Goal: Task Accomplishment & Management: Manage account settings

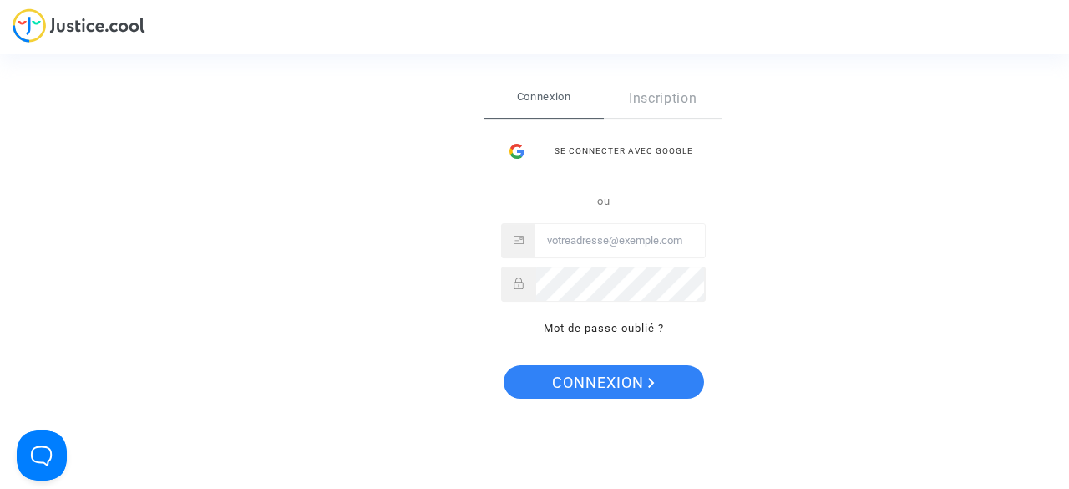
type input "[PERSON_NAME][EMAIL_ADDRESS][DOMAIN_NAME]"
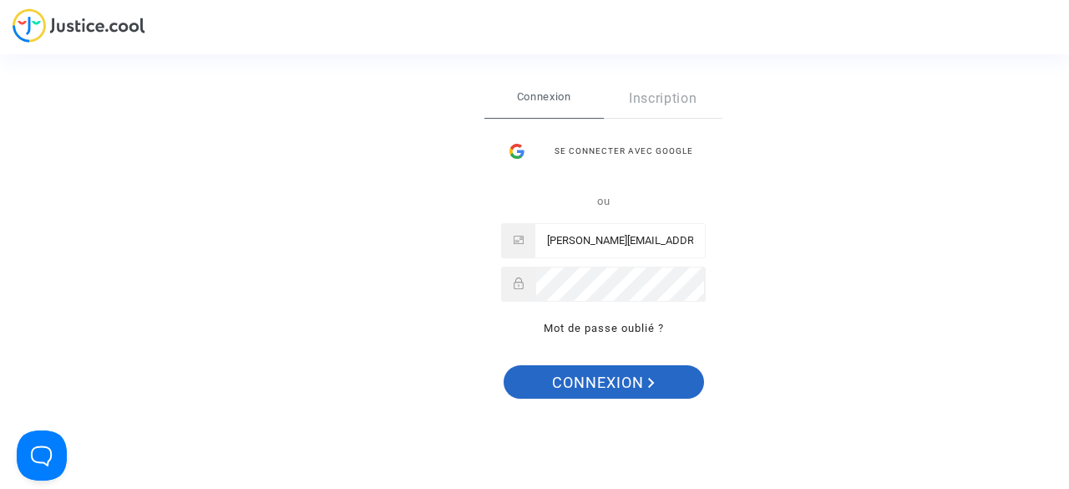
click at [560, 372] on span "Connexion" at bounding box center [603, 382] width 103 height 35
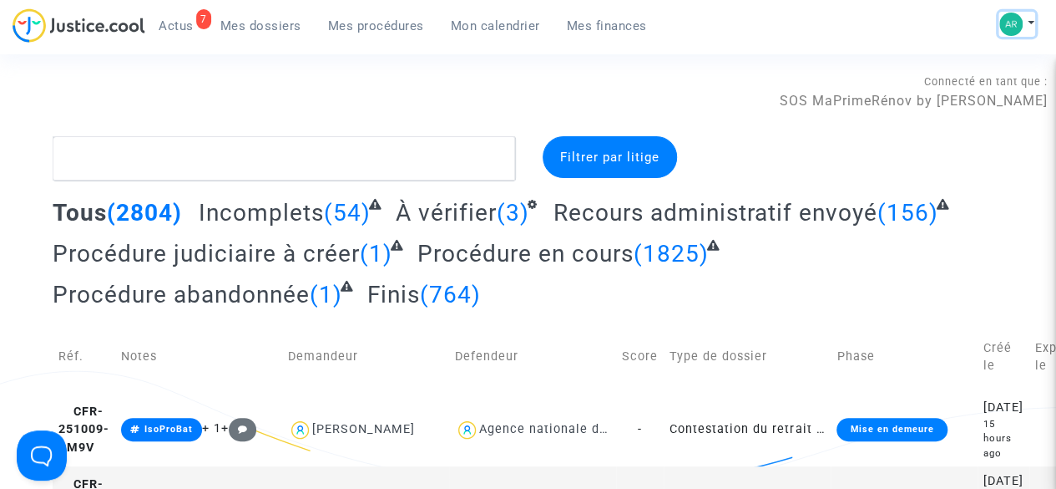
click at [1034, 26] on button at bounding box center [1017, 24] width 37 height 25
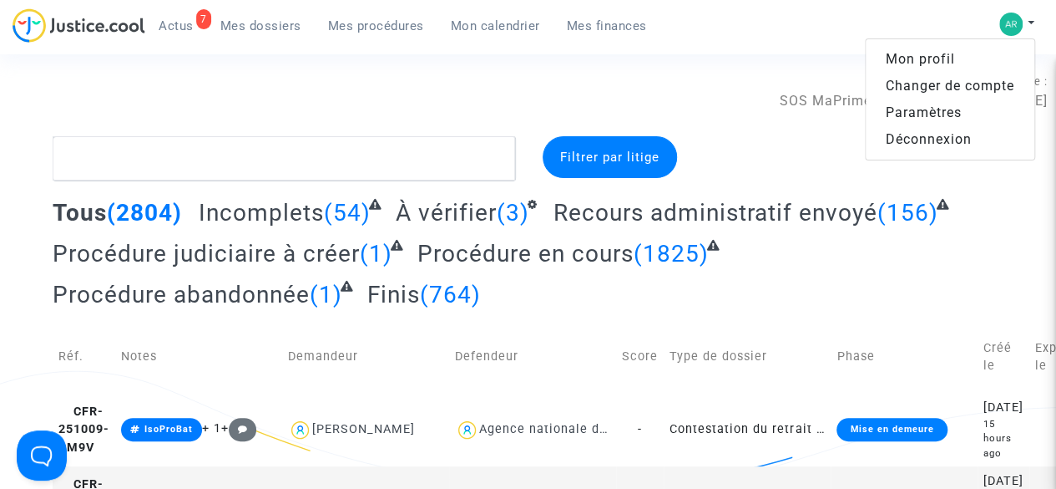
click at [955, 86] on link "Changer de compte" at bounding box center [950, 86] width 169 height 27
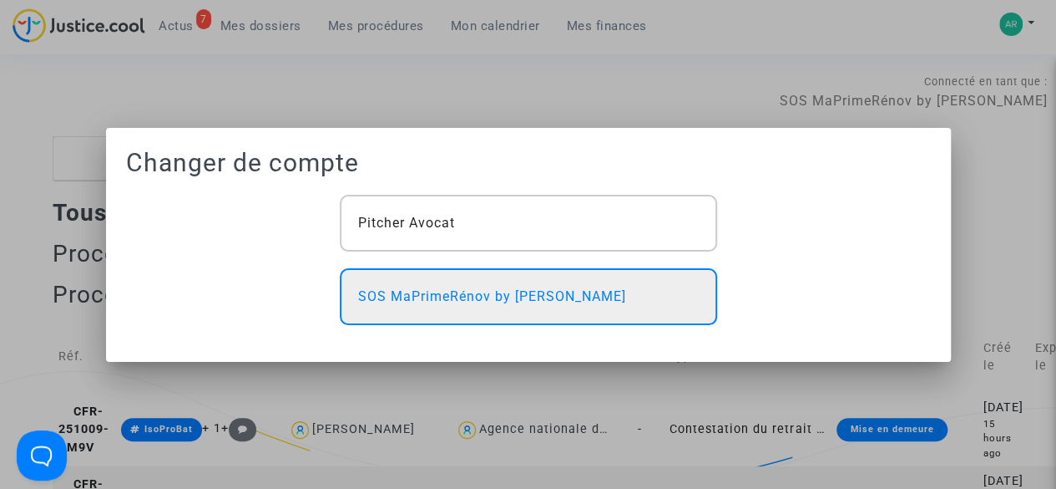
click at [615, 306] on div "SOS MaPrimeRénov by [PERSON_NAME]" at bounding box center [528, 296] width 377 height 57
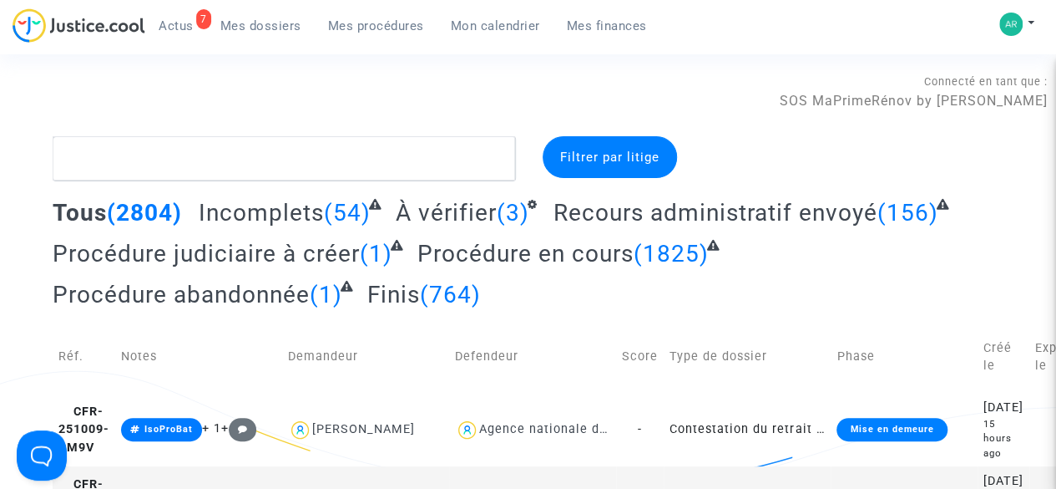
click at [367, 23] on span "Mes procédures" at bounding box center [376, 25] width 96 height 15
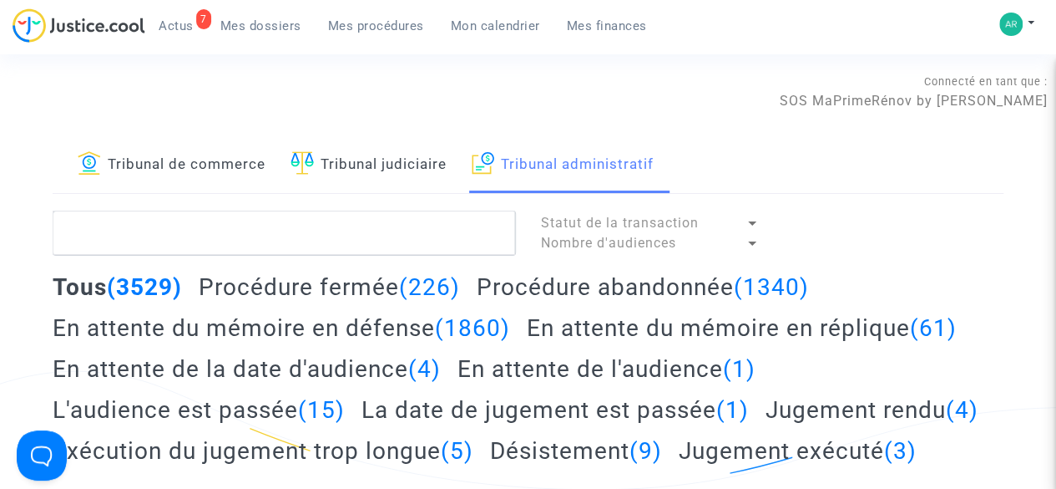
click at [256, 31] on span "Mes dossiers" at bounding box center [260, 25] width 81 height 15
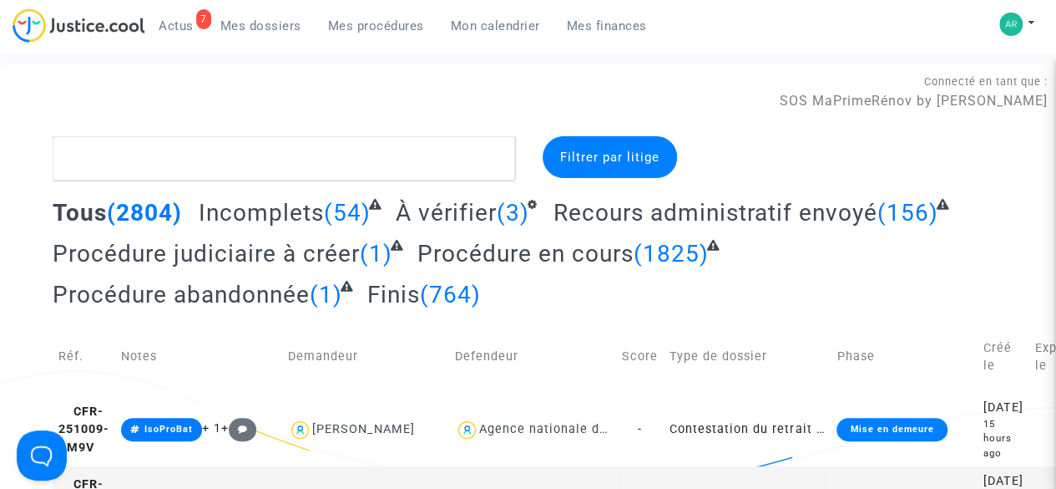
click at [393, 36] on link "Mes procédures" at bounding box center [376, 25] width 123 height 25
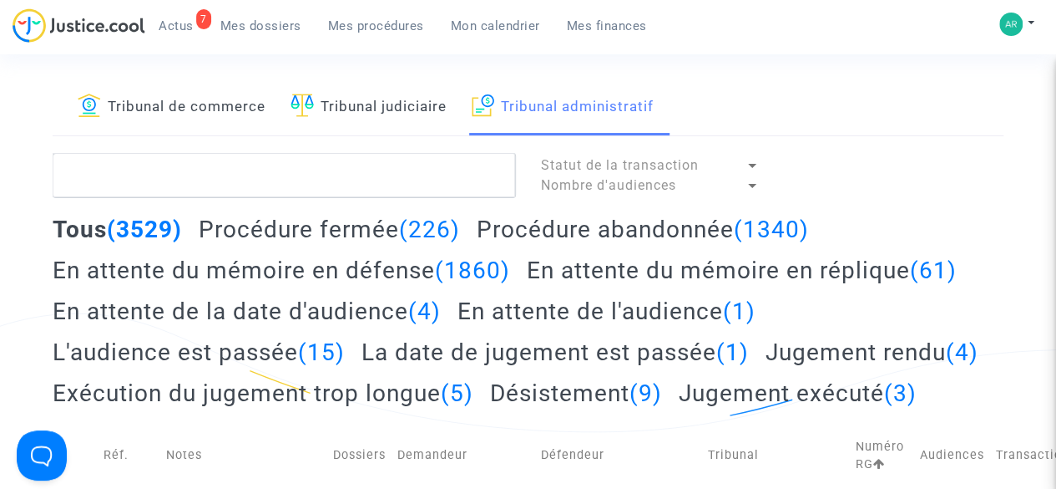
scroll to position [75, 0]
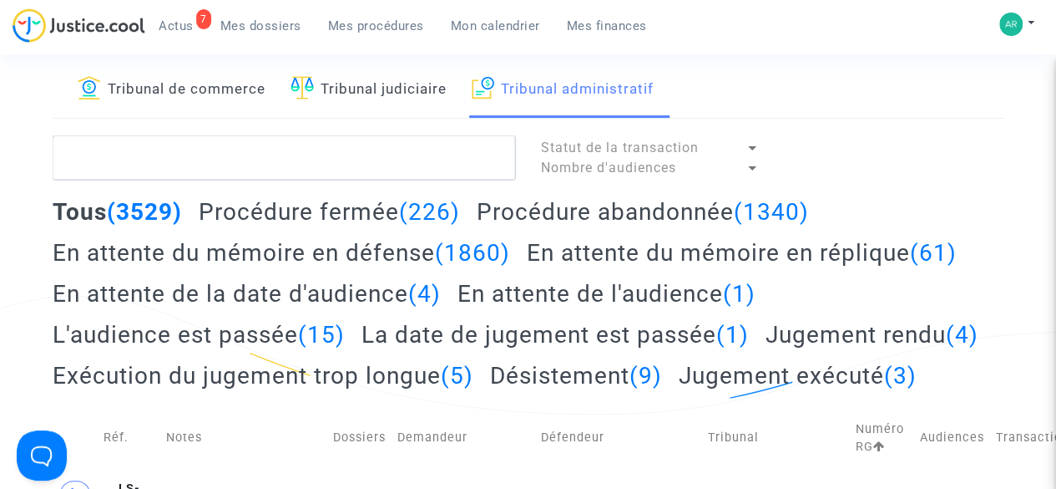
click at [664, 247] on h2 "En attente du mémoire en réplique (61)" at bounding box center [742, 252] width 430 height 29
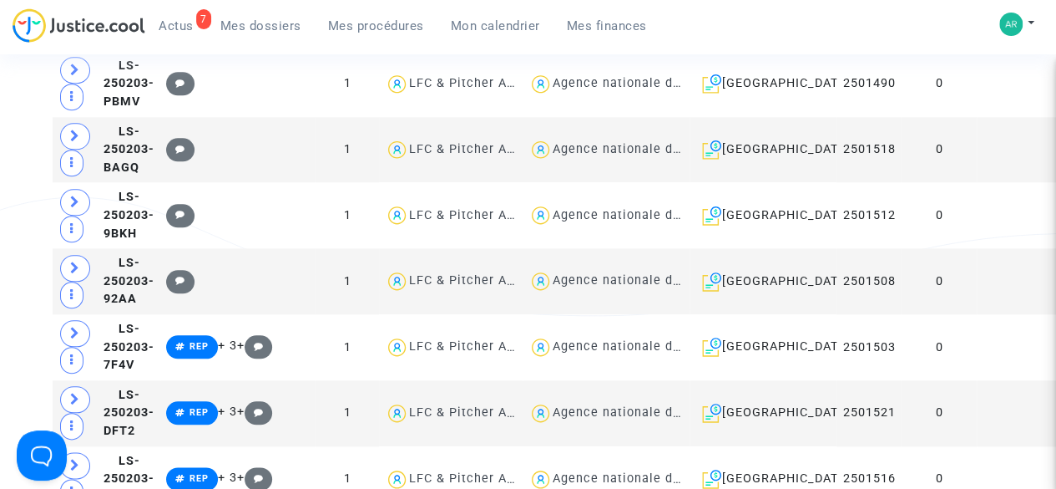
scroll to position [995, 0]
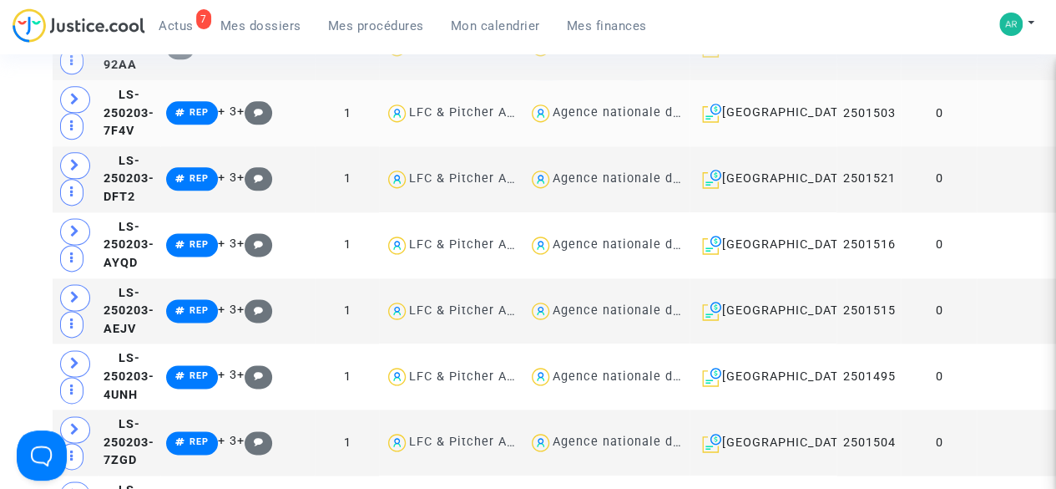
click at [921, 146] on td "0" at bounding box center [939, 113] width 76 height 66
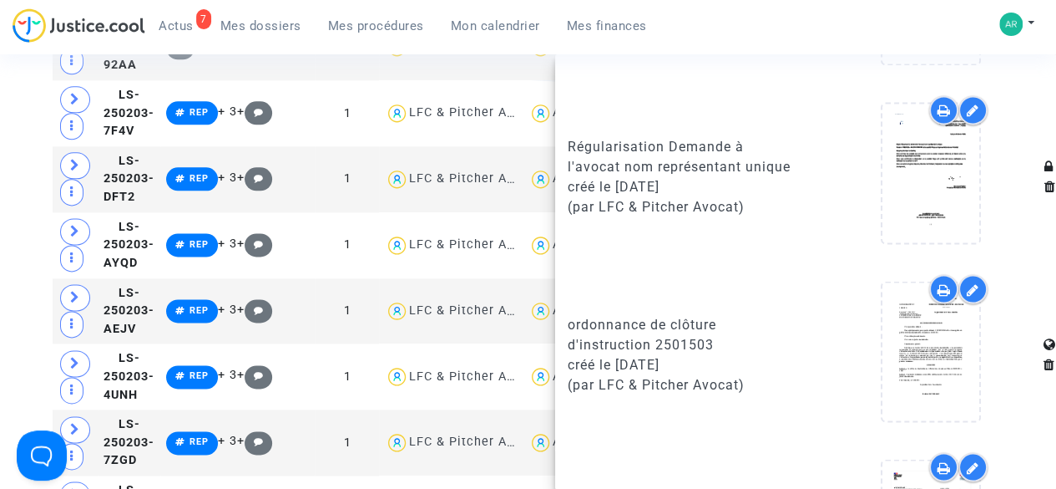
scroll to position [1636, 0]
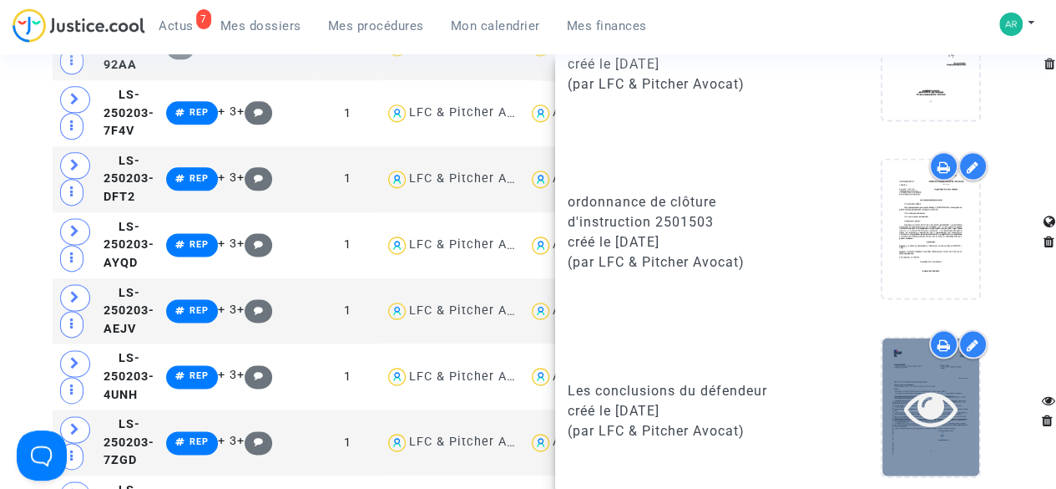
click at [904, 380] on icon at bounding box center [931, 406] width 54 height 53
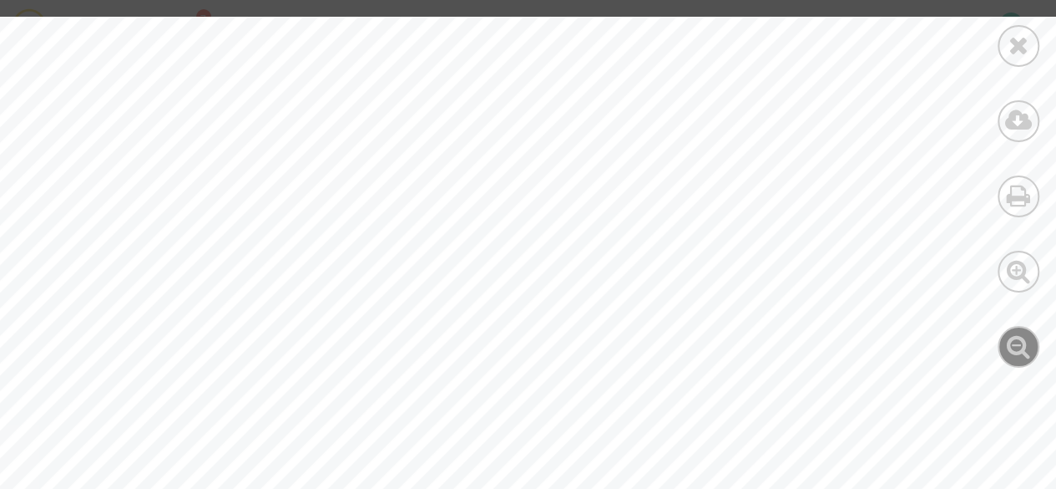
click at [1015, 341] on icon at bounding box center [1019, 345] width 24 height 25
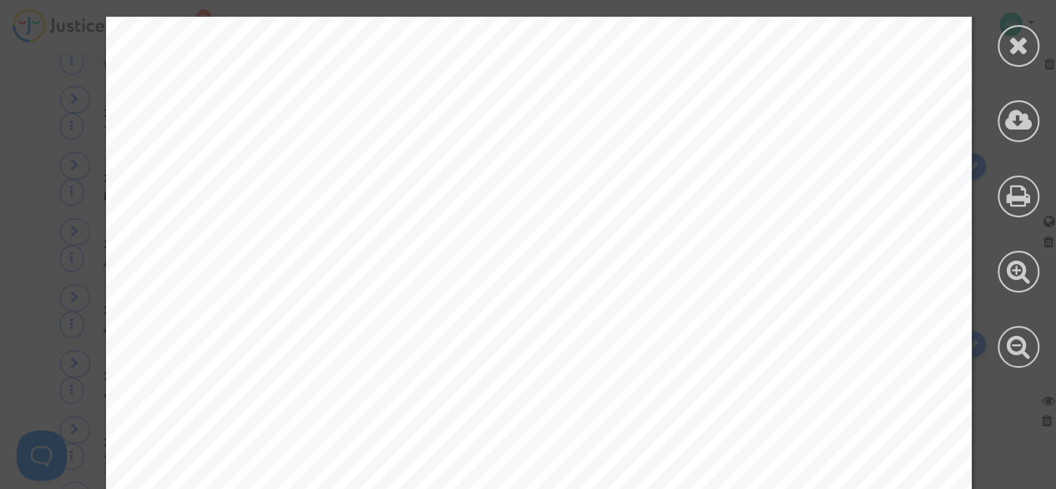
scroll to position [39944, 0]
click at [1002, 56] on div at bounding box center [1019, 46] width 42 height 42
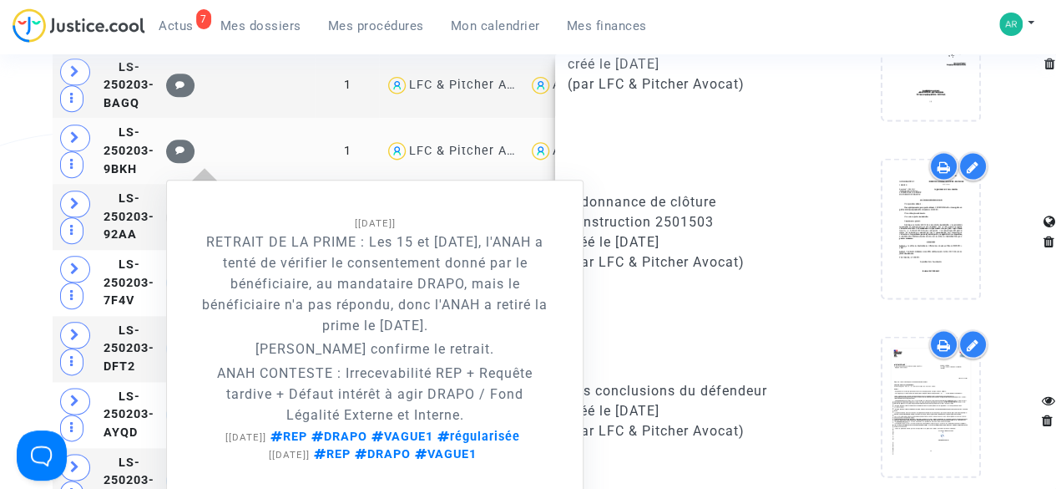
scroll to position [829, 0]
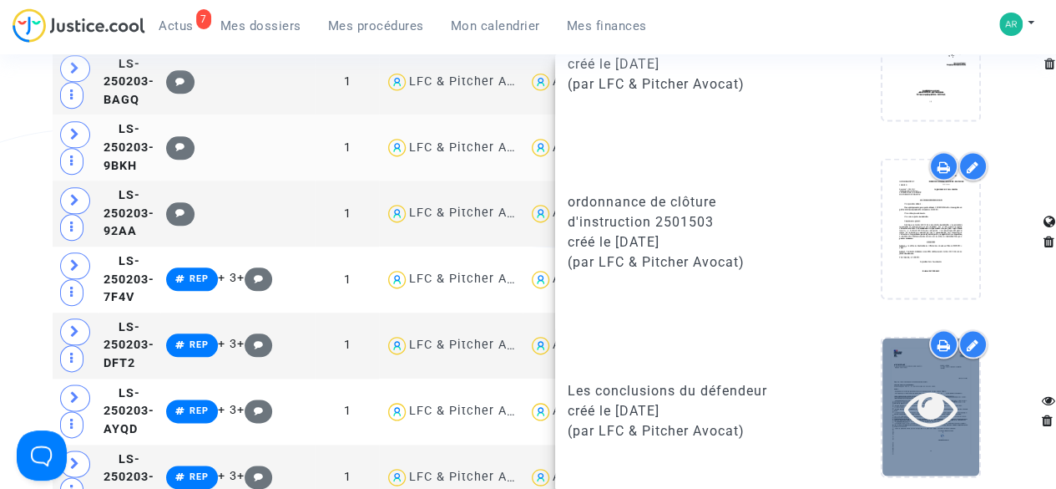
click at [919, 392] on icon at bounding box center [931, 406] width 54 height 53
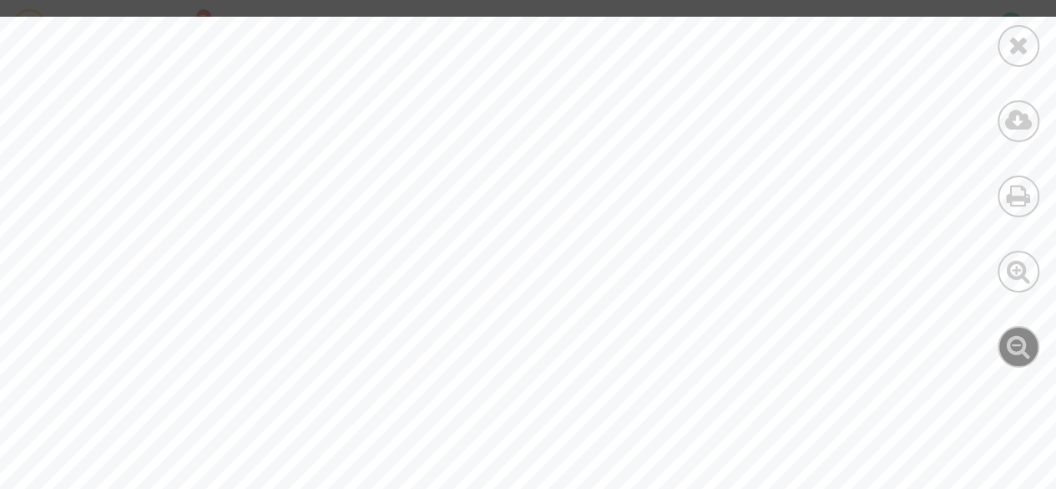
drag, startPoint x: 861, startPoint y: 340, endPoint x: 1031, endPoint y: 342, distance: 169.5
click at [1031, 342] on icon at bounding box center [1019, 345] width 24 height 25
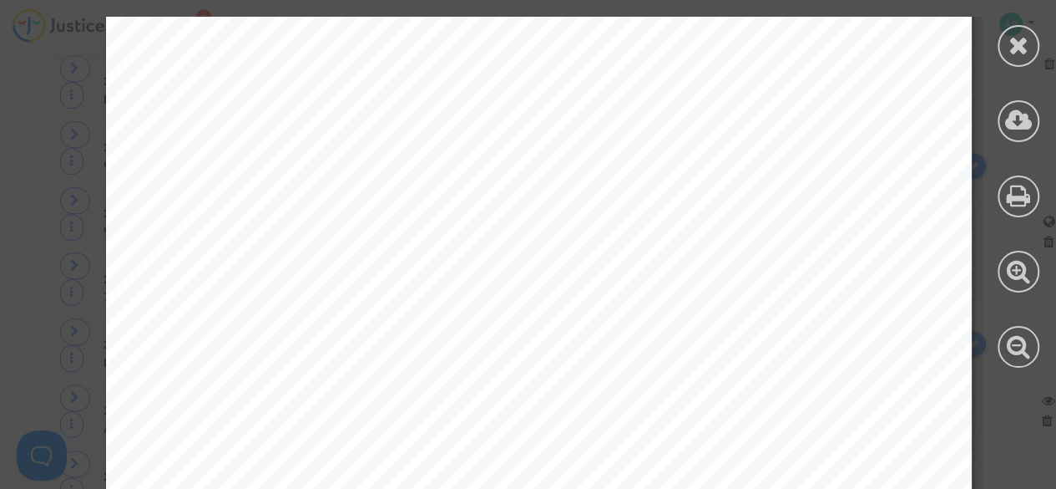
scroll to position [17647, 0]
click at [1024, 44] on icon at bounding box center [1019, 45] width 21 height 25
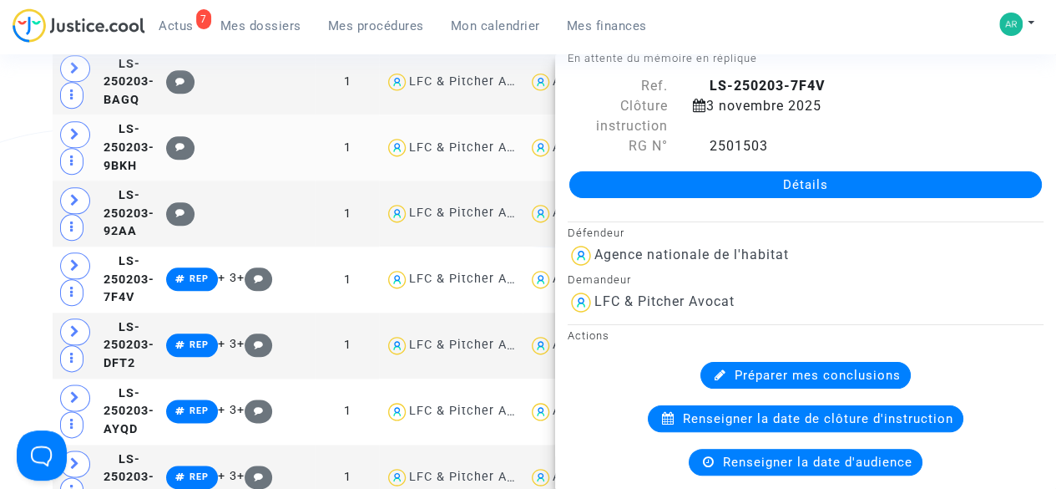
scroll to position [0, 0]
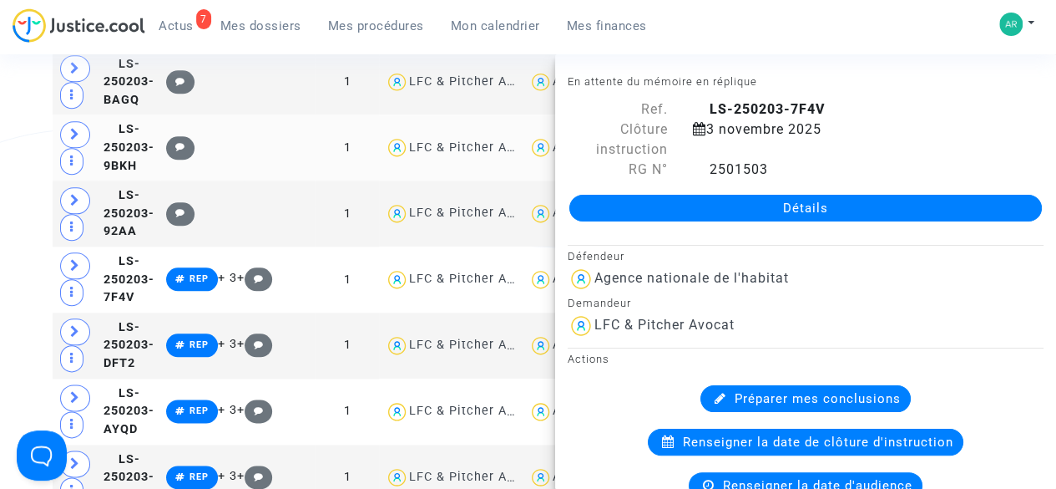
click at [836, 211] on link "Détails" at bounding box center [806, 208] width 473 height 27
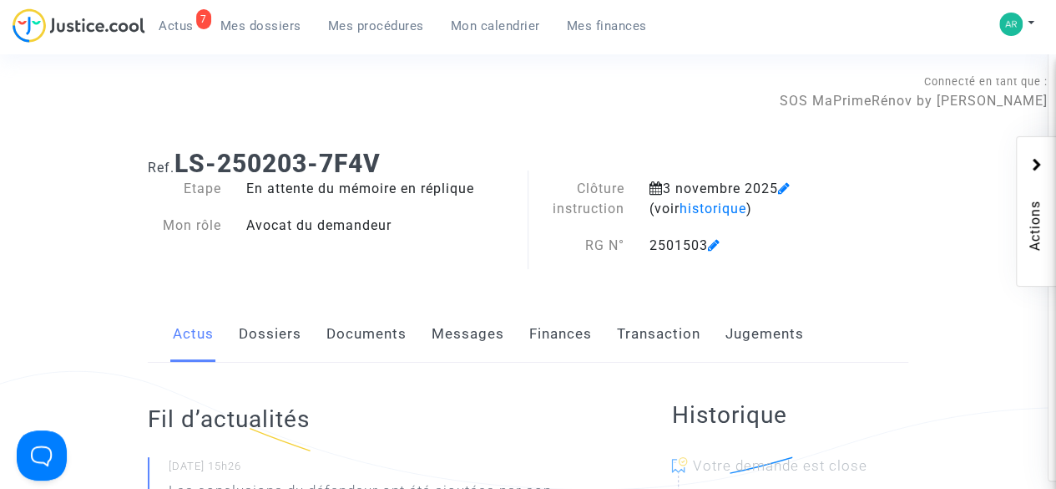
scroll to position [24, 0]
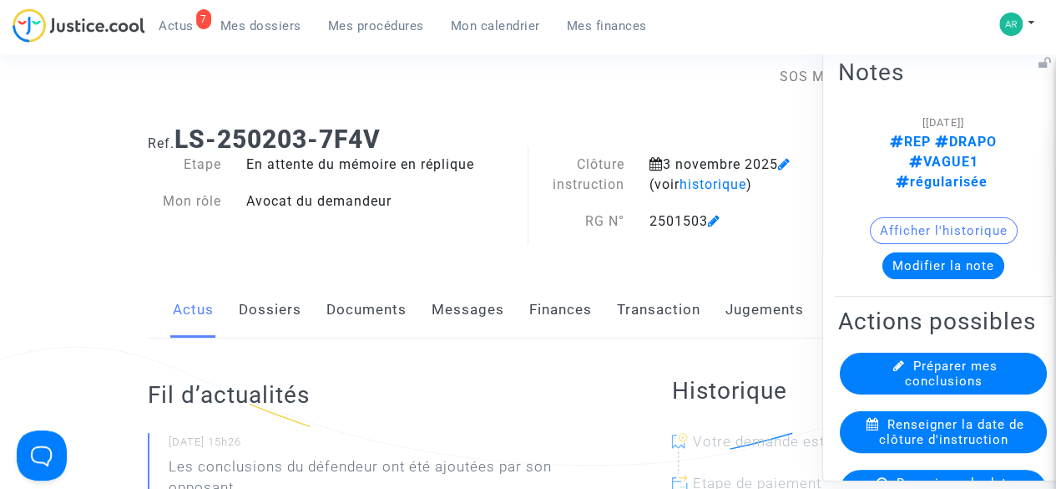
click at [940, 251] on button "Modifier la note" at bounding box center [944, 264] width 122 height 27
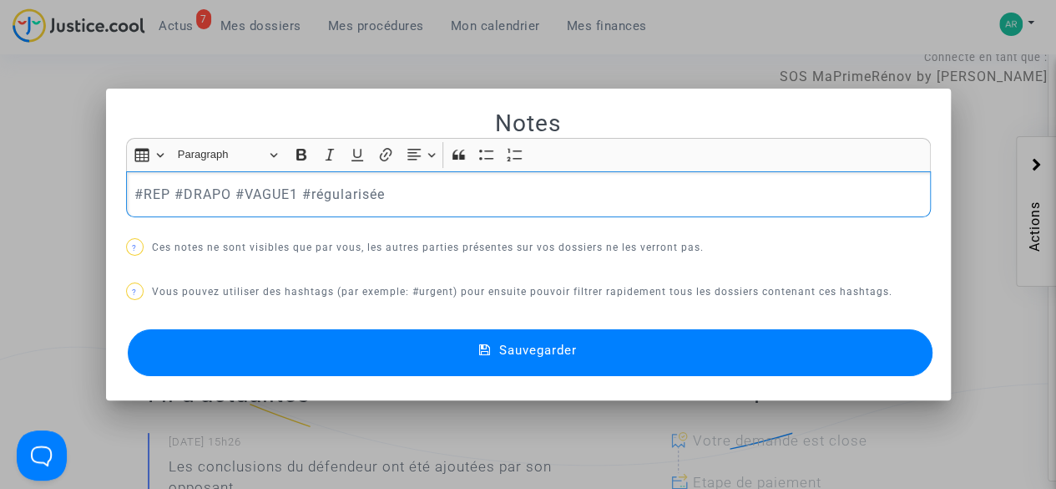
drag, startPoint x: 438, startPoint y: 192, endPoint x: 124, endPoint y: 191, distance: 314.0
click at [126, 191] on div "#REP #DRAPO #VAGUE1 #régularisée" at bounding box center [528, 194] width 805 height 47
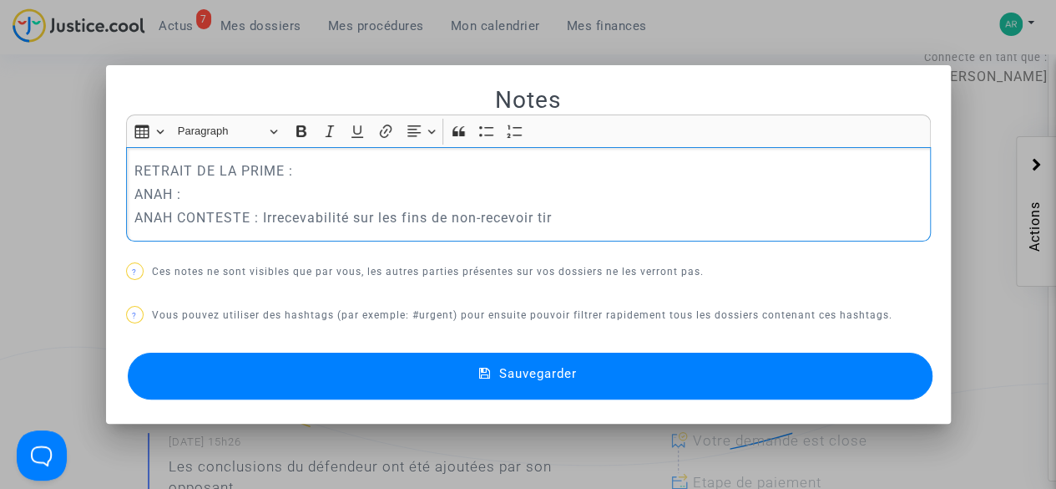
click at [387, 220] on p "ANAH CONTESTE : Irrecevabilité sur les fins de non-recevoir tir" at bounding box center [528, 217] width 788 height 21
click at [356, 215] on p "ANAH CONTESTE : Irrecevabilité sur fins de non-recevoir tir" at bounding box center [528, 217] width 788 height 21
drag, startPoint x: 519, startPoint y: 225, endPoint x: 348, endPoint y: 233, distance: 170.5
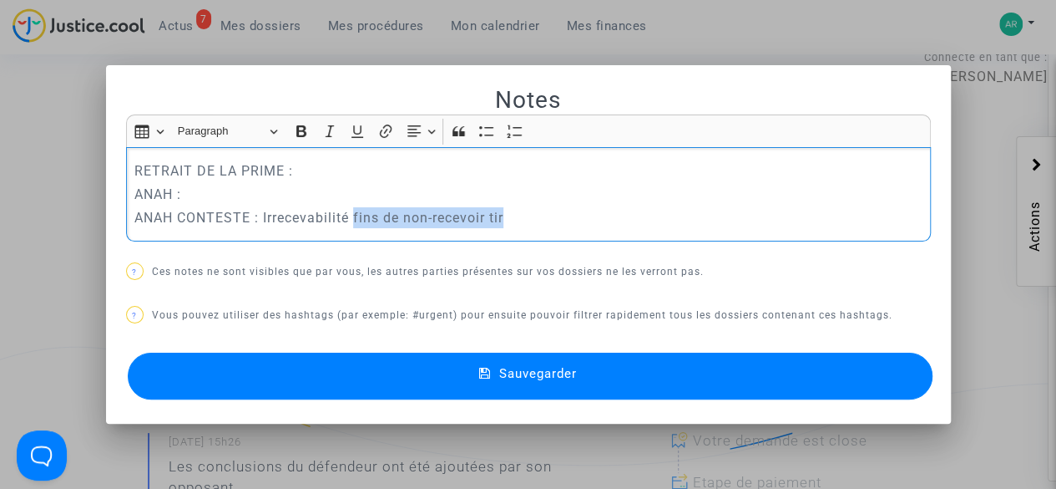
click at [348, 233] on div "RETRAIT DE LA PRIME : ANAH : ANAH CONTESTE : Irrecevabilité fins de non-recevoi…" at bounding box center [528, 194] width 805 height 94
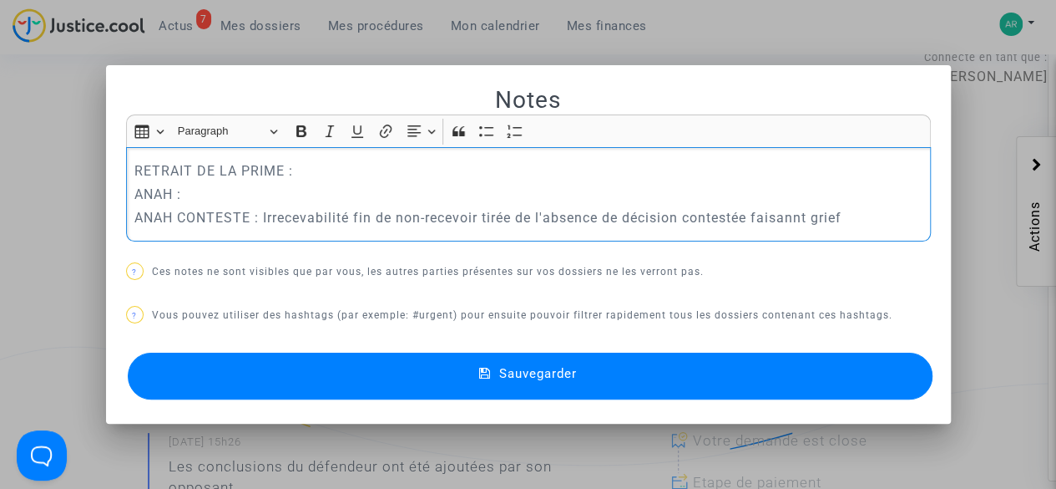
click at [795, 226] on p "ANAH CONTESTE : Irrecevabilité fin de non-recevoir tirée de l'absence de décisi…" at bounding box center [528, 217] width 788 height 21
click at [850, 224] on p "ANAH CONTESTE : Irrecevabilité fin de non-recevoir tirée de l'absence de décisi…" at bounding box center [528, 217] width 788 height 21
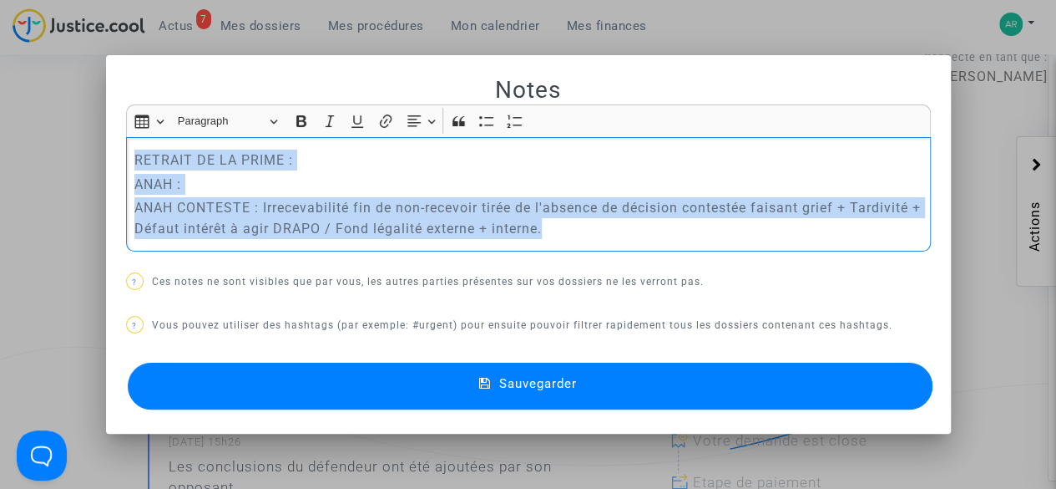
drag, startPoint x: 553, startPoint y: 226, endPoint x: 130, endPoint y: 160, distance: 427.7
click at [130, 160] on div "RETRAIT DE LA PRIME : ANAH : ANAH CONTESTE : Irrecevabilité fin de non-recevoir…" at bounding box center [528, 194] width 805 height 114
copy div "RETRAIT DE LA PRIME : ANAH : ANAH CONTESTE : Irrecevabilité fin de non-recevoir…"
click at [324, 168] on p "RETRAIT DE LA PRIME :" at bounding box center [528, 159] width 788 height 21
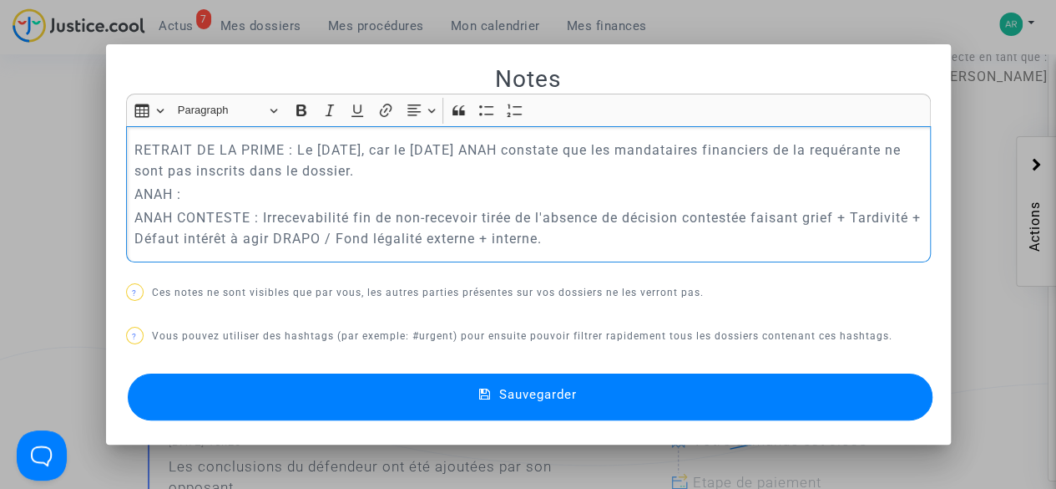
click at [391, 148] on p "RETRAIT DE LA PRIME : Le [DATE], car le [DATE] ANAH constate que les mandataire…" at bounding box center [528, 160] width 788 height 42
click at [860, 147] on p "RETRAIT DE LA PRIME : Le [DATE] pour non conformité de RIB transmis, car le [DA…" at bounding box center [528, 160] width 788 height 42
click at [554, 198] on p "ANAH :" at bounding box center [528, 194] width 788 height 21
click at [182, 197] on p "[PERSON_NAME] confirme le retrait" at bounding box center [528, 194] width 788 height 21
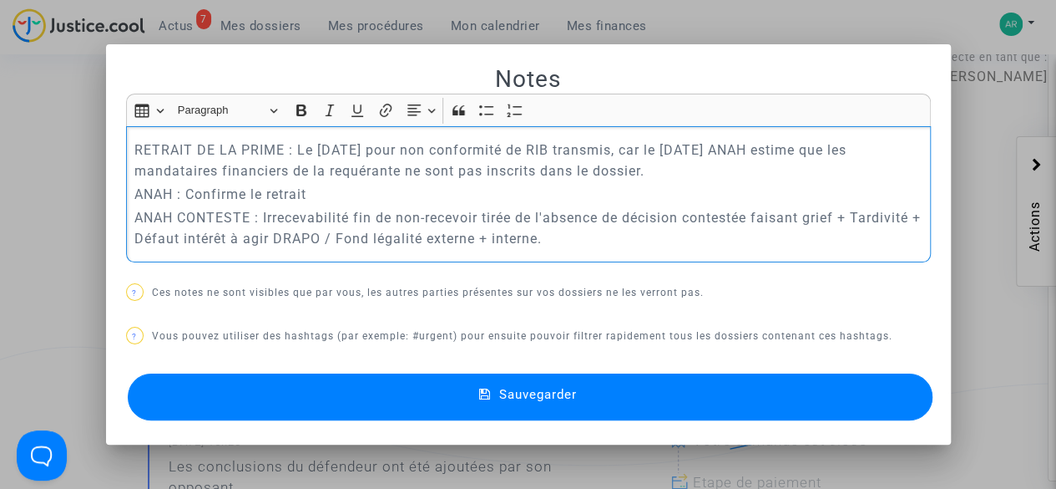
click at [408, 190] on p "ANAH : Confirme le retrait" at bounding box center [528, 194] width 788 height 21
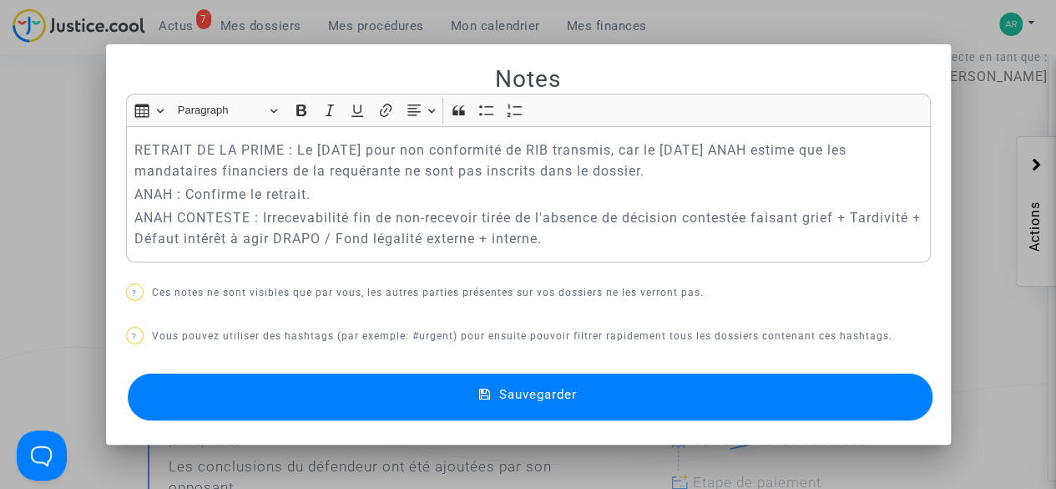
click at [412, 384] on button "Sauvegarder" at bounding box center [530, 396] width 805 height 47
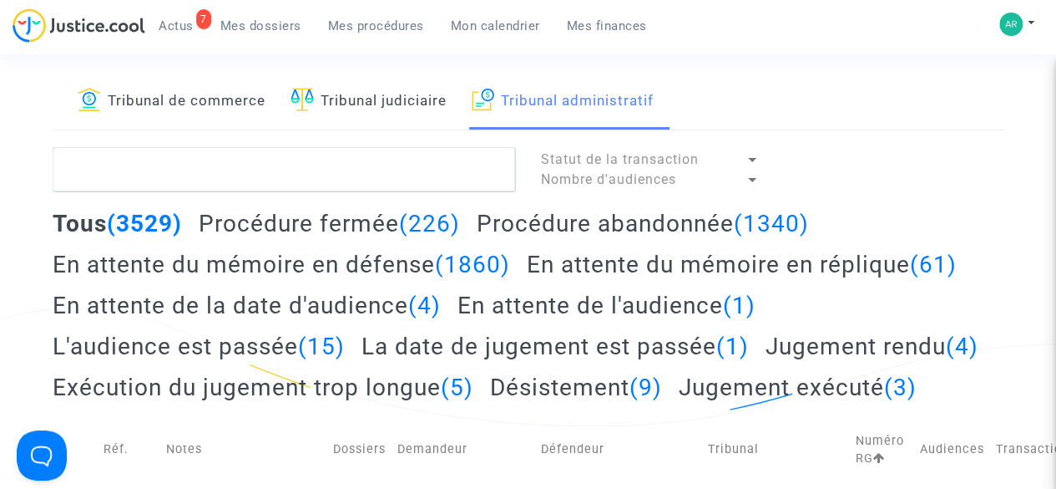
scroll to position [63, 0]
click at [356, 29] on span "Mes procédures" at bounding box center [376, 25] width 96 height 15
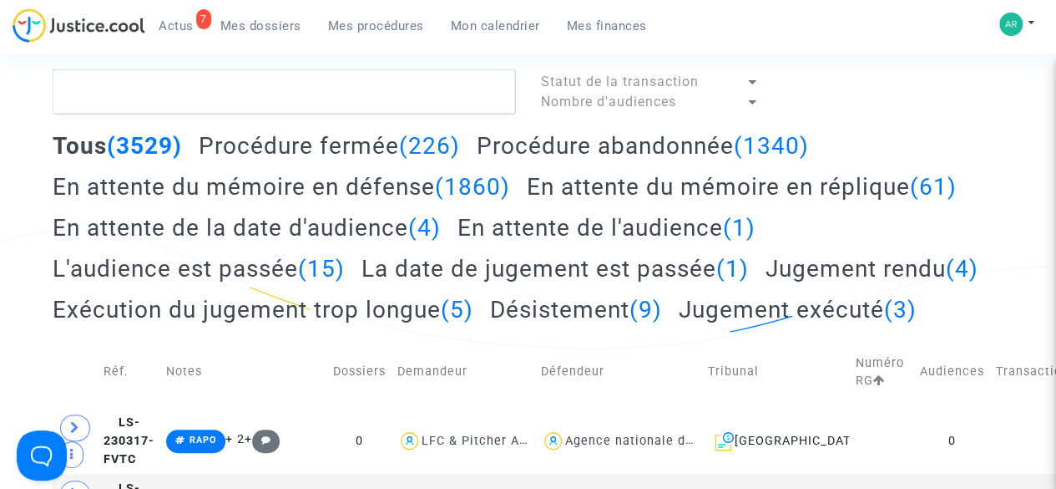
scroll to position [138, 0]
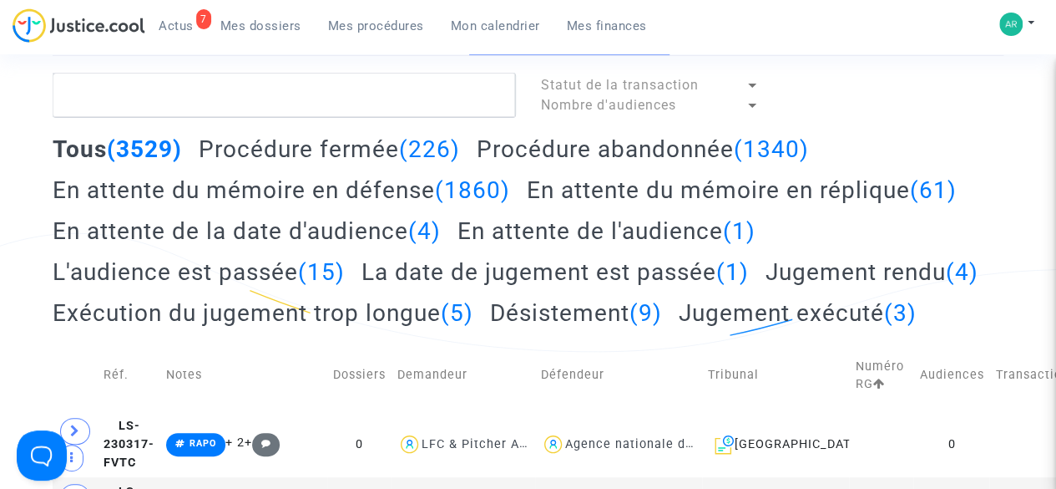
click at [615, 196] on h2 "En attente du mémoire en réplique (61)" at bounding box center [742, 189] width 430 height 29
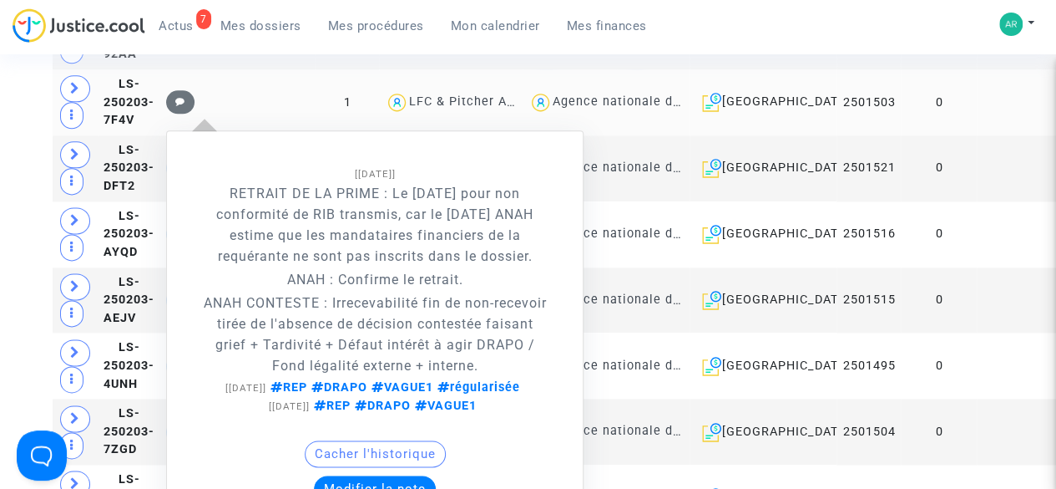
scroll to position [1008, 0]
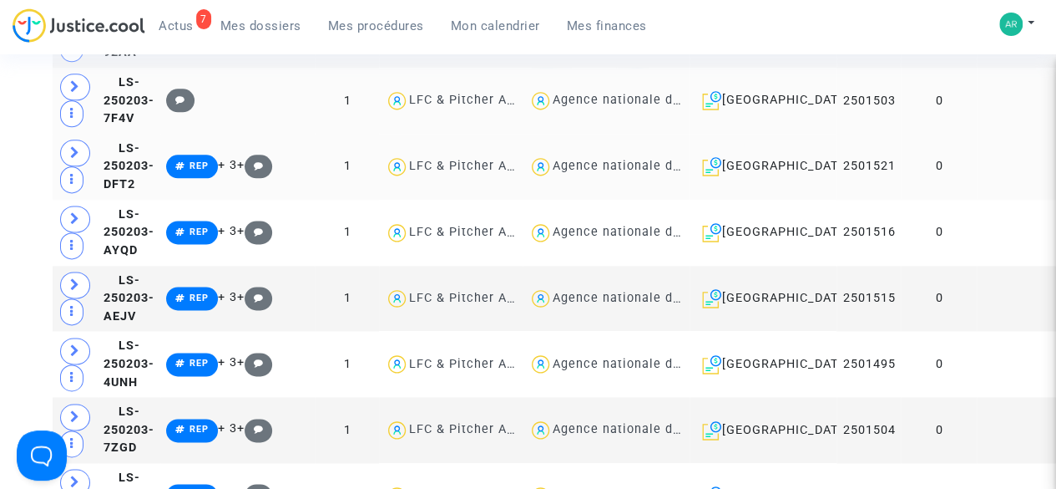
click at [977, 200] on td at bounding box center [1019, 167] width 85 height 66
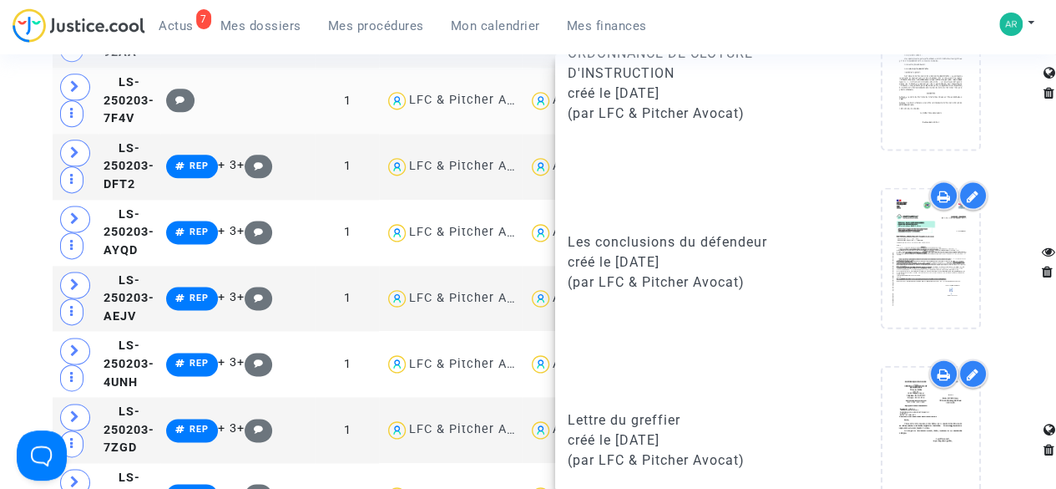
scroll to position [1782, 0]
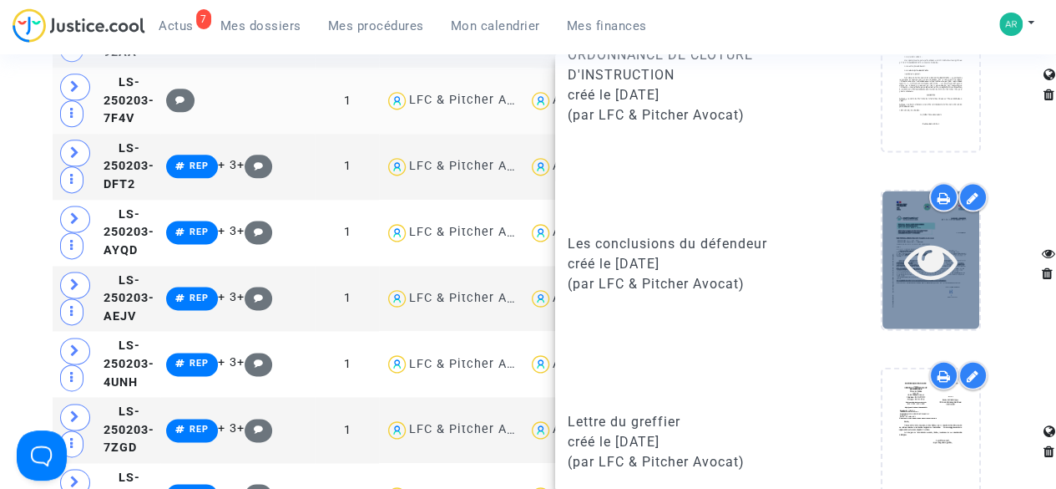
click at [908, 268] on icon at bounding box center [931, 260] width 54 height 53
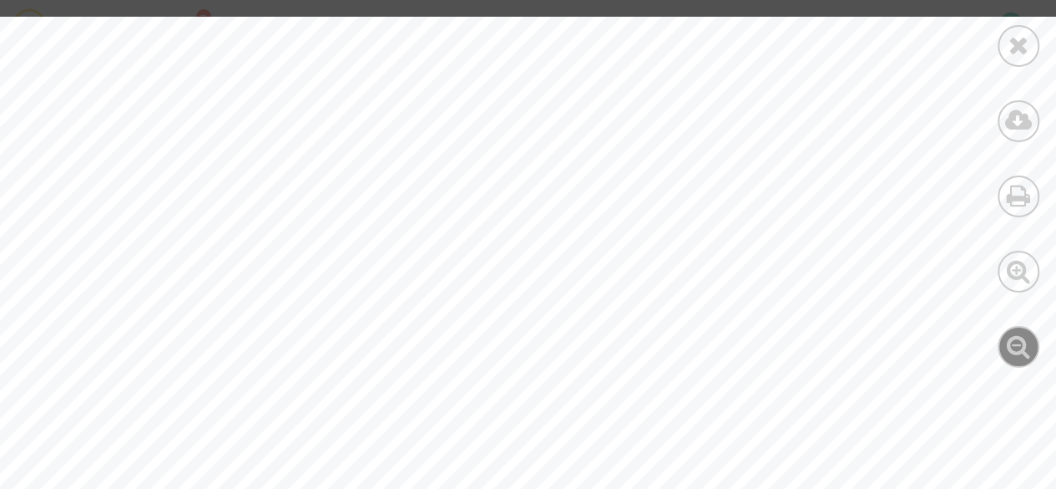
click at [1023, 347] on icon at bounding box center [1019, 345] width 24 height 25
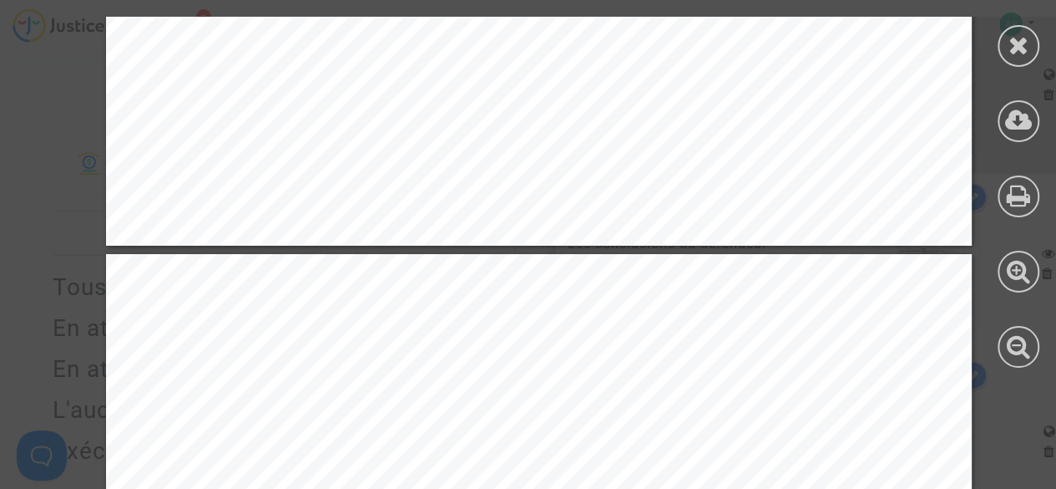
scroll to position [3457, 0]
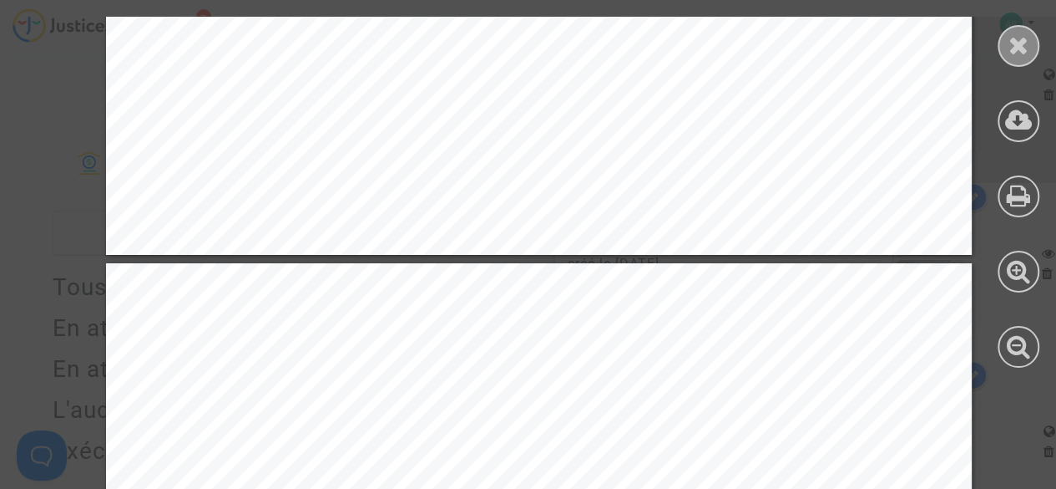
click at [1021, 44] on icon at bounding box center [1019, 45] width 21 height 25
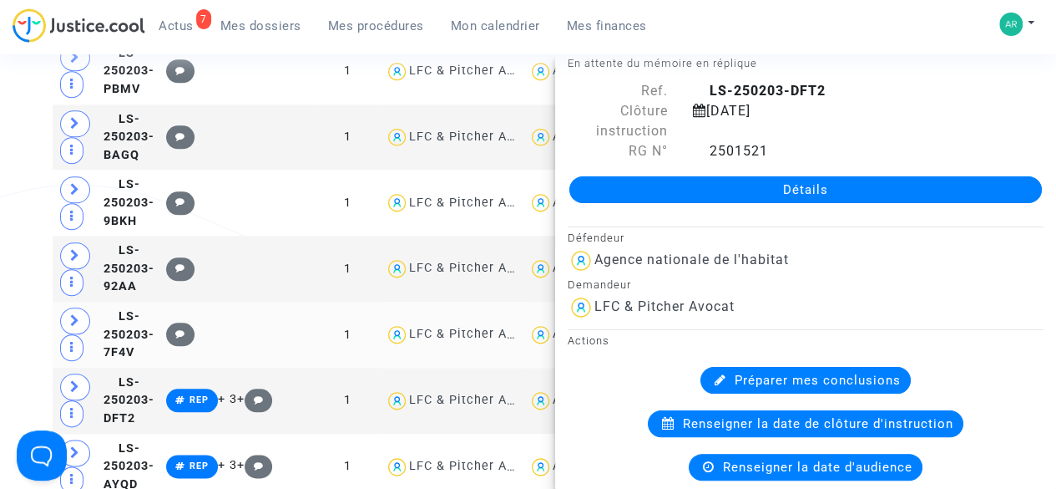
scroll to position [0, 0]
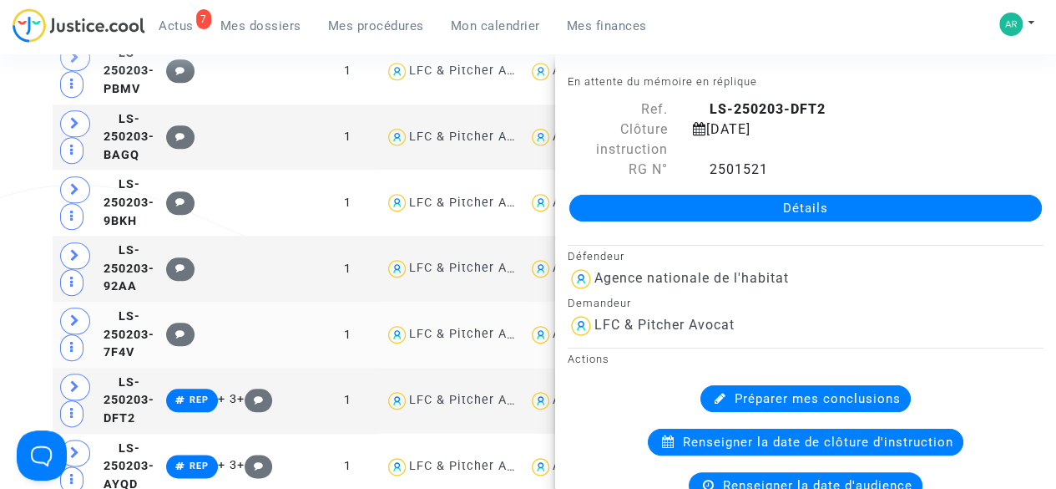
click at [827, 206] on link "Détails" at bounding box center [806, 208] width 473 height 27
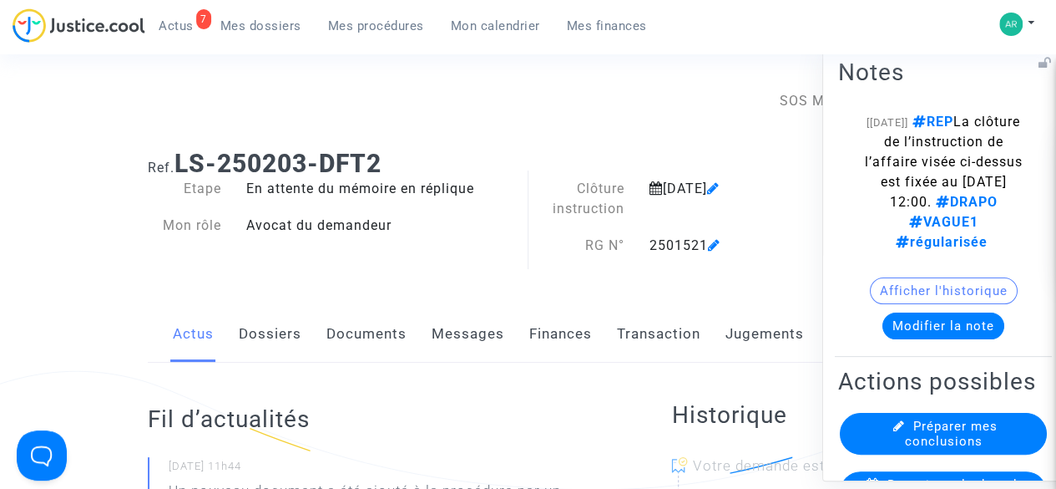
click at [929, 328] on button "Modifier la note" at bounding box center [944, 324] width 122 height 27
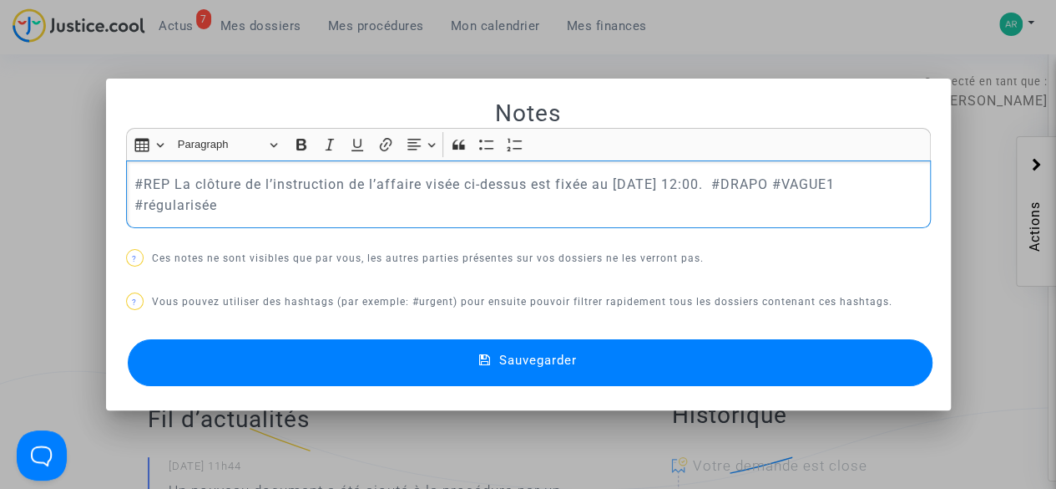
drag, startPoint x: 760, startPoint y: 185, endPoint x: 772, endPoint y: 206, distance: 25.1
click at [772, 206] on p "#REP La clôture de l’instruction de l’affaire visée ci-dessus est fixée au [DAT…" at bounding box center [528, 195] width 788 height 42
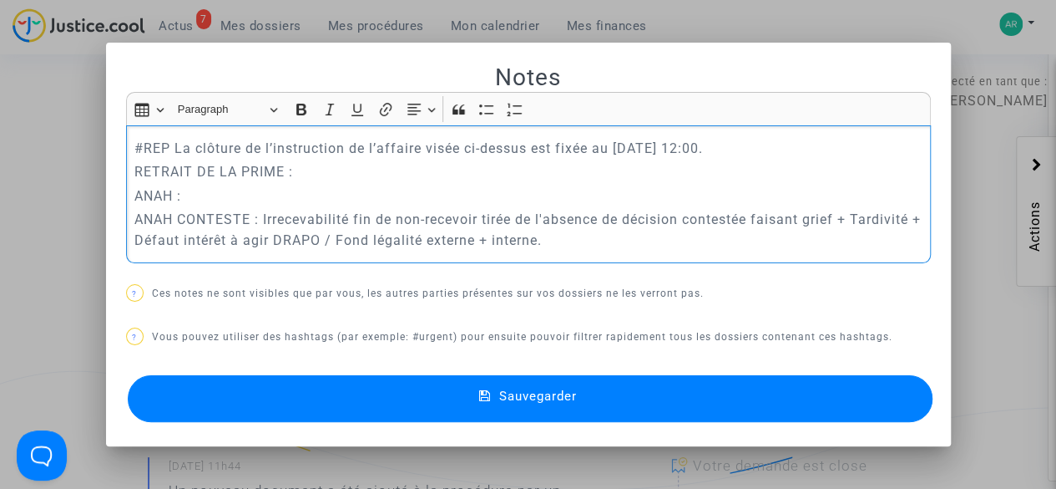
click at [426, 178] on p "RETRAIT DE LA PRIME :" at bounding box center [528, 171] width 788 height 21
click at [177, 190] on p "ANAH :" at bounding box center [528, 195] width 788 height 21
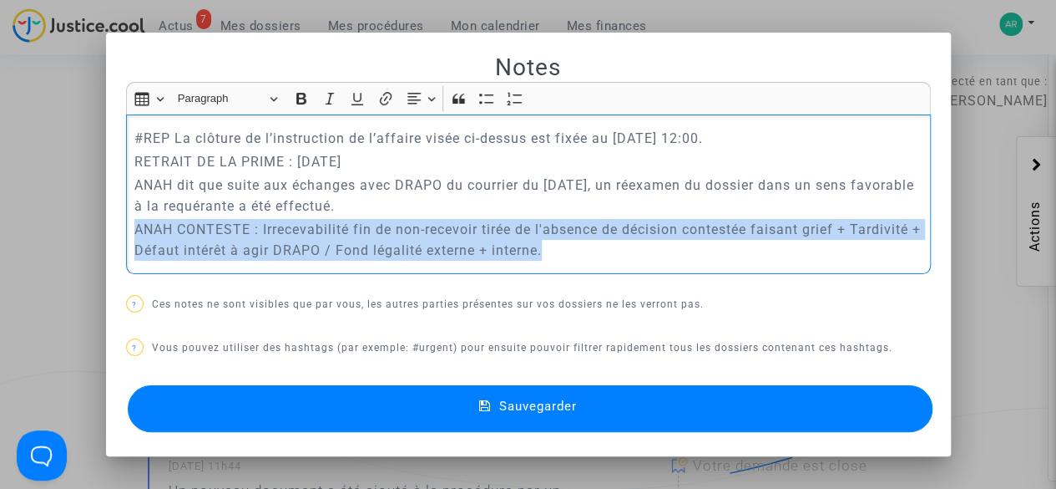
drag, startPoint x: 558, startPoint y: 253, endPoint x: 125, endPoint y: 238, distance: 432.8
click at [126, 238] on div "#REP La clôture de l’instruction de l’affaire visée ci-dessus est fixée au [DAT…" at bounding box center [528, 193] width 805 height 159
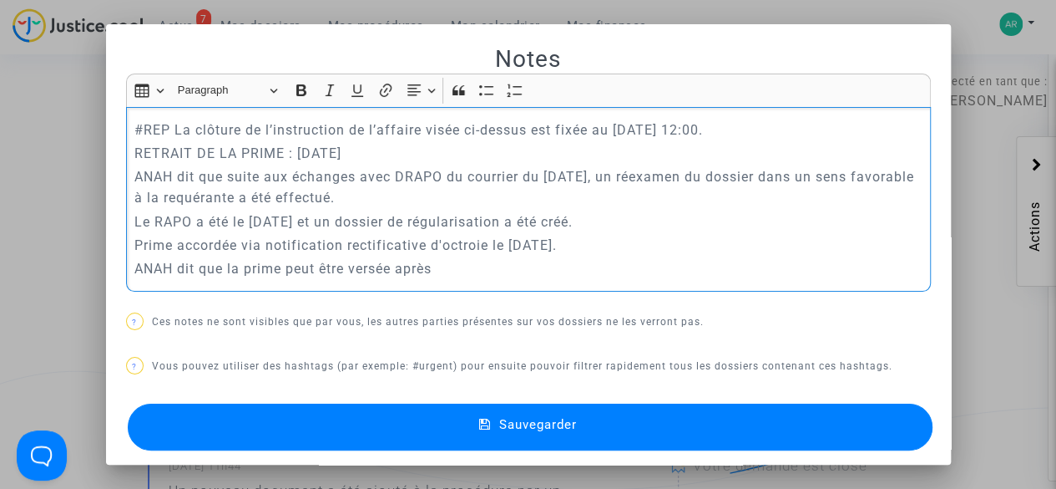
click at [297, 271] on p "ANAH dit que la prime peut être versée après" at bounding box center [528, 268] width 788 height 21
click at [408, 280] on div "#REP La clôture de l’instruction de l’affaire visée ci-dessus est fixée au [DAT…" at bounding box center [528, 199] width 805 height 185
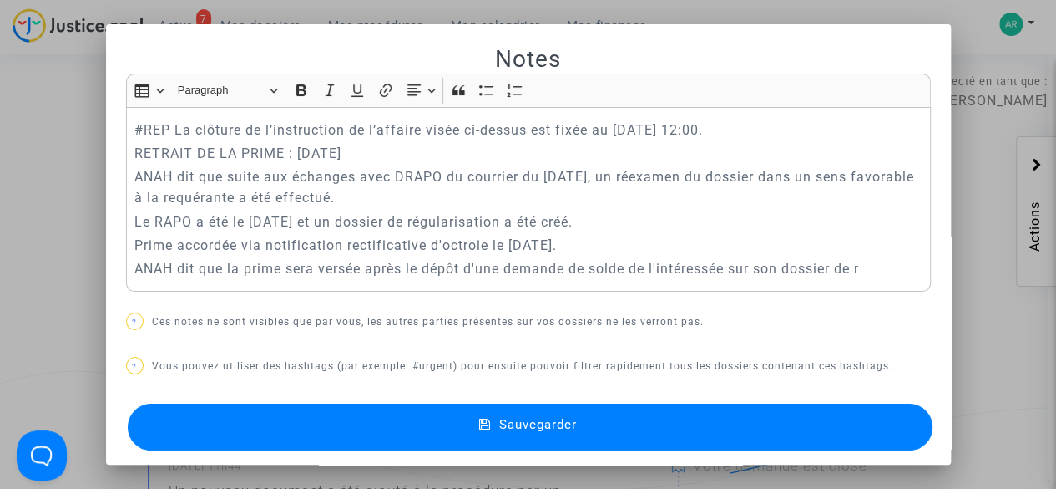
click at [878, 270] on p "ANAH dit que la prime sera versée après le dépôt d'une demande de solde de l'in…" at bounding box center [528, 268] width 788 height 21
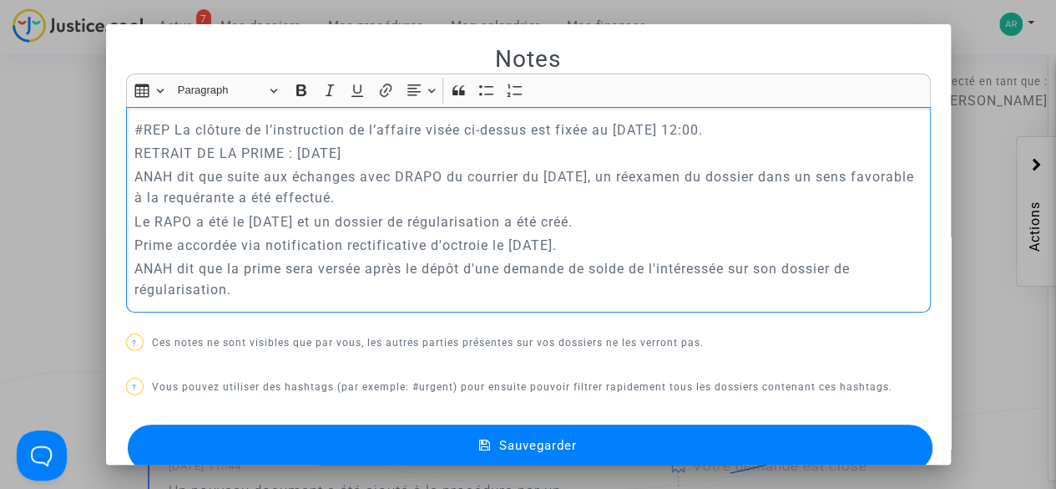
click at [377, 154] on p "RETRAIT DE LA PRIME : [DATE]" at bounding box center [528, 153] width 788 height 21
click at [229, 218] on p "Le RAPO a été le [DATE] et un dossier de régularisation a été créé." at bounding box center [528, 221] width 788 height 21
click at [337, 274] on p "ANAH dit que la prime sera versée après le dépôt d'une demande de solde de l'in…" at bounding box center [528, 279] width 788 height 42
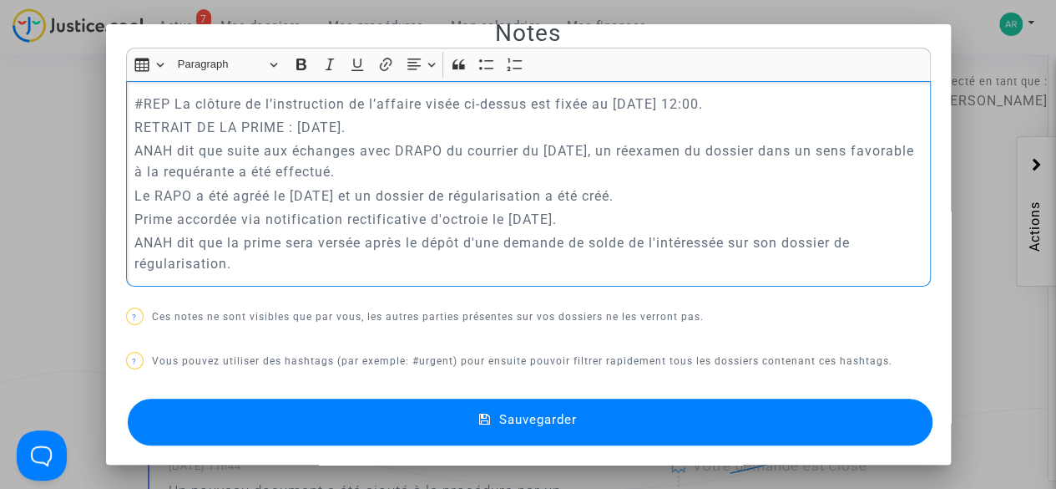
scroll to position [28, 0]
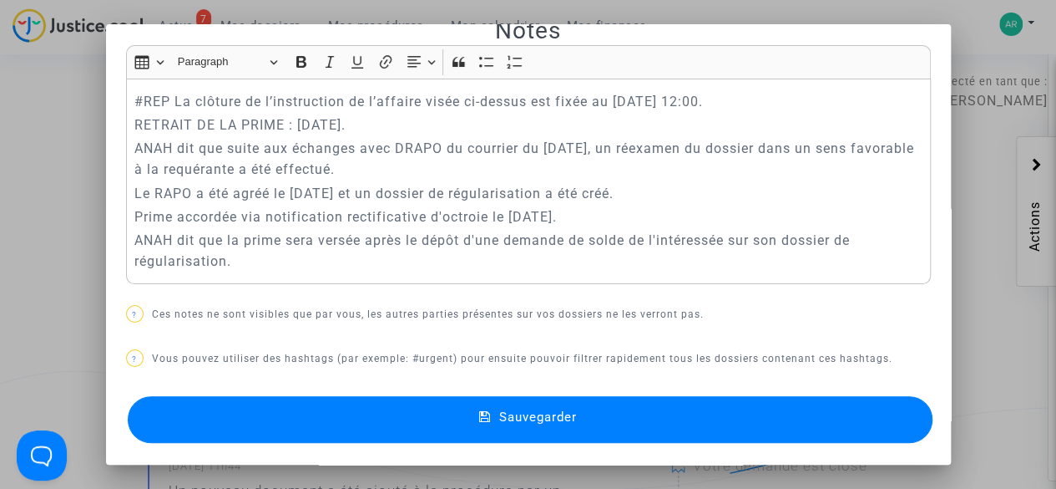
click at [489, 401] on button "Sauvegarder" at bounding box center [530, 419] width 805 height 47
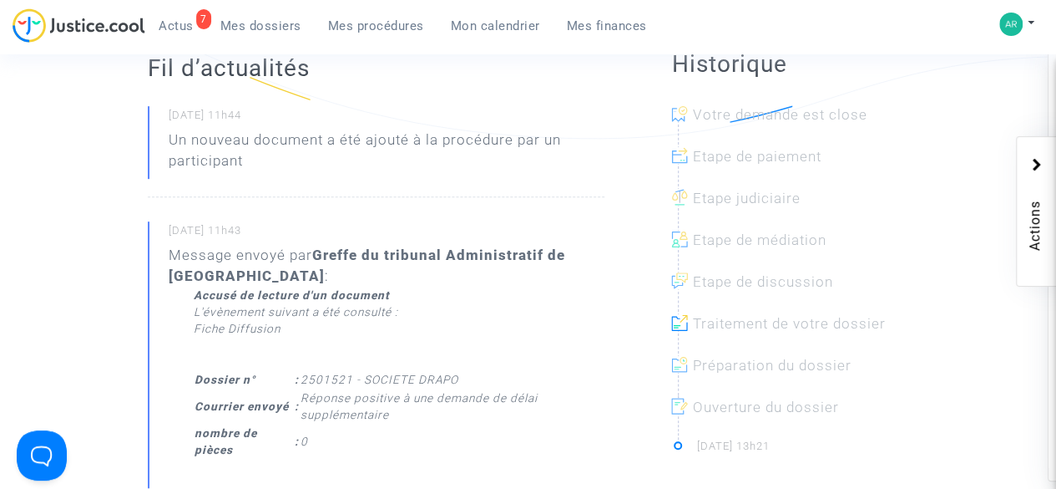
scroll to position [0, 0]
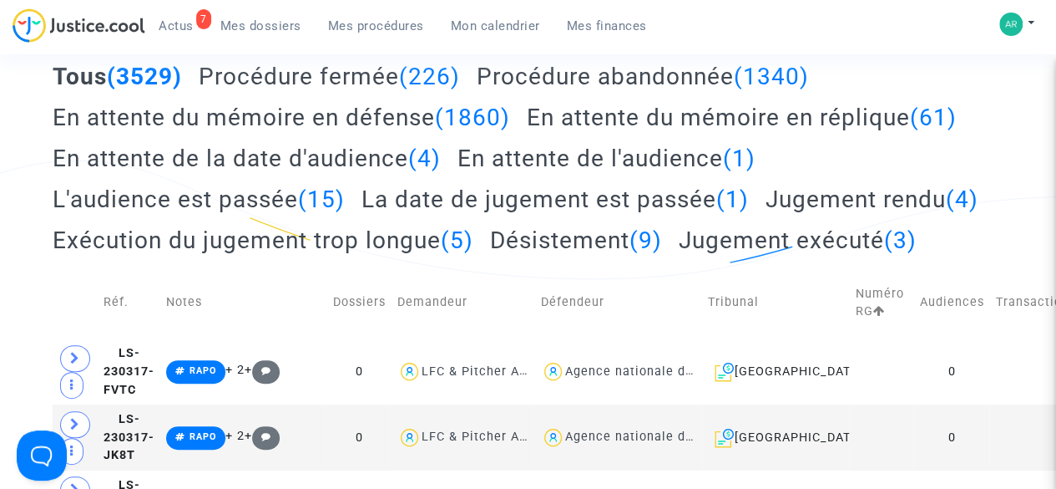
scroll to position [211, 0]
click at [628, 118] on h2 "En attente du mémoire en réplique (61)" at bounding box center [742, 116] width 430 height 29
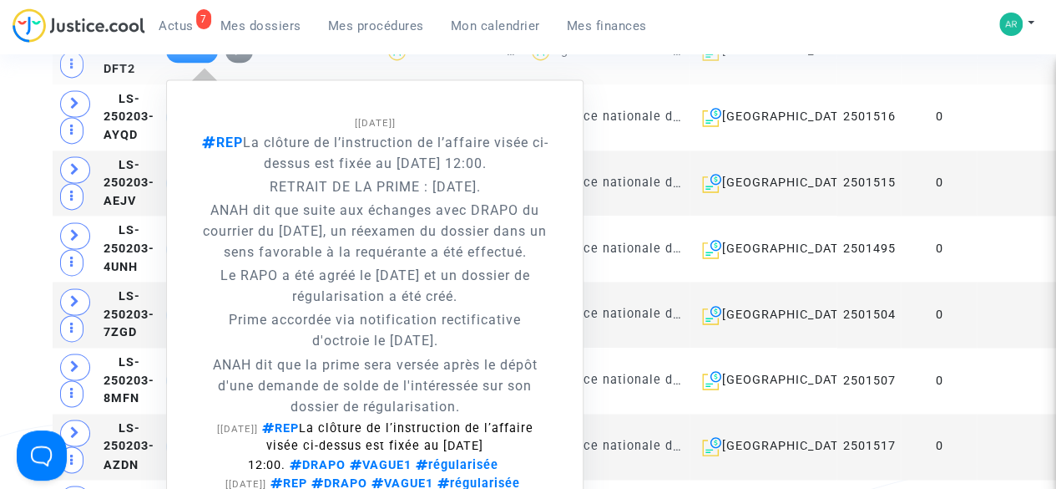
scroll to position [1124, 0]
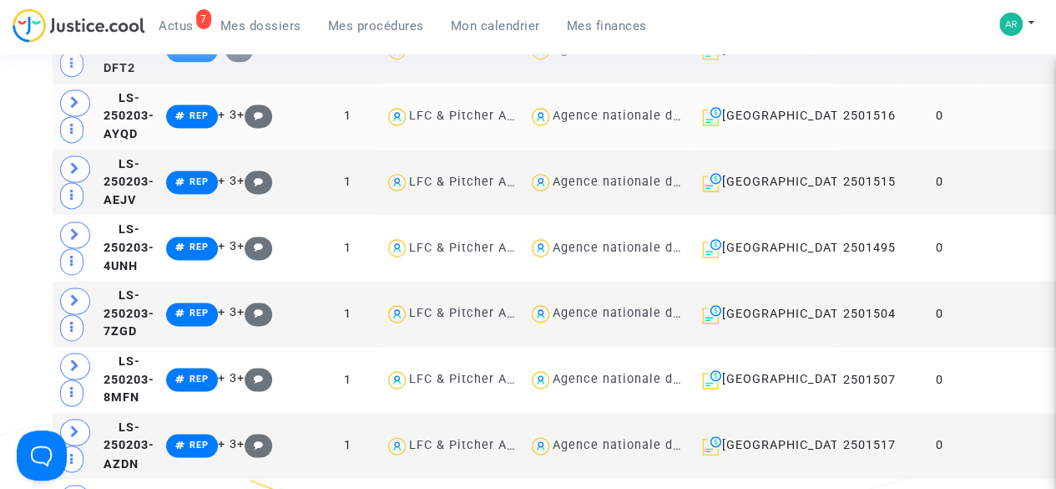
click at [914, 149] on td "0" at bounding box center [939, 117] width 76 height 66
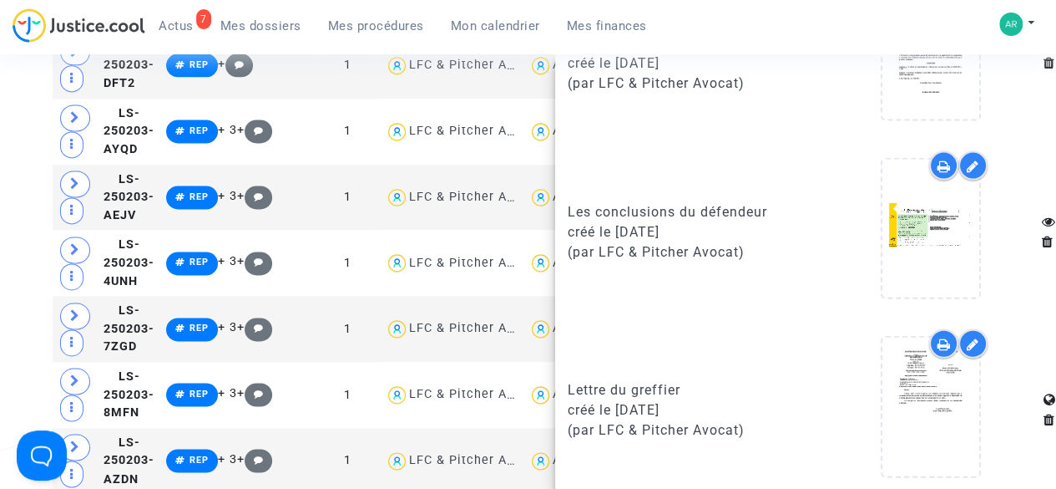
scroll to position [1105, 0]
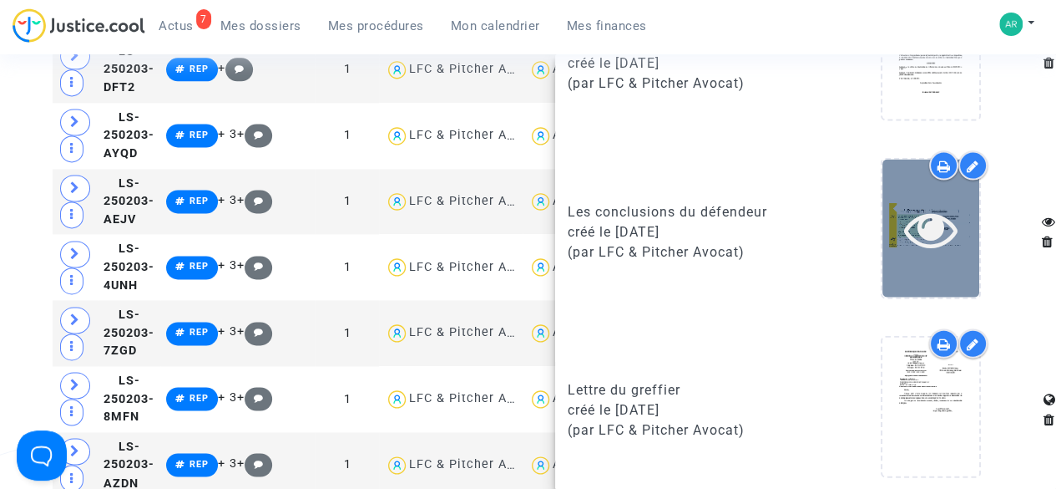
click at [919, 238] on icon at bounding box center [931, 228] width 54 height 53
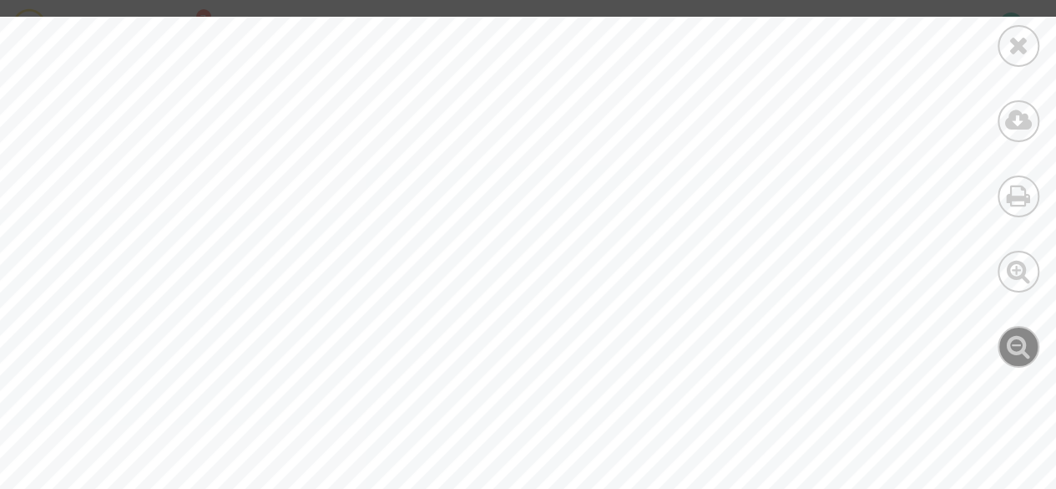
click at [1015, 348] on icon at bounding box center [1019, 345] width 24 height 25
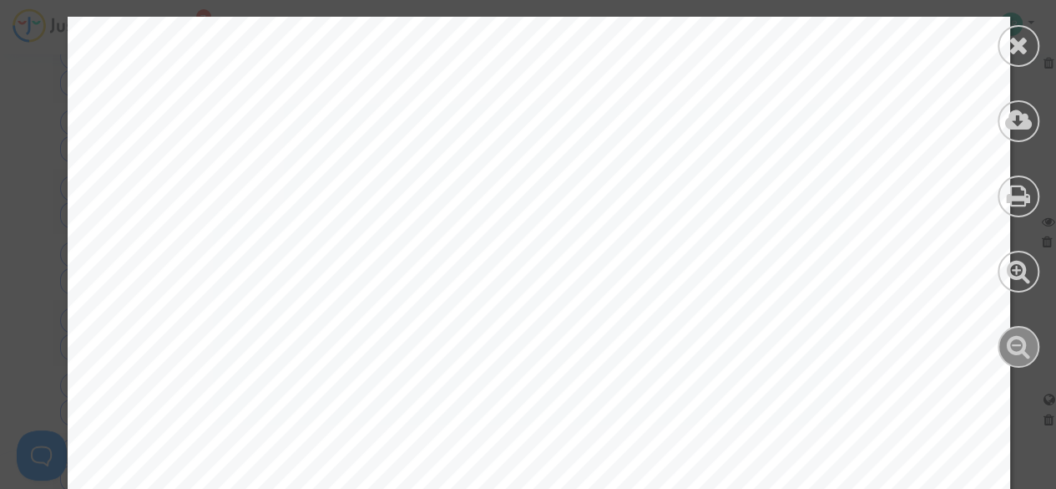
click at [1015, 348] on icon at bounding box center [1019, 345] width 24 height 25
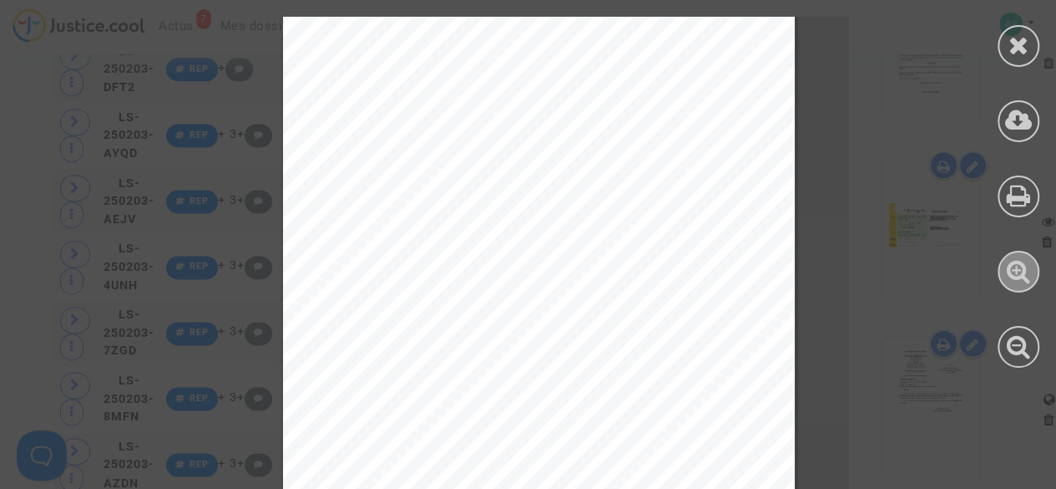
click at [1023, 272] on icon at bounding box center [1019, 270] width 24 height 25
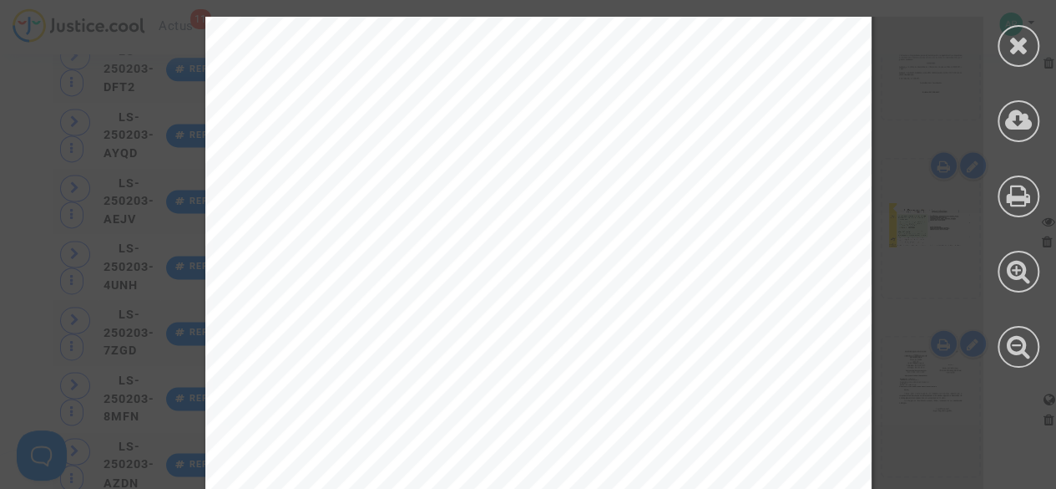
scroll to position [7407, 0]
click at [1031, 39] on div at bounding box center [1019, 46] width 42 height 42
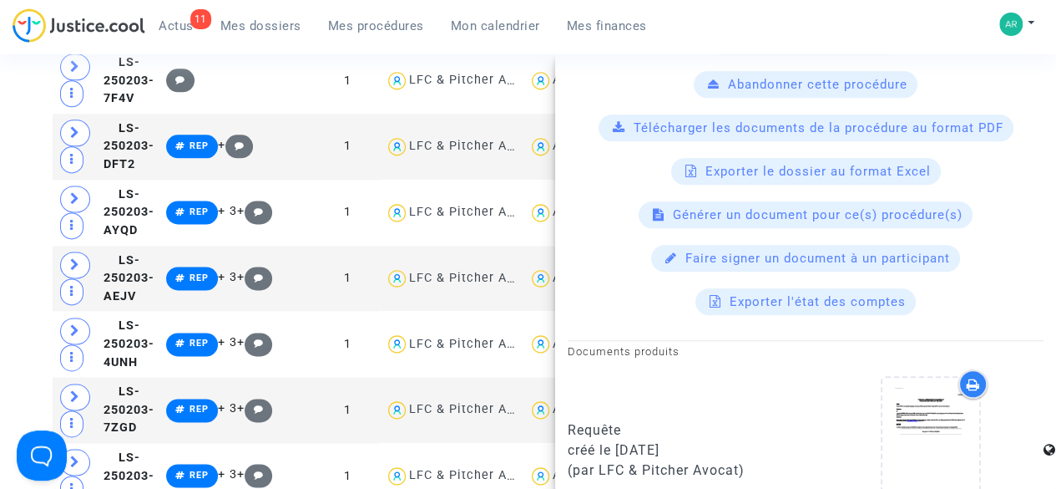
scroll to position [927, 0]
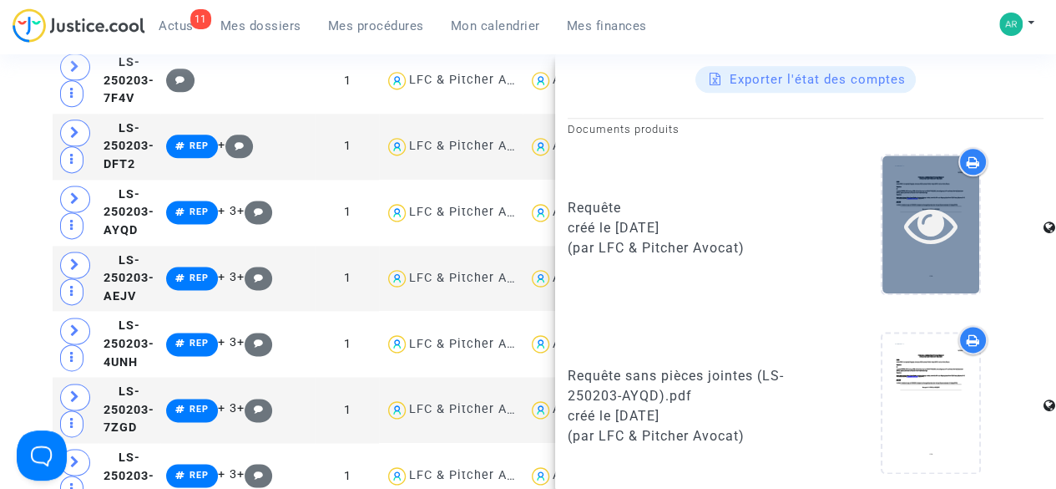
click at [895, 248] on div at bounding box center [931, 224] width 97 height 138
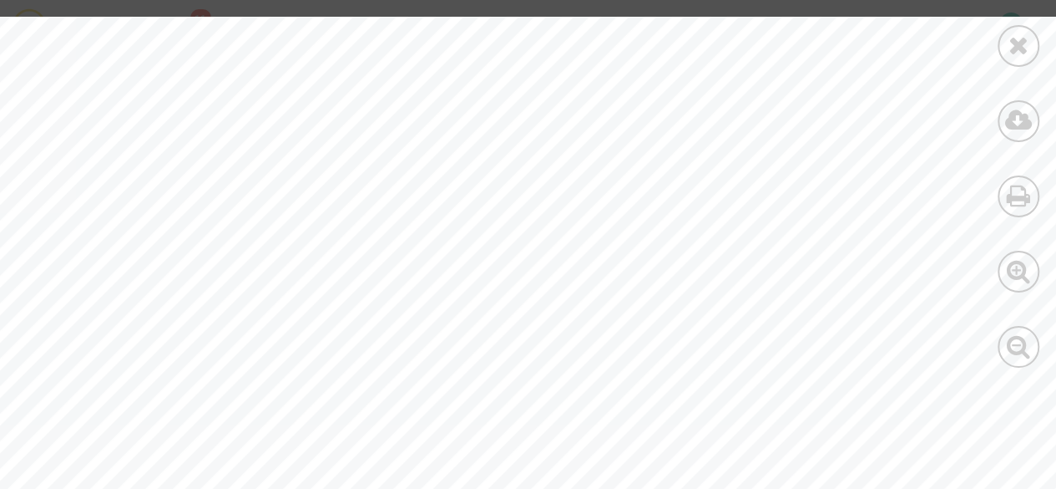
scroll to position [558, 0]
click at [1024, 347] on icon at bounding box center [1019, 345] width 24 height 25
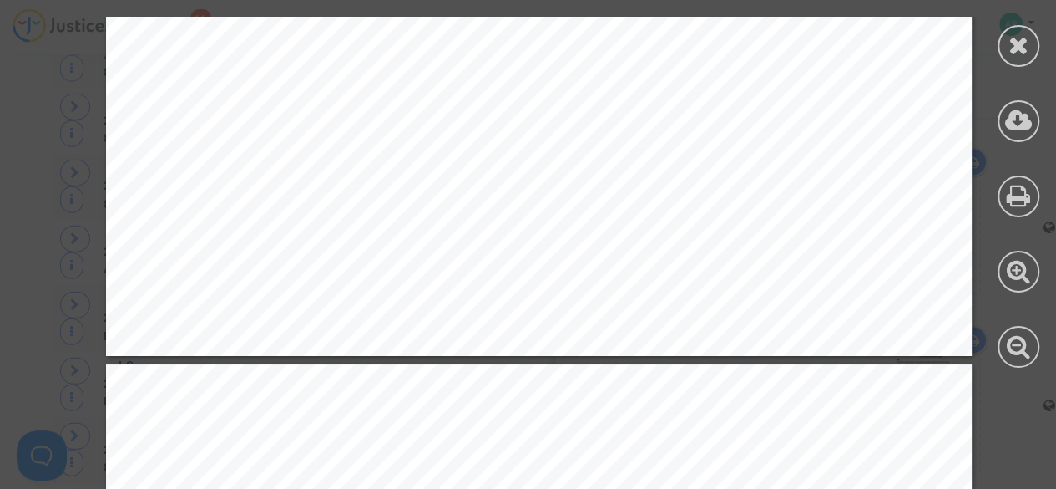
scroll to position [37337, 0]
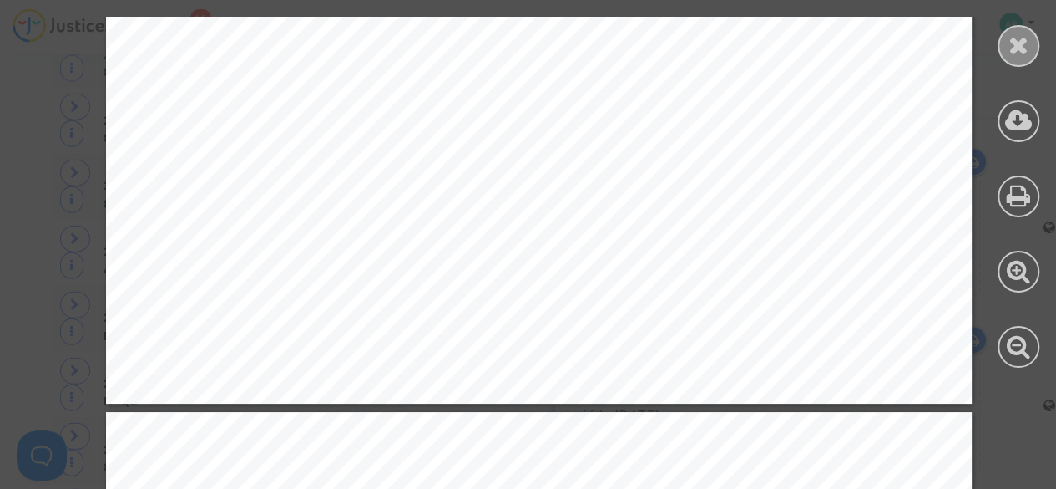
click at [1016, 40] on icon at bounding box center [1019, 45] width 21 height 25
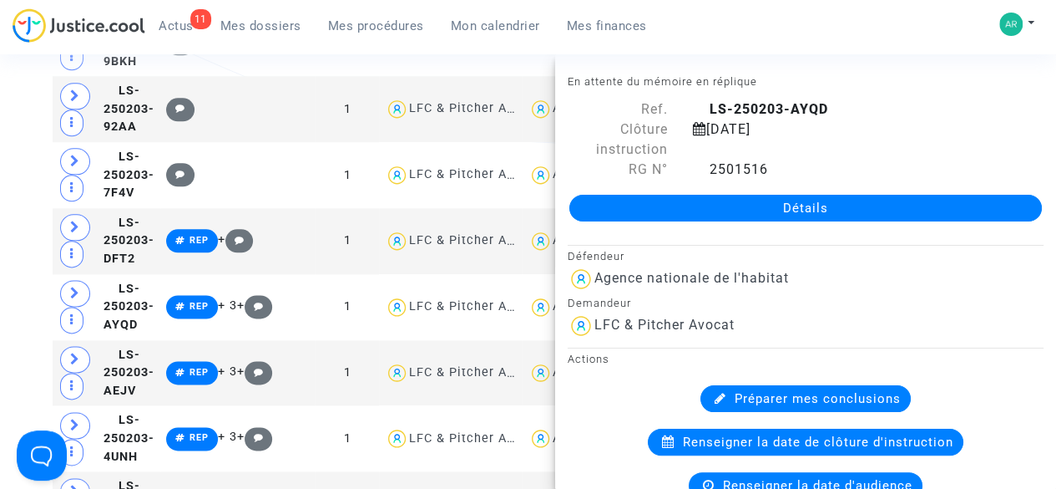
scroll to position [927, 0]
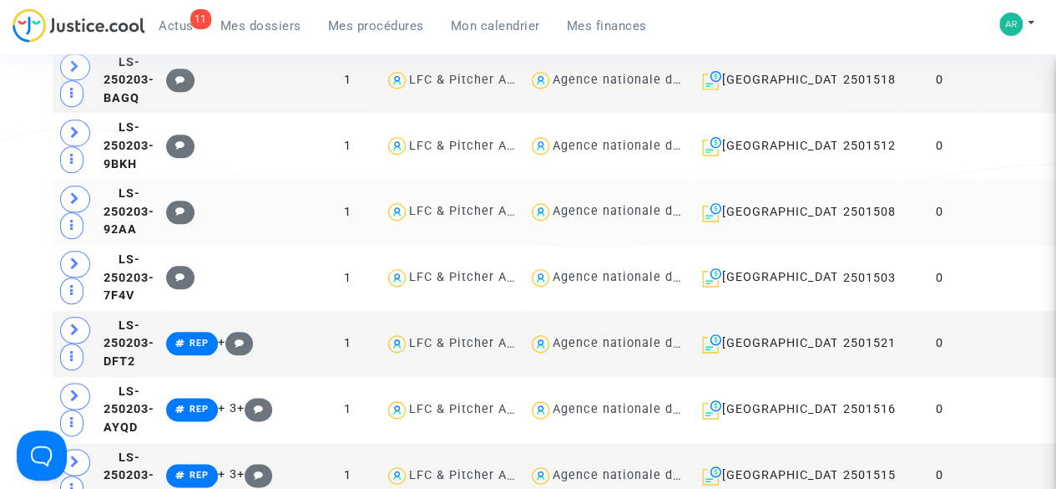
scroll to position [824, 0]
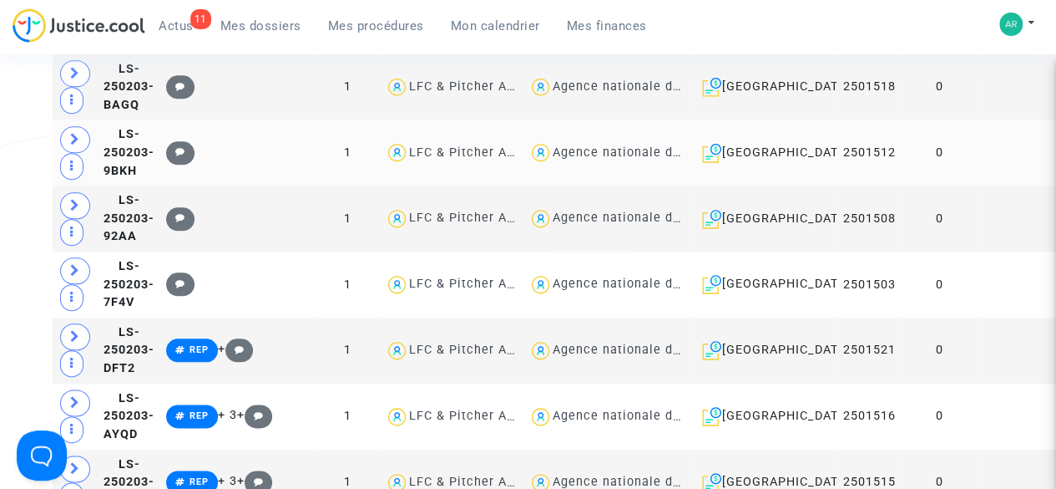
click at [927, 185] on td "0" at bounding box center [939, 152] width 76 height 66
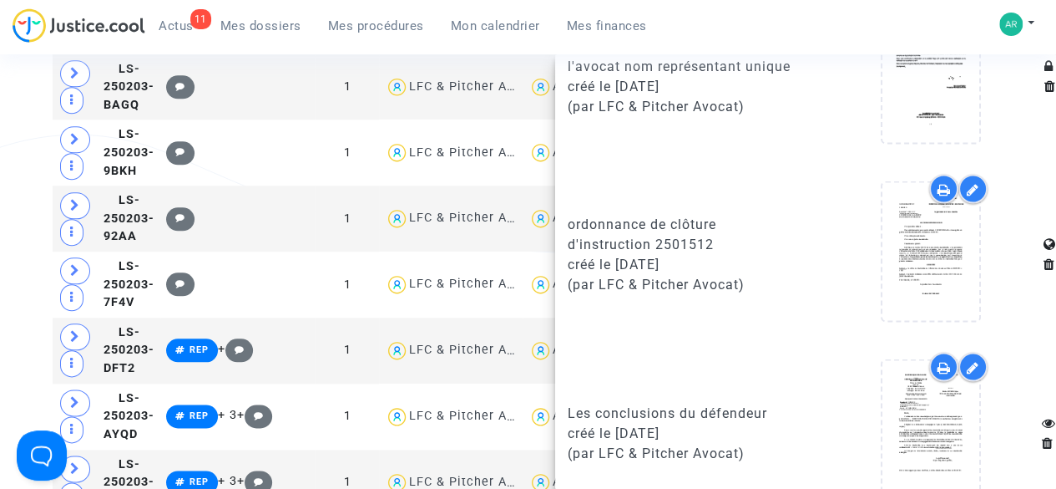
scroll to position [1636, 0]
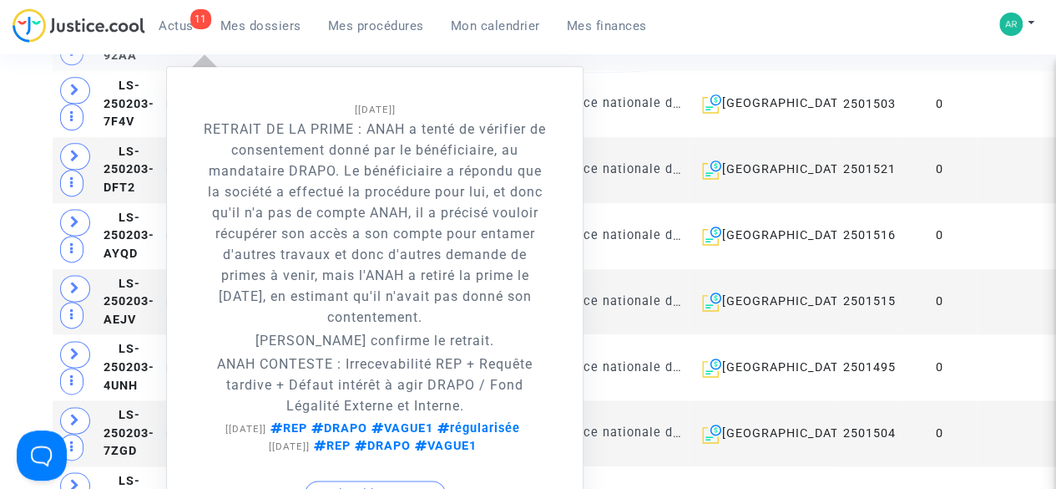
scroll to position [1011, 0]
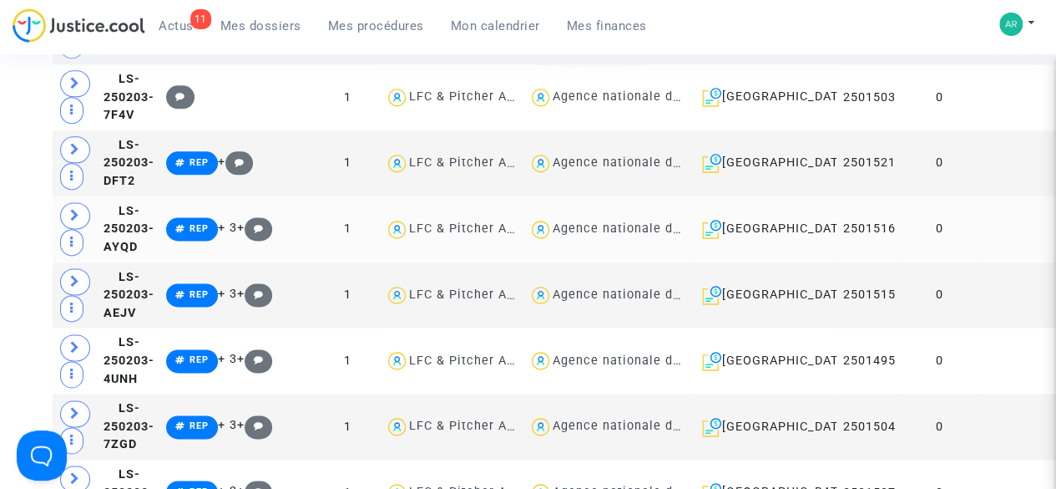
click at [977, 262] on td at bounding box center [1019, 229] width 85 height 66
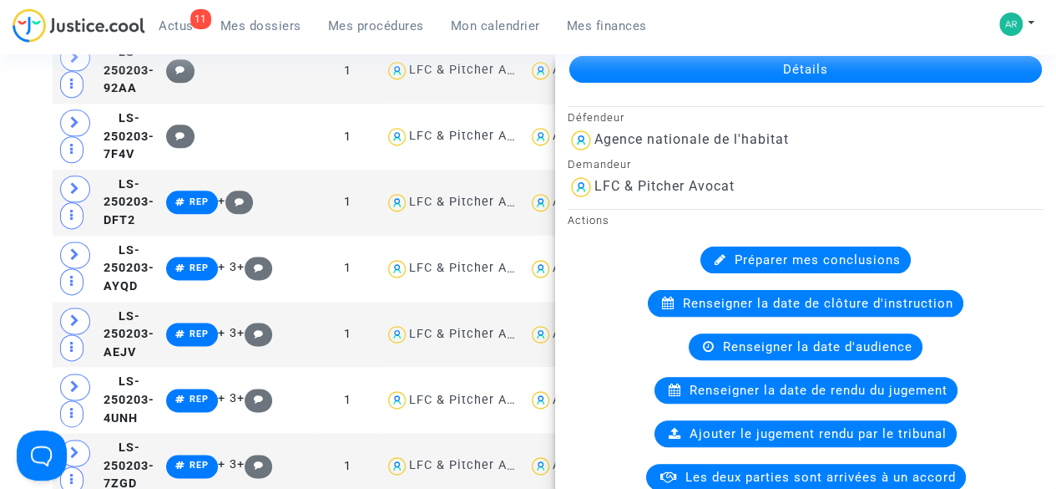
scroll to position [0, 0]
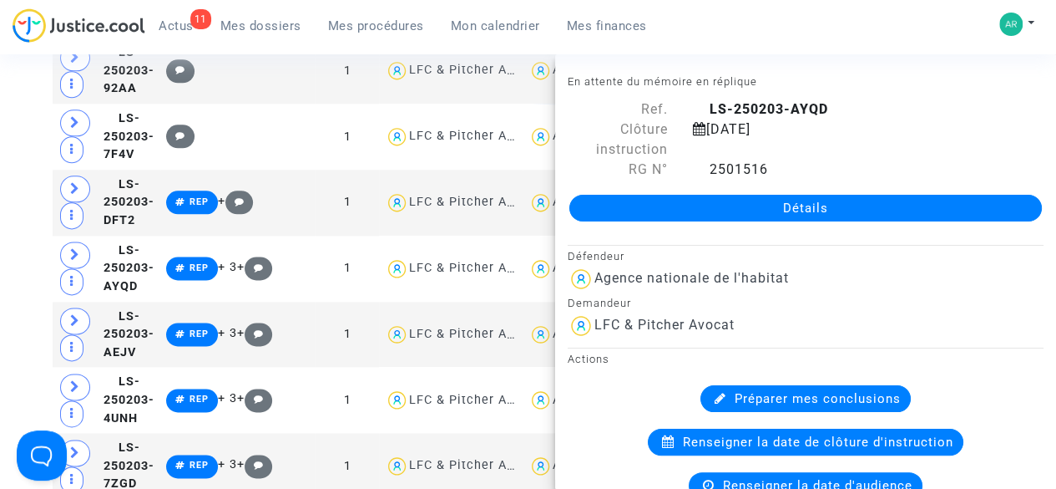
click at [815, 206] on link "Détails" at bounding box center [806, 208] width 473 height 27
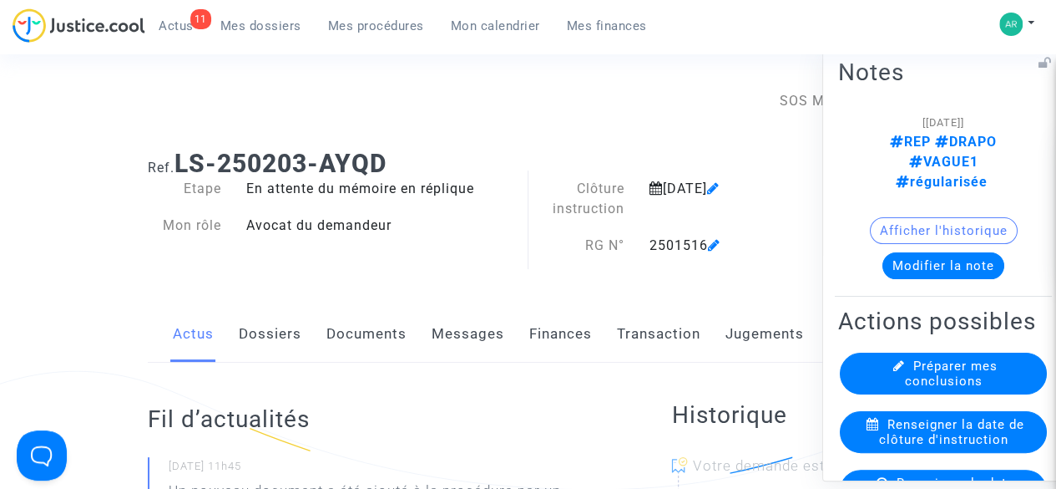
click at [972, 251] on button "Modifier la note" at bounding box center [944, 264] width 122 height 27
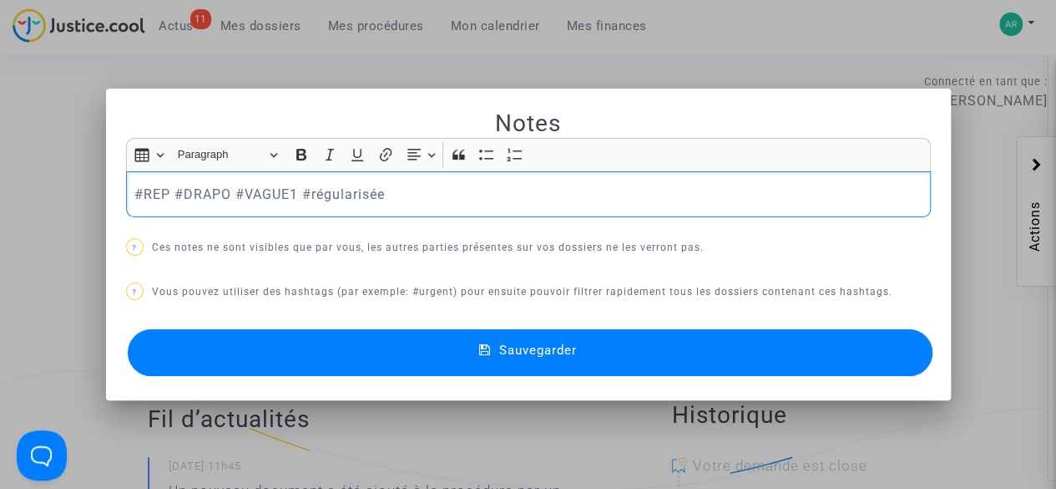
drag, startPoint x: 489, startPoint y: 212, endPoint x: 130, endPoint y: 205, distance: 359.2
click at [130, 205] on div "#REP #DRAPO #VAGUE1 #régularisée" at bounding box center [528, 194] width 805 height 47
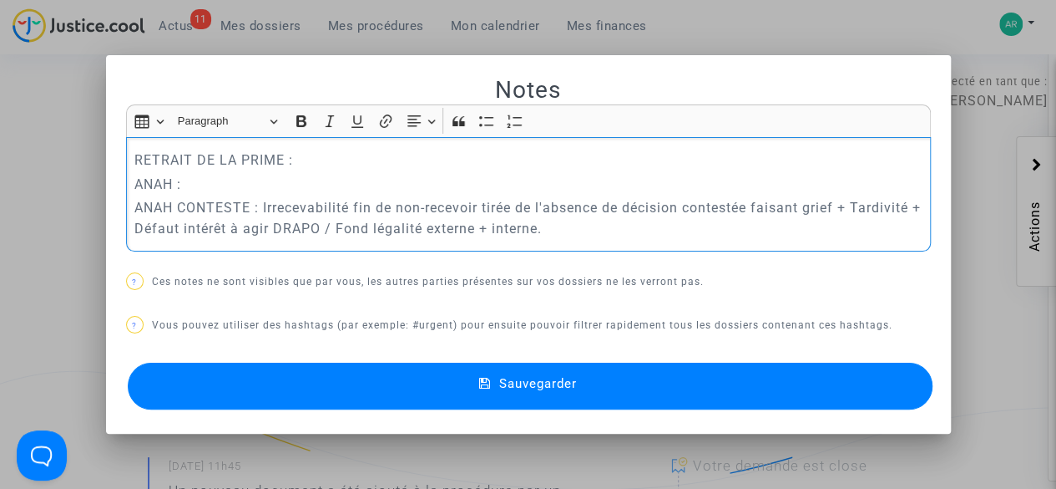
click at [365, 170] on p "RETRAIT DE LA PRIME :" at bounding box center [528, 159] width 788 height 21
click at [189, 187] on p "ANAH :" at bounding box center [528, 184] width 788 height 21
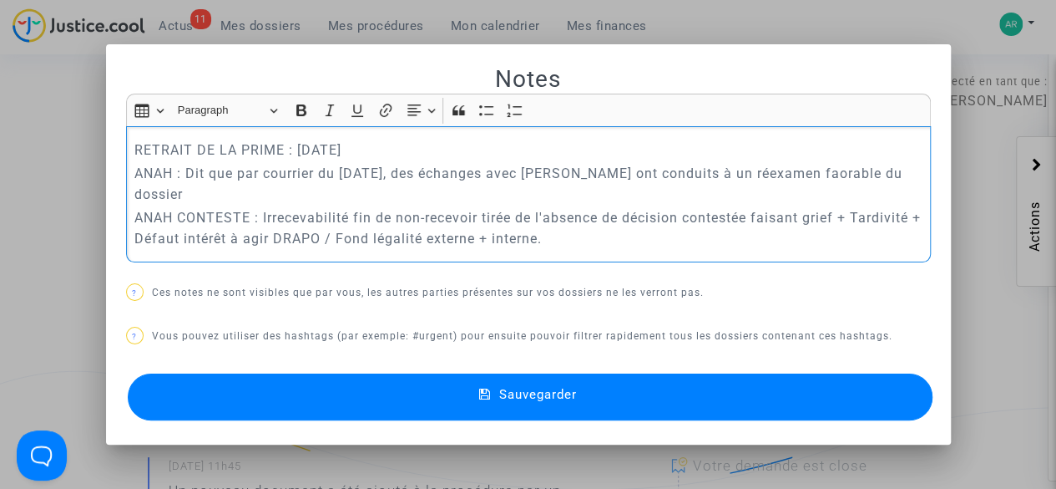
click at [811, 174] on p "ANAH : Dit que par courrier du [DATE], des échanges avec [PERSON_NAME] ont cond…" at bounding box center [528, 184] width 788 height 42
click at [230, 192] on p "ANAH : Dit que par courrier du [DATE], des échanges avec [PERSON_NAME] ont cond…" at bounding box center [528, 184] width 788 height 42
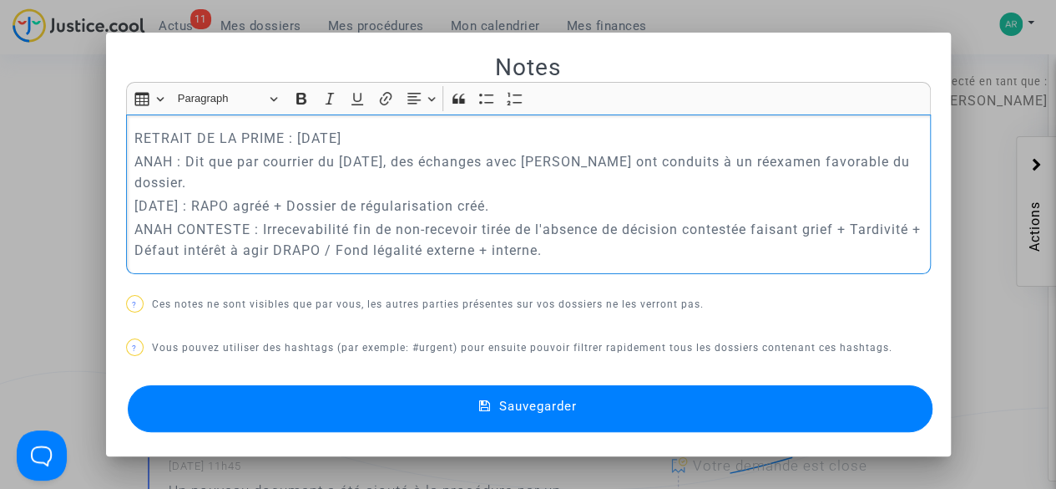
drag, startPoint x: 486, startPoint y: 240, endPoint x: 256, endPoint y: 225, distance: 230.1
click at [256, 225] on p "ANAH CONTESTE : Irrecevabilité fin de non-recevoir tirée de l'absence de décisi…" at bounding box center [528, 240] width 788 height 42
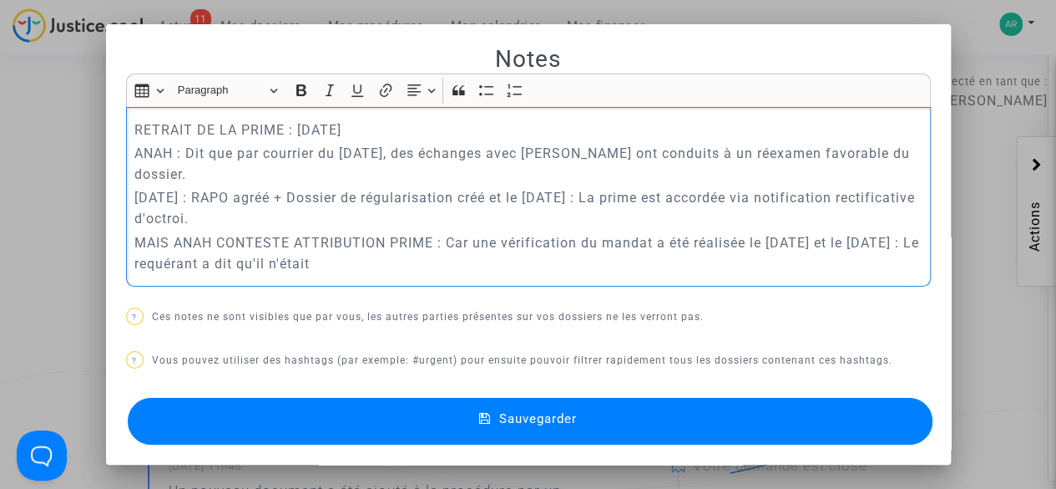
click at [317, 265] on p "MAIS ANAH CONTESTE ATTRIBUTION PRIME : Car une vérification du mandat a été réa…" at bounding box center [528, 253] width 788 height 42
click at [311, 265] on p "MAIS ANAH CONTESTE ATTRIBUTION PRIME : Car une vérification du mandat a été réa…" at bounding box center [528, 253] width 788 height 42
click at [526, 259] on p "MAIS ANAH CONTESTE ATTRIBUTION PRIME : Car une vérification du mandat a été réa…" at bounding box center [528, 253] width 788 height 42
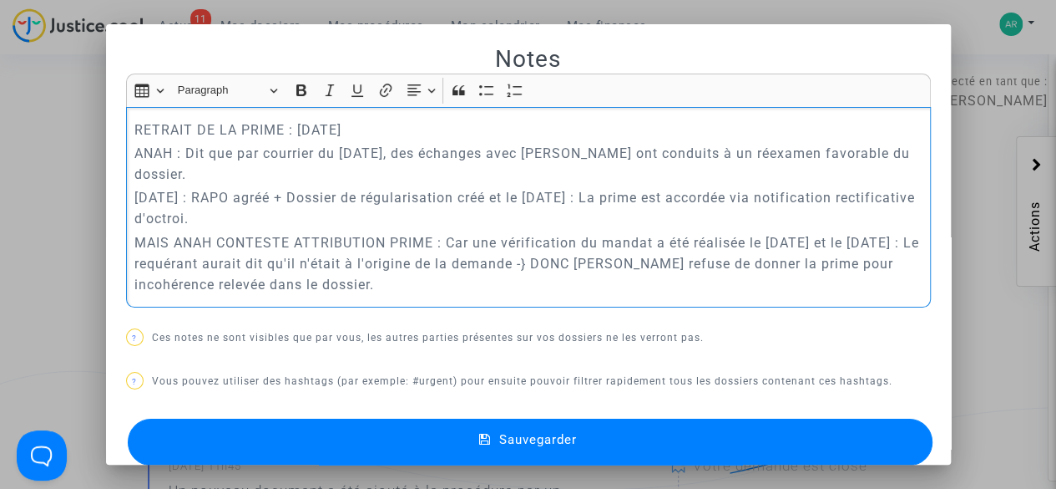
click at [282, 128] on p "RETRAIT DE LA PRIME : [DATE]" at bounding box center [528, 129] width 788 height 21
click at [292, 124] on p "RETRAIT DE LA PRIME : [DATE]" at bounding box center [528, 129] width 788 height 21
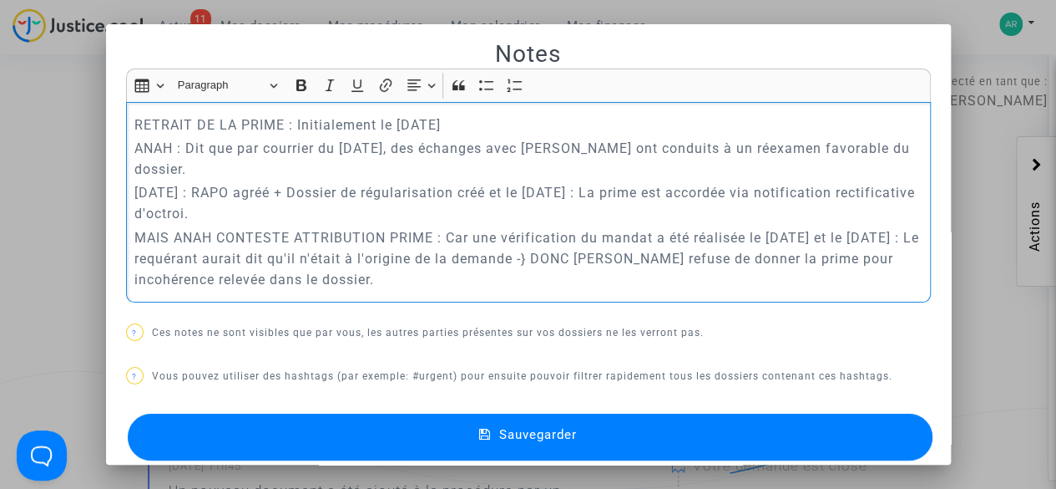
scroll to position [3, 0]
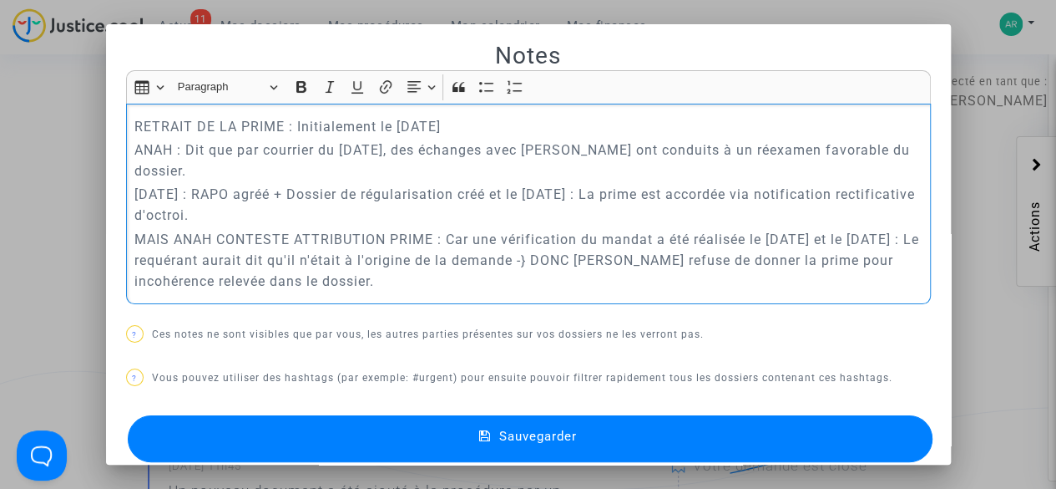
click at [489, 127] on p "RETRAIT DE LA PRIME : Initialement le [DATE]" at bounding box center [528, 126] width 788 height 21
click at [418, 443] on button "Sauvegarder" at bounding box center [530, 438] width 805 height 47
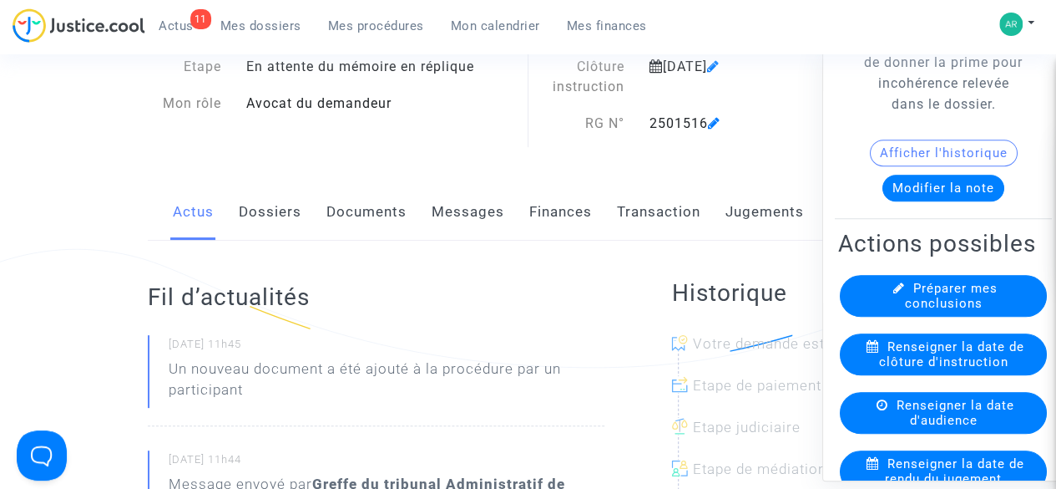
scroll to position [596, 0]
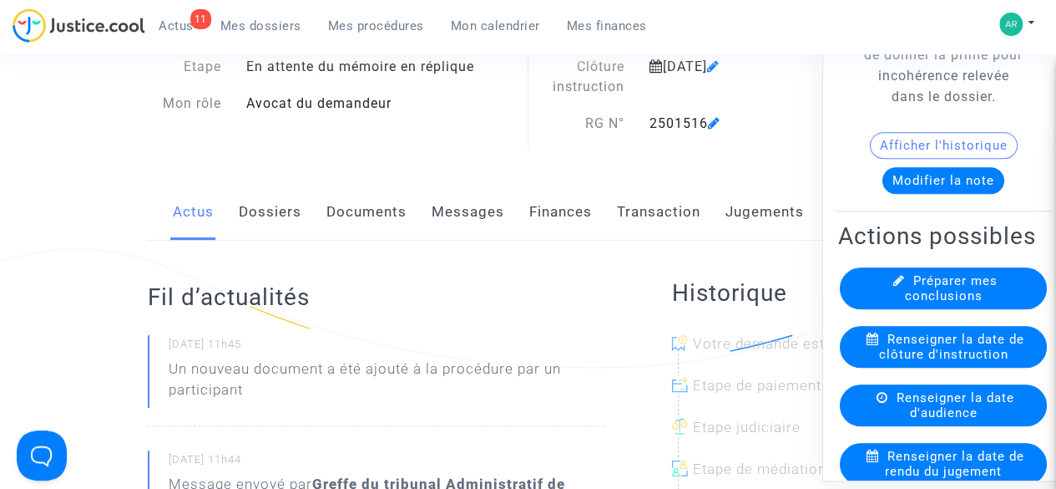
click at [930, 194] on button "Modifier la note" at bounding box center [944, 180] width 122 height 27
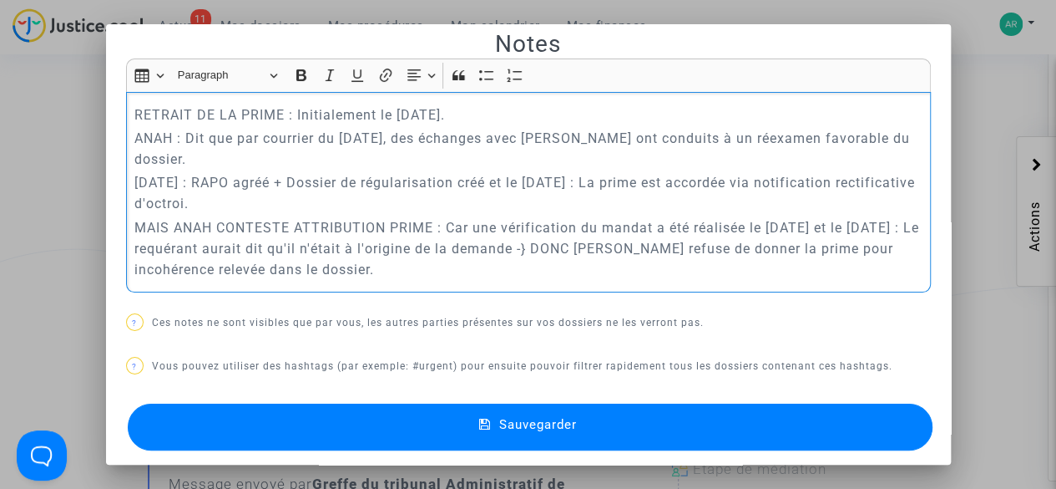
scroll to position [10, 0]
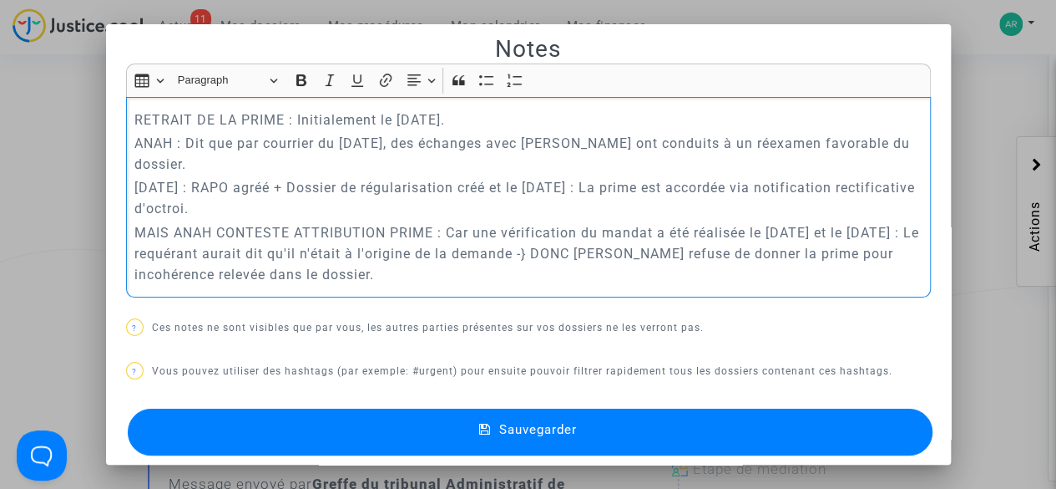
click at [686, 148] on p "ANAH : Dit que par courrier du [DATE], des échanges avec [PERSON_NAME] ont cond…" at bounding box center [528, 154] width 788 height 42
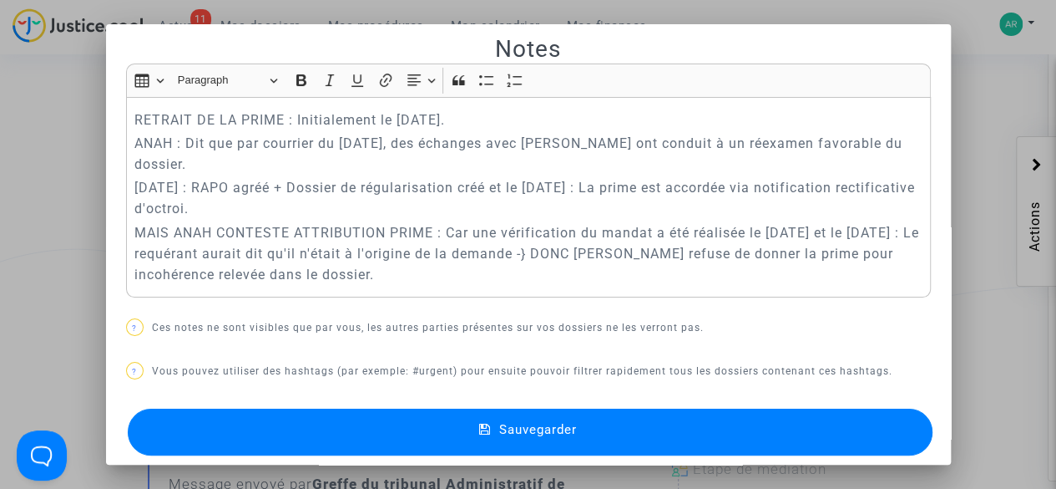
click at [481, 423] on icon at bounding box center [485, 430] width 12 height 15
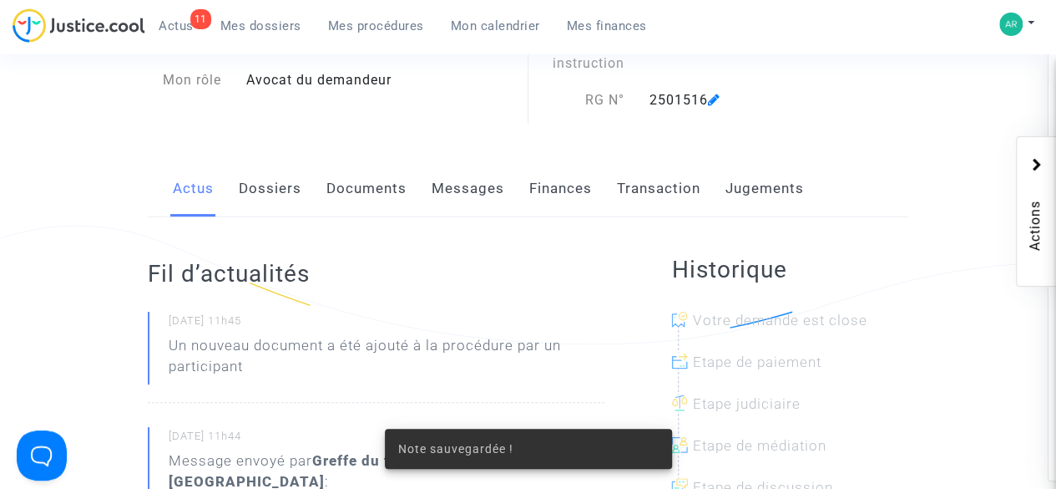
scroll to position [0, 0]
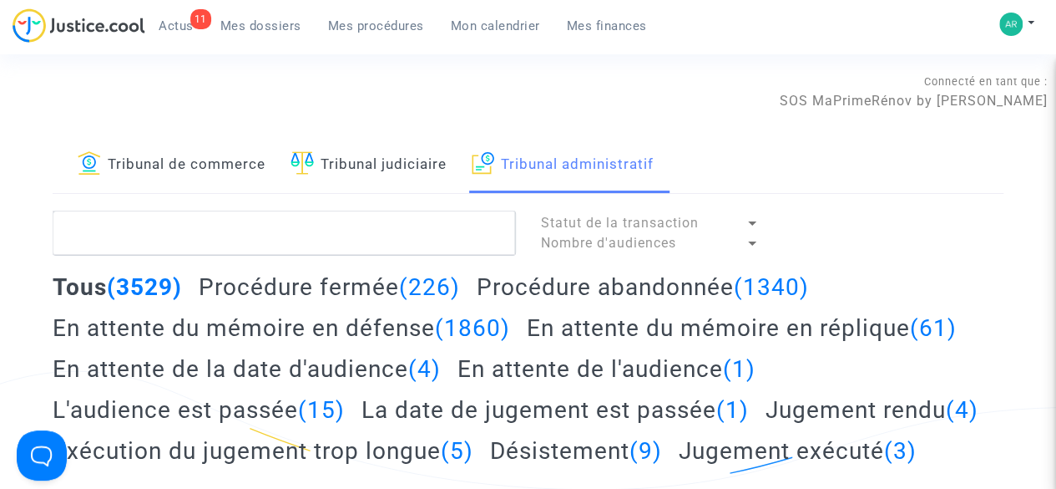
click at [641, 333] on h2 "En attente du mémoire en réplique (61)" at bounding box center [742, 327] width 430 height 29
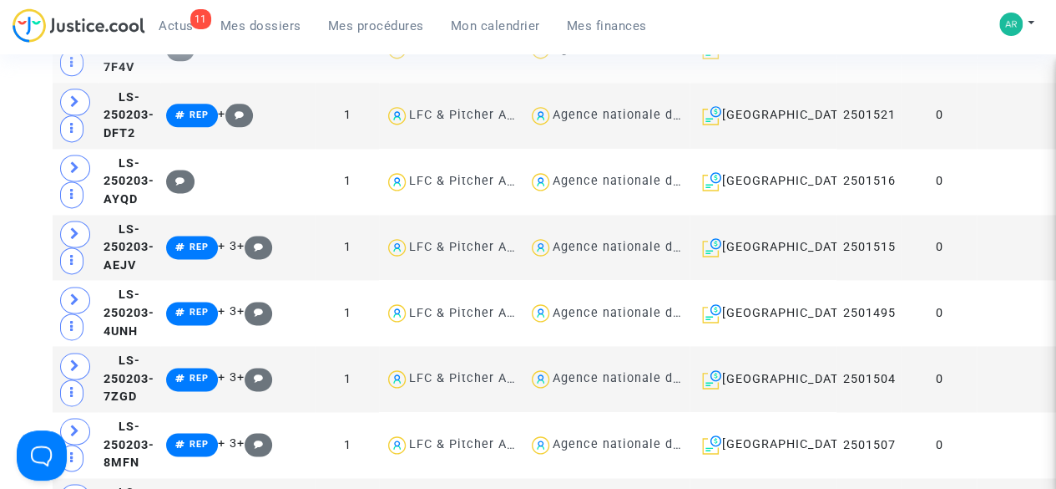
scroll to position [1096, 0]
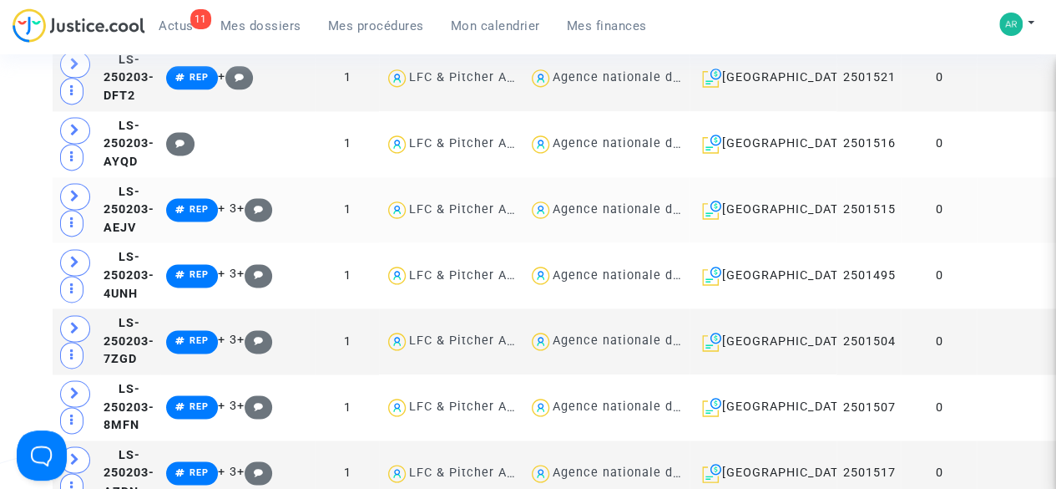
click at [977, 243] on td at bounding box center [1019, 210] width 85 height 66
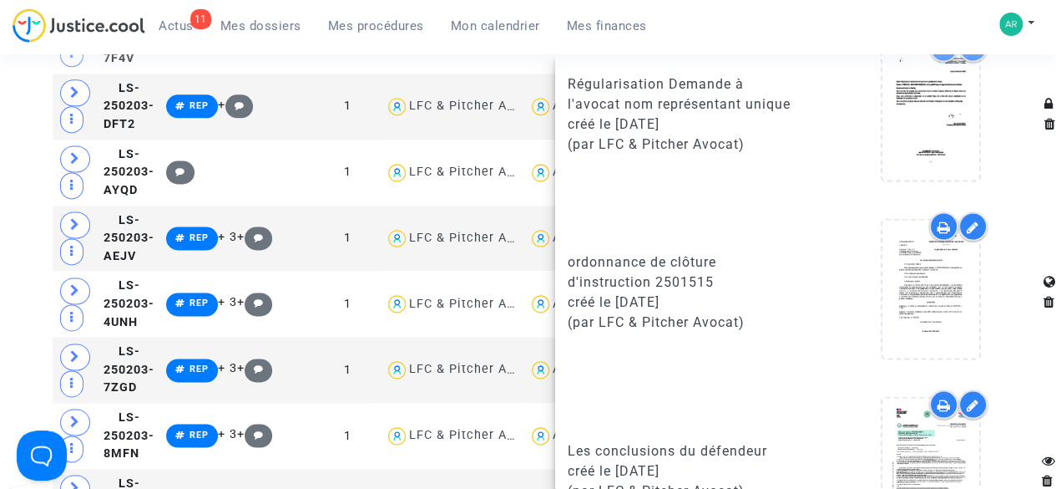
scroll to position [1636, 0]
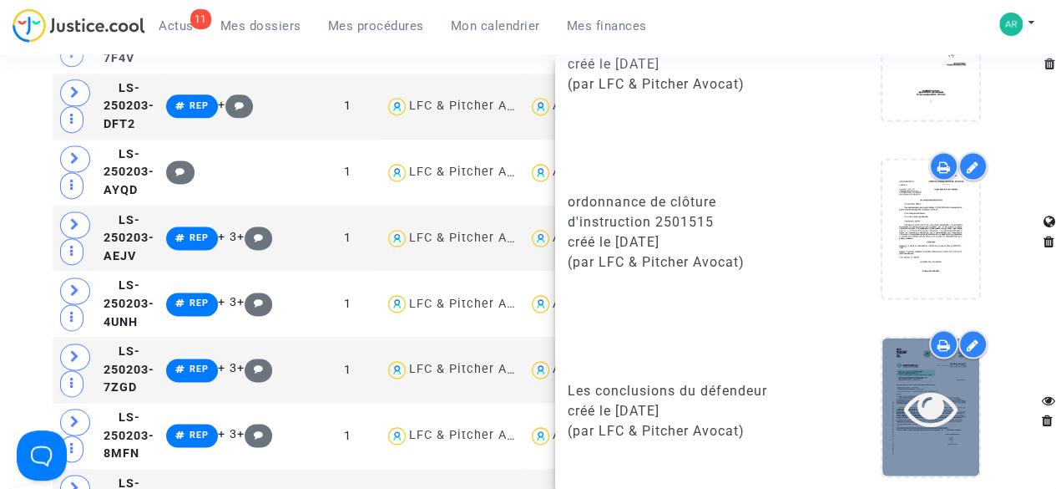
click at [904, 390] on icon at bounding box center [931, 406] width 54 height 53
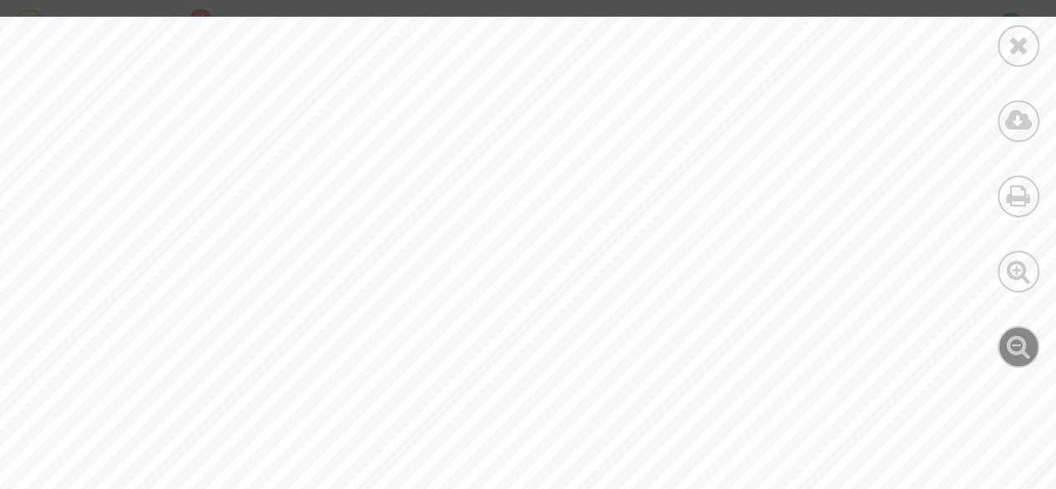
click at [1019, 353] on icon at bounding box center [1019, 345] width 24 height 25
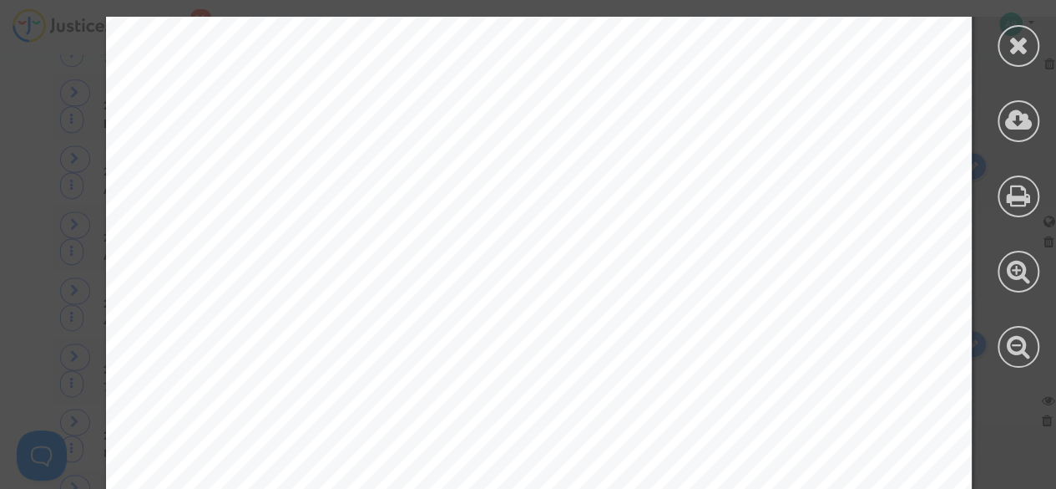
scroll to position [3122, 0]
click at [1004, 47] on div at bounding box center [1019, 46] width 42 height 42
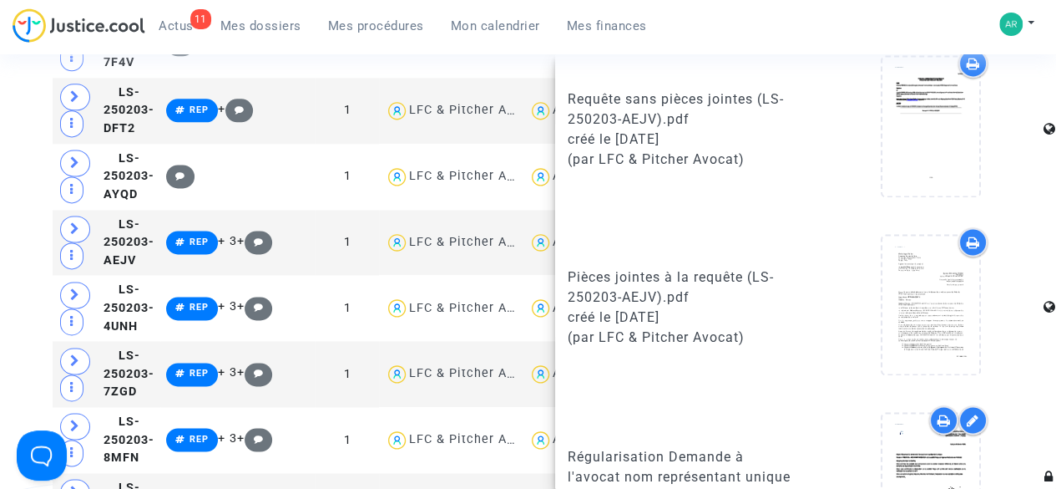
scroll to position [1636, 0]
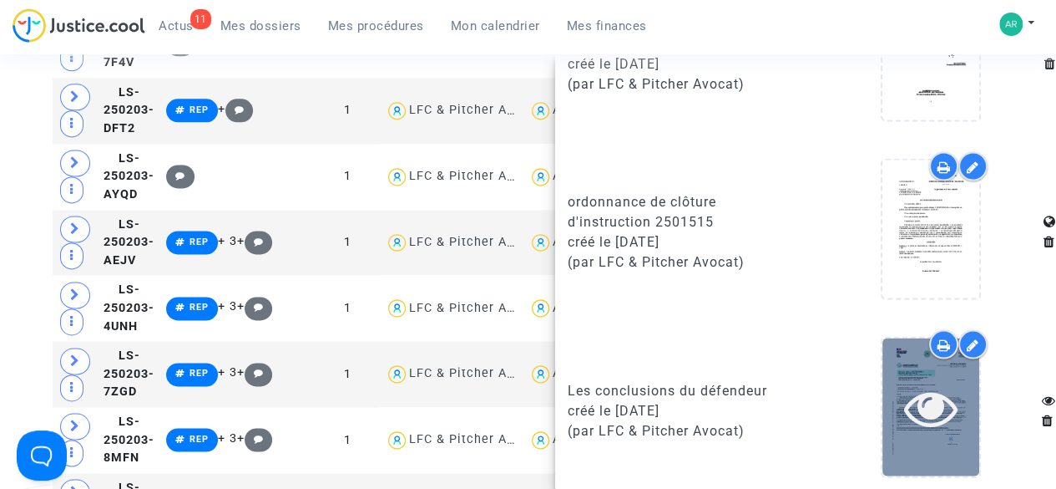
click at [935, 380] on icon at bounding box center [931, 406] width 54 height 53
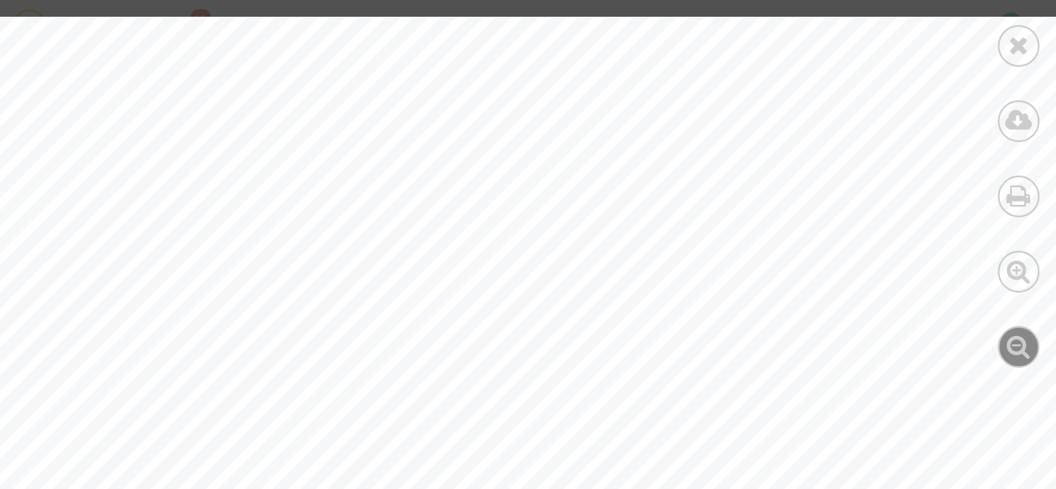
click at [1012, 339] on icon at bounding box center [1019, 345] width 24 height 25
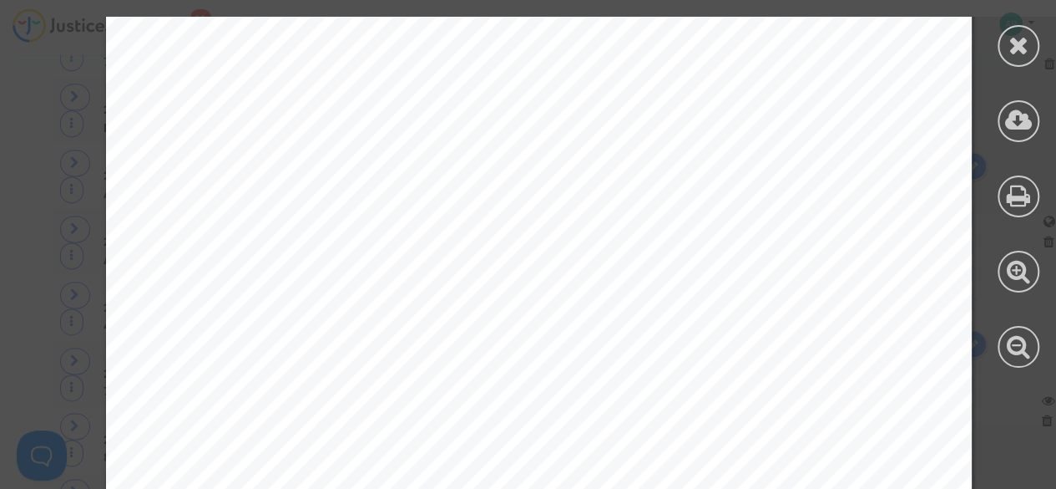
scroll to position [2935, 0]
click at [727, 356] on div "[GEOGRAPHIC_DATA], le [DATE] Tribunal administratif de Grenoble [STREET_ADDRESS…" at bounding box center [539, 164] width 866 height 1226
click at [1017, 52] on icon at bounding box center [1019, 45] width 21 height 25
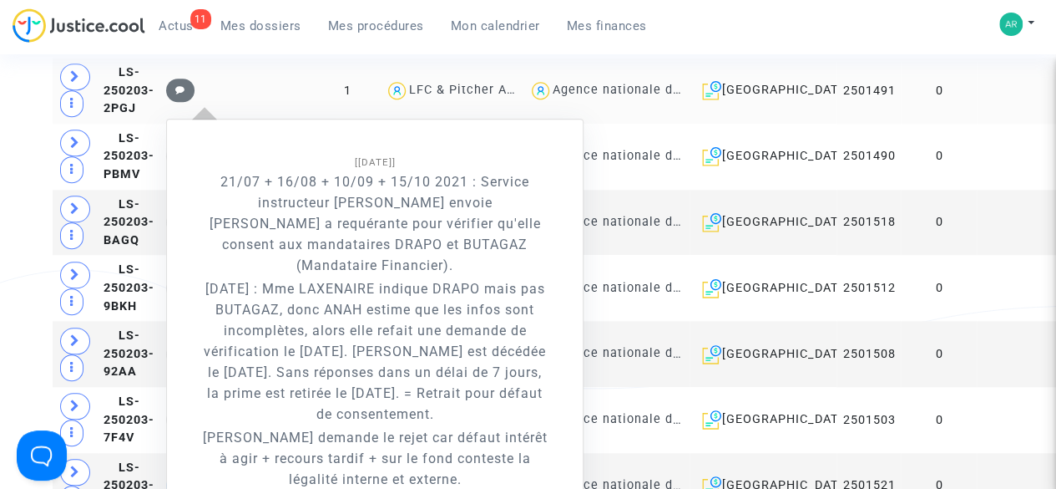
scroll to position [688, 0]
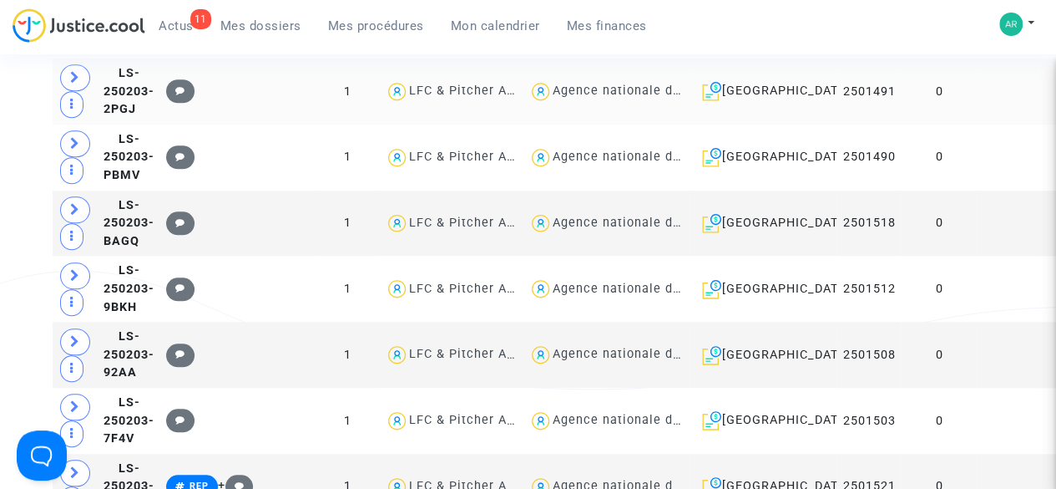
click at [914, 119] on td "0" at bounding box center [939, 91] width 76 height 66
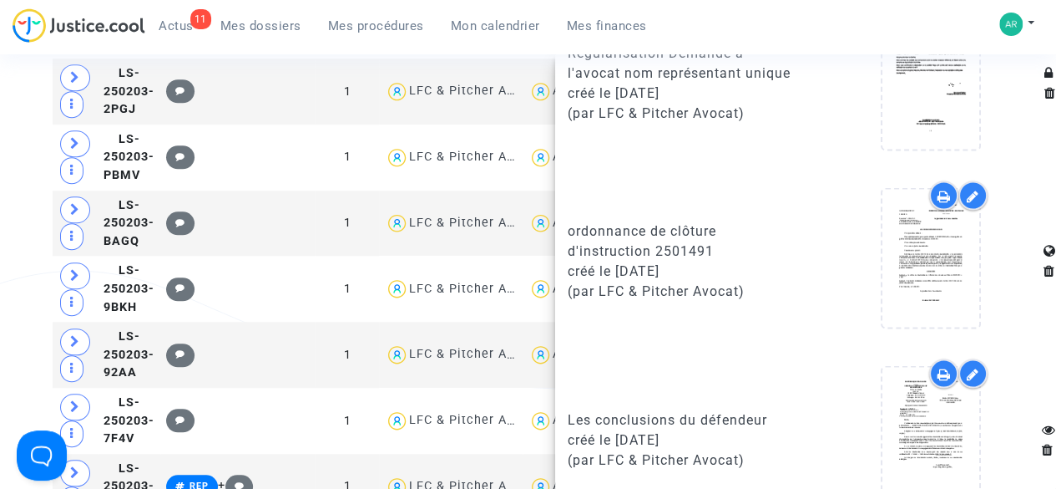
scroll to position [1636, 0]
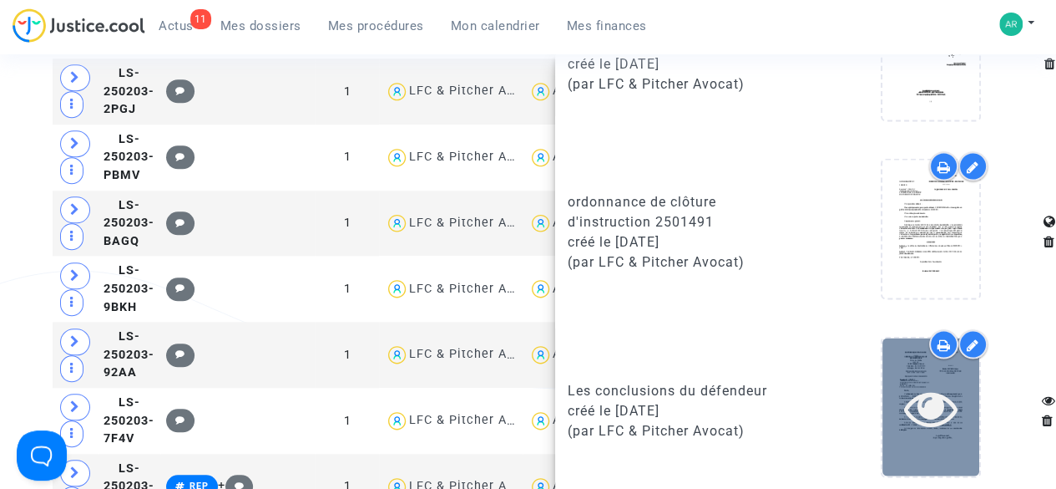
click at [943, 400] on icon at bounding box center [931, 406] width 54 height 53
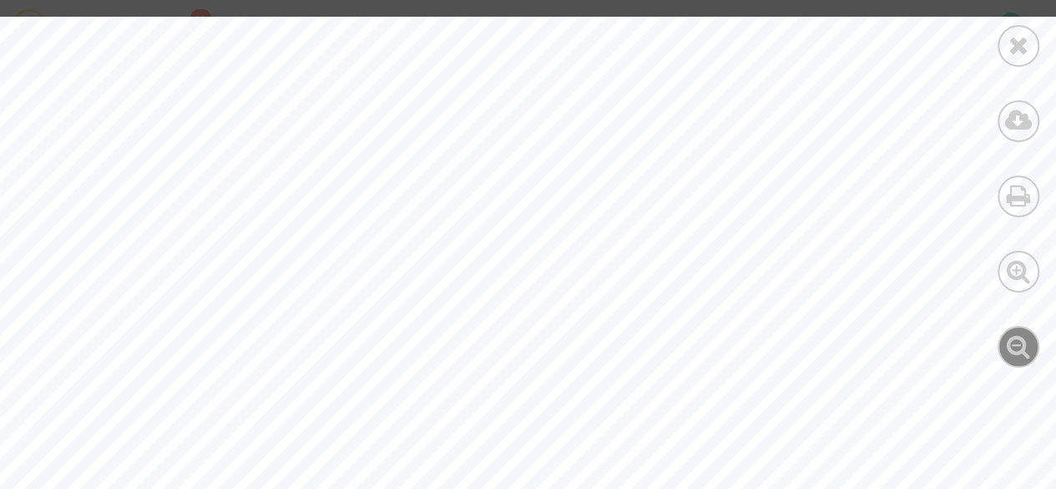
click at [1021, 365] on div at bounding box center [1019, 347] width 42 height 42
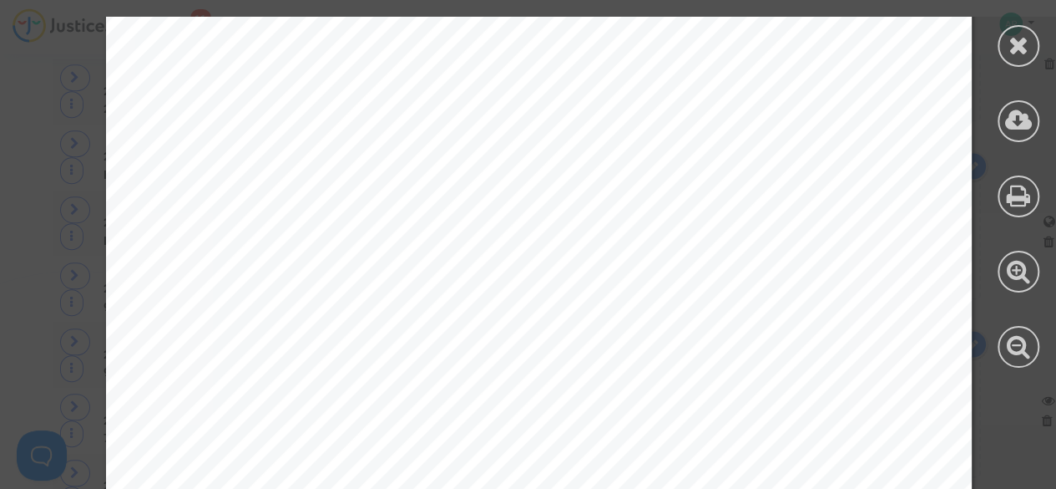
scroll to position [3001, 0]
click at [1010, 56] on icon at bounding box center [1019, 45] width 21 height 25
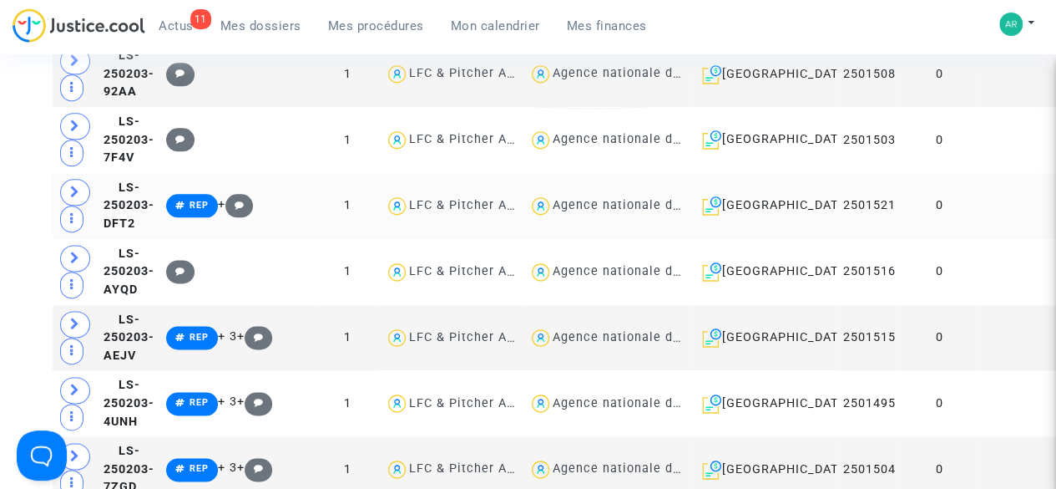
scroll to position [966, 0]
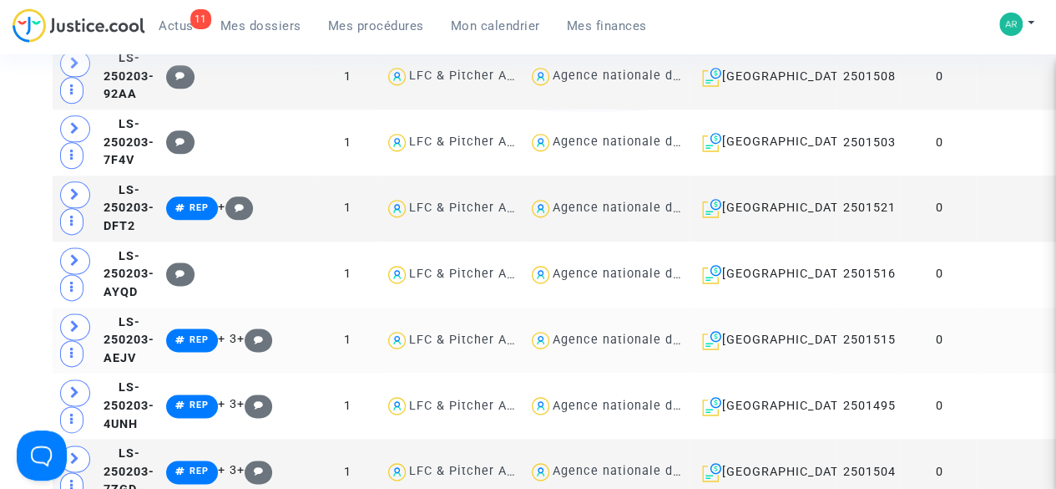
click at [917, 373] on td "0" at bounding box center [939, 340] width 76 height 66
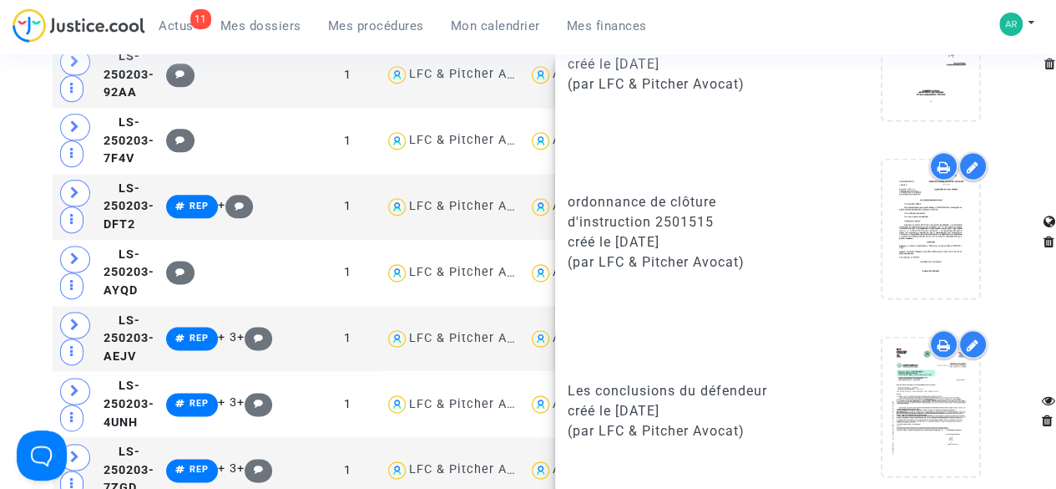
scroll to position [967, 0]
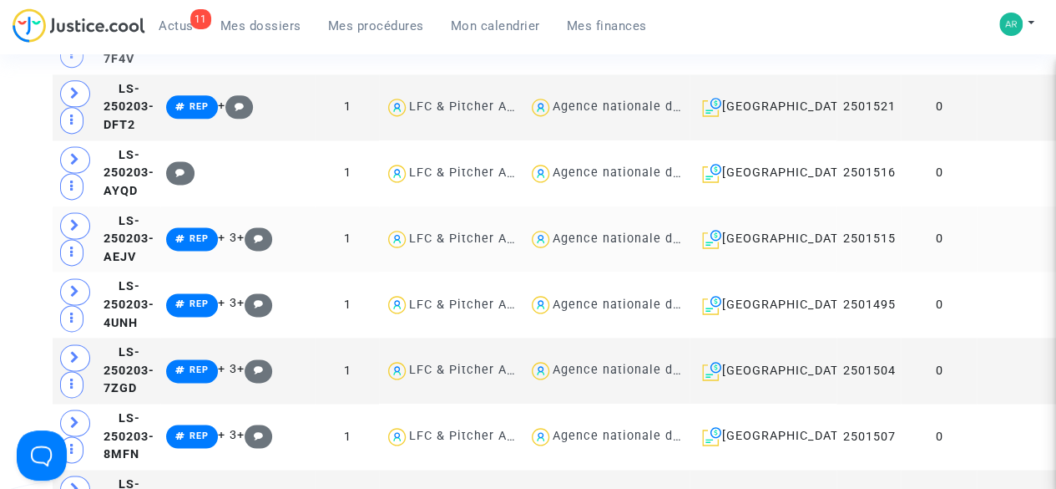
scroll to position [1074, 0]
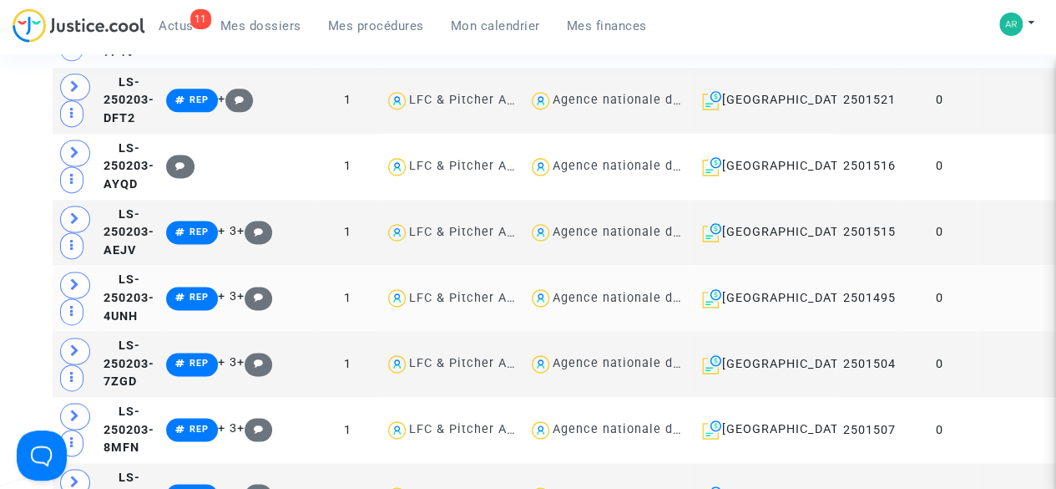
click at [977, 331] on td at bounding box center [1019, 298] width 85 height 66
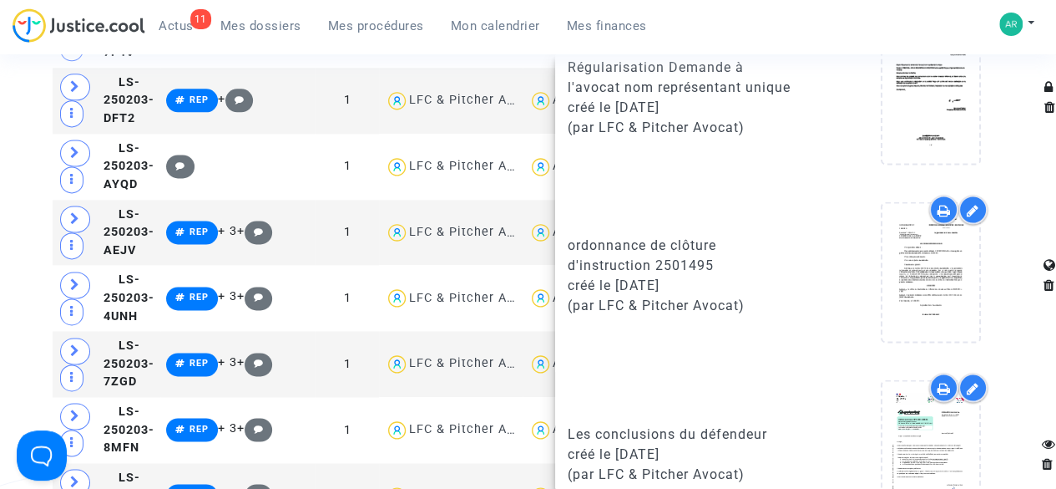
scroll to position [1636, 0]
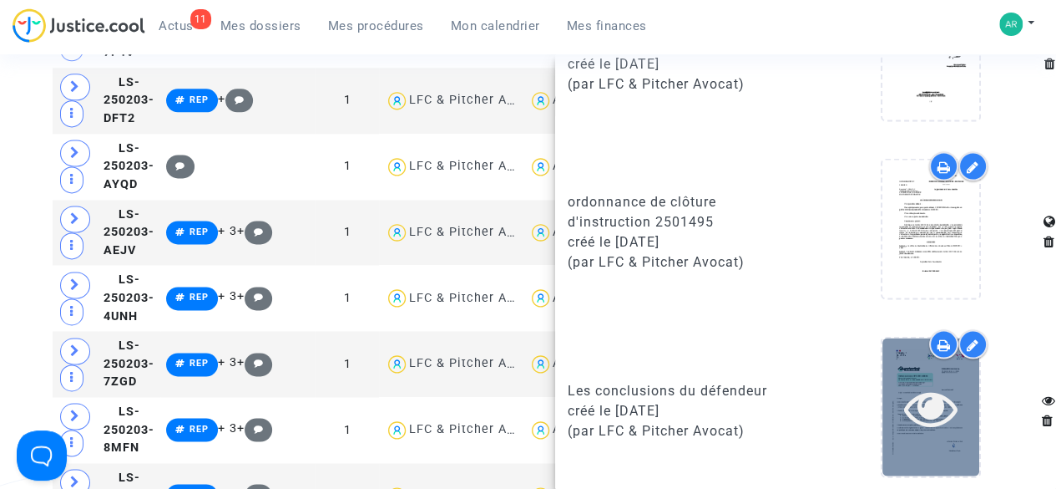
click at [933, 423] on icon at bounding box center [931, 406] width 54 height 53
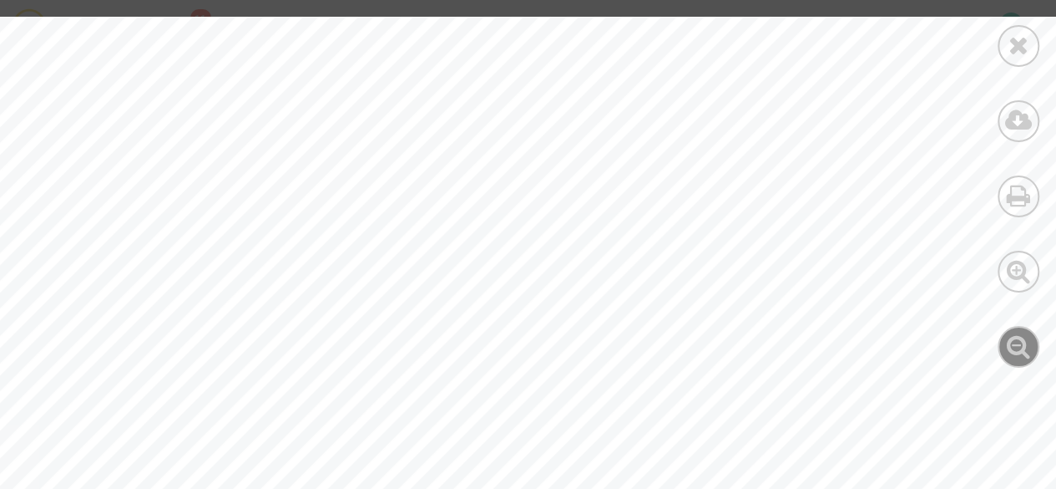
click at [1009, 341] on icon at bounding box center [1019, 345] width 24 height 25
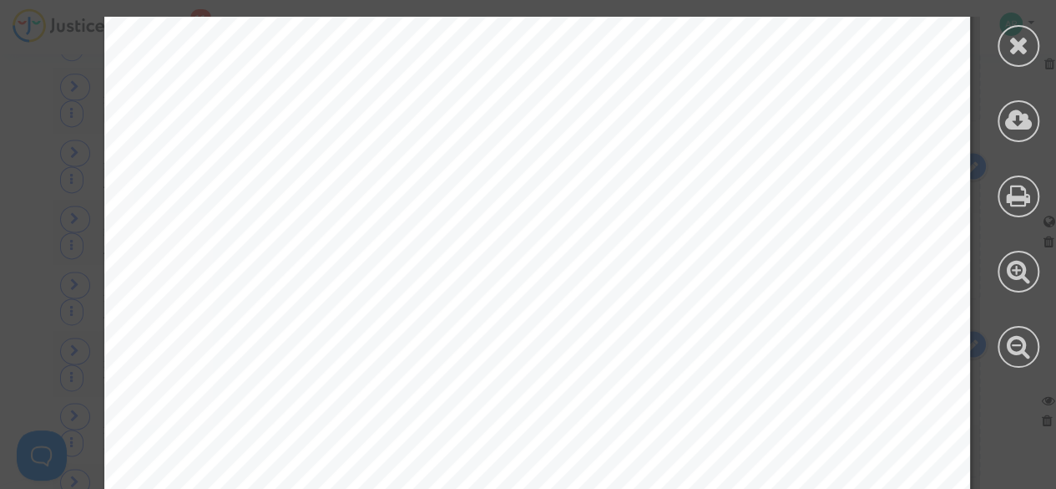
scroll to position [3638, 2]
click at [1016, 51] on icon at bounding box center [1019, 45] width 21 height 25
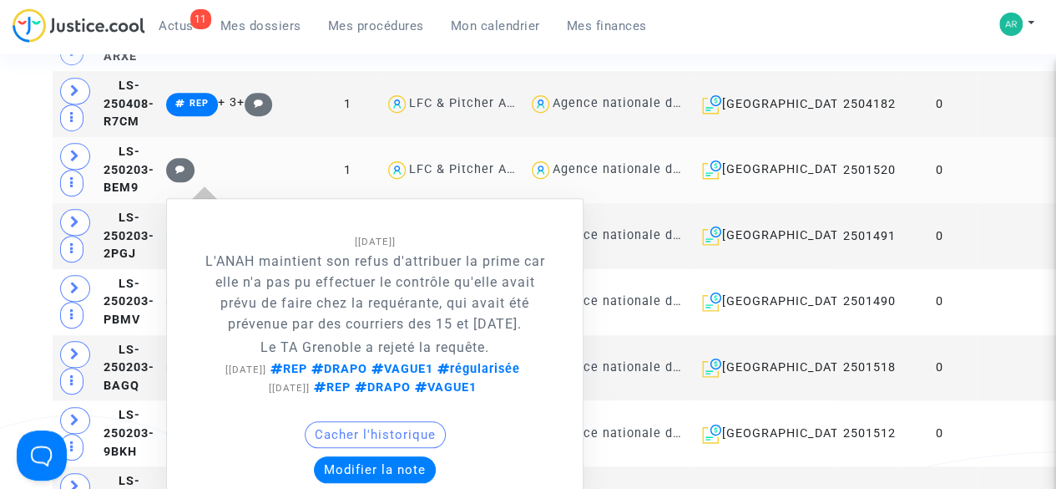
scroll to position [619, 0]
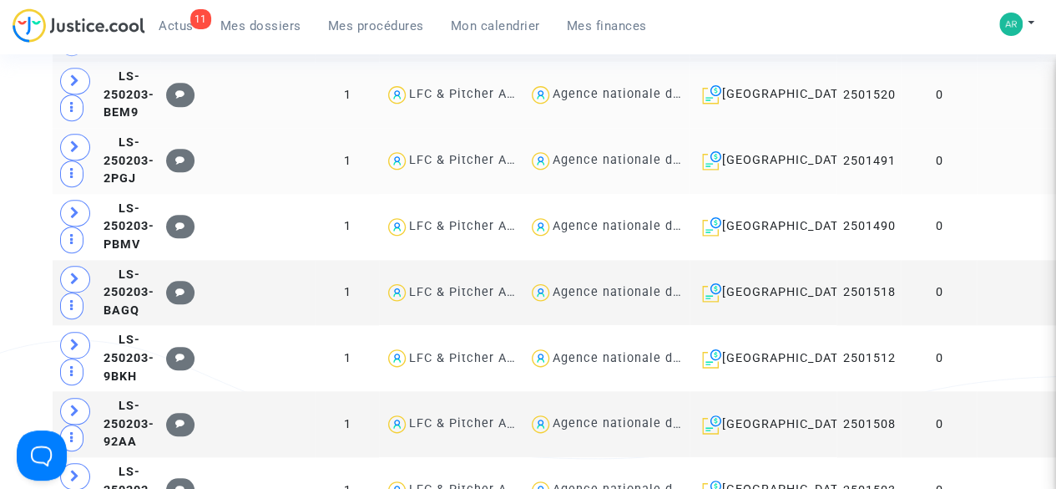
click at [920, 194] on td "0" at bounding box center [939, 161] width 76 height 66
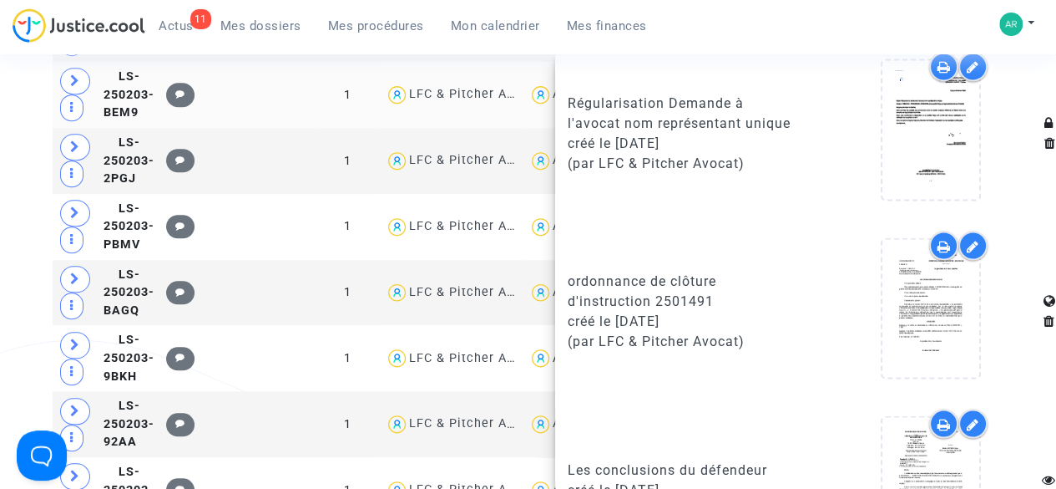
scroll to position [1636, 0]
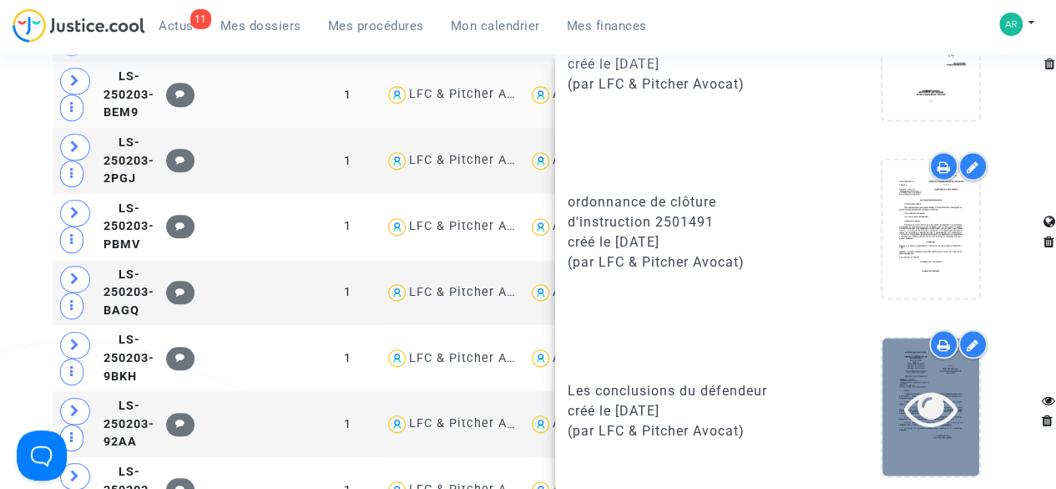
click at [913, 413] on icon at bounding box center [931, 406] width 54 height 53
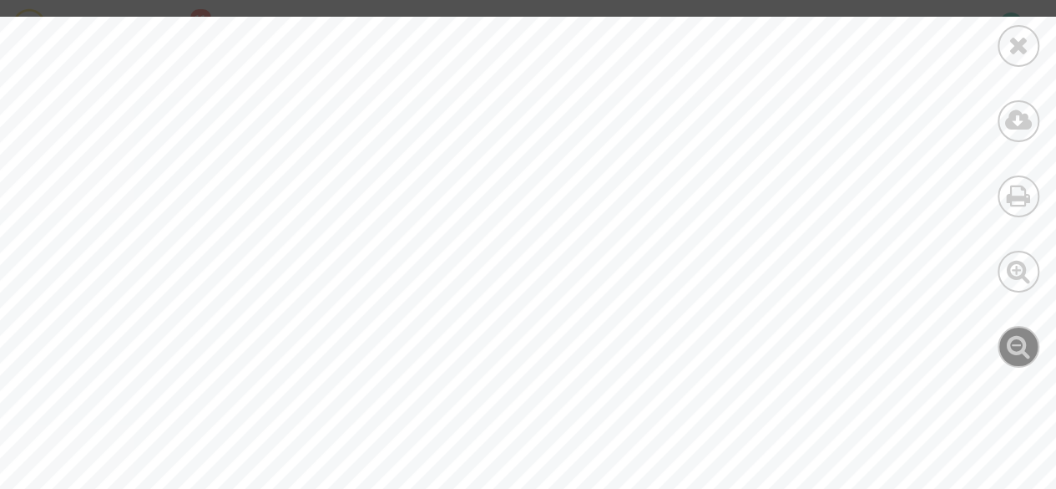
click at [1012, 346] on icon at bounding box center [1019, 345] width 24 height 25
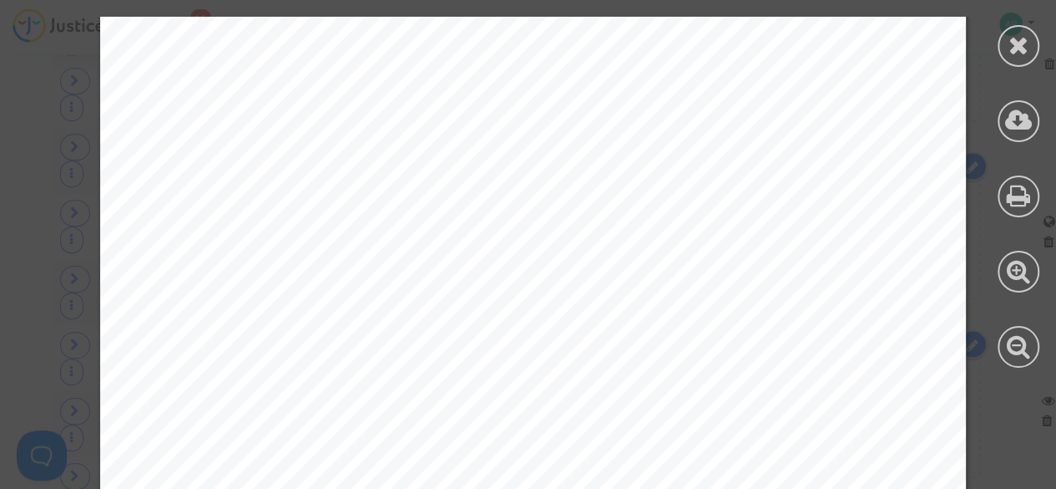
scroll to position [7566, 6]
click at [1010, 38] on icon at bounding box center [1019, 45] width 21 height 25
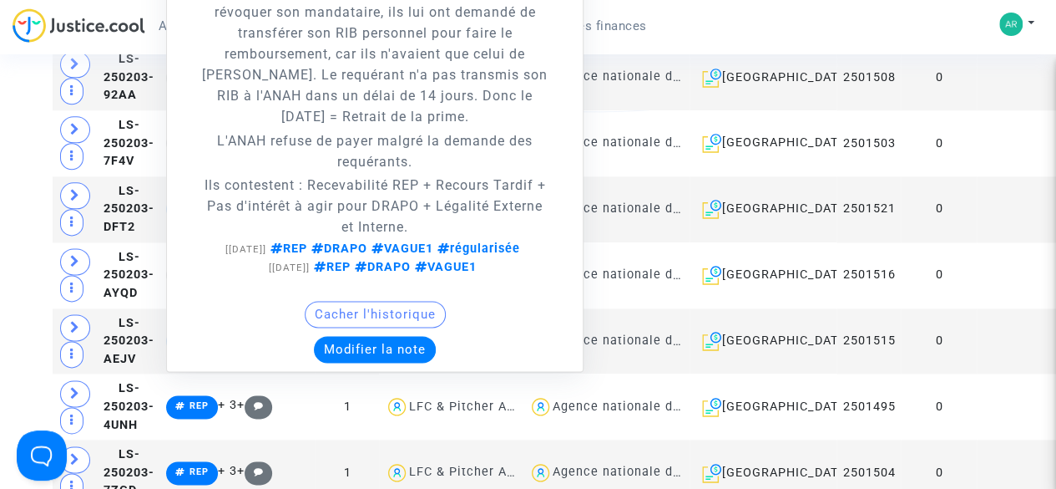
scroll to position [971, 0]
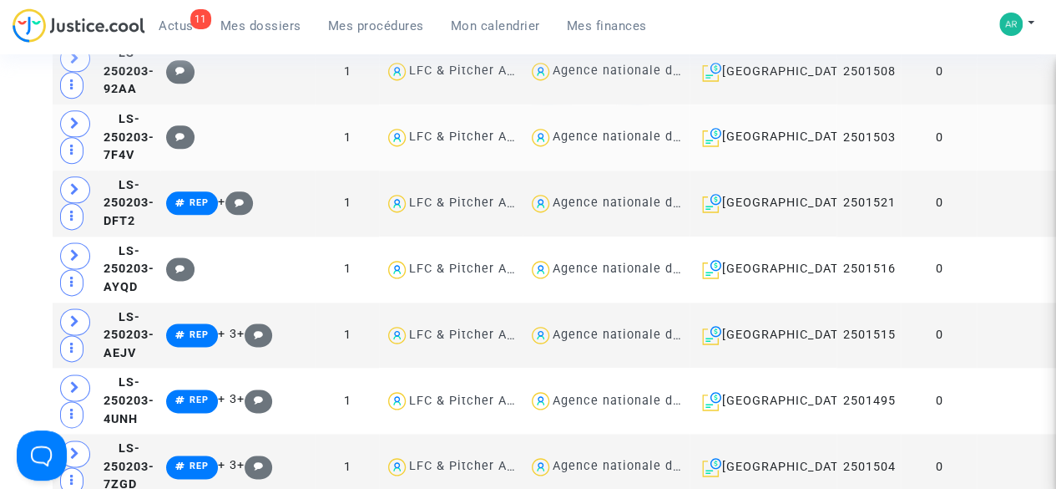
click at [977, 170] on td at bounding box center [1019, 137] width 85 height 66
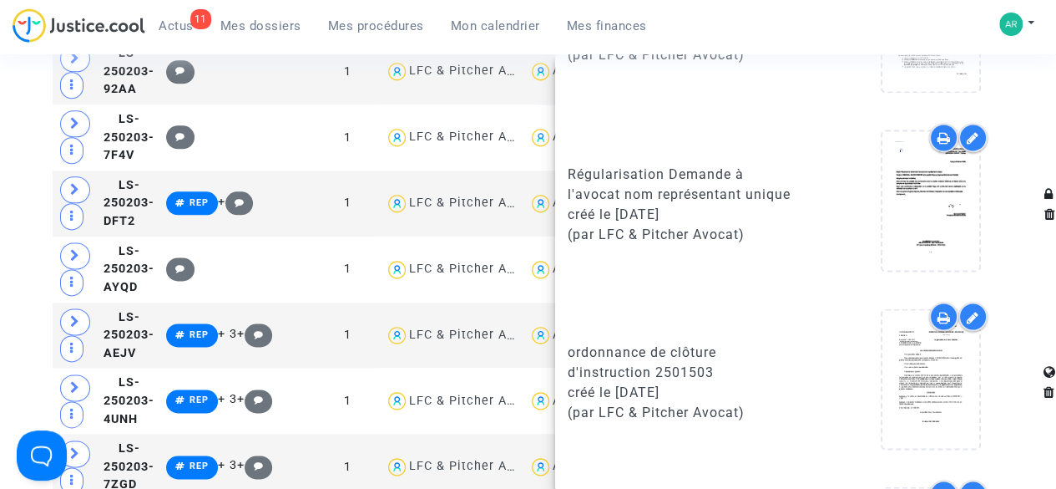
scroll to position [1636, 0]
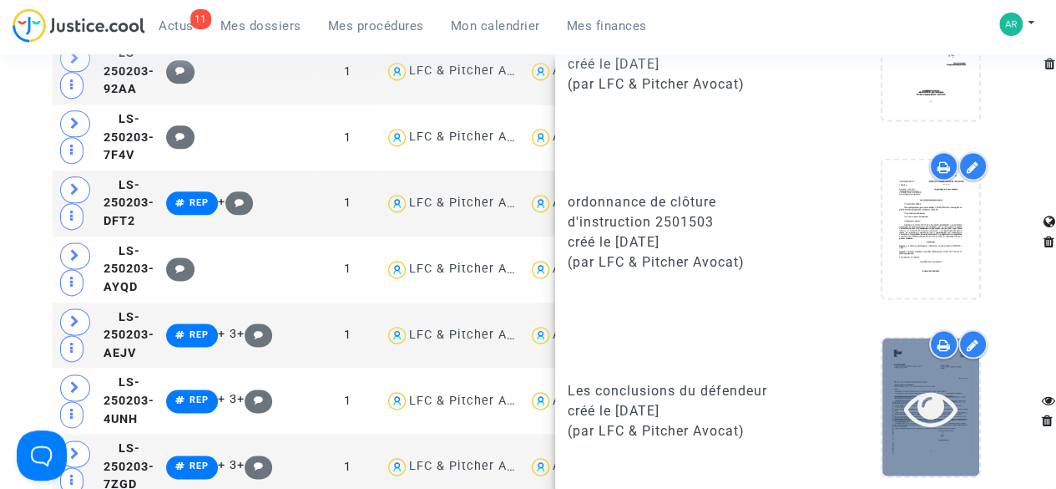
click at [910, 396] on icon at bounding box center [931, 406] width 54 height 53
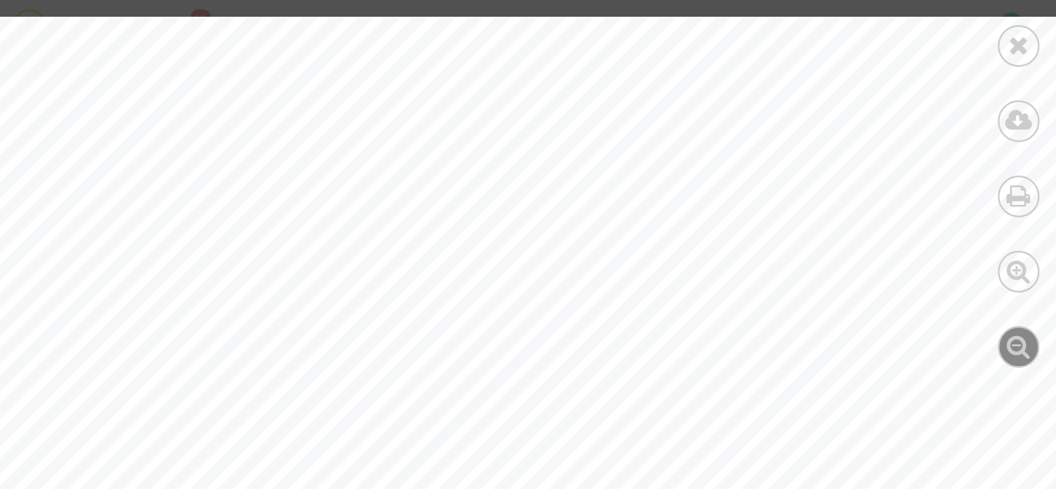
click at [1024, 339] on icon at bounding box center [1019, 345] width 24 height 25
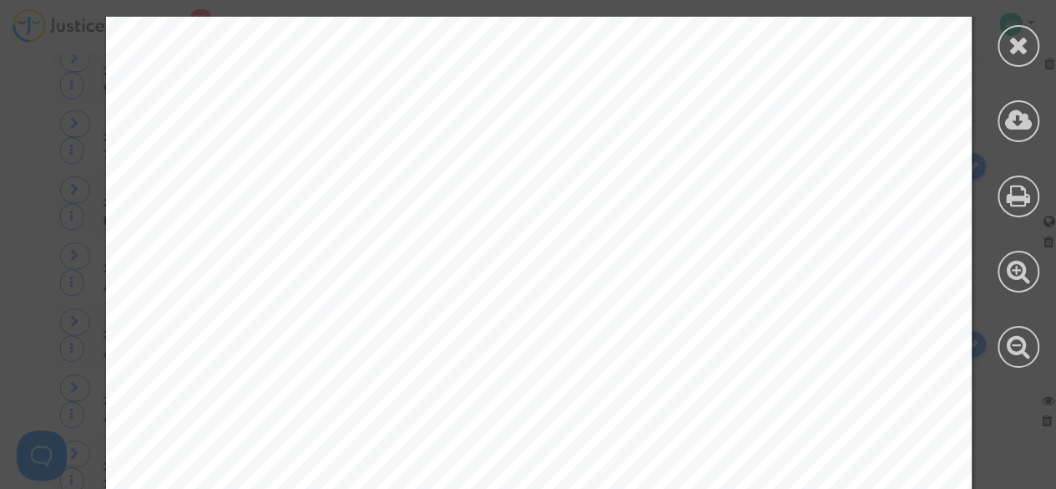
scroll to position [16699, 0]
click at [1021, 48] on icon at bounding box center [1019, 45] width 21 height 25
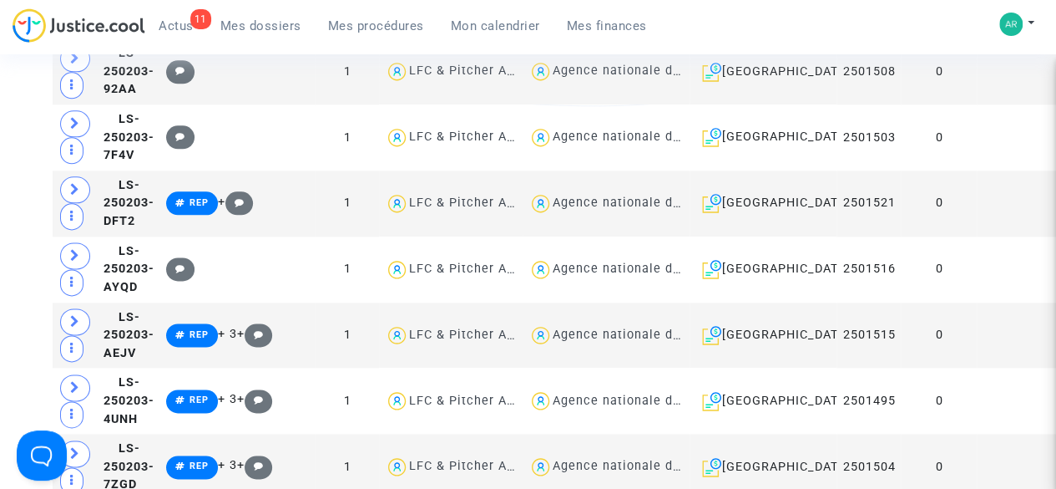
scroll to position [0, 0]
click at [920, 236] on td "0" at bounding box center [939, 203] width 76 height 66
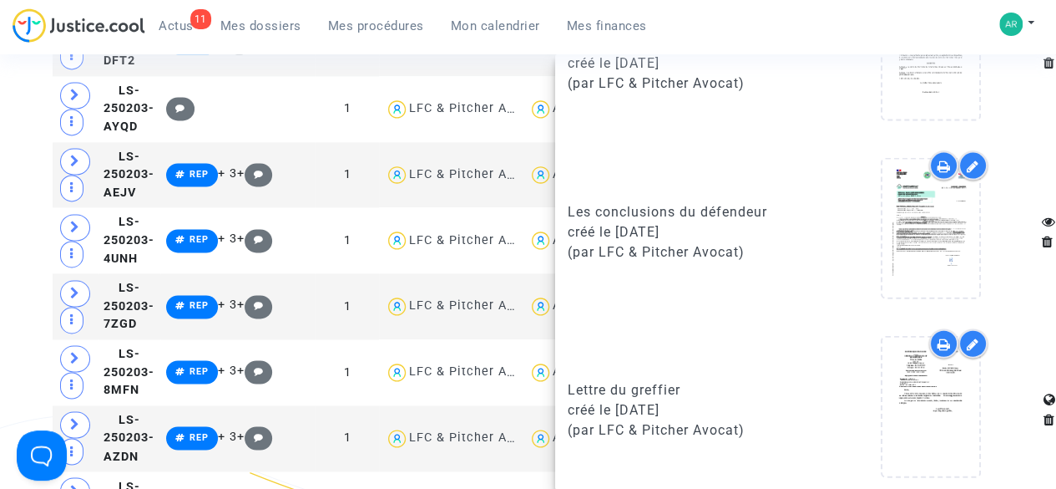
scroll to position [1128, 0]
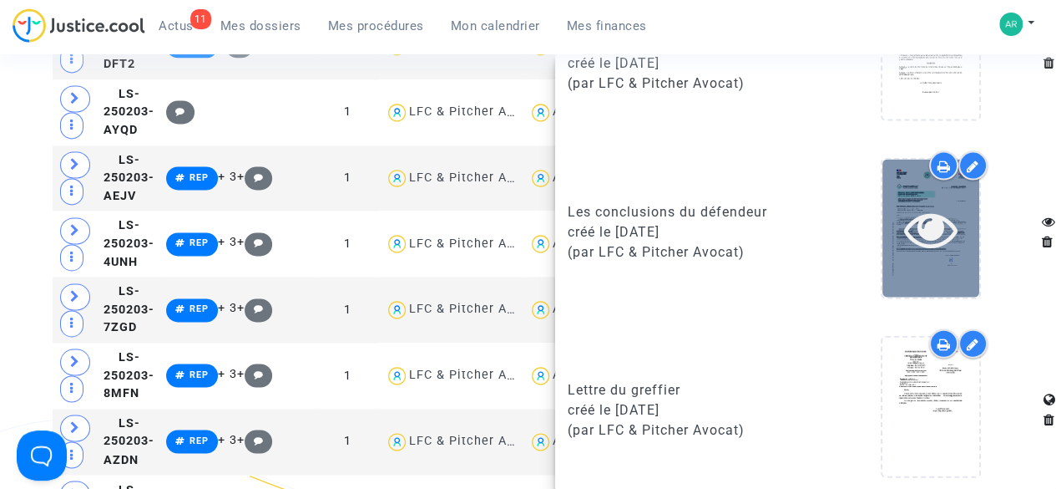
click at [903, 266] on div at bounding box center [931, 229] width 97 height 138
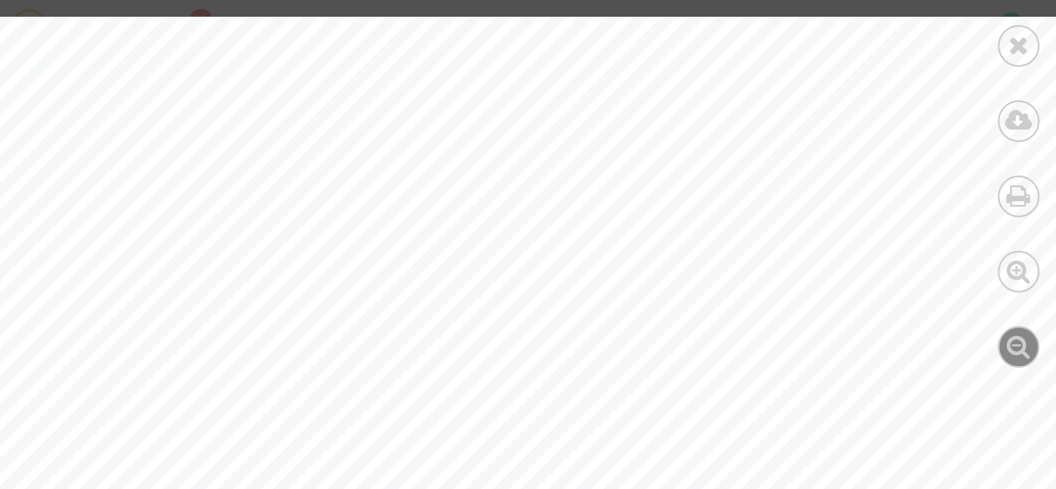
click at [1028, 361] on div at bounding box center [1019, 347] width 42 height 42
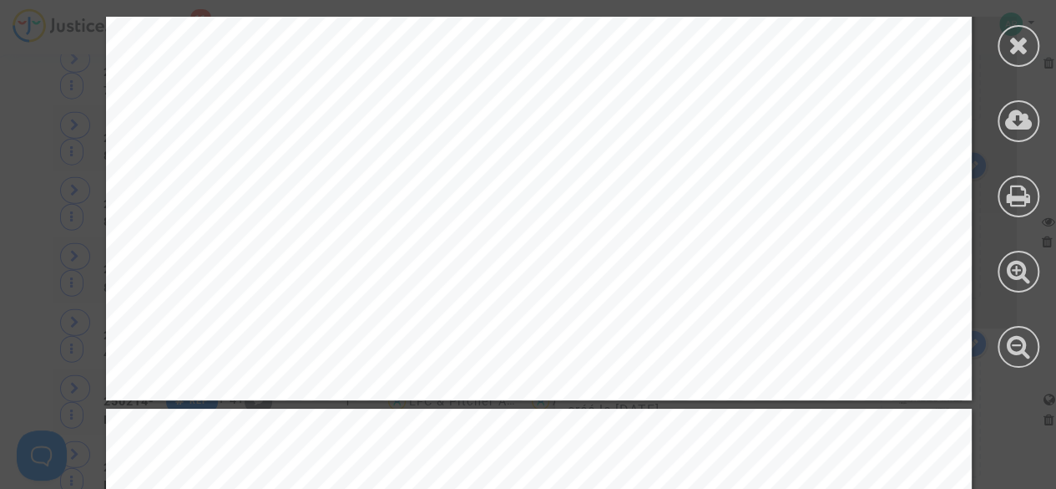
scroll to position [9482, 0]
click at [1004, 41] on div at bounding box center [1019, 46] width 42 height 42
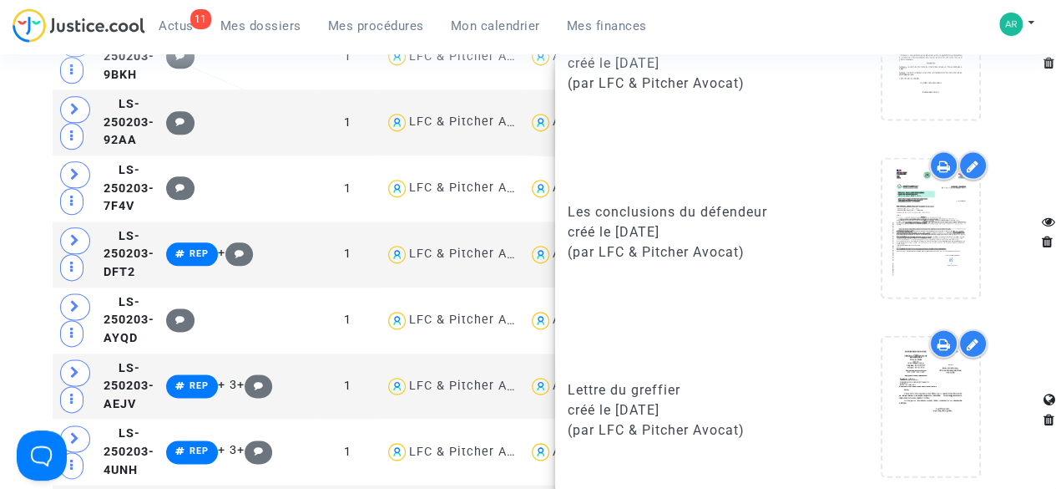
scroll to position [921, 0]
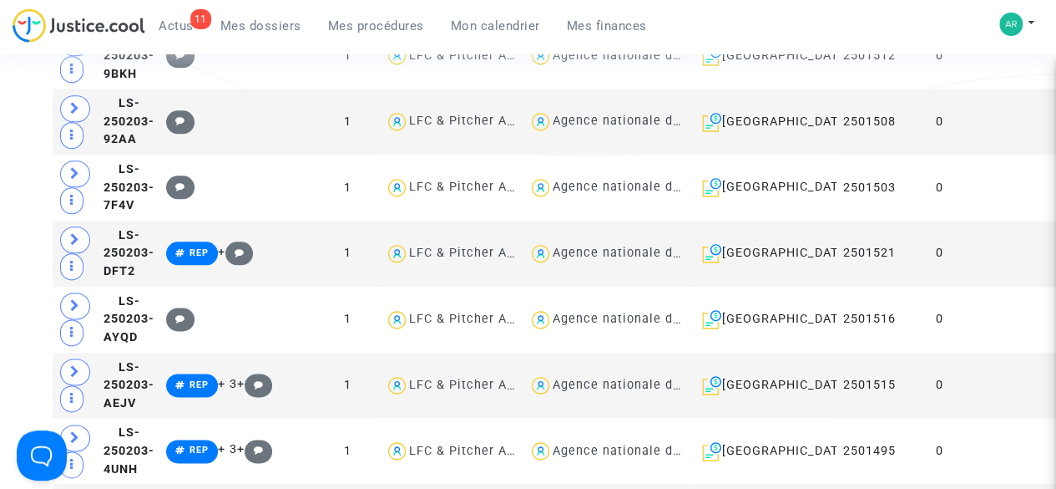
scroll to position [0, 0]
click at [921, 352] on td "0" at bounding box center [939, 319] width 76 height 66
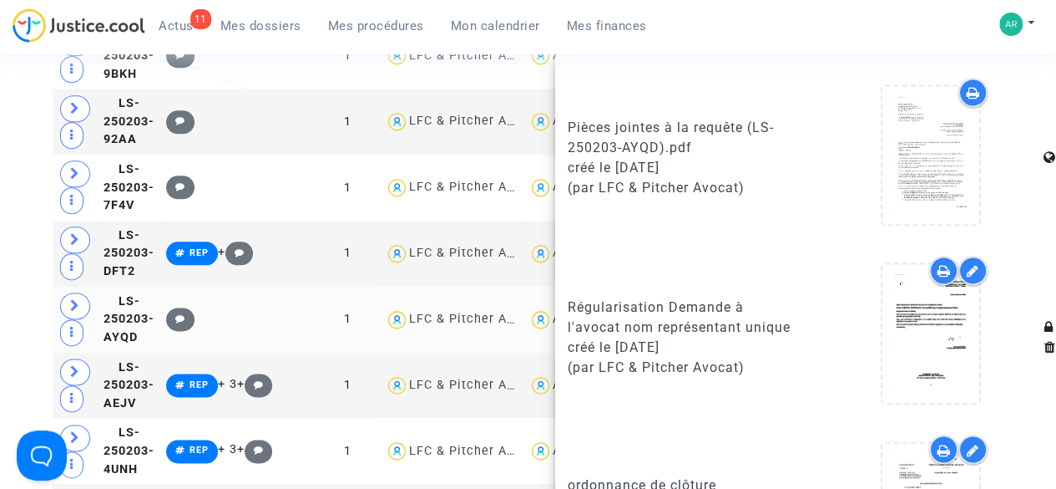
scroll to position [1814, 0]
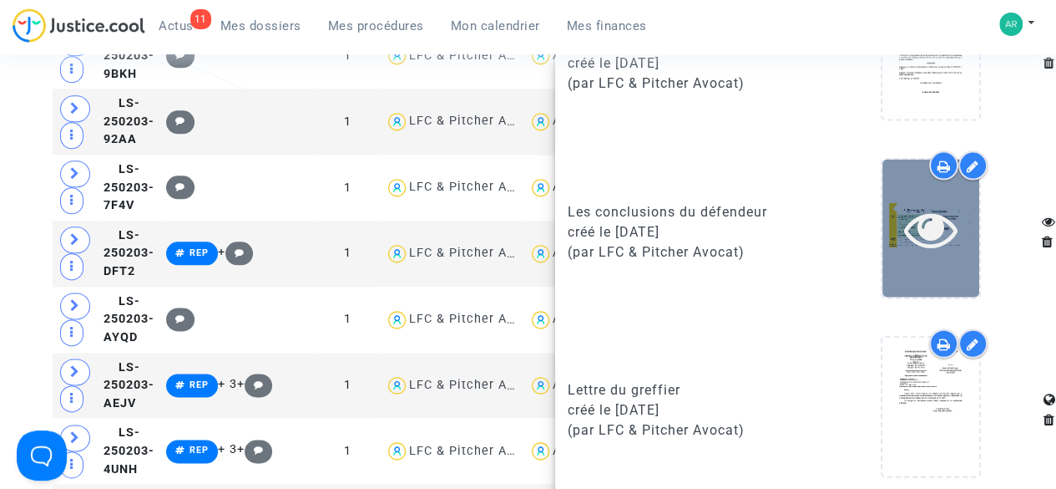
click at [904, 235] on icon at bounding box center [931, 228] width 54 height 53
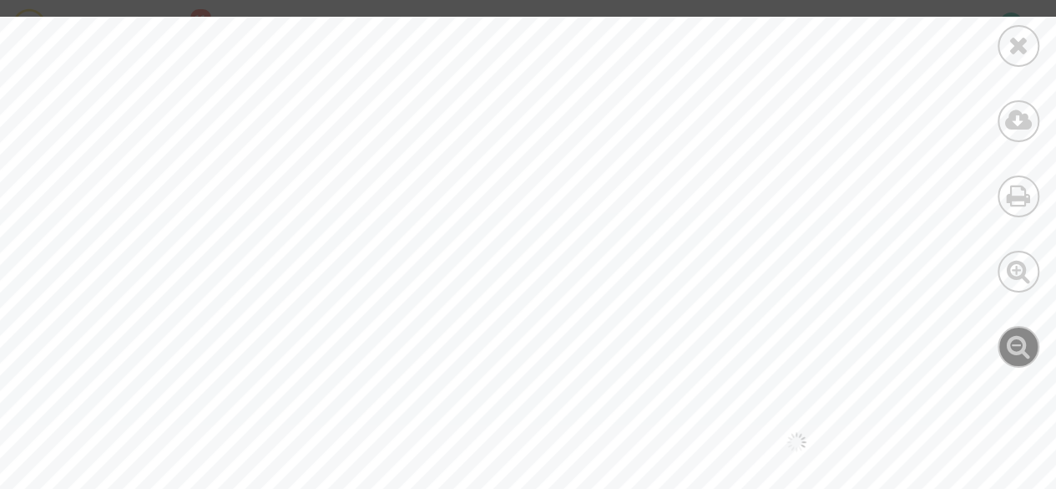
click at [1014, 350] on icon at bounding box center [1019, 345] width 24 height 25
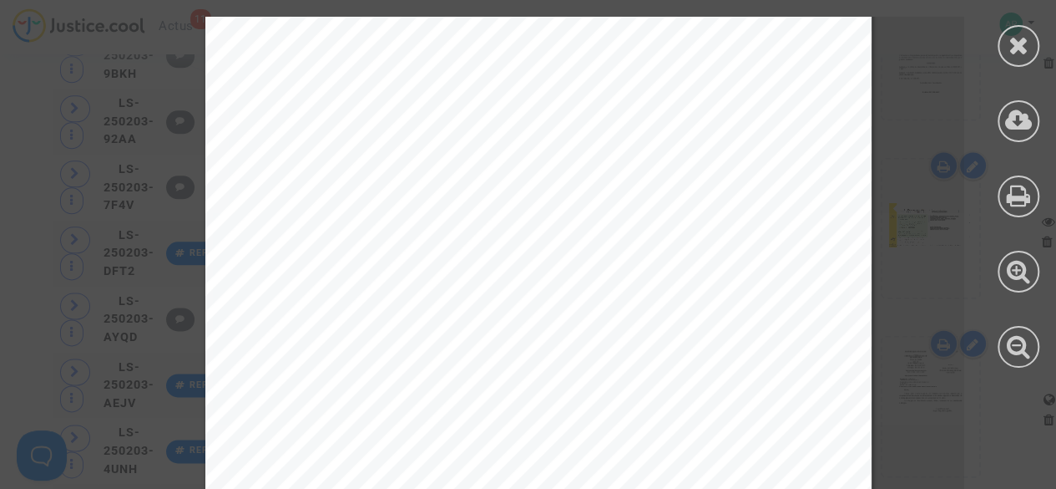
scroll to position [10515, 0]
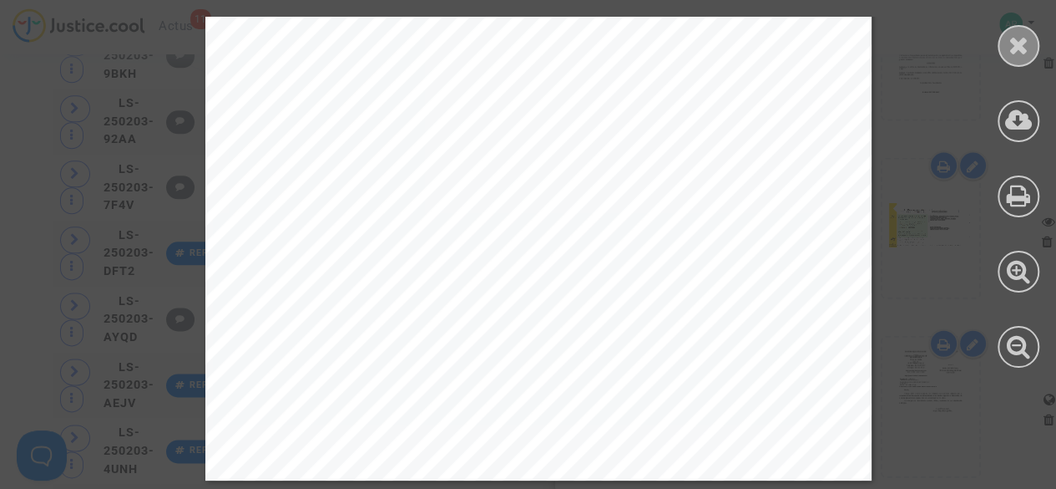
click at [1014, 39] on icon at bounding box center [1019, 45] width 21 height 25
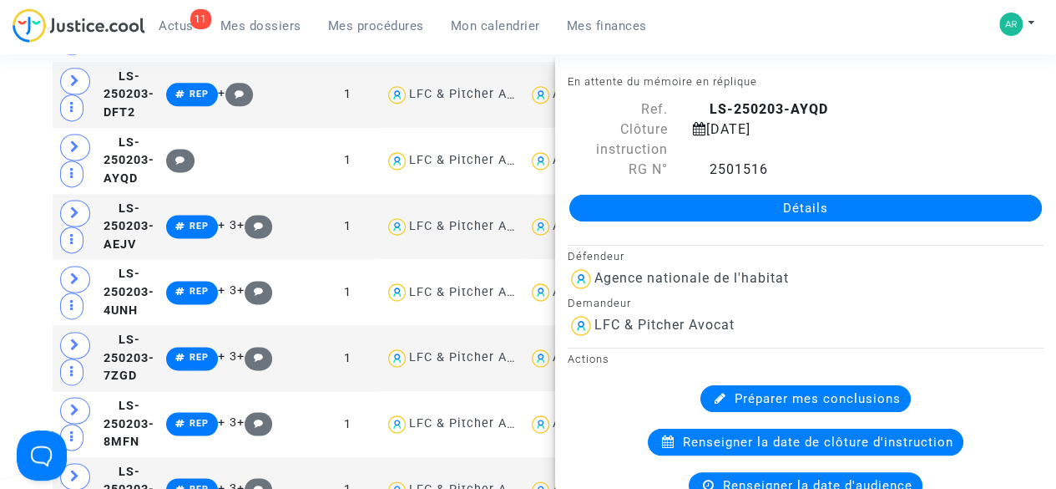
scroll to position [1096, 0]
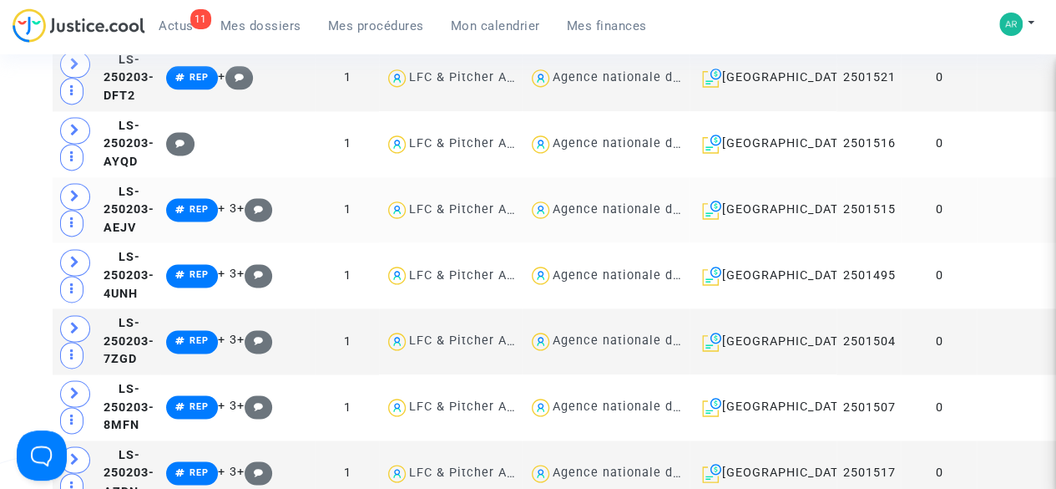
click at [916, 243] on td "0" at bounding box center [939, 210] width 76 height 66
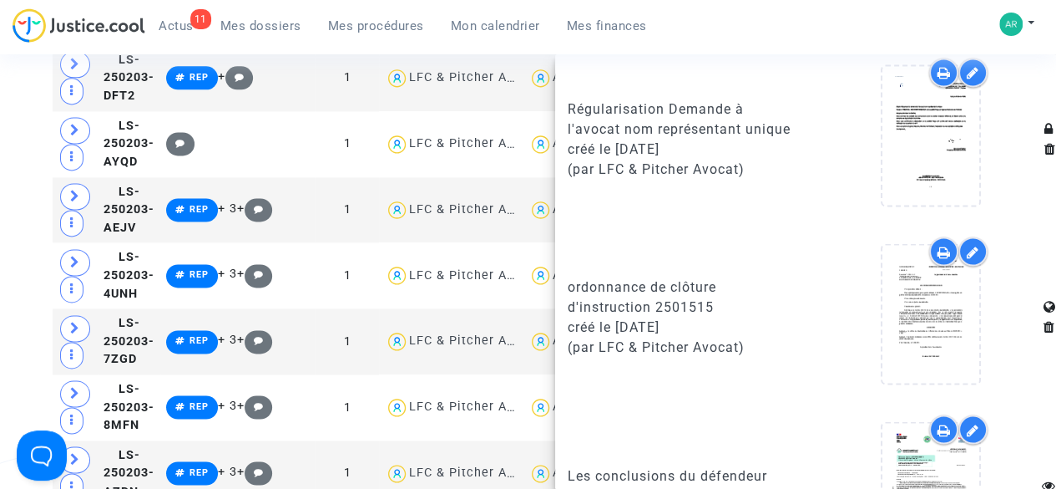
scroll to position [1636, 0]
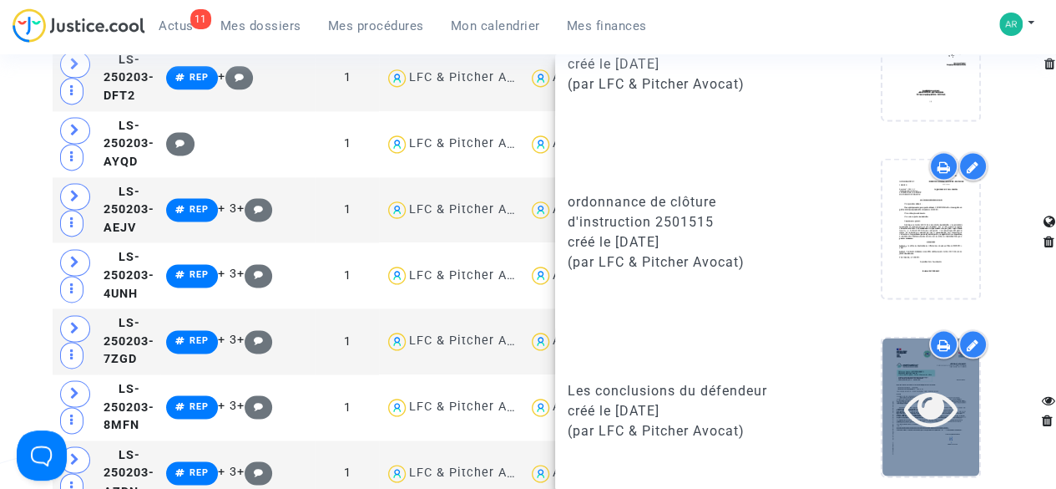
click at [915, 381] on icon at bounding box center [931, 406] width 54 height 53
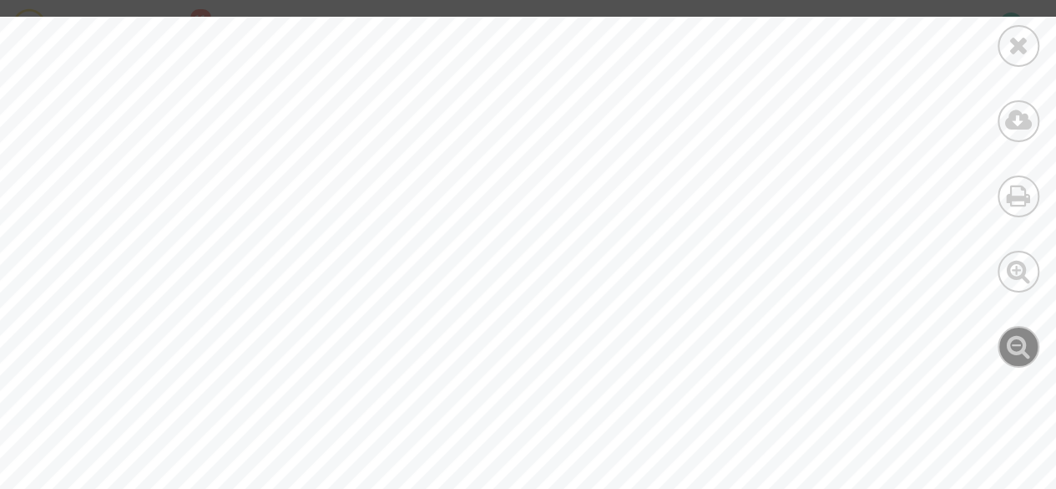
click at [1018, 350] on icon at bounding box center [1019, 345] width 24 height 25
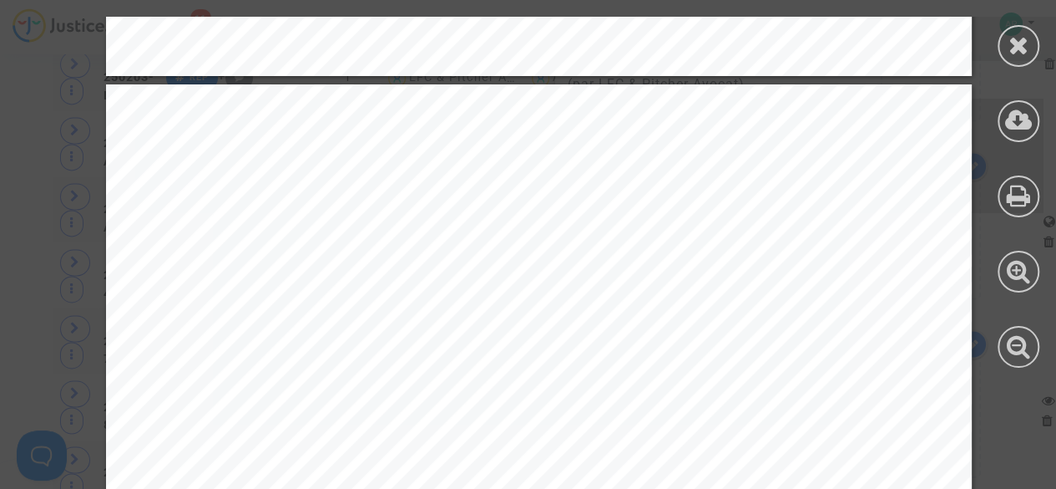
scroll to position [9415, 0]
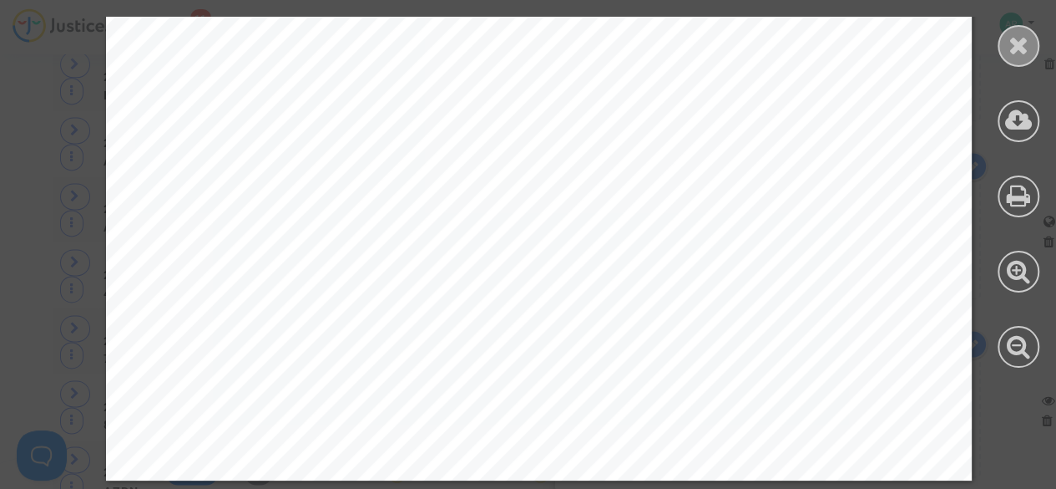
click at [1010, 50] on icon at bounding box center [1019, 45] width 21 height 25
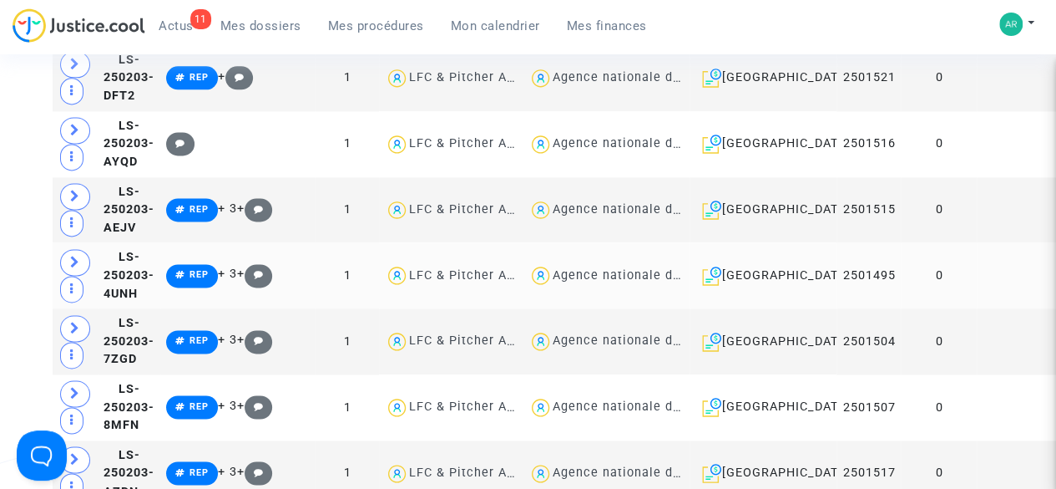
click at [923, 308] on td "0" at bounding box center [939, 275] width 76 height 66
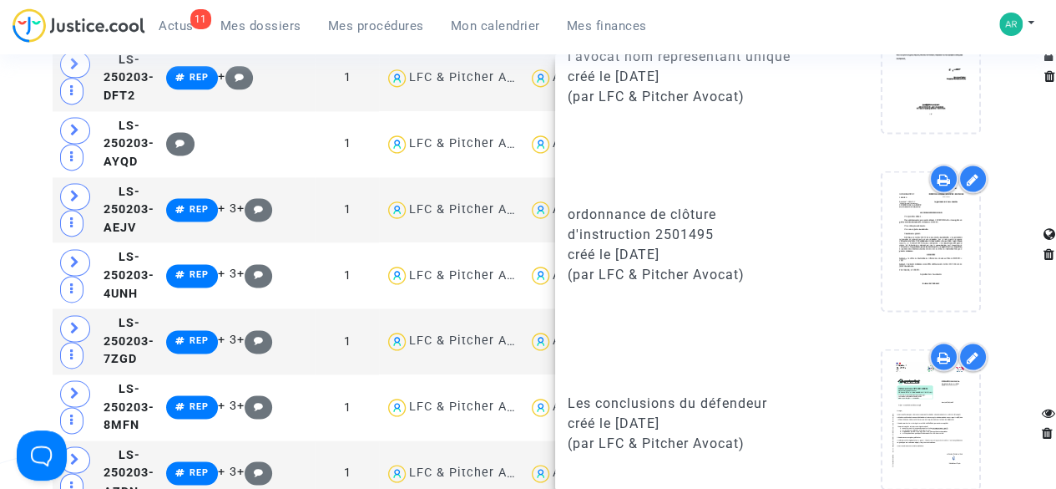
scroll to position [1636, 0]
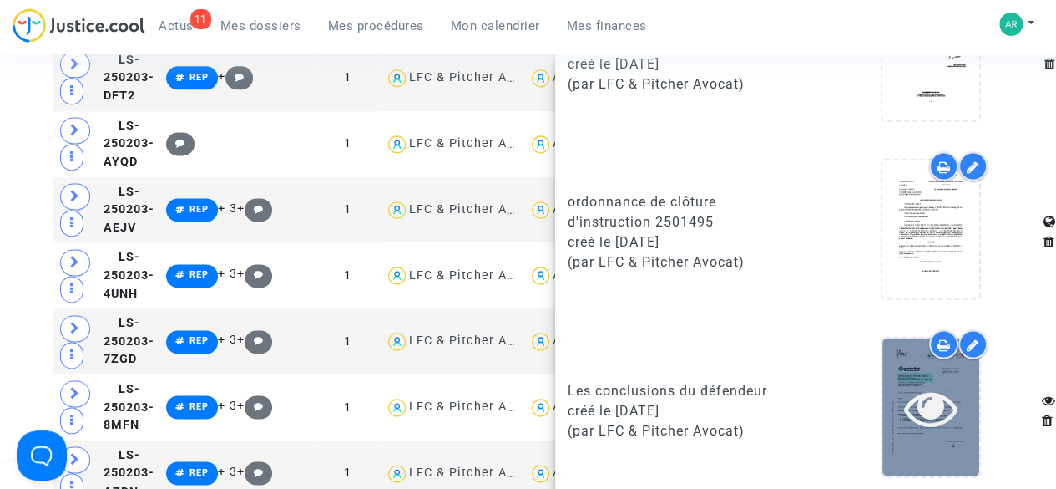
click at [940, 392] on icon at bounding box center [931, 406] width 54 height 53
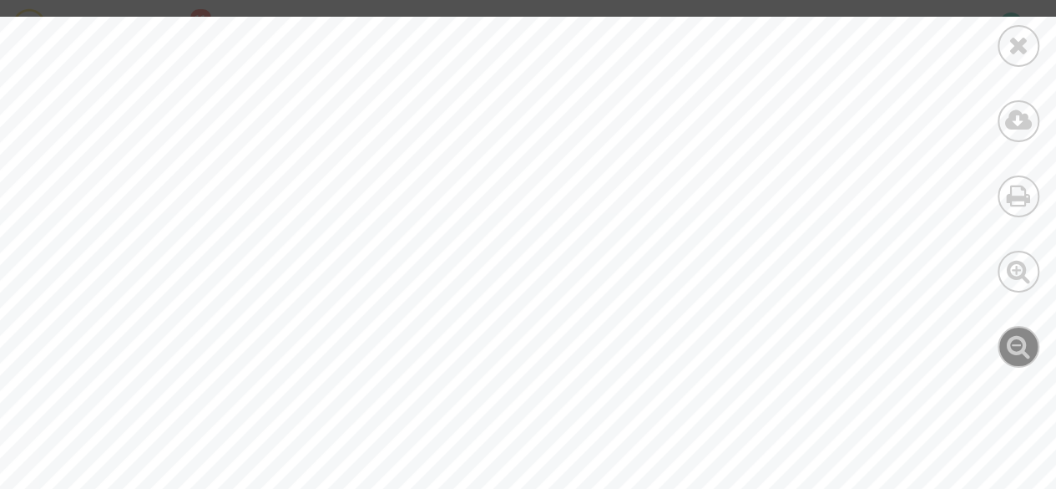
click at [1021, 355] on icon at bounding box center [1019, 345] width 24 height 25
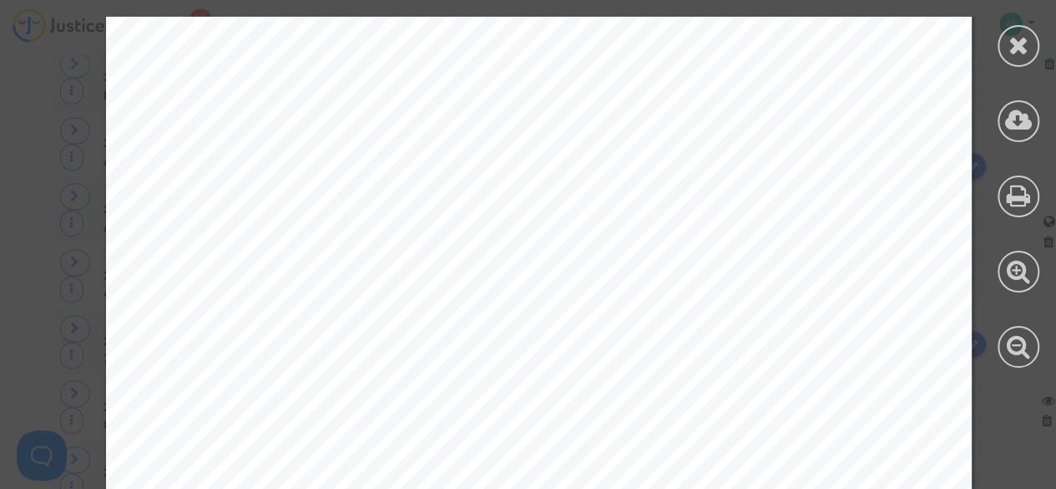
scroll to position [4638, 0]
click at [1011, 56] on icon at bounding box center [1019, 45] width 21 height 25
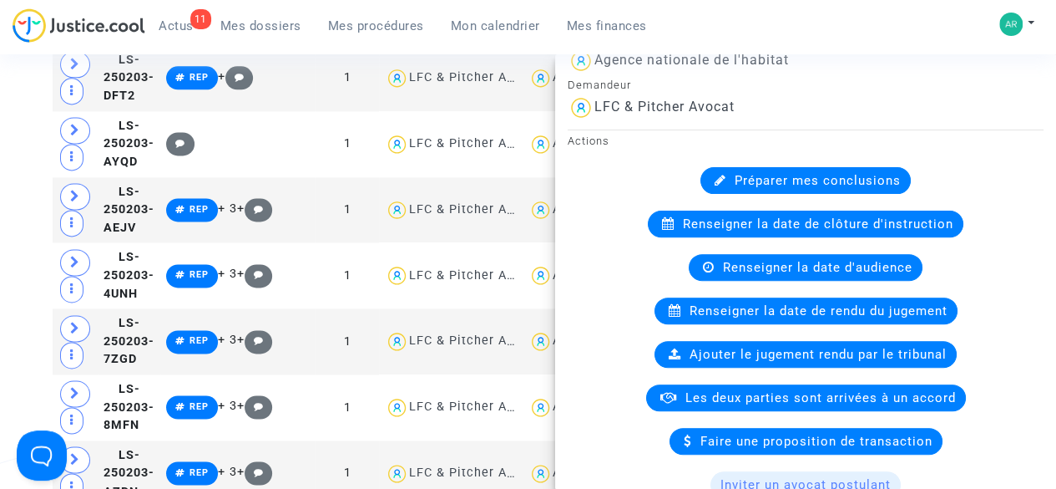
scroll to position [0, 0]
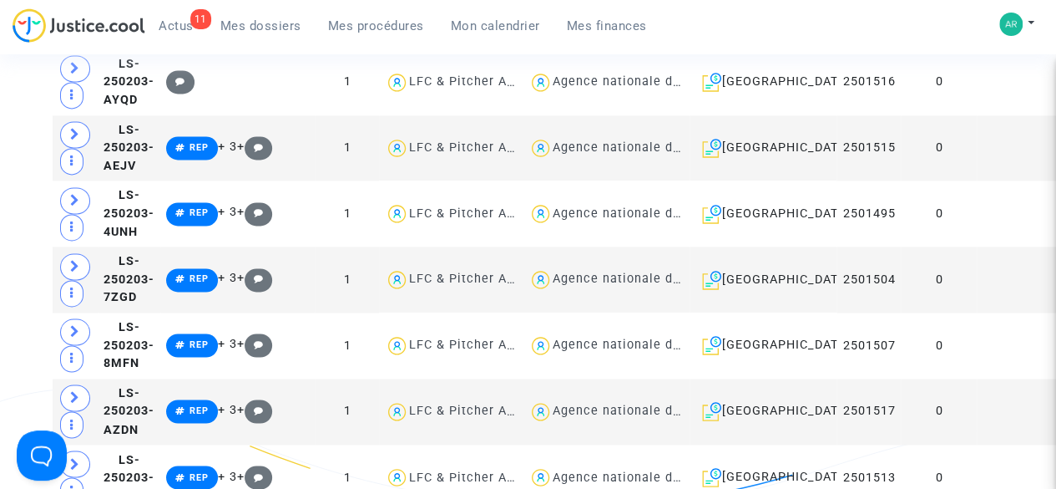
scroll to position [1159, 0]
click at [920, 246] on td "0" at bounding box center [939, 213] width 76 height 66
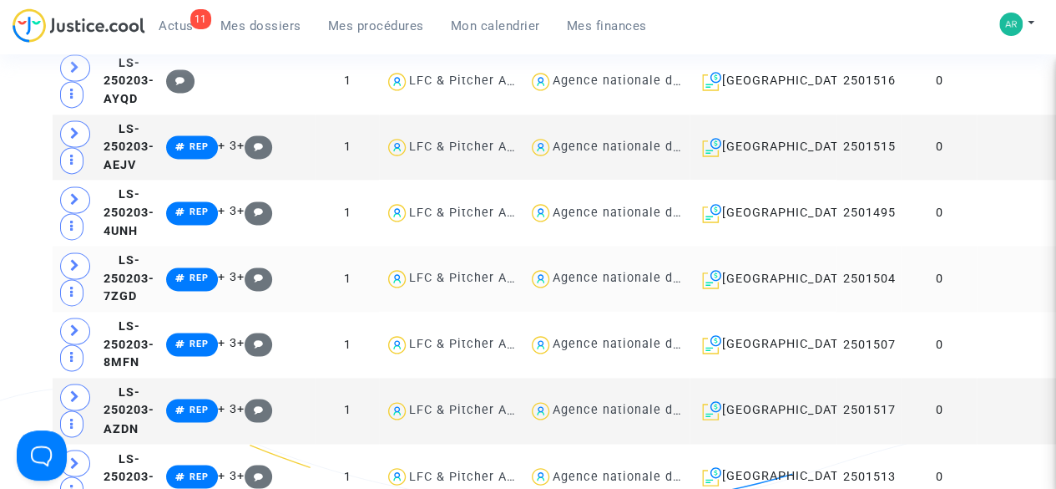
click at [977, 311] on td at bounding box center [1019, 279] width 85 height 66
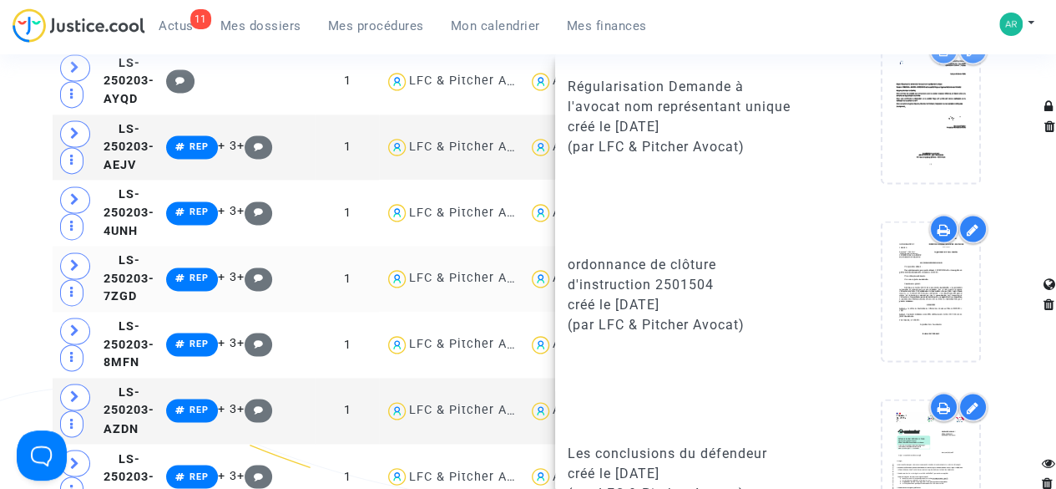
scroll to position [1636, 0]
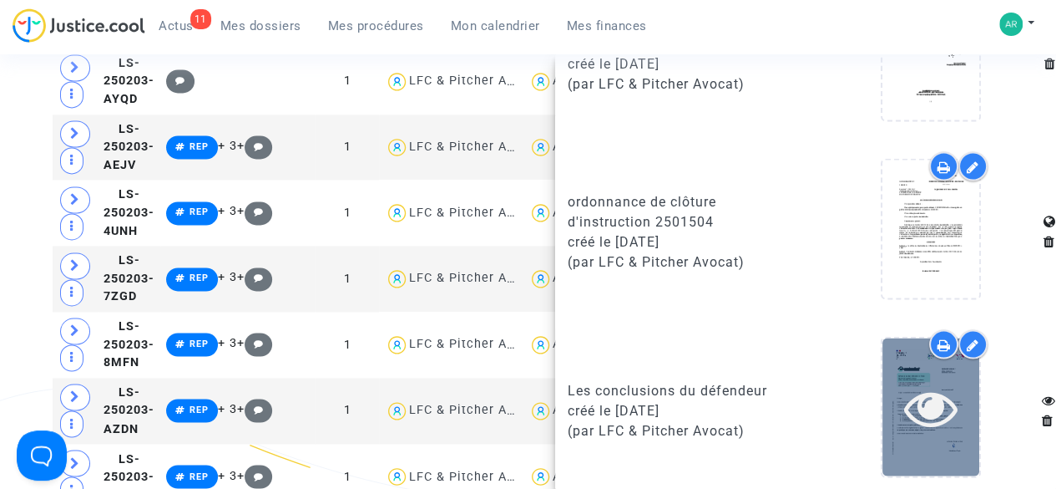
click at [922, 392] on icon at bounding box center [931, 406] width 54 height 53
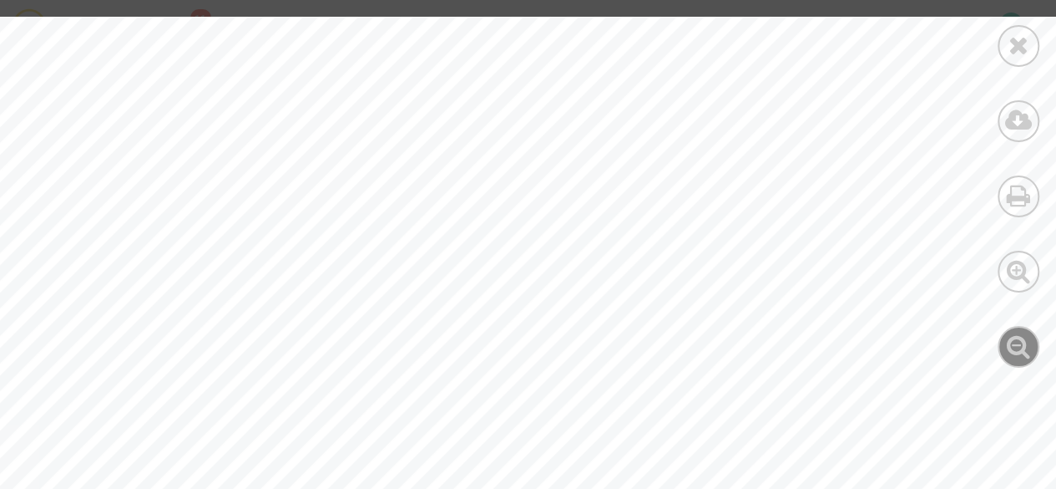
click at [1026, 348] on icon at bounding box center [1019, 345] width 24 height 25
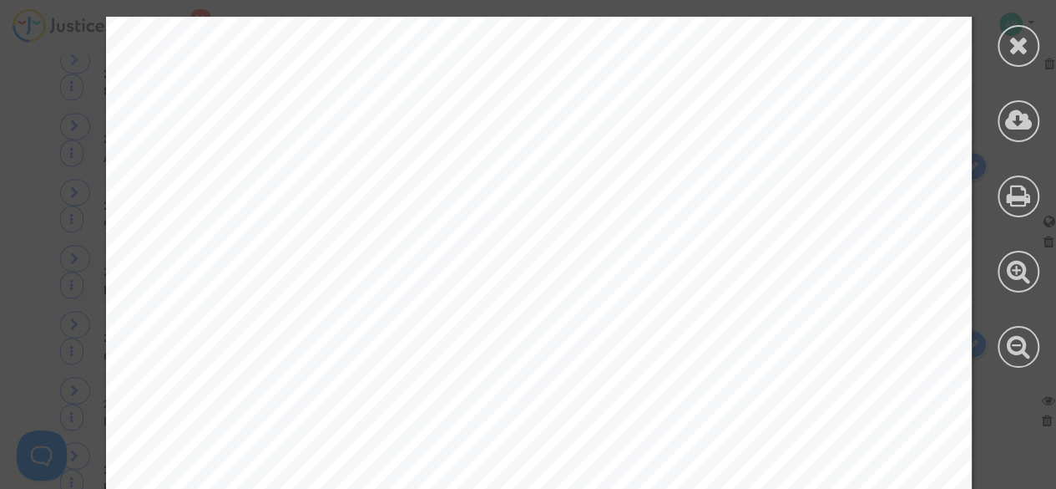
scroll to position [7988, 0]
click at [1027, 56] on icon at bounding box center [1019, 45] width 21 height 25
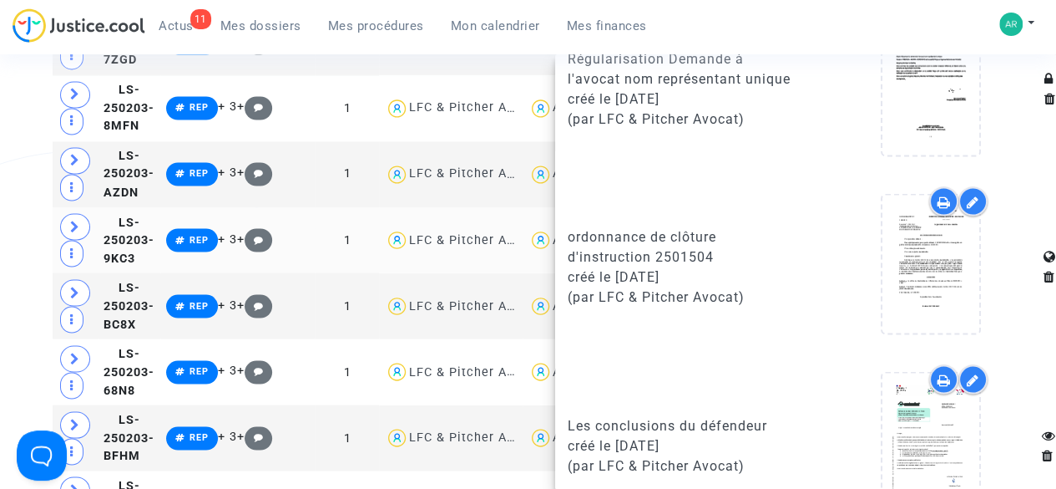
scroll to position [1390, 0]
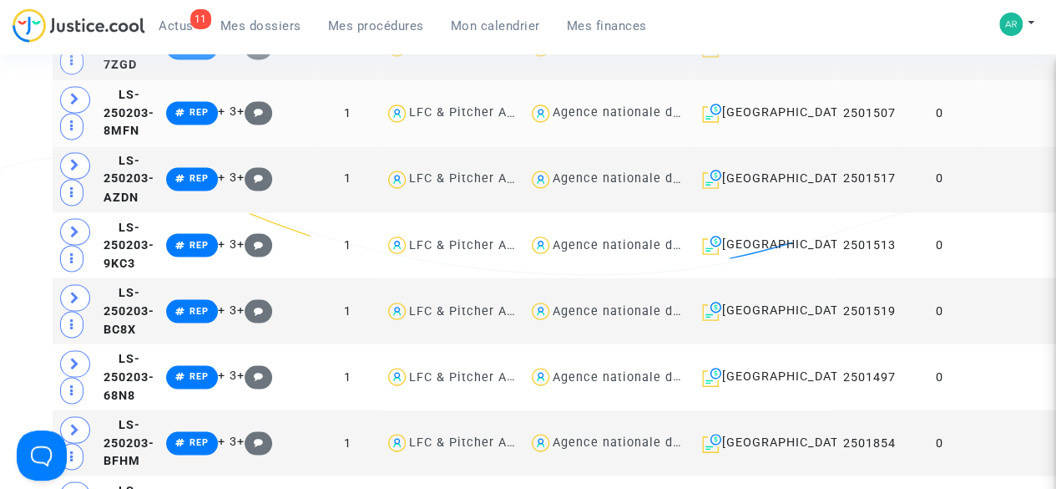
click at [977, 143] on td at bounding box center [1019, 113] width 85 height 66
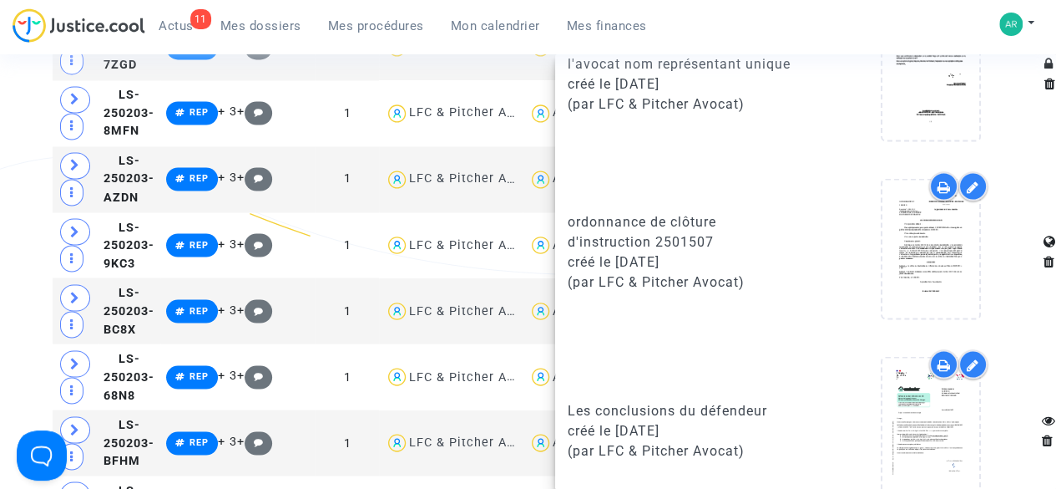
scroll to position [1636, 0]
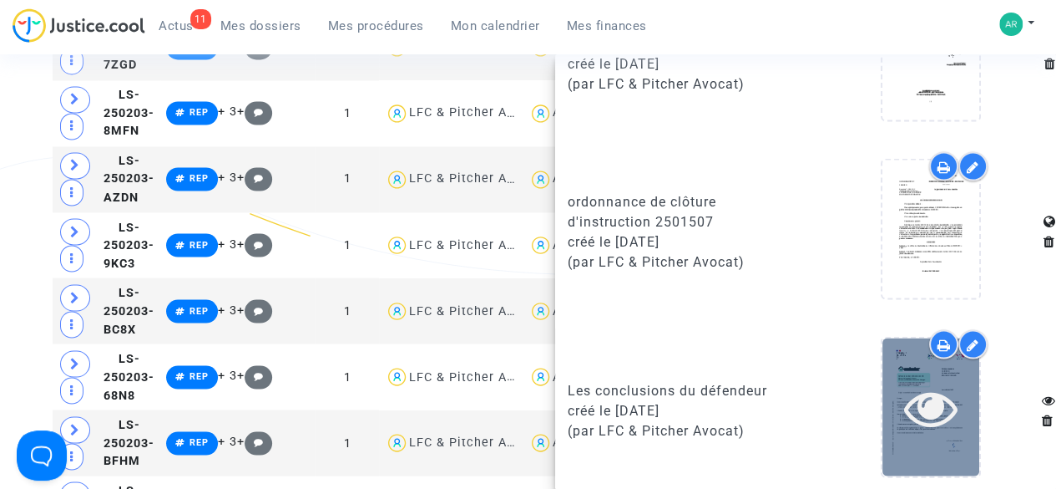
click at [922, 408] on icon at bounding box center [931, 406] width 54 height 53
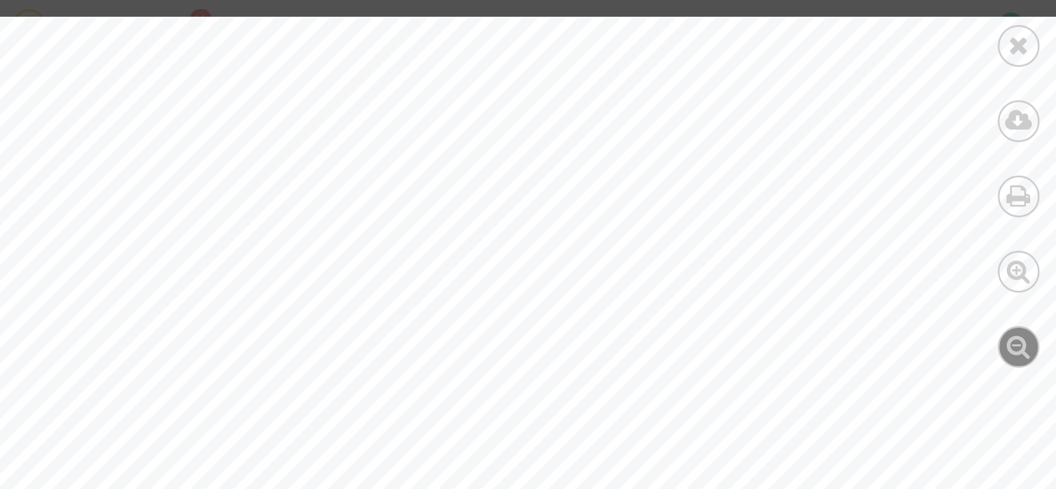
click at [1021, 336] on icon at bounding box center [1019, 345] width 24 height 25
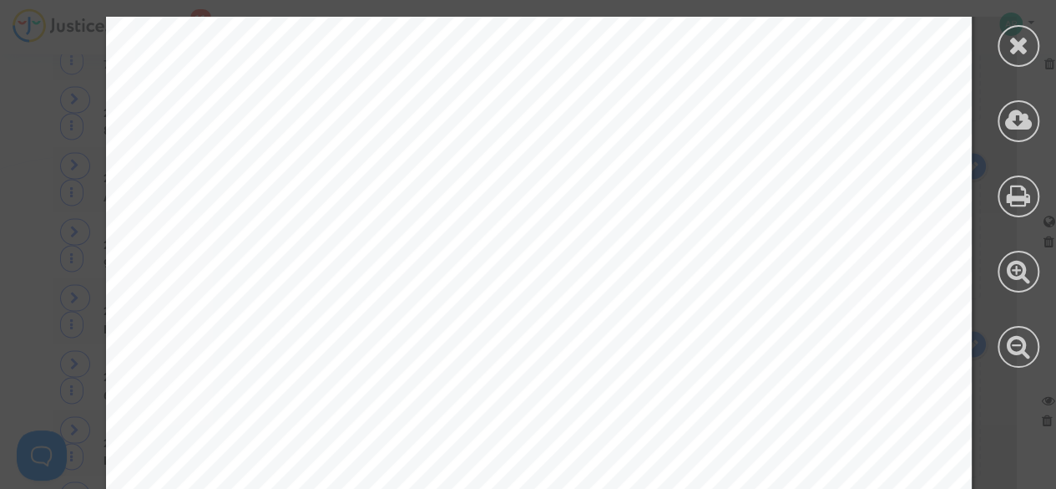
scroll to position [6629, 0]
click at [1027, 51] on icon at bounding box center [1019, 45] width 21 height 25
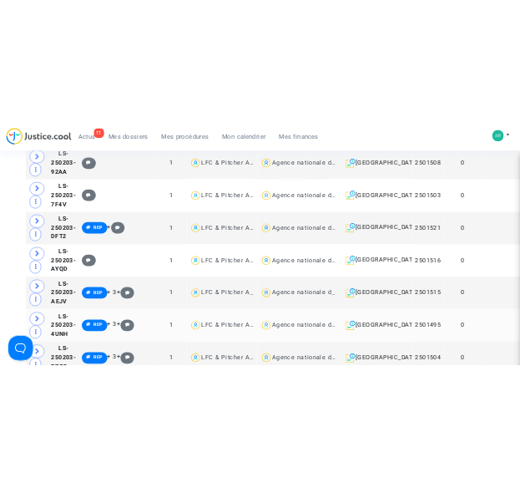
scroll to position [964, 0]
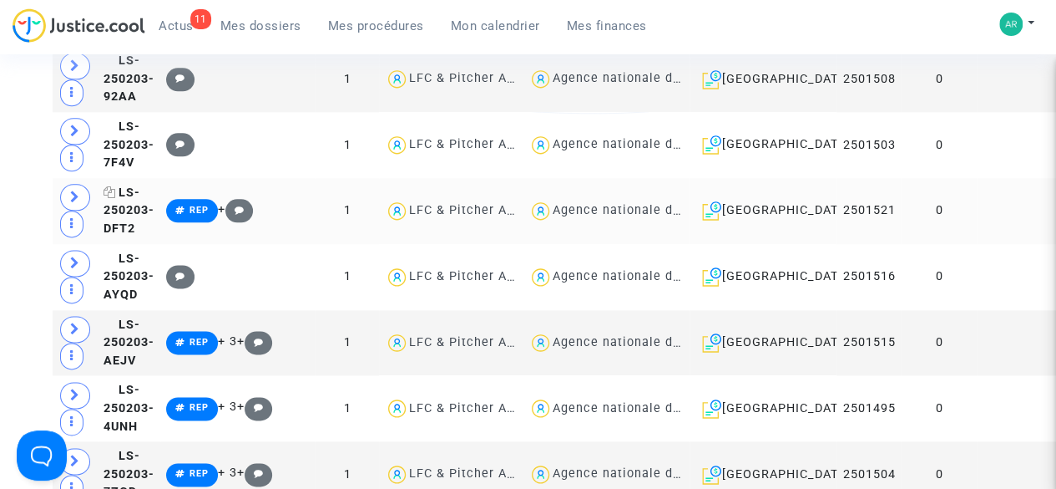
click at [109, 198] on icon at bounding box center [110, 192] width 13 height 12
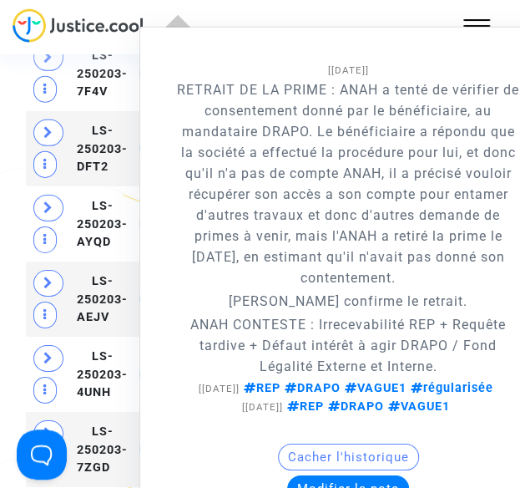
scroll to position [1210, 0]
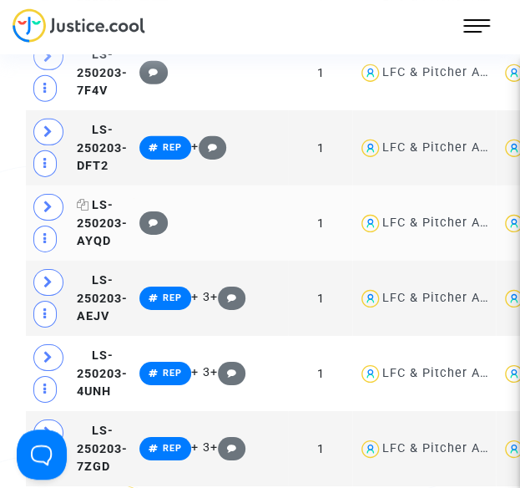
click at [80, 199] on icon at bounding box center [83, 205] width 13 height 12
click at [84, 274] on icon at bounding box center [83, 280] width 13 height 12
click at [82, 349] on icon at bounding box center [83, 355] width 13 height 12
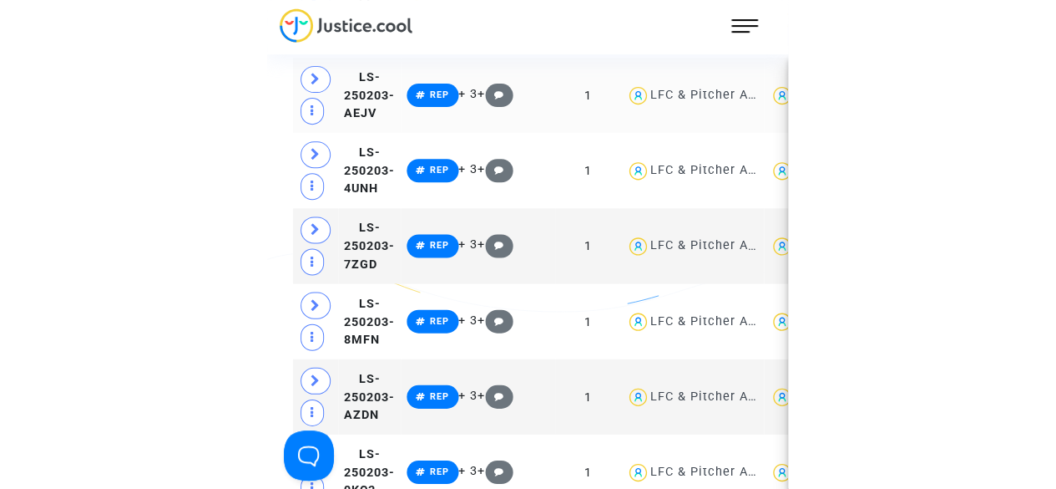
scroll to position [1415, 0]
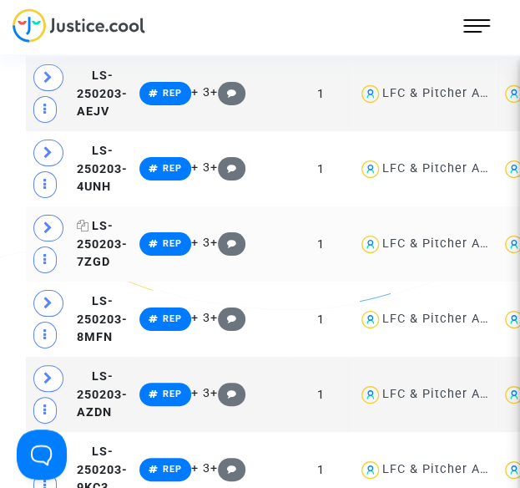
click at [84, 220] on icon at bounding box center [83, 226] width 13 height 12
click at [82, 295] on icon at bounding box center [83, 301] width 13 height 12
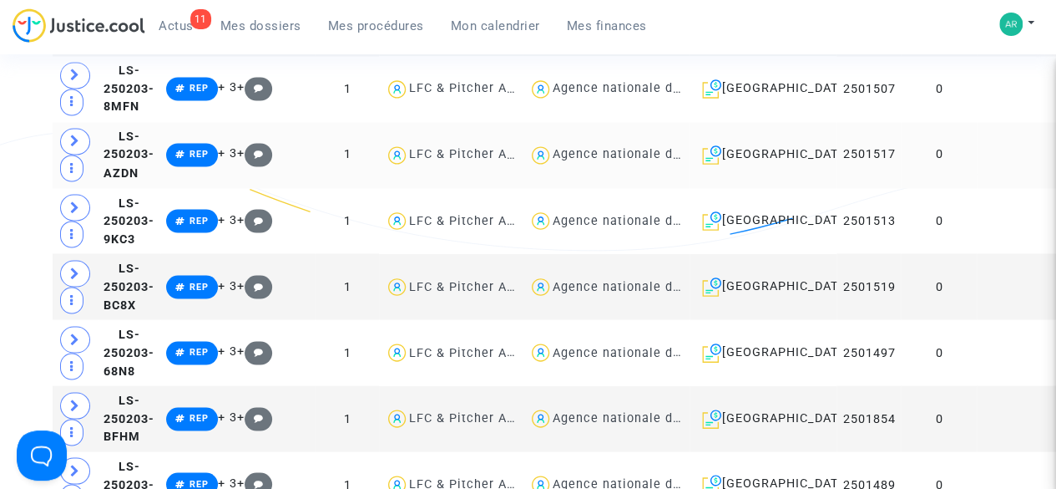
click at [977, 188] on td at bounding box center [1019, 155] width 85 height 66
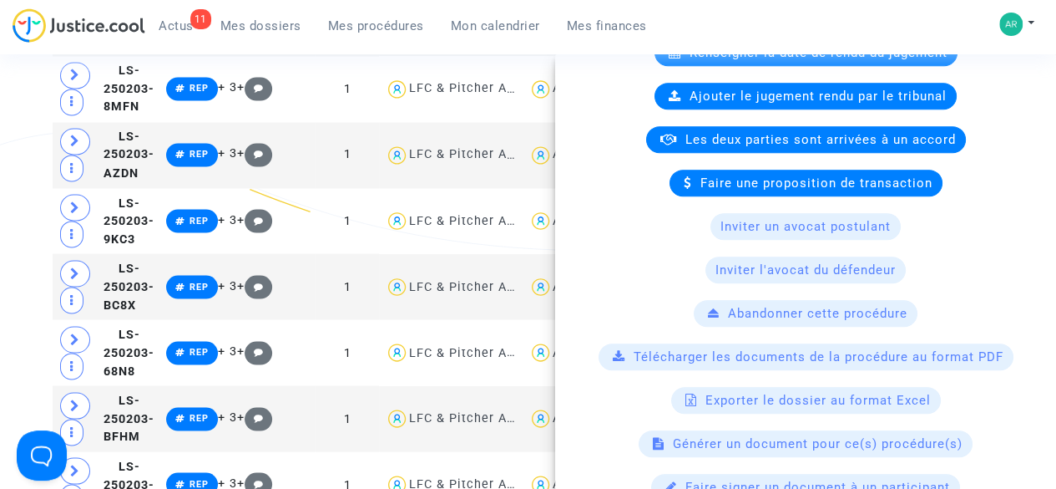
scroll to position [0, 0]
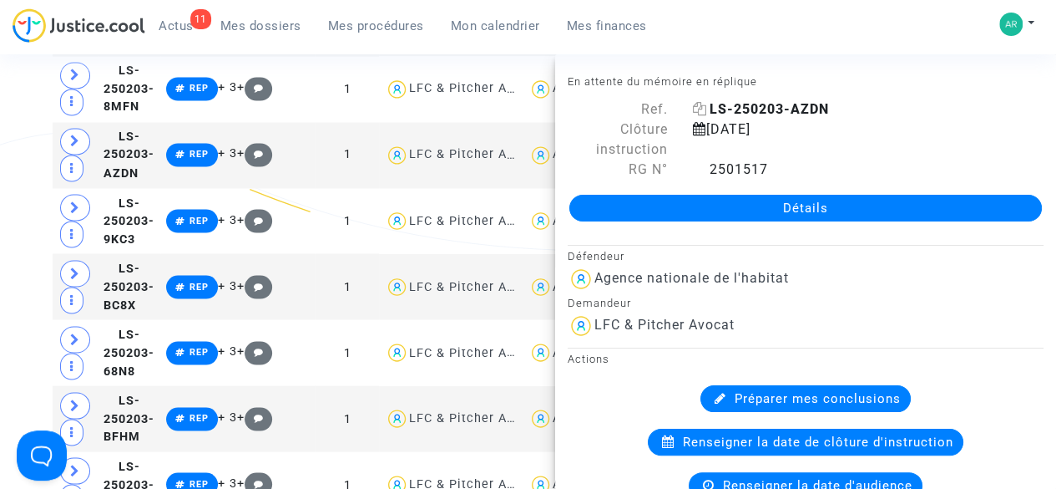
click at [697, 107] on icon at bounding box center [700, 108] width 14 height 13
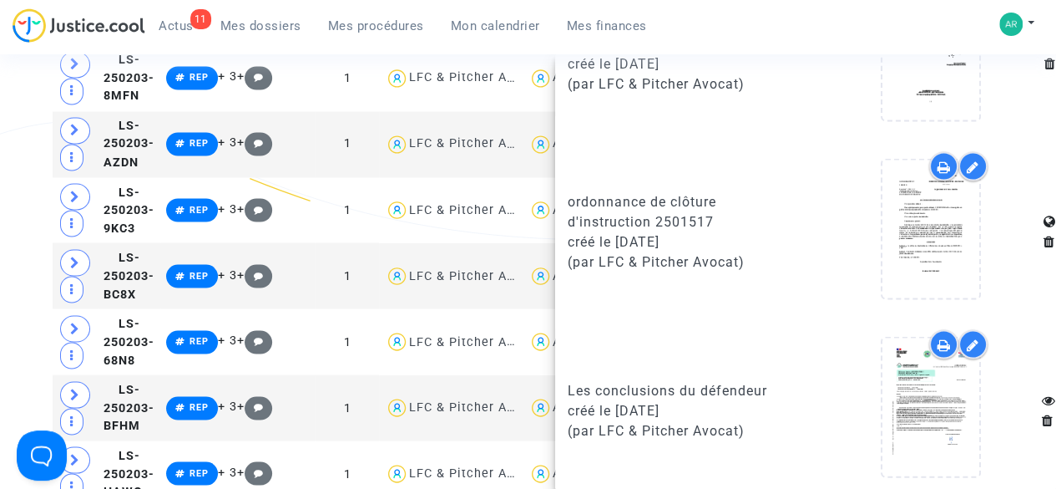
scroll to position [1633, 0]
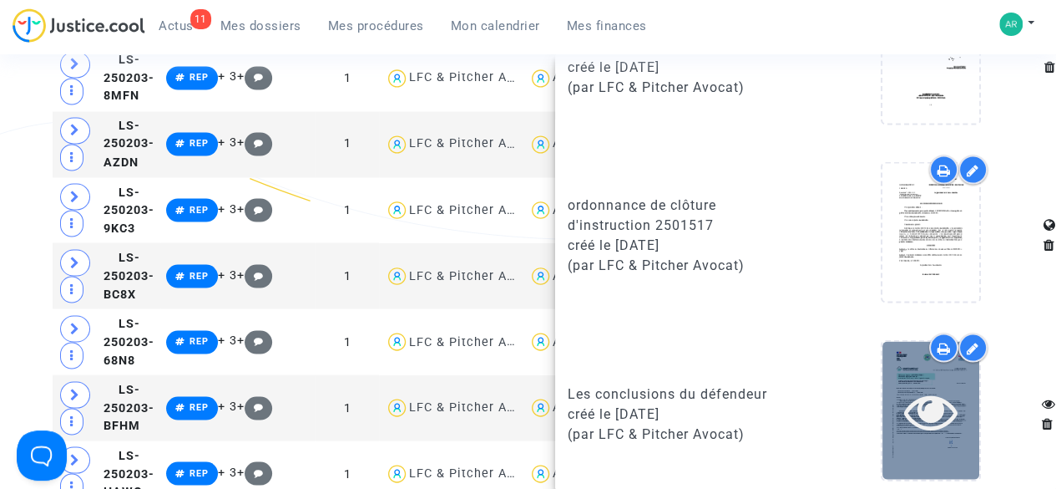
click at [904, 385] on icon at bounding box center [931, 409] width 54 height 53
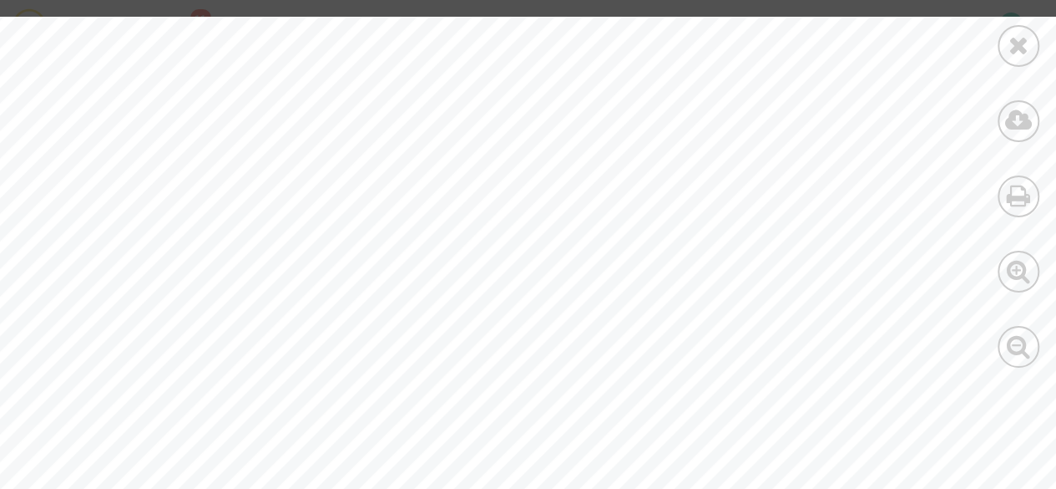
scroll to position [40, 0]
click at [1016, 355] on icon at bounding box center [1019, 345] width 24 height 25
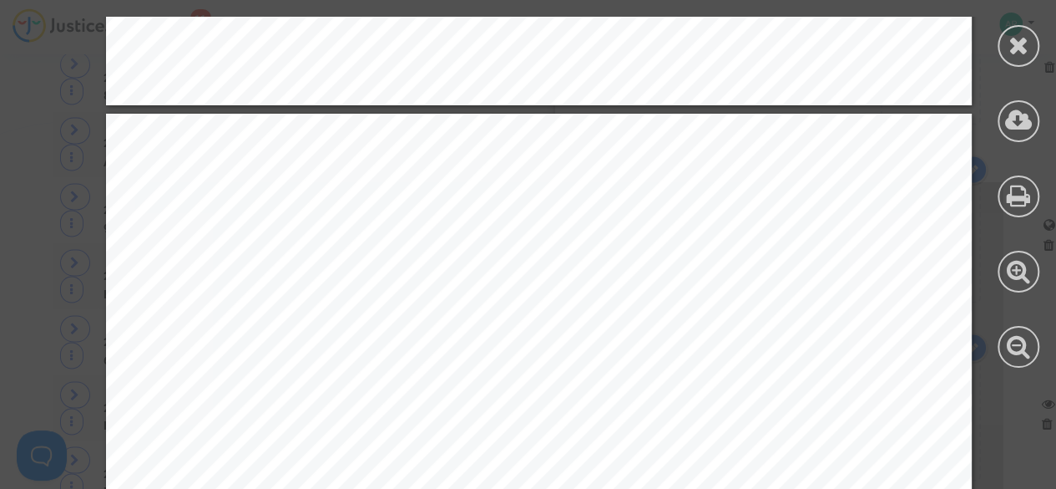
scroll to position [8498, 0]
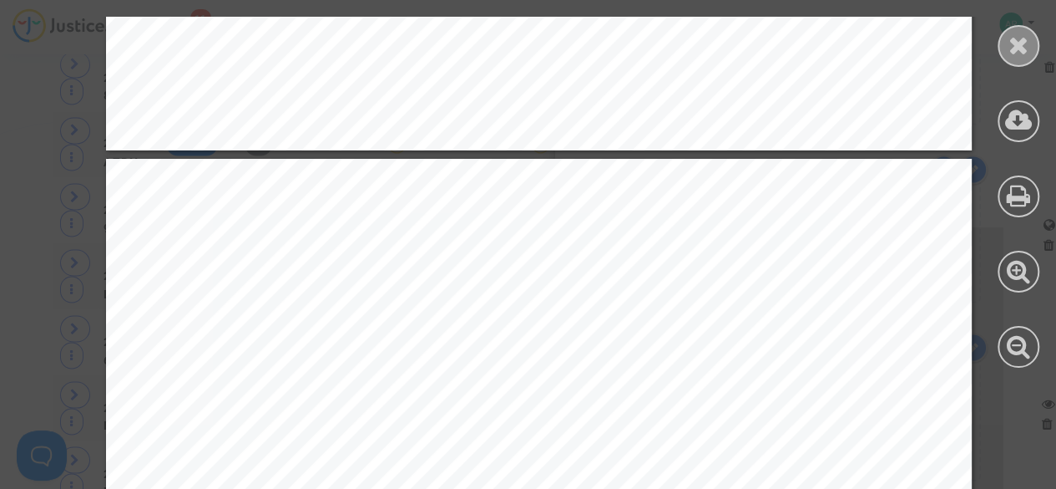
click at [1019, 54] on icon at bounding box center [1019, 45] width 21 height 25
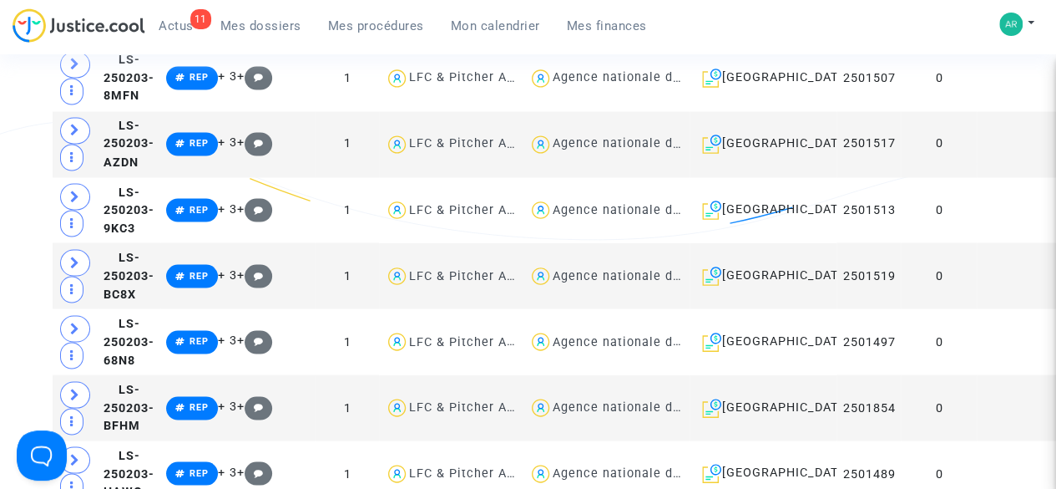
scroll to position [0, 0]
click at [925, 243] on td "0" at bounding box center [939, 210] width 76 height 66
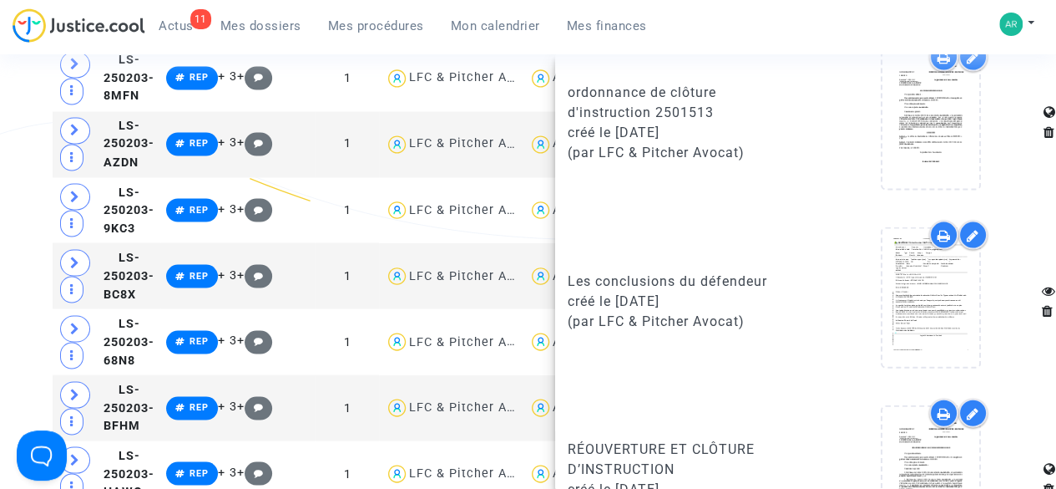
scroll to position [1814, 0]
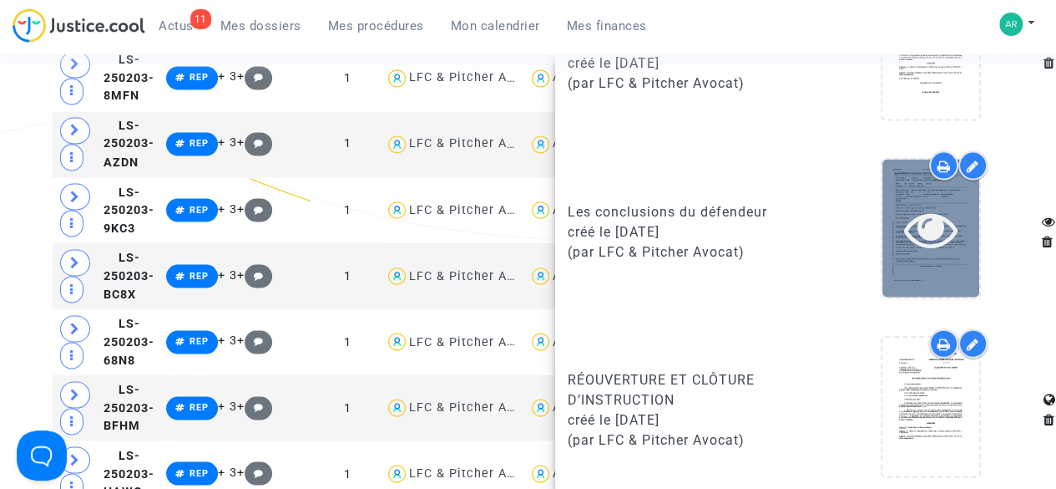
click at [905, 231] on icon at bounding box center [931, 228] width 54 height 53
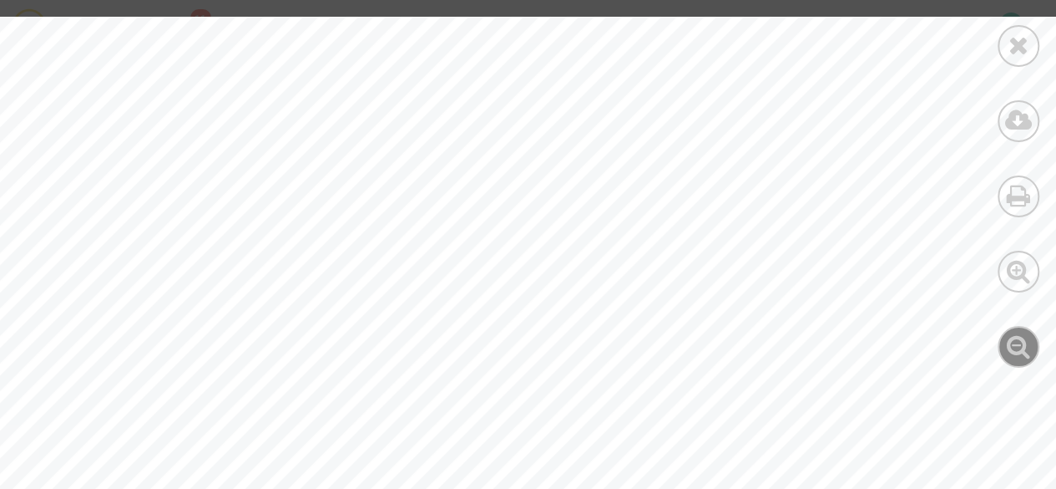
click at [1022, 356] on icon at bounding box center [1019, 345] width 24 height 25
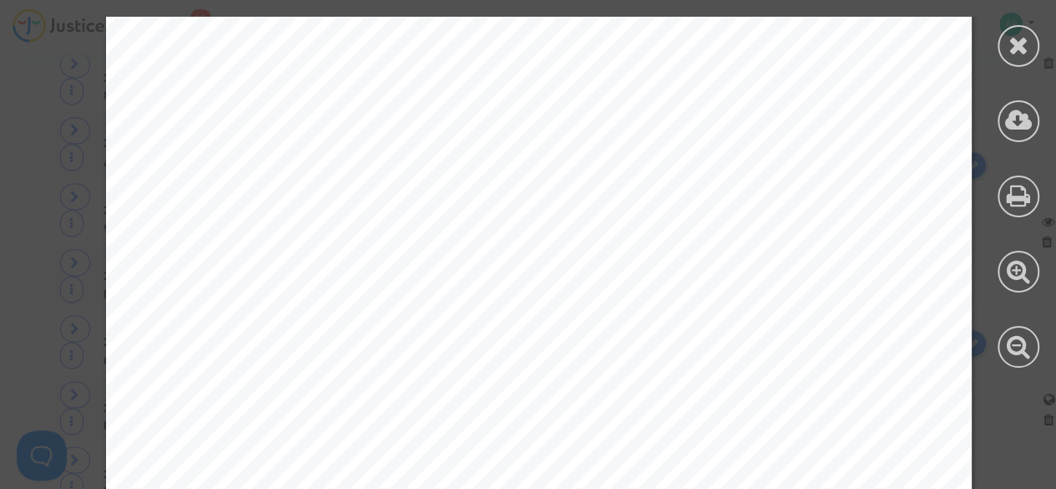
scroll to position [7252, 0]
click at [1017, 347] on icon at bounding box center [1019, 345] width 24 height 25
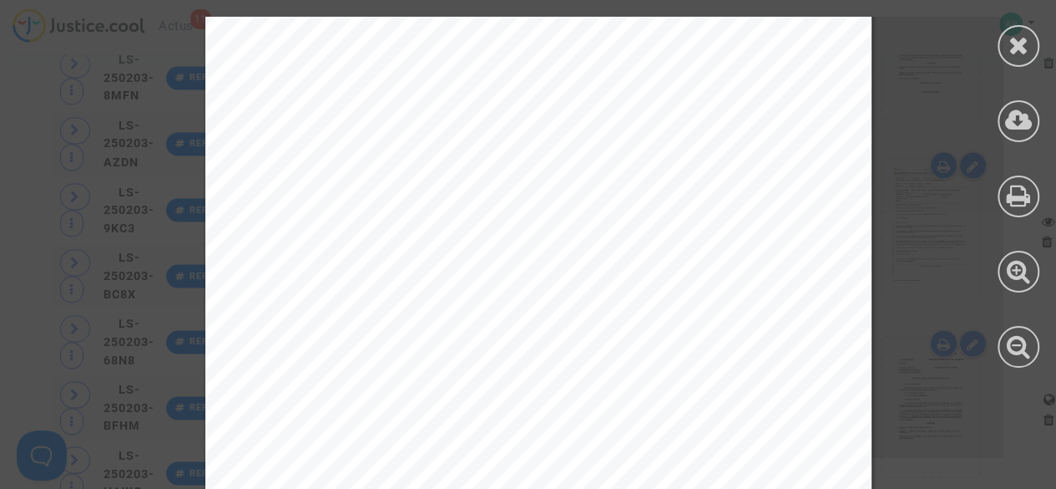
scroll to position [9618, 0]
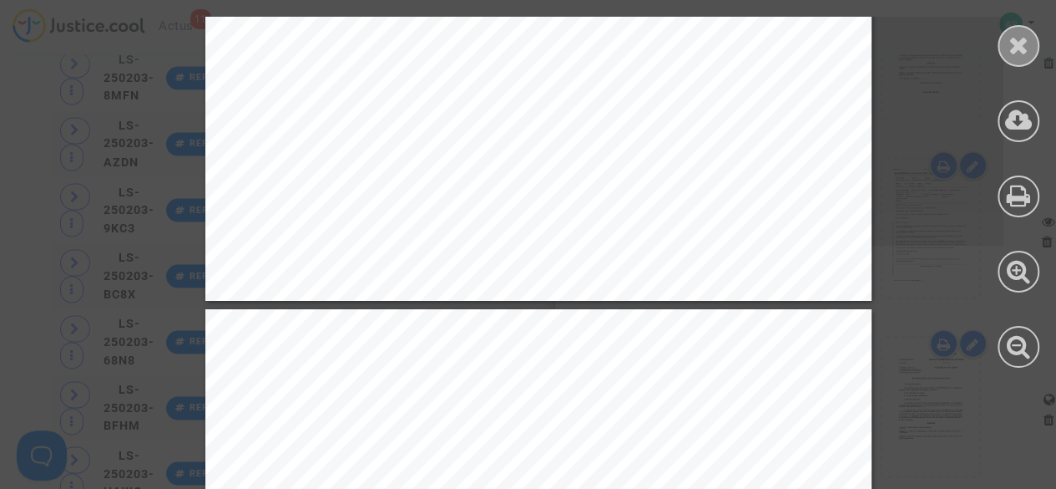
click at [1024, 60] on div at bounding box center [1019, 46] width 42 height 42
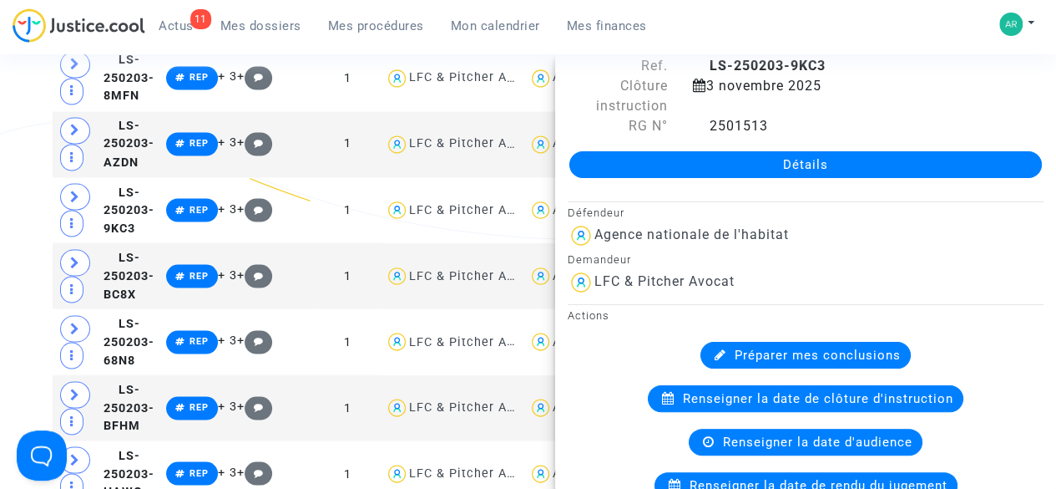
scroll to position [0, 0]
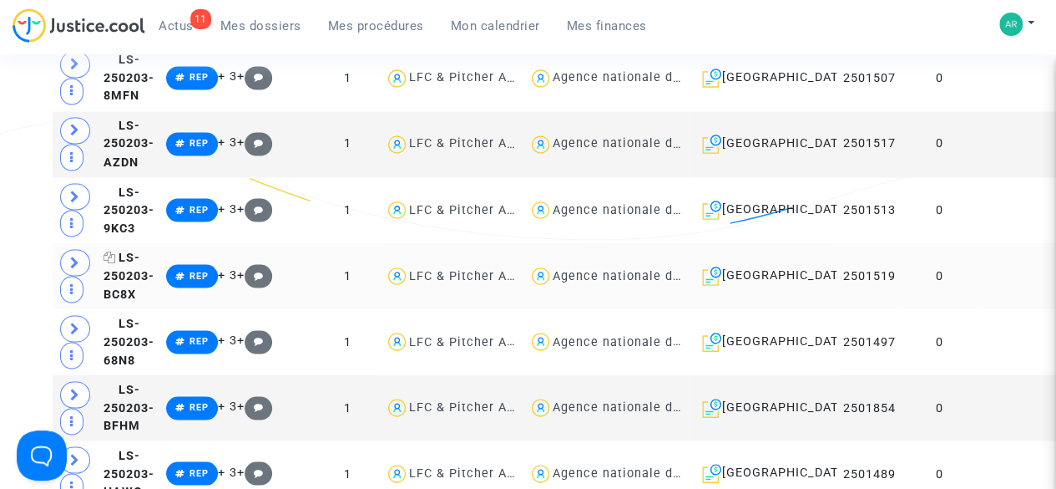
click at [110, 262] on icon at bounding box center [110, 257] width 13 height 12
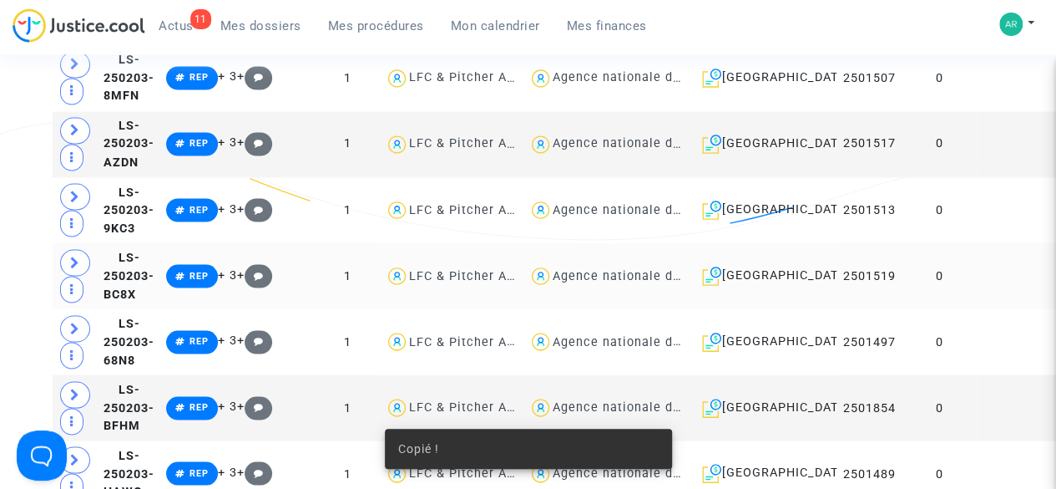
click at [977, 308] on td at bounding box center [1019, 275] width 85 height 66
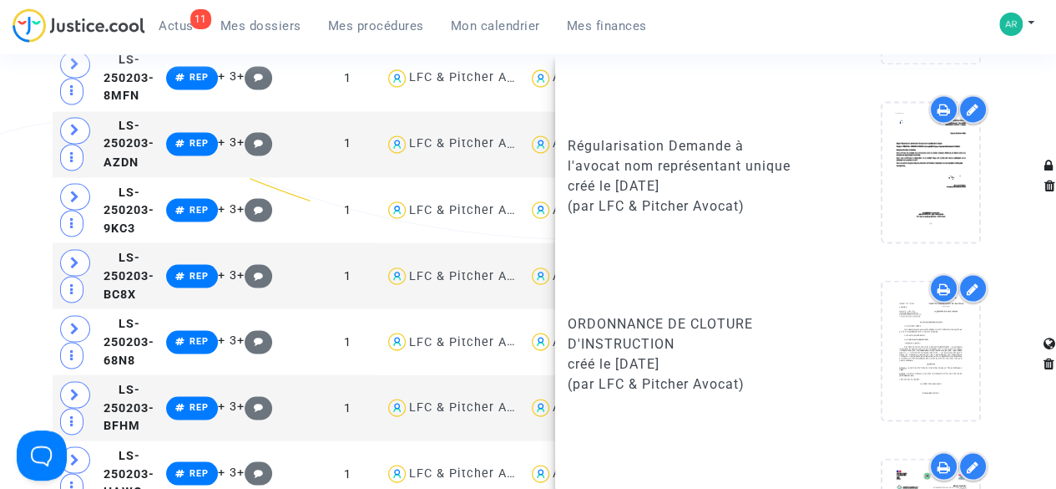
scroll to position [1636, 0]
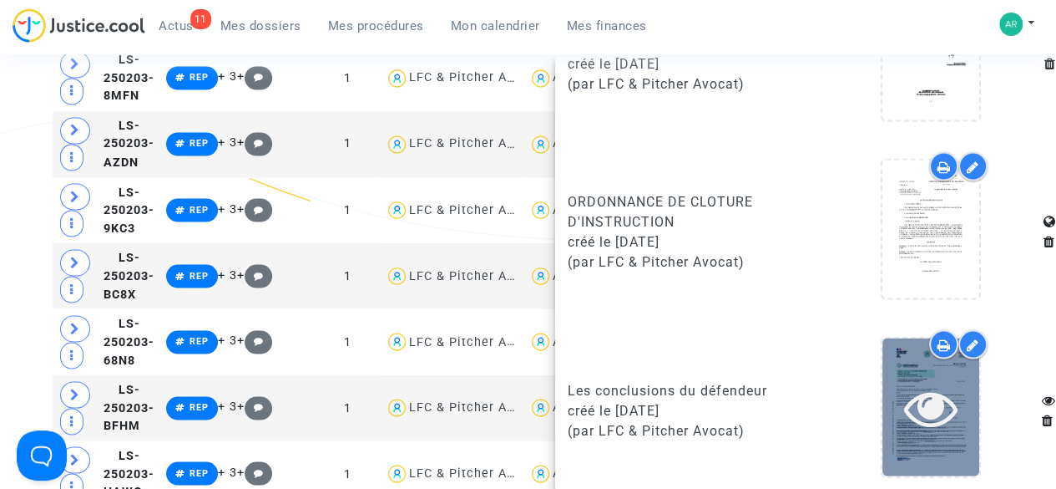
click at [904, 398] on icon at bounding box center [931, 406] width 54 height 53
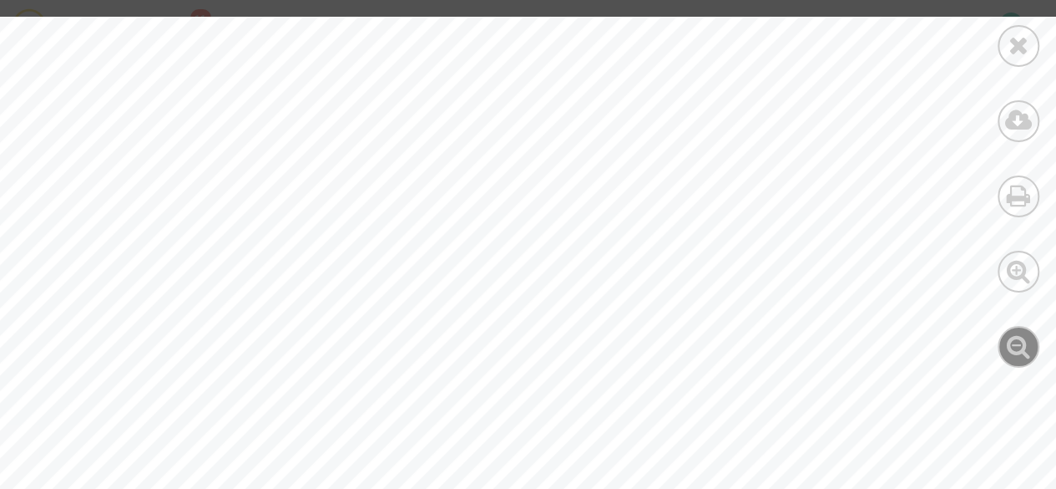
click at [1027, 349] on icon at bounding box center [1019, 345] width 24 height 25
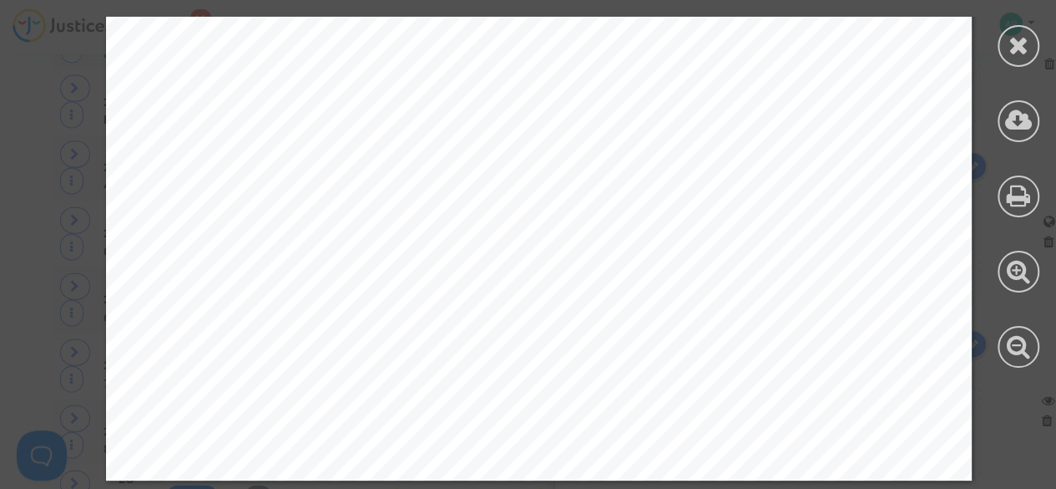
scroll to position [1797, 0]
click at [1017, 50] on icon at bounding box center [1019, 45] width 21 height 25
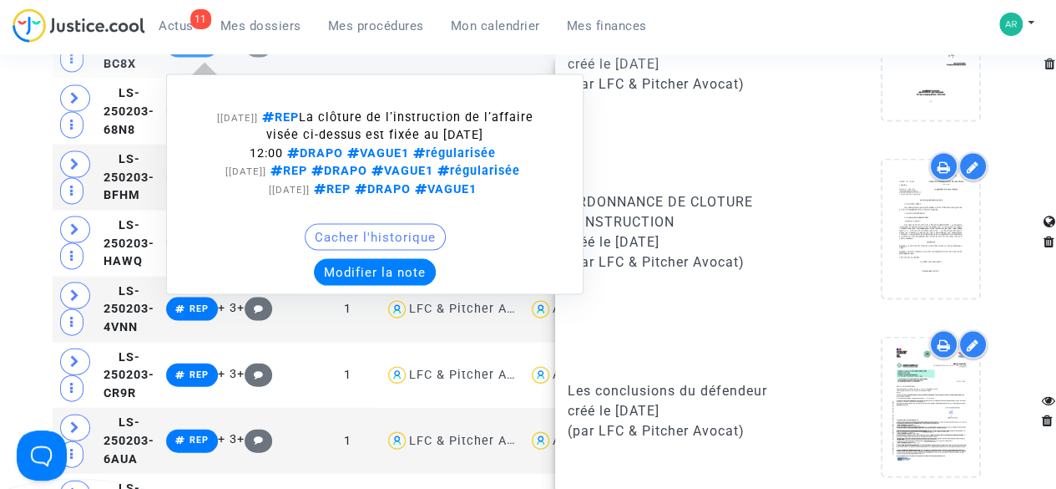
scroll to position [1657, 0]
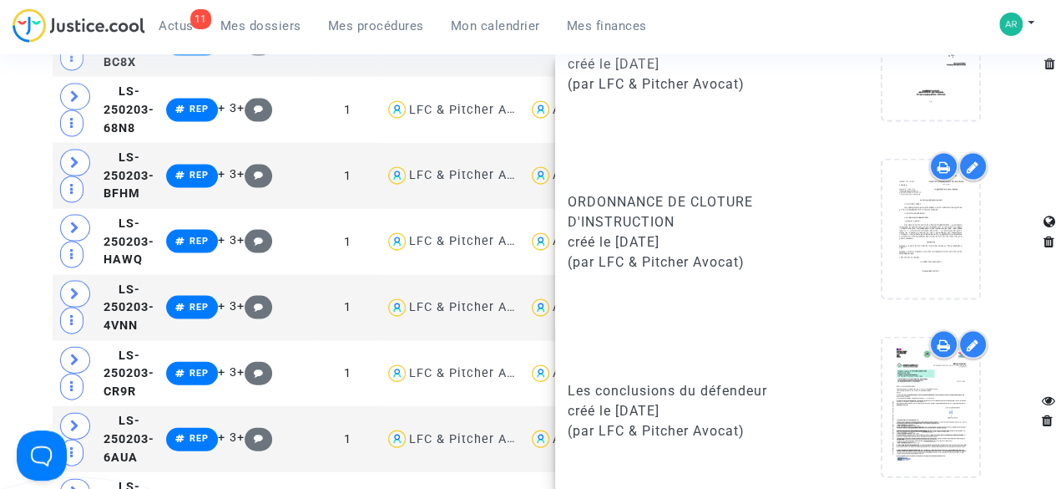
click at [0, 253] on div "Tribunal de commerce Tribunal judiciaire Tribunal administratif Statut de la tr…" at bounding box center [528, 360] width 1056 height 3763
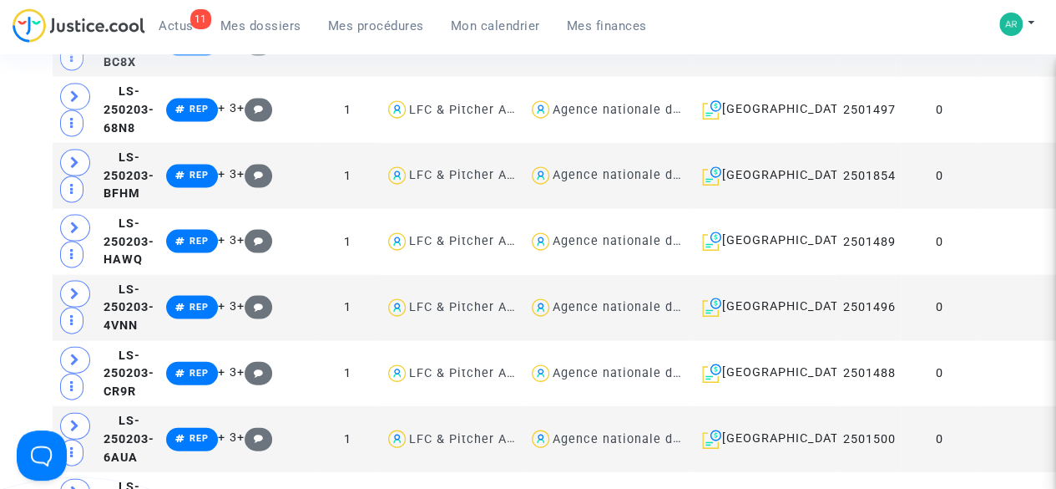
scroll to position [0, 0]
click at [977, 141] on td at bounding box center [1019, 110] width 85 height 66
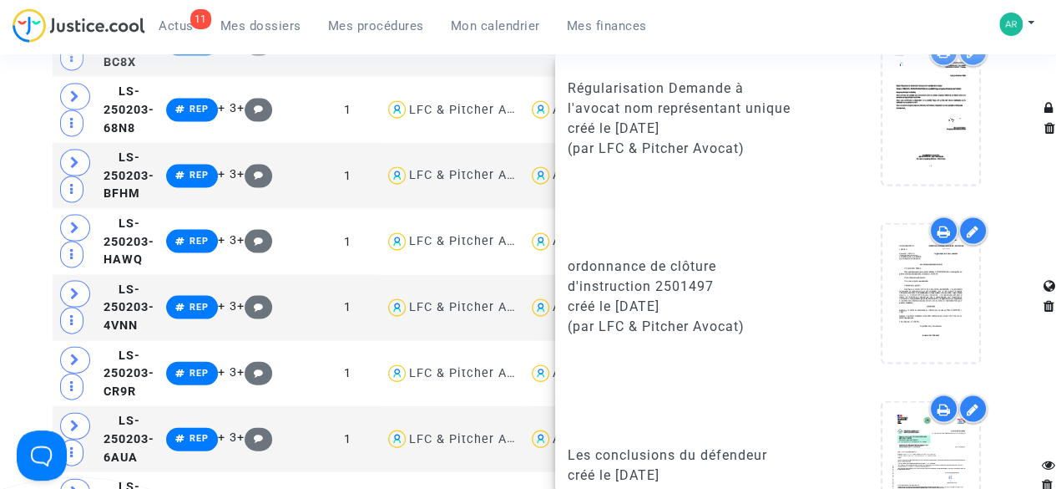
scroll to position [1636, 0]
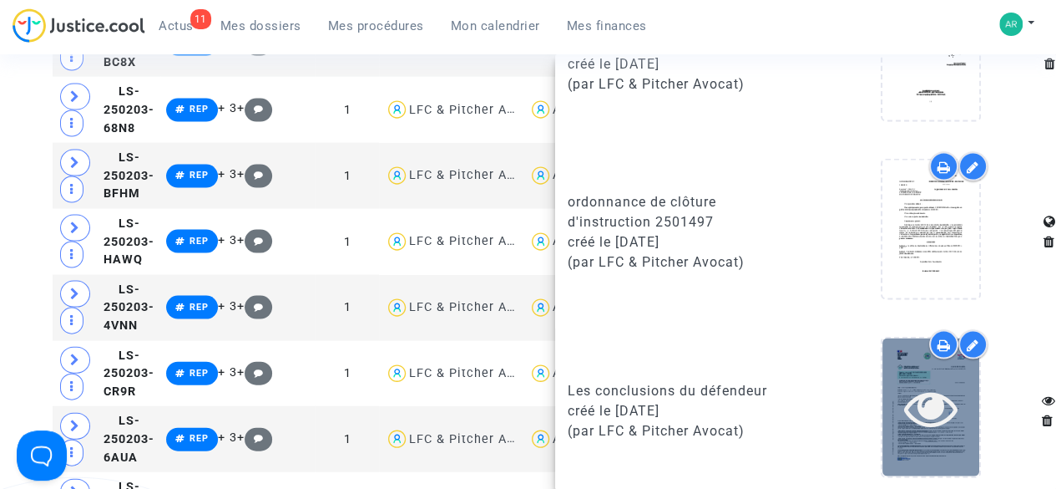
click at [904, 380] on icon at bounding box center [931, 406] width 54 height 53
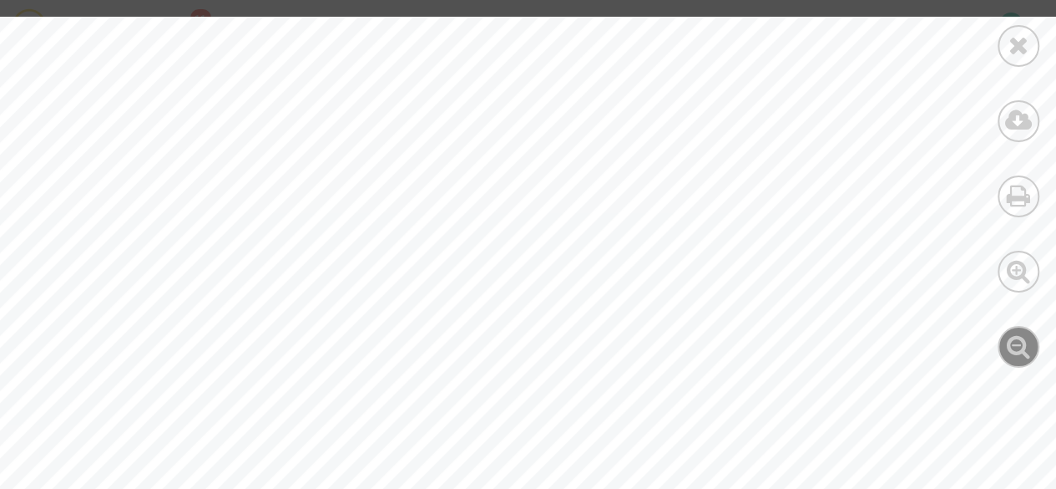
click at [1032, 340] on div at bounding box center [1019, 347] width 42 height 42
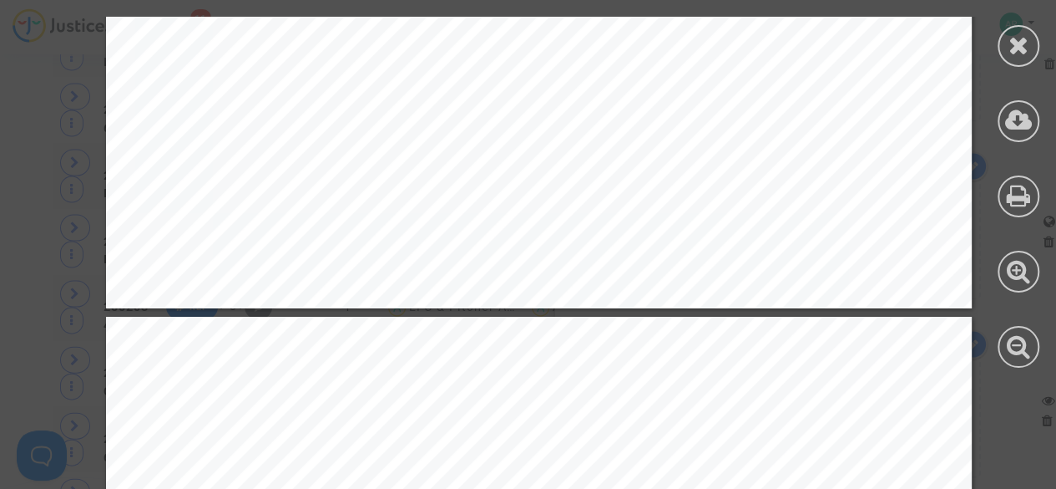
scroll to position [10059, 0]
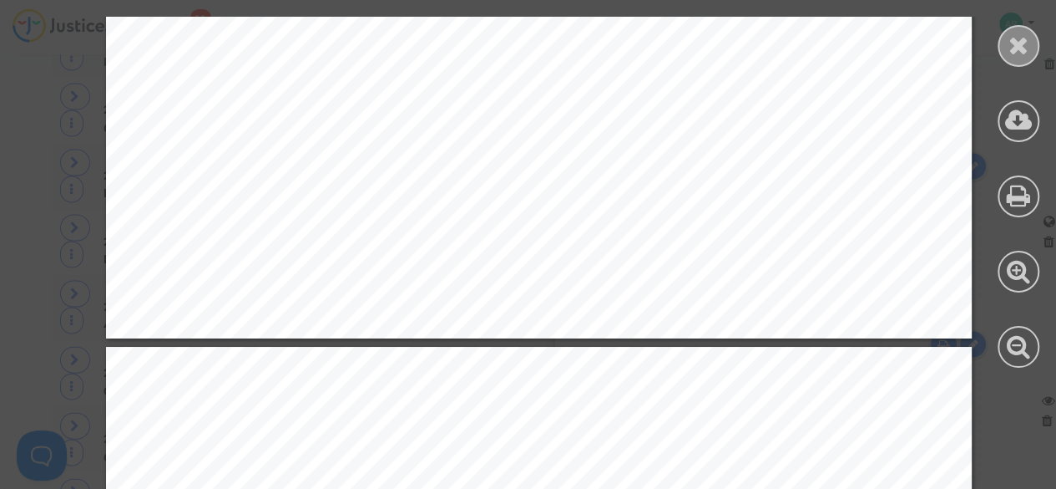
click at [1016, 43] on icon at bounding box center [1019, 45] width 21 height 25
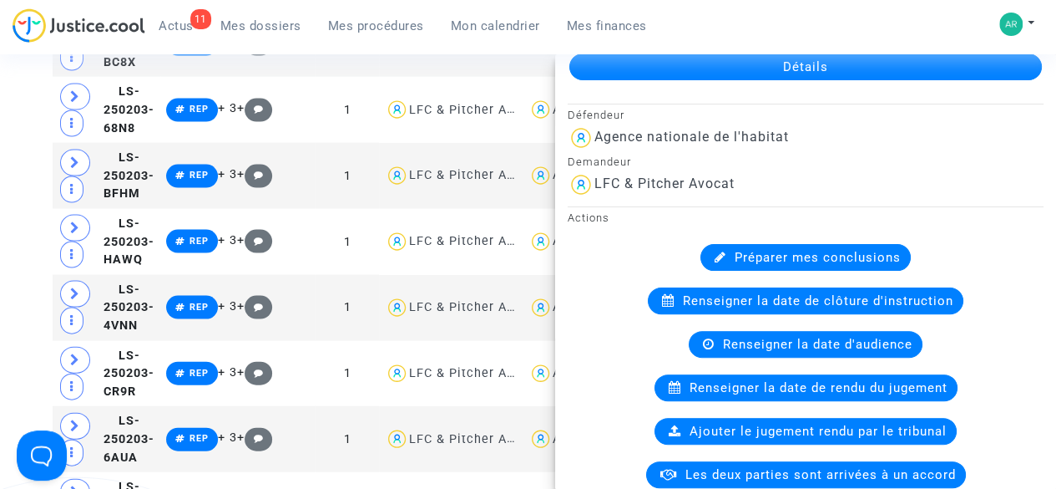
scroll to position [0, 0]
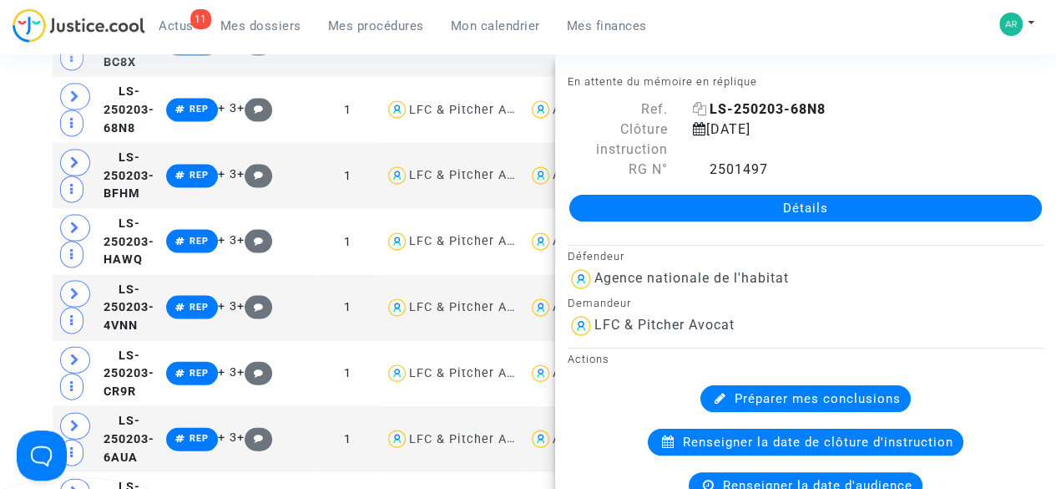
click at [693, 107] on icon at bounding box center [700, 108] width 14 height 13
click at [0, 177] on div "Tribunal de commerce Tribunal judiciaire Tribunal administratif Statut de la tr…" at bounding box center [528, 360] width 1056 height 3763
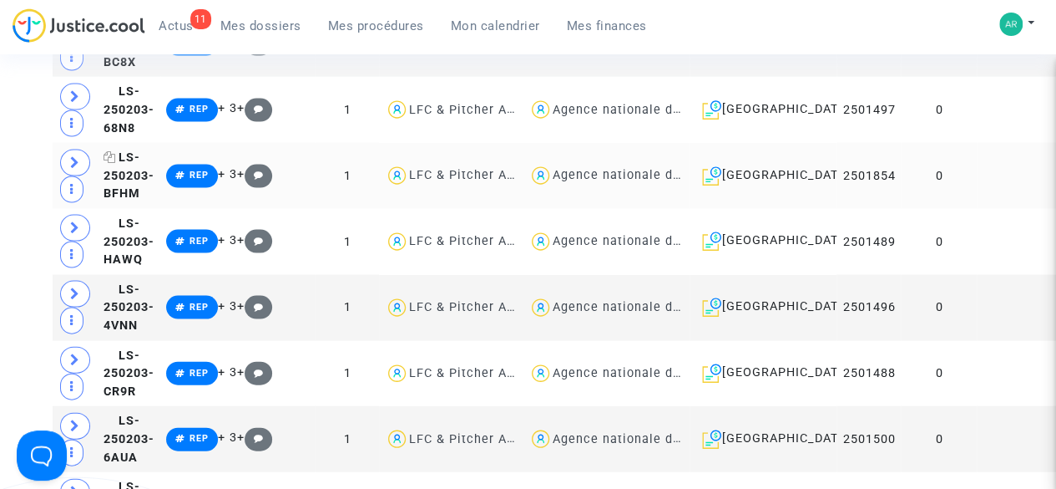
click at [109, 163] on icon at bounding box center [110, 157] width 13 height 12
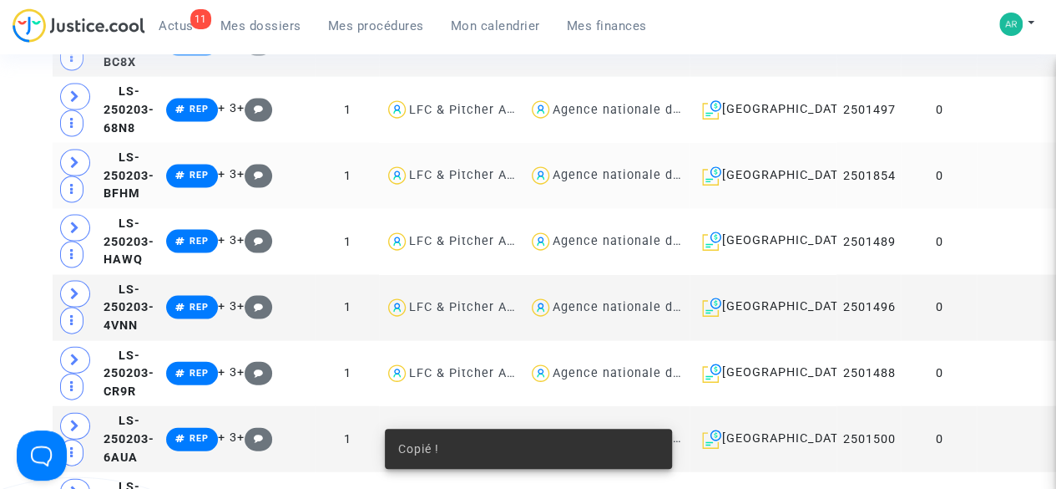
click at [919, 209] on td "0" at bounding box center [939, 176] width 76 height 66
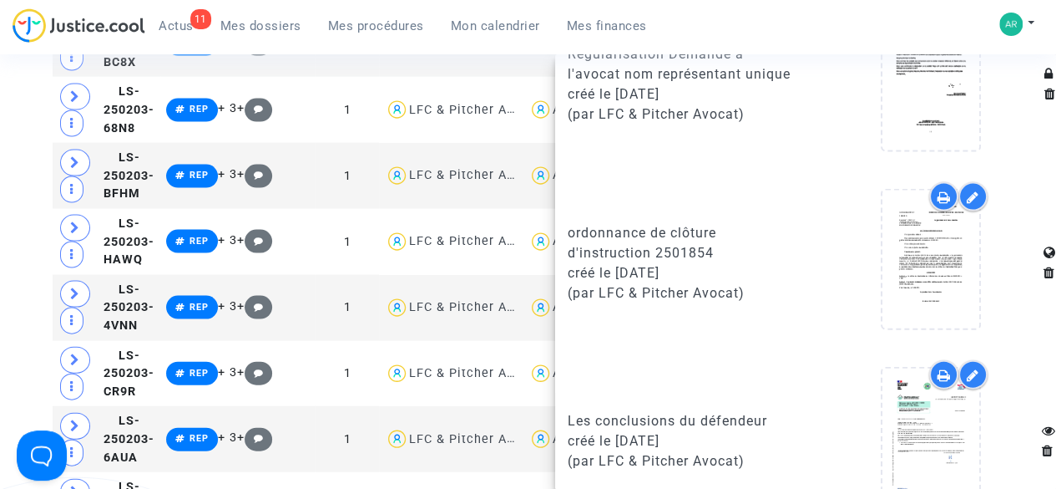
scroll to position [1787, 0]
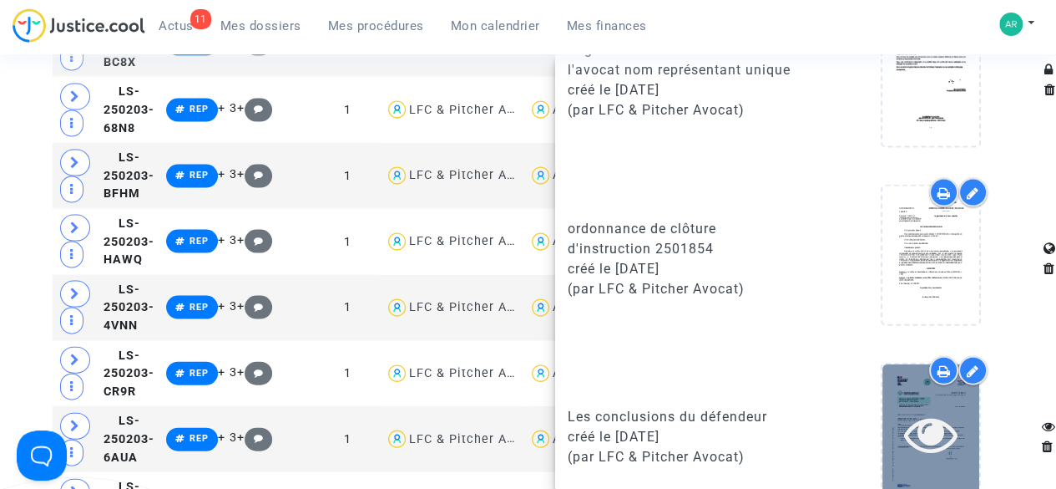
click at [914, 418] on icon at bounding box center [931, 433] width 54 height 53
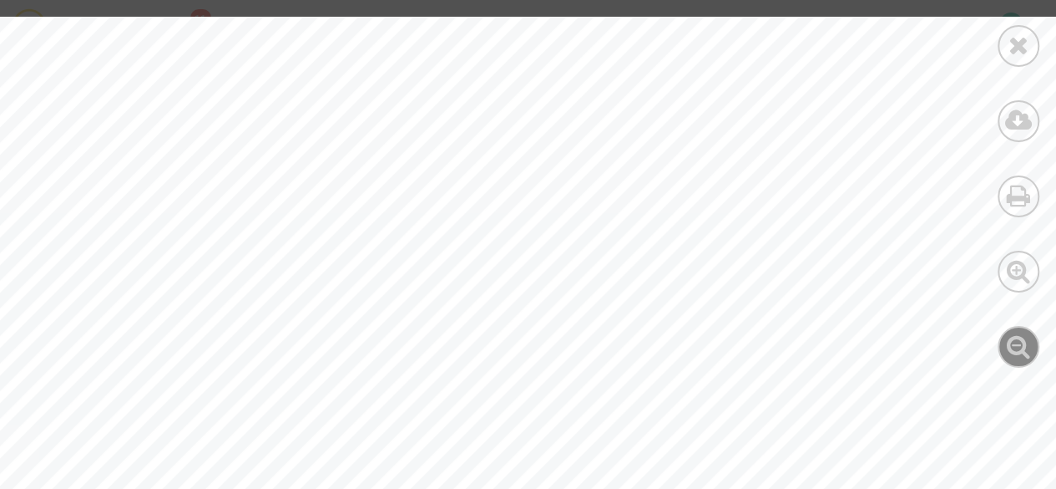
click at [1019, 350] on icon at bounding box center [1019, 345] width 24 height 25
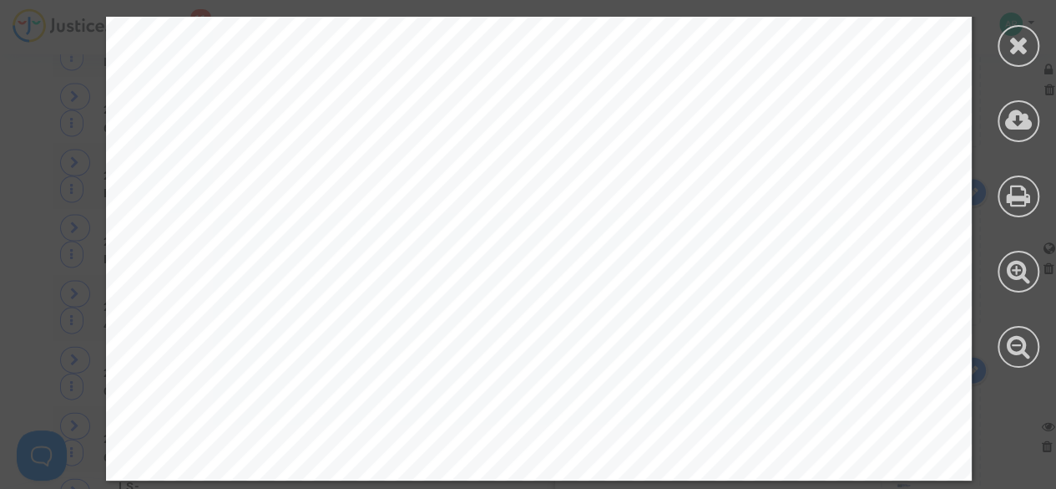
scroll to position [7833, 0]
click at [1012, 61] on div at bounding box center [1019, 46] width 42 height 42
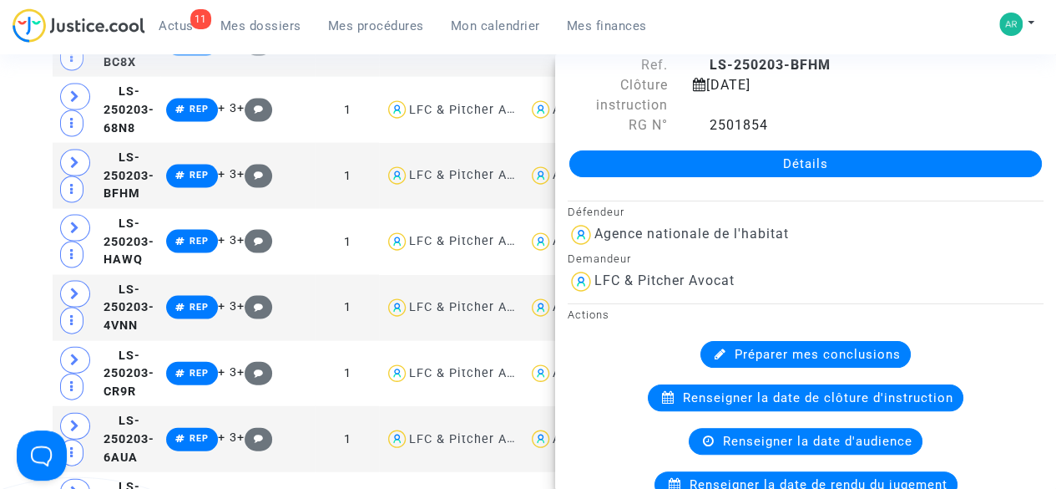
scroll to position [42, 0]
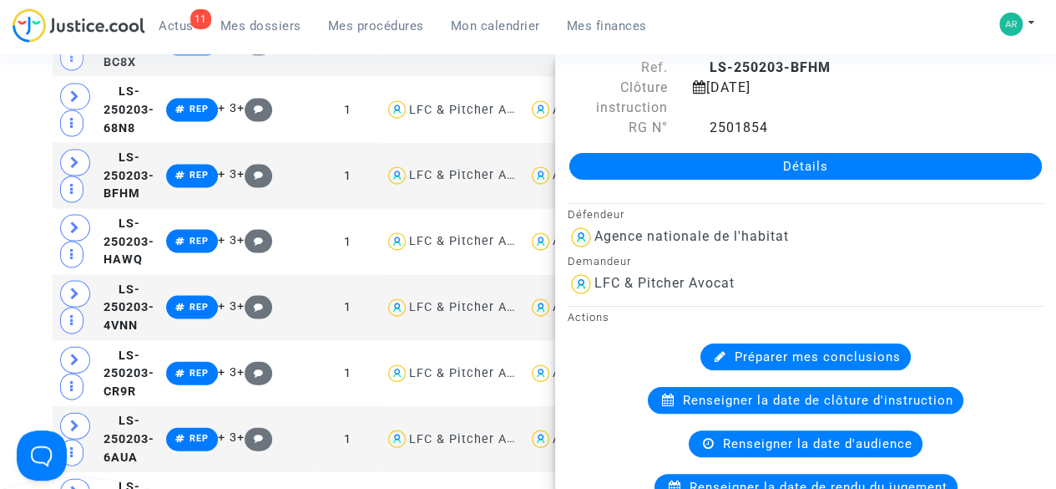
click at [0, 284] on div "Tribunal de commerce Tribunal judiciaire Tribunal administratif Statut de la tr…" at bounding box center [528, 360] width 1056 height 3763
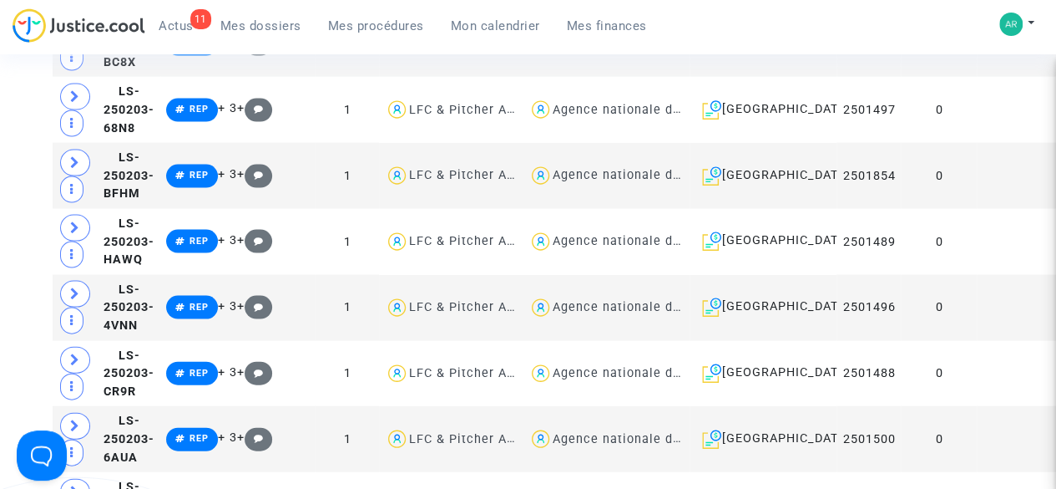
scroll to position [0, 0]
click at [914, 275] on td "0" at bounding box center [939, 242] width 76 height 66
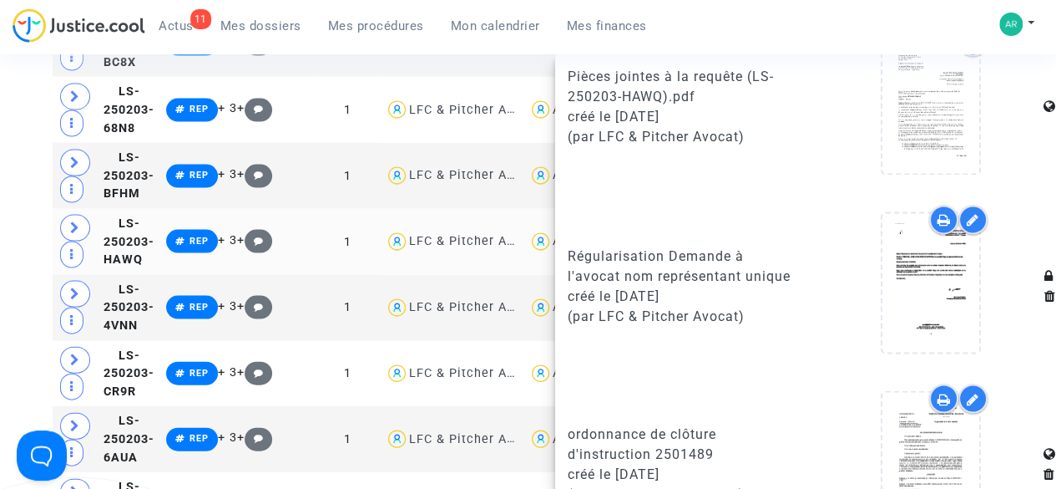
scroll to position [1636, 0]
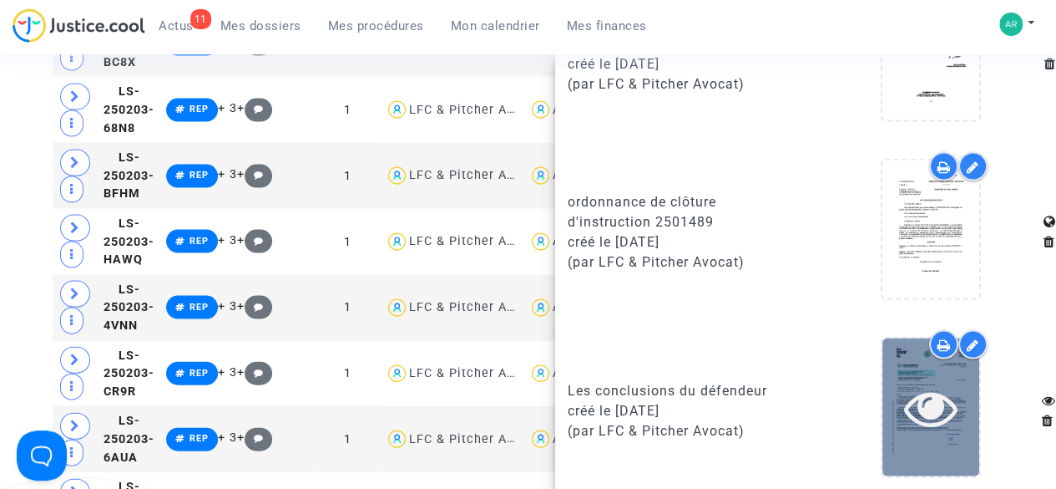
click at [927, 411] on icon at bounding box center [931, 406] width 54 height 53
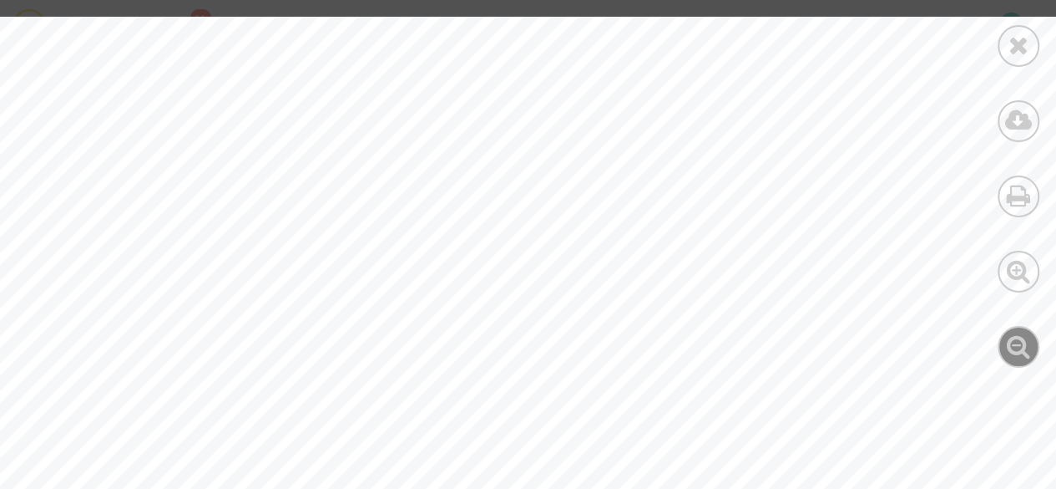
click at [1017, 358] on div at bounding box center [1019, 347] width 42 height 42
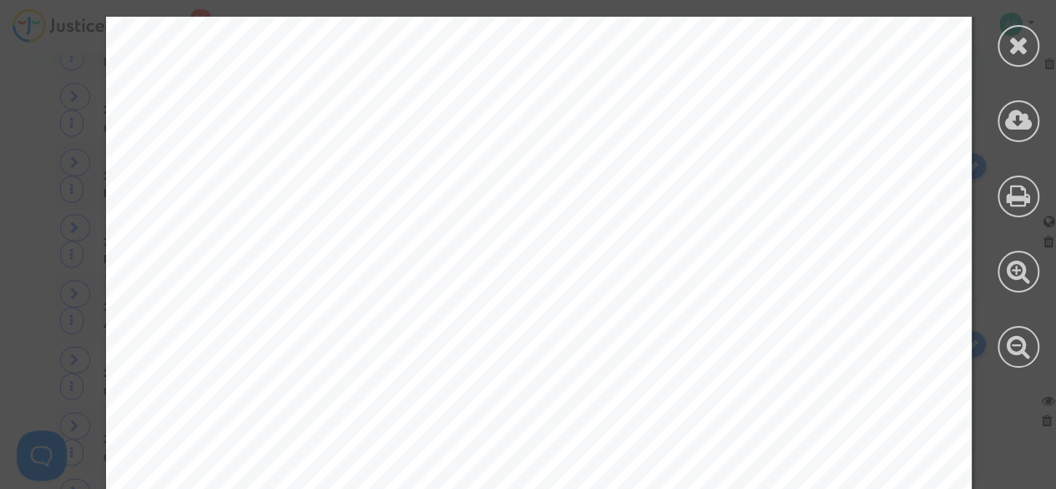
scroll to position [9415, 0]
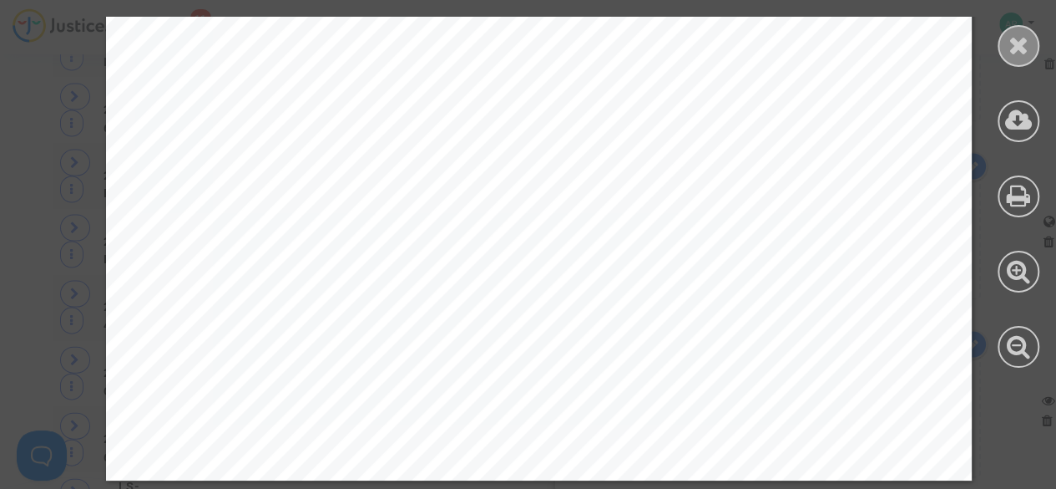
click at [1026, 39] on icon at bounding box center [1019, 45] width 21 height 25
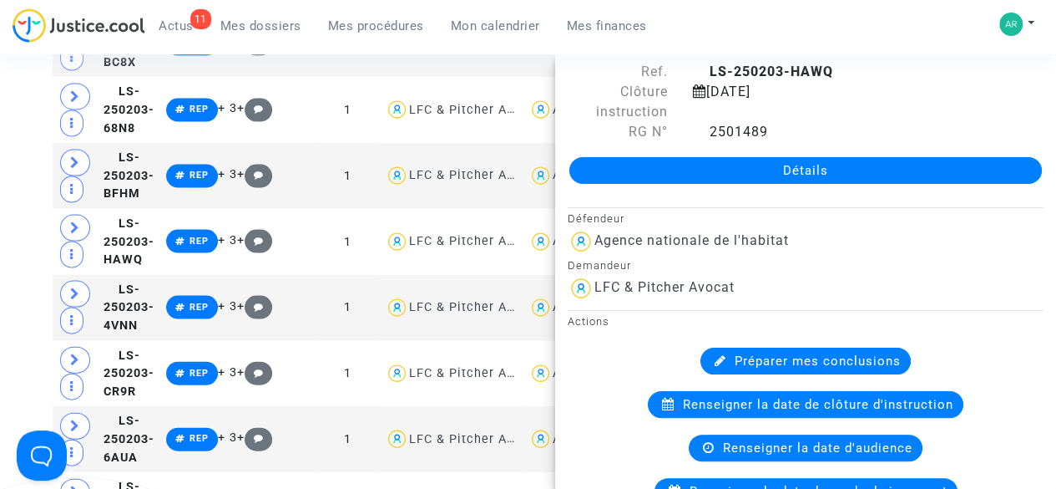
scroll to position [0, 0]
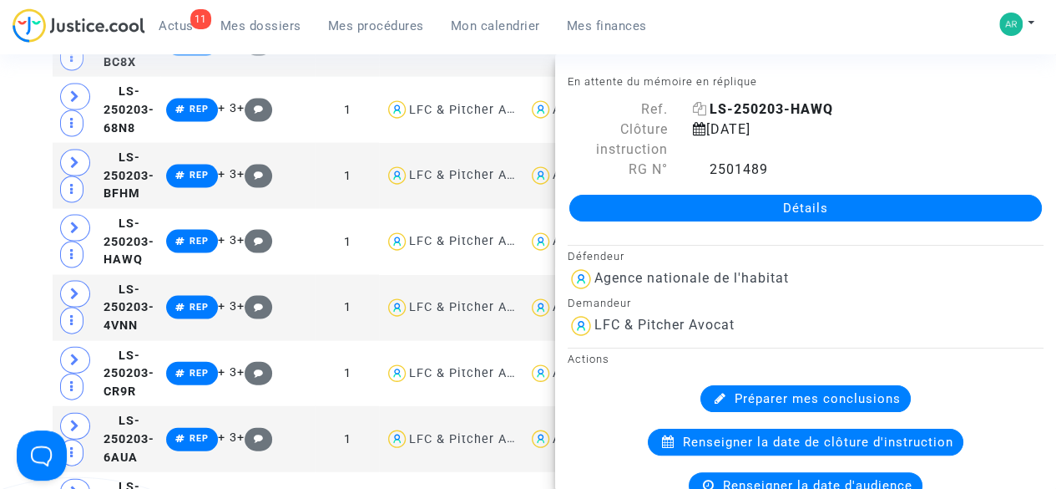
click at [698, 108] on icon at bounding box center [700, 108] width 14 height 13
click at [0, 150] on div "Tribunal de commerce Tribunal judiciaire Tribunal administratif Statut de la tr…" at bounding box center [528, 360] width 1056 height 3763
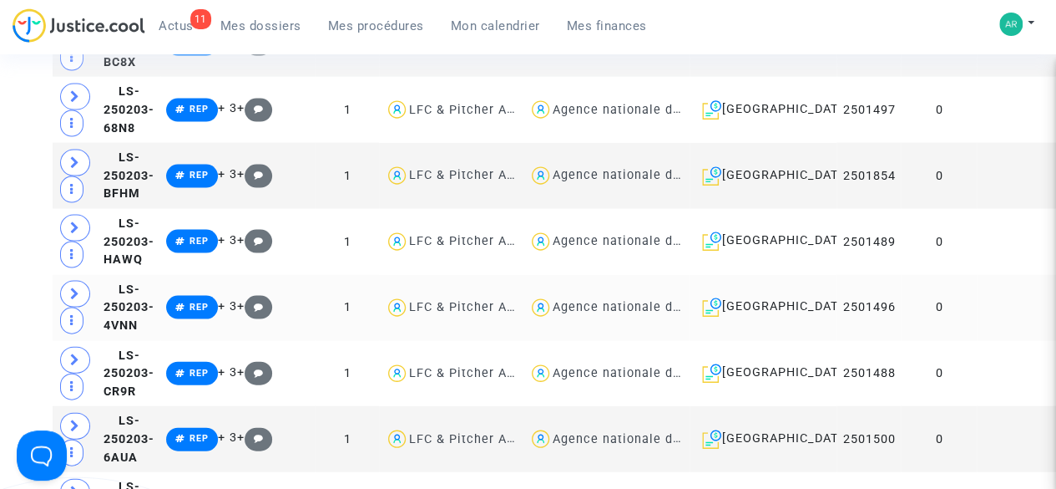
click at [977, 339] on td at bounding box center [1019, 308] width 85 height 66
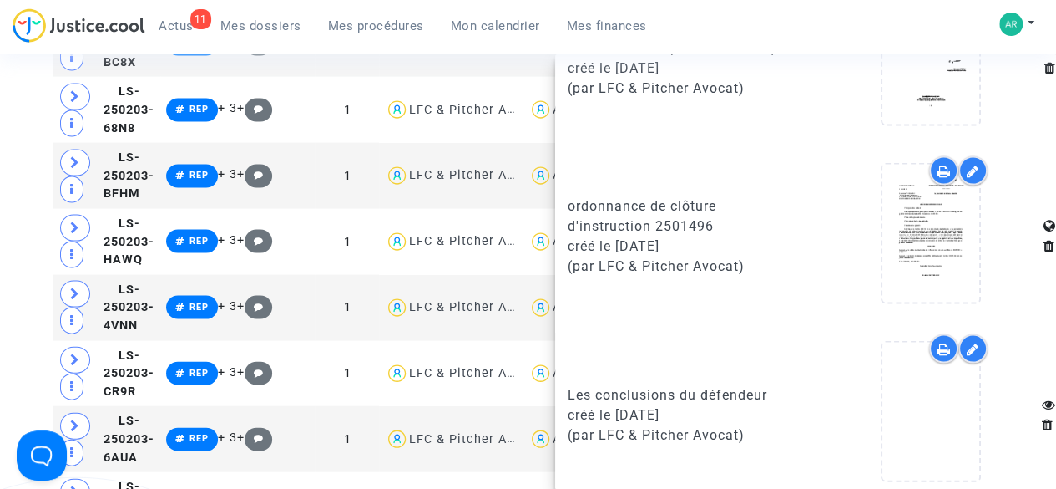
scroll to position [1636, 0]
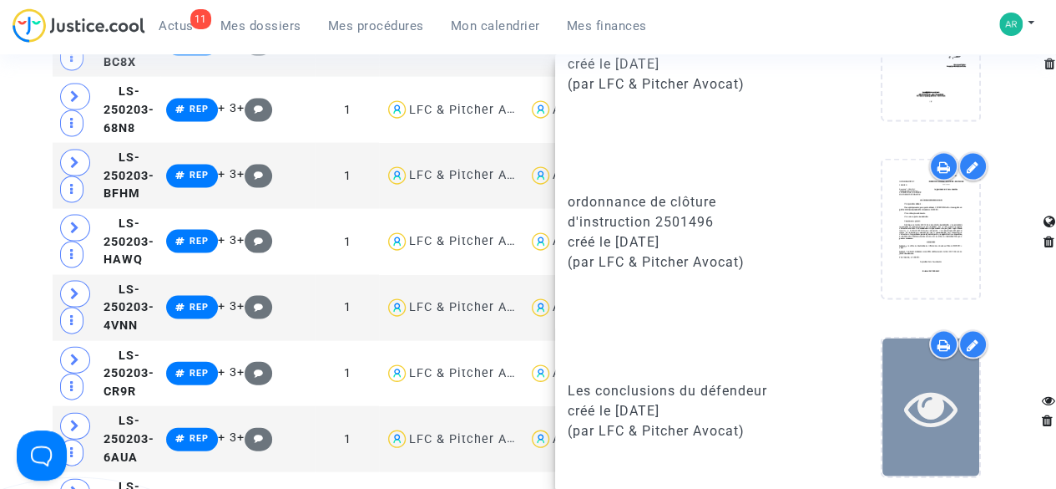
click at [914, 412] on icon at bounding box center [931, 406] width 54 height 53
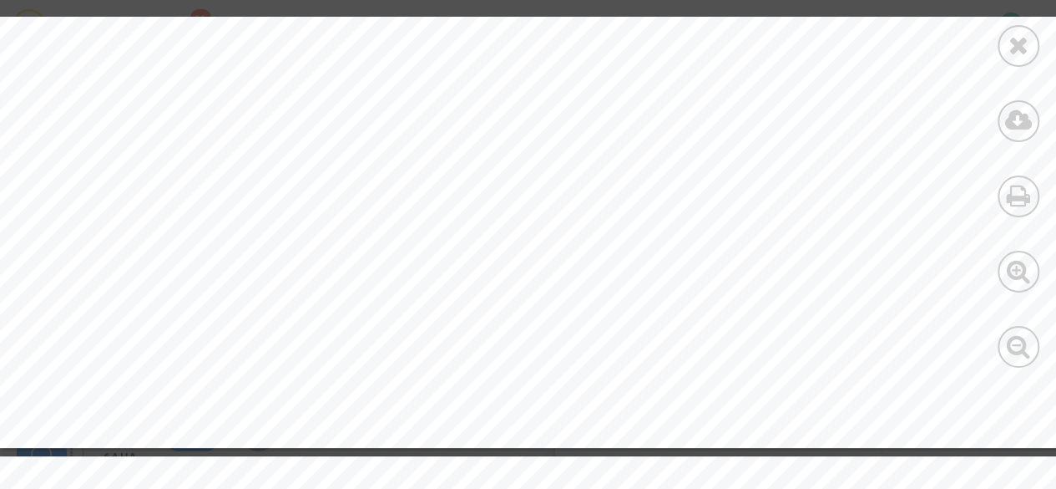
scroll to position [1199, 0]
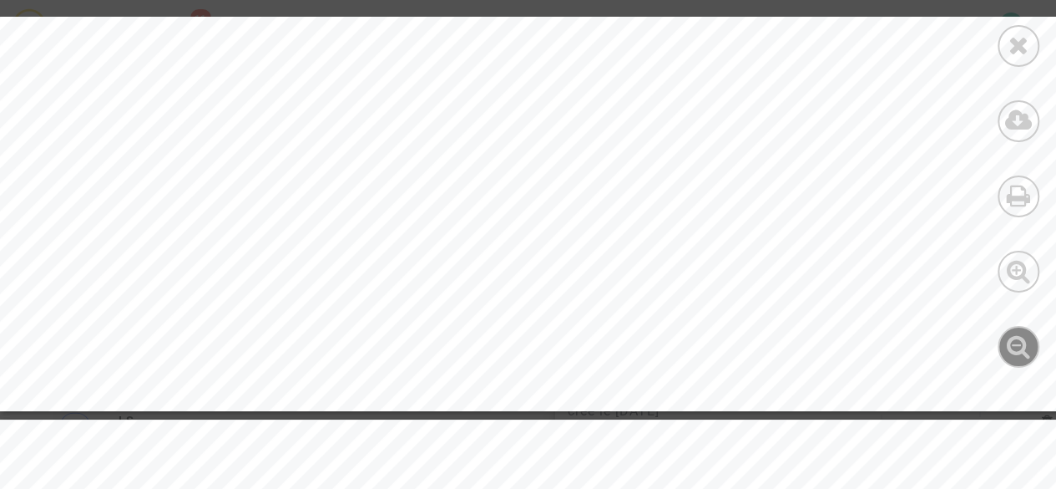
click at [1020, 347] on icon at bounding box center [1019, 345] width 24 height 25
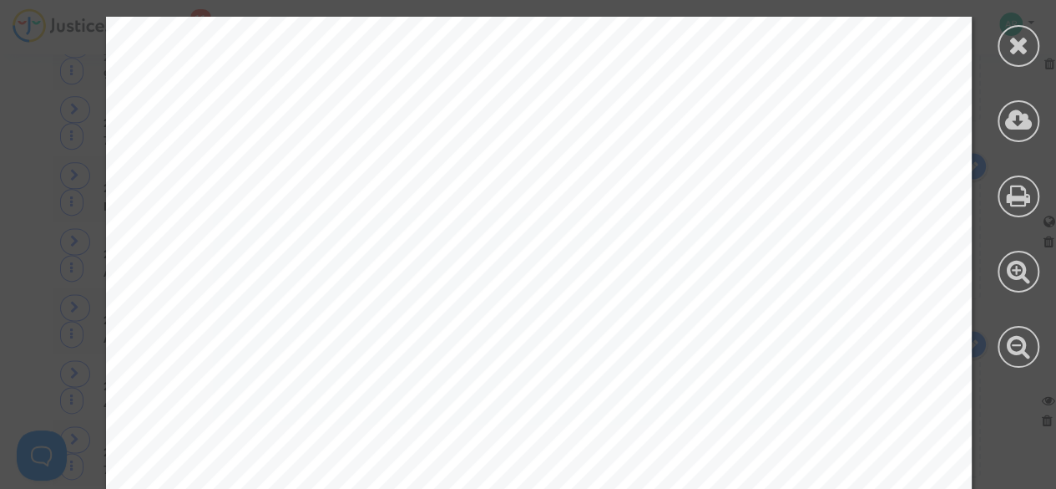
scroll to position [951, 0]
click at [1019, 53] on icon at bounding box center [1019, 45] width 21 height 25
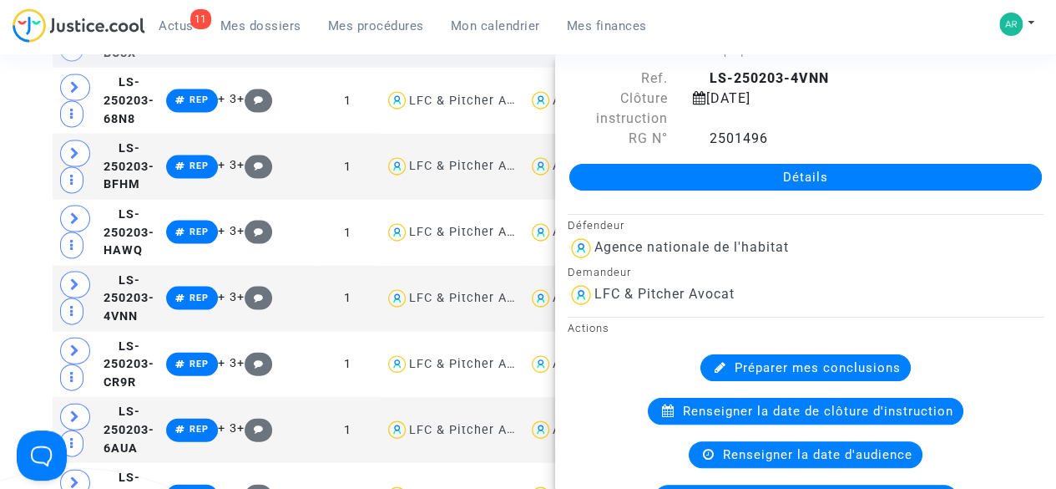
scroll to position [0, 0]
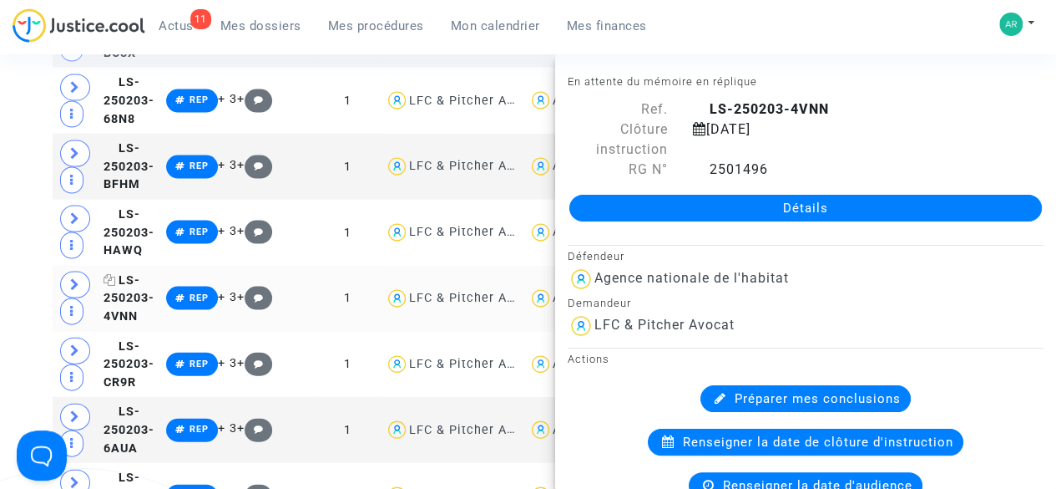
click at [108, 286] on icon at bounding box center [110, 280] width 13 height 12
click at [19, 337] on div "Tribunal de commerce Tribunal judiciaire Tribunal administratif Statut de la tr…" at bounding box center [528, 351] width 1056 height 3763
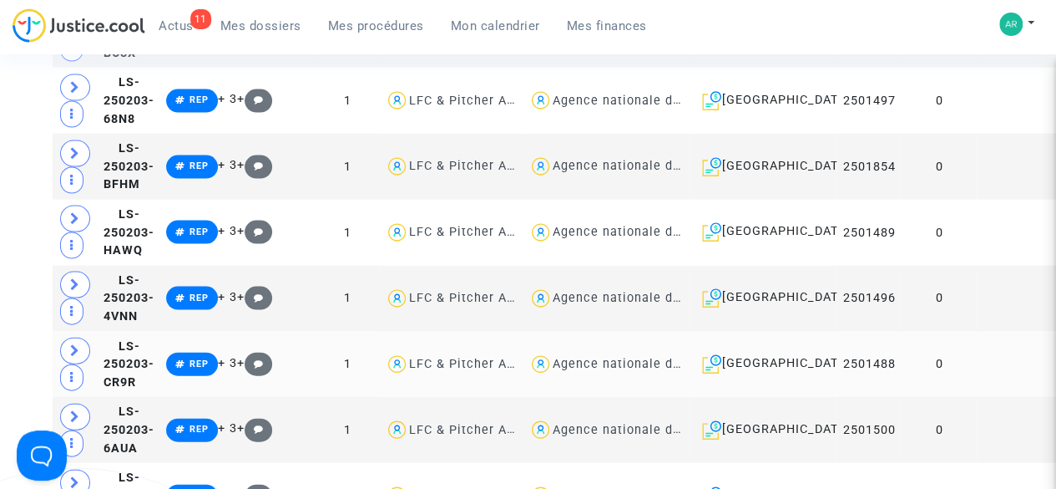
click at [977, 395] on td at bounding box center [1019, 365] width 85 height 66
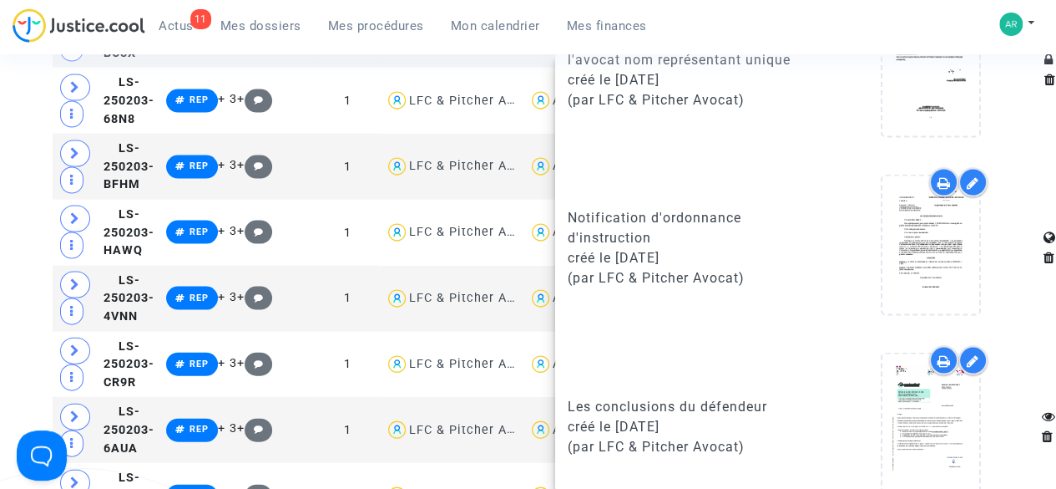
scroll to position [1636, 0]
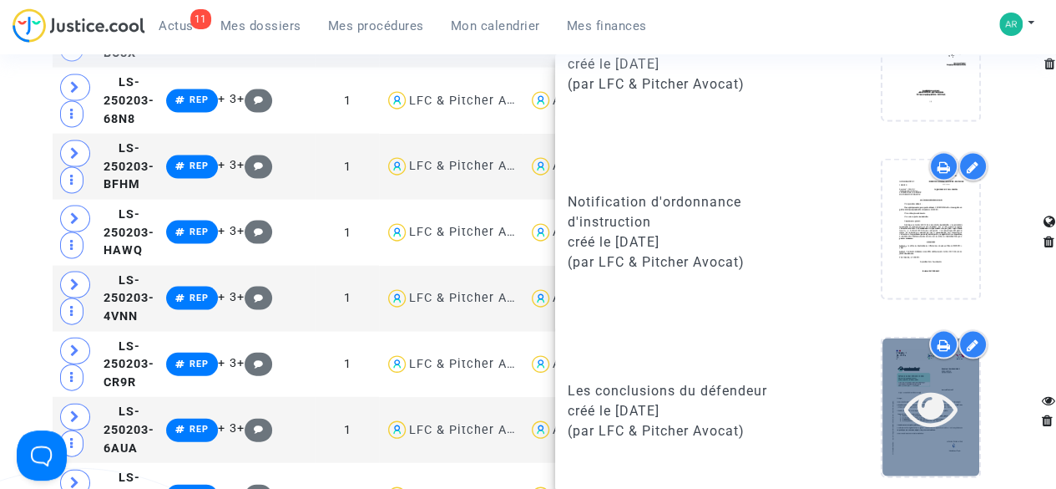
click at [914, 401] on icon at bounding box center [931, 406] width 54 height 53
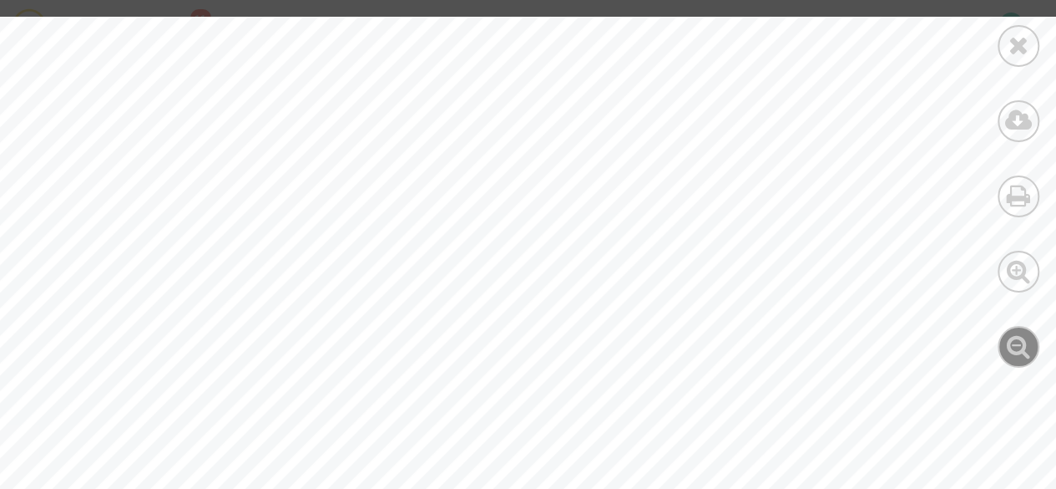
click at [1022, 359] on div at bounding box center [1019, 347] width 42 height 42
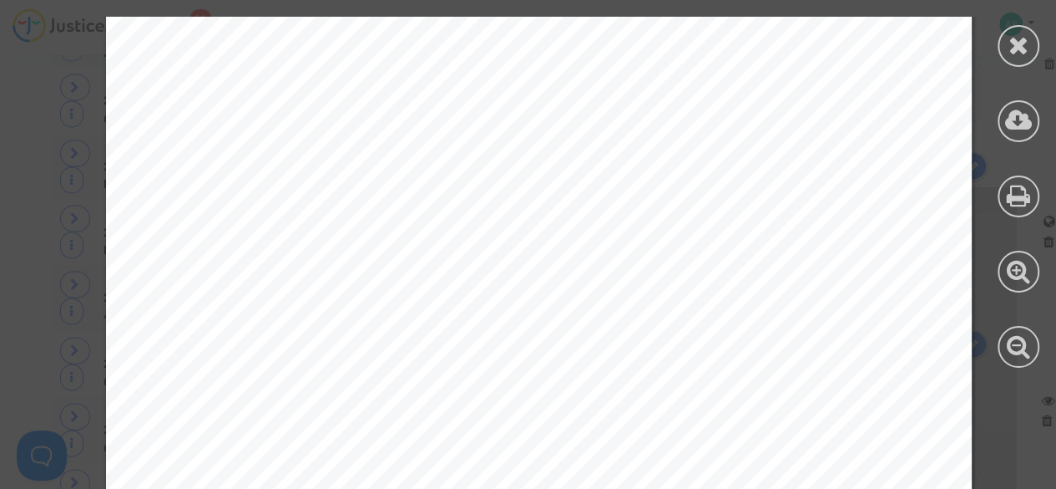
scroll to position [0, 0]
click at [1014, 48] on icon at bounding box center [1019, 45] width 21 height 25
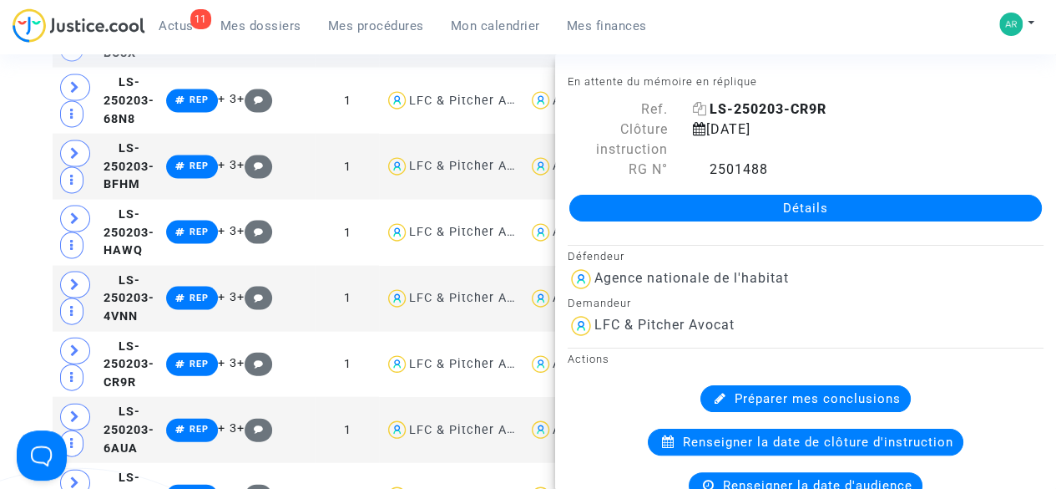
click at [701, 112] on icon at bounding box center [700, 108] width 14 height 13
click at [695, 107] on icon at bounding box center [700, 108] width 14 height 13
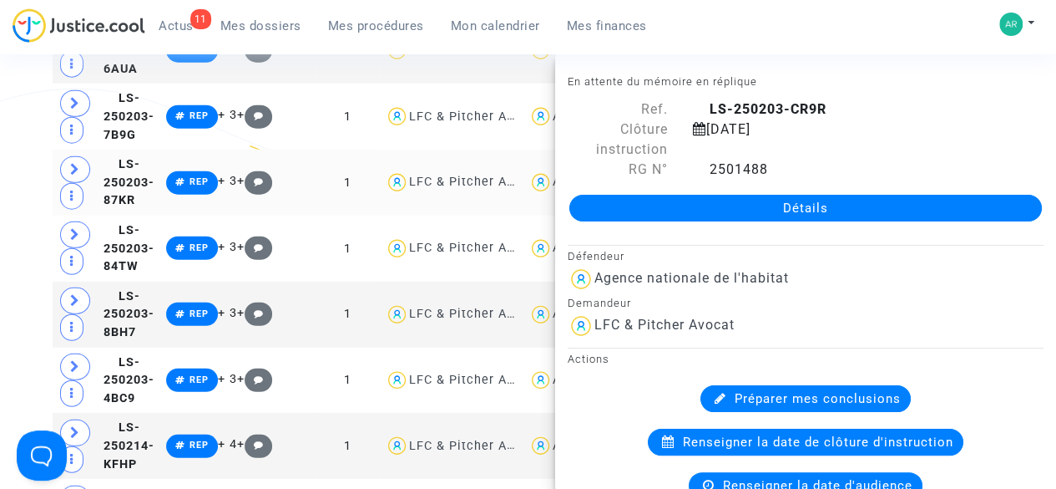
scroll to position [2046, 0]
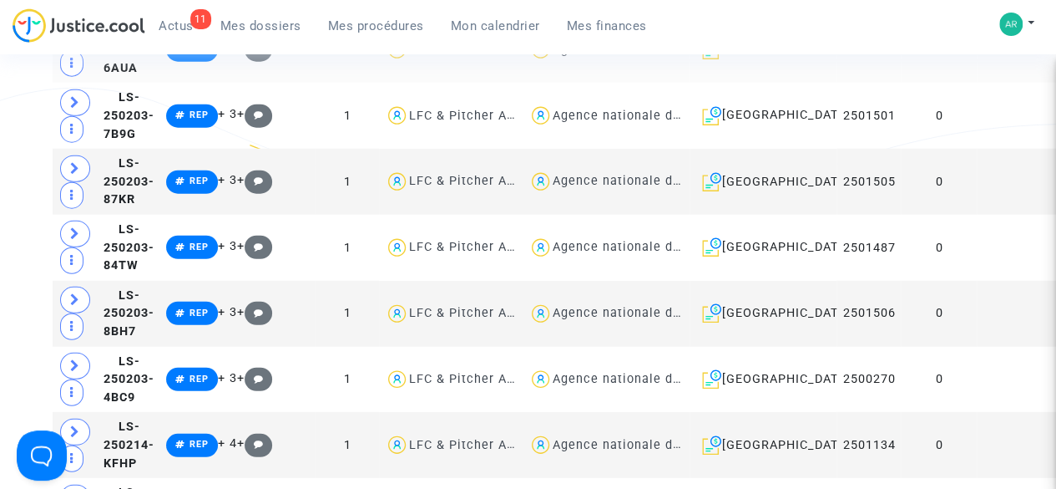
click at [917, 83] on td "0" at bounding box center [939, 50] width 76 height 66
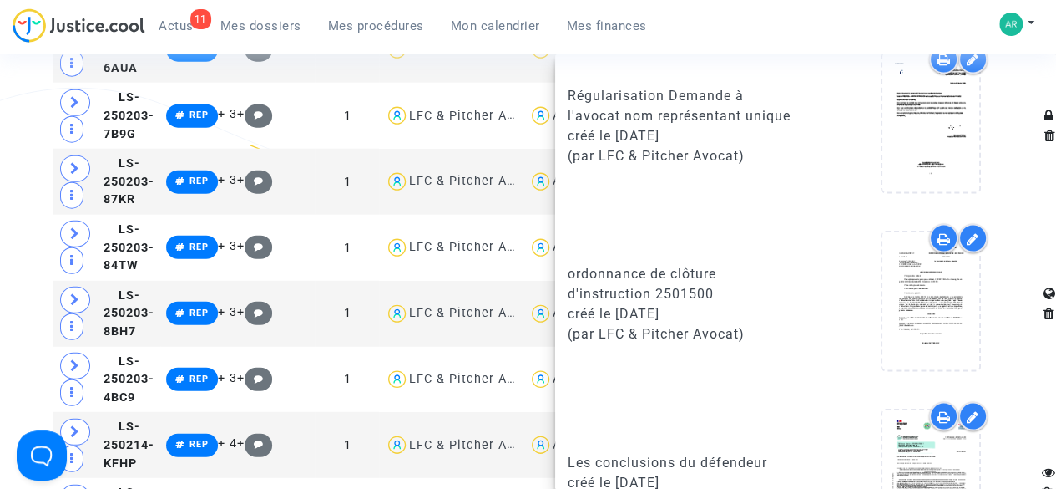
scroll to position [1636, 0]
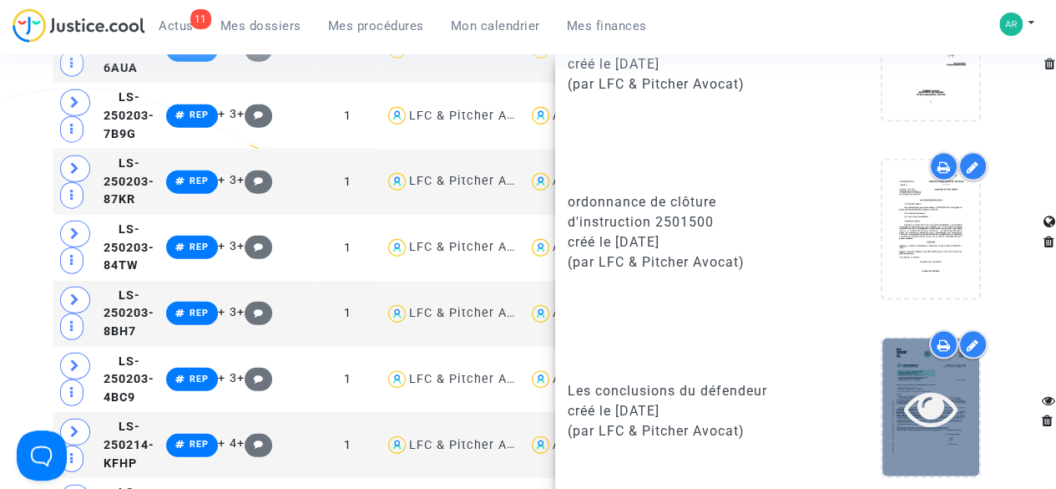
click at [934, 395] on icon at bounding box center [931, 406] width 54 height 53
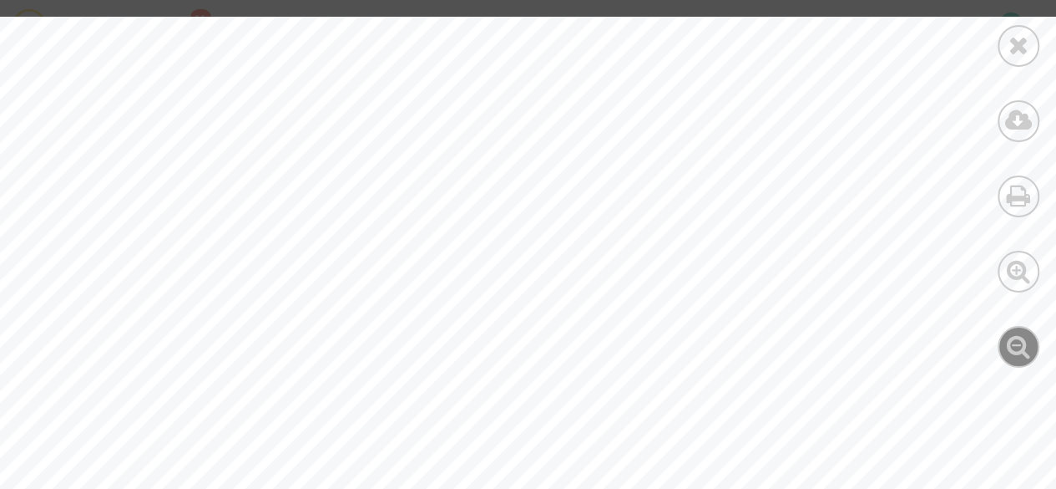
click at [1026, 347] on icon at bounding box center [1019, 345] width 24 height 25
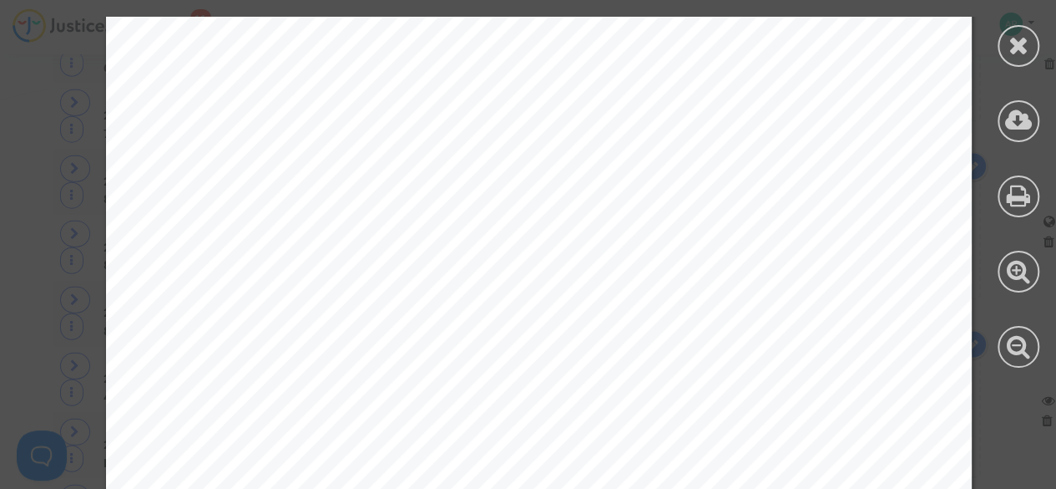
scroll to position [8181, 0]
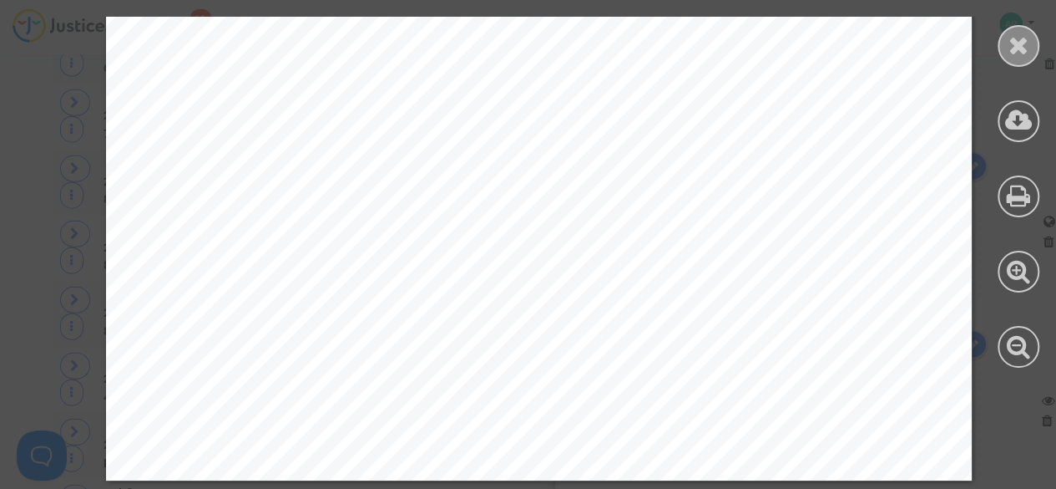
click at [1015, 57] on icon at bounding box center [1019, 45] width 21 height 25
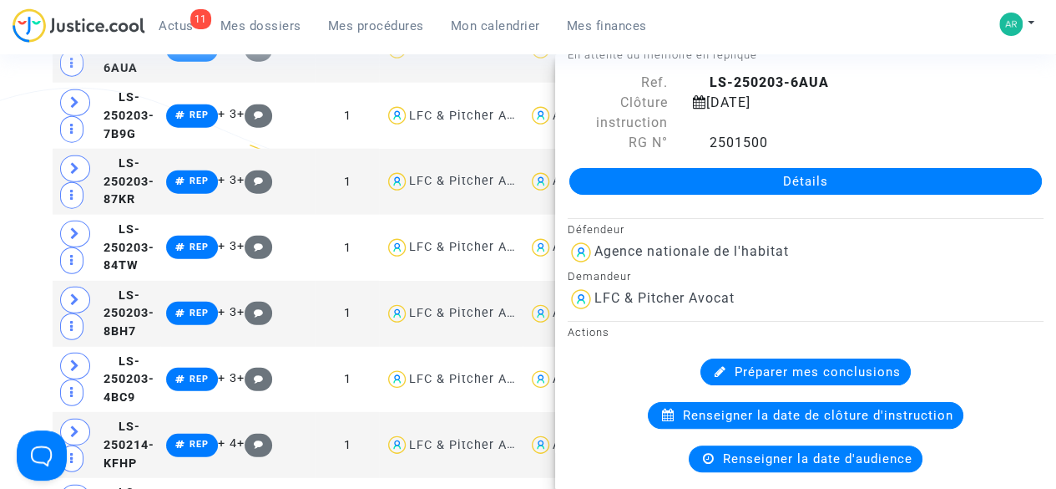
scroll to position [0, 0]
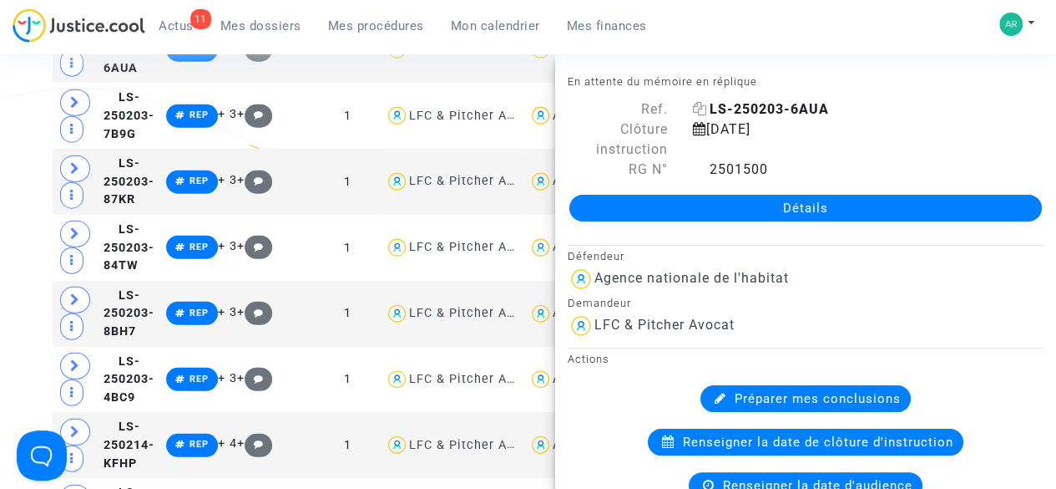
click at [701, 109] on icon at bounding box center [700, 108] width 14 height 13
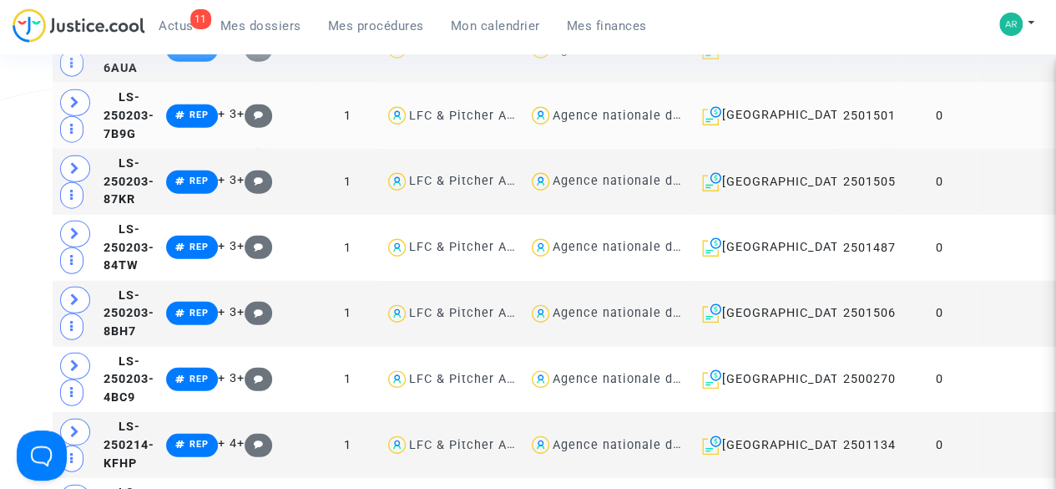
click at [977, 149] on td at bounding box center [1019, 116] width 85 height 66
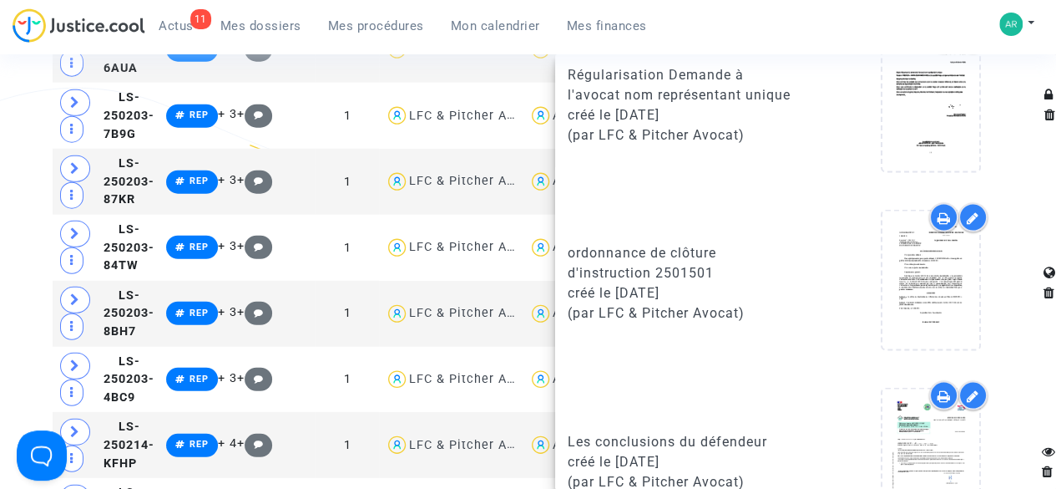
scroll to position [1636, 0]
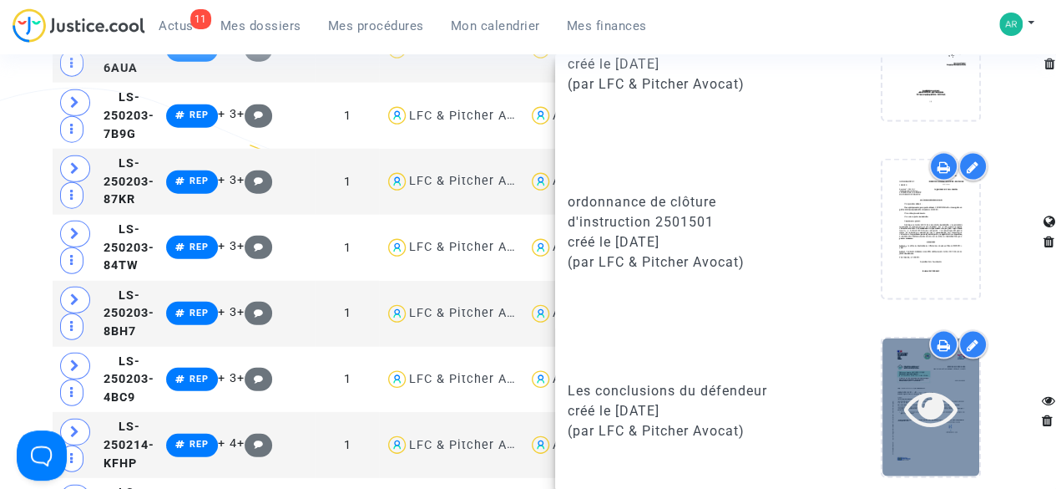
click at [904, 407] on icon at bounding box center [931, 406] width 54 height 53
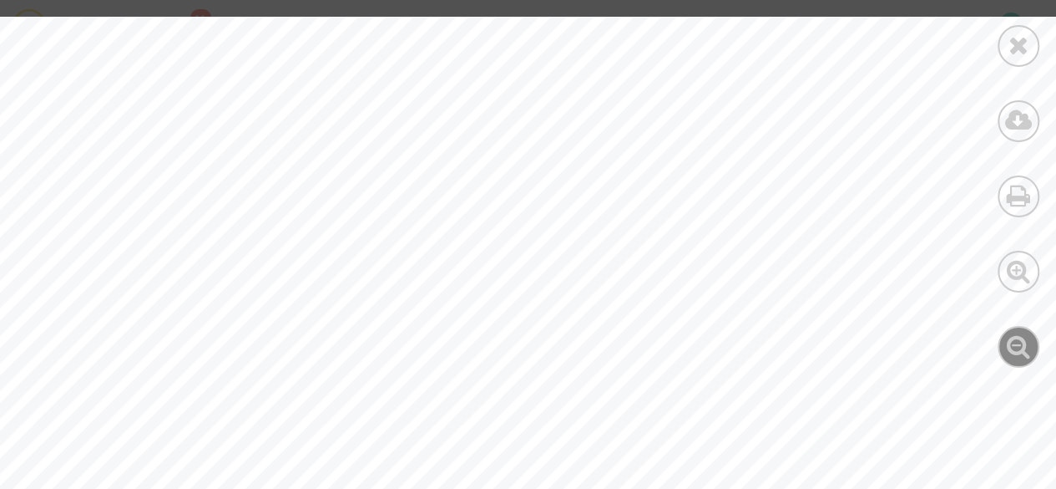
click at [1013, 357] on icon at bounding box center [1019, 345] width 24 height 25
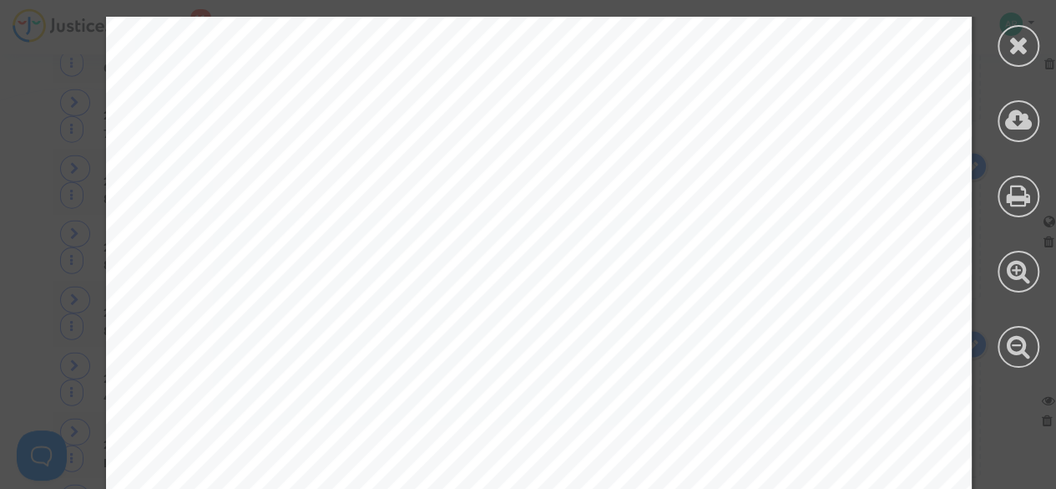
scroll to position [8181, 0]
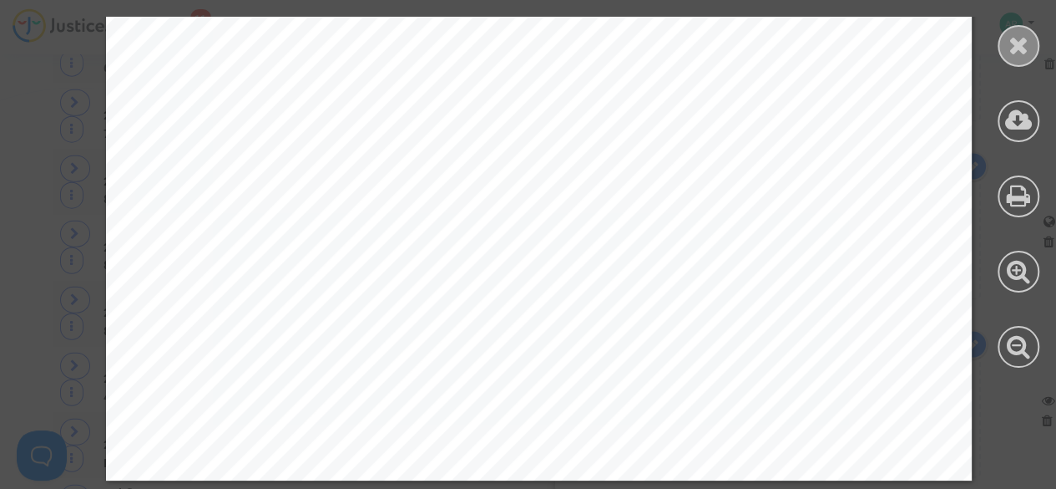
click at [1016, 37] on icon at bounding box center [1019, 45] width 21 height 25
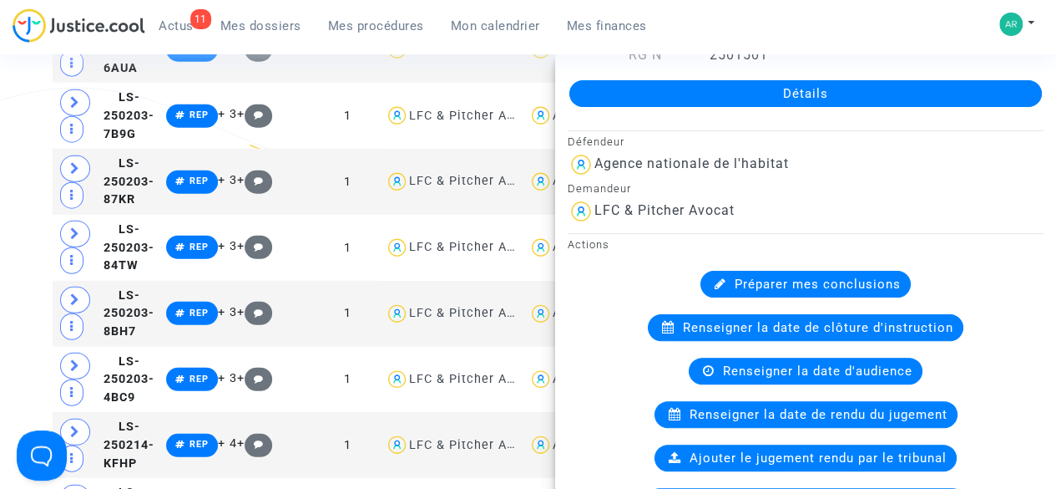
scroll to position [0, 0]
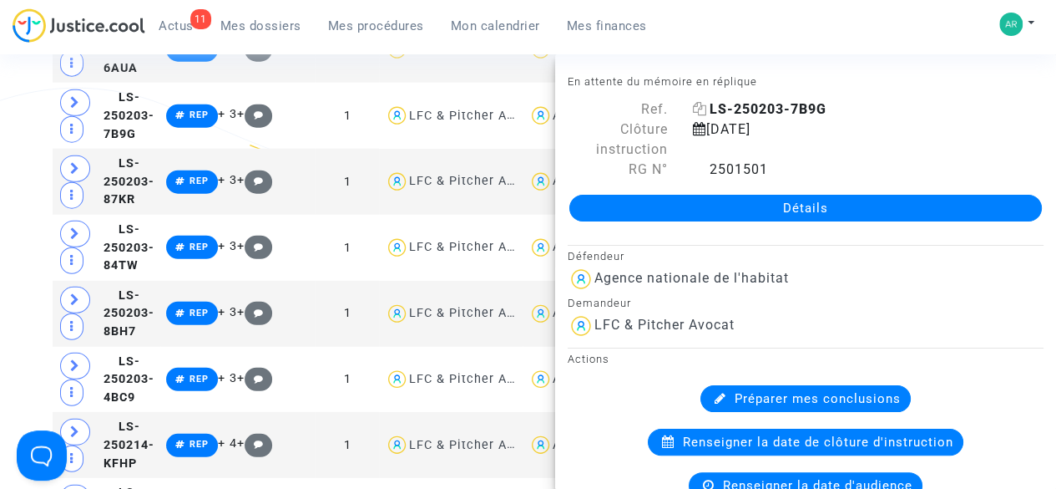
click at [696, 110] on icon at bounding box center [700, 108] width 14 height 13
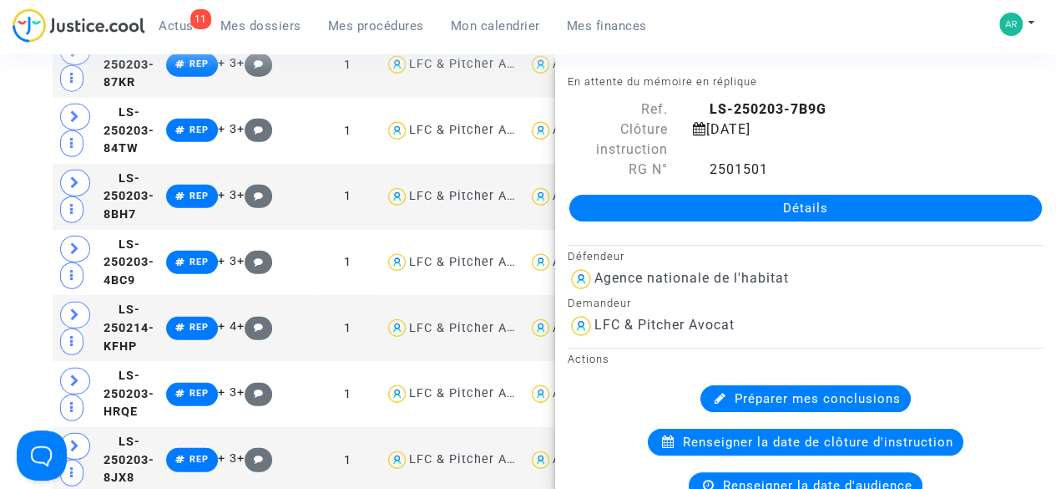
scroll to position [2164, 0]
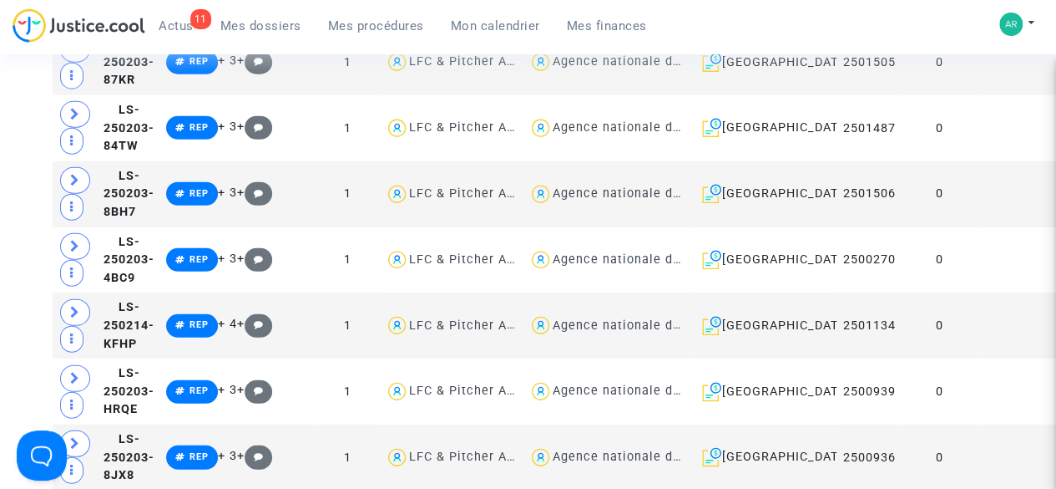
scroll to position [2166, 0]
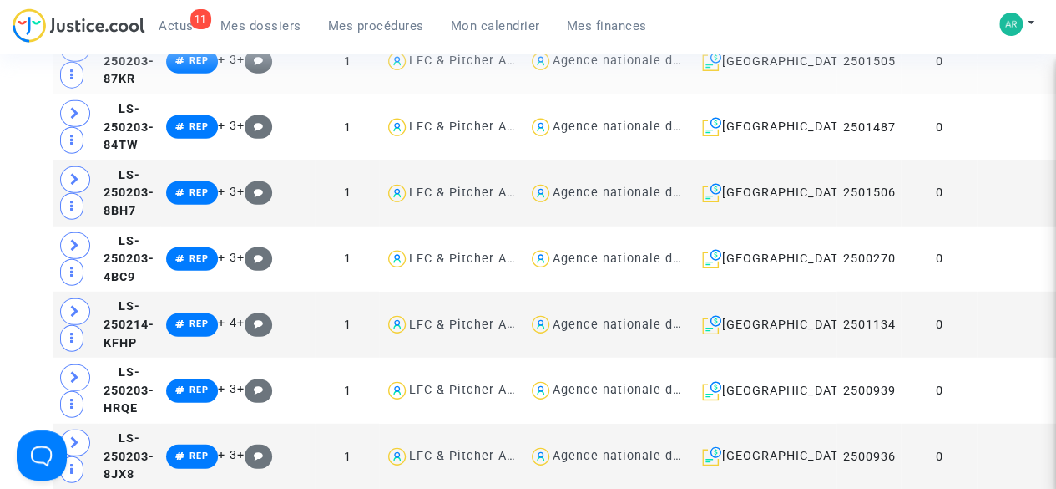
click at [977, 94] on td at bounding box center [1019, 61] width 85 height 66
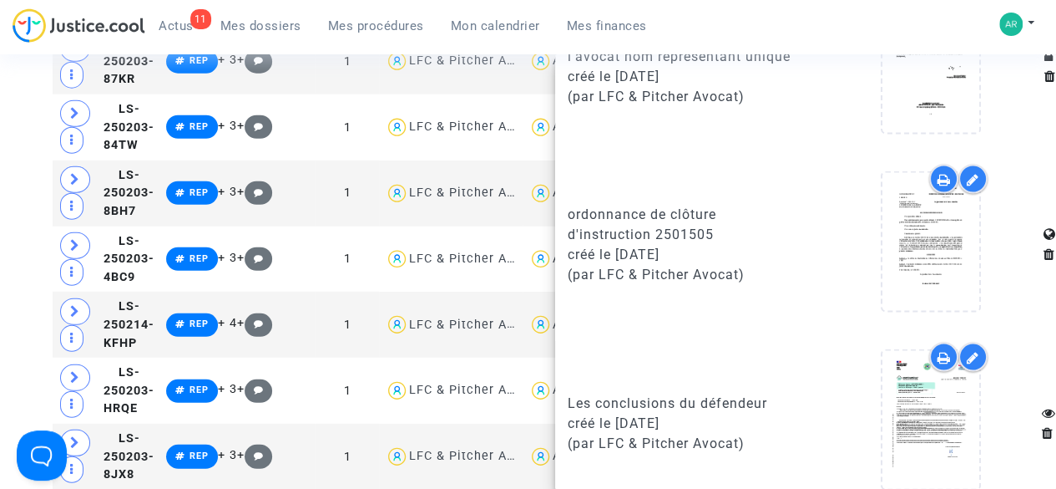
scroll to position [1636, 0]
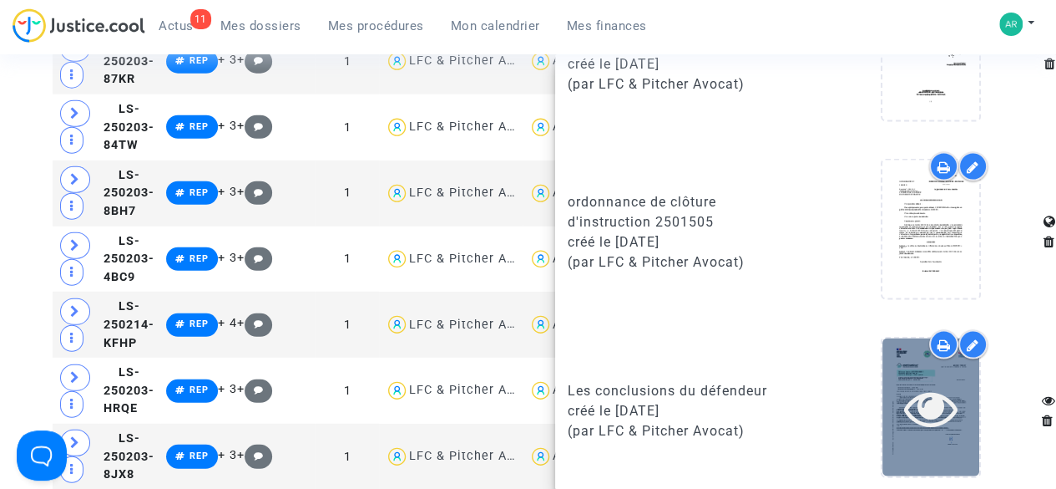
click at [909, 383] on icon at bounding box center [931, 406] width 54 height 53
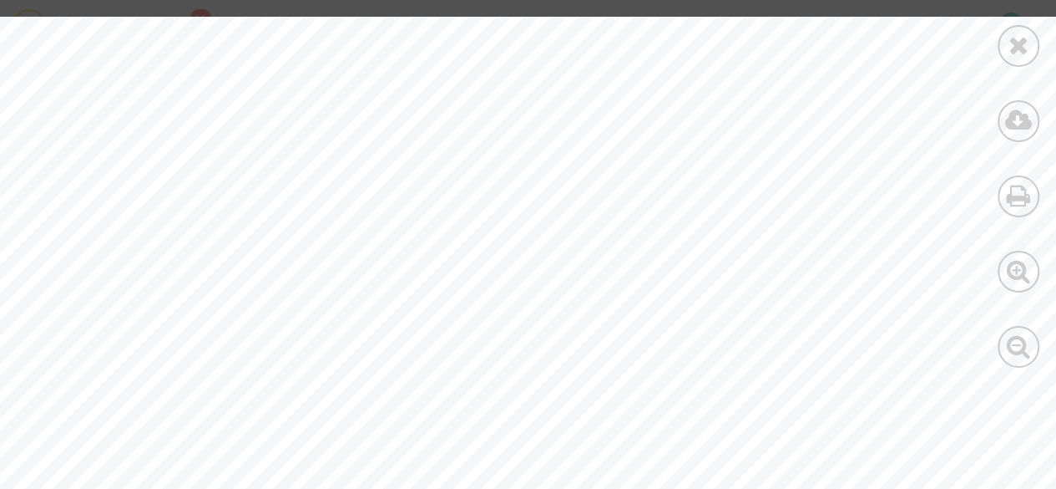
click at [1041, 338] on div at bounding box center [1018, 192] width 75 height 384
click at [1035, 338] on div at bounding box center [1019, 347] width 42 height 42
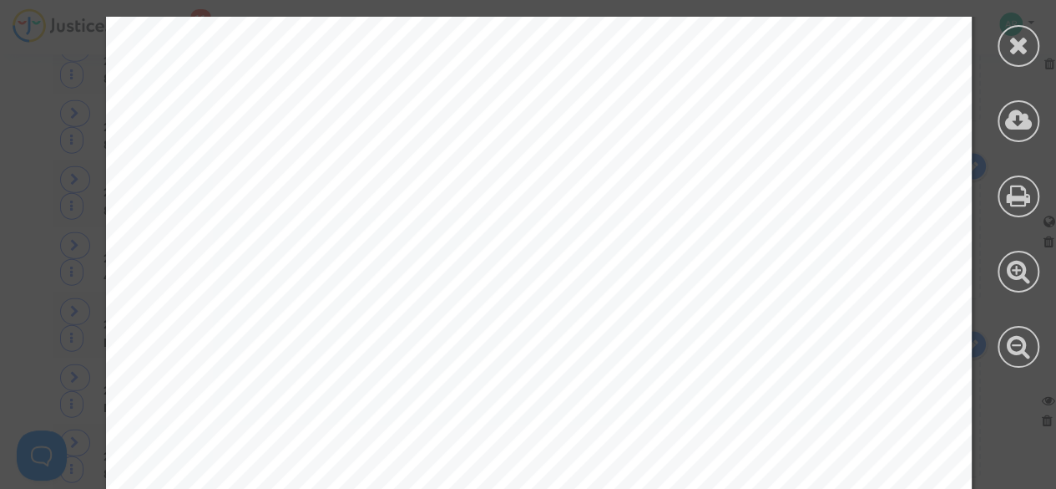
scroll to position [10649, 0]
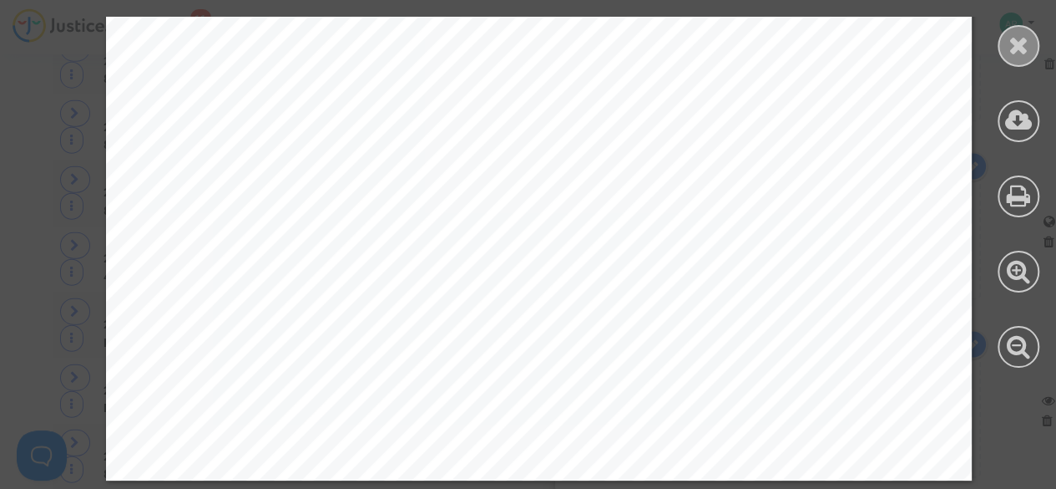
click at [1005, 42] on div at bounding box center [1019, 46] width 42 height 42
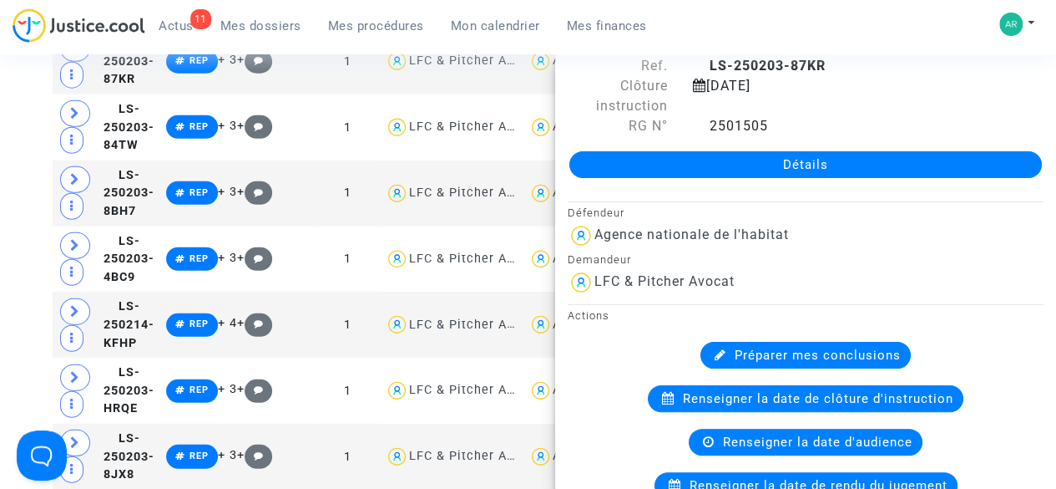
scroll to position [0, 0]
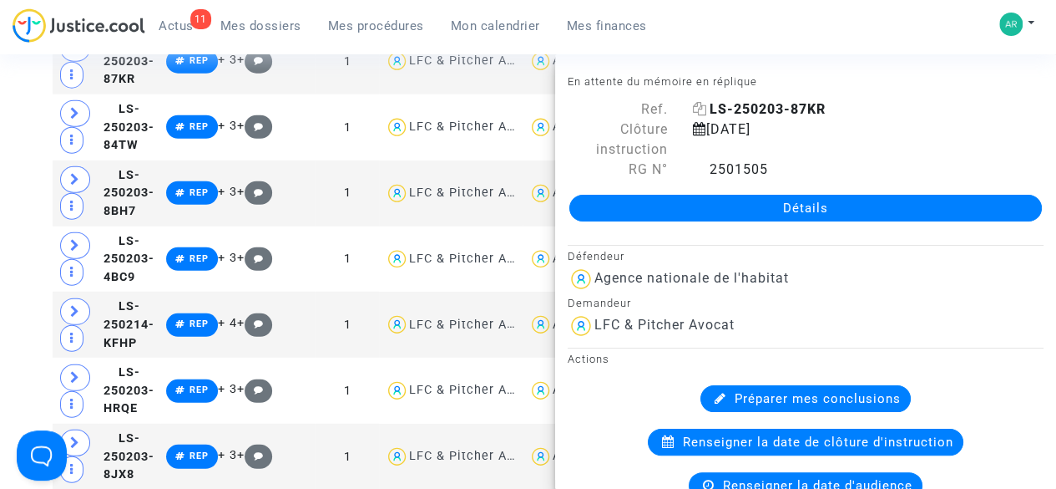
click at [699, 109] on icon at bounding box center [700, 108] width 14 height 13
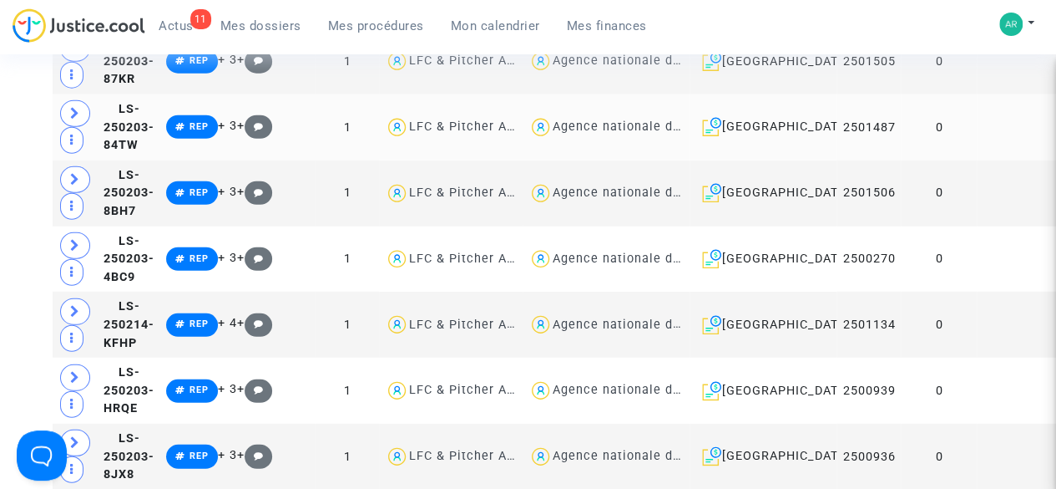
click at [977, 157] on td at bounding box center [1019, 127] width 85 height 66
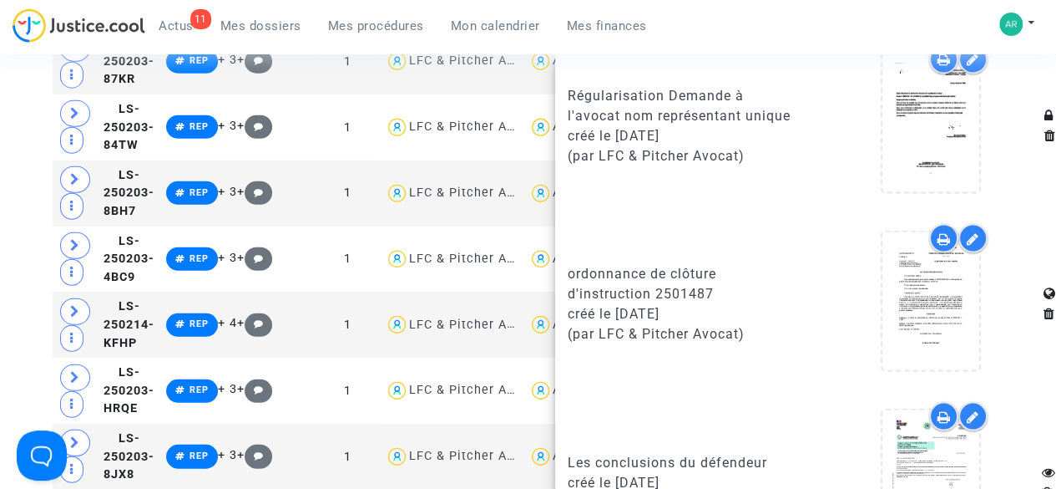
scroll to position [1636, 0]
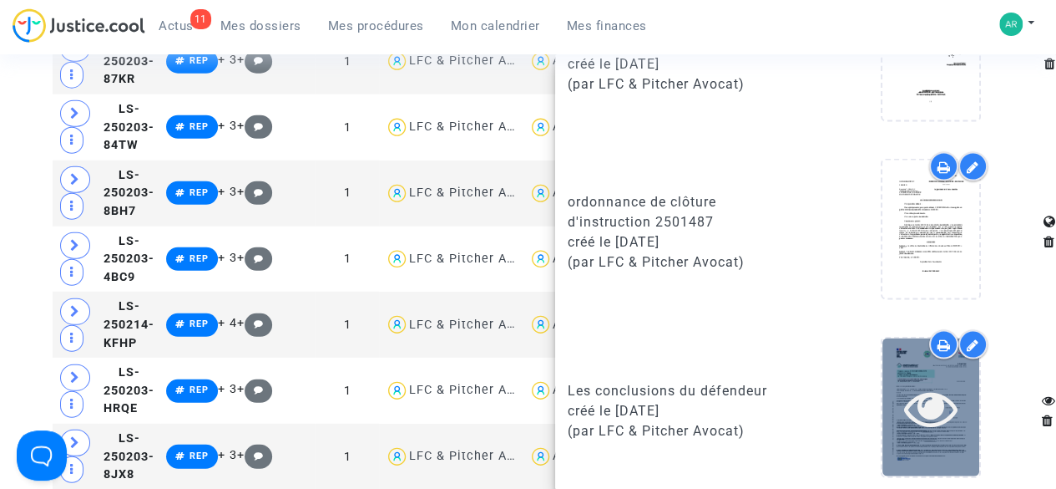
click at [904, 404] on icon at bounding box center [931, 406] width 54 height 53
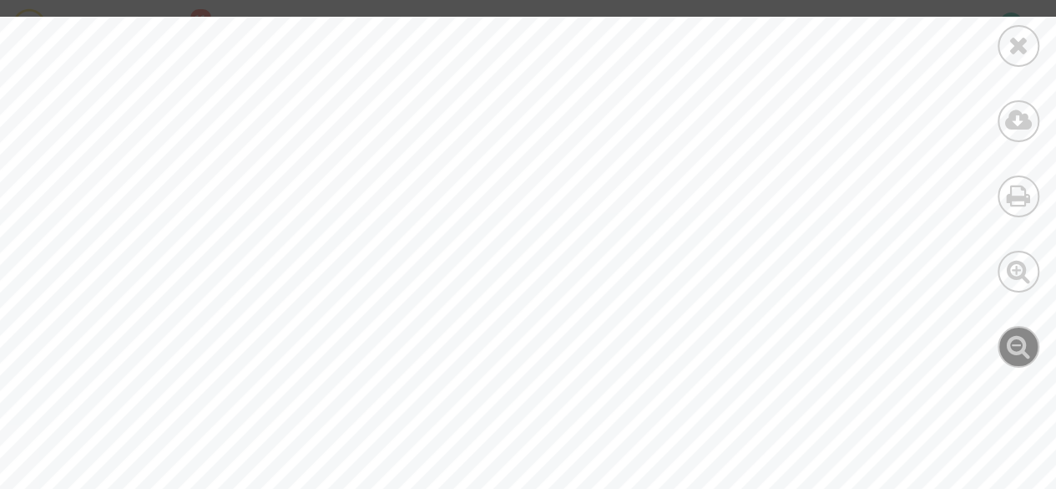
click at [1011, 345] on icon at bounding box center [1019, 345] width 24 height 25
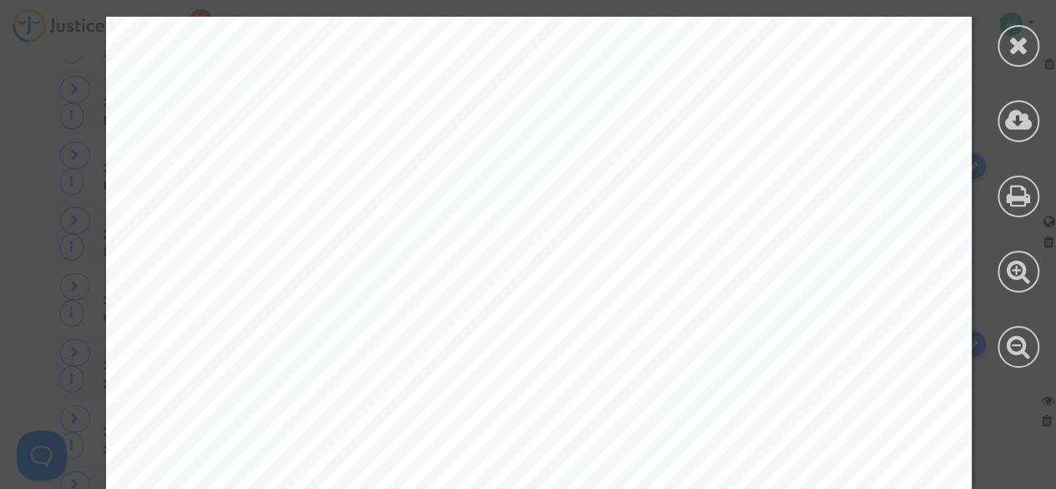
scroll to position [10557, 0]
click at [1016, 54] on icon at bounding box center [1019, 45] width 21 height 25
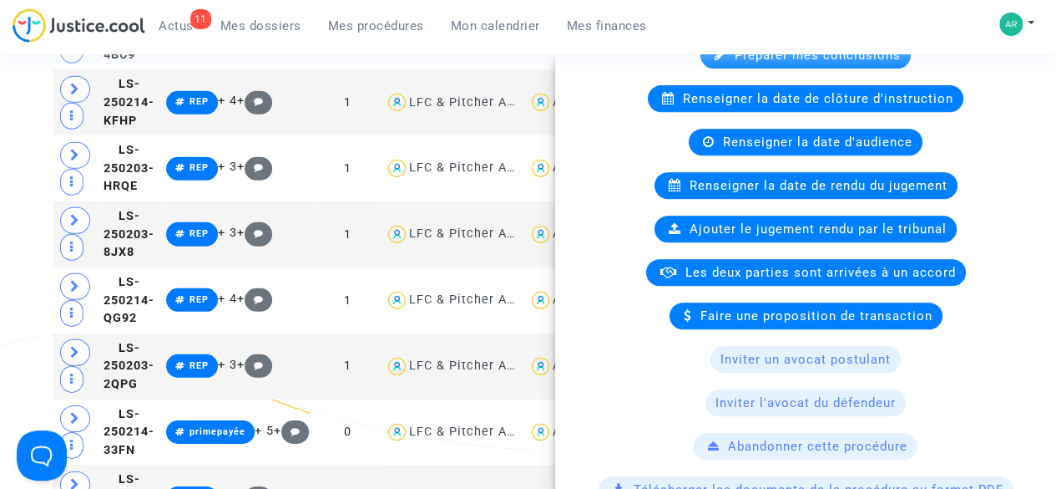
scroll to position [0, 0]
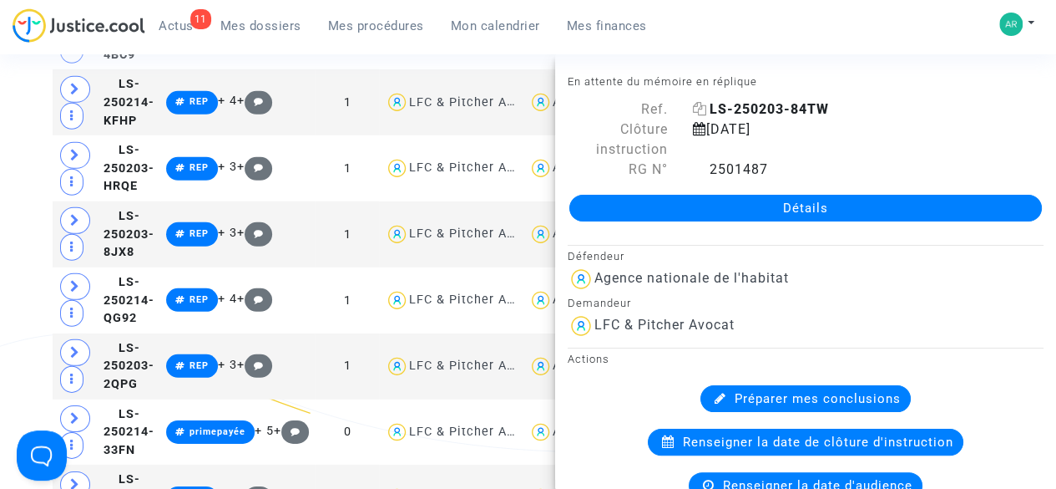
click at [697, 104] on icon at bounding box center [700, 108] width 14 height 13
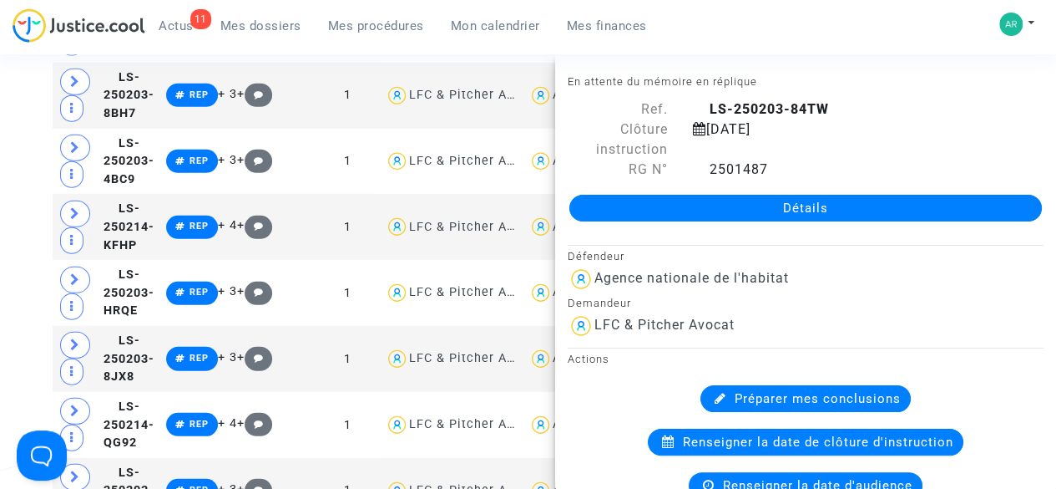
scroll to position [2249, 0]
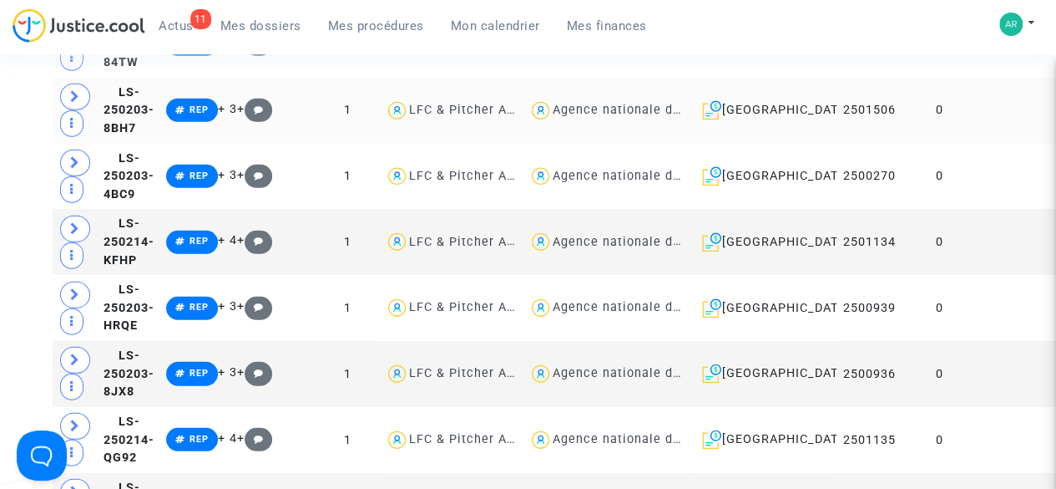
click at [977, 144] on td at bounding box center [1019, 111] width 85 height 66
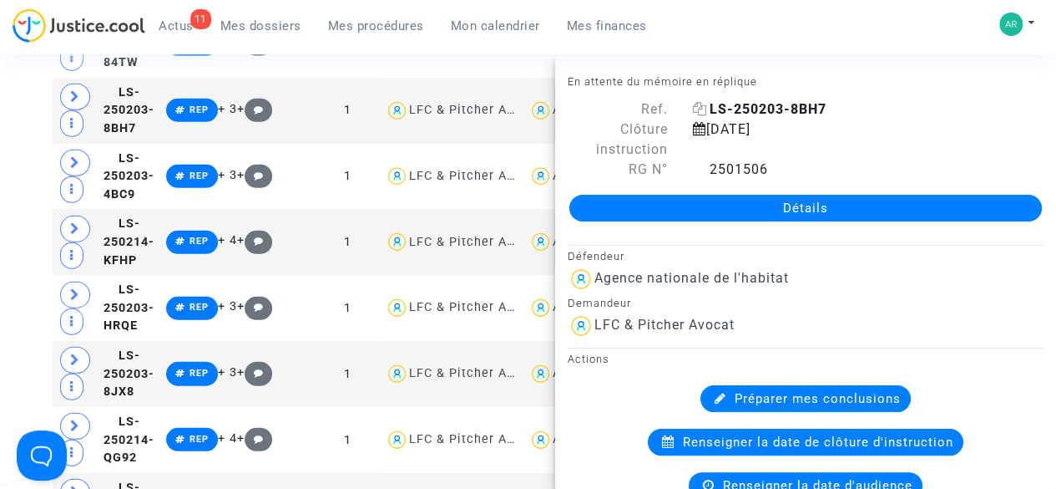
click at [695, 111] on icon at bounding box center [700, 108] width 14 height 13
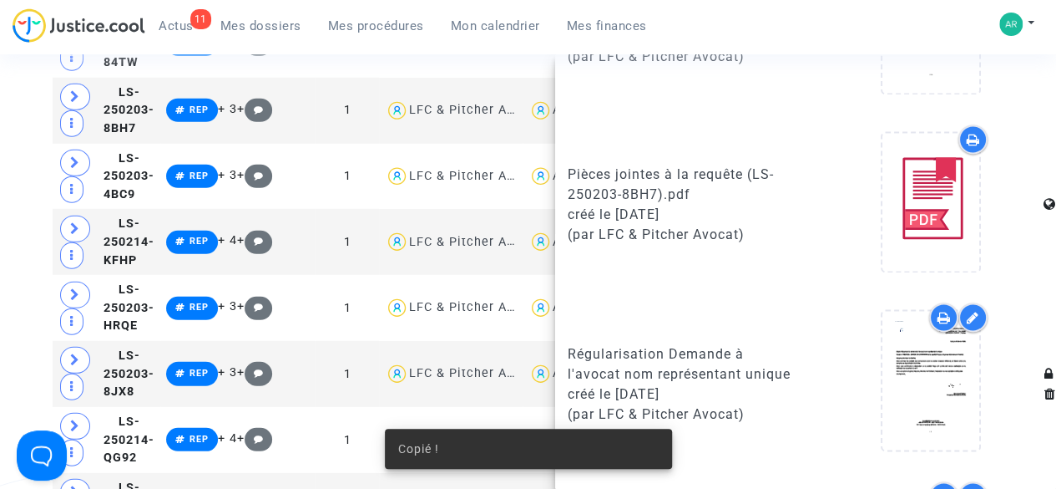
scroll to position [1636, 0]
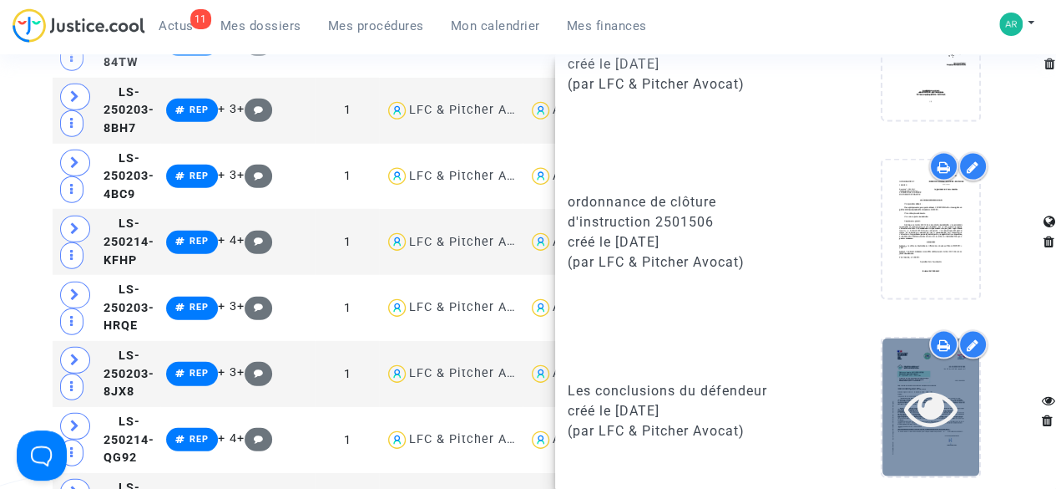
click at [904, 403] on icon at bounding box center [931, 406] width 54 height 53
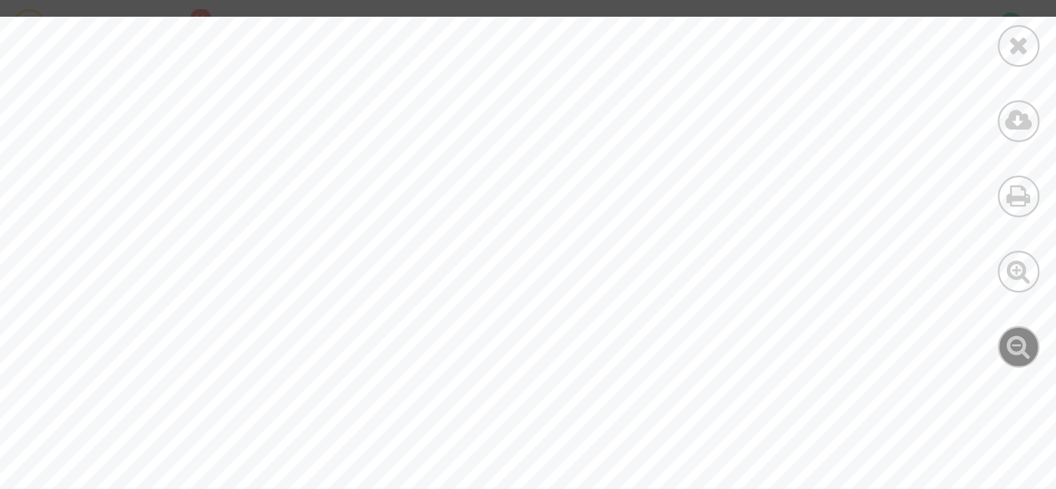
click at [1024, 347] on icon at bounding box center [1019, 345] width 24 height 25
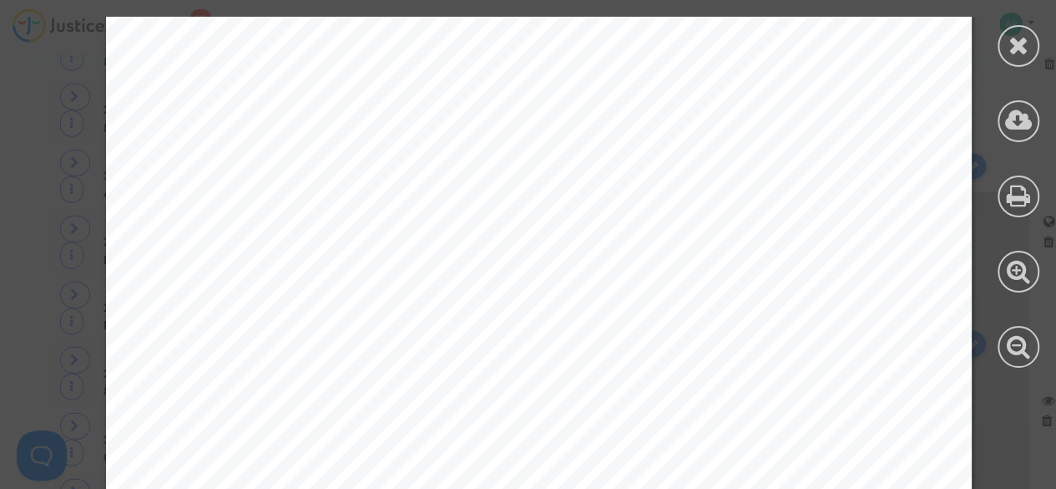
scroll to position [0, 0]
click at [1024, 45] on icon at bounding box center [1019, 45] width 21 height 25
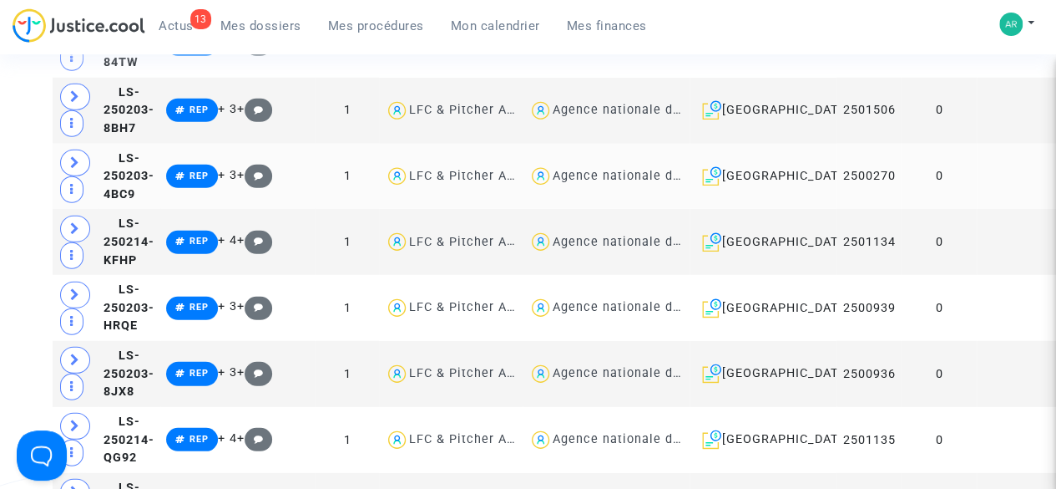
click at [977, 210] on td at bounding box center [1019, 177] width 85 height 66
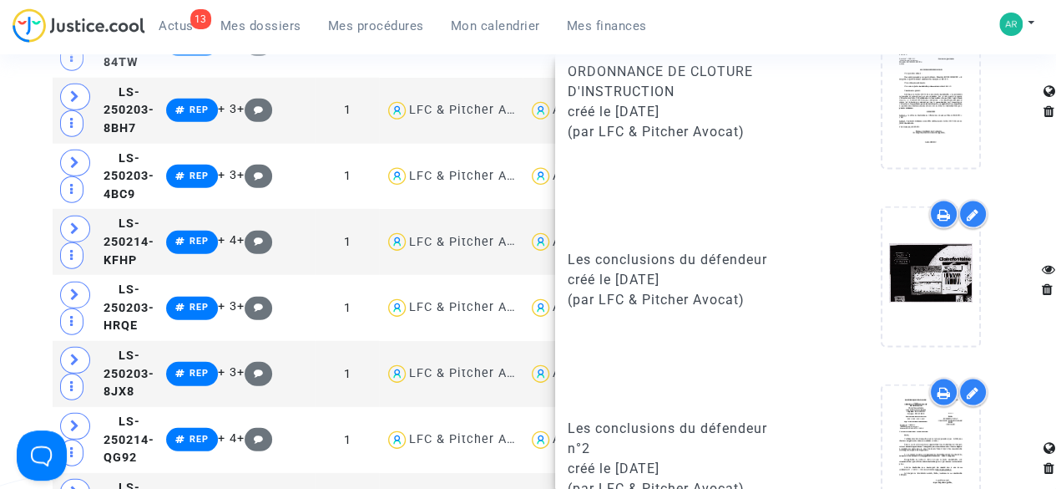
scroll to position [1636, 0]
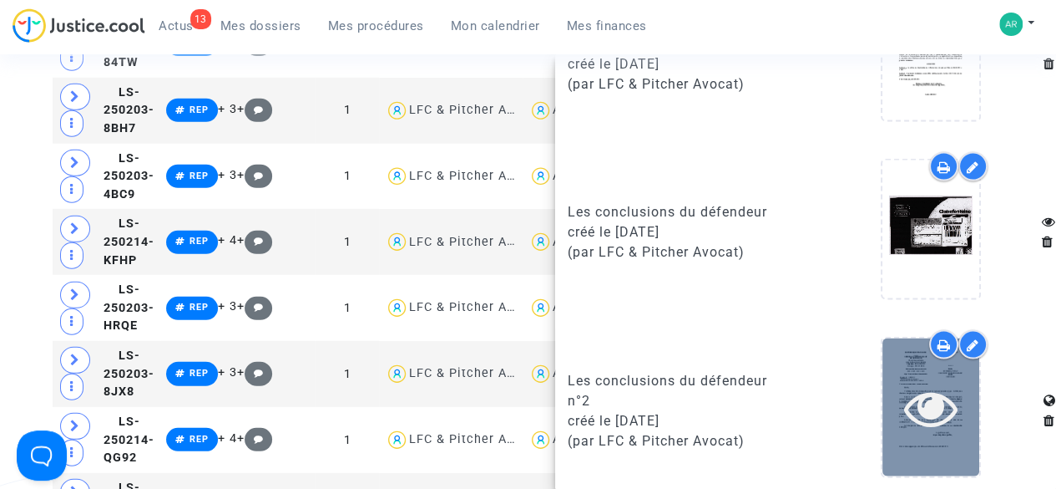
click at [915, 403] on icon at bounding box center [931, 406] width 54 height 53
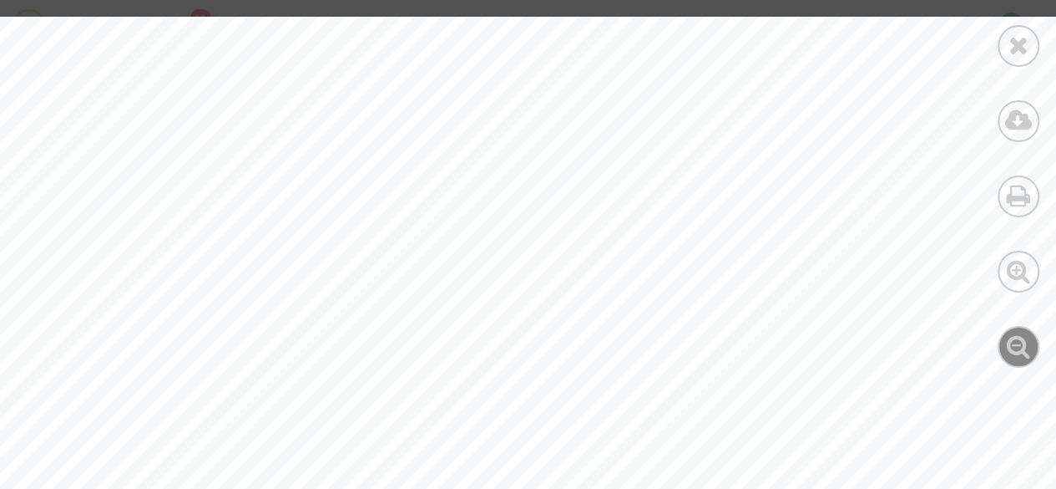
click at [1015, 351] on icon at bounding box center [1019, 345] width 24 height 25
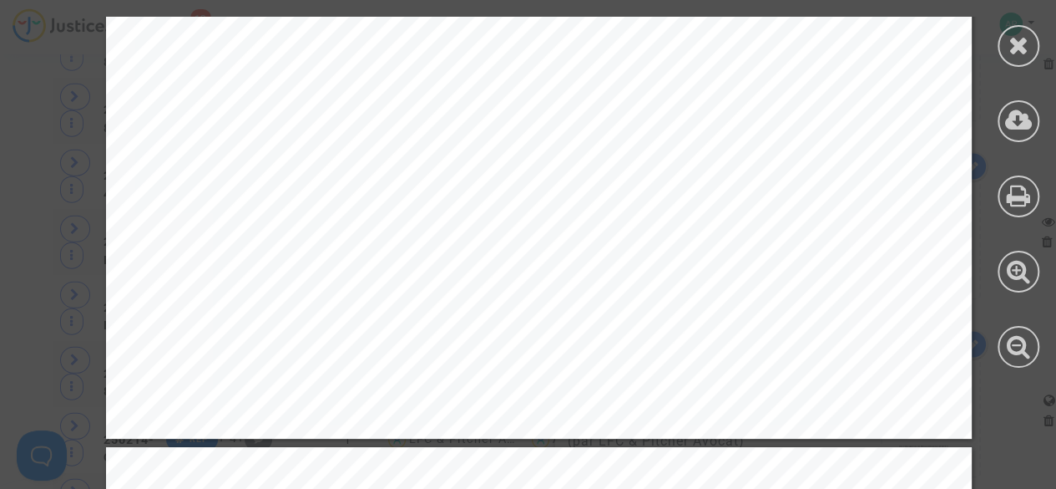
scroll to position [2041, 0]
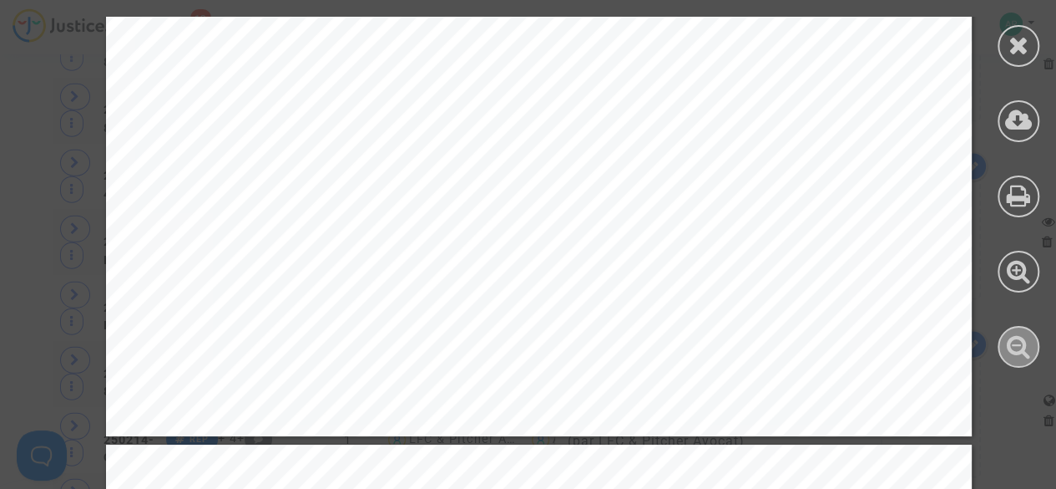
click at [1027, 353] on icon at bounding box center [1019, 345] width 24 height 25
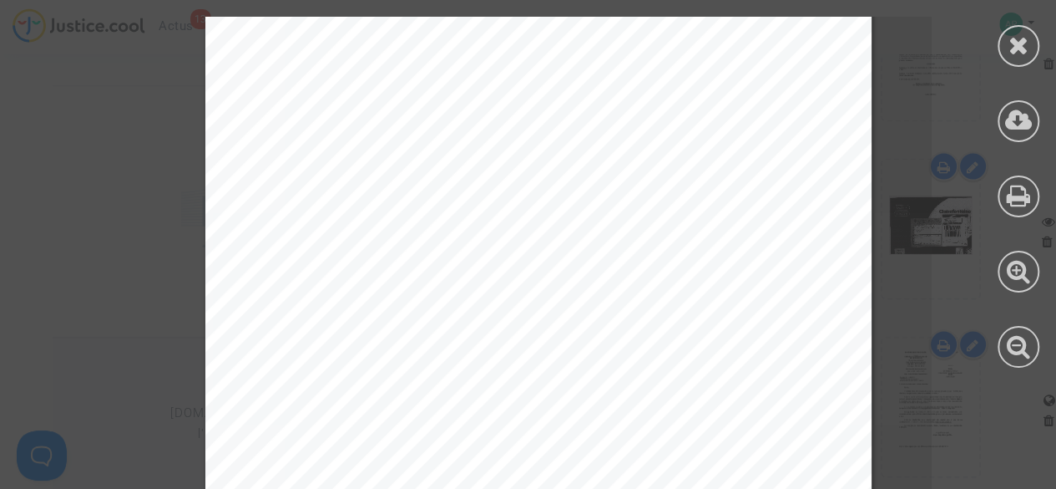
scroll to position [0, 0]
click at [1012, 52] on icon at bounding box center [1019, 45] width 21 height 25
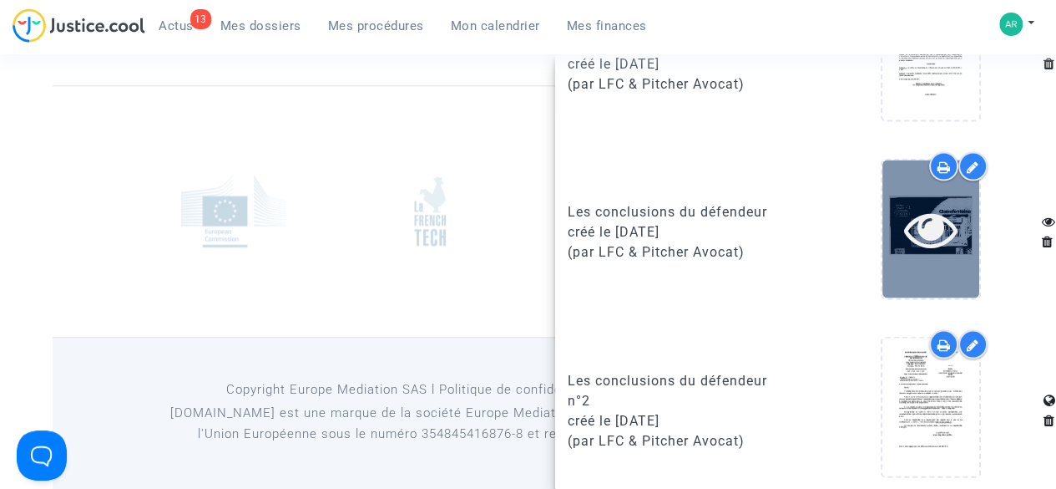
click at [925, 230] on icon at bounding box center [931, 227] width 54 height 53
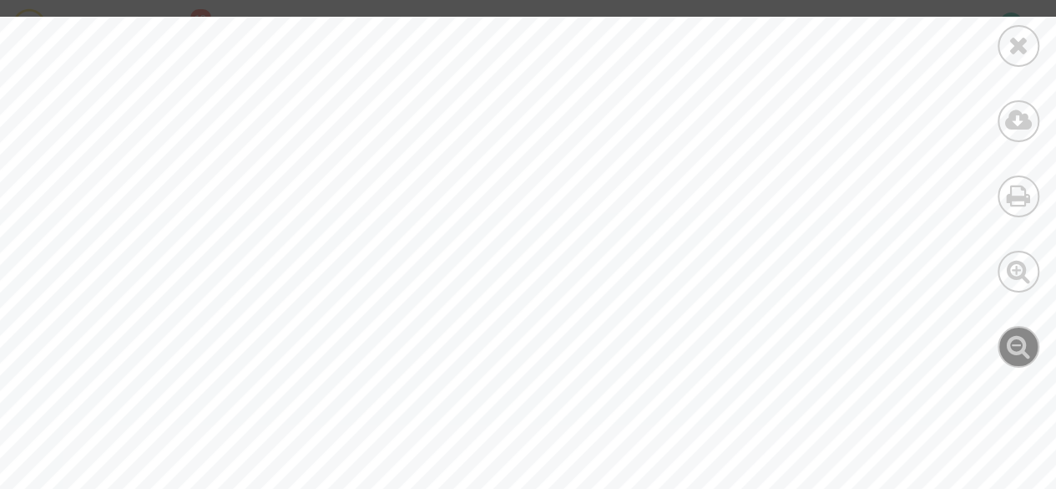
click at [1022, 352] on icon at bounding box center [1019, 345] width 24 height 25
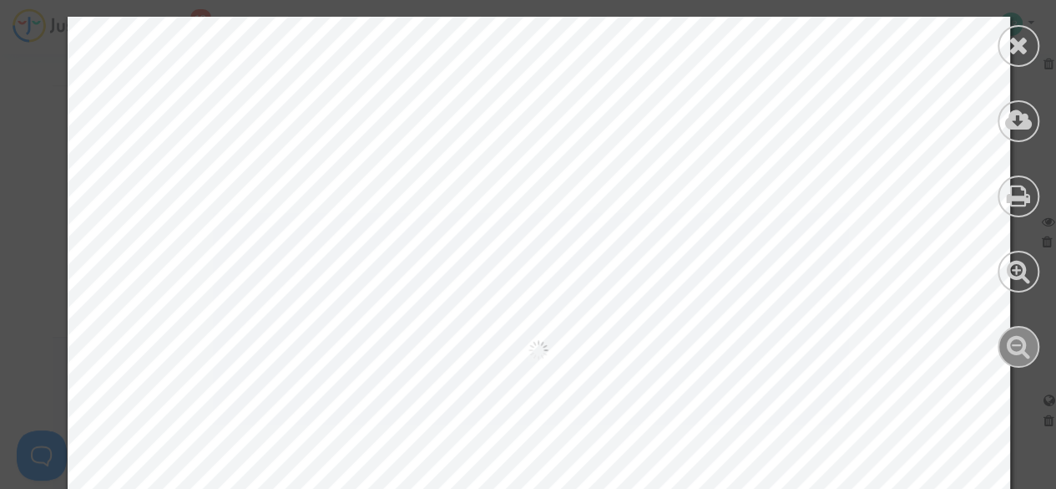
click at [1022, 352] on icon at bounding box center [1019, 345] width 24 height 25
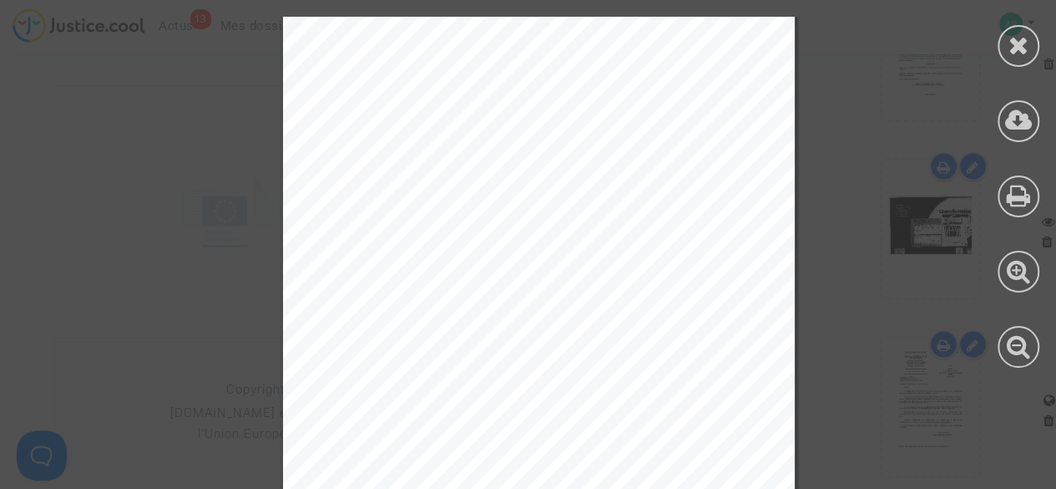
scroll to position [10825, 0]
click at [1019, 42] on icon at bounding box center [1019, 45] width 21 height 25
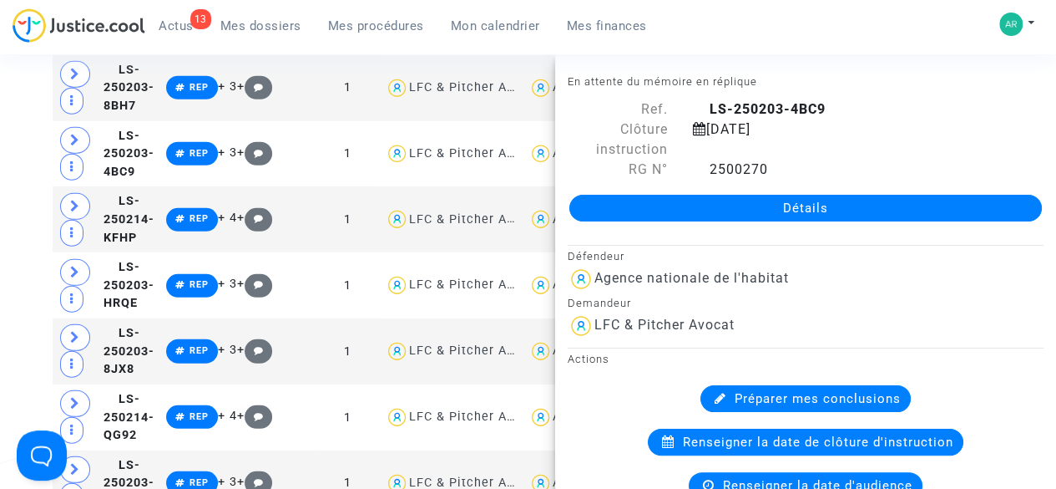
scroll to position [2270, 0]
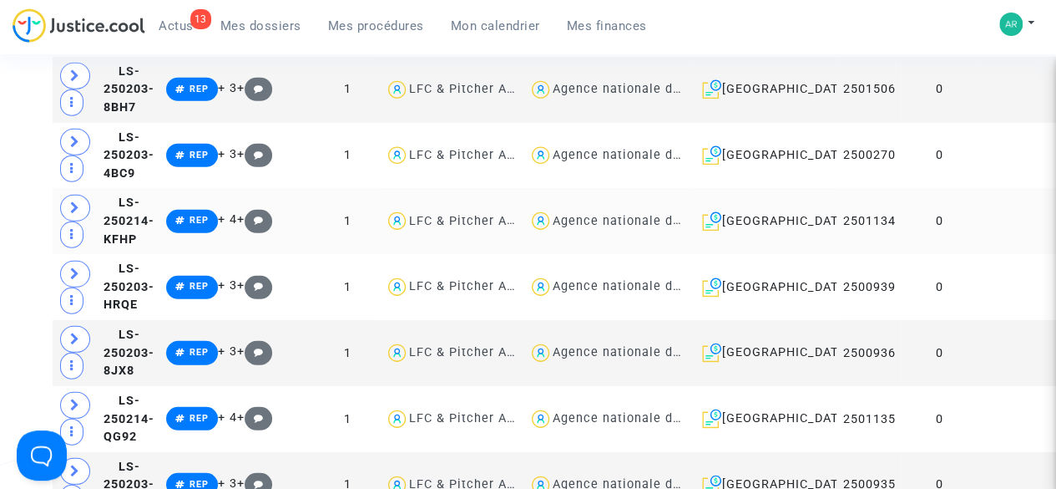
click at [924, 254] on td "0" at bounding box center [939, 221] width 76 height 66
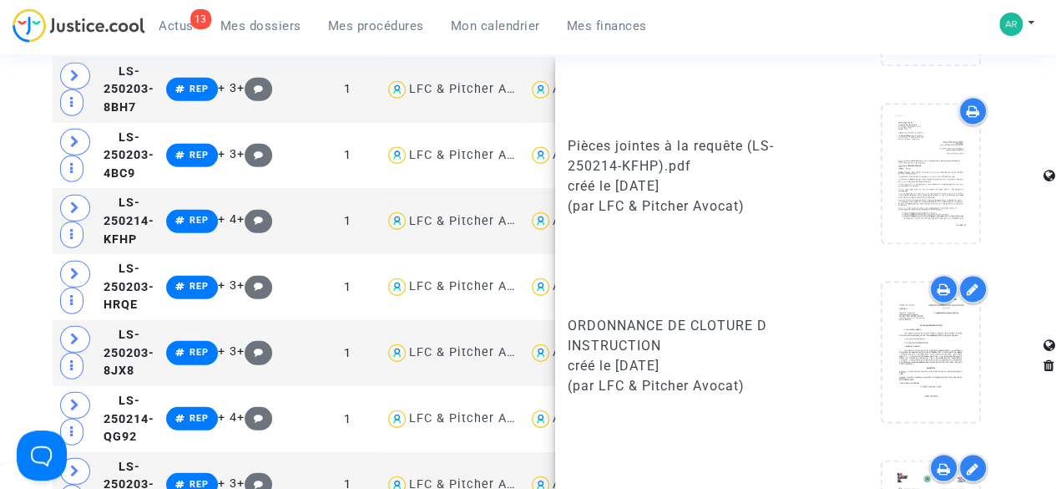
scroll to position [1457, 0]
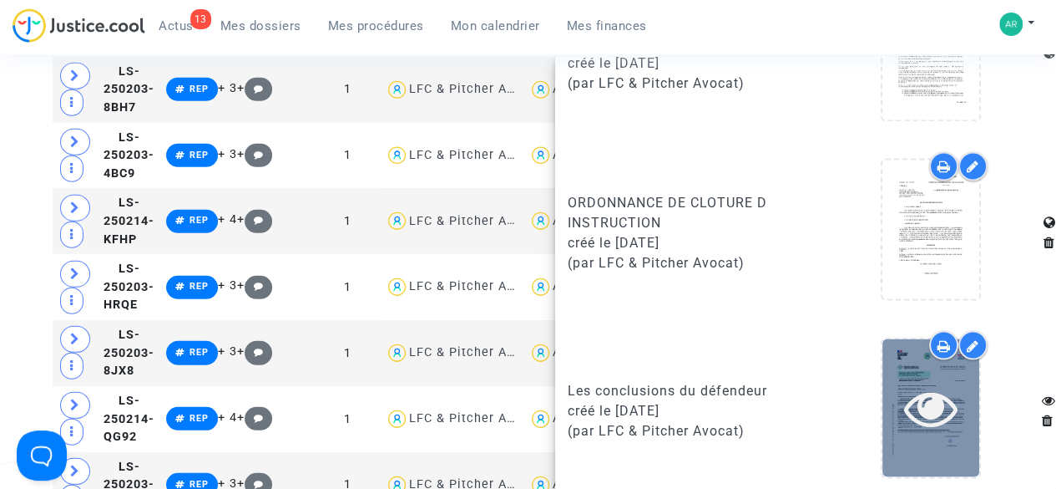
click at [950, 420] on div at bounding box center [931, 406] width 97 height 53
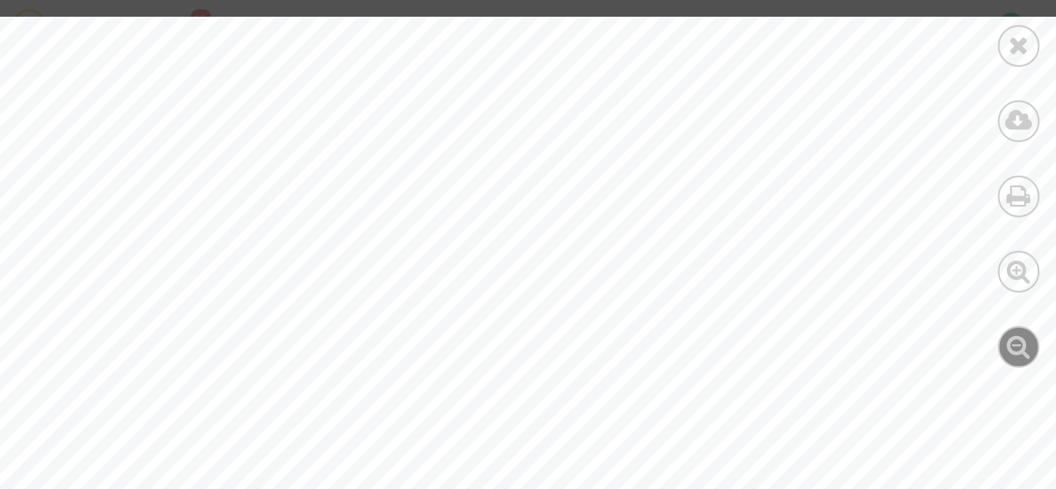
click at [1010, 345] on icon at bounding box center [1019, 345] width 24 height 25
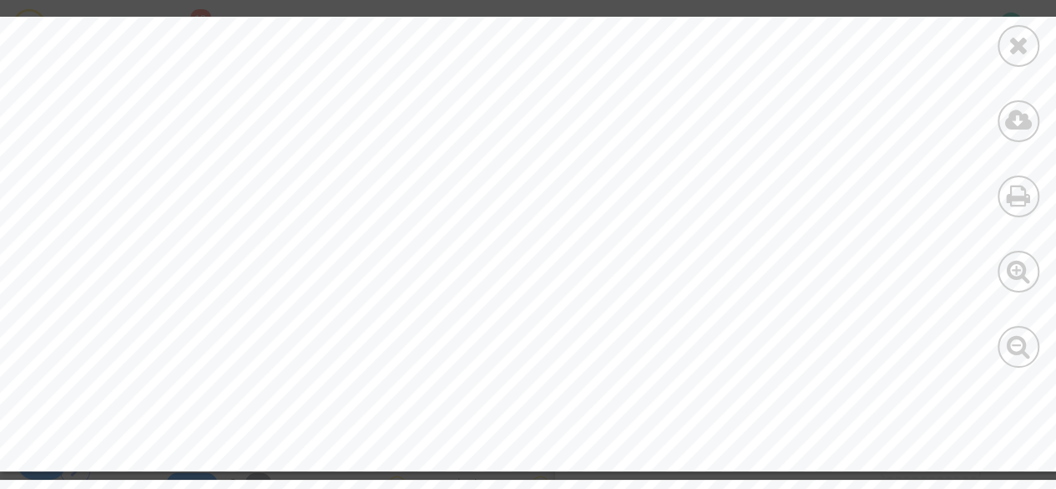
scroll to position [15134, 0]
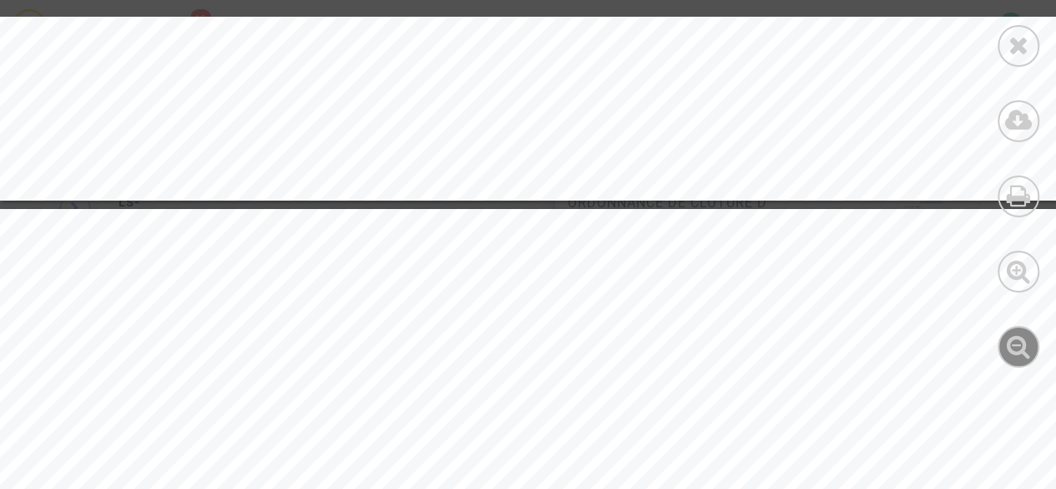
click at [1007, 352] on icon at bounding box center [1019, 345] width 24 height 25
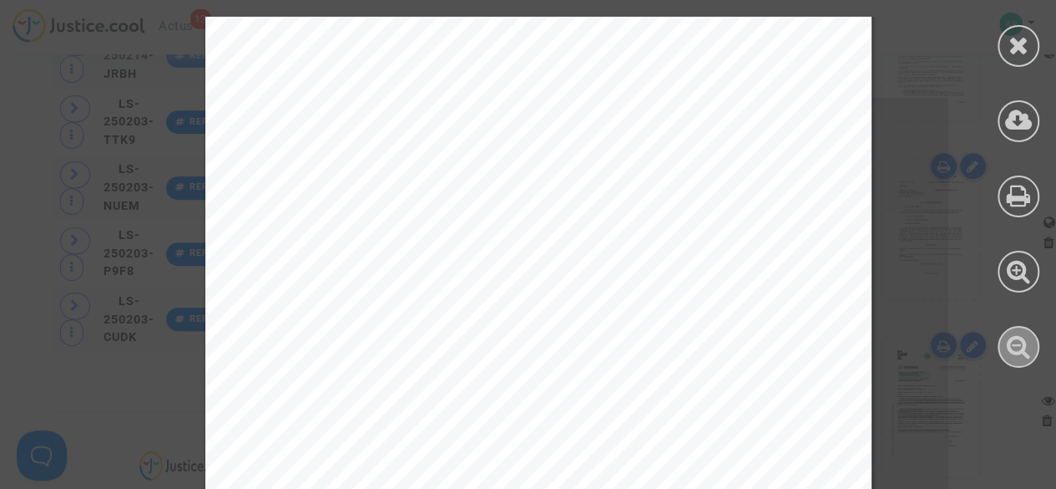
scroll to position [0, 0]
click at [1011, 40] on icon at bounding box center [1019, 45] width 21 height 25
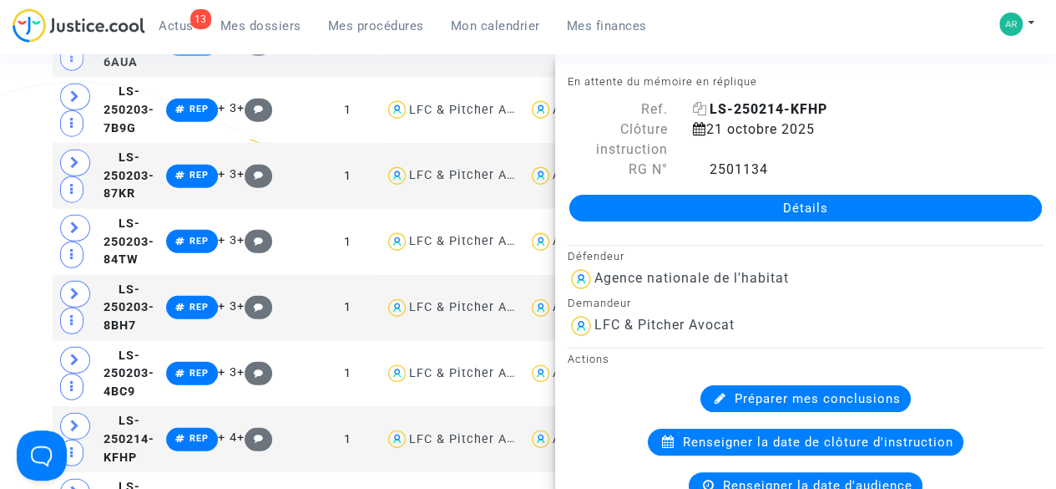
click at [699, 109] on icon at bounding box center [700, 108] width 14 height 13
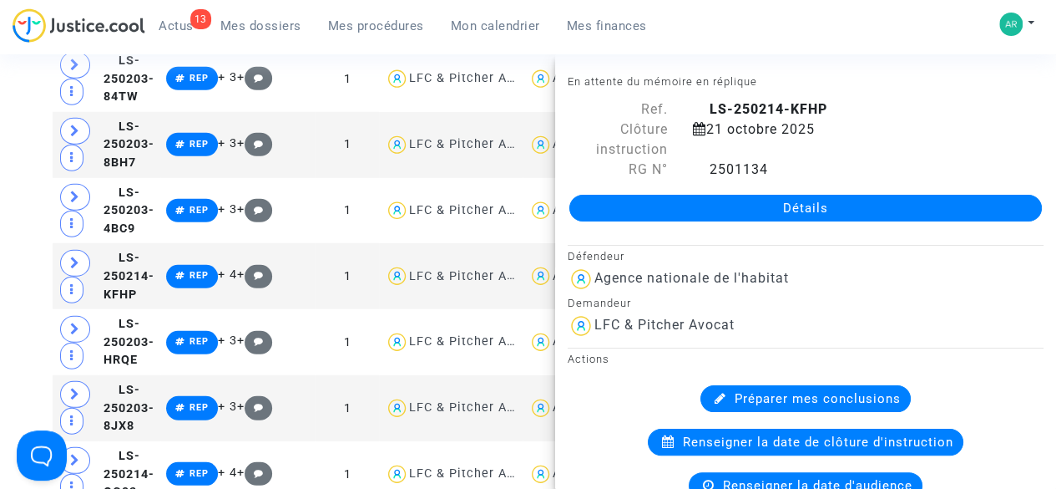
scroll to position [2227, 0]
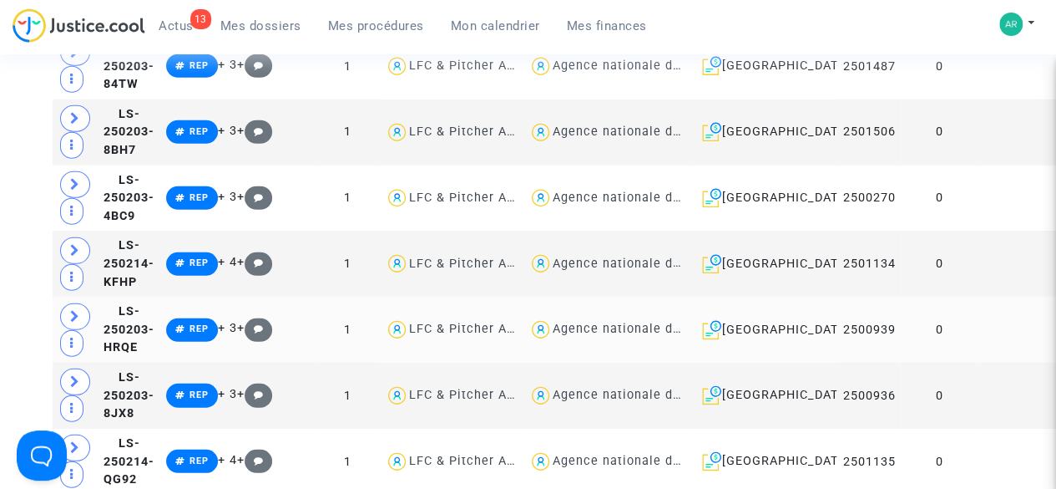
click at [923, 362] on td "0" at bounding box center [939, 329] width 76 height 66
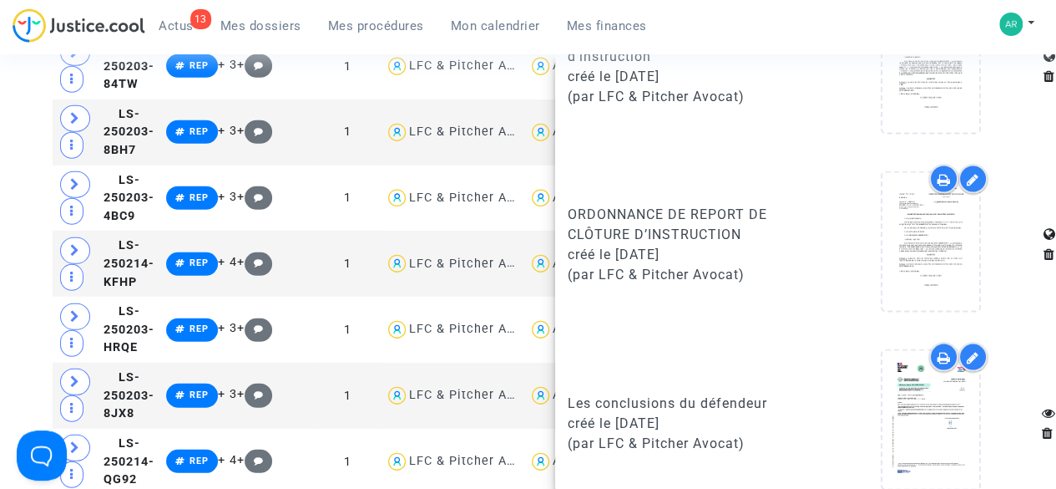
scroll to position [1636, 0]
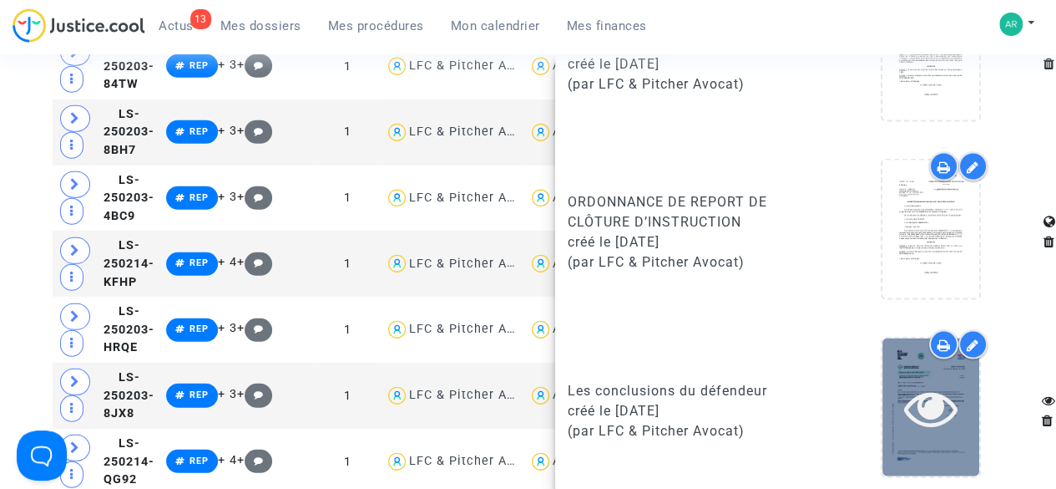
click at [921, 392] on icon at bounding box center [931, 406] width 54 height 53
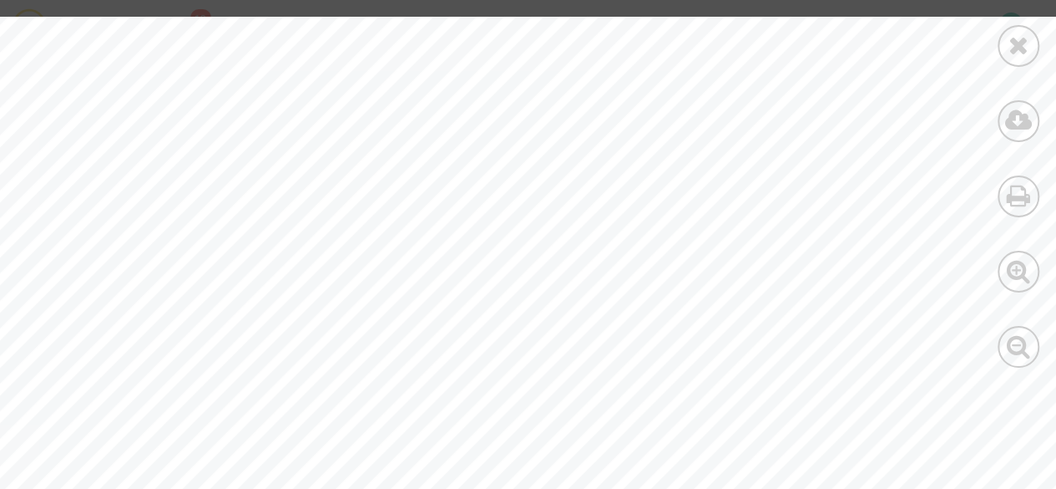
scroll to position [234, 0]
click at [1019, 353] on icon at bounding box center [1019, 345] width 24 height 25
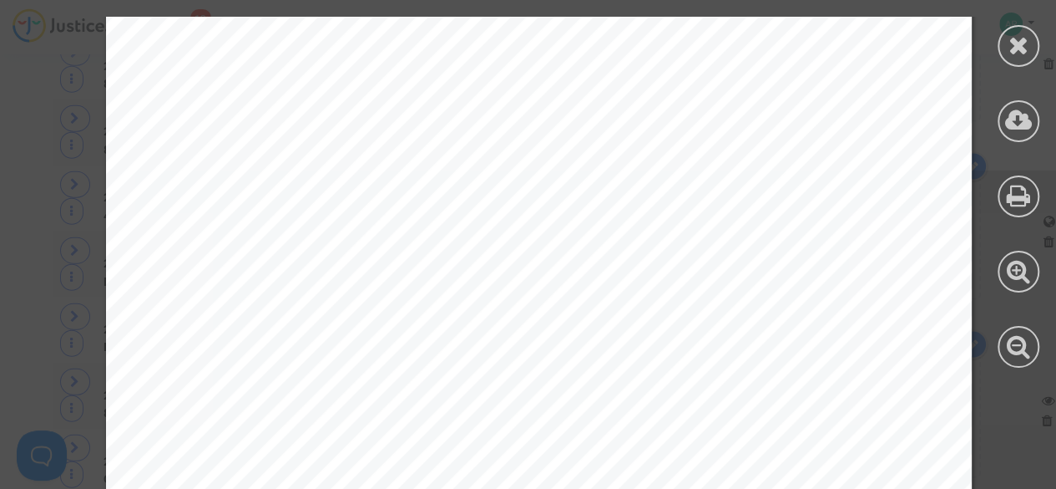
scroll to position [0, 0]
click at [1006, 42] on div at bounding box center [1019, 46] width 42 height 42
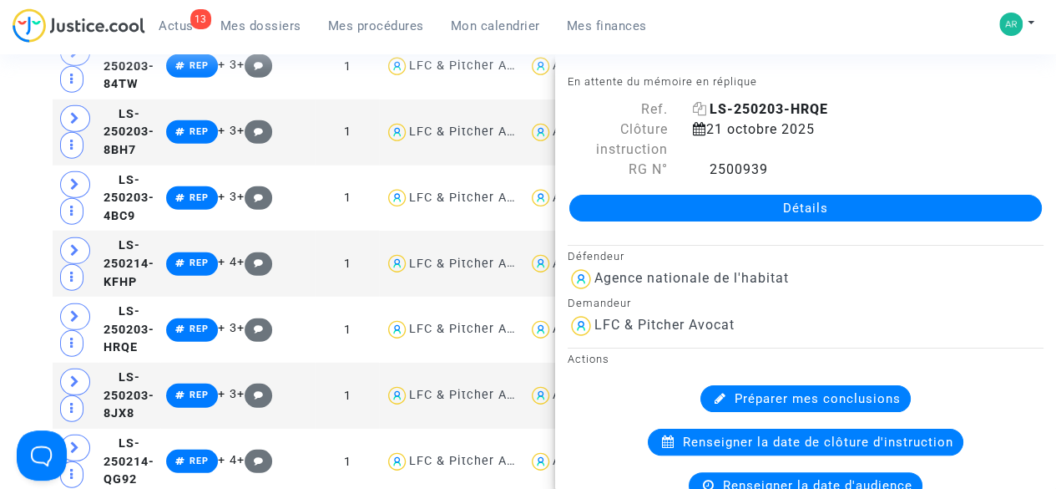
click at [696, 108] on icon at bounding box center [700, 108] width 14 height 13
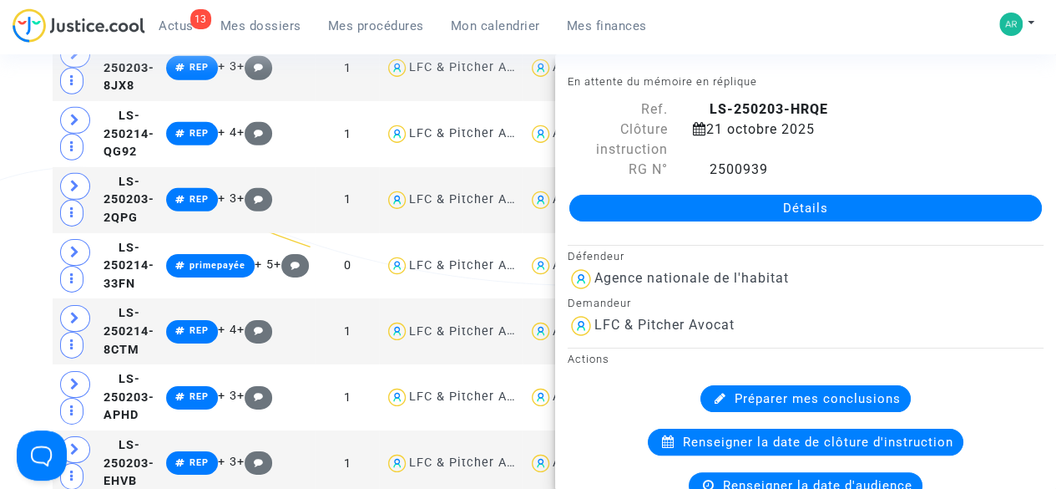
scroll to position [2560, 0]
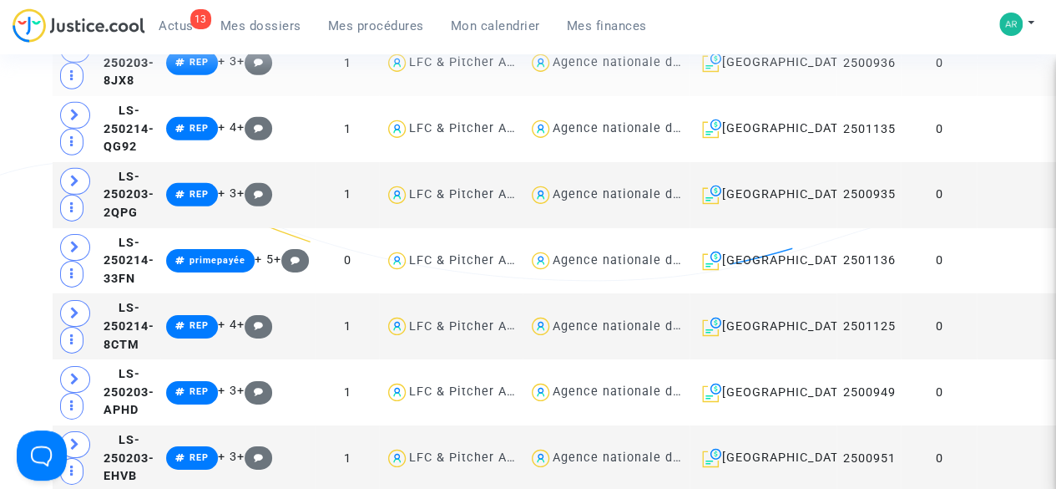
click at [977, 96] on td at bounding box center [1019, 63] width 85 height 66
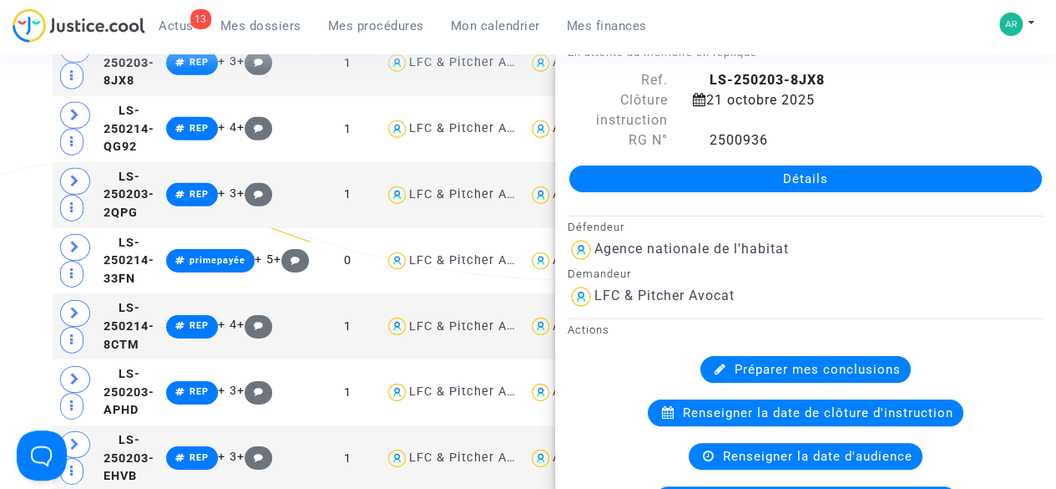
scroll to position [0, 0]
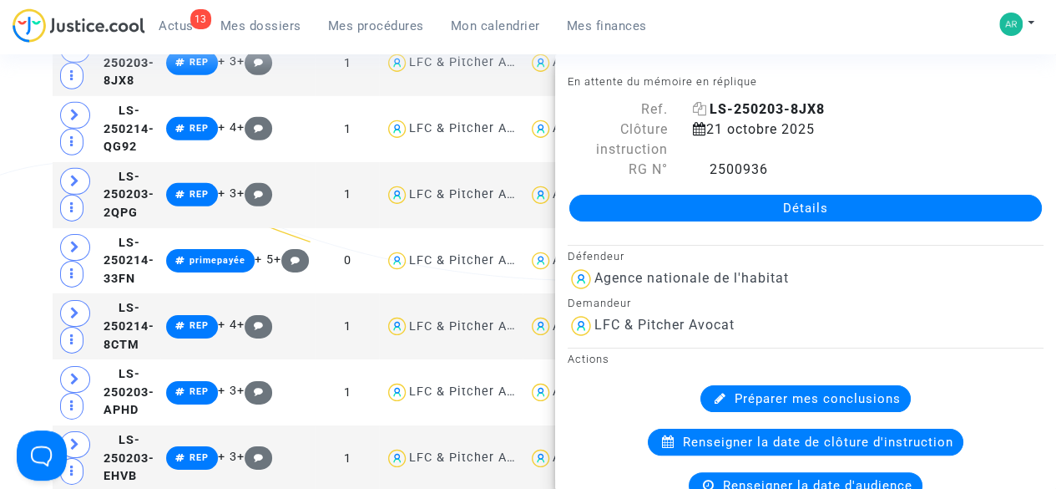
click at [695, 107] on icon at bounding box center [700, 108] width 14 height 13
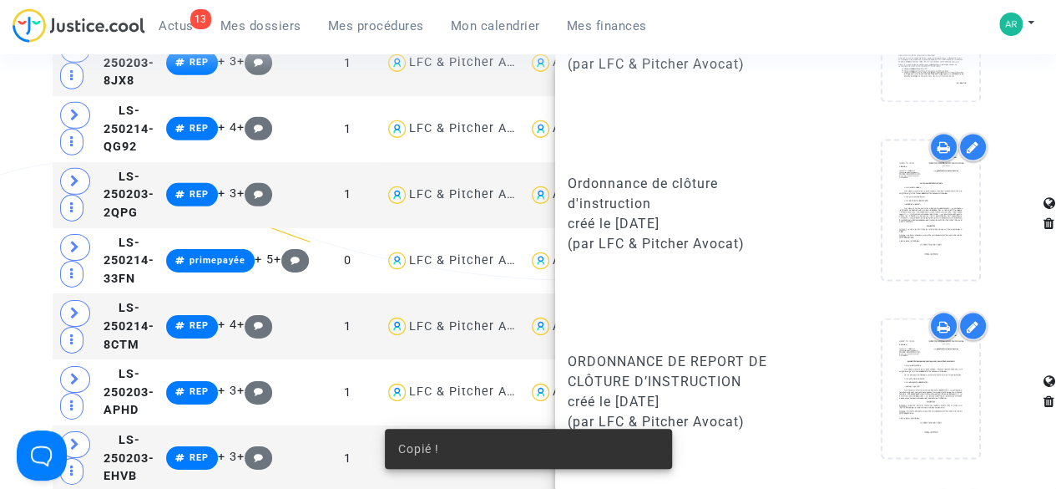
scroll to position [1636, 0]
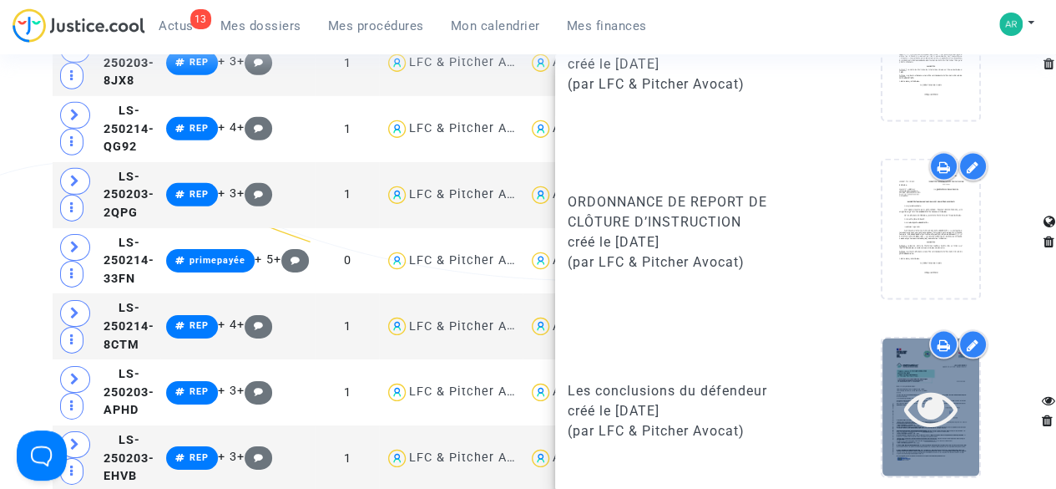
click at [937, 403] on icon at bounding box center [931, 406] width 54 height 53
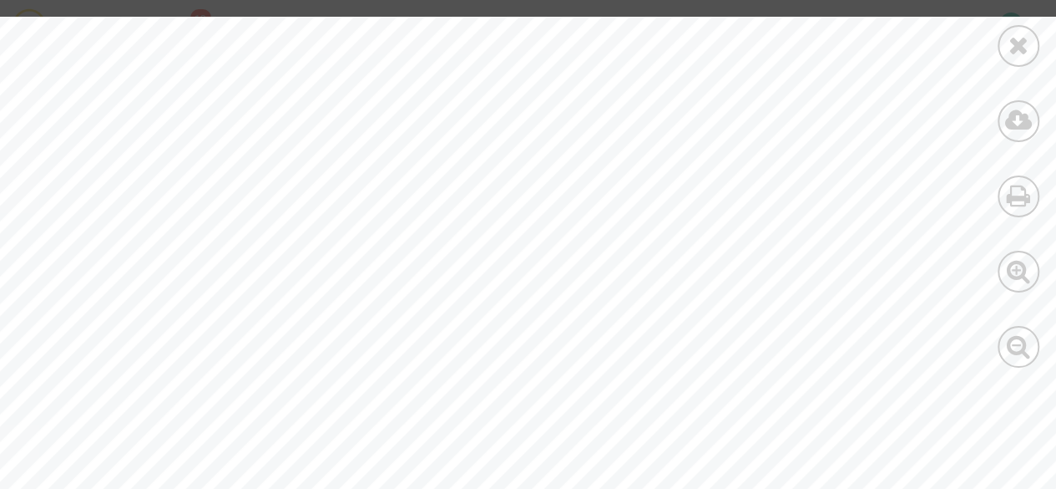
scroll to position [225, 0]
click at [1027, 357] on icon at bounding box center [1019, 345] width 24 height 25
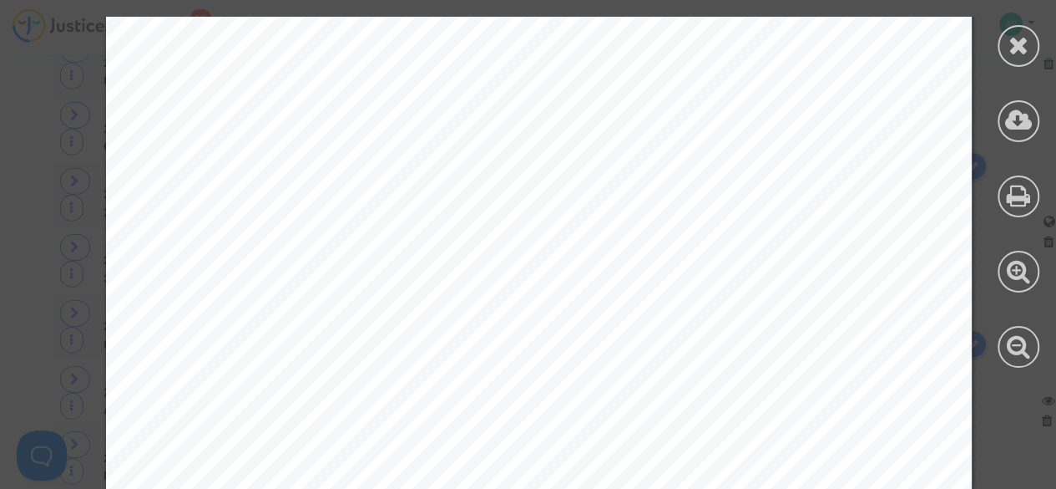
scroll to position [13118, 0]
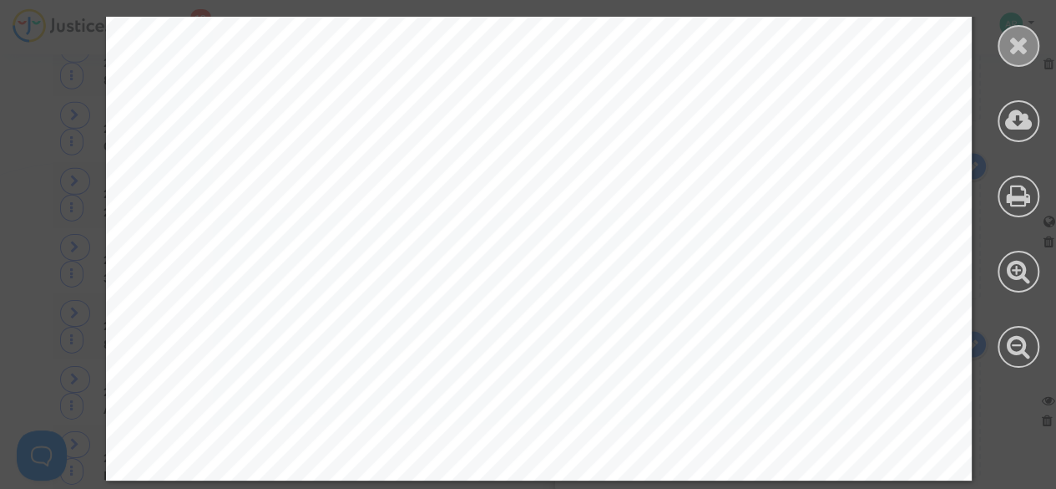
click at [1034, 43] on div at bounding box center [1019, 46] width 42 height 42
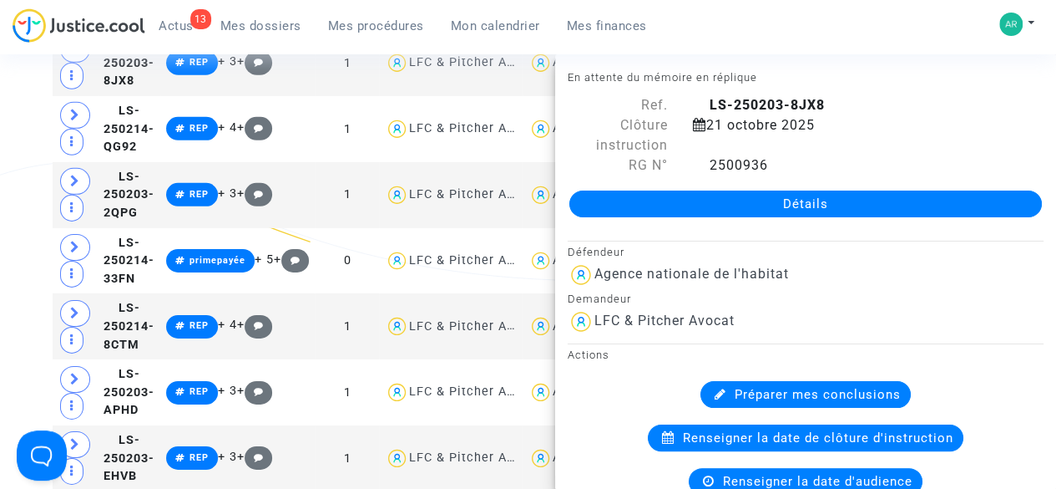
scroll to position [0, 0]
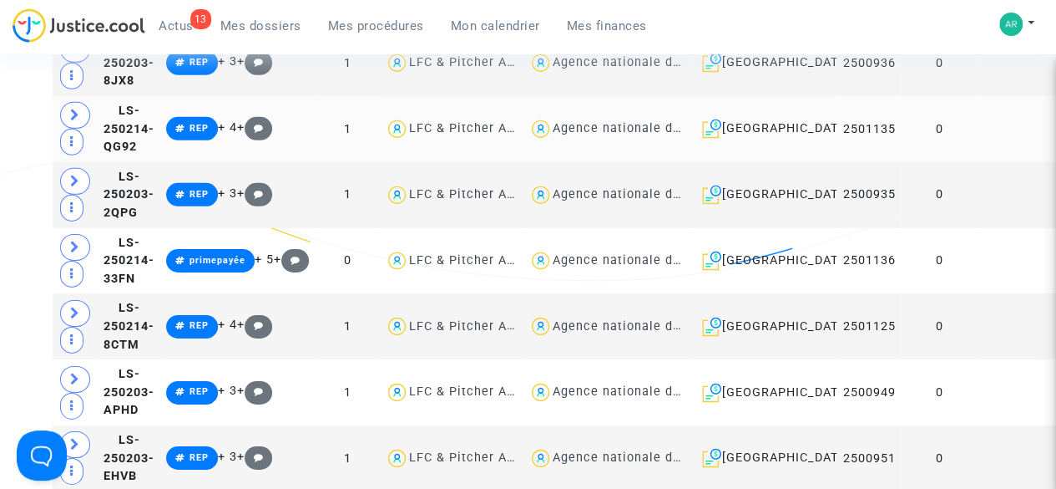
click at [922, 162] on td "0" at bounding box center [939, 129] width 76 height 66
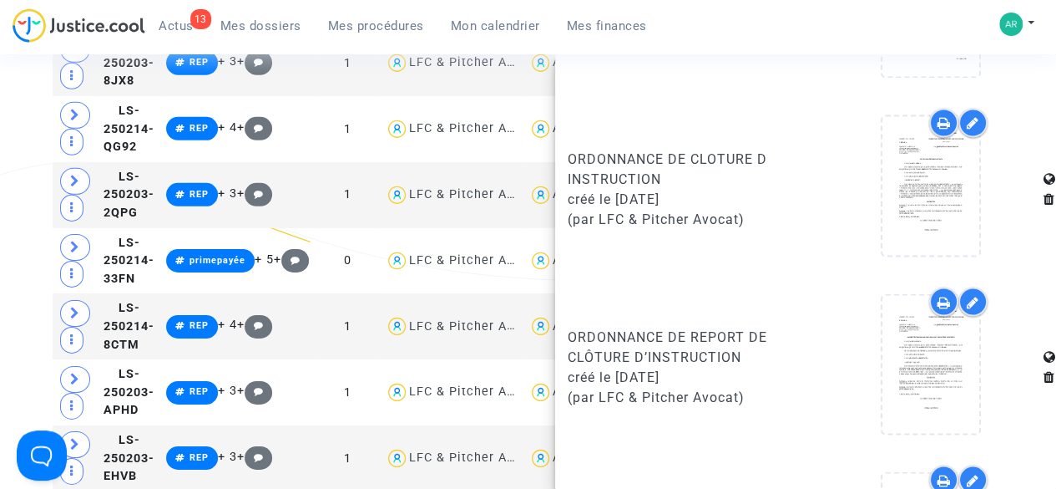
scroll to position [1636, 0]
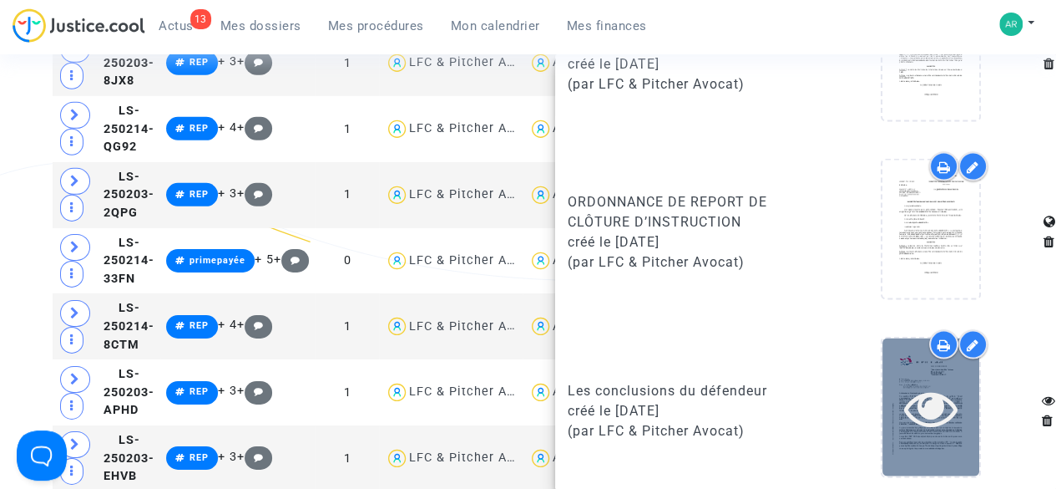
click at [909, 383] on icon at bounding box center [931, 406] width 54 height 53
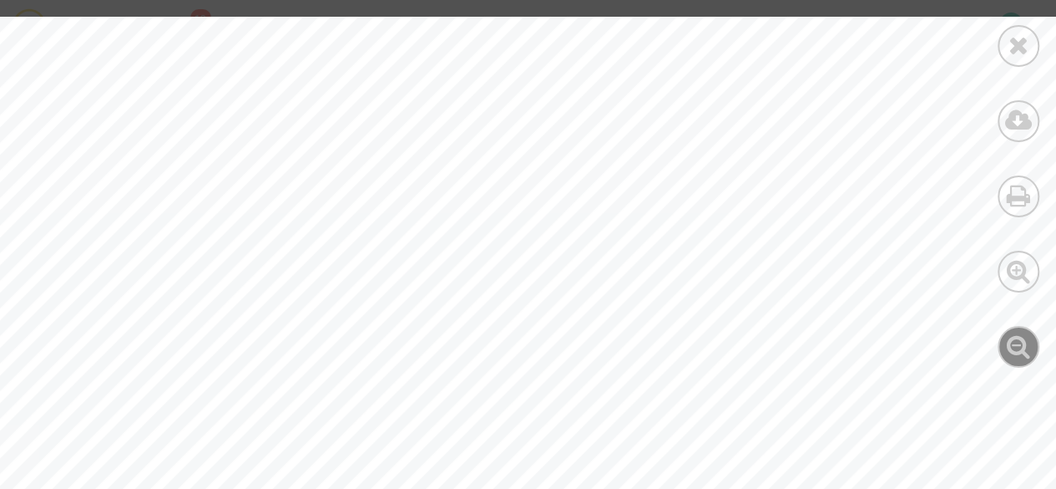
click at [1009, 338] on icon at bounding box center [1019, 345] width 24 height 25
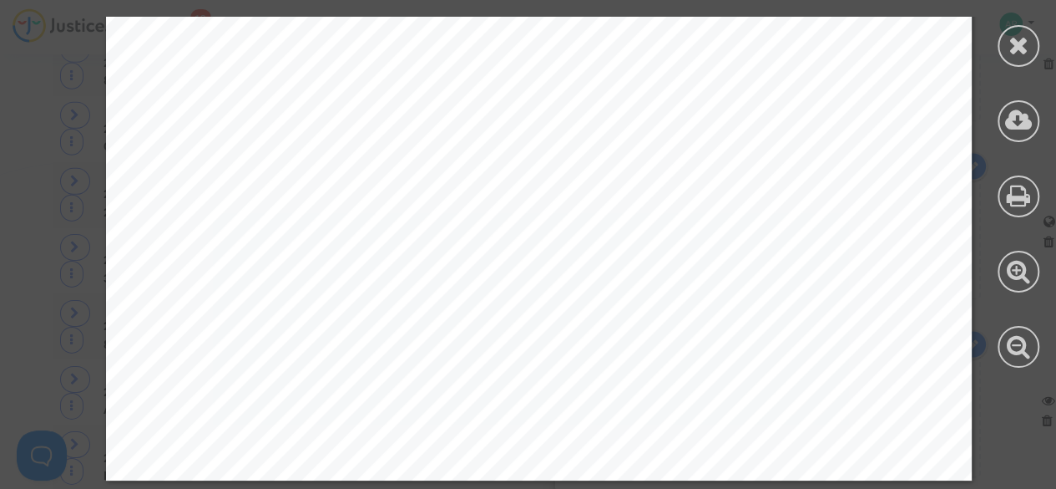
scroll to position [10649, 0]
click at [1010, 50] on icon at bounding box center [1019, 45] width 21 height 25
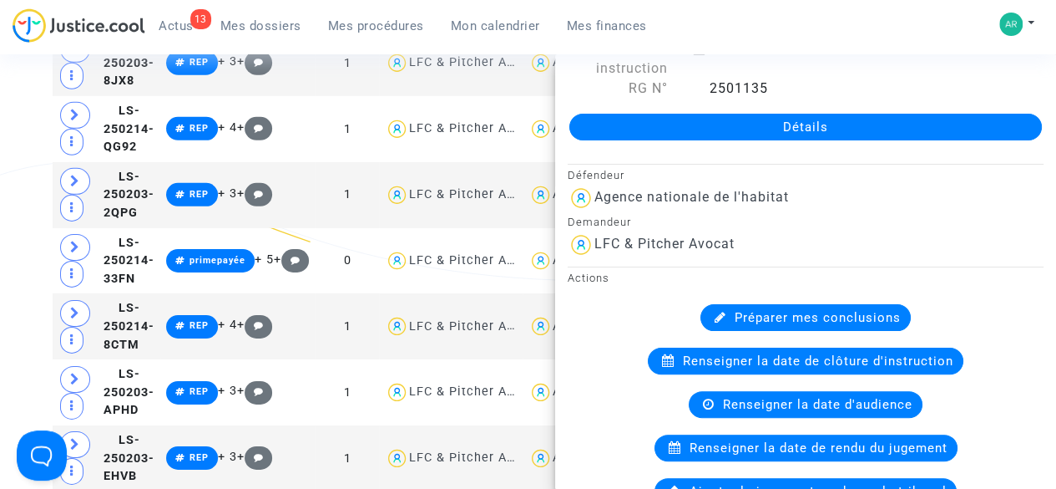
scroll to position [0, 0]
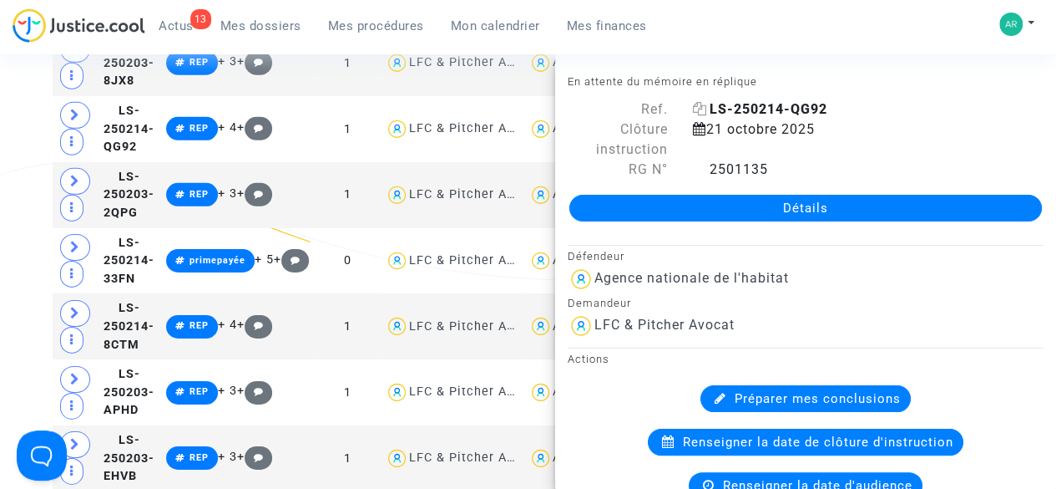
click at [695, 110] on icon at bounding box center [700, 108] width 14 height 13
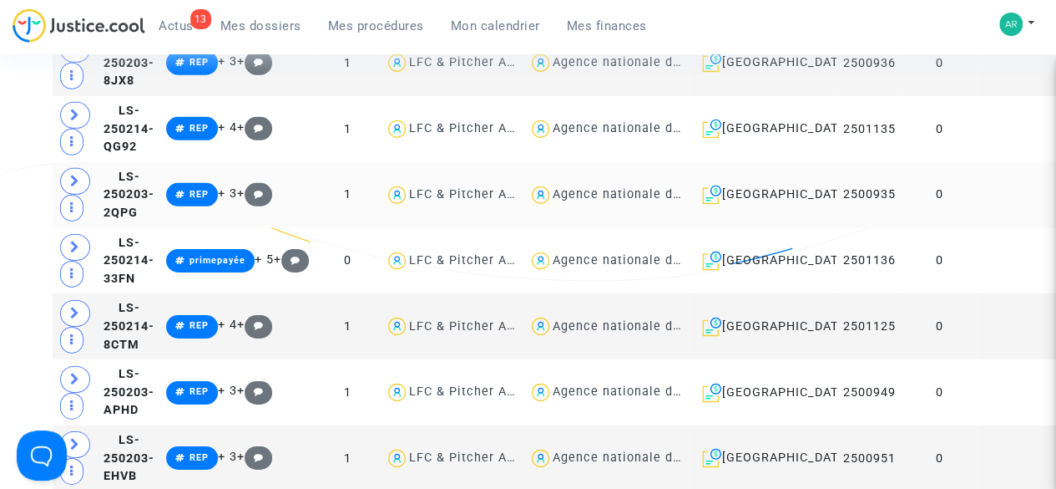
click at [928, 228] on td "0" at bounding box center [939, 195] width 76 height 66
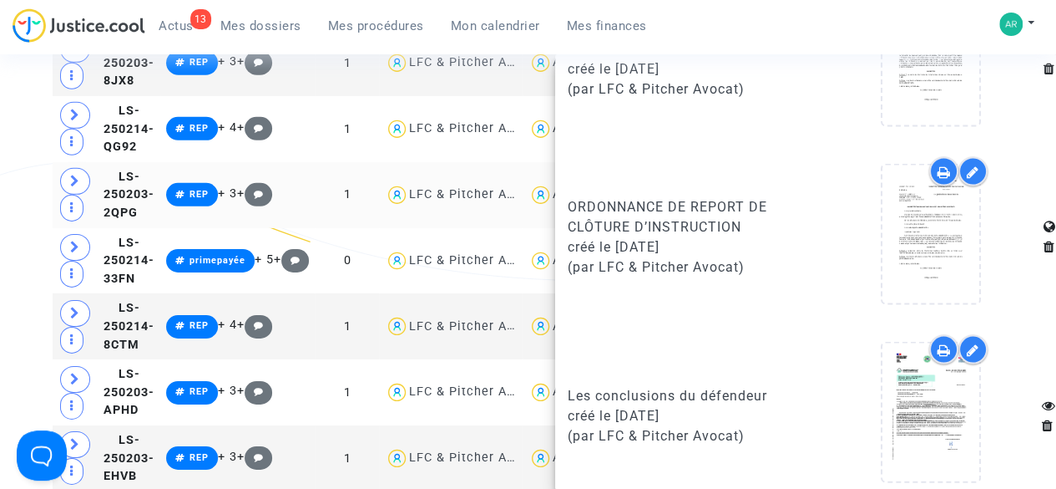
scroll to position [1636, 0]
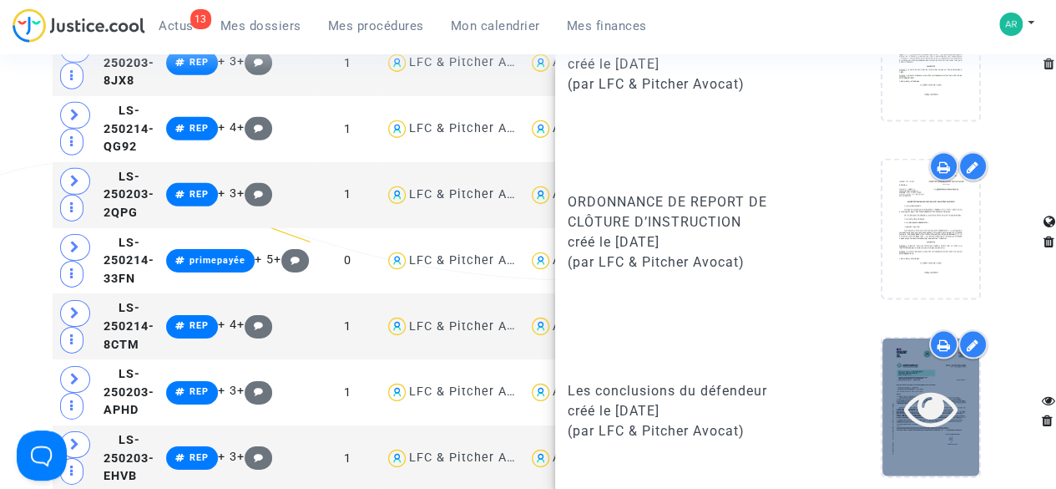
click at [912, 388] on icon at bounding box center [931, 406] width 54 height 53
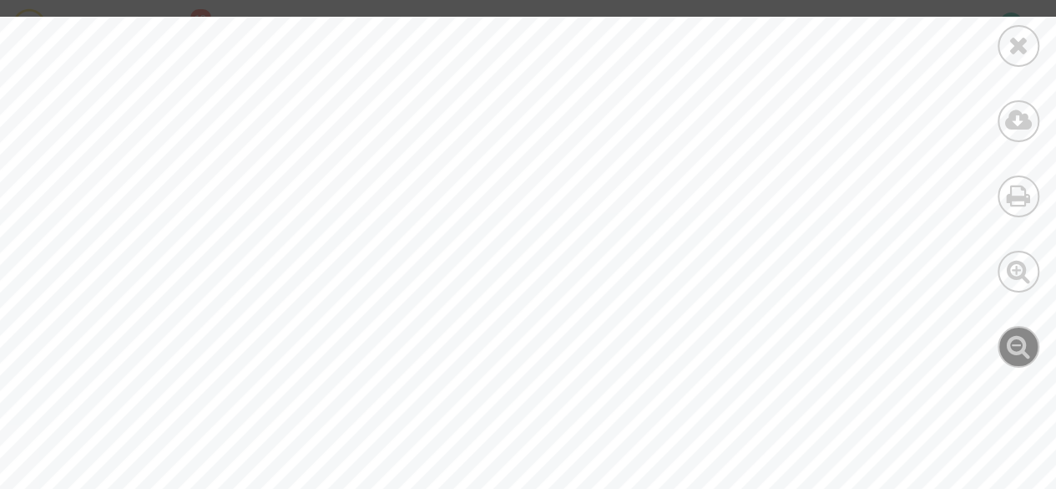
click at [1020, 339] on icon at bounding box center [1019, 345] width 24 height 25
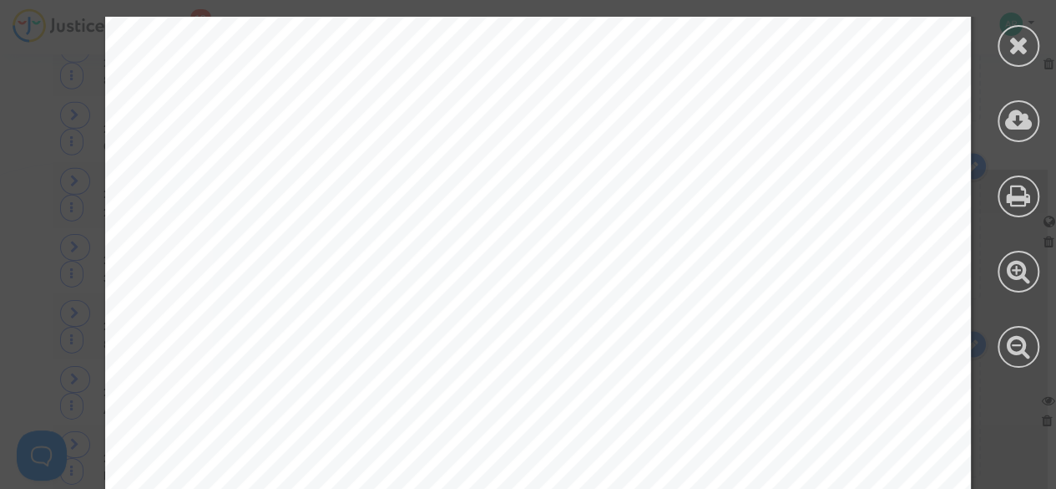
scroll to position [0, 1]
click at [1022, 39] on icon at bounding box center [1019, 45] width 21 height 25
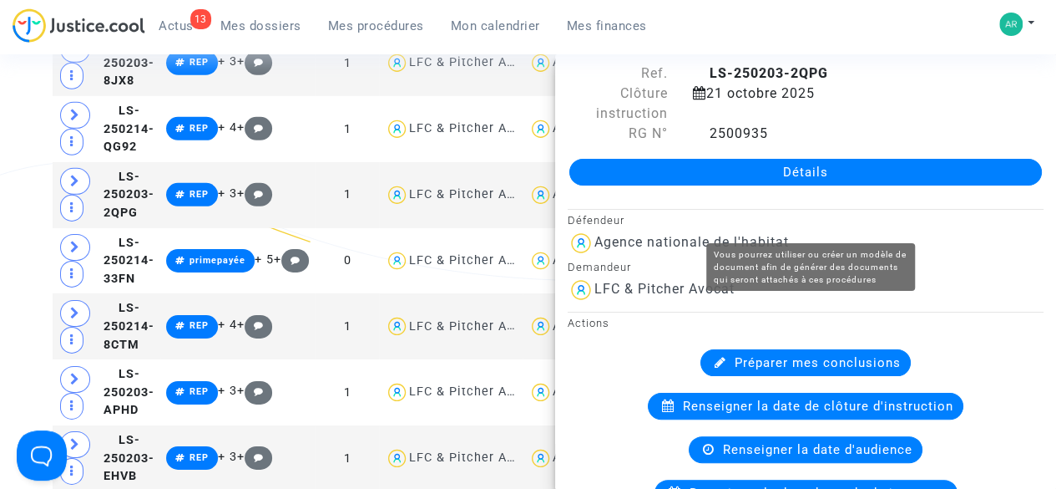
scroll to position [0, 0]
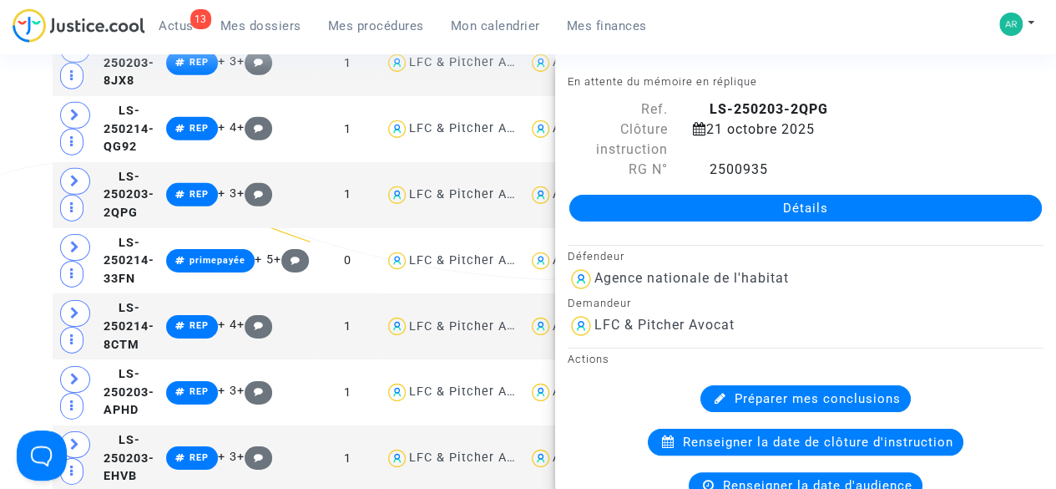
click at [688, 112] on div "LS-250203-2QPG" at bounding box center [869, 109] width 376 height 20
click at [696, 109] on icon at bounding box center [700, 108] width 14 height 13
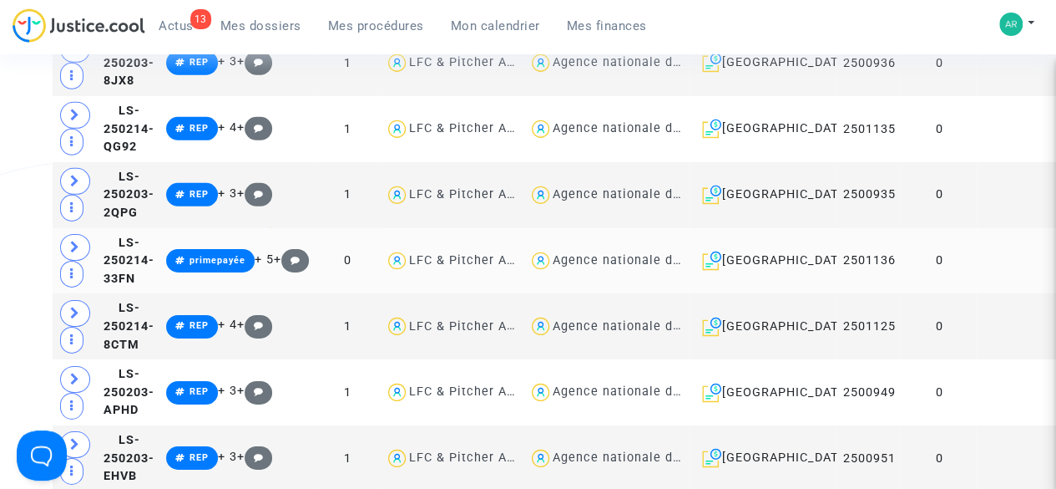
click at [977, 290] on td at bounding box center [1019, 261] width 85 height 66
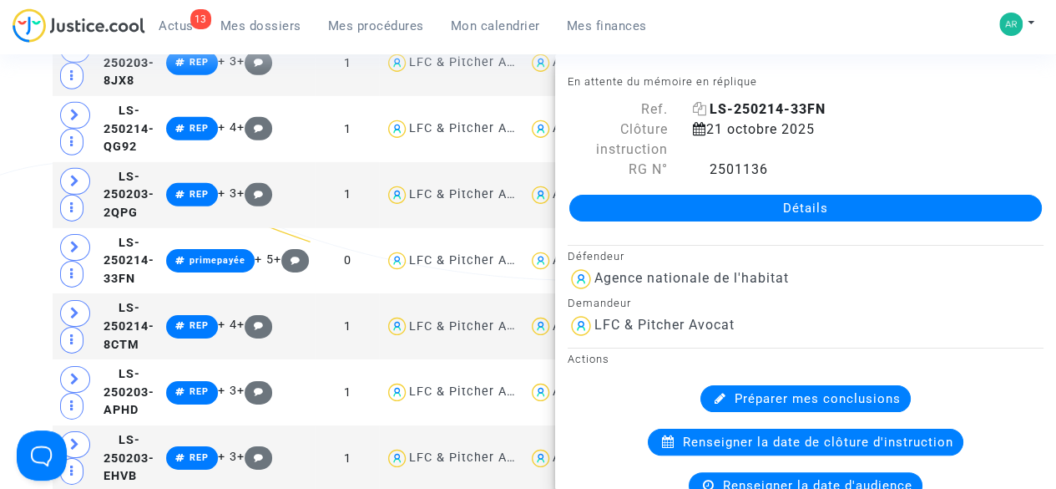
click at [696, 111] on icon at bounding box center [700, 108] width 14 height 13
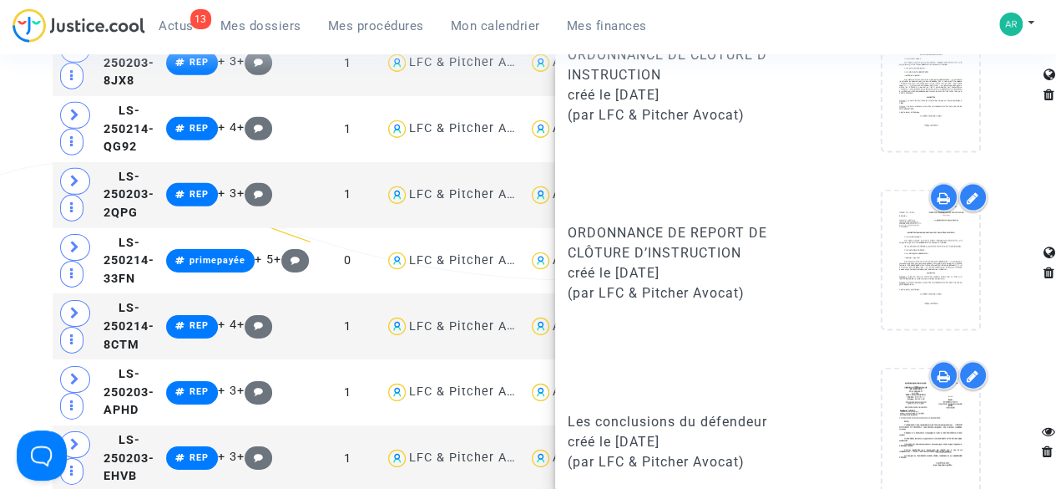
scroll to position [1679, 0]
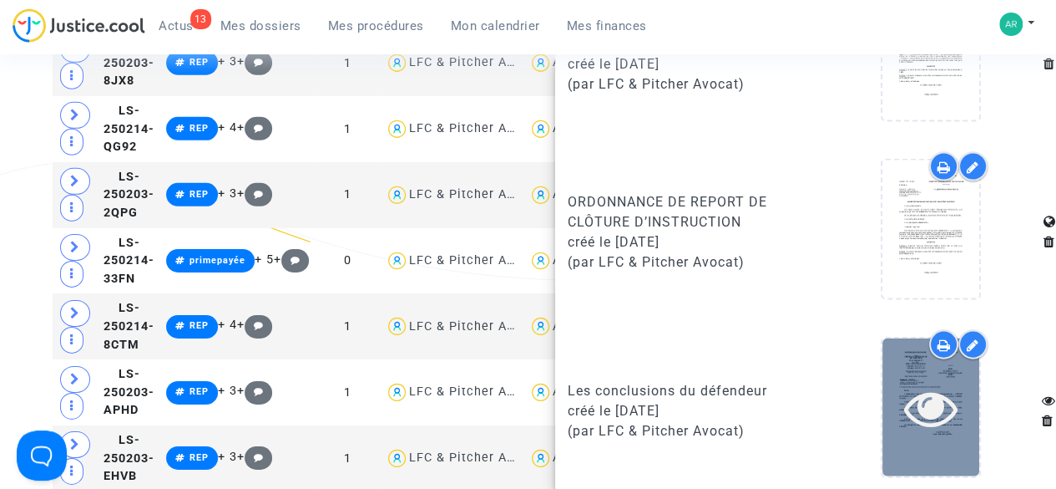
click at [921, 408] on icon at bounding box center [931, 407] width 54 height 53
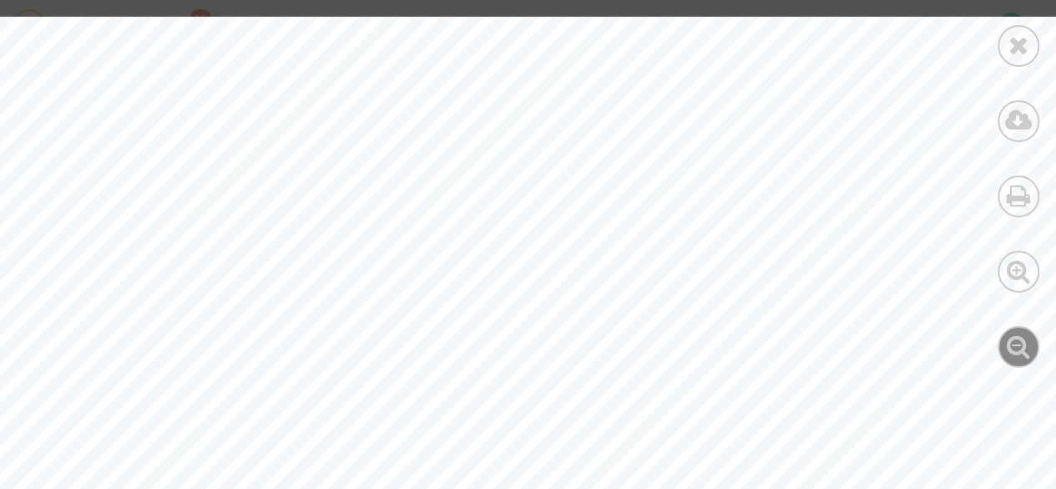
click at [1000, 351] on div at bounding box center [1019, 347] width 42 height 42
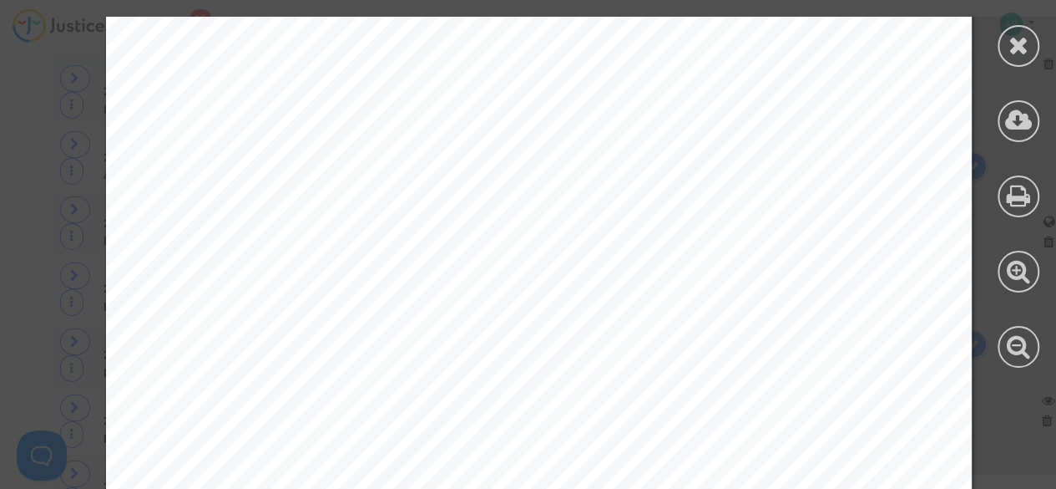
scroll to position [456, 0]
click at [1015, 31] on div at bounding box center [1019, 46] width 42 height 42
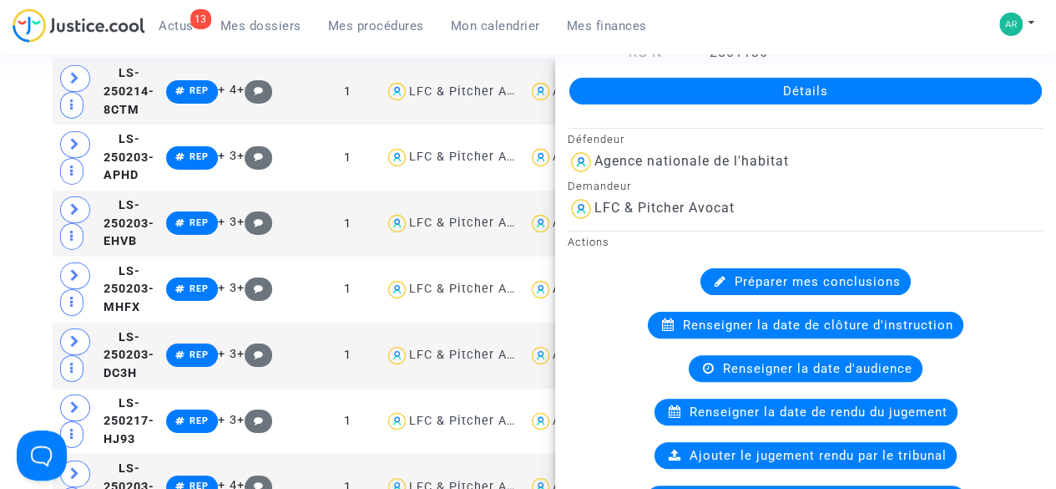
scroll to position [0, 0]
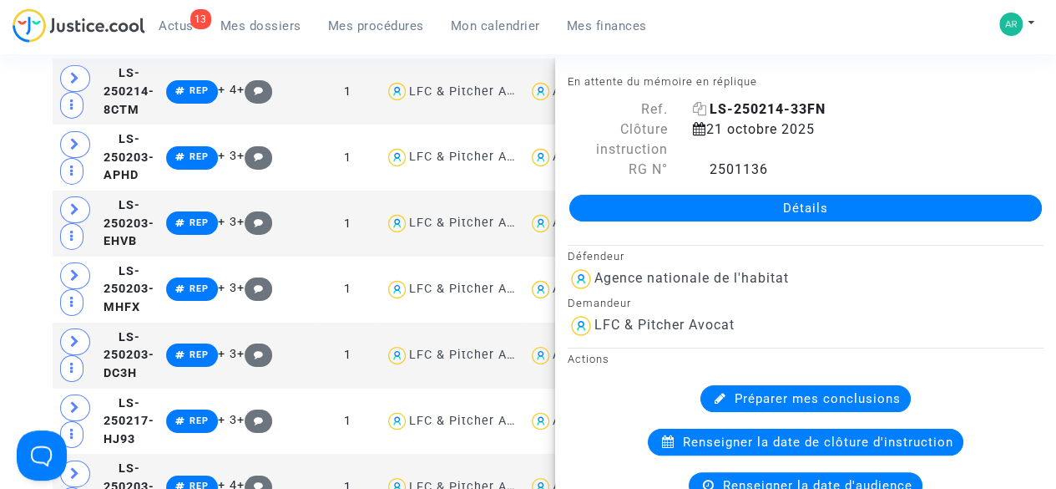
click at [693, 108] on icon at bounding box center [700, 108] width 14 height 13
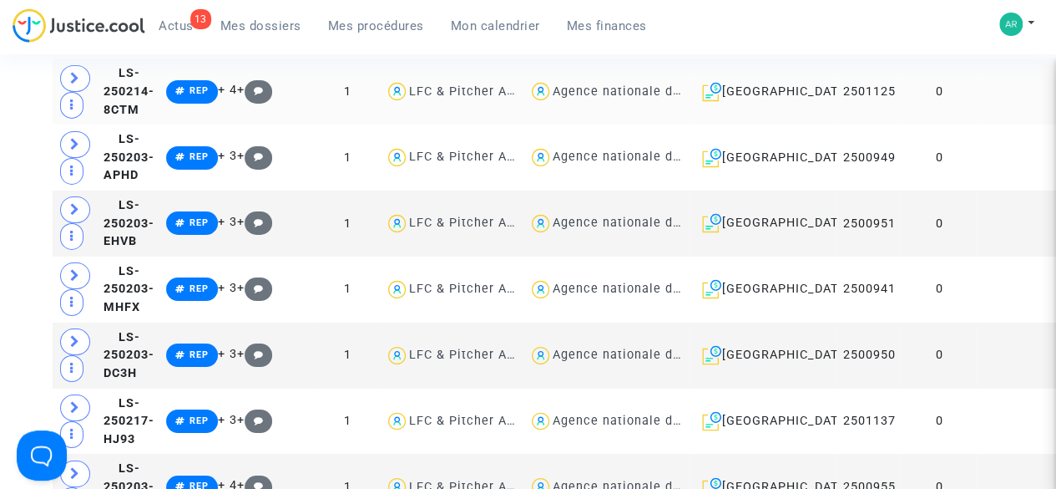
click at [924, 124] on td "0" at bounding box center [939, 91] width 76 height 66
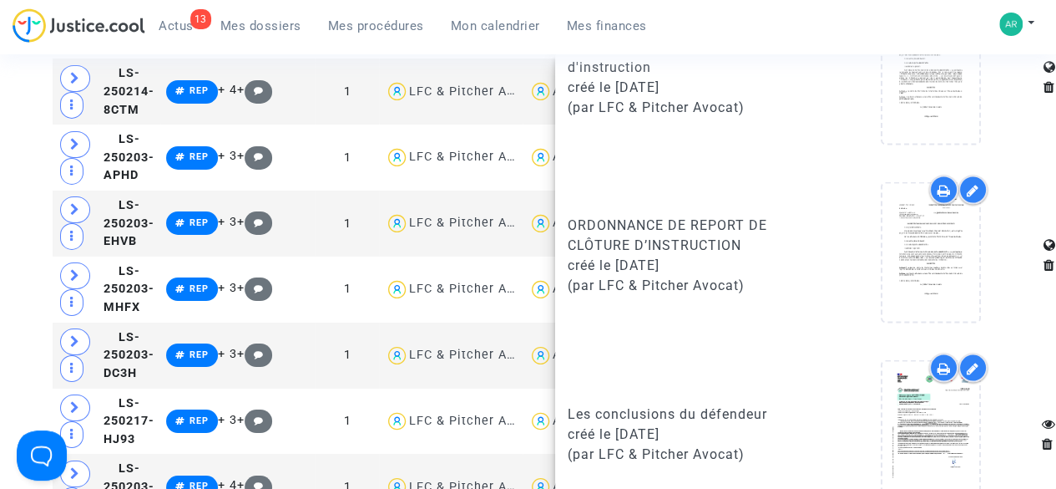
scroll to position [1636, 0]
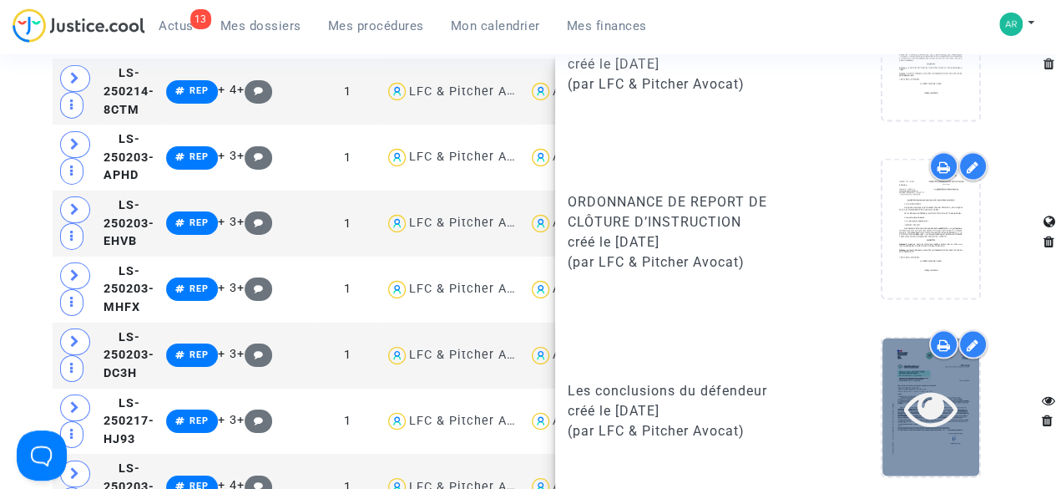
click at [919, 398] on icon at bounding box center [931, 406] width 54 height 53
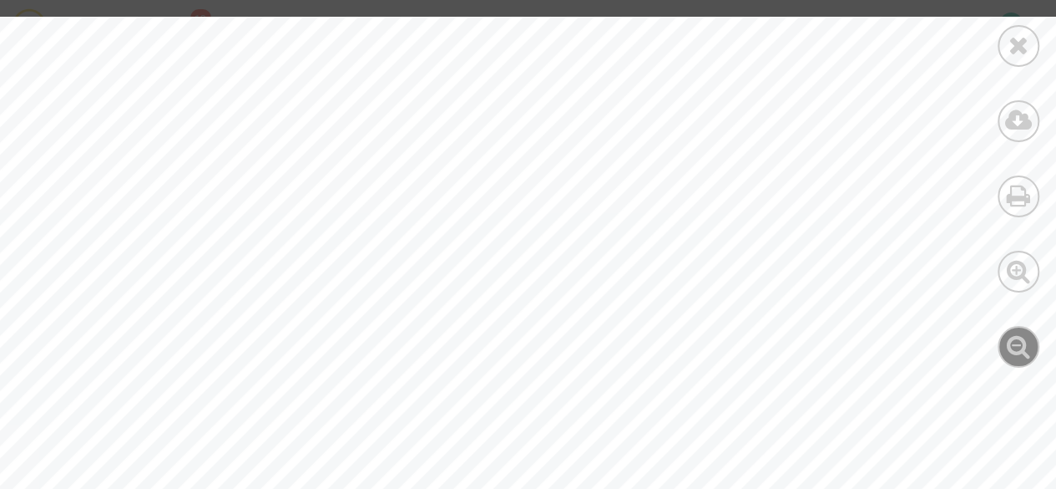
click at [1012, 342] on icon at bounding box center [1019, 345] width 24 height 25
click at [1024, 46] on icon at bounding box center [1019, 45] width 21 height 25
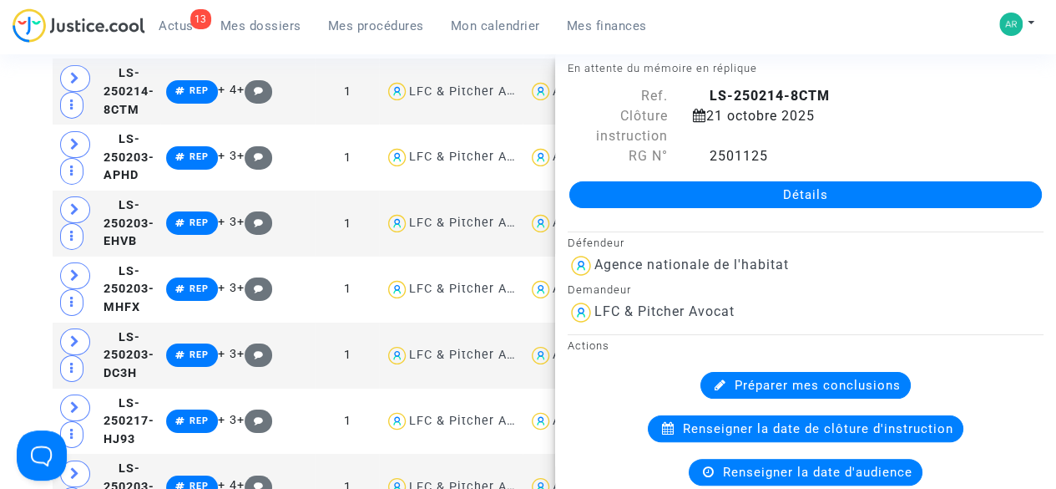
scroll to position [0, 0]
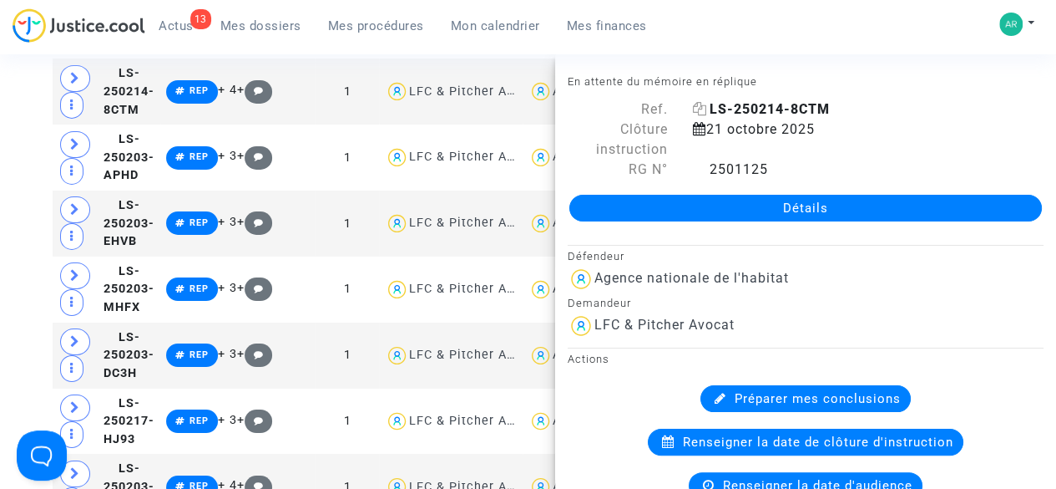
click at [702, 109] on icon at bounding box center [700, 108] width 14 height 13
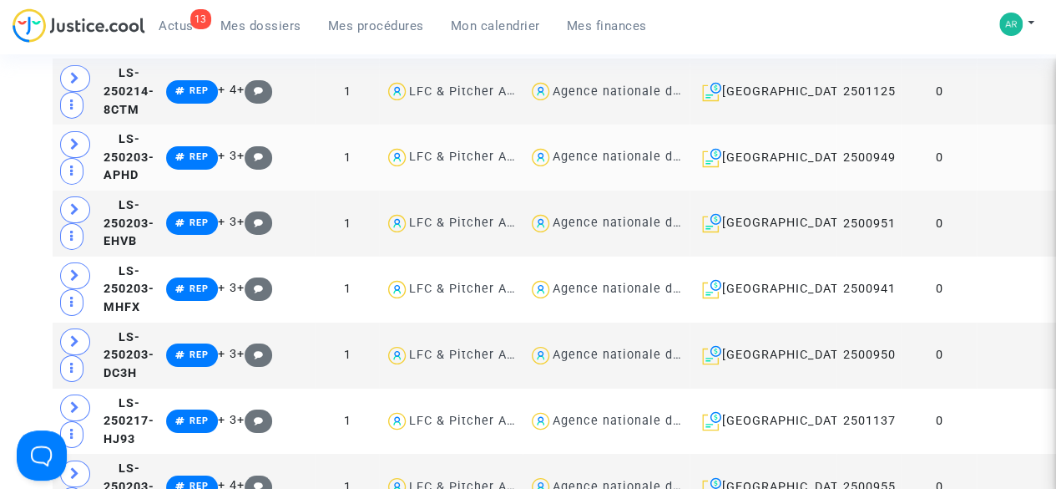
click at [977, 178] on td at bounding box center [1019, 157] width 85 height 66
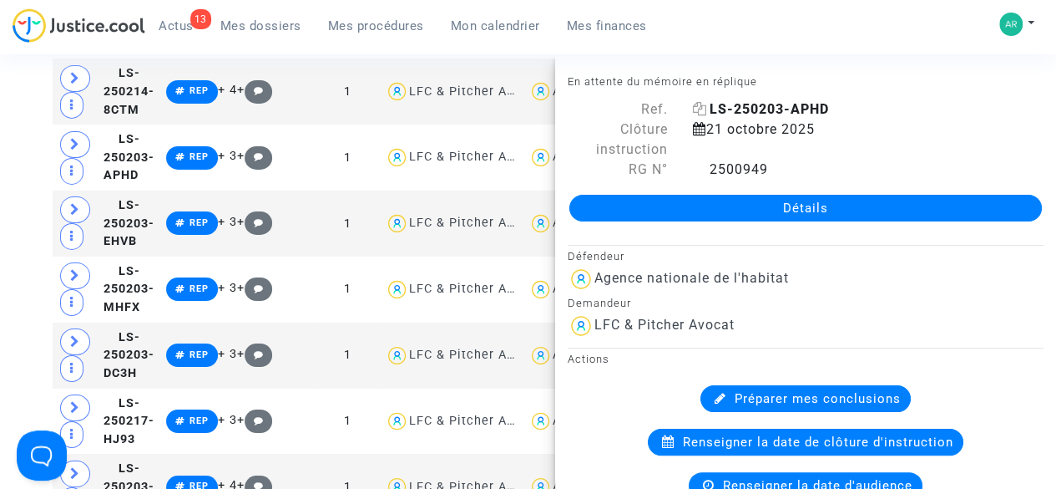
click at [696, 111] on icon at bounding box center [700, 108] width 14 height 13
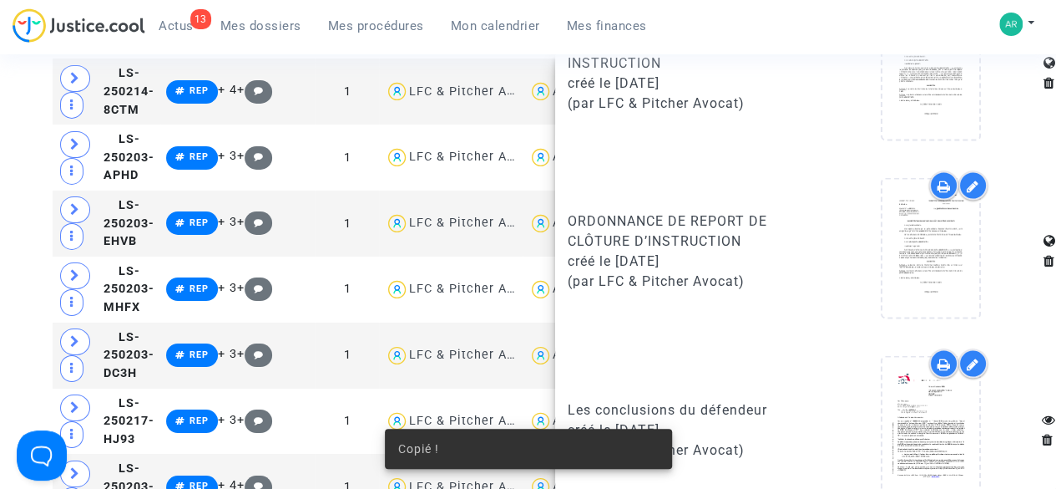
scroll to position [1636, 0]
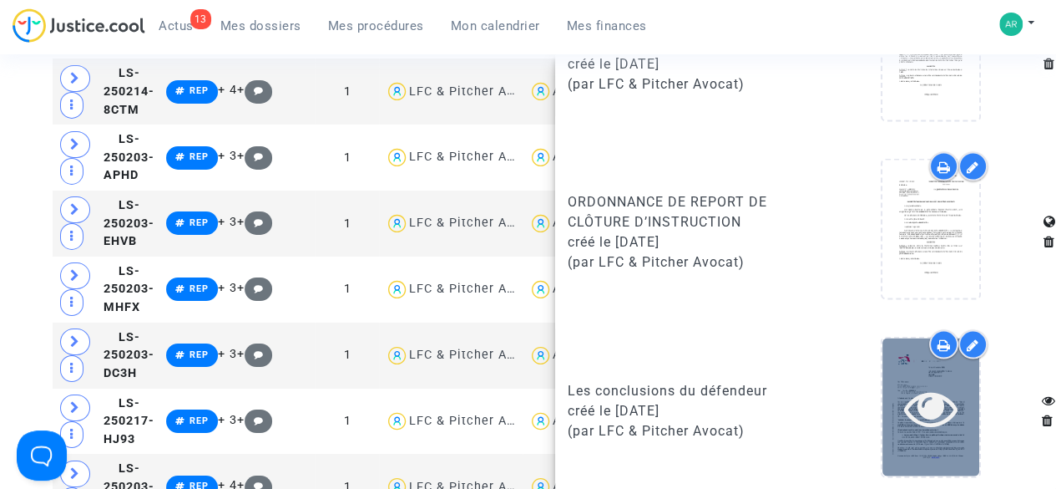
click at [918, 418] on icon at bounding box center [931, 406] width 54 height 53
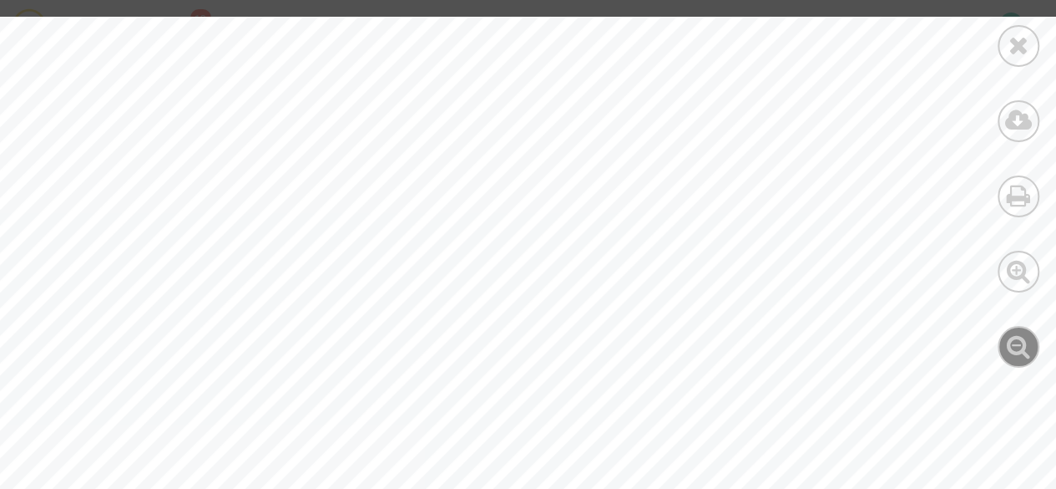
click at [1007, 352] on icon at bounding box center [1019, 345] width 24 height 25
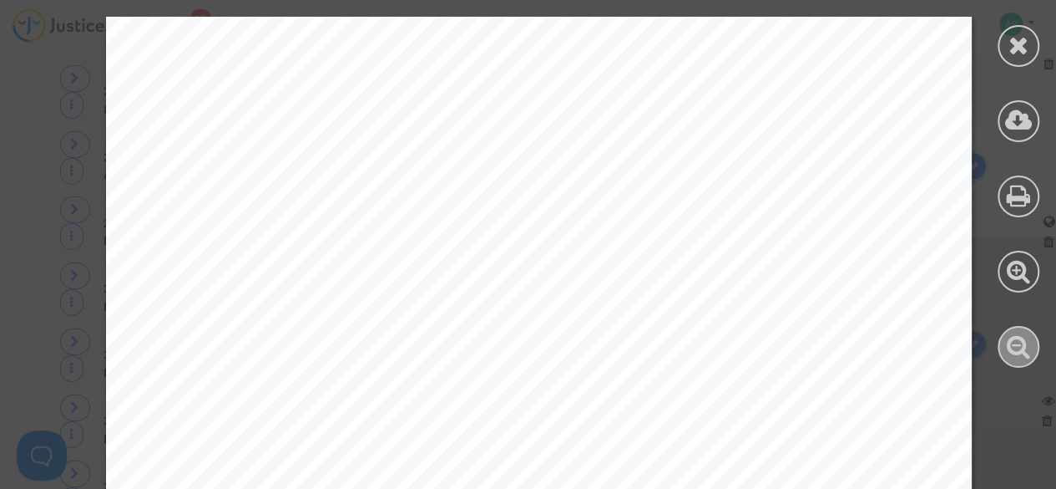
click at [1007, 352] on icon at bounding box center [1019, 345] width 24 height 25
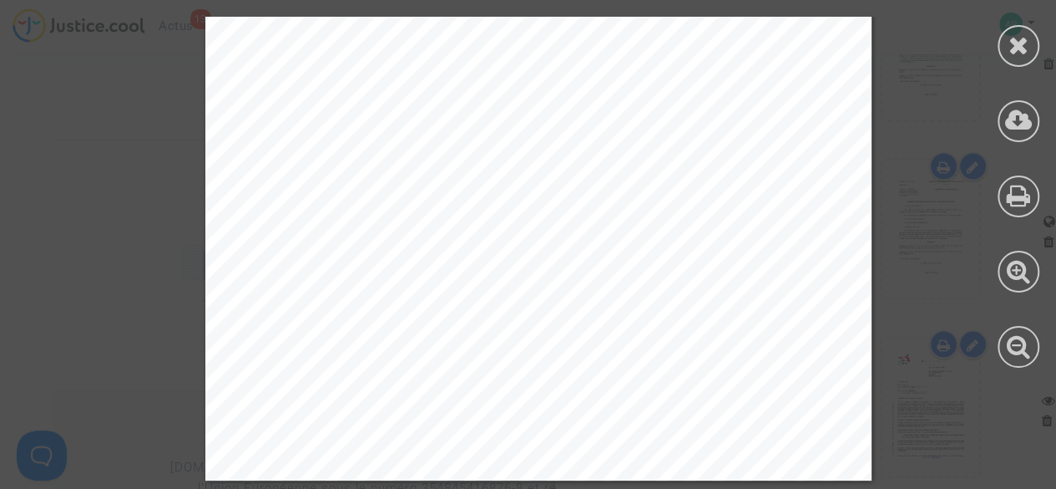
scroll to position [4067, 0]
click at [1019, 53] on icon at bounding box center [1019, 45] width 21 height 25
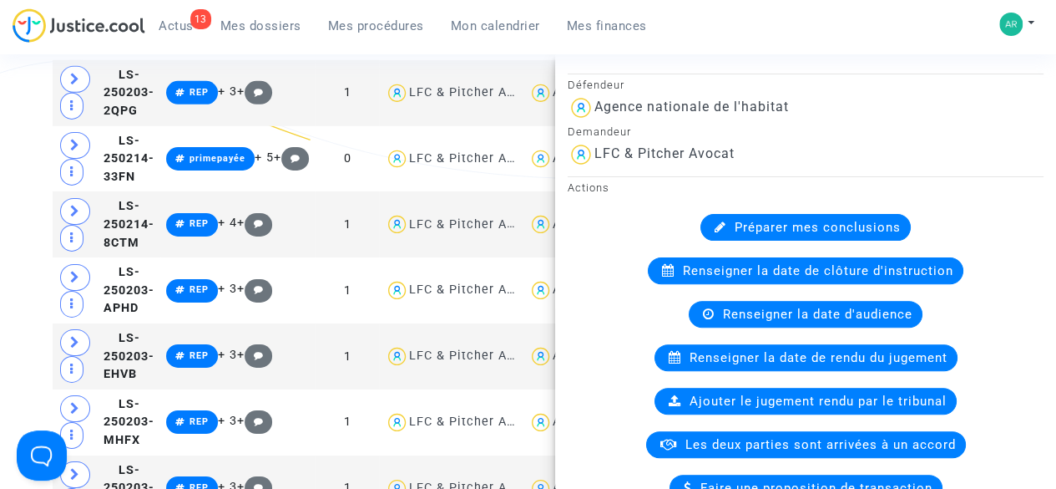
scroll to position [0, 0]
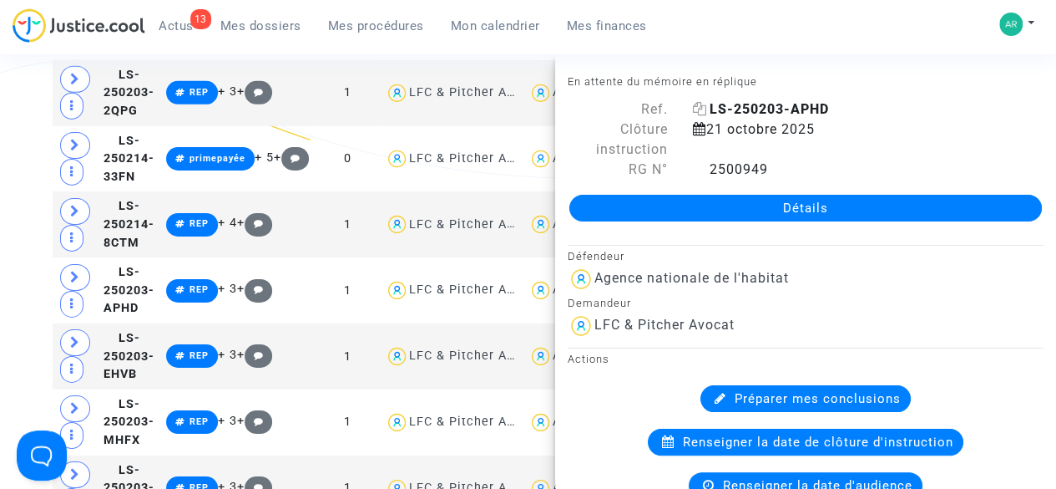
click at [696, 103] on icon at bounding box center [700, 108] width 14 height 13
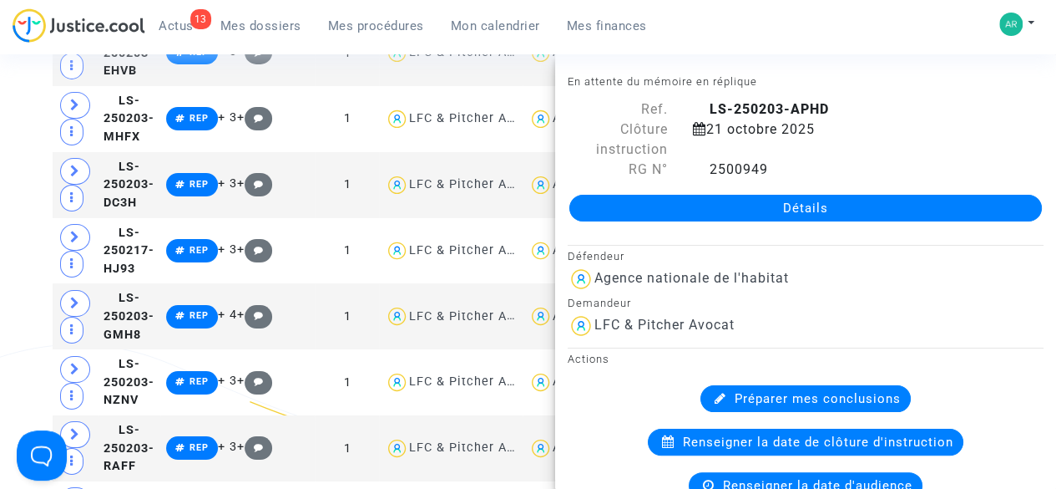
scroll to position [2967, 0]
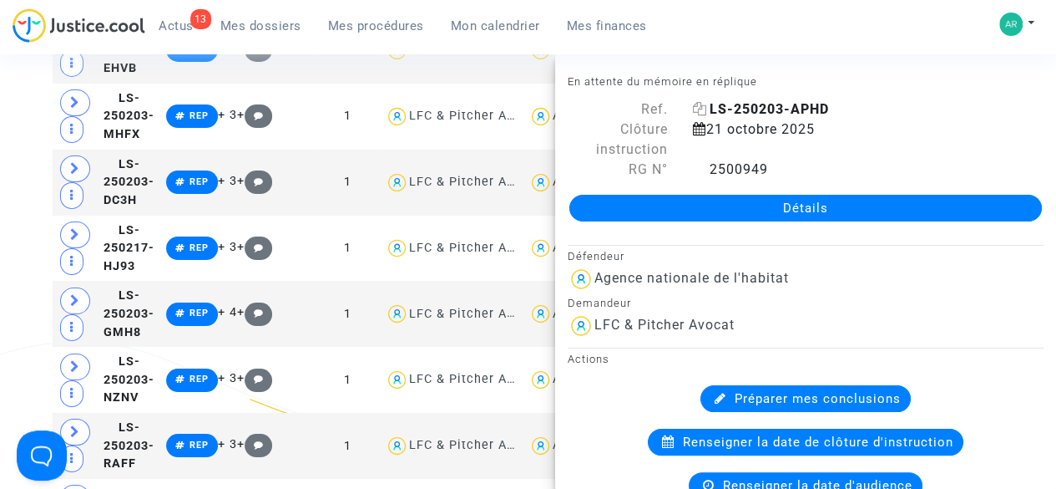
click at [696, 110] on icon at bounding box center [700, 108] width 14 height 13
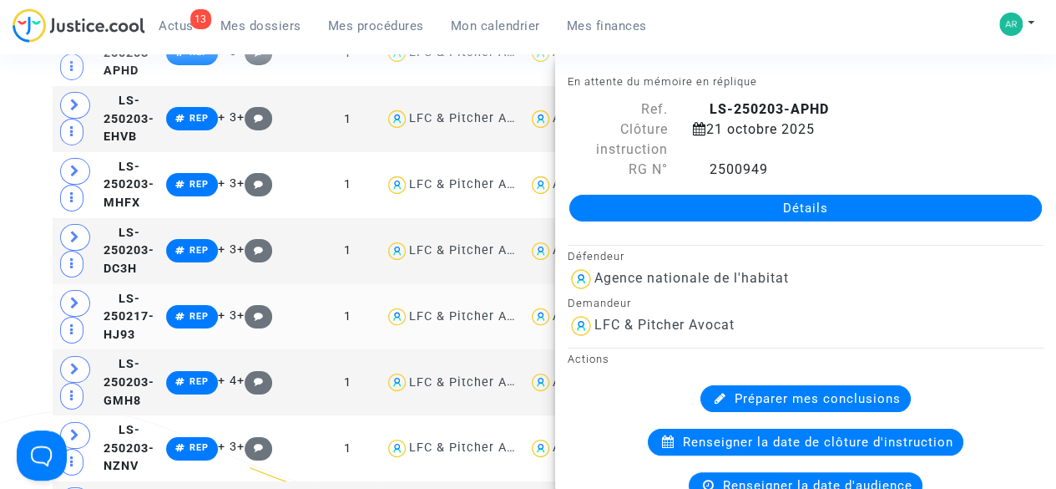
scroll to position [2898, 0]
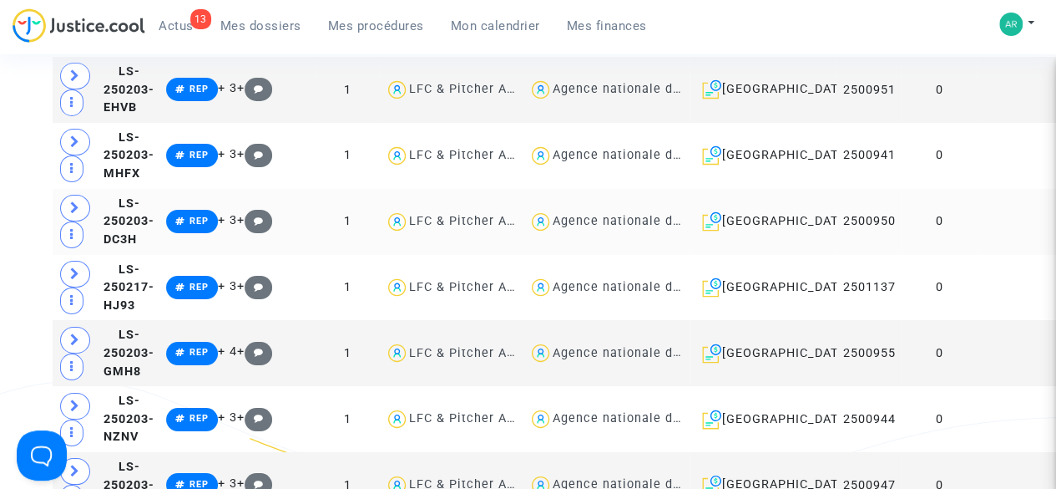
scroll to position [2930, 0]
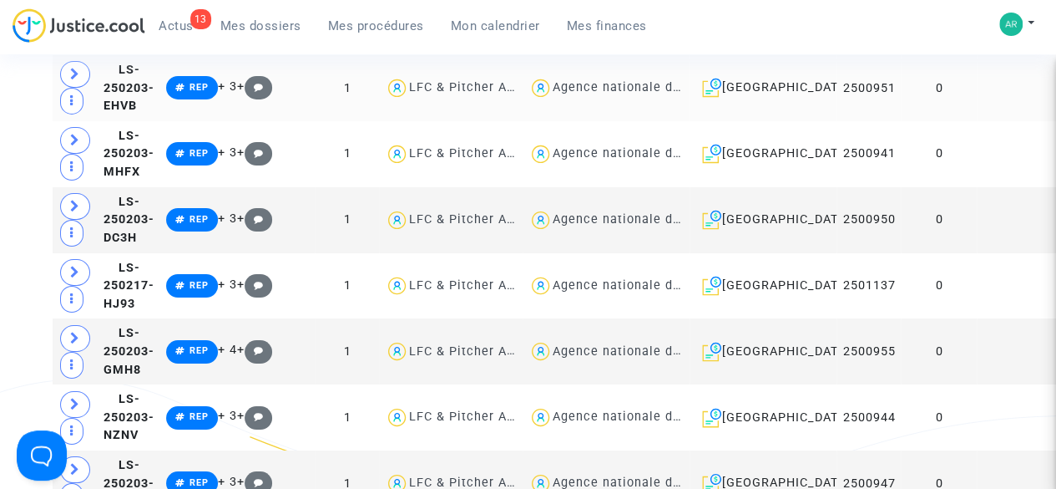
click at [977, 121] on td at bounding box center [1019, 88] width 85 height 66
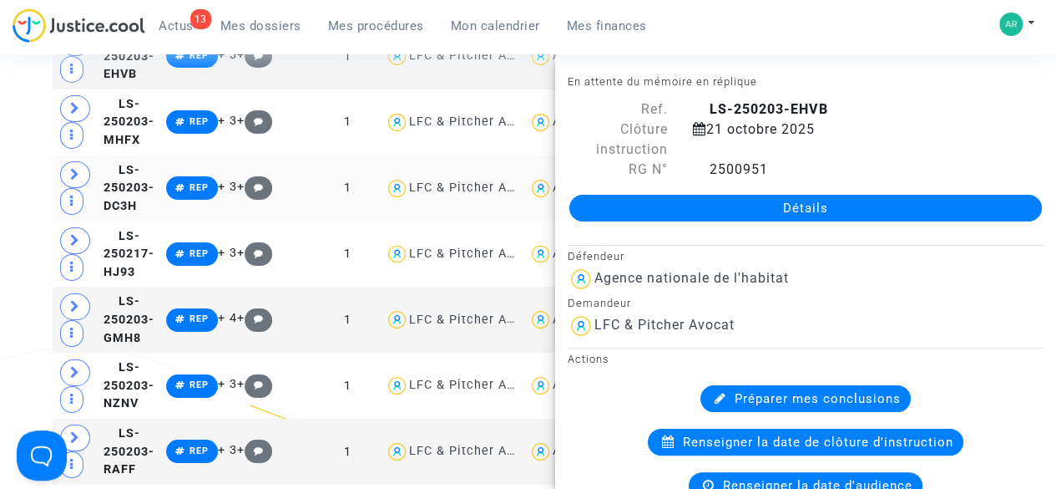
scroll to position [2966, 0]
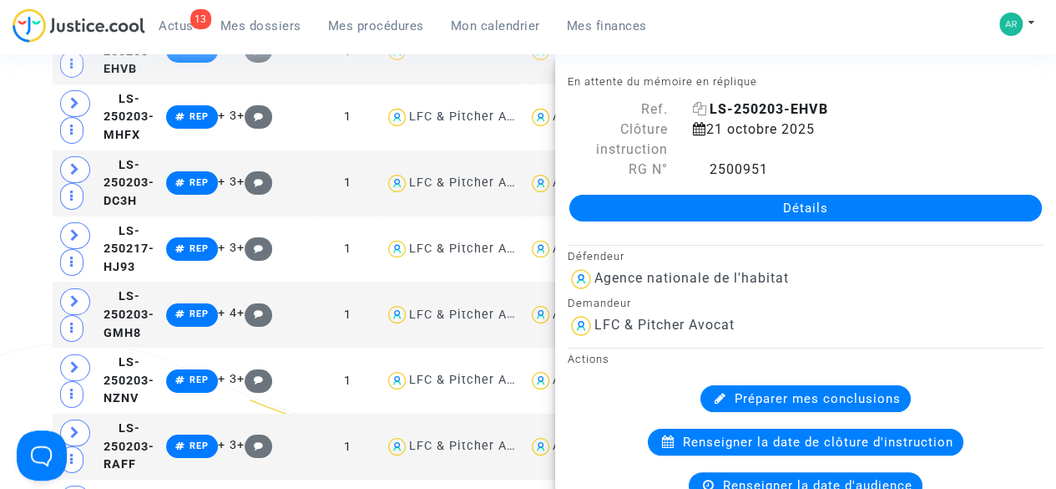
click at [695, 105] on icon at bounding box center [700, 108] width 14 height 13
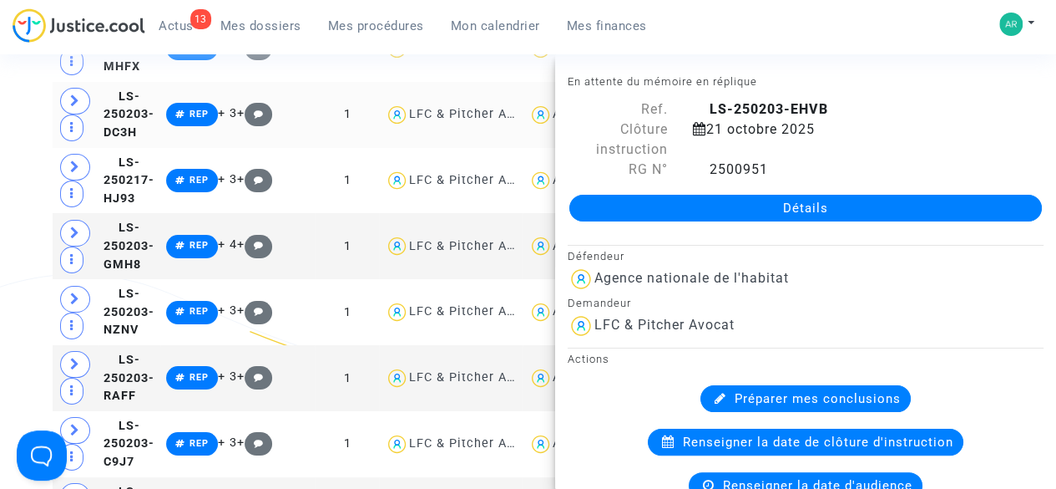
scroll to position [3030, 0]
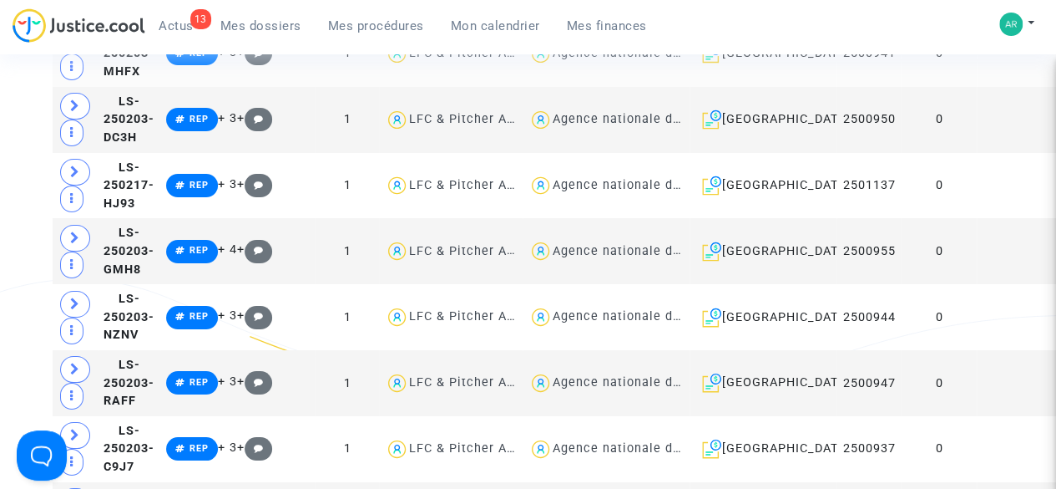
click at [977, 87] on td at bounding box center [1019, 54] width 85 height 66
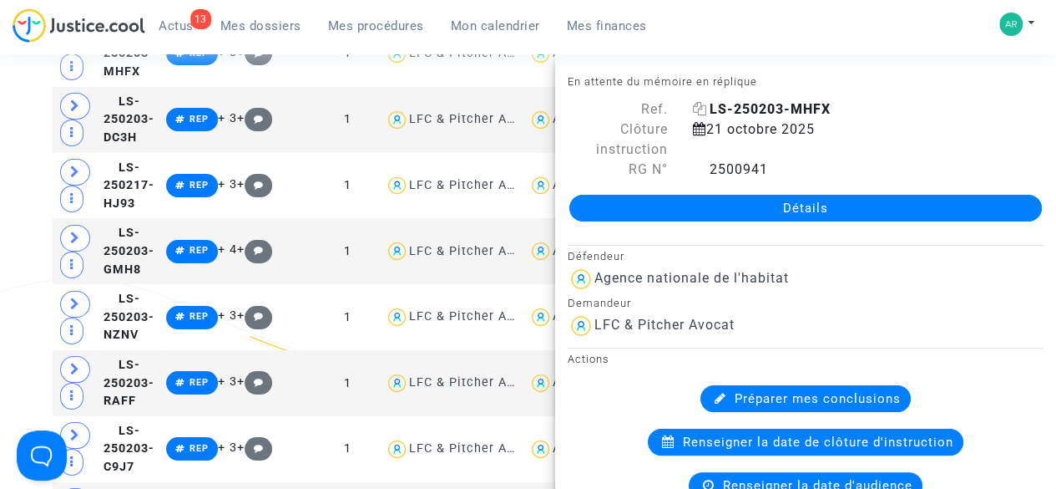
click at [695, 111] on icon at bounding box center [700, 108] width 14 height 13
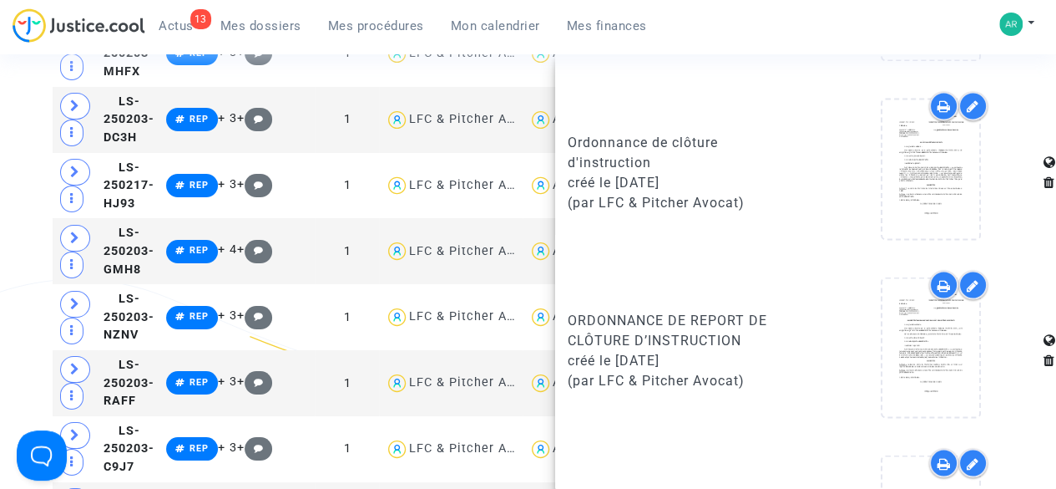
scroll to position [1636, 0]
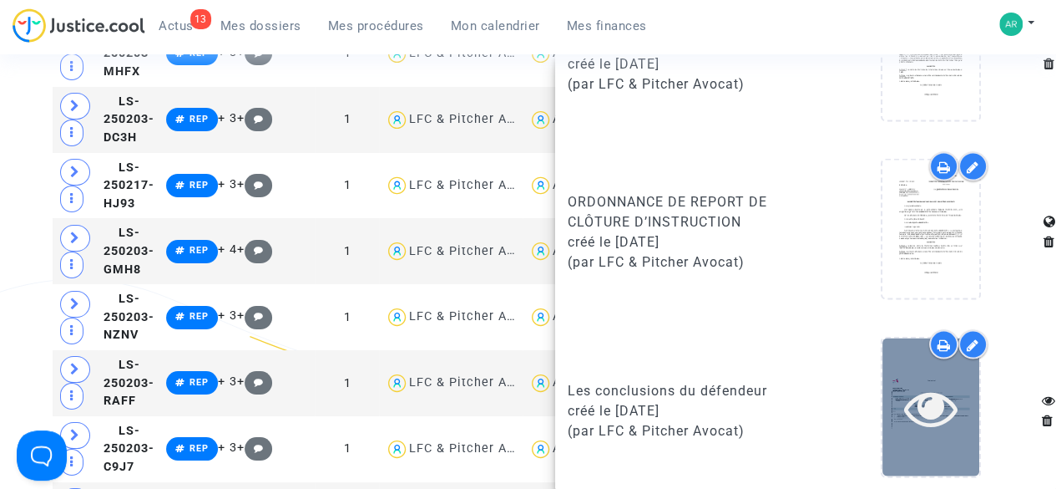
click at [917, 403] on icon at bounding box center [931, 406] width 54 height 53
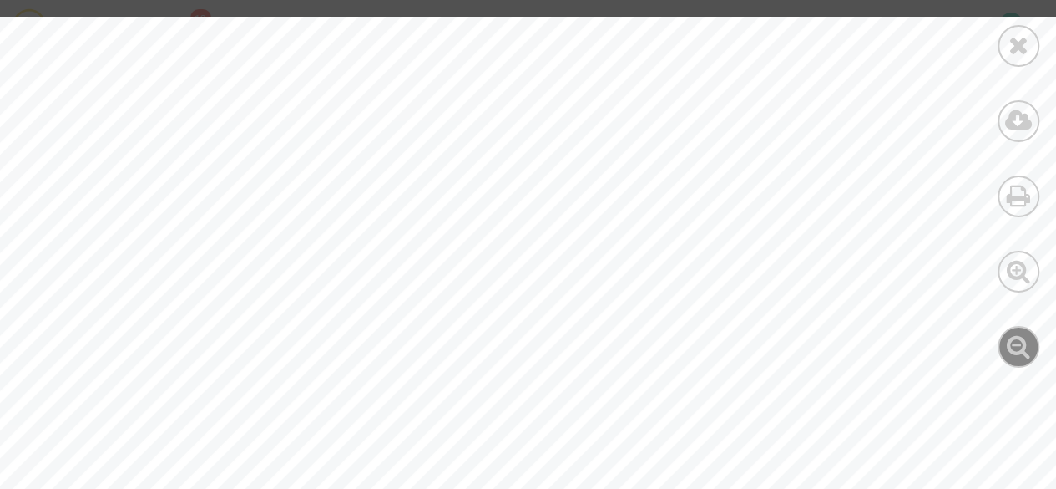
click at [1020, 347] on icon at bounding box center [1019, 345] width 24 height 25
click at [1010, 350] on icon at bounding box center [1019, 345] width 24 height 25
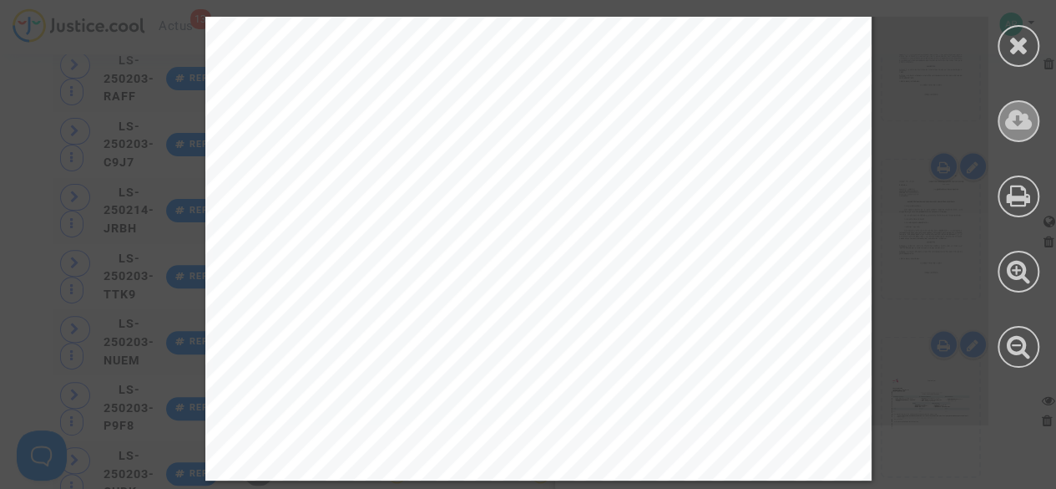
scroll to position [3337, 0]
click at [1017, 59] on div at bounding box center [1019, 46] width 42 height 42
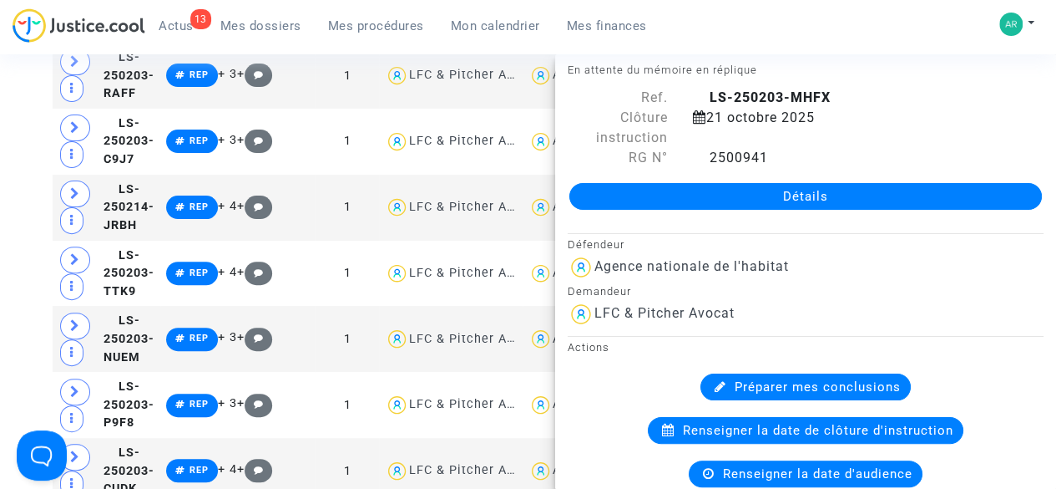
scroll to position [0, 0]
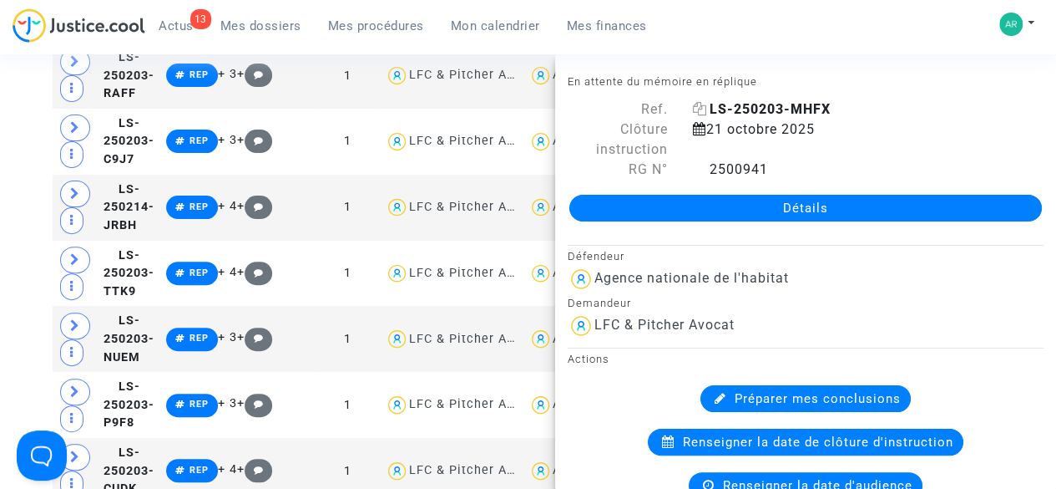
click at [697, 106] on icon at bounding box center [700, 108] width 14 height 13
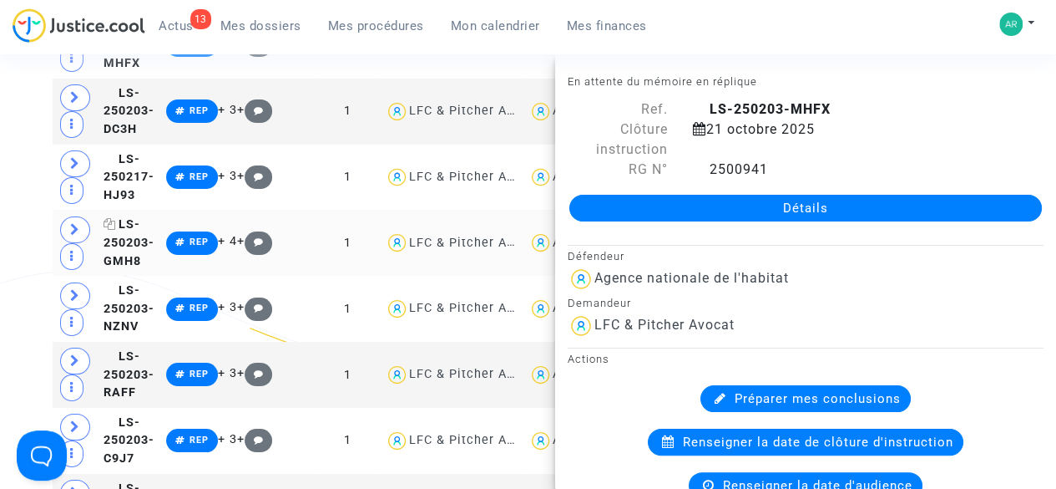
scroll to position [3037, 0]
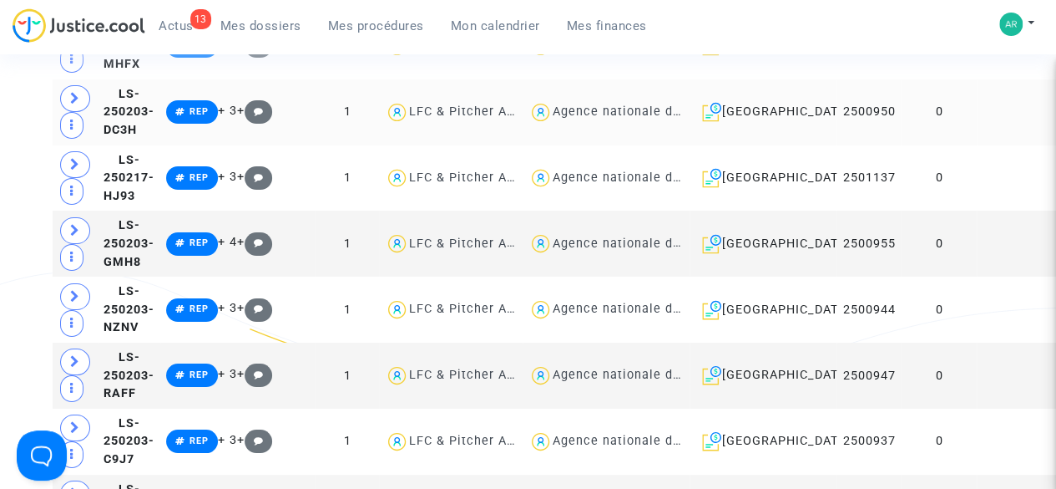
click at [920, 145] on td "0" at bounding box center [939, 112] width 76 height 66
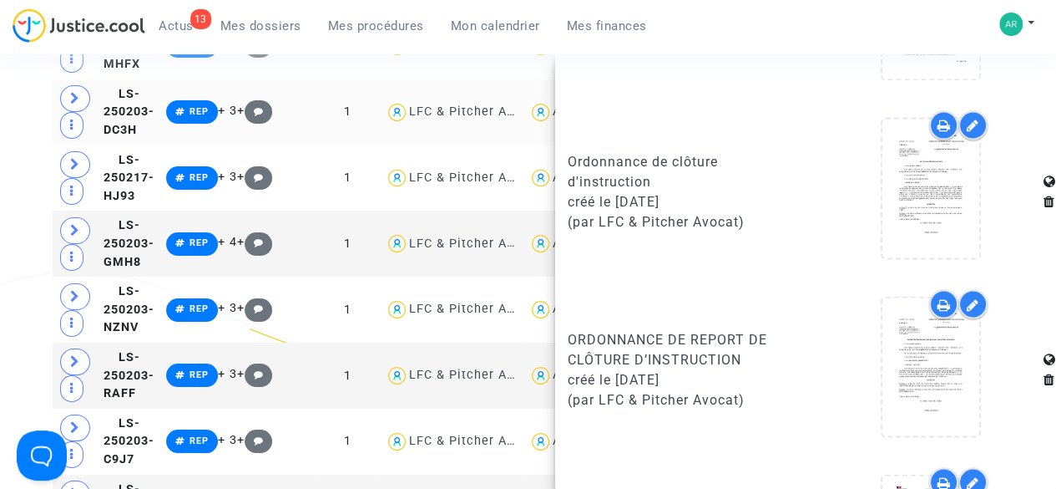
scroll to position [1636, 0]
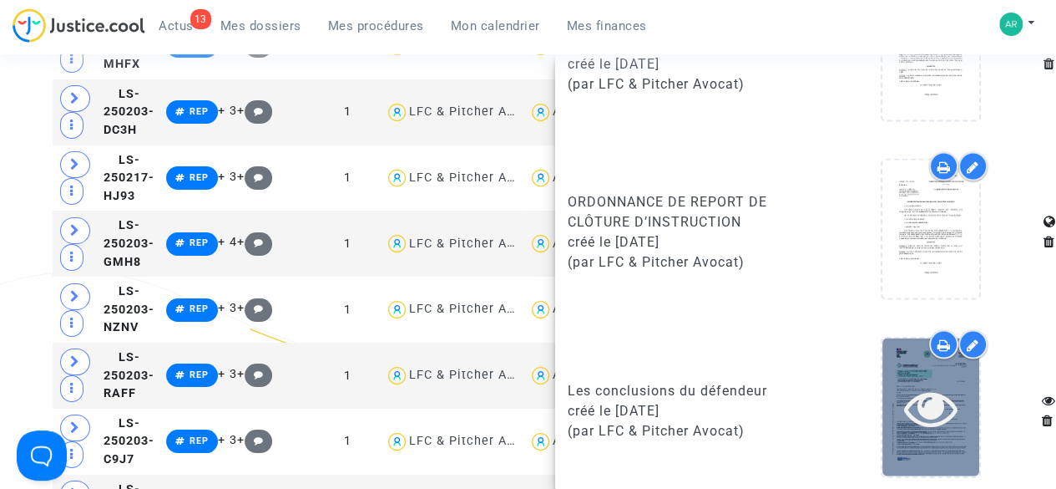
click at [939, 380] on icon at bounding box center [931, 406] width 54 height 53
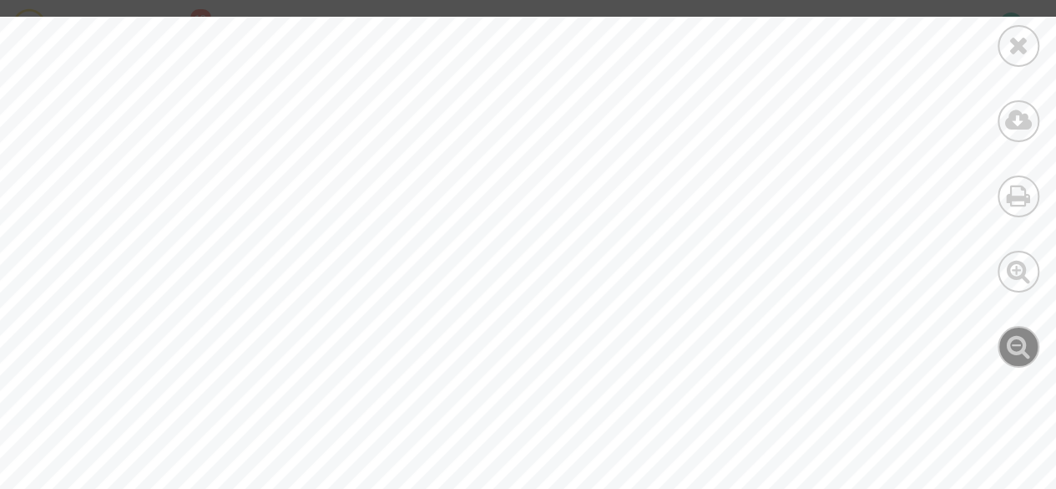
click at [1016, 353] on icon at bounding box center [1019, 345] width 24 height 25
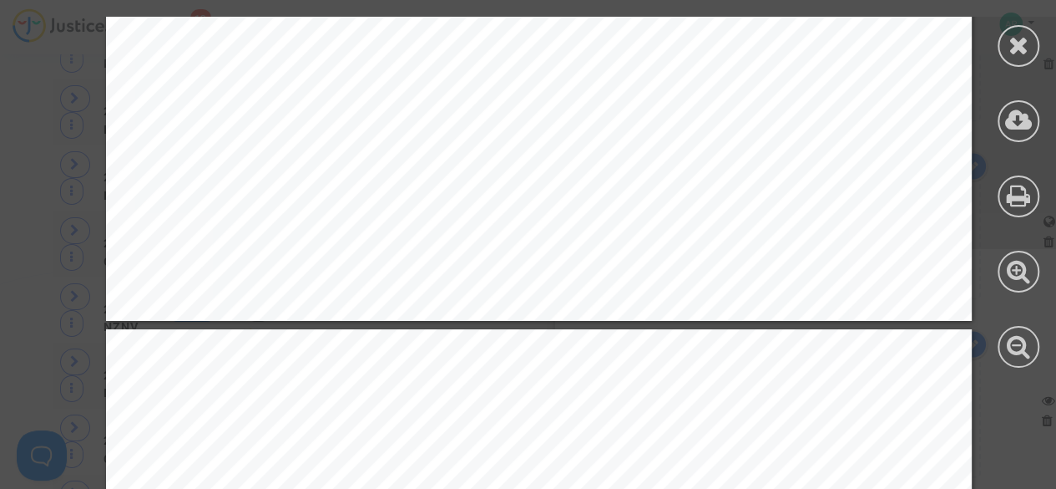
scroll to position [8327, 0]
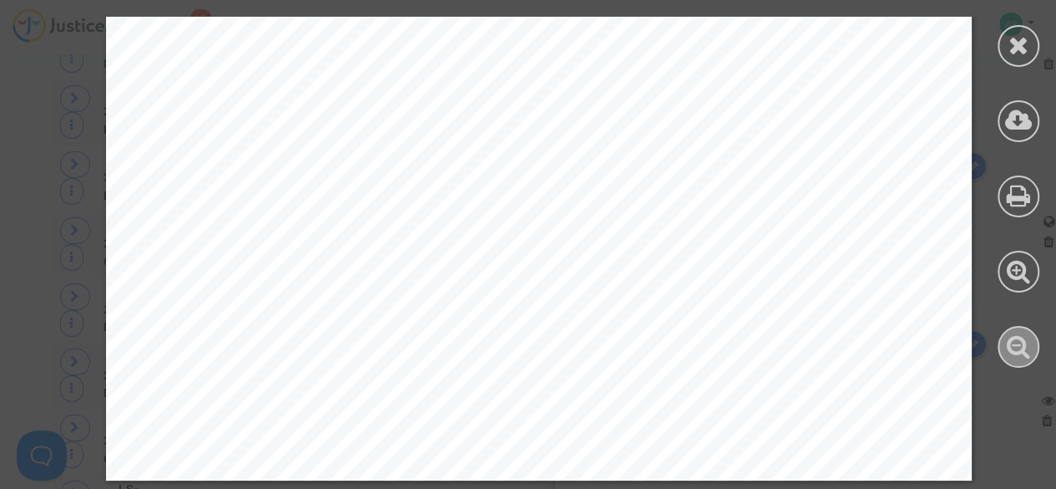
click at [1012, 356] on icon at bounding box center [1019, 345] width 24 height 25
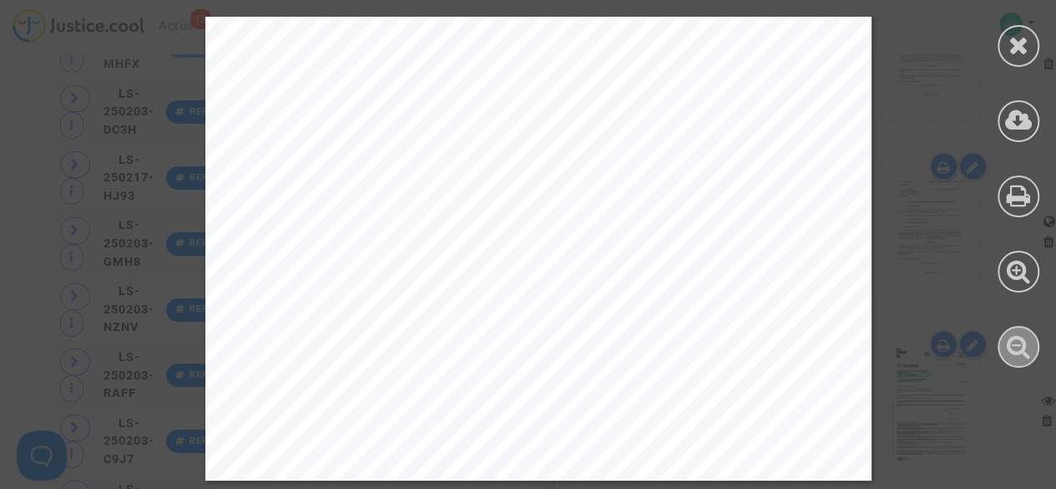
scroll to position [11630, 0]
click at [1007, 33] on div at bounding box center [1019, 46] width 42 height 42
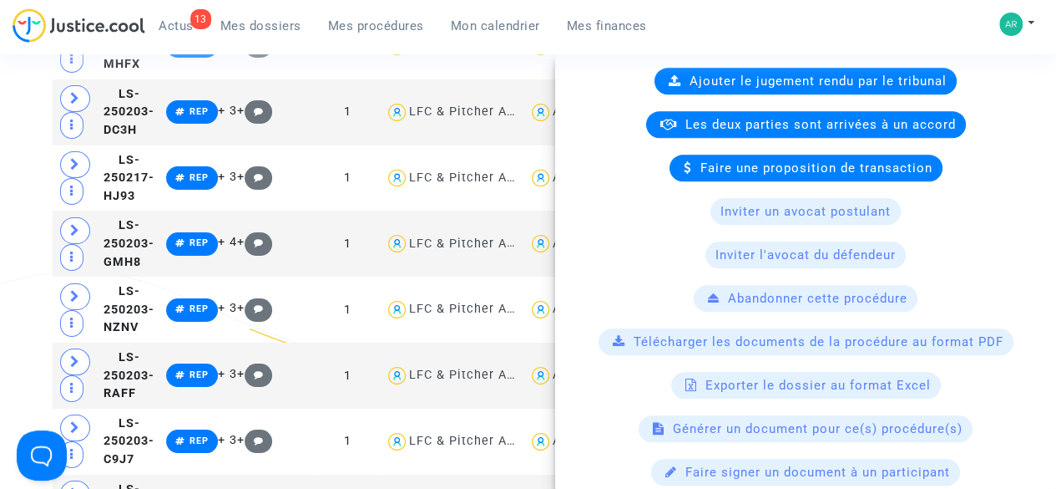
scroll to position [0, 0]
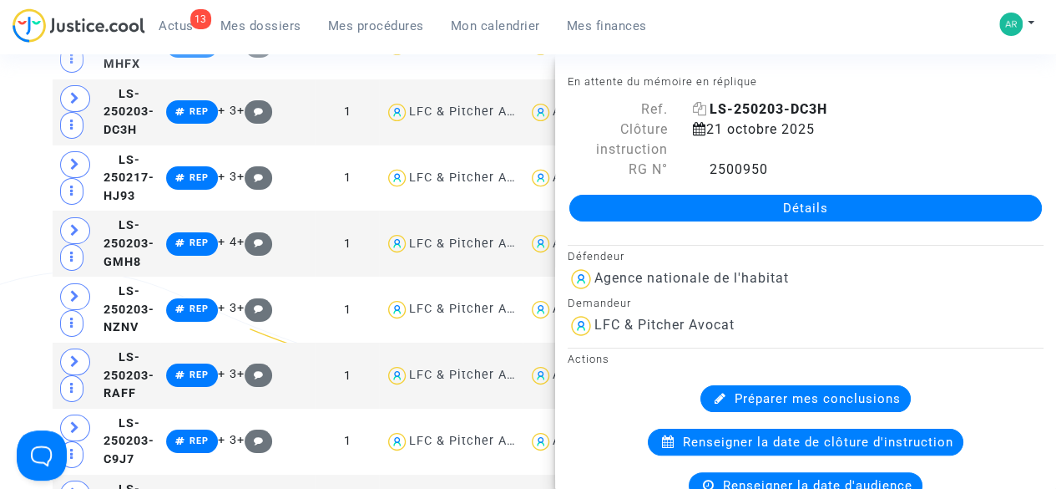
click at [693, 109] on icon at bounding box center [700, 108] width 14 height 13
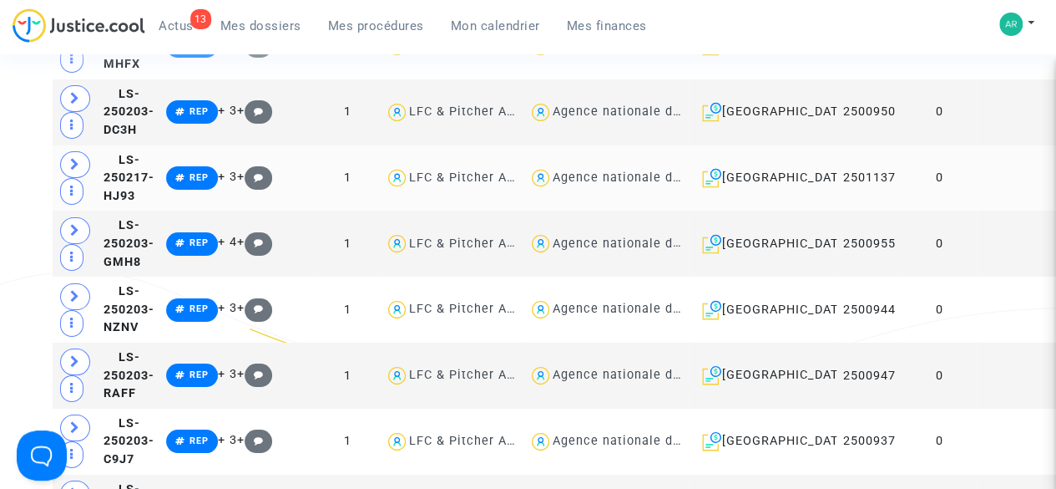
click at [920, 211] on td "0" at bounding box center [939, 178] width 76 height 66
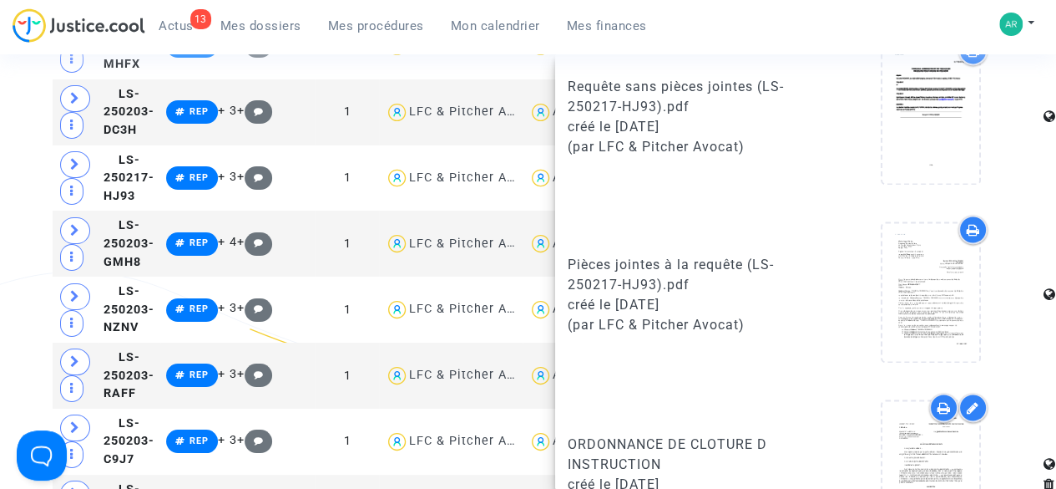
scroll to position [1636, 0]
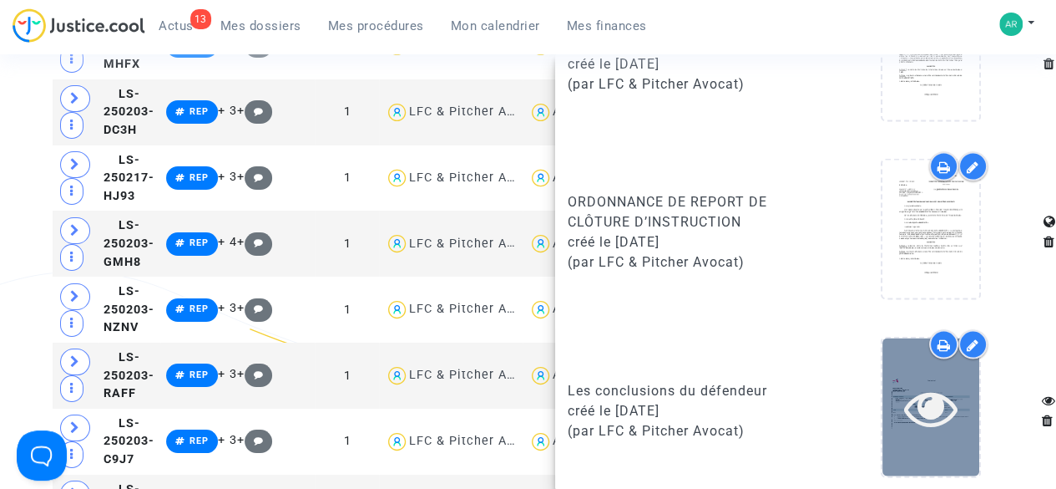
click at [924, 403] on icon at bounding box center [931, 406] width 54 height 53
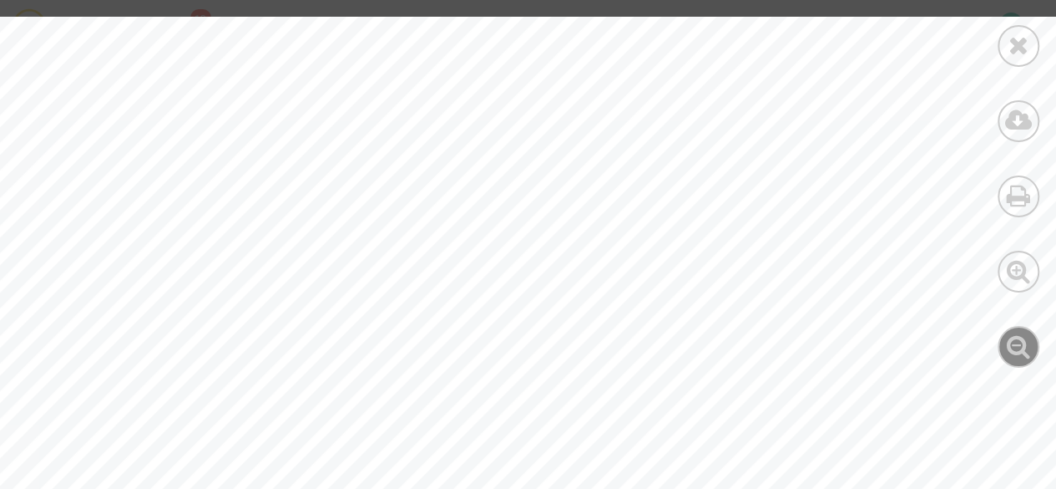
click at [1009, 347] on icon at bounding box center [1019, 345] width 24 height 25
click at [1012, 348] on icon at bounding box center [1019, 345] width 24 height 25
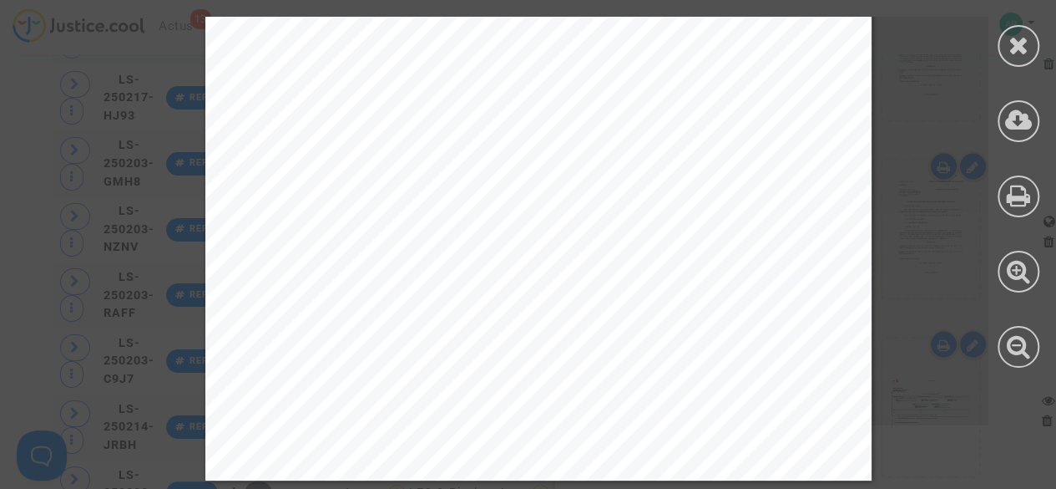
scroll to position [11618, 0]
click at [1024, 43] on icon at bounding box center [1019, 45] width 21 height 25
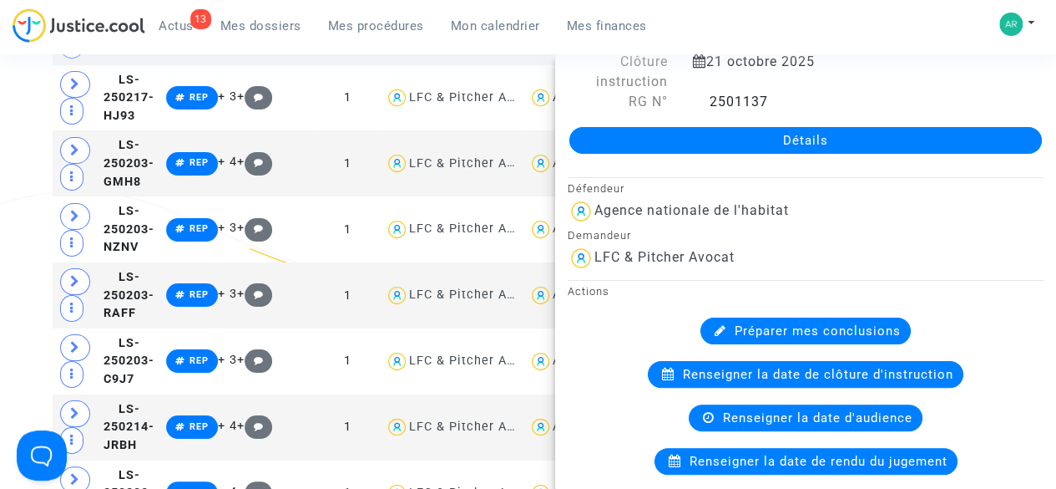
scroll to position [0, 0]
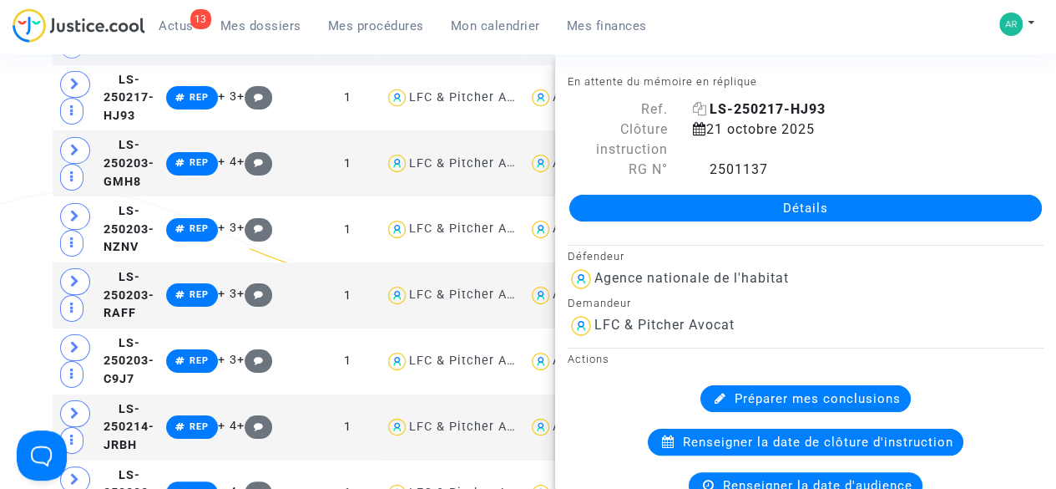
click at [698, 112] on icon at bounding box center [700, 108] width 14 height 13
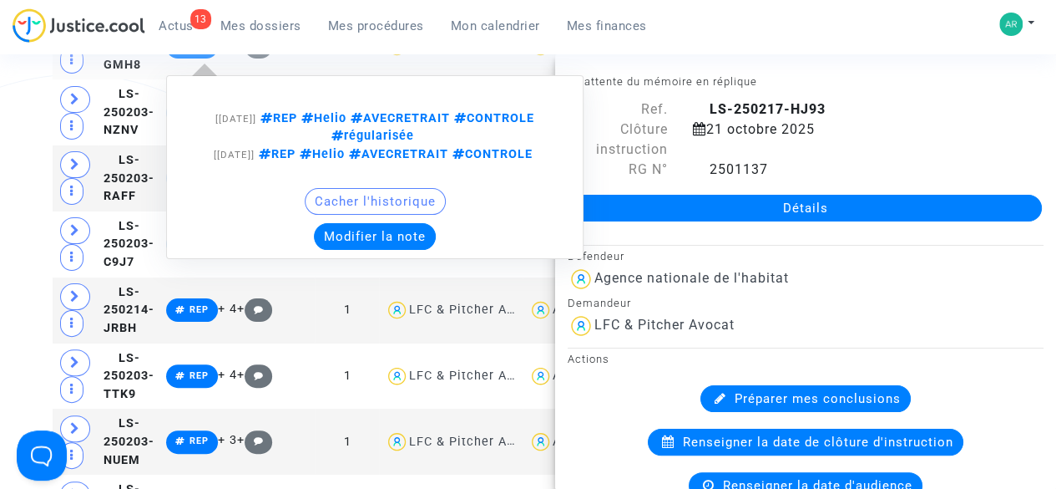
scroll to position [3236, 0]
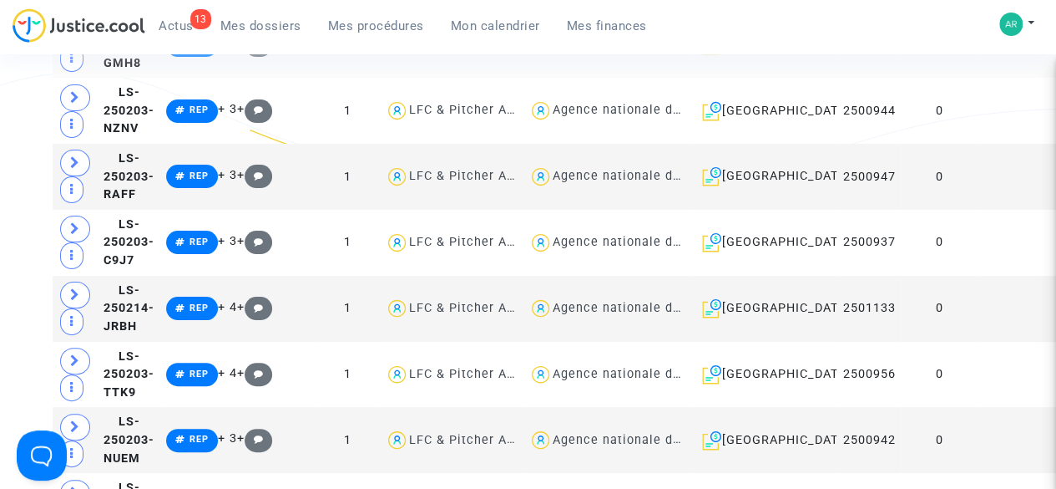
click at [927, 78] on td "0" at bounding box center [939, 45] width 76 height 66
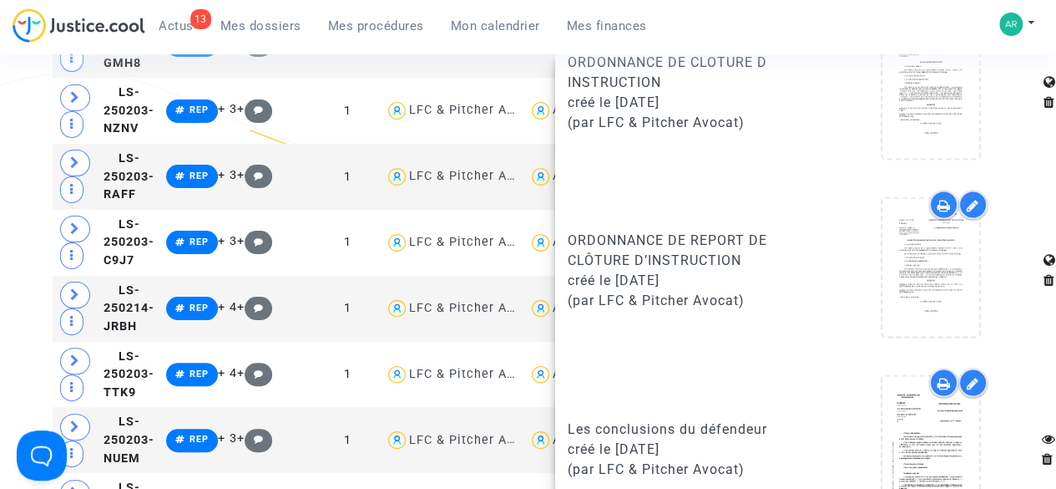
scroll to position [1636, 0]
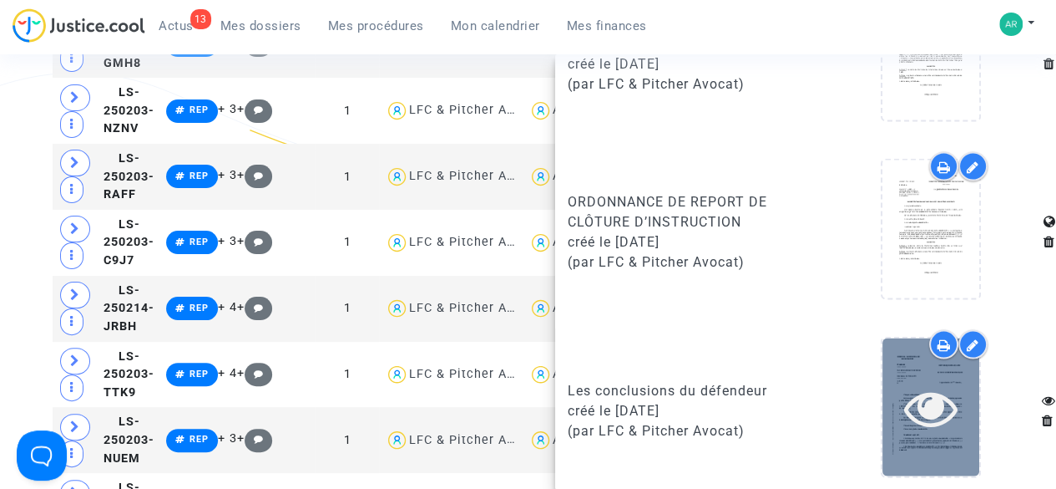
click at [922, 389] on icon at bounding box center [931, 406] width 54 height 53
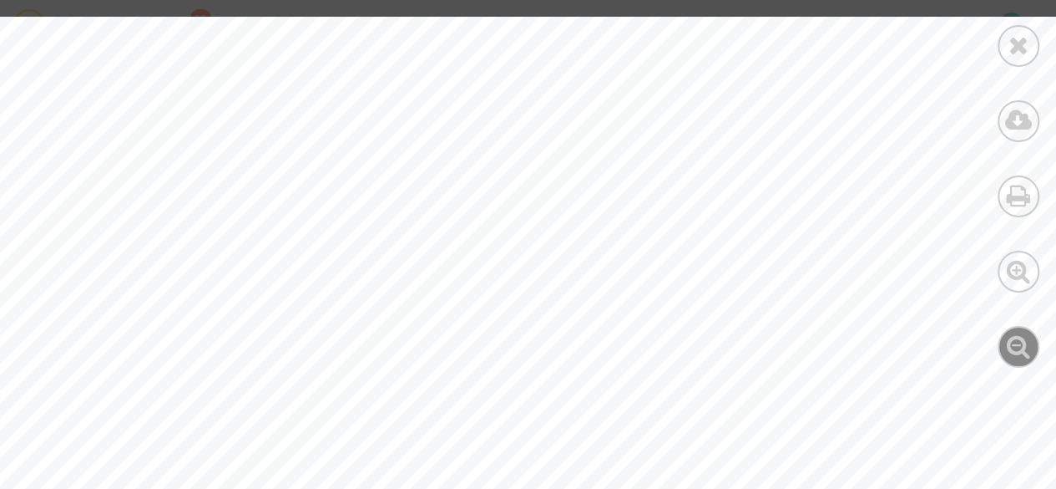
click at [1015, 348] on icon at bounding box center [1019, 345] width 24 height 25
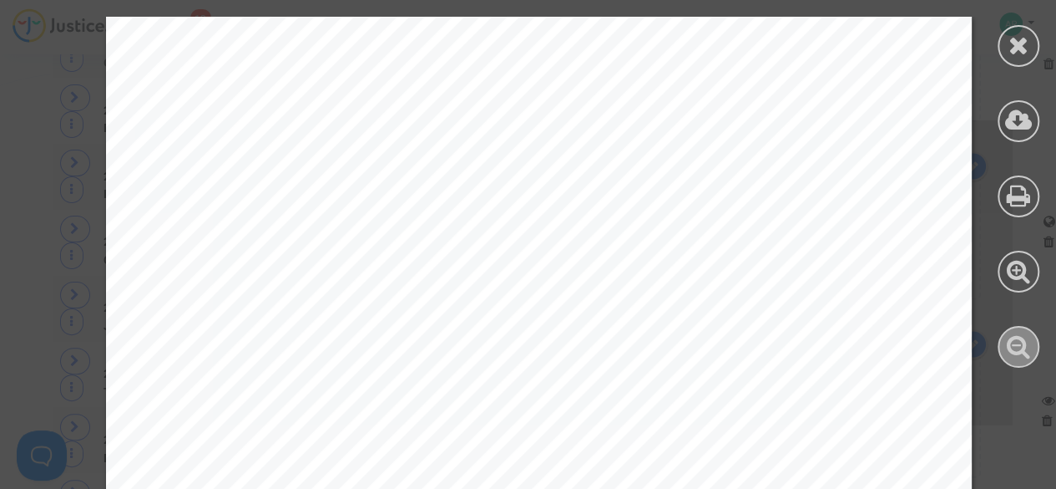
click at [1015, 348] on icon at bounding box center [1019, 345] width 24 height 25
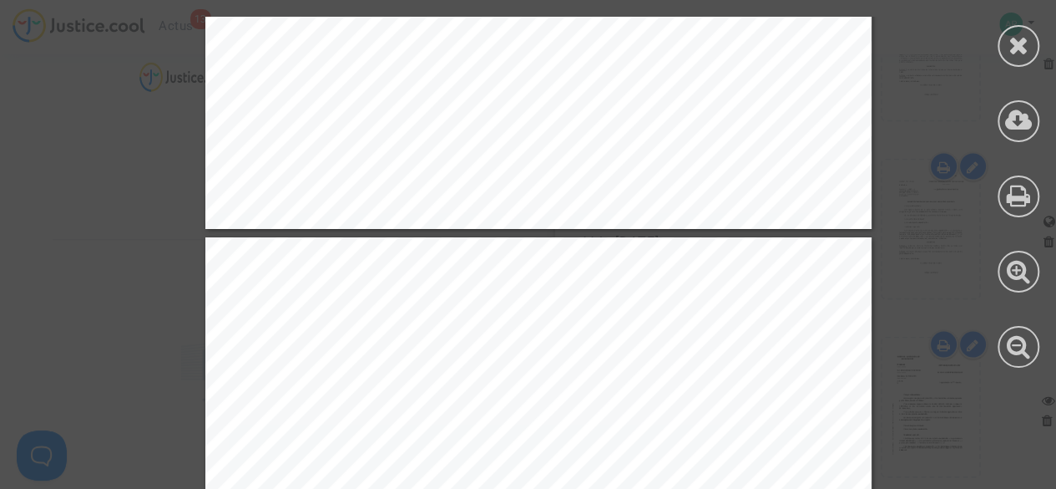
scroll to position [36713, 0]
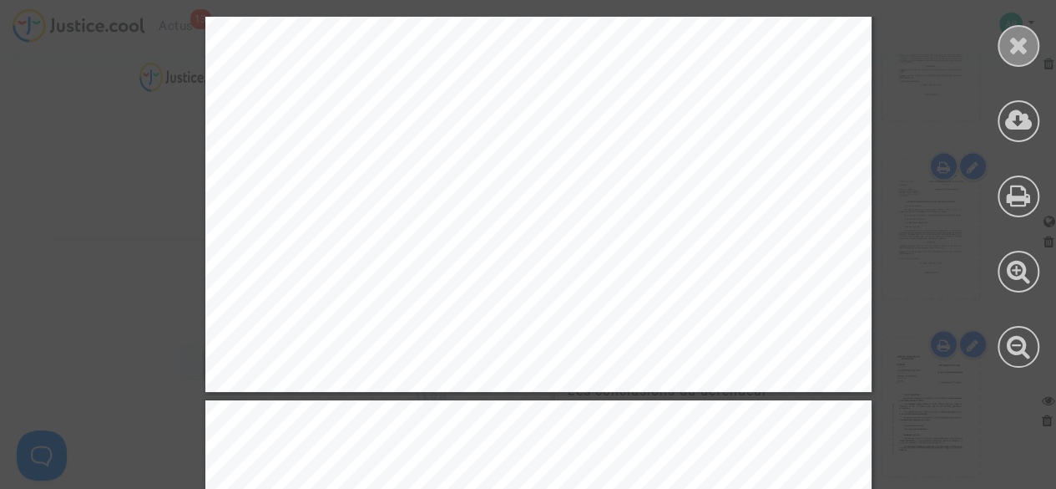
click at [1024, 60] on div at bounding box center [1019, 46] width 42 height 42
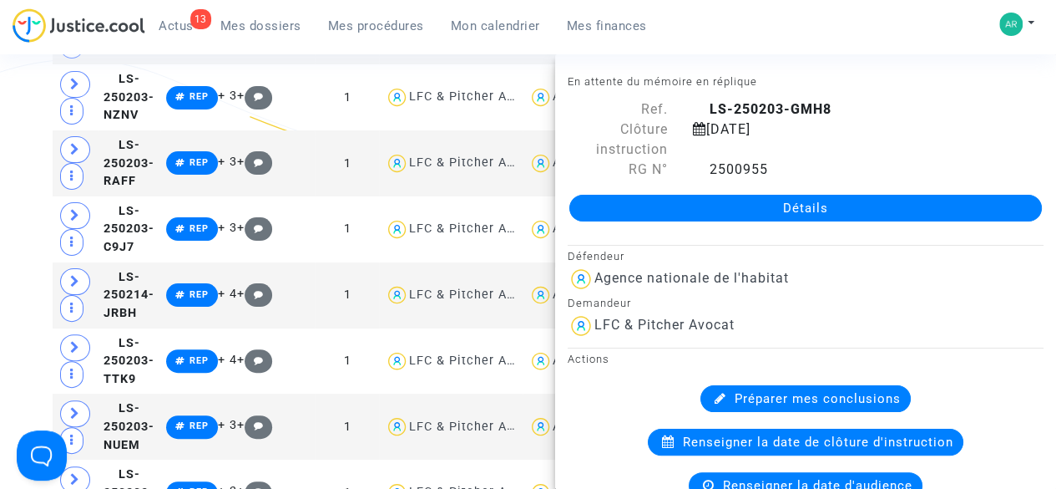
scroll to position [3249, 0]
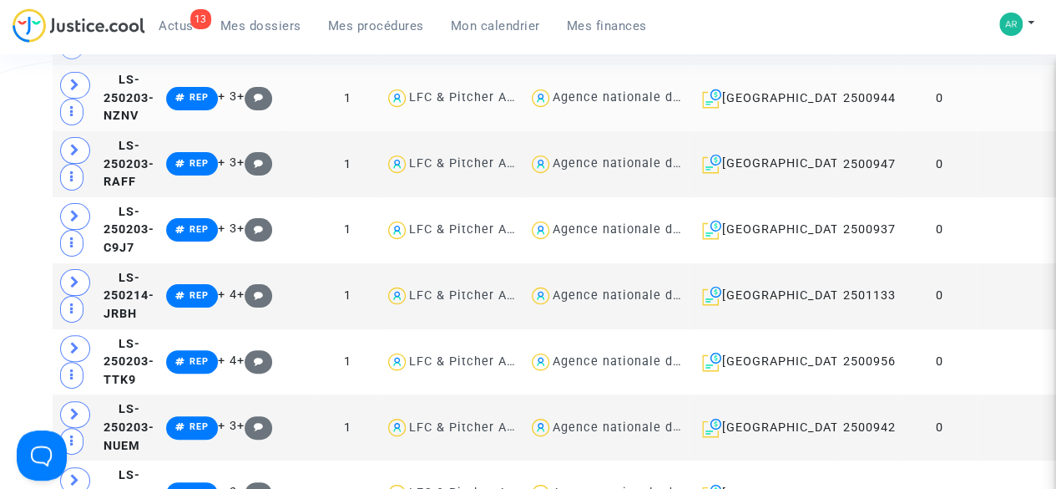
click at [977, 131] on td at bounding box center [1019, 98] width 85 height 66
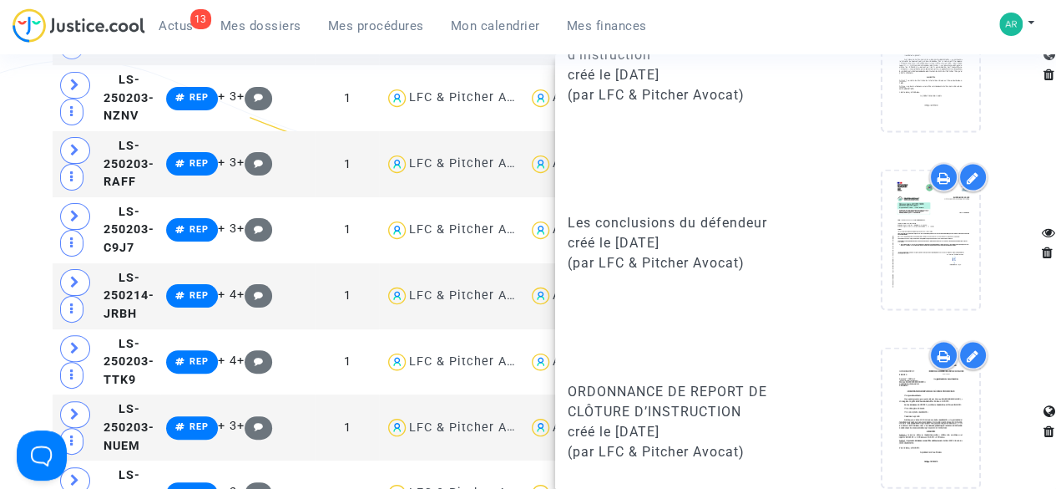
scroll to position [1636, 0]
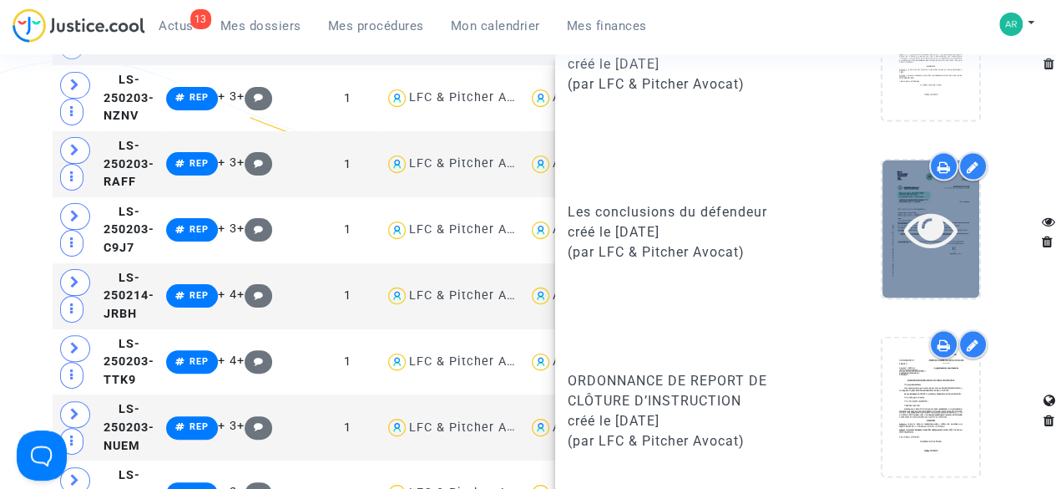
click at [917, 226] on icon at bounding box center [931, 227] width 54 height 53
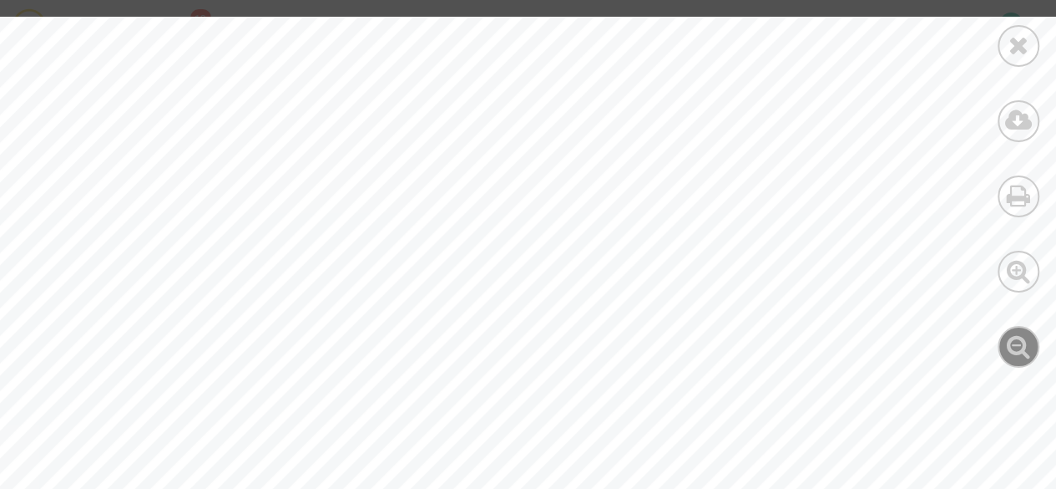
click at [1031, 347] on div at bounding box center [1019, 347] width 42 height 42
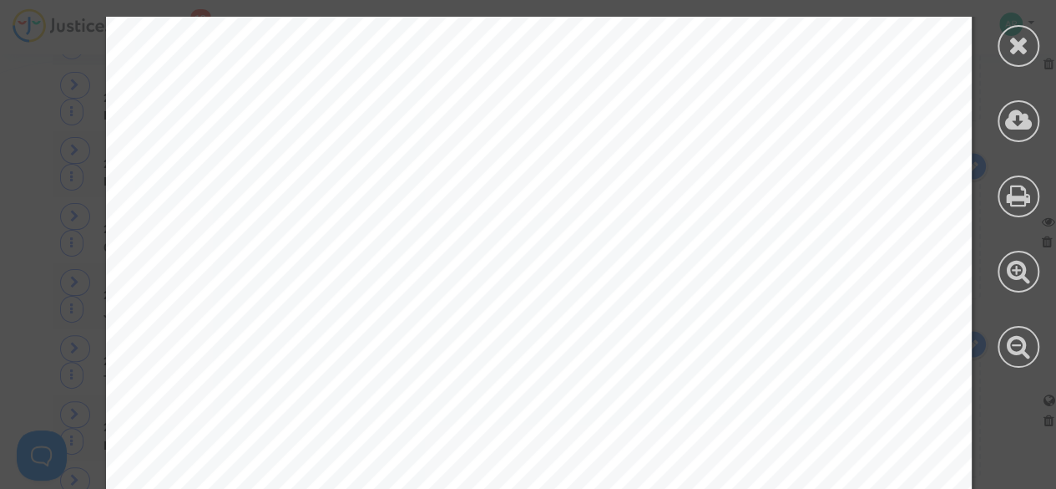
scroll to position [11786, 0]
click at [1017, 43] on icon at bounding box center [1019, 45] width 21 height 25
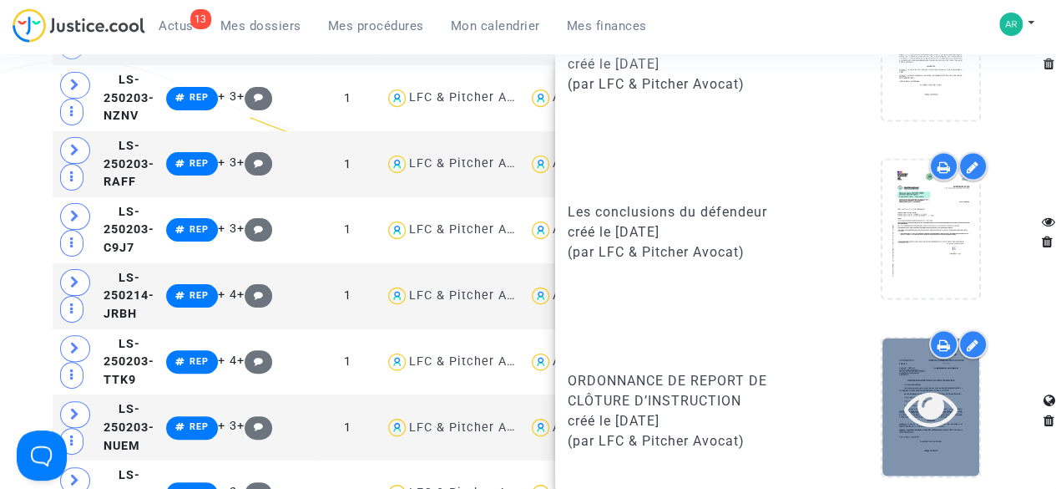
click at [924, 411] on icon at bounding box center [931, 406] width 54 height 53
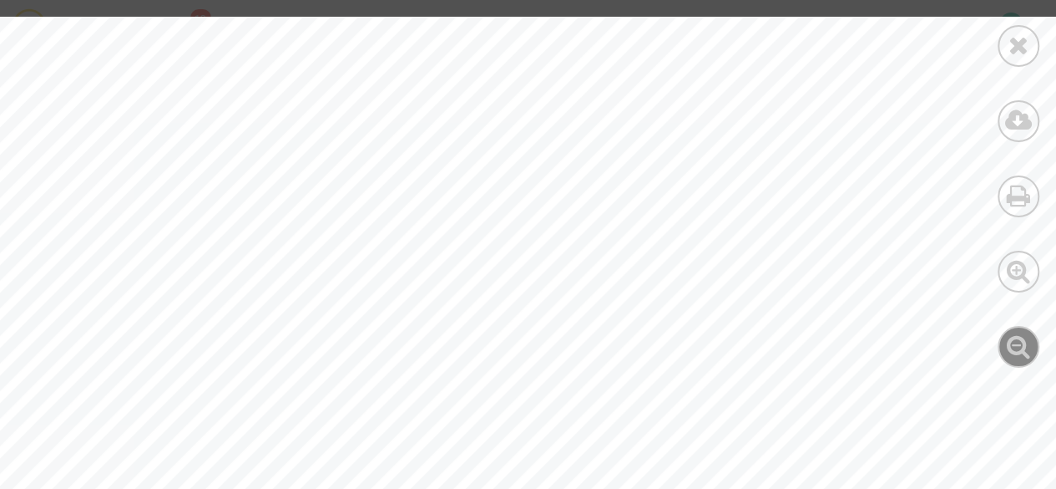
click at [1008, 350] on icon at bounding box center [1019, 345] width 24 height 25
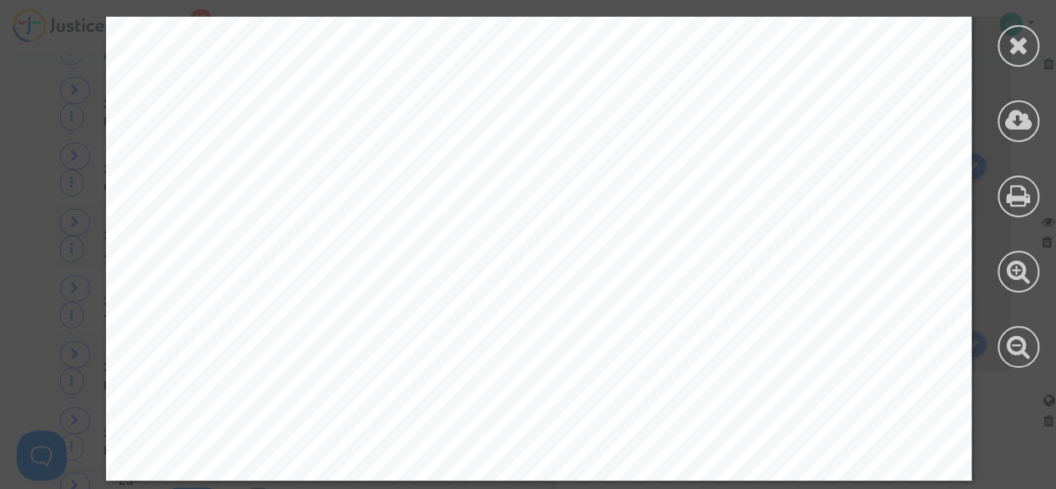
scroll to position [3308, 0]
click at [1033, 53] on div at bounding box center [1019, 46] width 42 height 42
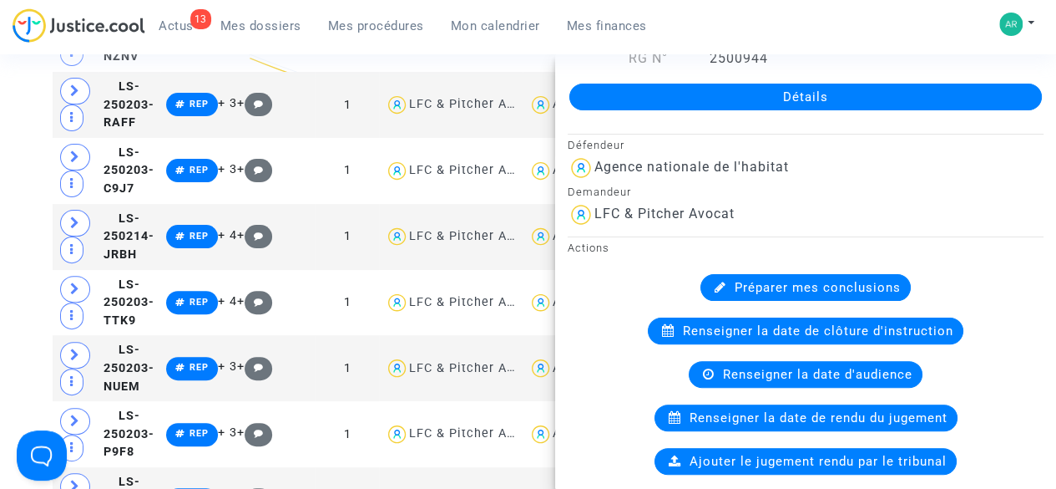
scroll to position [0, 0]
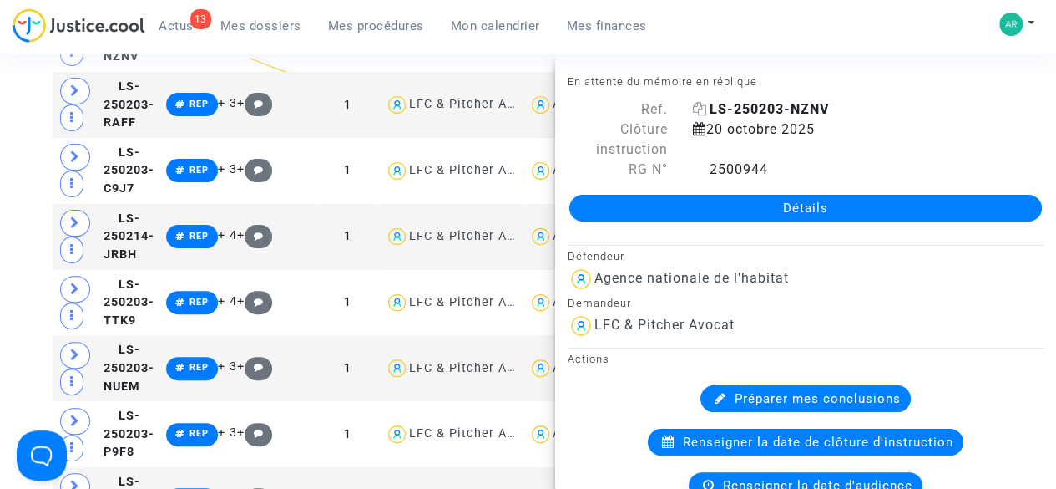
click at [701, 105] on icon at bounding box center [700, 108] width 14 height 13
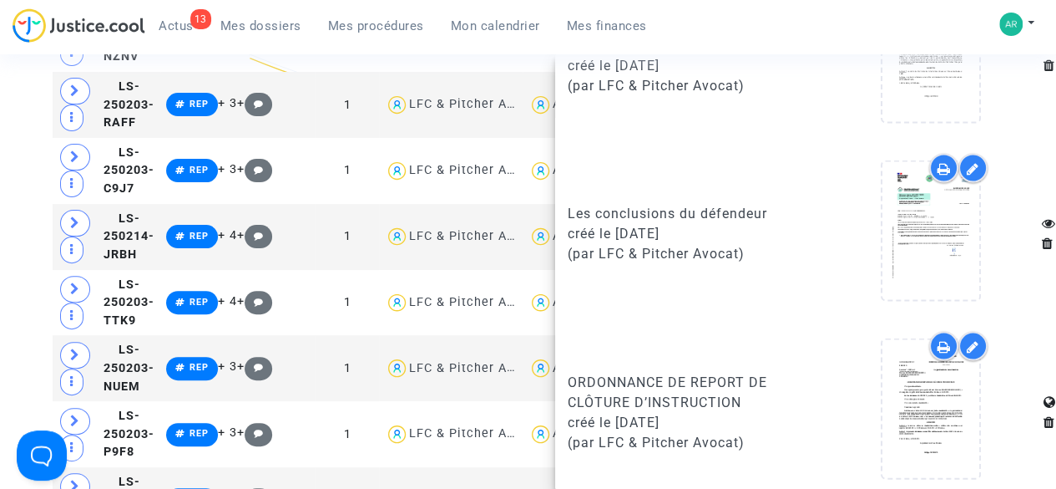
scroll to position [1636, 0]
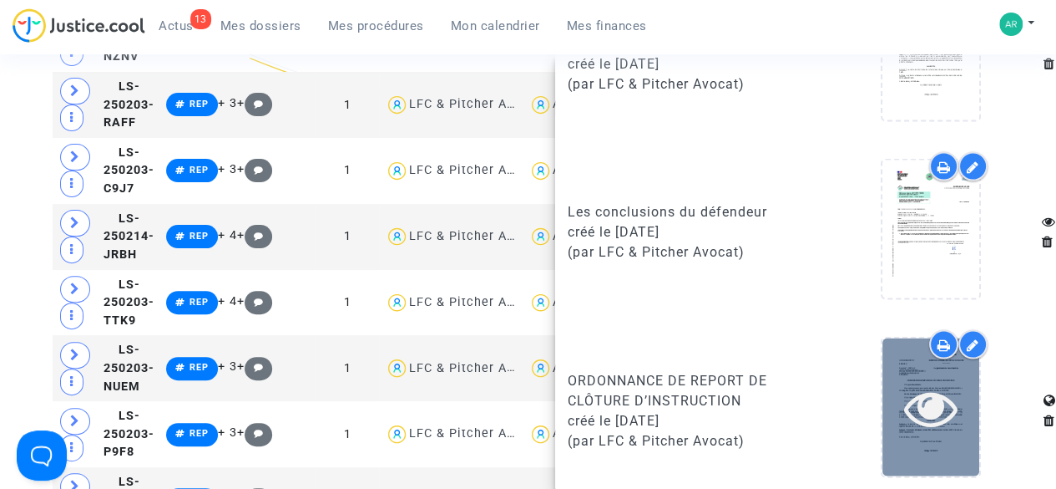
click at [967, 431] on div at bounding box center [931, 406] width 97 height 138
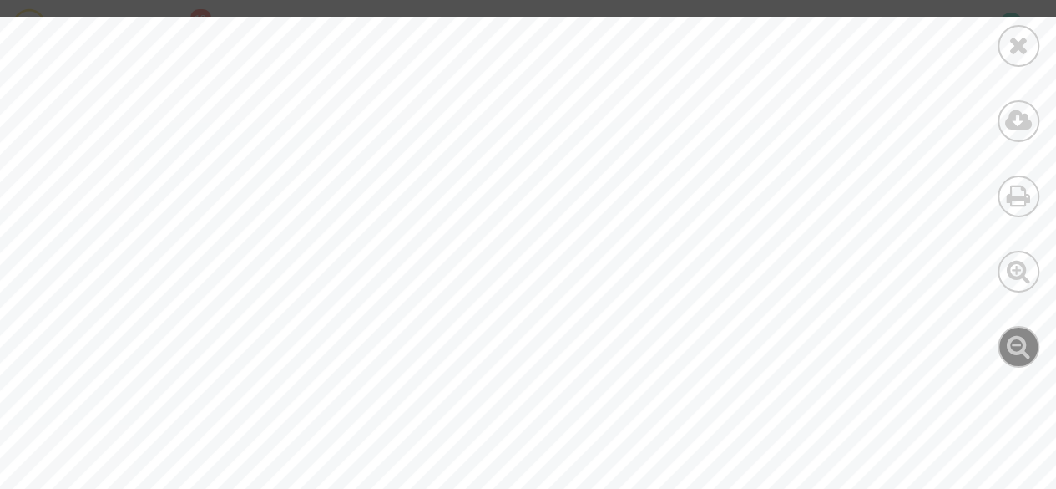
click at [1028, 345] on icon at bounding box center [1019, 345] width 24 height 25
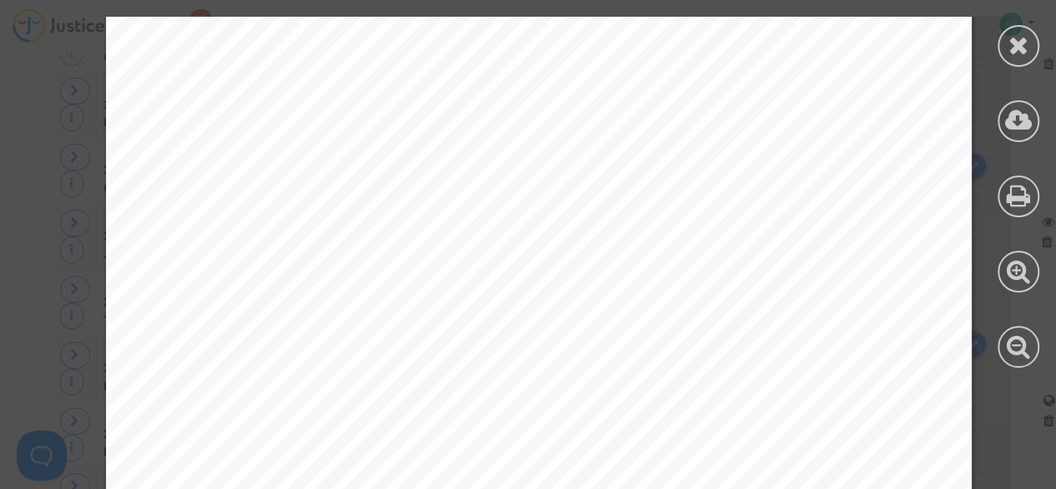
scroll to position [775, 0]
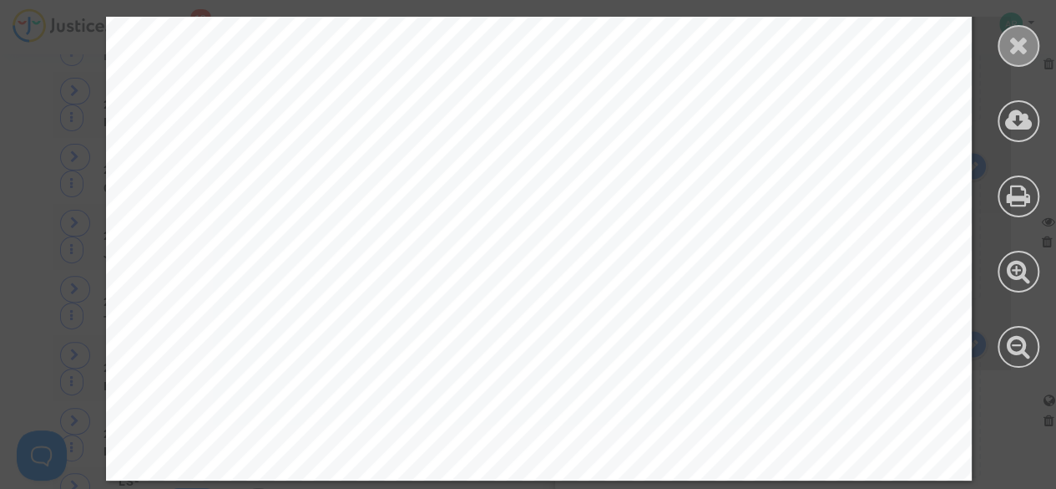
click at [1026, 46] on icon at bounding box center [1019, 45] width 21 height 25
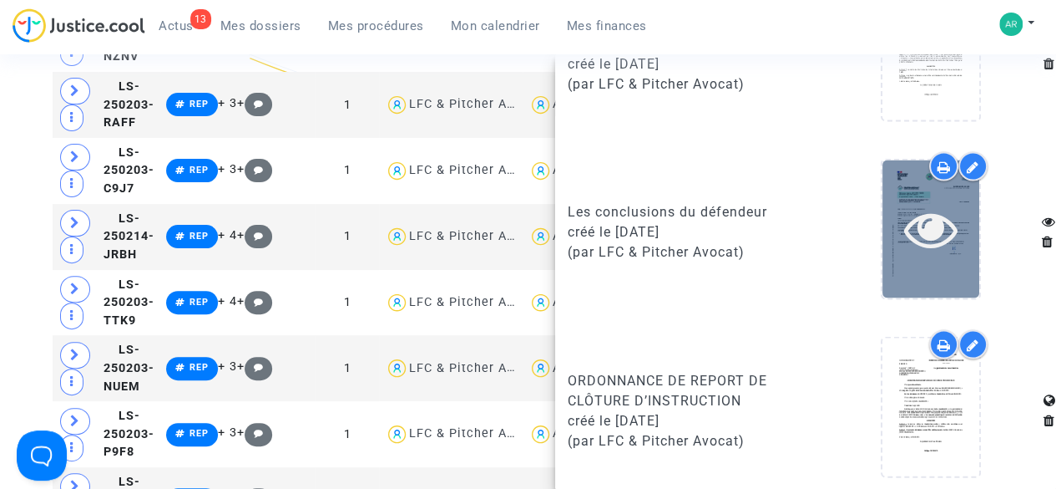
click at [910, 255] on div at bounding box center [931, 229] width 97 height 138
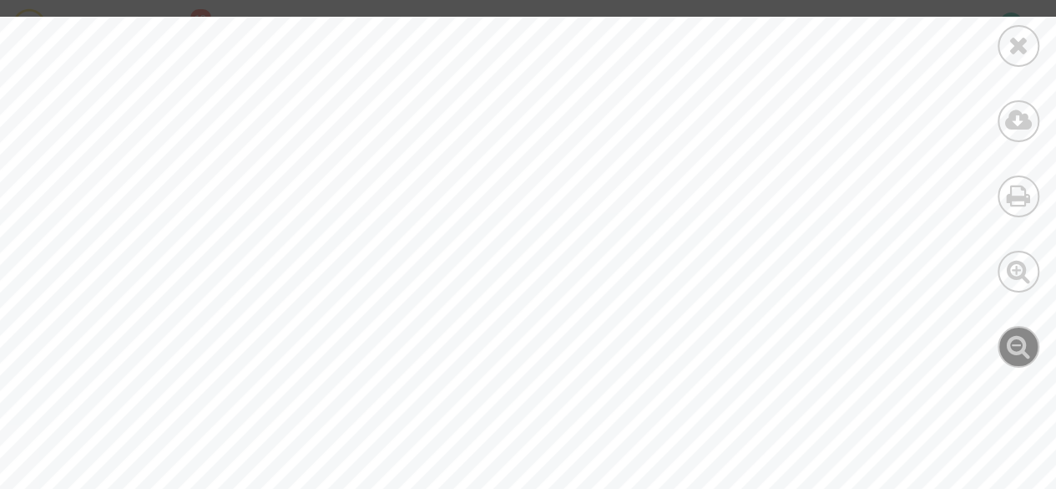
click at [1016, 343] on icon at bounding box center [1019, 345] width 24 height 25
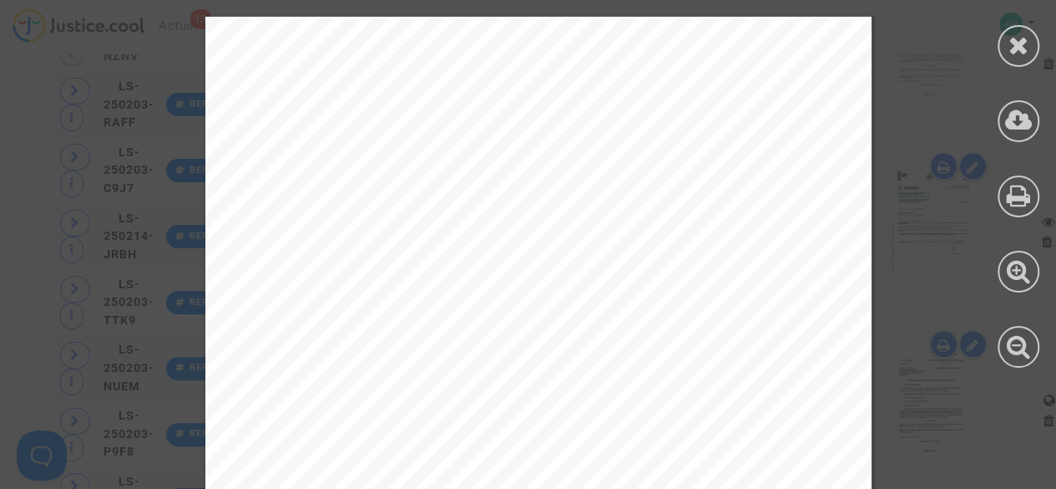
scroll to position [9053, 0]
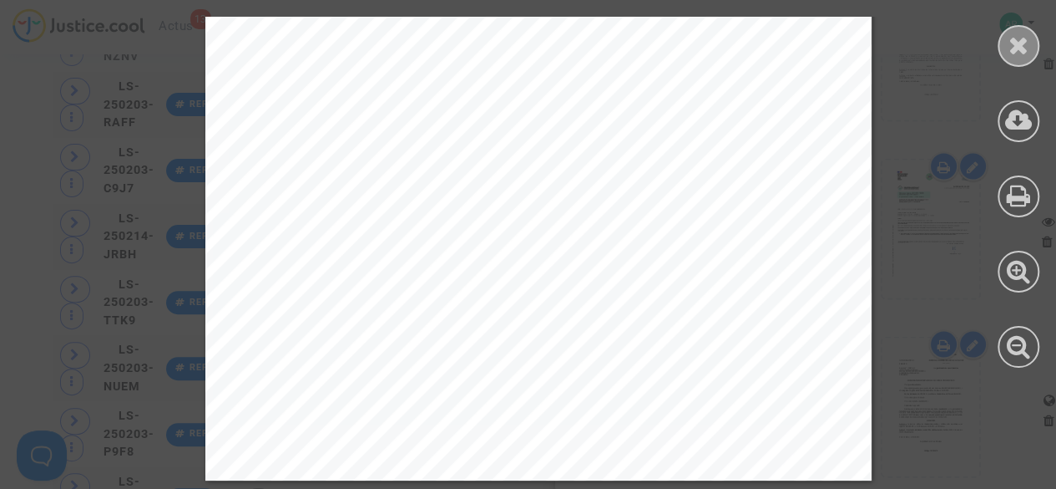
click at [1031, 42] on div at bounding box center [1019, 46] width 42 height 42
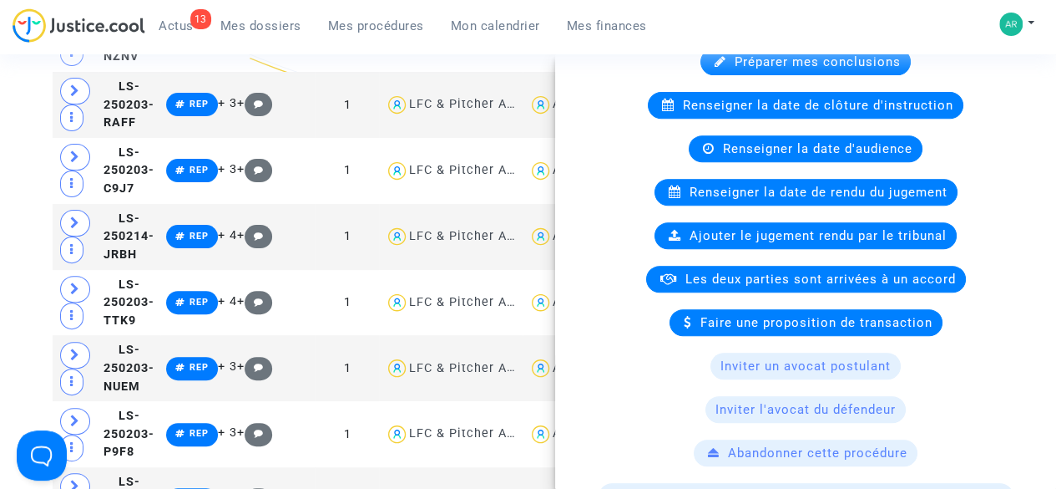
scroll to position [0, 0]
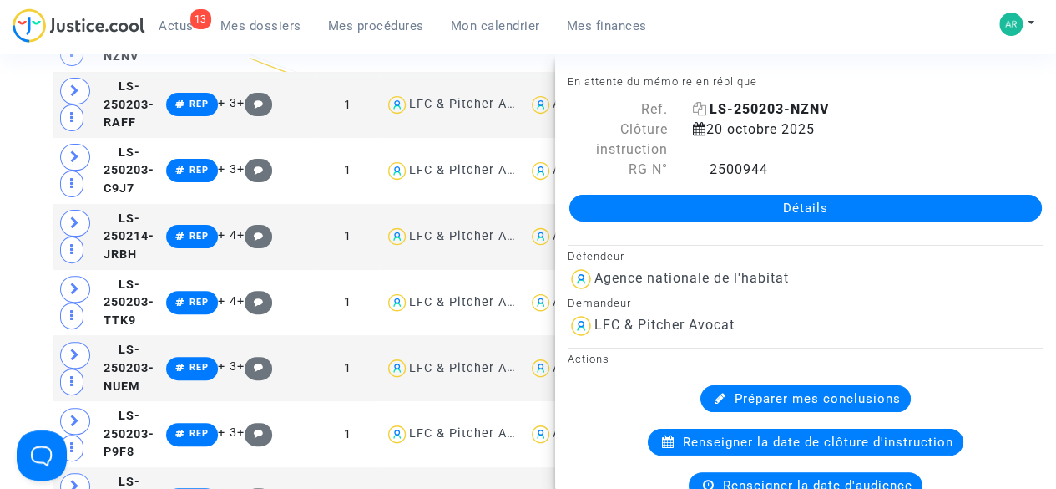
click at [696, 109] on icon at bounding box center [700, 108] width 14 height 13
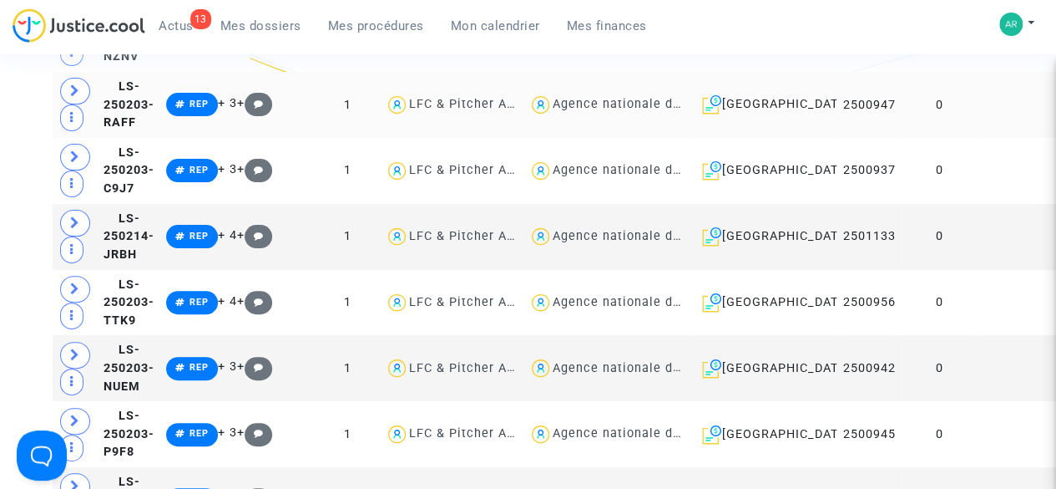
click at [977, 138] on td at bounding box center [1019, 105] width 85 height 66
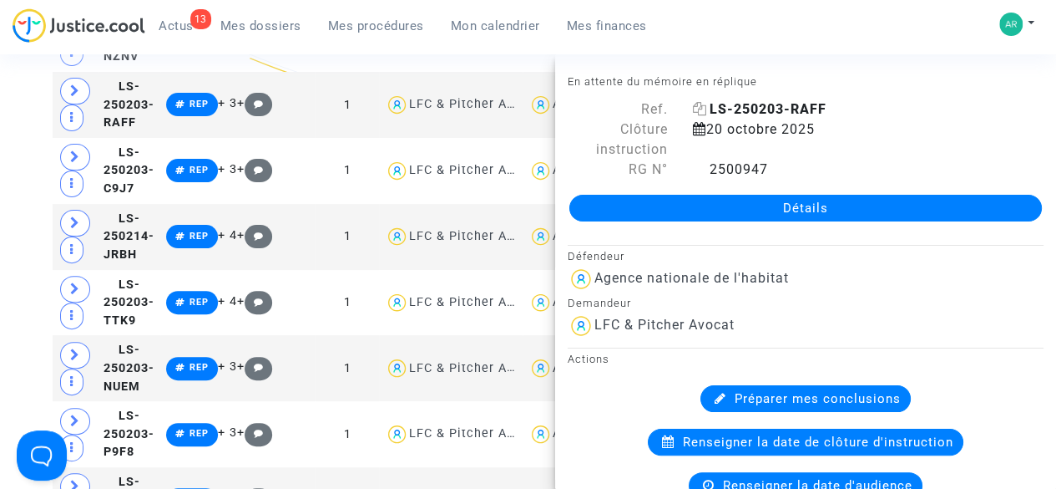
click at [694, 110] on icon at bounding box center [700, 108] width 14 height 13
click at [696, 111] on icon at bounding box center [700, 108] width 14 height 13
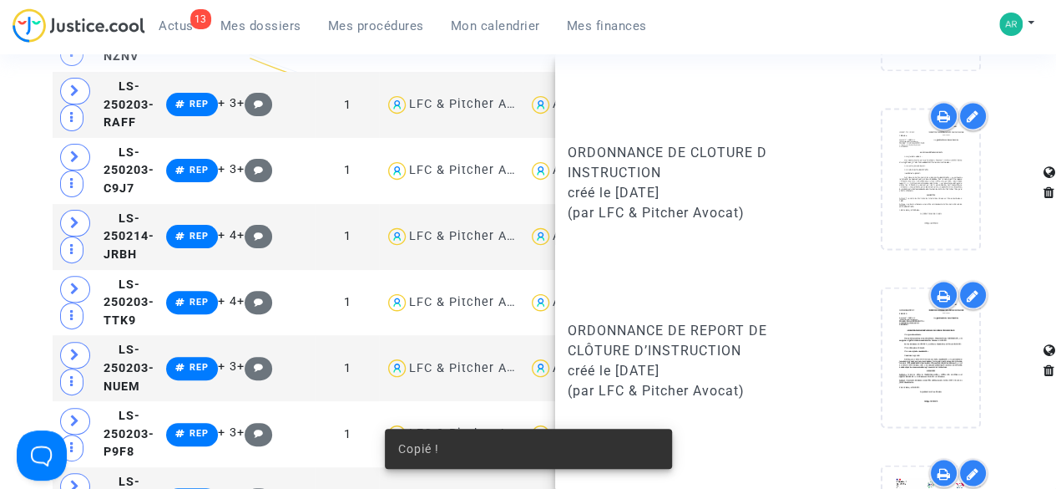
scroll to position [1636, 0]
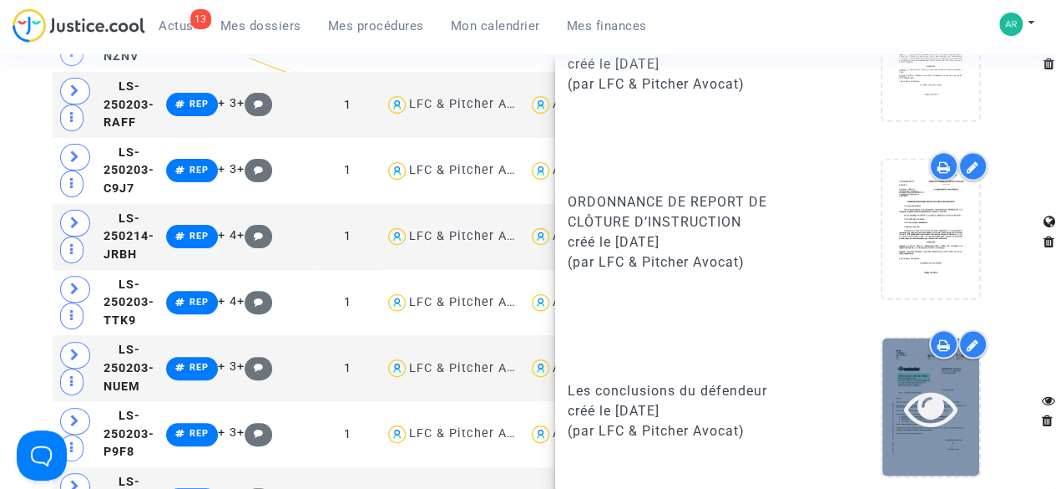
click at [904, 423] on icon at bounding box center [931, 406] width 54 height 53
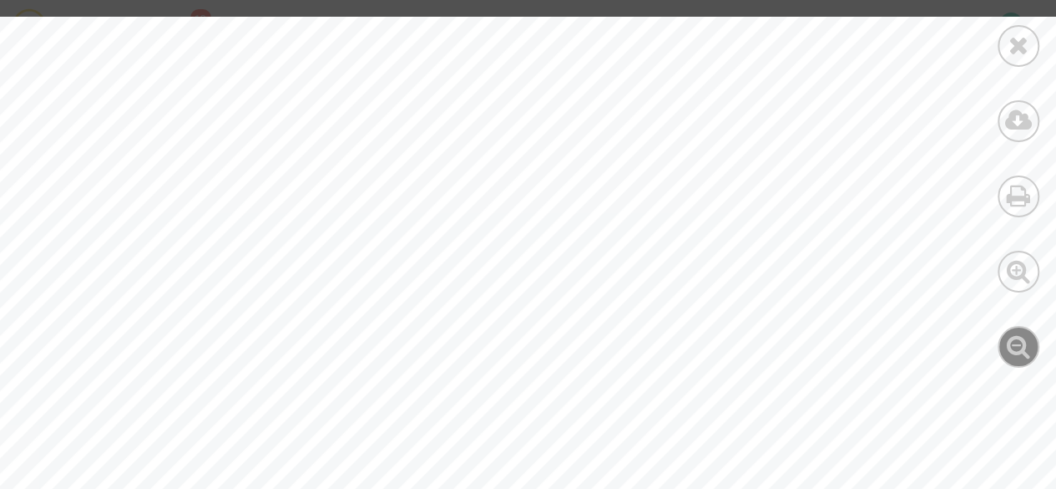
click at [1007, 350] on icon at bounding box center [1019, 345] width 24 height 25
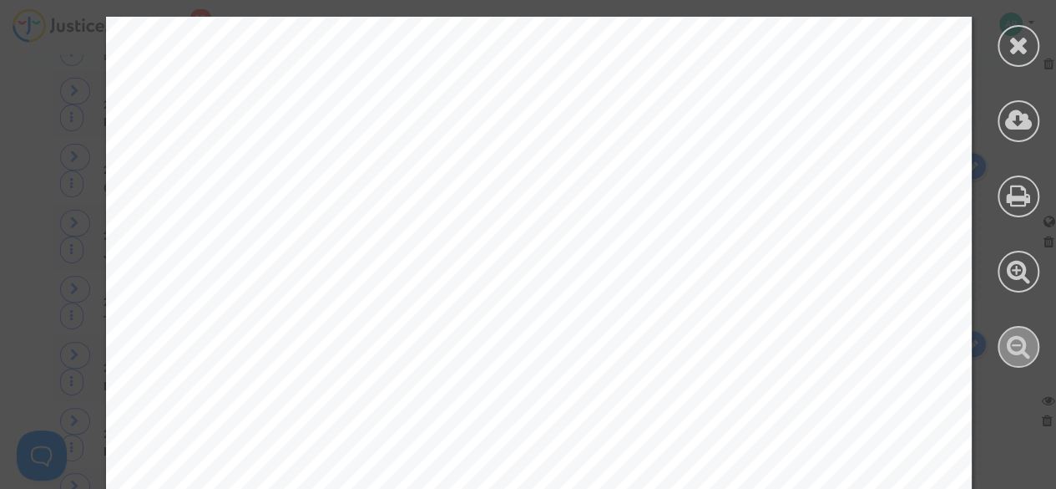
click at [1007, 350] on icon at bounding box center [1019, 345] width 24 height 25
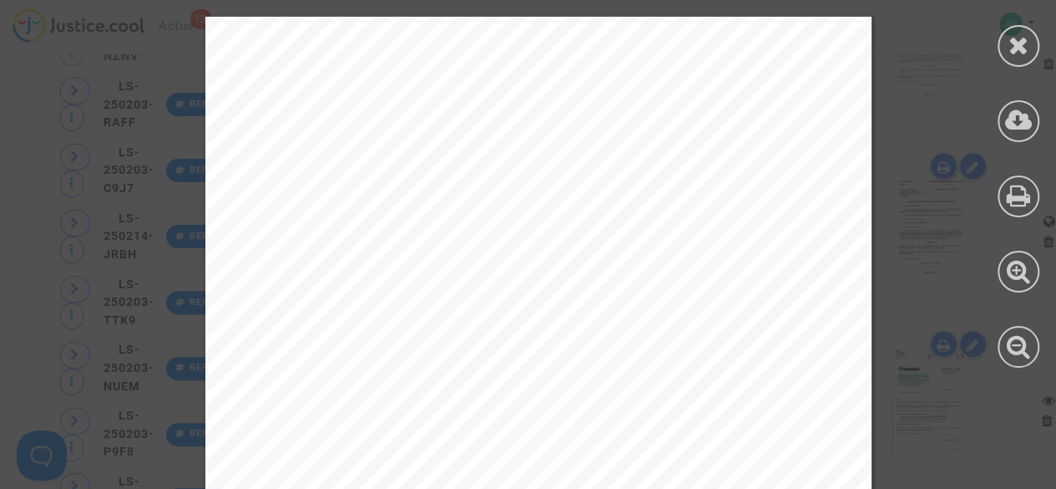
scroll to position [9053, 0]
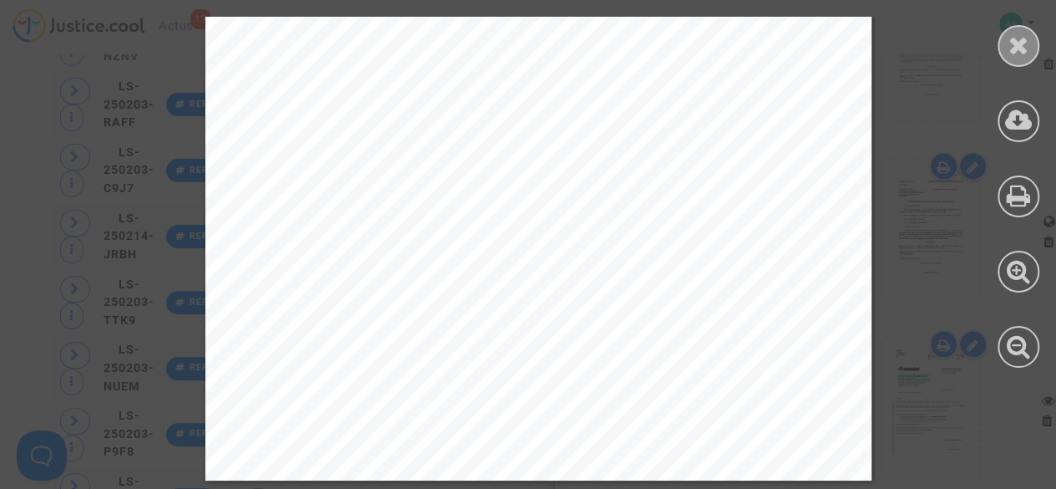
click at [1012, 44] on icon at bounding box center [1019, 45] width 21 height 25
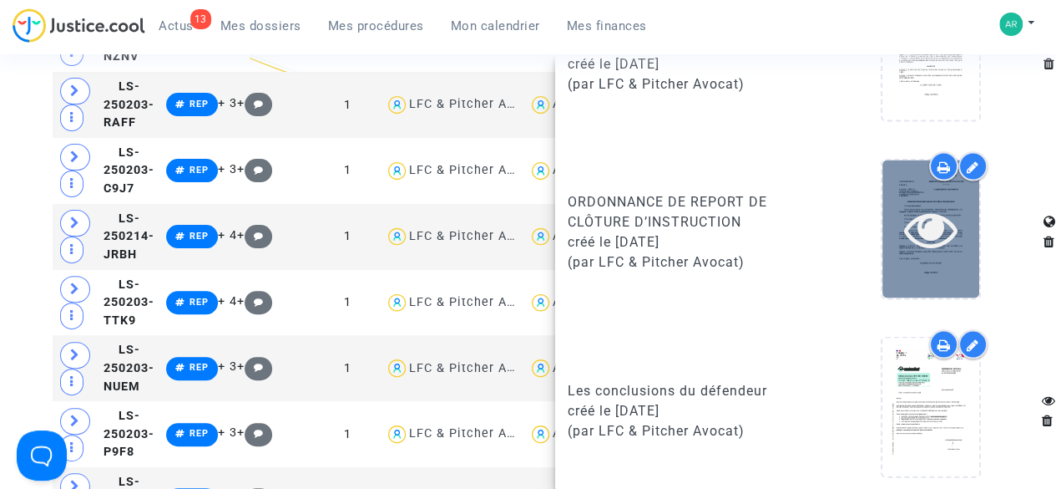
click at [911, 233] on icon at bounding box center [931, 227] width 54 height 53
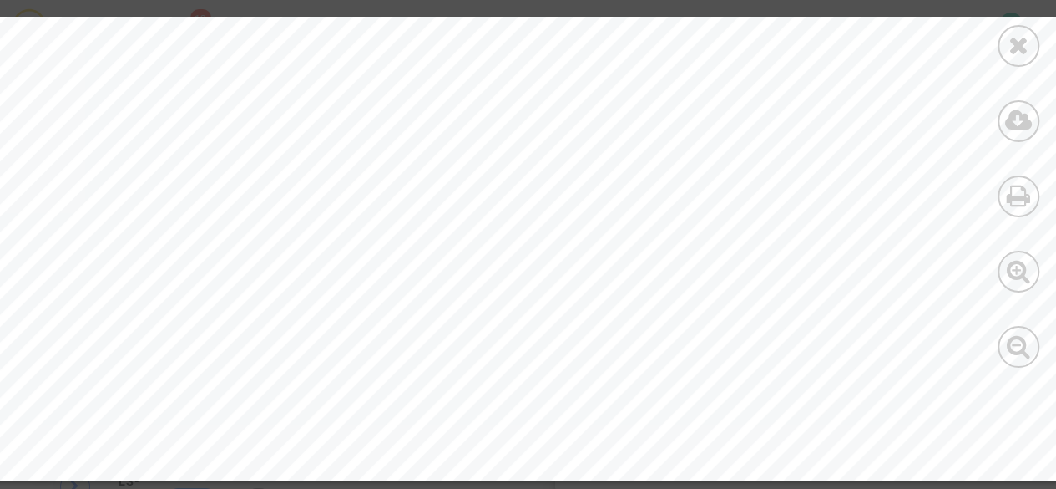
scroll to position [1155, 64]
click at [1026, 348] on icon at bounding box center [1019, 345] width 24 height 25
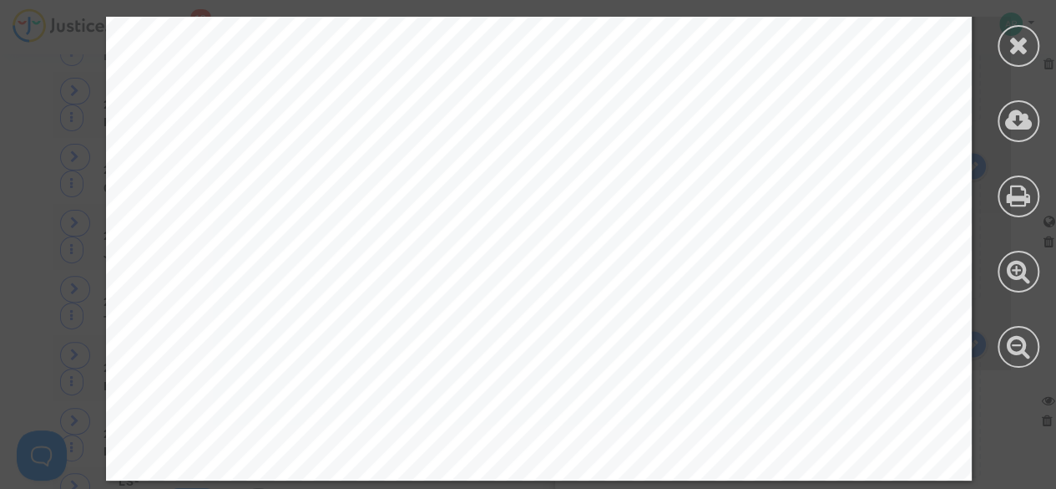
scroll to position [0, 0]
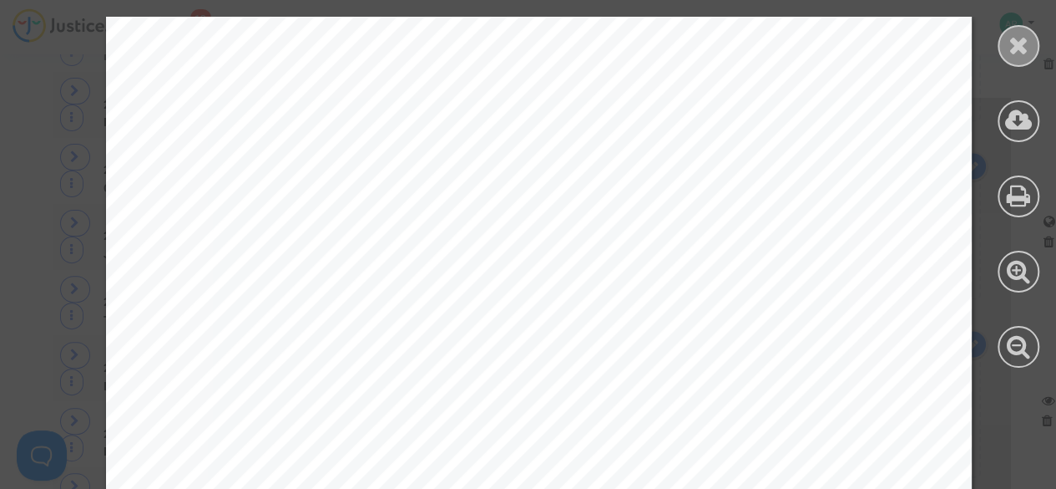
click at [1018, 36] on icon at bounding box center [1019, 45] width 21 height 25
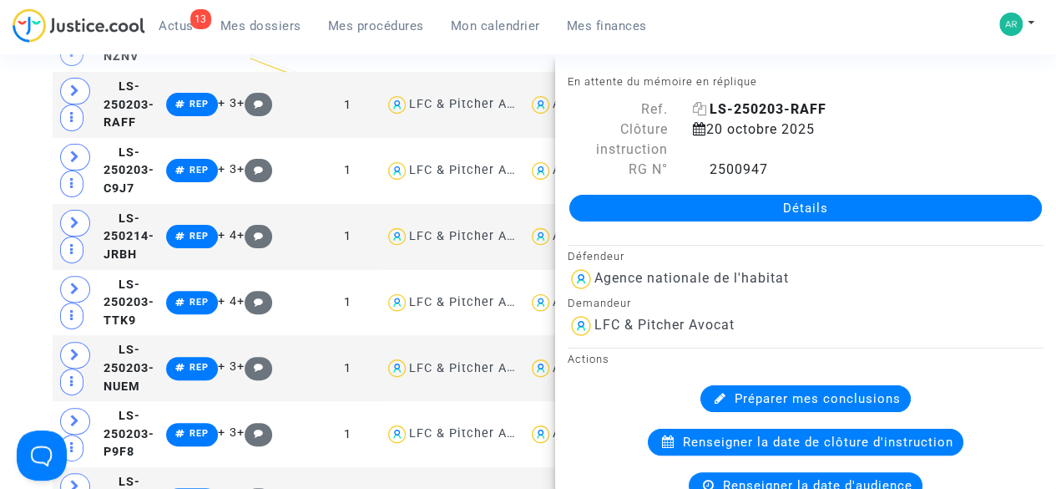
click at [696, 111] on icon at bounding box center [700, 108] width 14 height 13
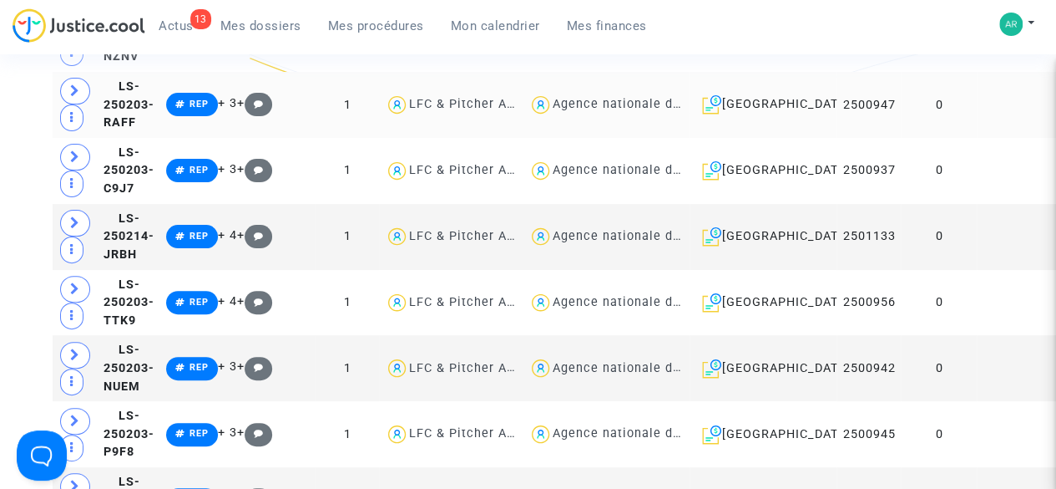
click at [977, 138] on td at bounding box center [1019, 105] width 85 height 66
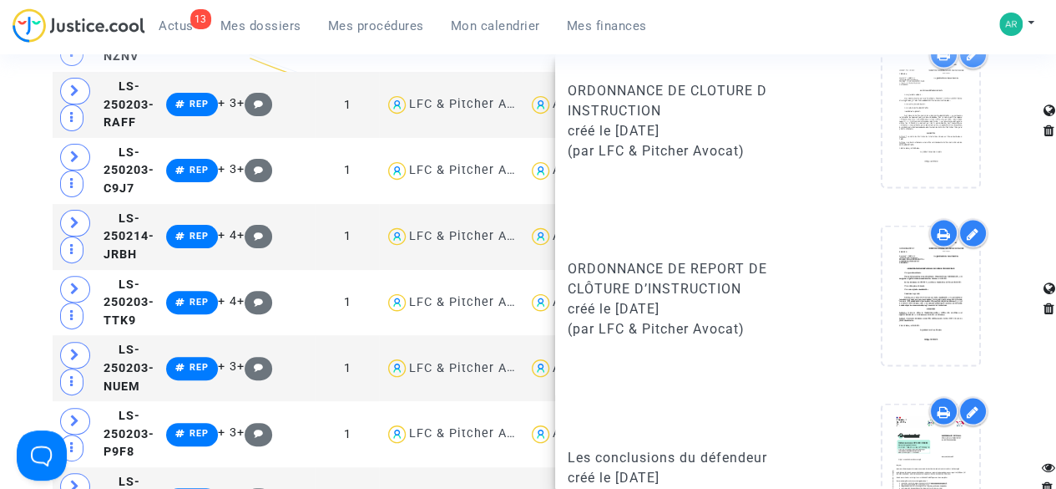
scroll to position [1636, 0]
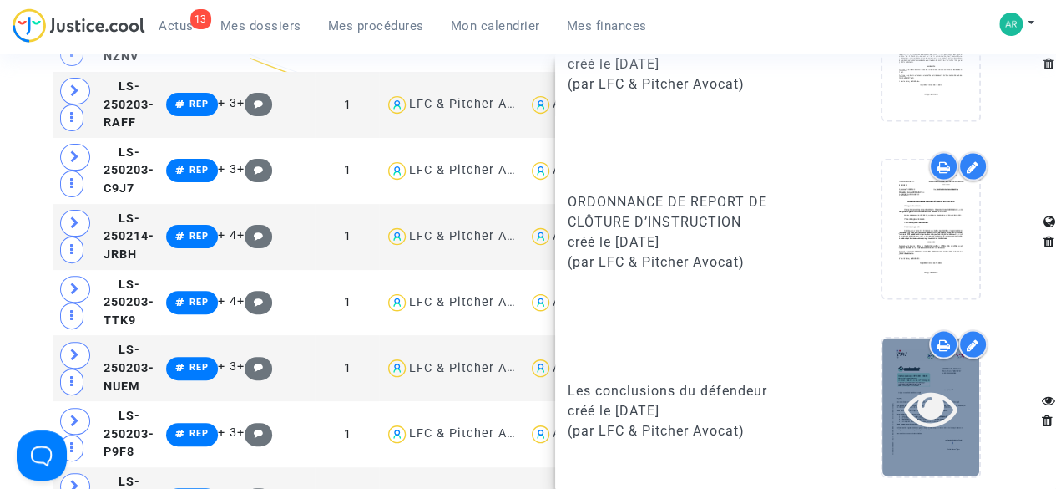
click at [917, 393] on icon at bounding box center [931, 406] width 54 height 53
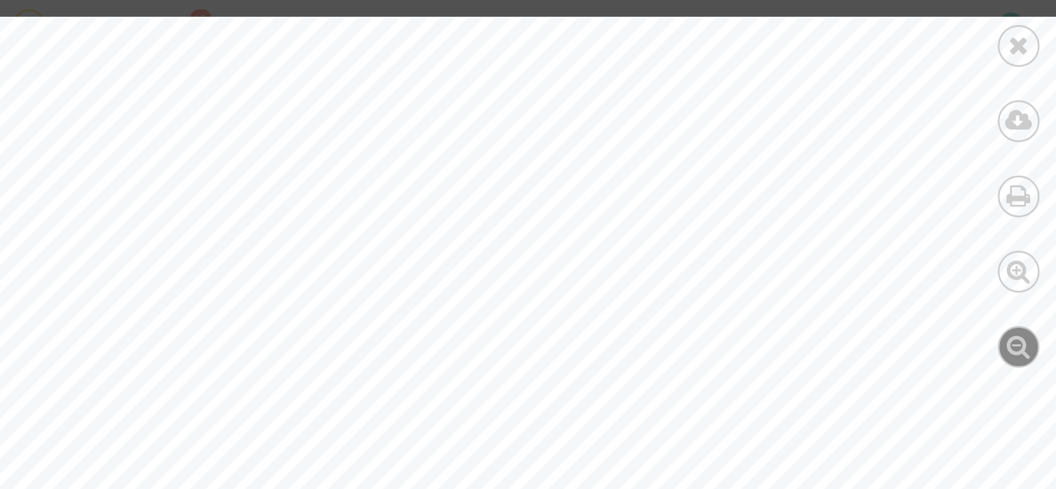
click at [1028, 353] on icon at bounding box center [1019, 345] width 24 height 25
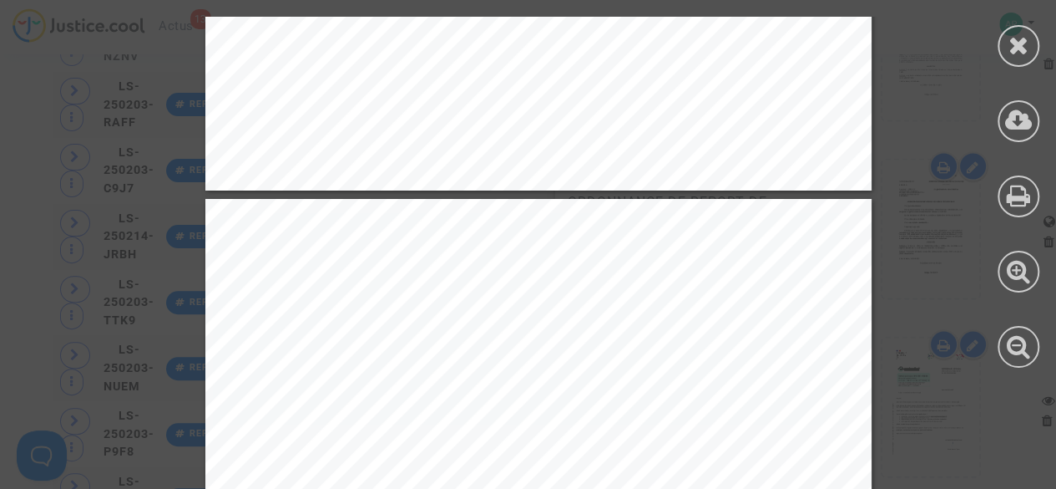
scroll to position [8384, 0]
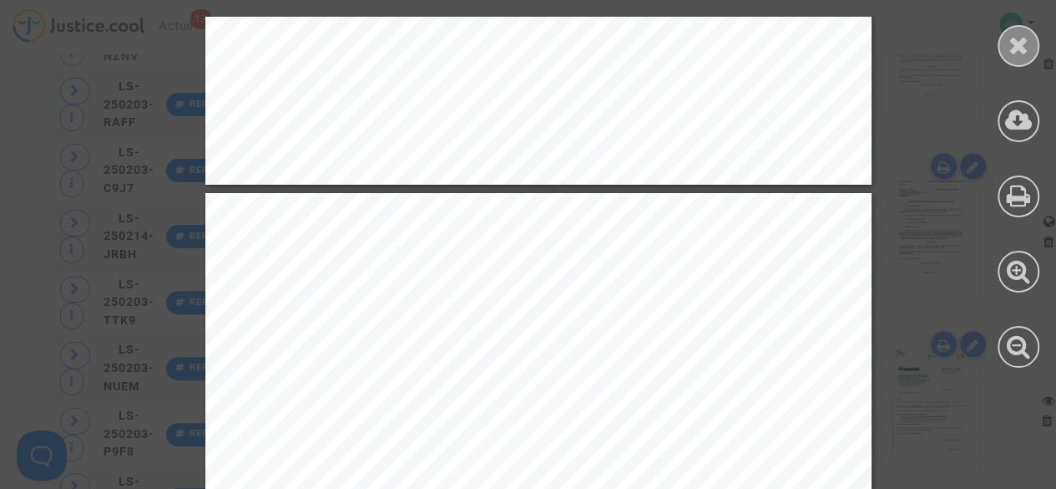
click at [1011, 39] on icon at bounding box center [1019, 45] width 21 height 25
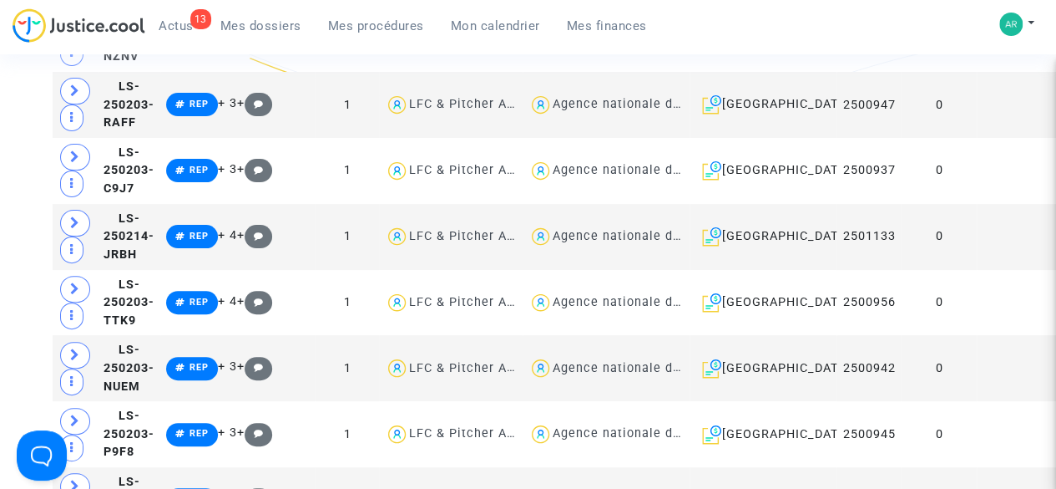
scroll to position [0, 0]
click at [977, 204] on td at bounding box center [1019, 171] width 85 height 66
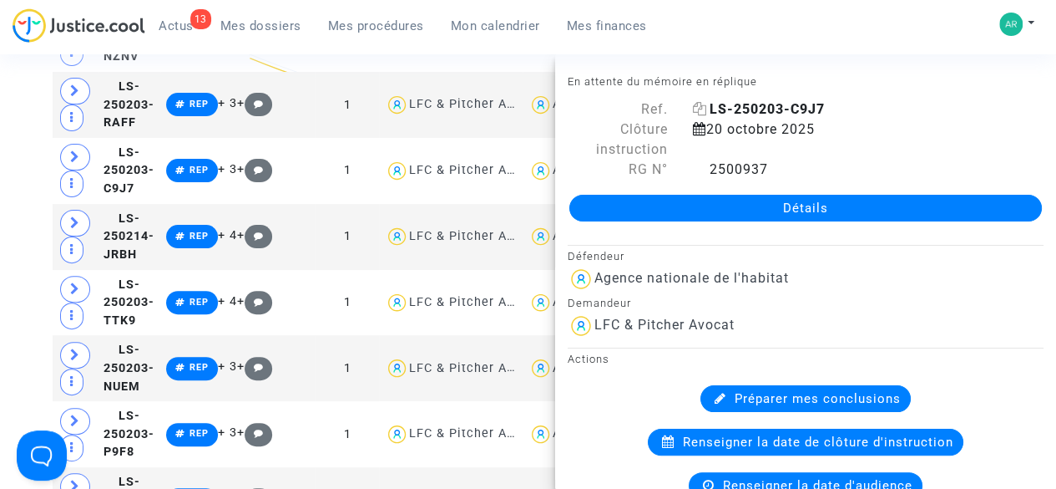
click at [693, 105] on icon at bounding box center [700, 108] width 14 height 13
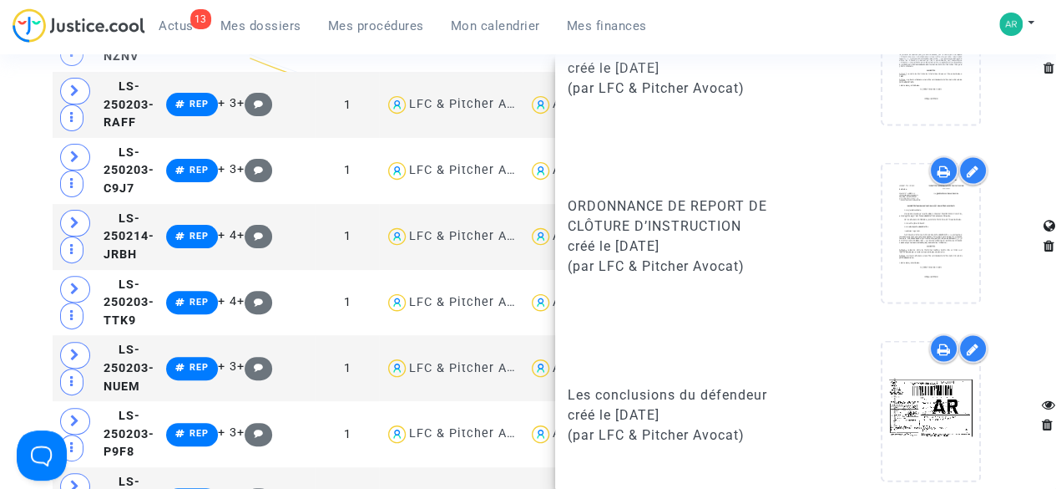
scroll to position [1636, 0]
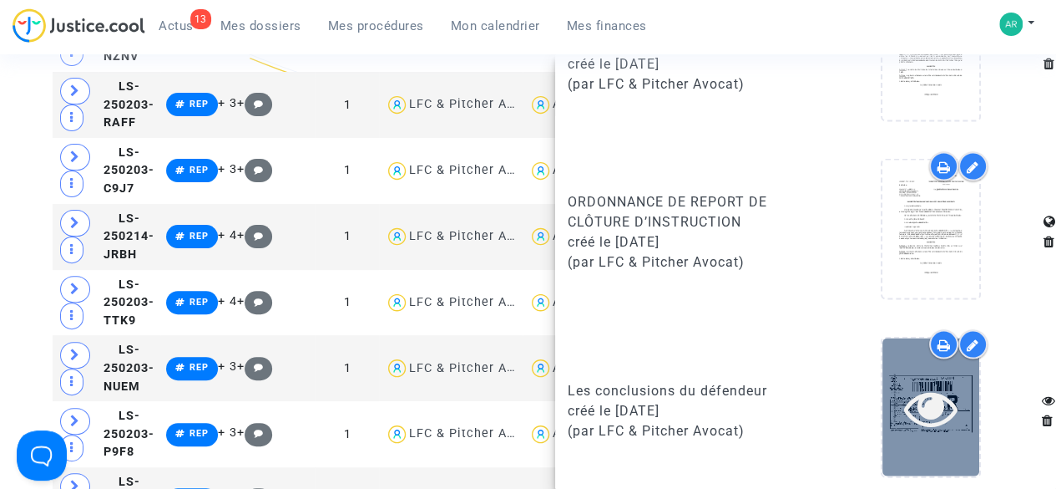
click at [904, 397] on icon at bounding box center [931, 406] width 54 height 53
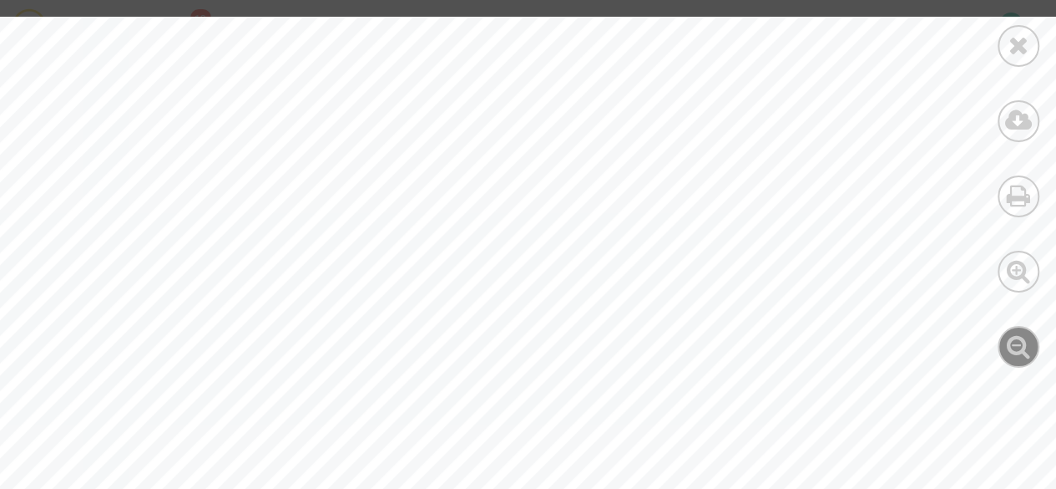
click at [1018, 351] on icon at bounding box center [1019, 345] width 24 height 25
click at [1010, 336] on icon at bounding box center [1019, 345] width 24 height 25
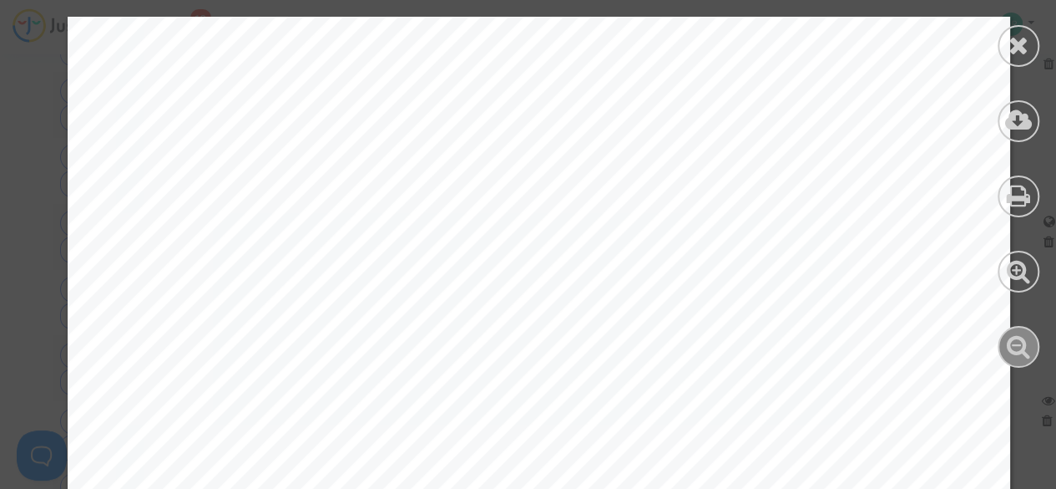
click at [1010, 336] on icon at bounding box center [1019, 345] width 24 height 25
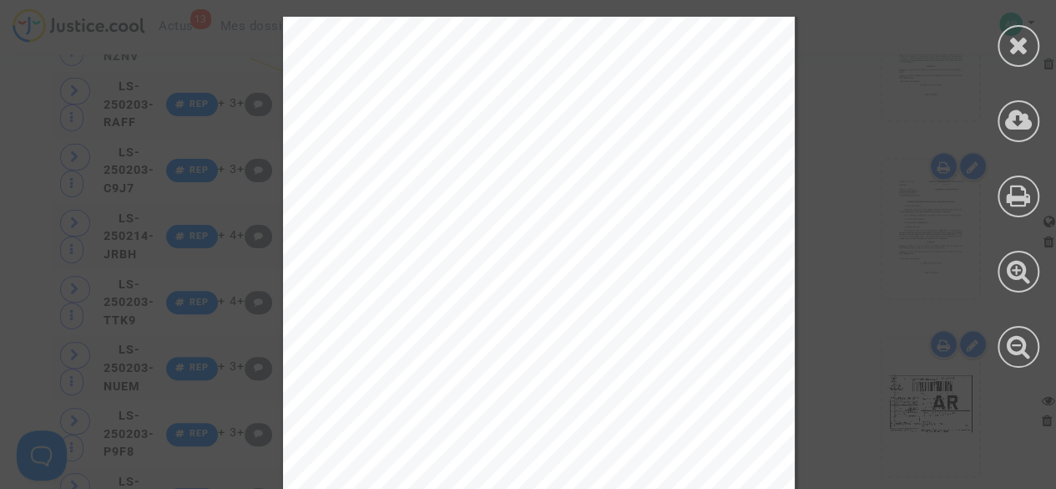
scroll to position [25511, 0]
click at [1019, 44] on icon at bounding box center [1019, 45] width 21 height 25
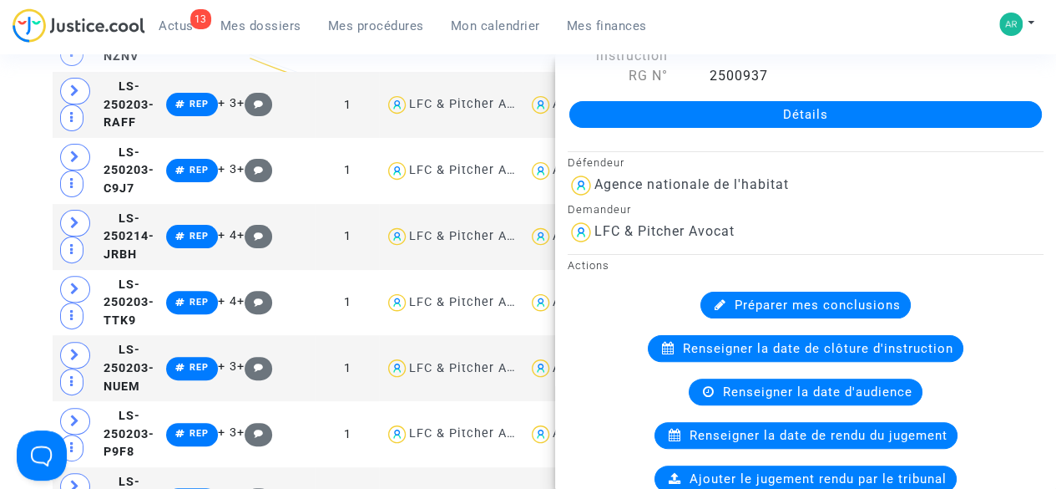
scroll to position [0, 0]
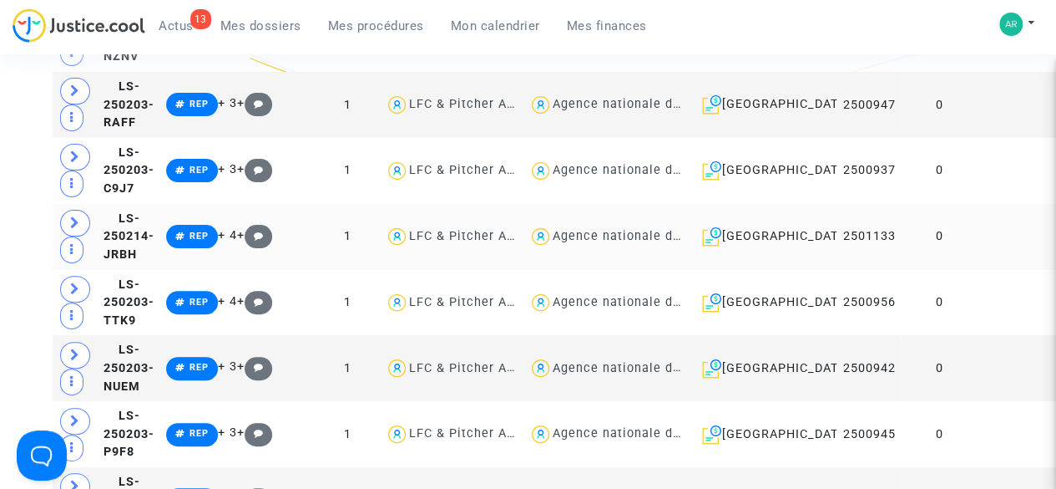
click at [977, 265] on td at bounding box center [1019, 237] width 85 height 66
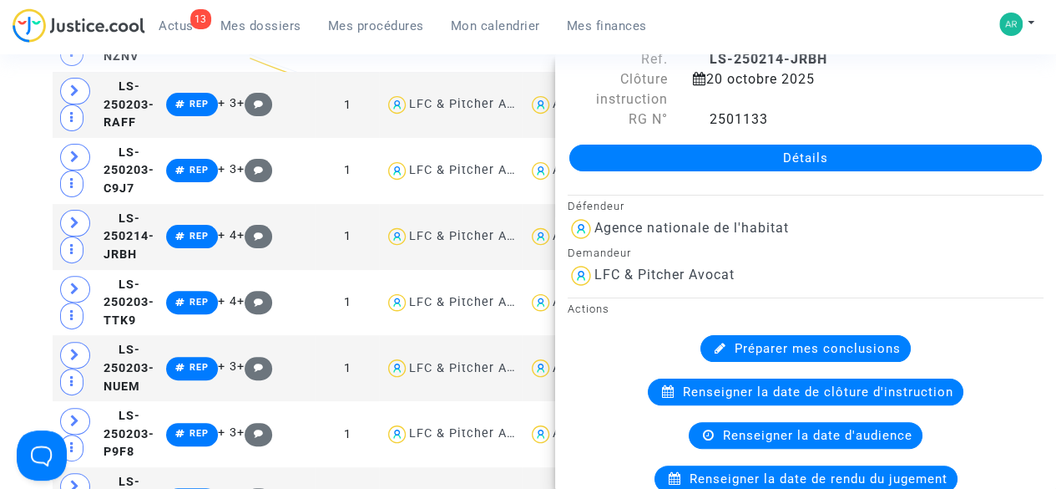
scroll to position [30, 0]
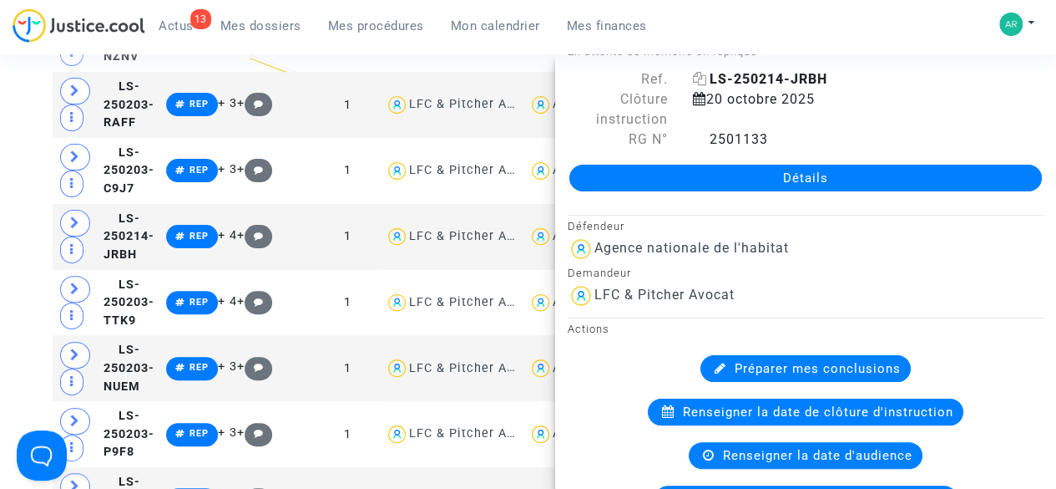
click at [700, 82] on icon at bounding box center [700, 78] width 14 height 13
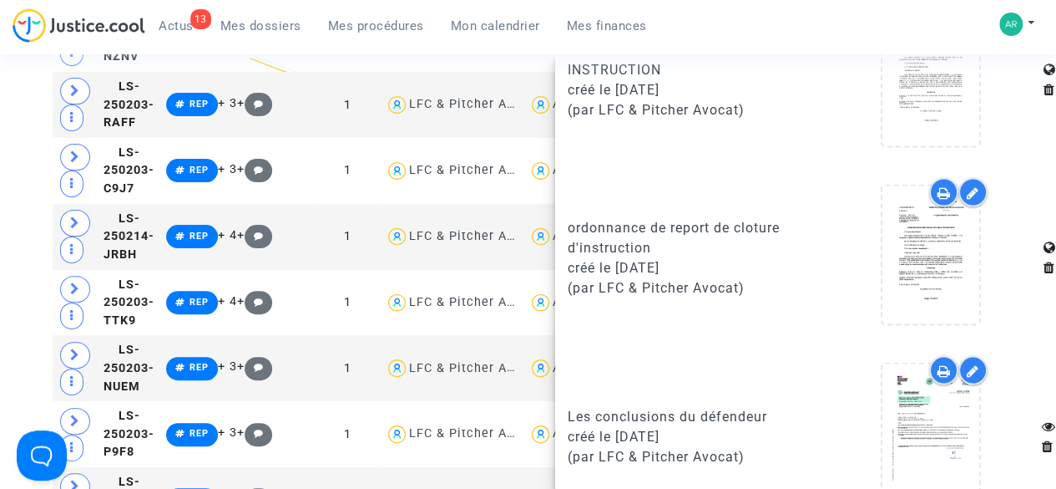
scroll to position [1636, 0]
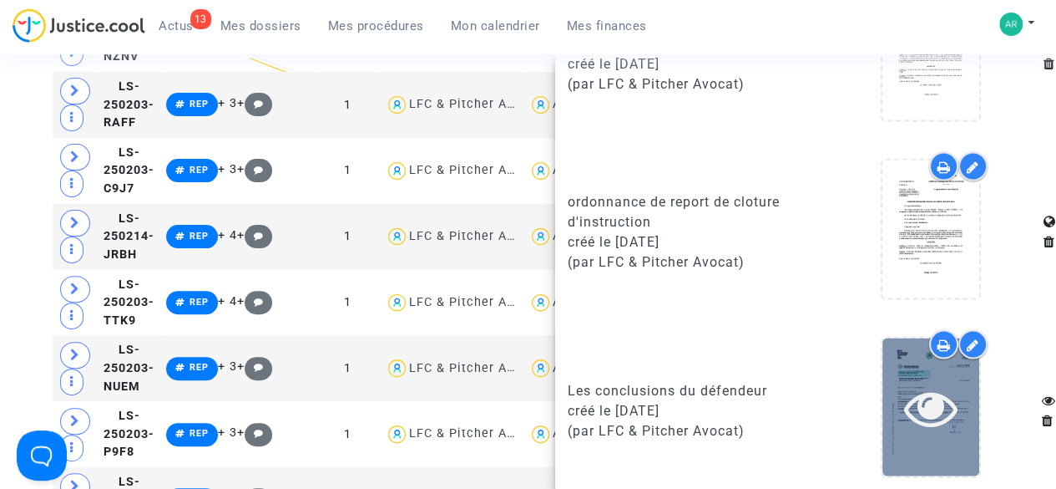
click at [924, 423] on div at bounding box center [931, 406] width 97 height 138
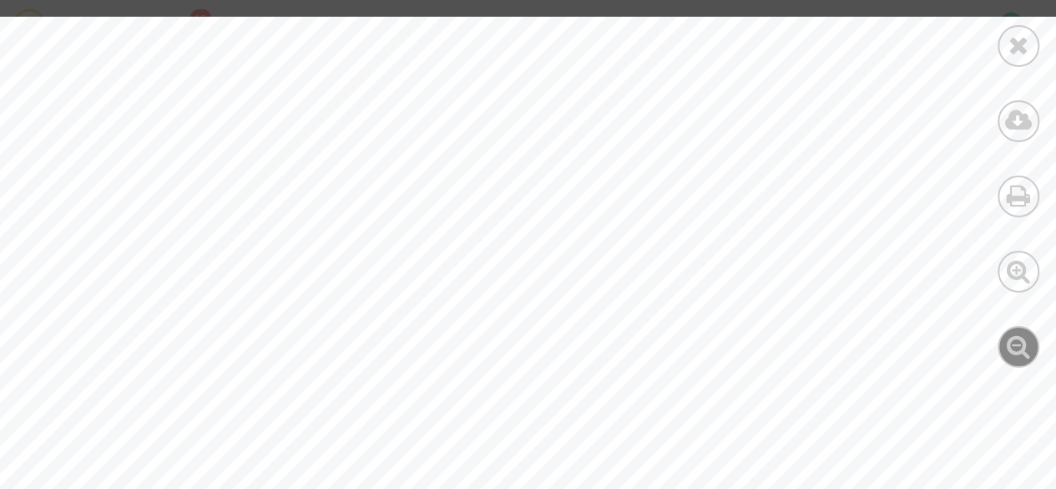
click at [1012, 342] on icon at bounding box center [1019, 345] width 24 height 25
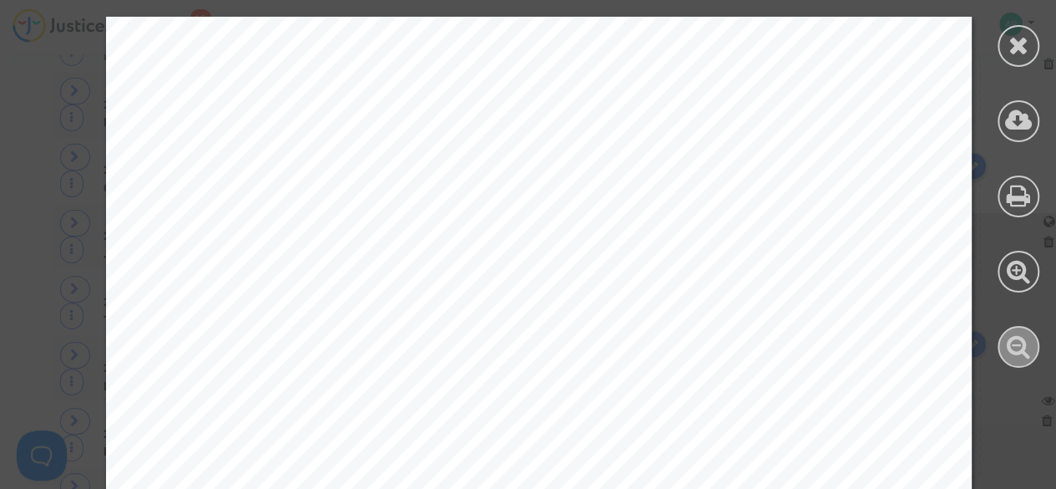
click at [1012, 342] on icon at bounding box center [1019, 345] width 24 height 25
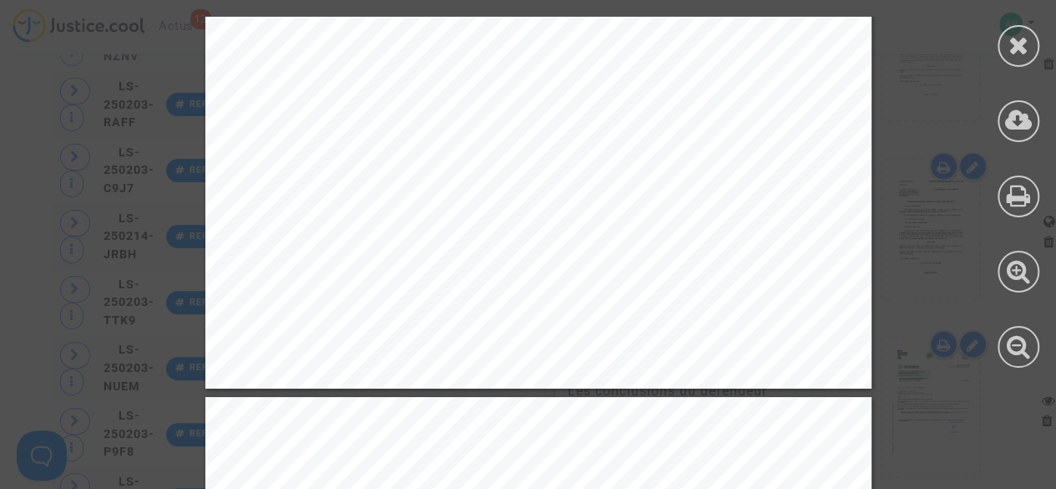
scroll to position [16760, 0]
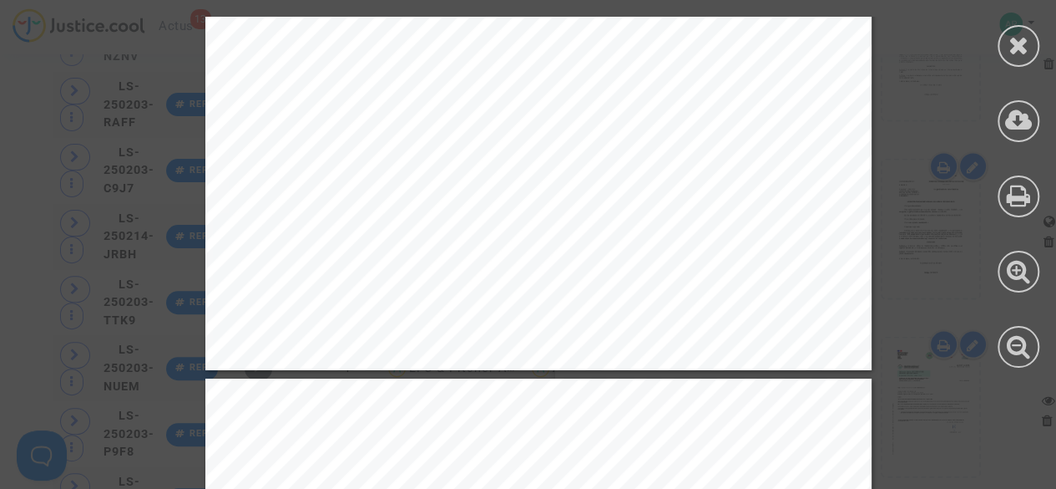
click at [1007, 48] on div at bounding box center [1019, 46] width 42 height 42
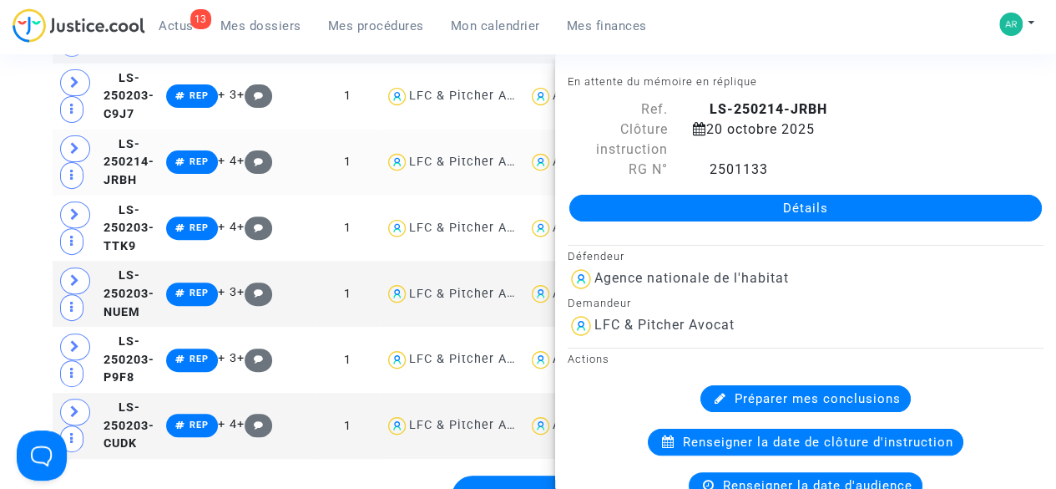
scroll to position [3392, 0]
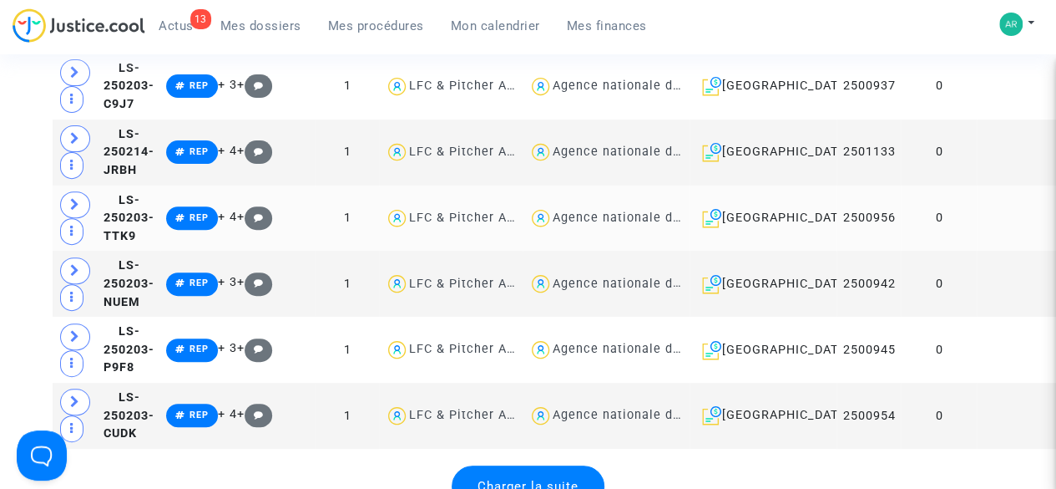
click at [977, 248] on td at bounding box center [1019, 218] width 85 height 66
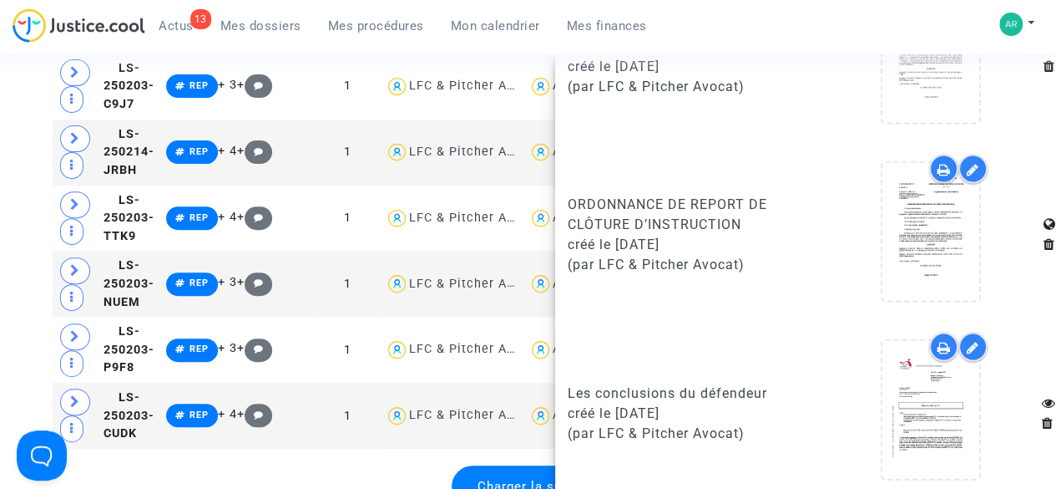
scroll to position [1636, 0]
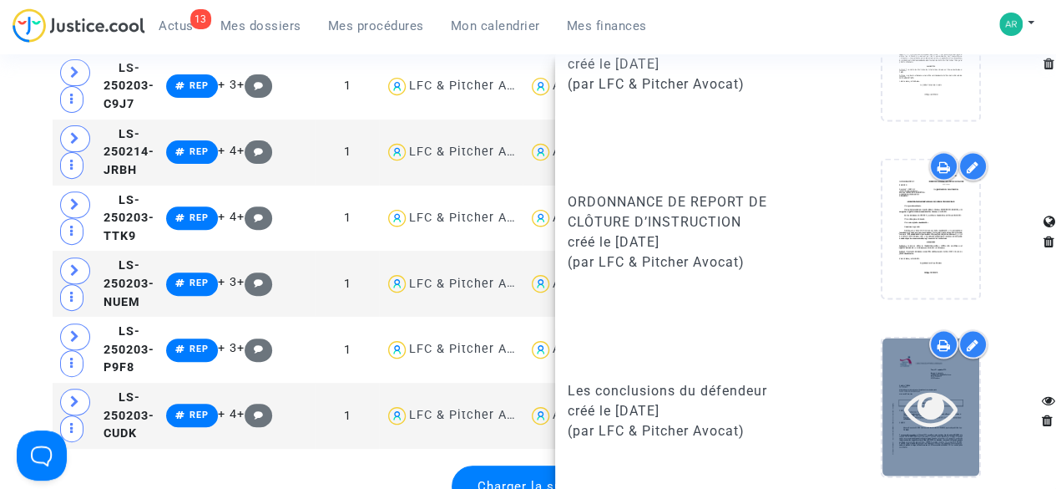
click at [927, 400] on icon at bounding box center [931, 406] width 54 height 53
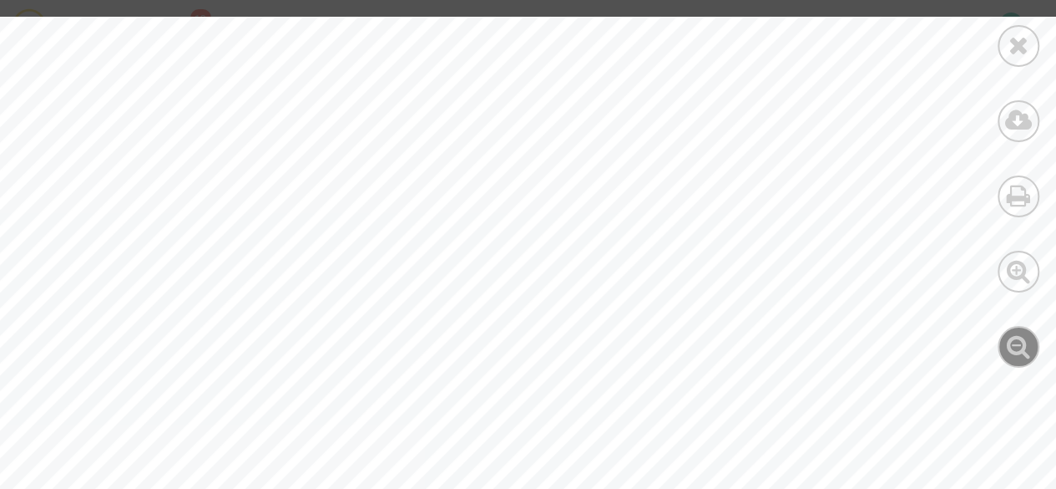
click at [1033, 349] on div at bounding box center [1019, 347] width 42 height 42
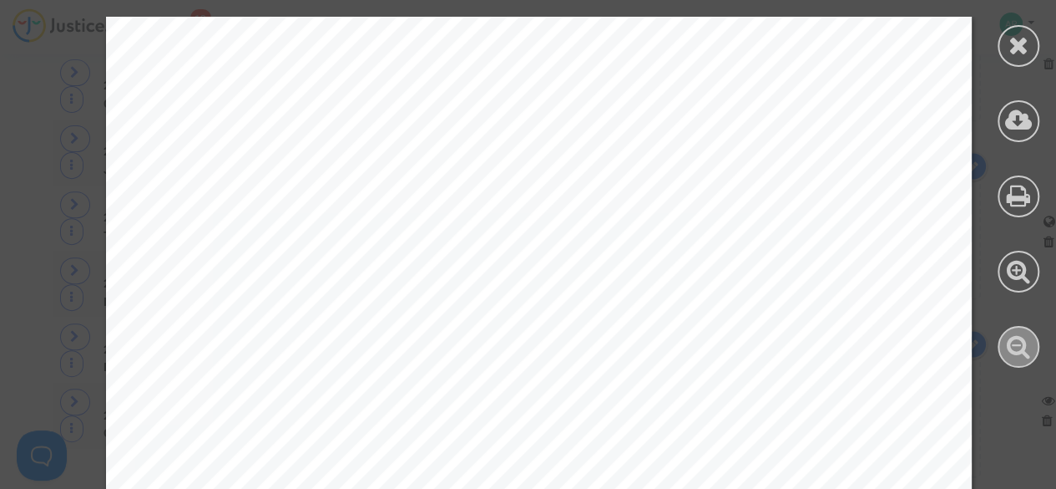
click at [1033, 349] on div at bounding box center [1019, 347] width 42 height 42
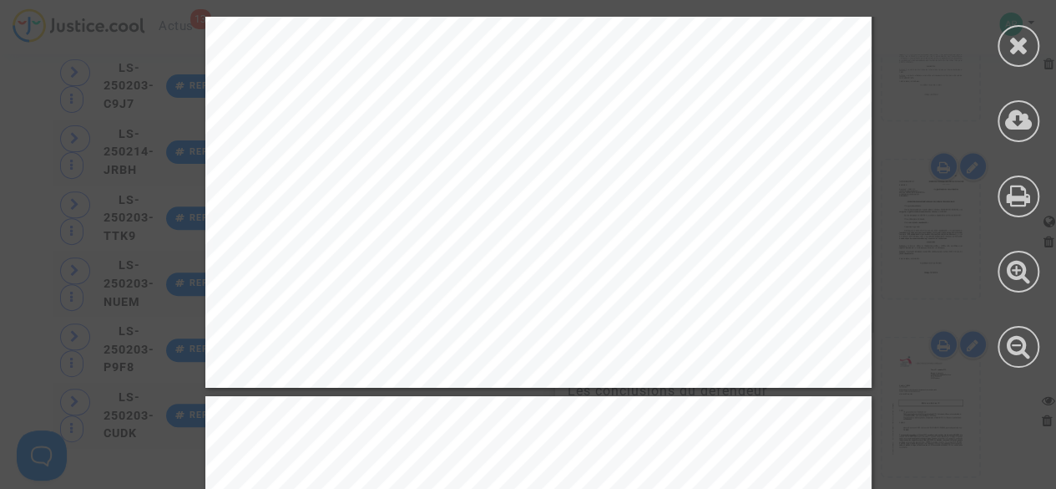
scroll to position [1534, 0]
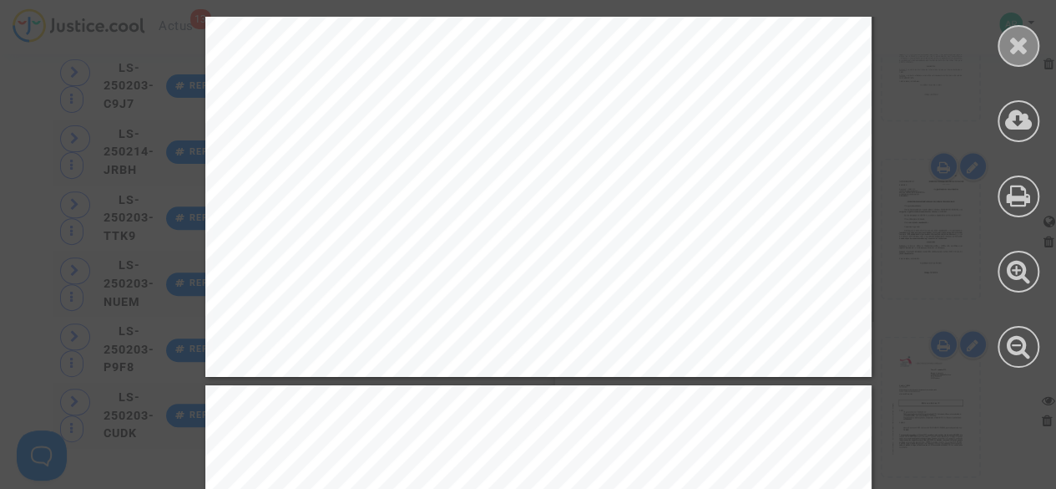
click at [1016, 53] on icon at bounding box center [1019, 45] width 21 height 25
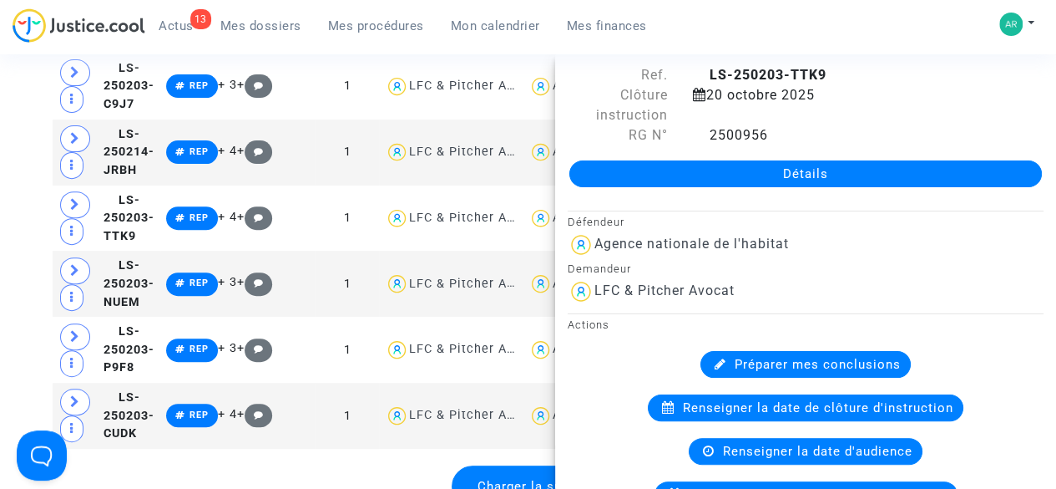
scroll to position [0, 0]
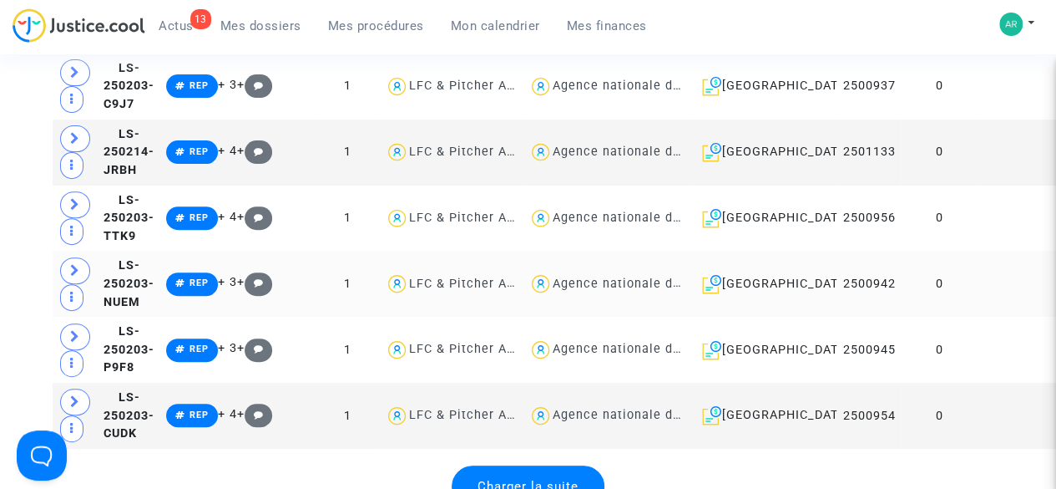
click at [977, 317] on td at bounding box center [1019, 284] width 85 height 66
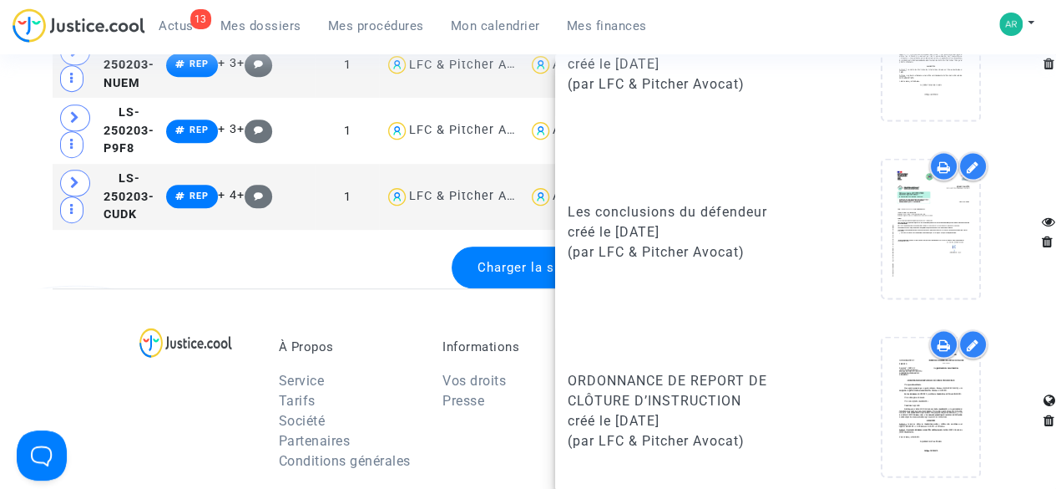
scroll to position [3581, 0]
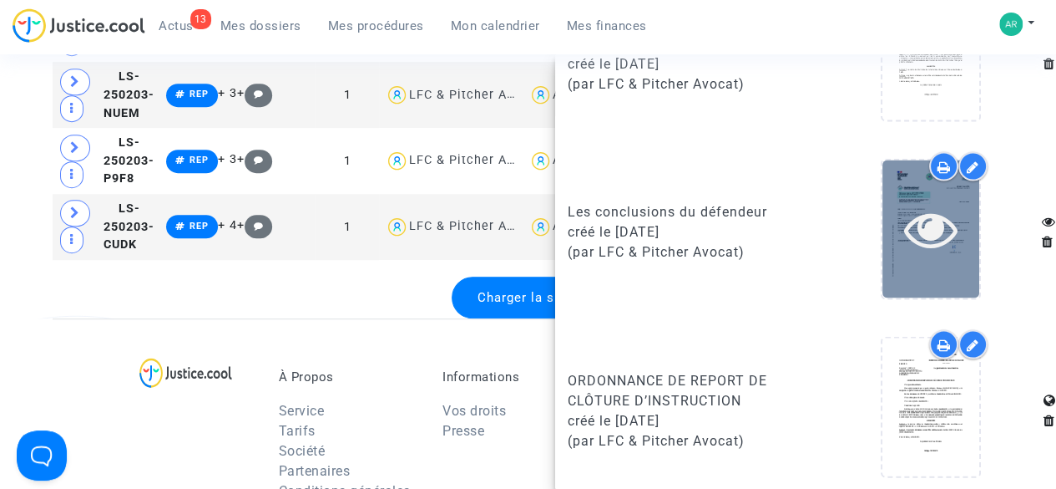
click at [910, 245] on icon at bounding box center [931, 227] width 54 height 53
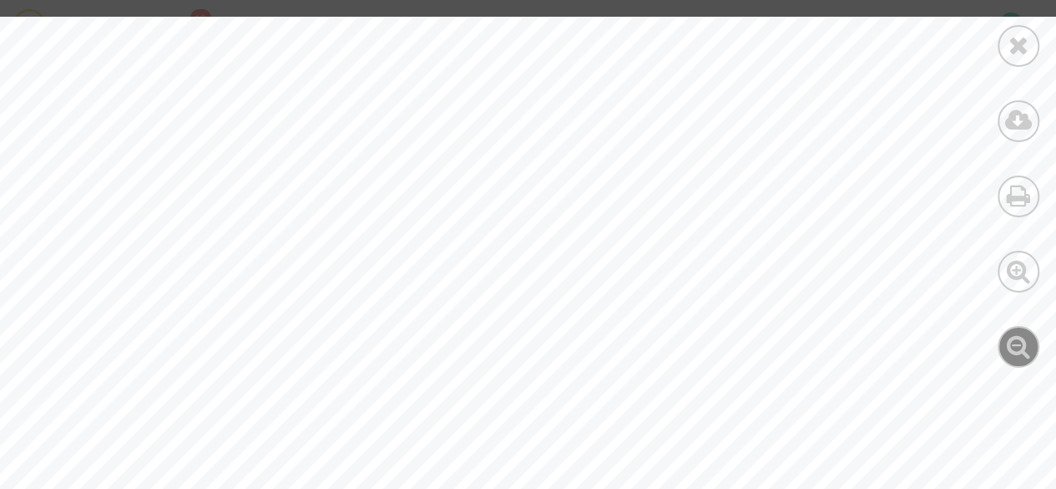
click at [1029, 346] on icon at bounding box center [1019, 345] width 24 height 25
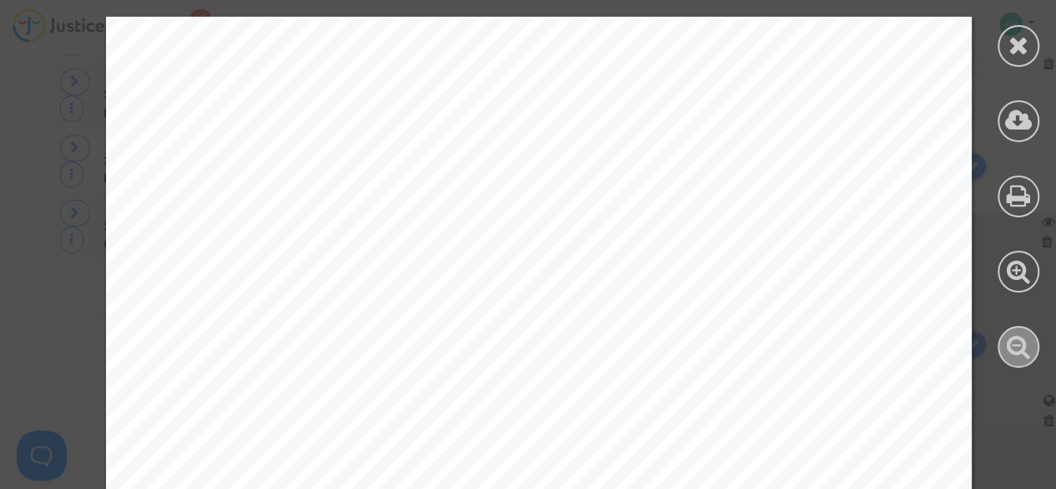
click at [1029, 346] on icon at bounding box center [1019, 345] width 24 height 25
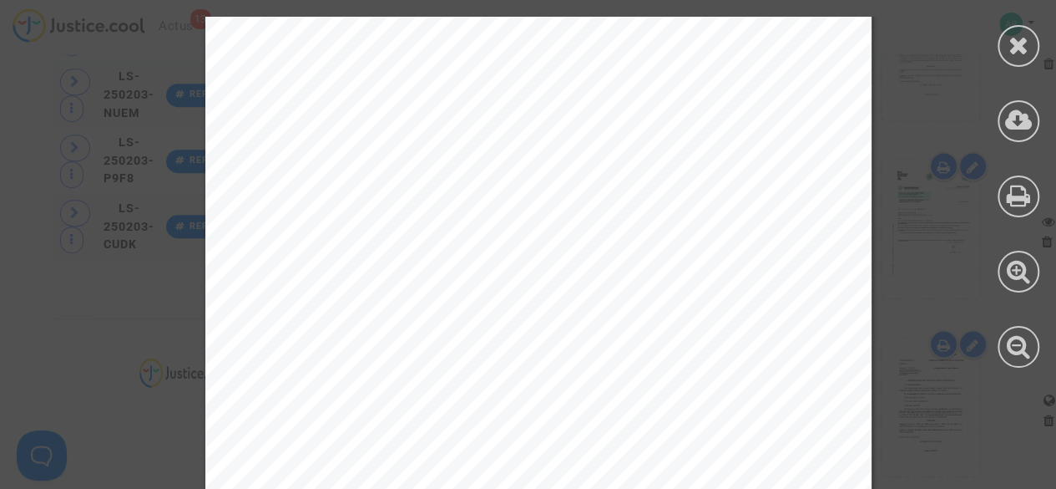
scroll to position [7579, 0]
click at [1030, 53] on div at bounding box center [1019, 46] width 42 height 42
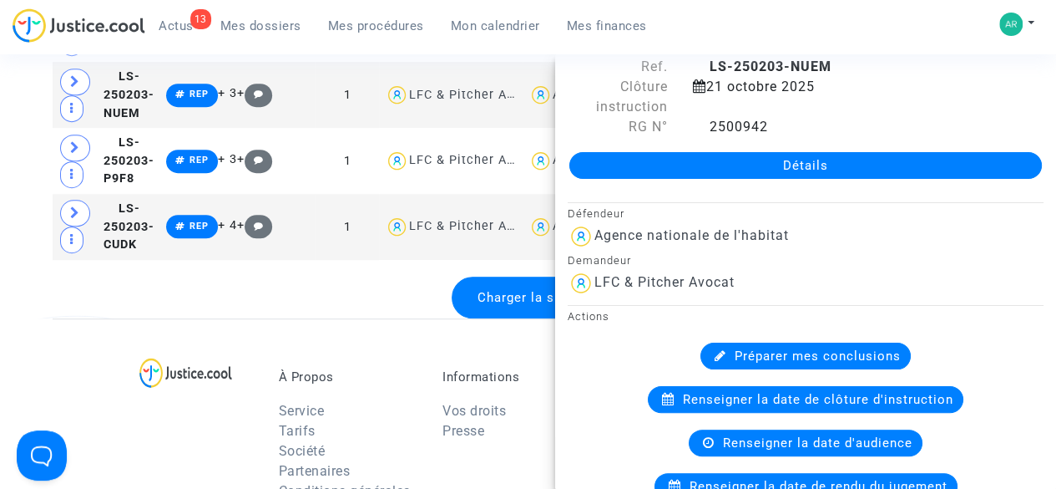
scroll to position [0, 0]
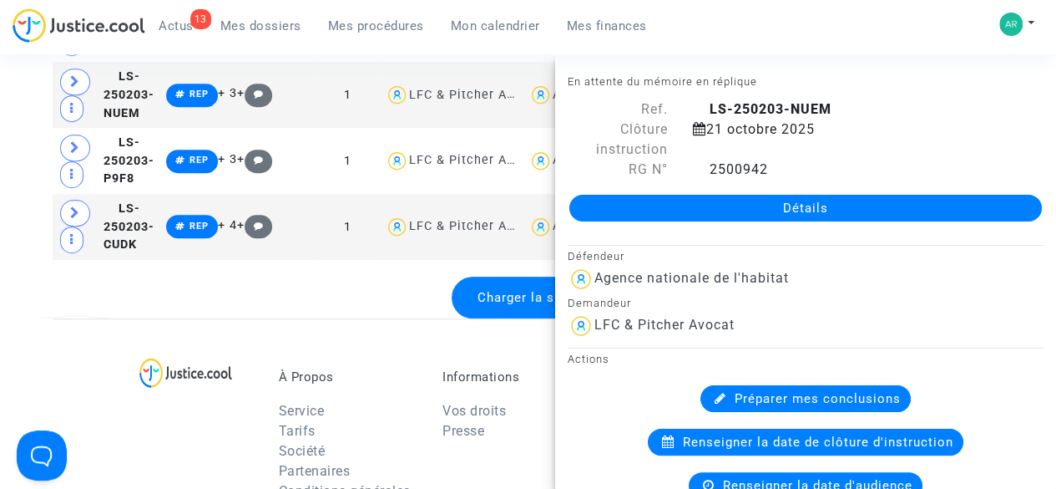
click at [340, 318] on div "Charger la suite" at bounding box center [528, 297] width 951 height 42
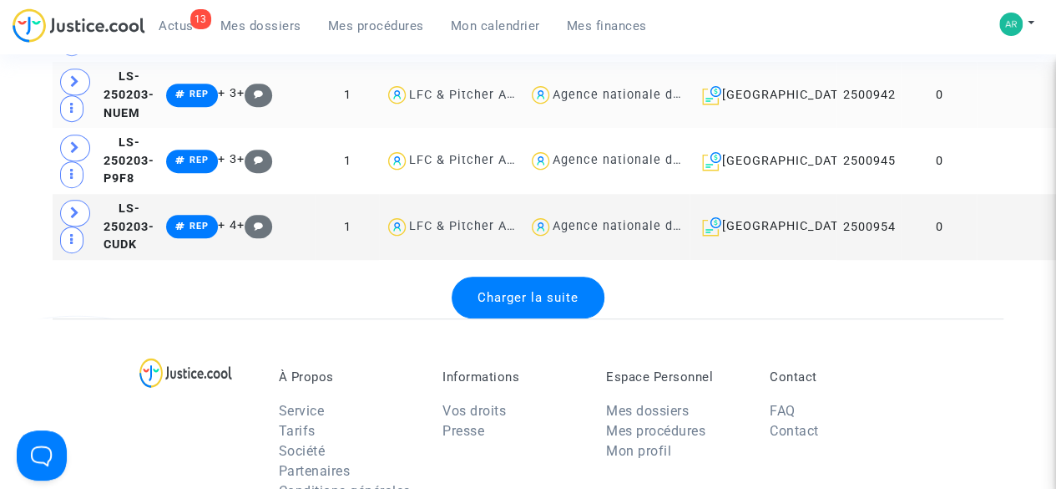
click at [977, 128] on td at bounding box center [1019, 95] width 85 height 66
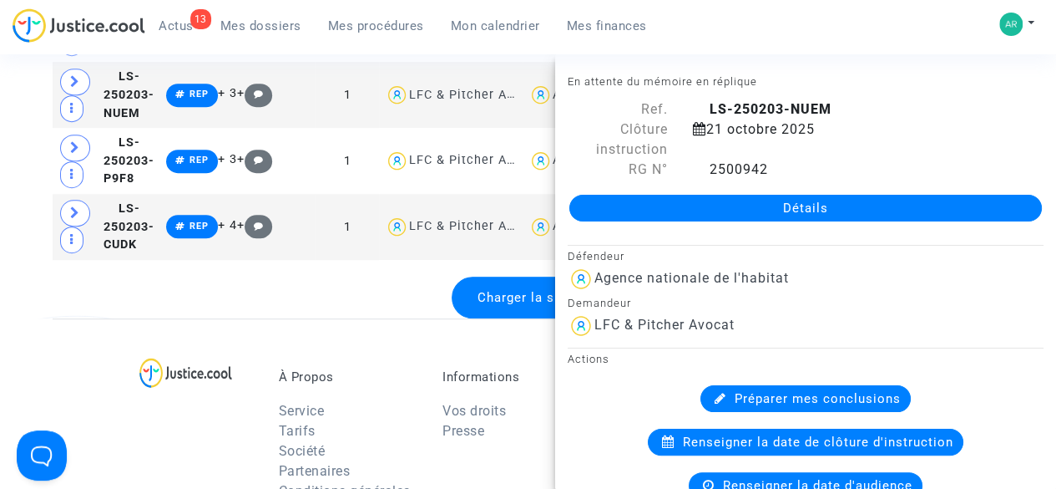
click at [361, 318] on div "Charger la suite" at bounding box center [528, 297] width 951 height 42
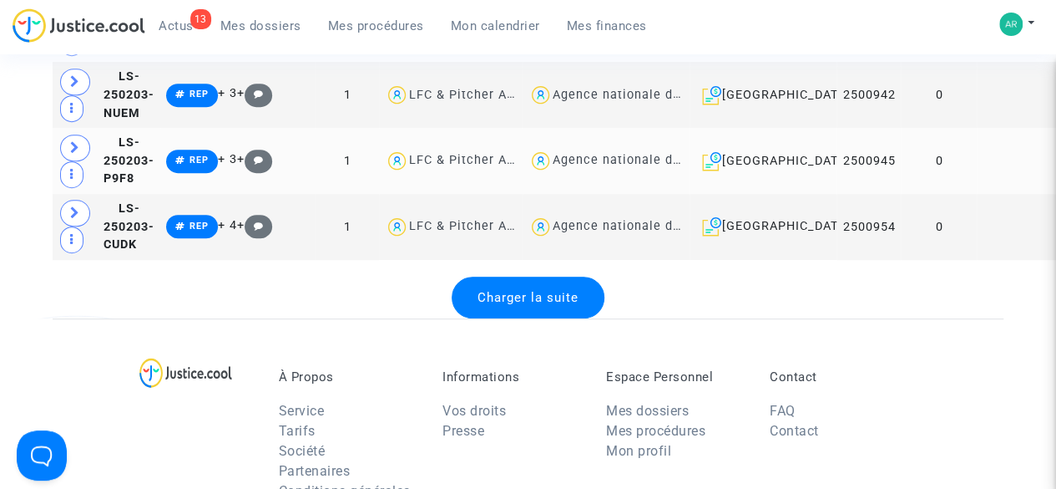
click at [977, 194] on td at bounding box center [1019, 161] width 85 height 66
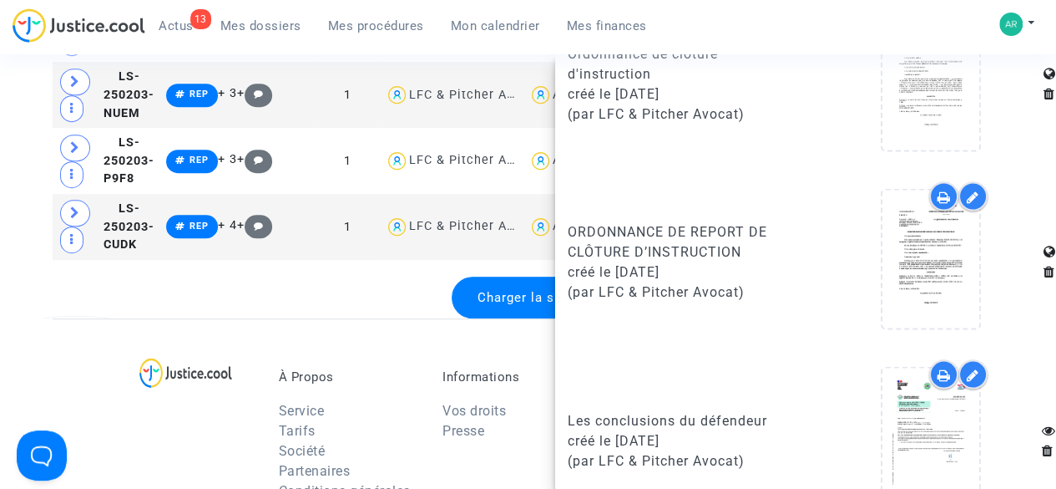
scroll to position [1636, 0]
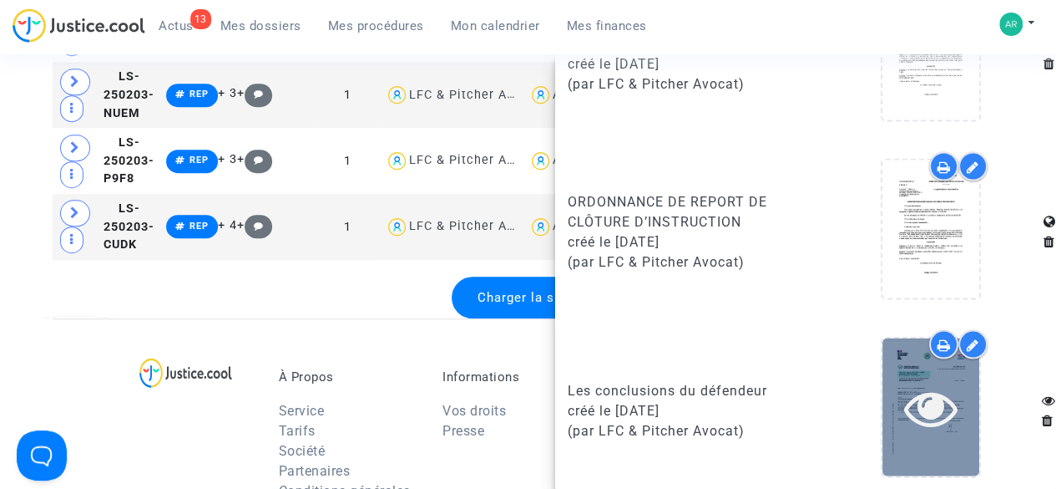
click at [920, 410] on icon at bounding box center [931, 406] width 54 height 53
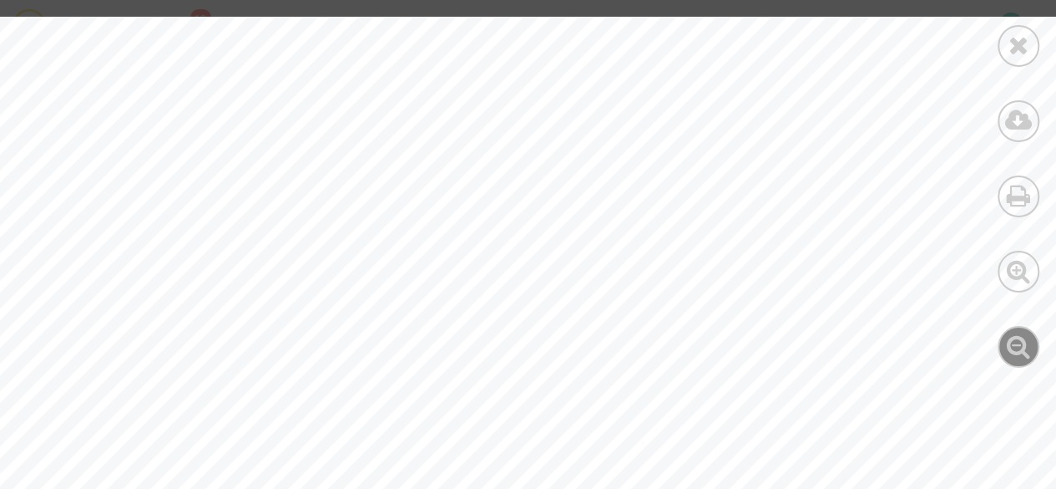
click at [1023, 357] on icon at bounding box center [1019, 345] width 24 height 25
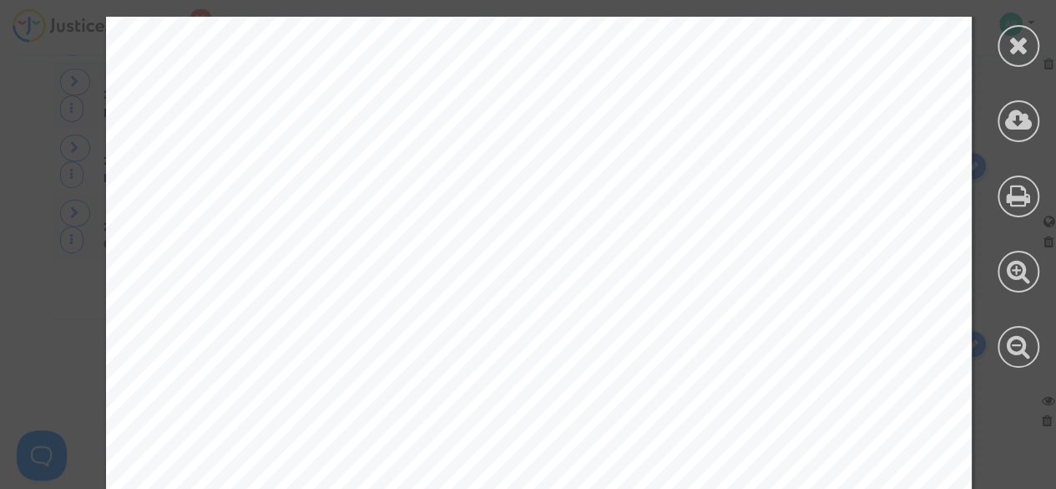
scroll to position [4020, 0]
click at [1017, 357] on icon at bounding box center [1019, 345] width 24 height 25
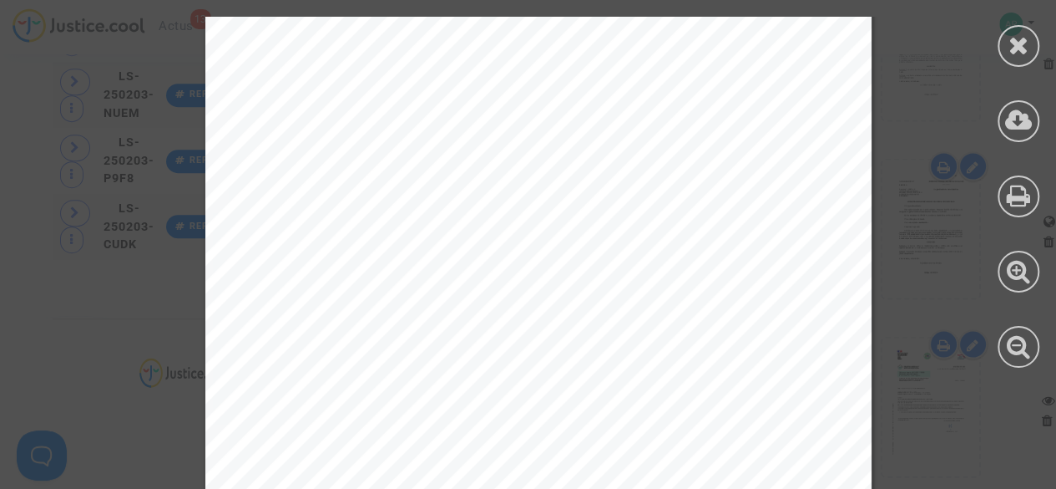
scroll to position [13287, 0]
click at [1017, 57] on icon at bounding box center [1019, 45] width 21 height 25
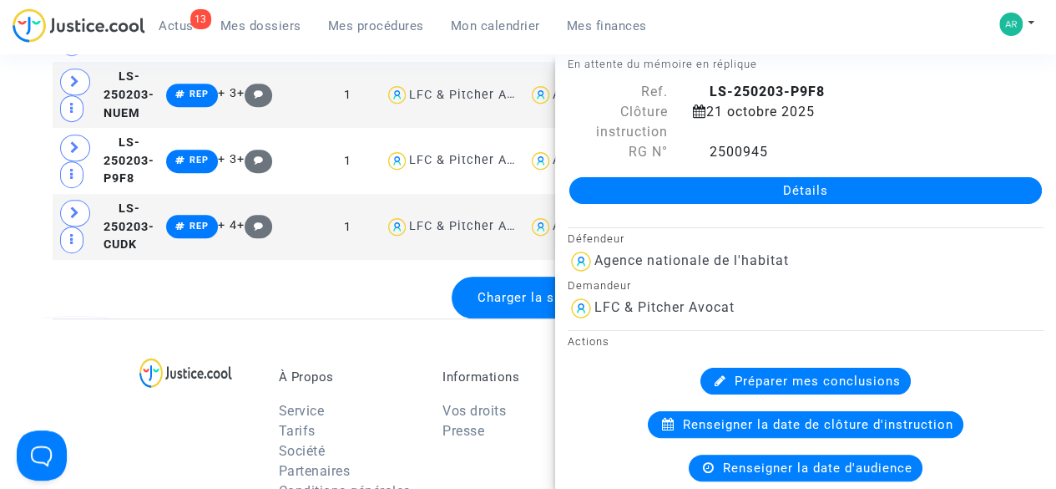
scroll to position [0, 0]
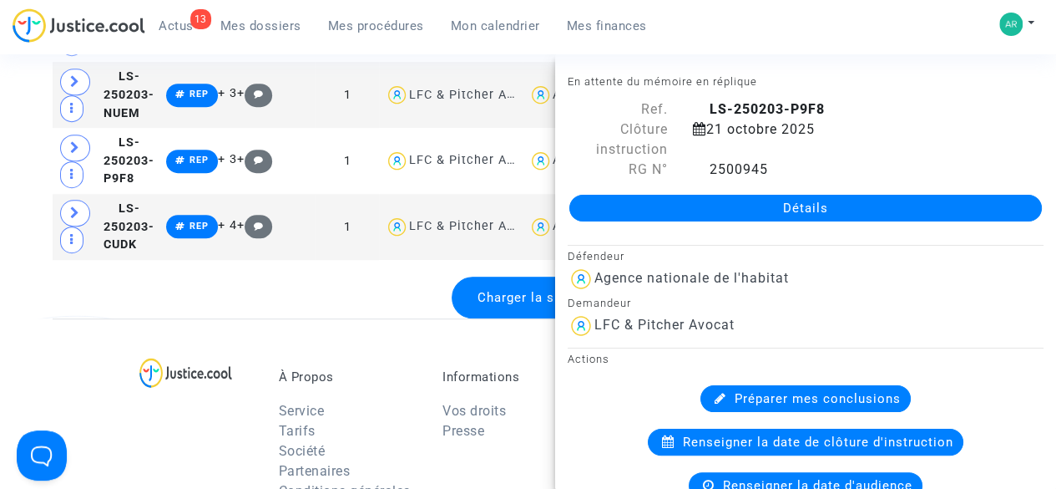
click at [294, 318] on div "Charger la suite" at bounding box center [528, 297] width 951 height 42
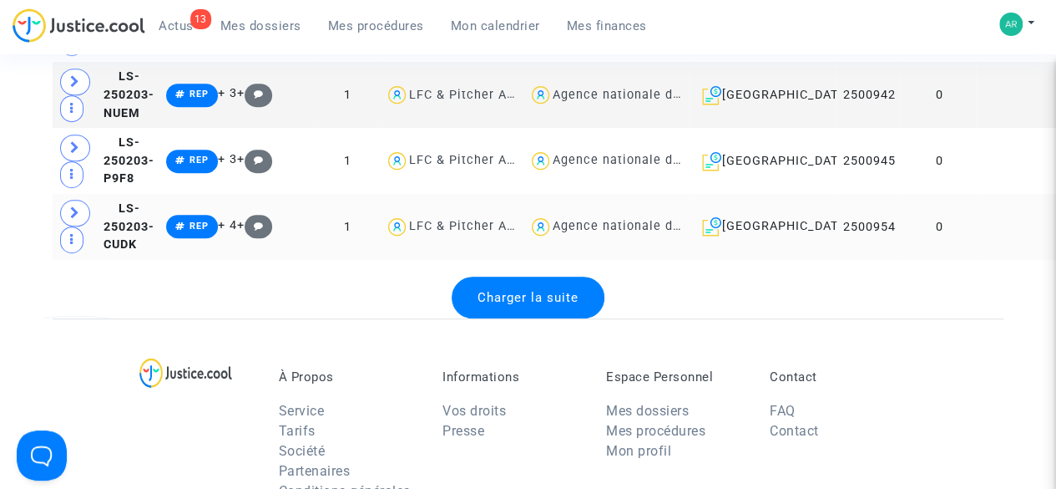
click at [977, 260] on td at bounding box center [1019, 227] width 85 height 66
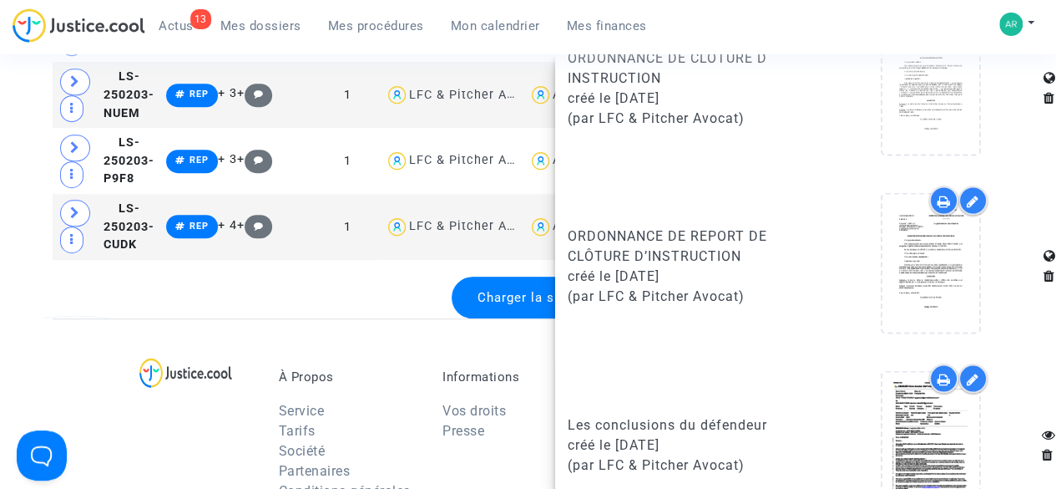
scroll to position [1636, 0]
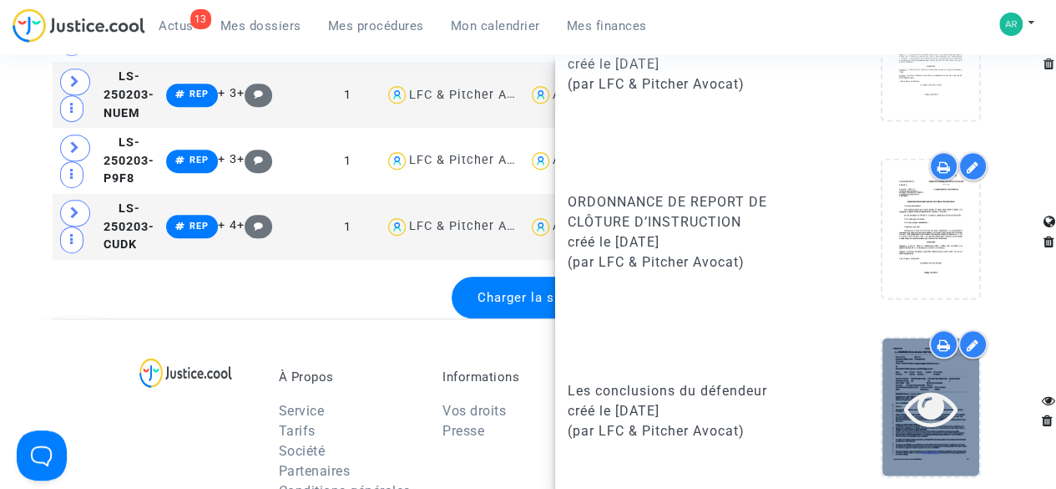
click at [934, 390] on icon at bounding box center [931, 406] width 54 height 53
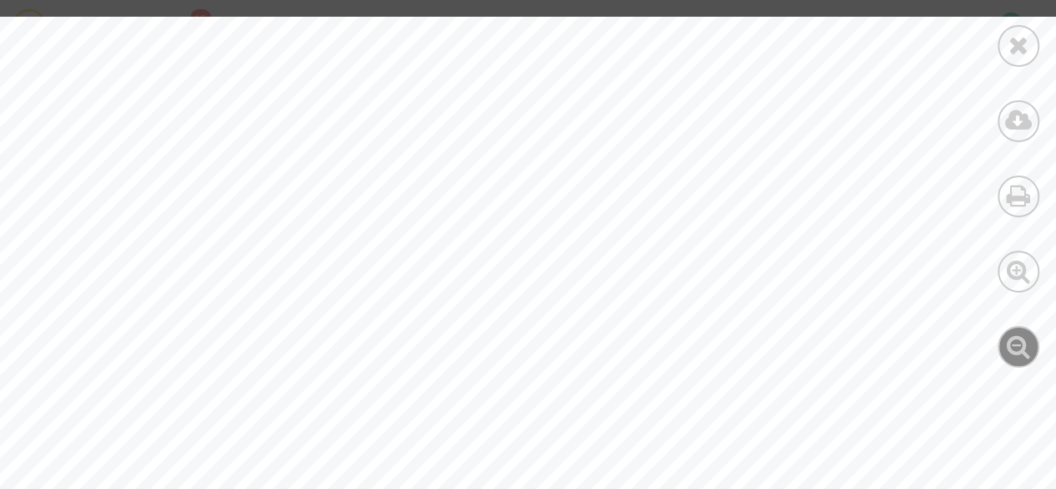
click at [1026, 342] on icon at bounding box center [1019, 345] width 24 height 25
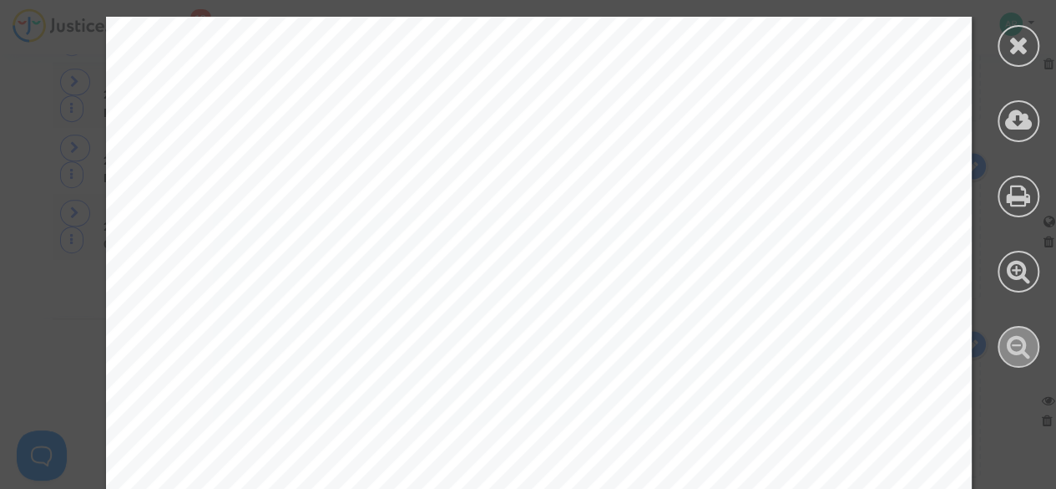
click at [1026, 342] on icon at bounding box center [1019, 345] width 24 height 25
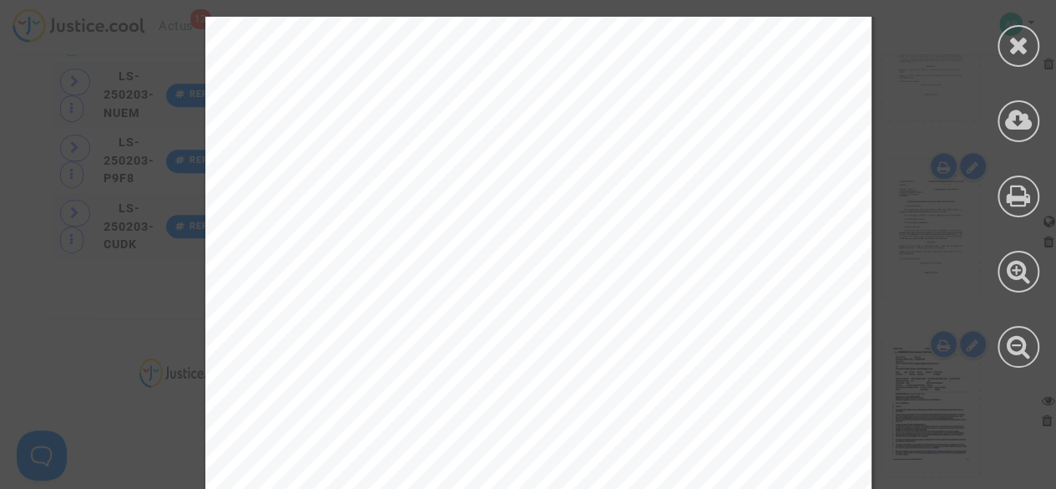
scroll to position [12487, 0]
click at [1021, 43] on icon at bounding box center [1019, 45] width 21 height 25
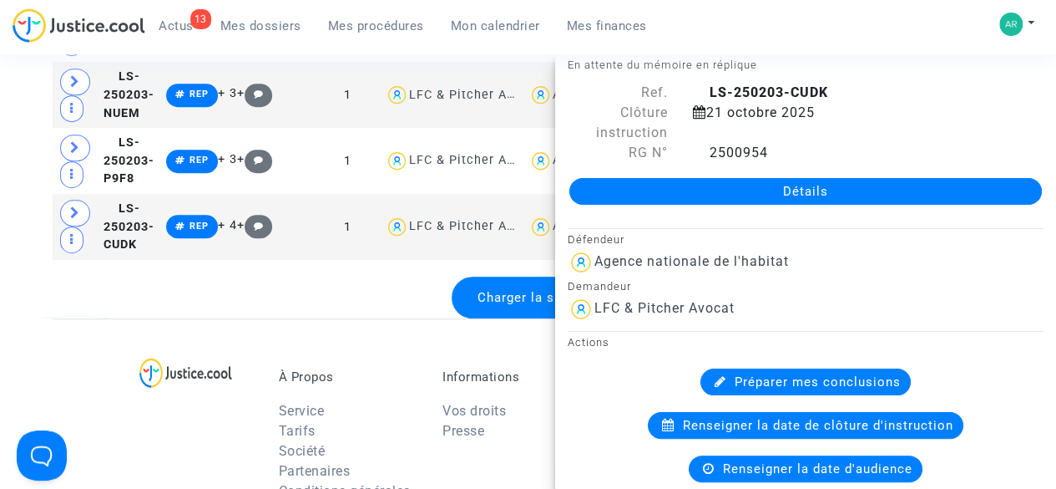
scroll to position [0, 0]
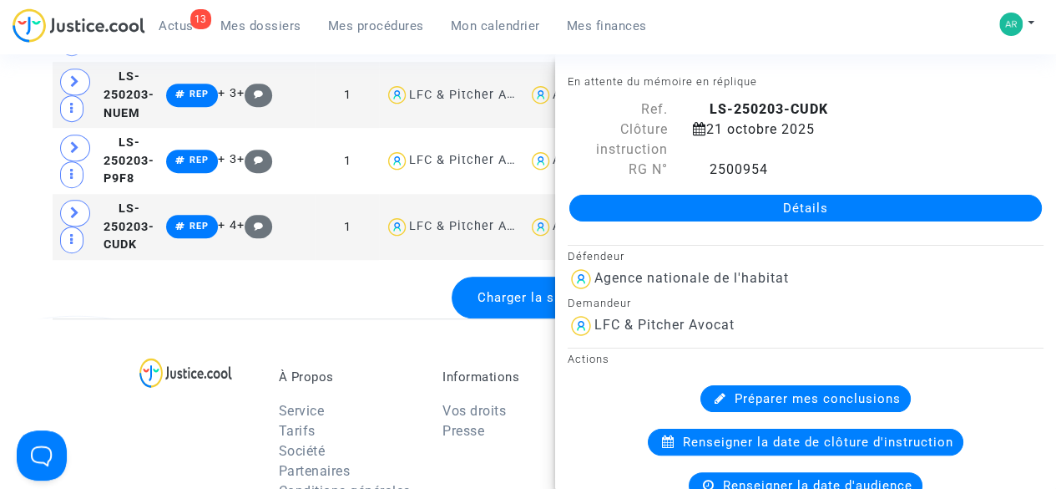
click at [350, 318] on div "Charger la suite" at bounding box center [528, 297] width 951 height 42
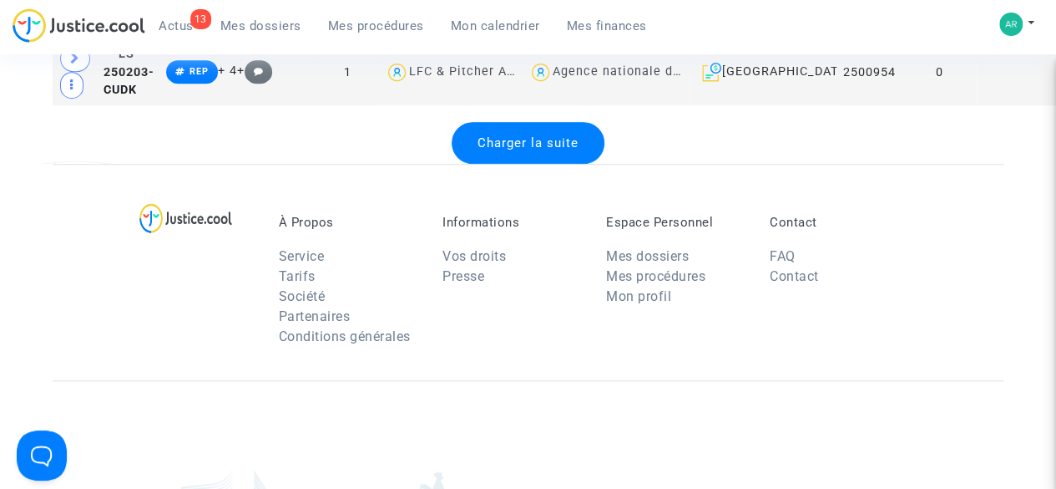
scroll to position [3603, 0]
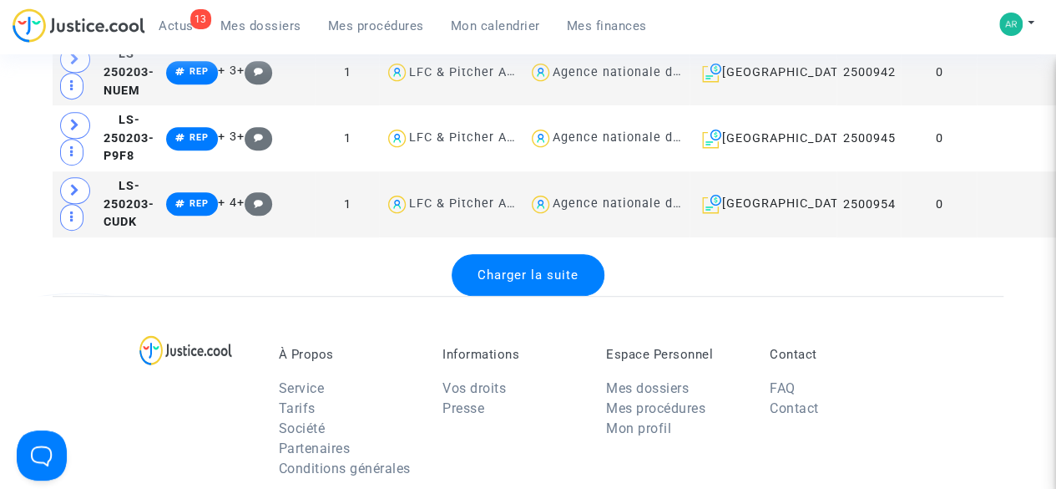
click at [534, 296] on div "Charger la suite" at bounding box center [528, 275] width 153 height 42
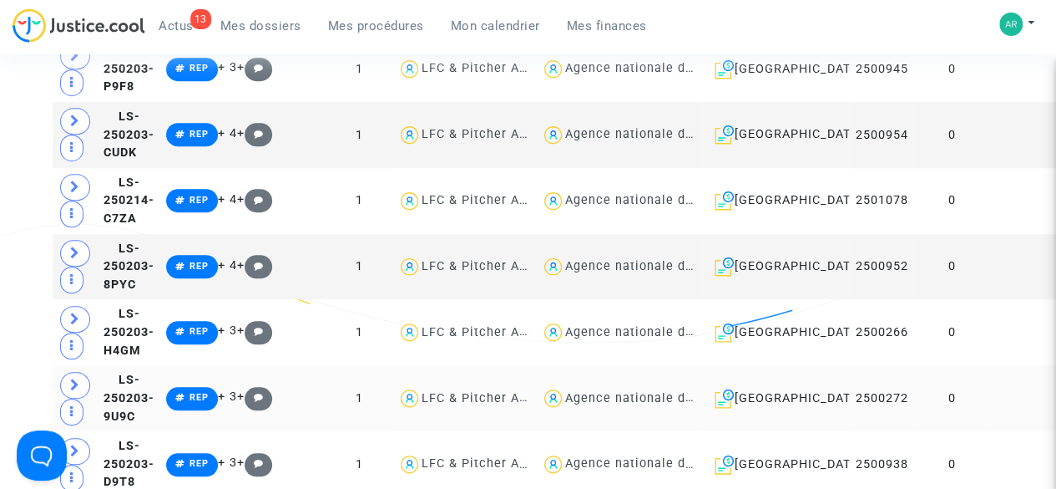
scroll to position [3658, 0]
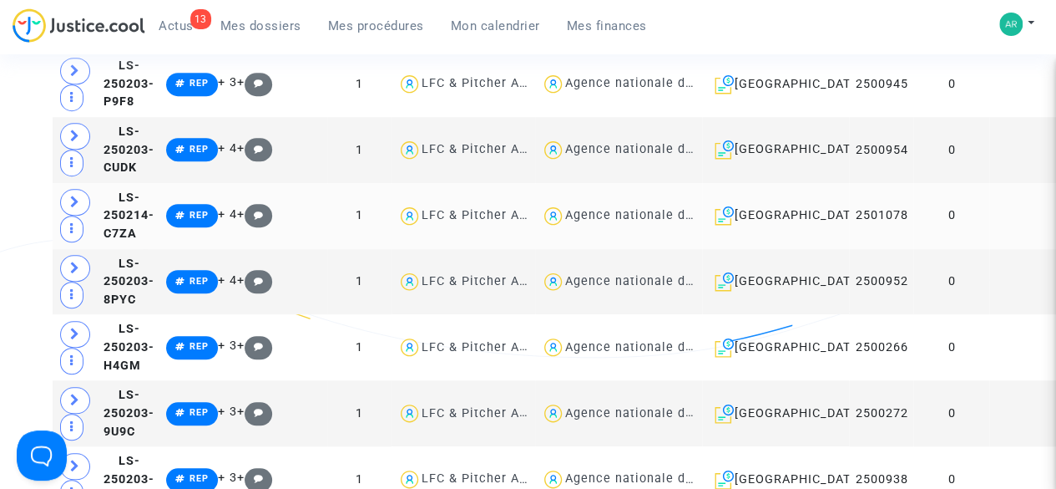
click at [990, 249] on td at bounding box center [1062, 216] width 144 height 66
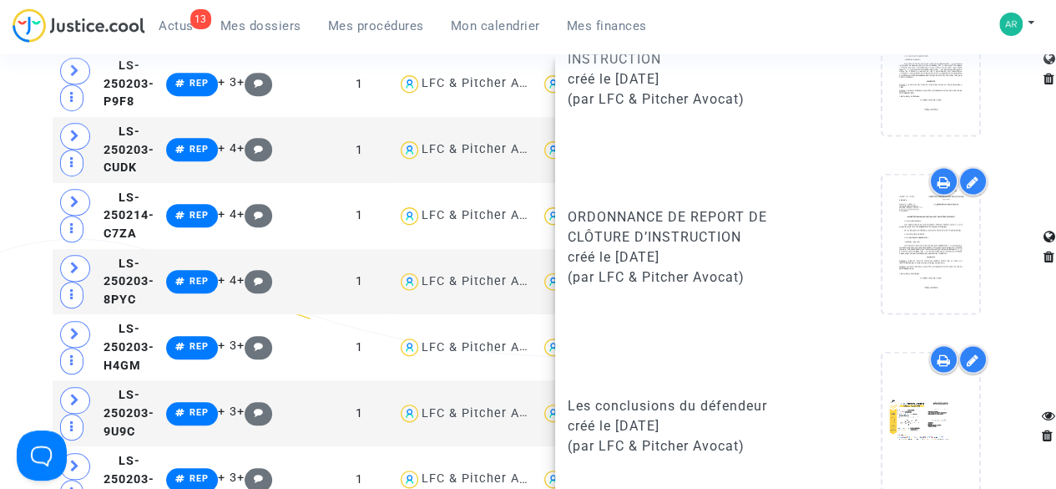
scroll to position [1636, 0]
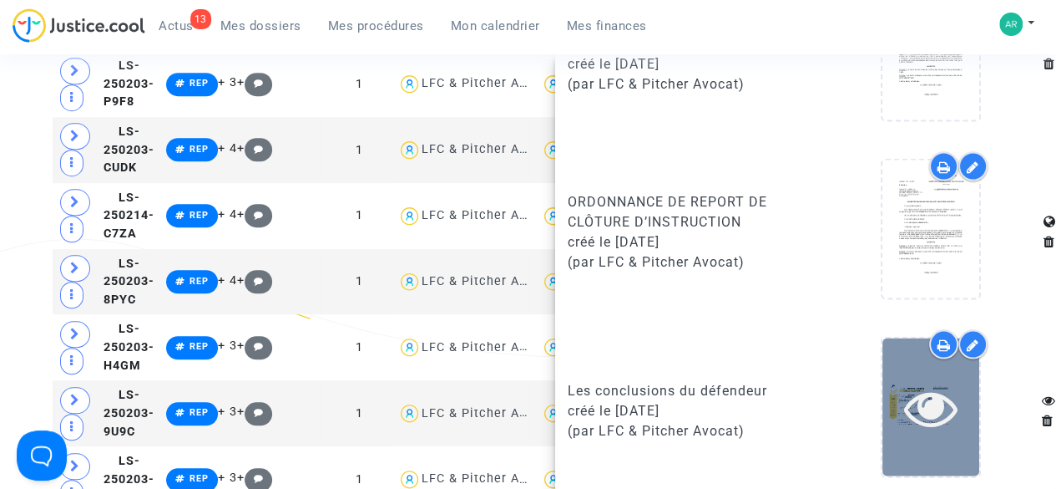
click at [925, 392] on icon at bounding box center [931, 406] width 54 height 53
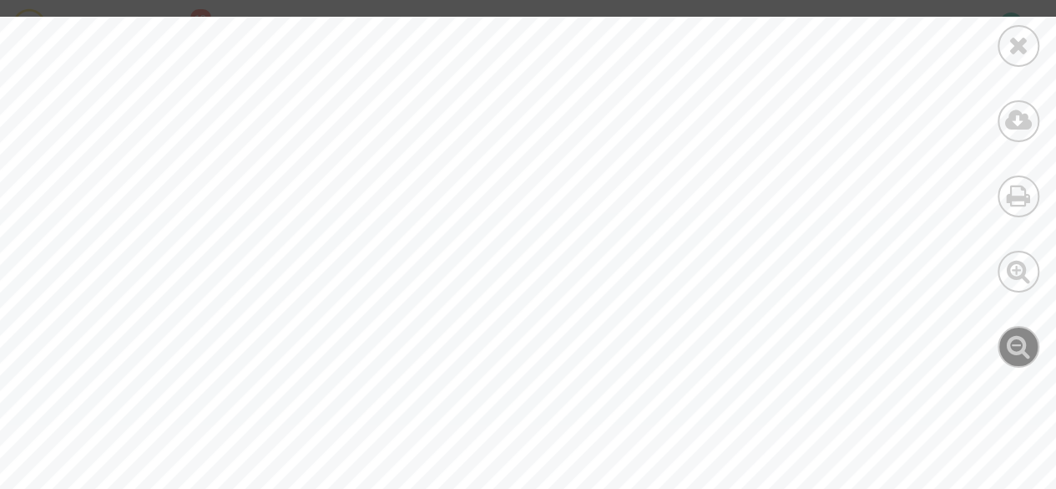
click at [1031, 345] on div at bounding box center [1019, 347] width 42 height 42
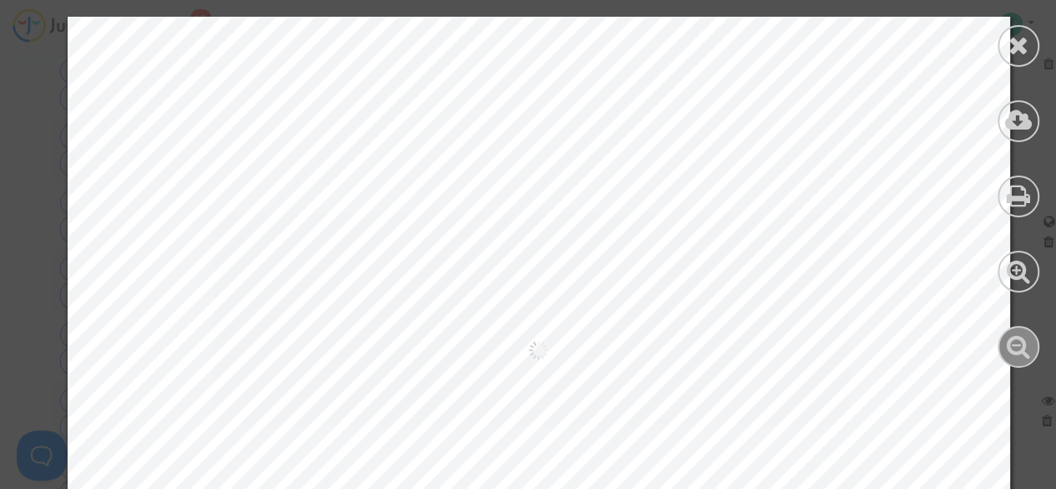
click at [1031, 345] on div at bounding box center [1019, 347] width 42 height 42
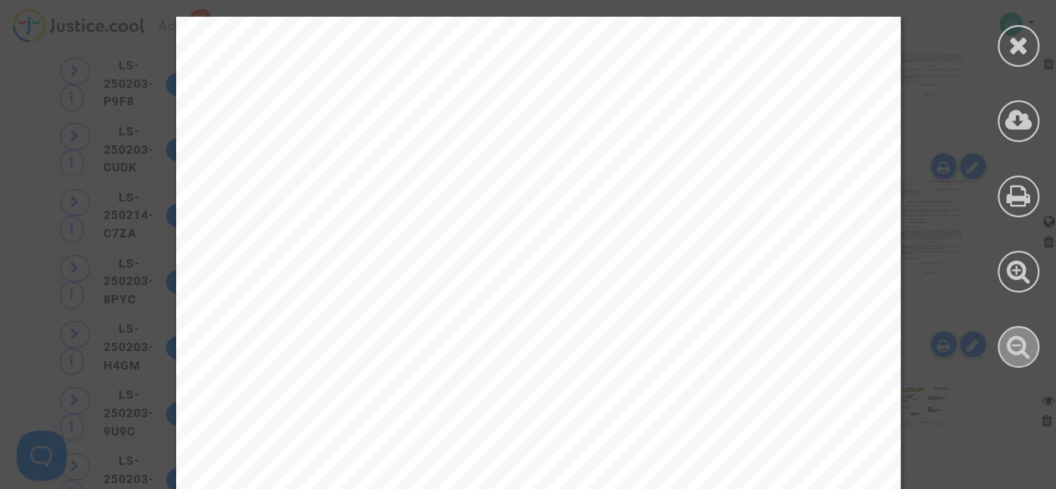
click at [1031, 335] on div at bounding box center [1019, 347] width 42 height 42
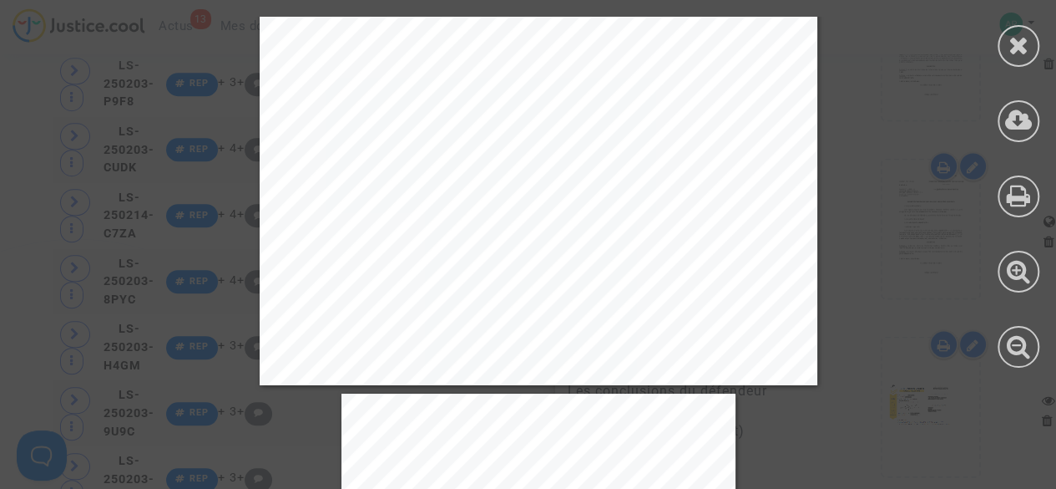
scroll to position [25, 0]
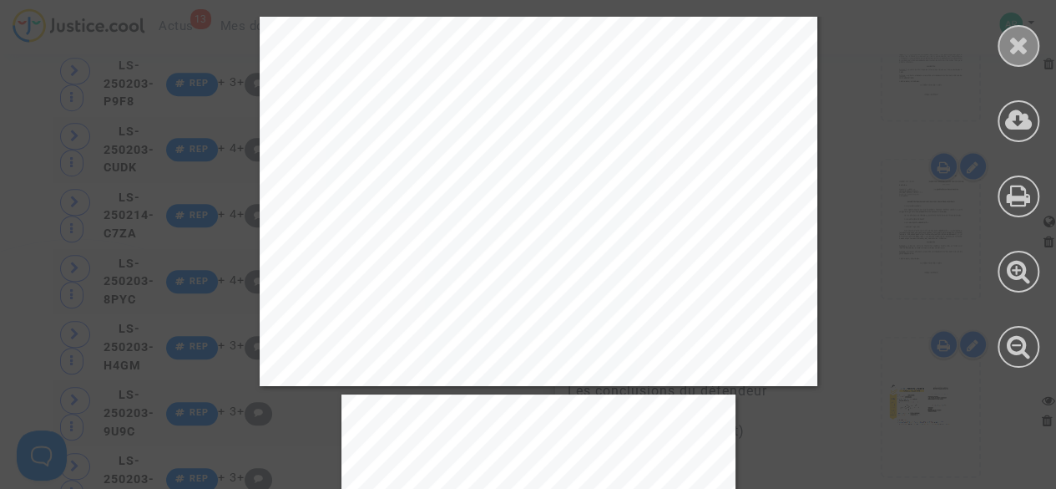
click at [1010, 44] on icon at bounding box center [1019, 45] width 21 height 25
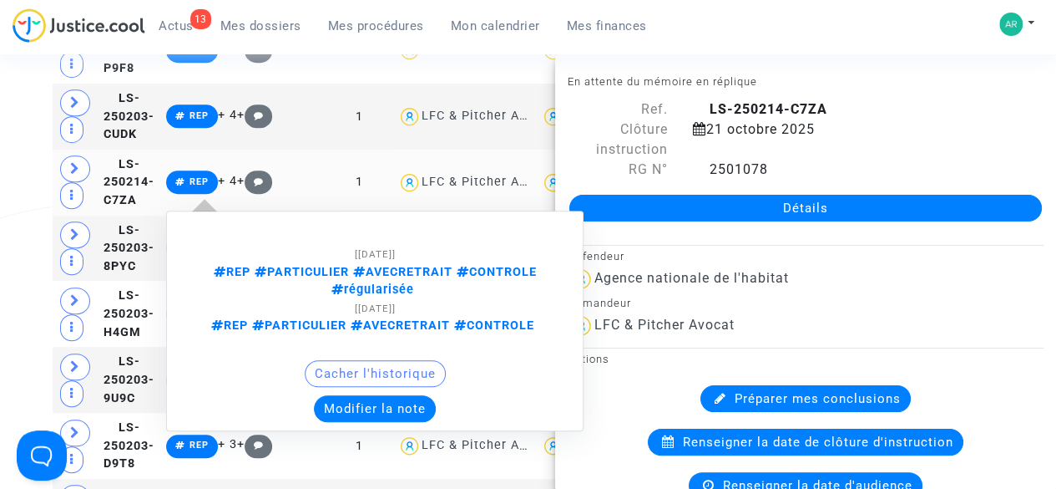
scroll to position [3692, 0]
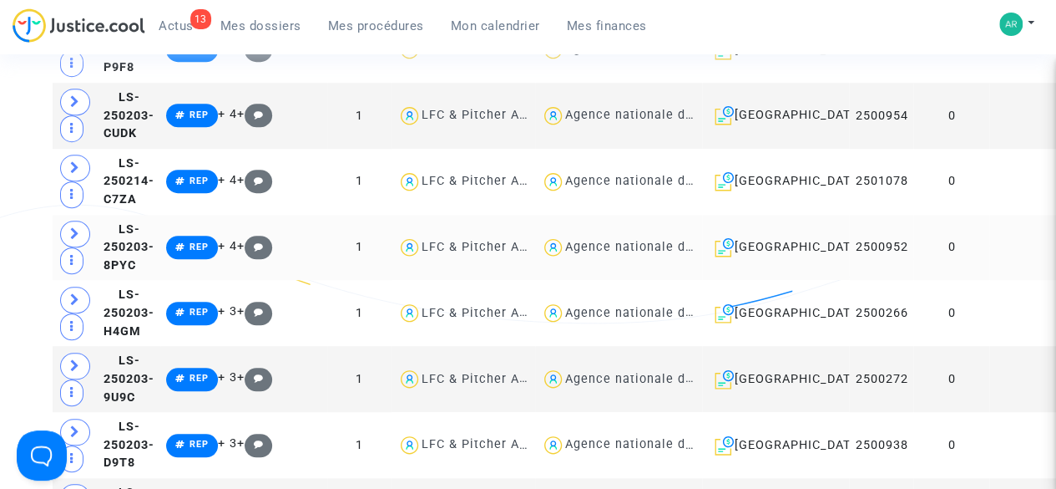
click at [990, 273] on td at bounding box center [1062, 248] width 144 height 66
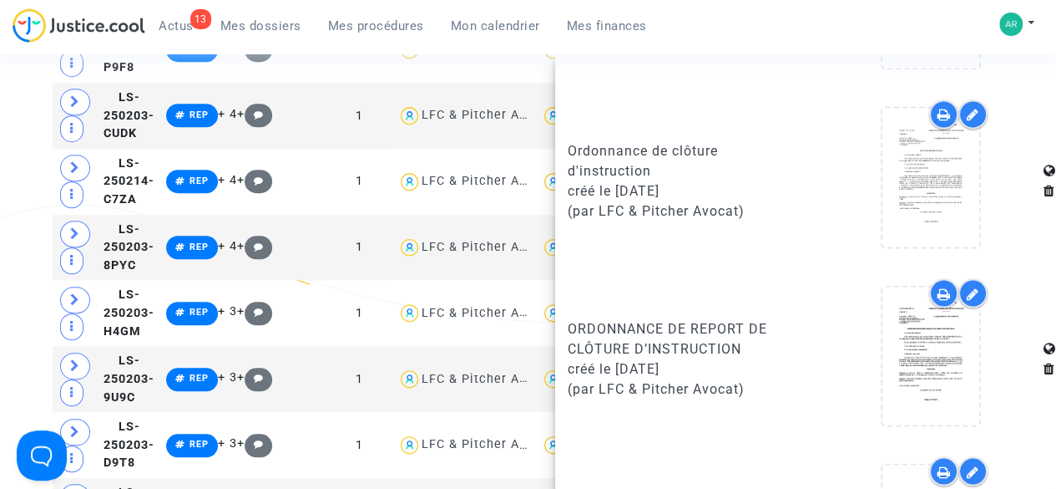
scroll to position [1636, 0]
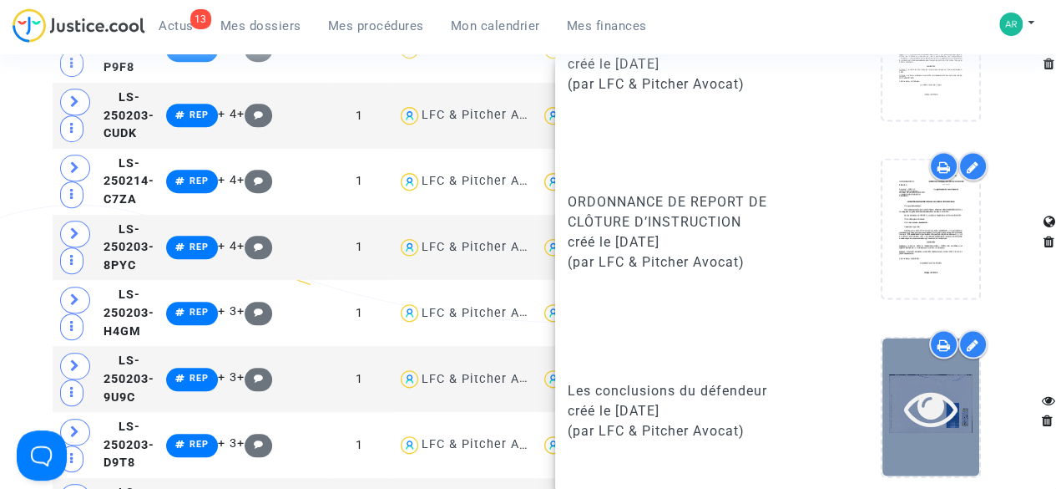
click at [936, 415] on icon at bounding box center [931, 406] width 54 height 53
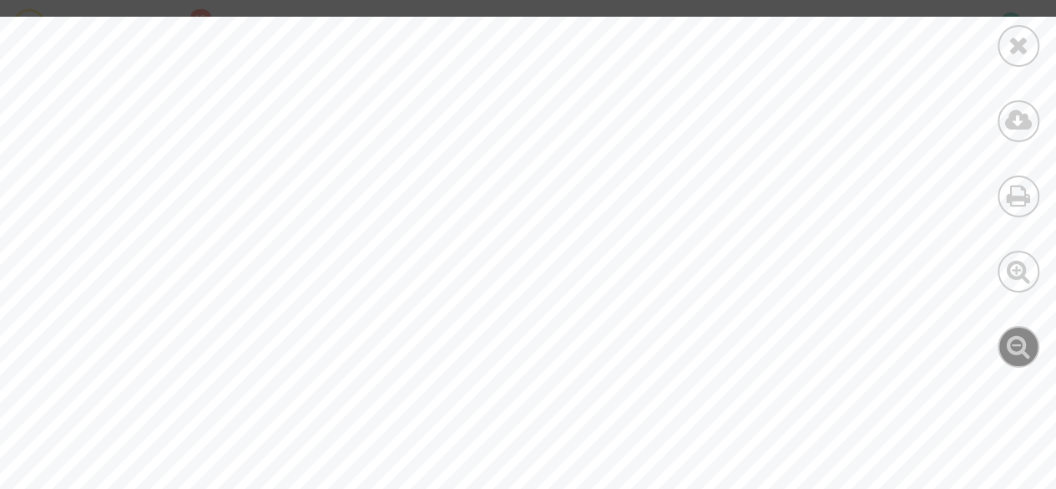
click at [1010, 352] on icon at bounding box center [1019, 345] width 24 height 25
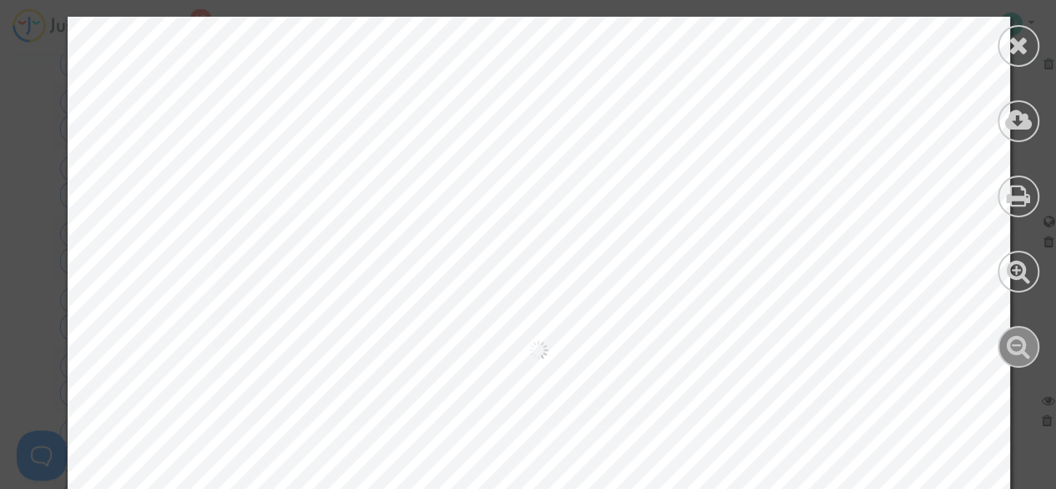
click at [1010, 352] on icon at bounding box center [1019, 345] width 24 height 25
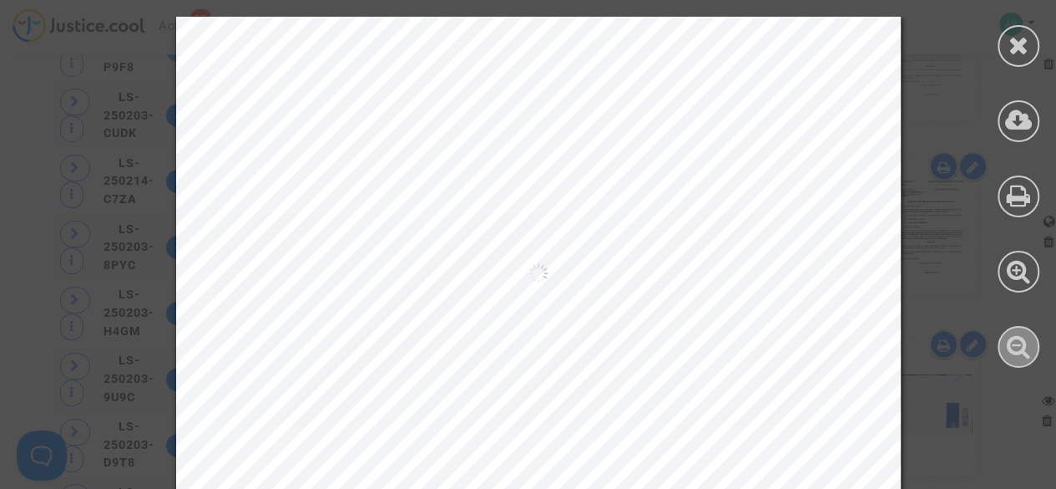
click at [1010, 352] on icon at bounding box center [1019, 345] width 24 height 25
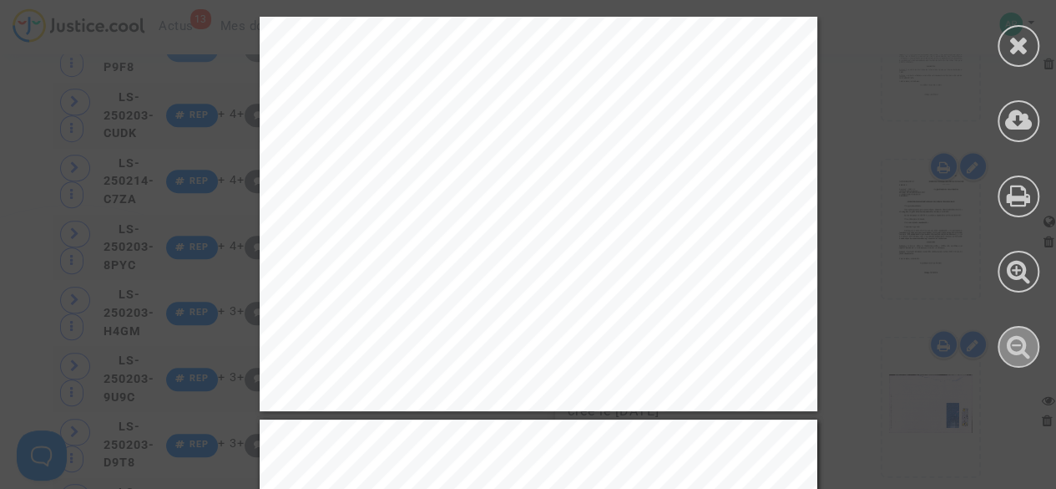
click at [1010, 352] on icon at bounding box center [1019, 345] width 24 height 25
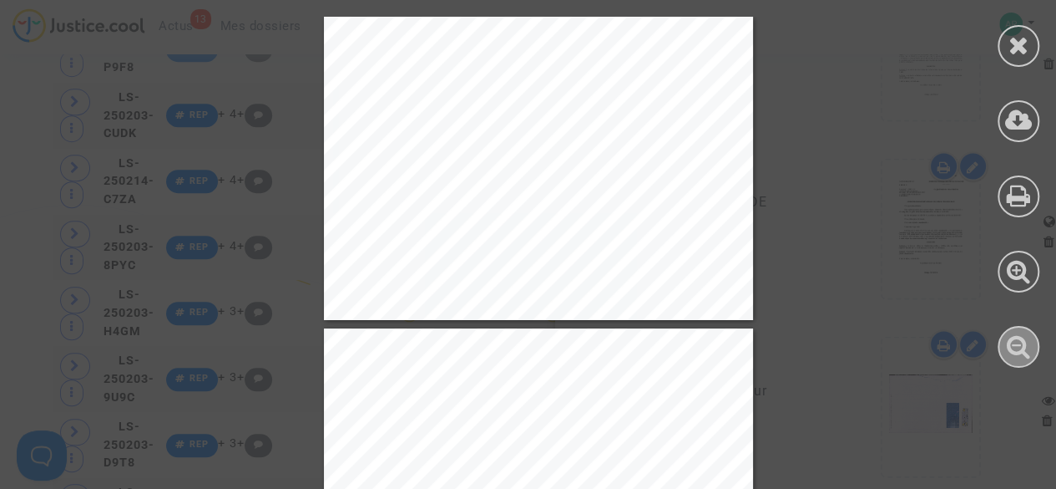
click at [1031, 347] on div at bounding box center [1019, 347] width 42 height 42
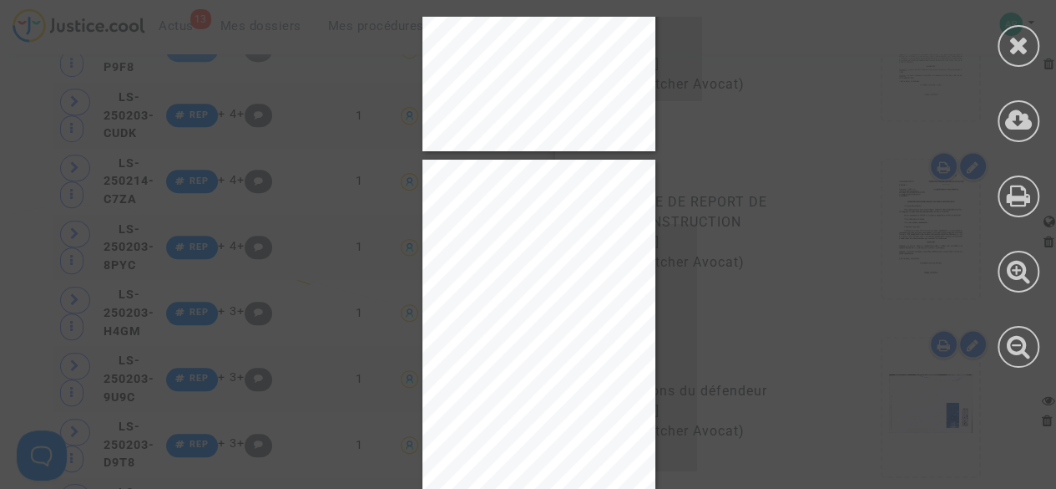
scroll to position [3702, 0]
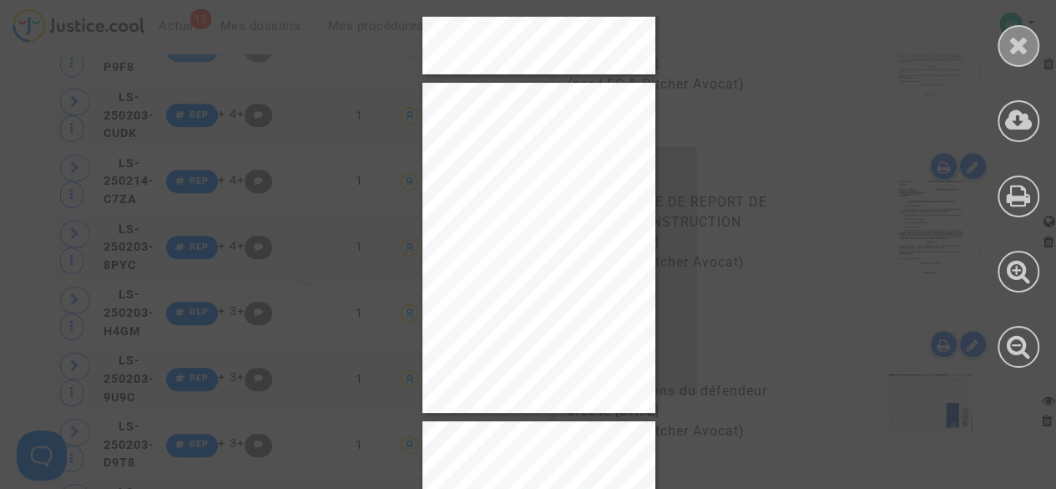
click at [1029, 44] on div at bounding box center [1019, 46] width 42 height 42
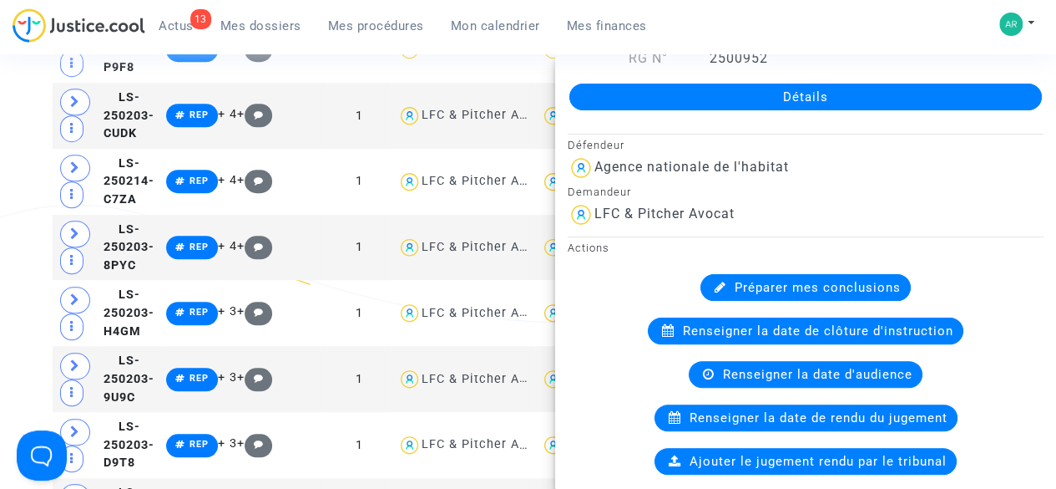
scroll to position [0, 0]
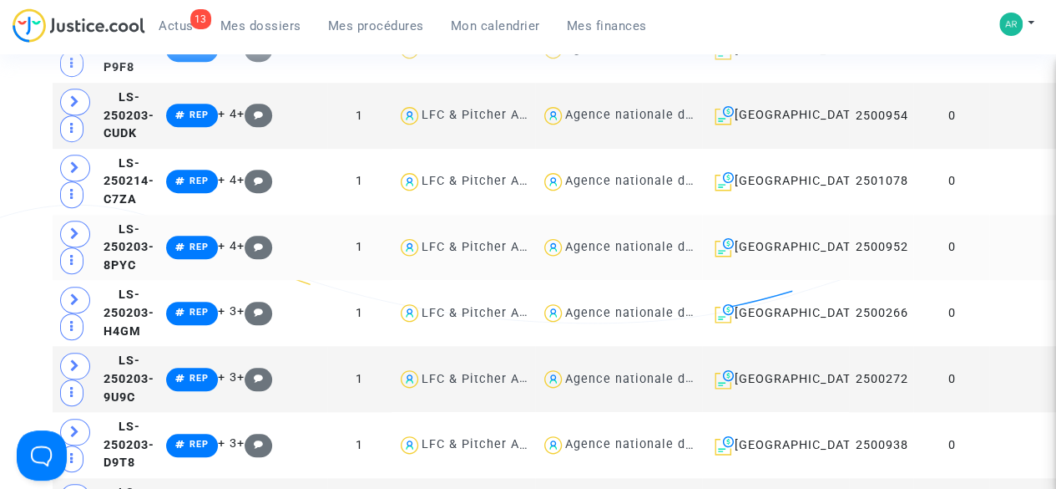
click at [990, 281] on td at bounding box center [1062, 248] width 144 height 66
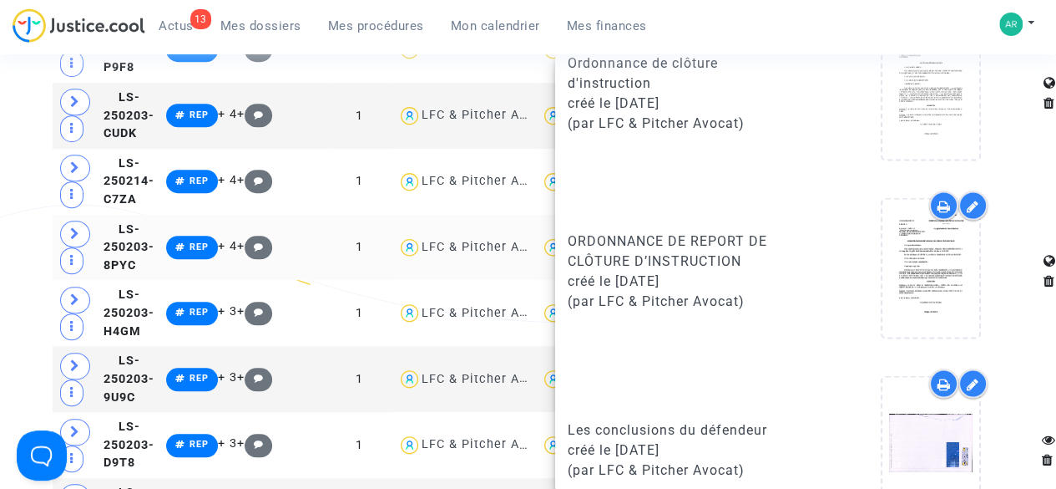
scroll to position [1636, 0]
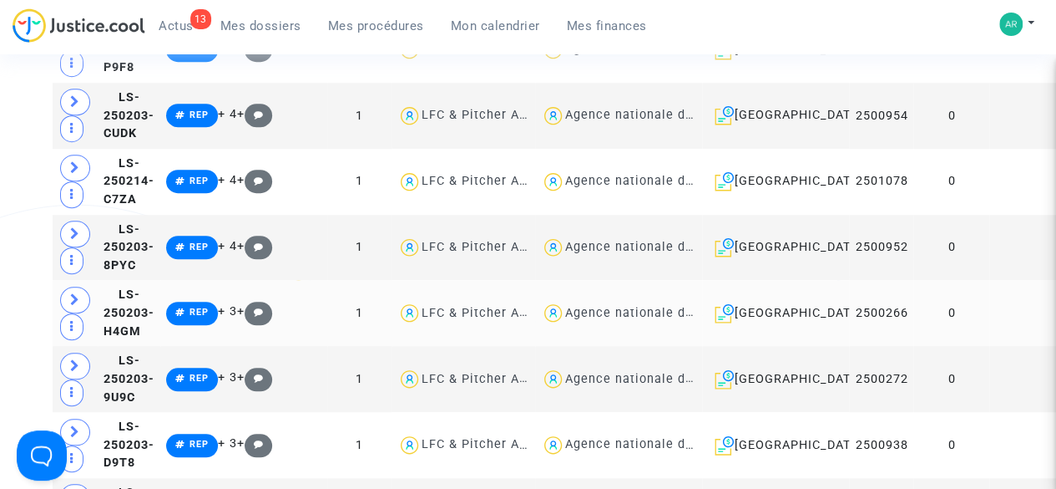
click at [990, 346] on td at bounding box center [1062, 313] width 144 height 66
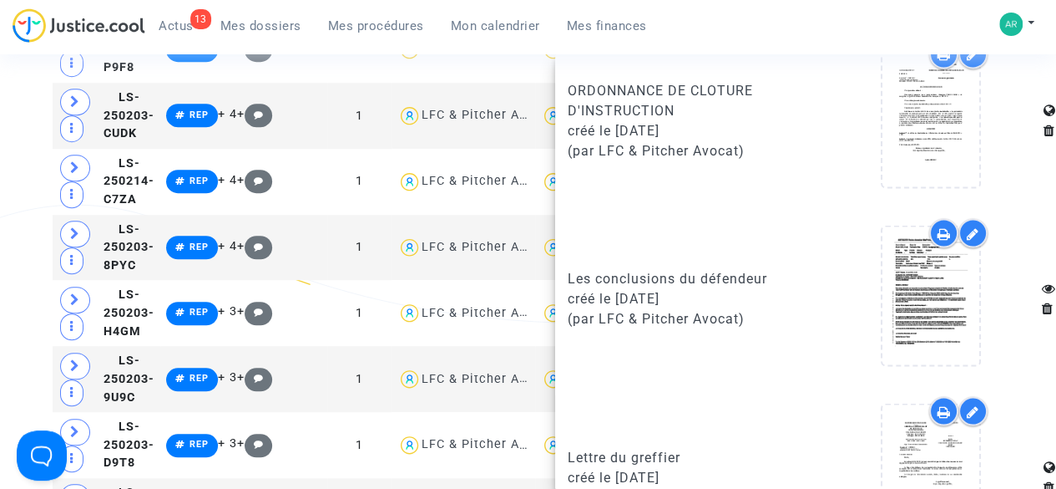
scroll to position [1636, 0]
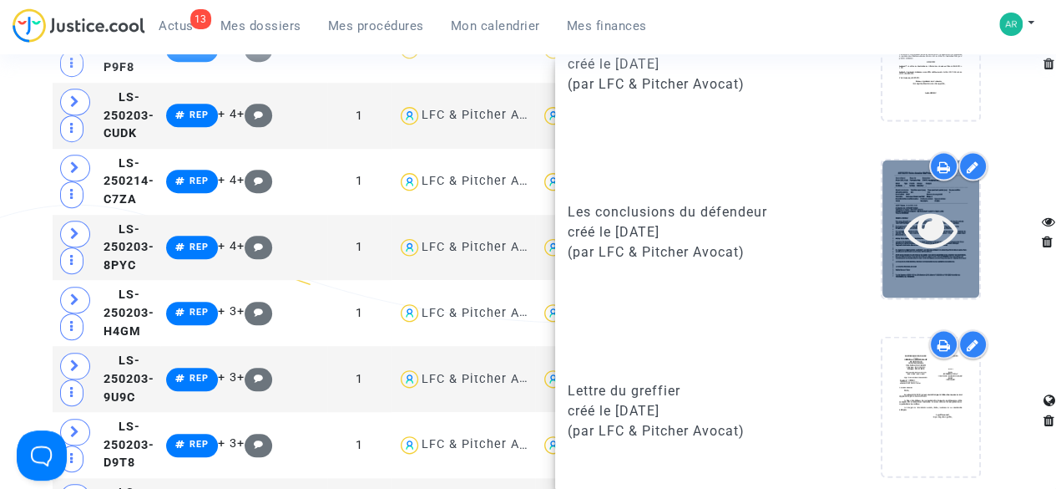
click at [887, 225] on div at bounding box center [931, 227] width 97 height 53
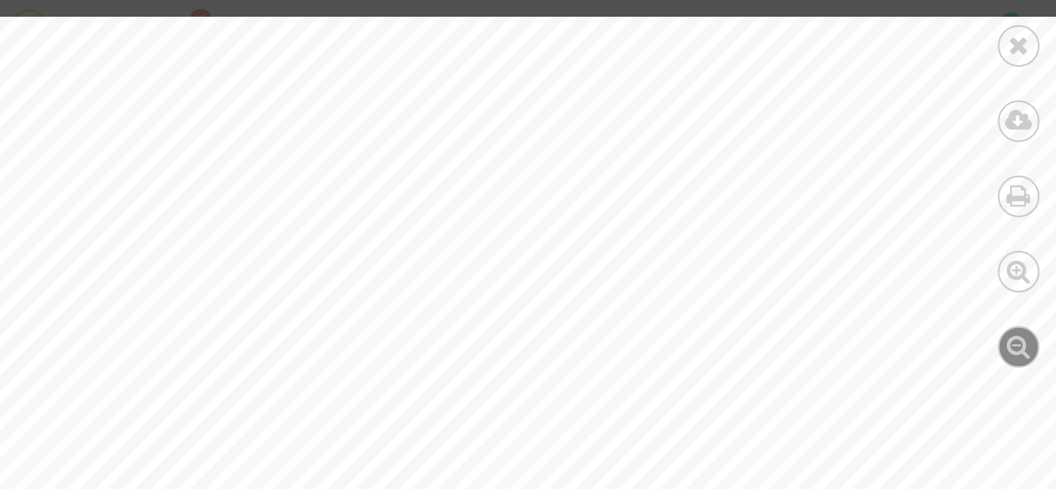
click at [1019, 357] on icon at bounding box center [1019, 345] width 24 height 25
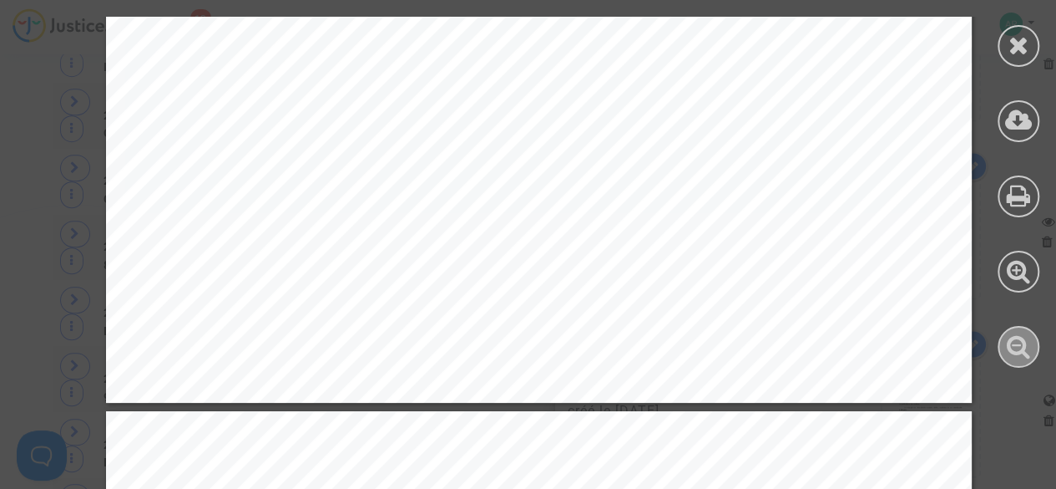
scroll to position [4419, 0]
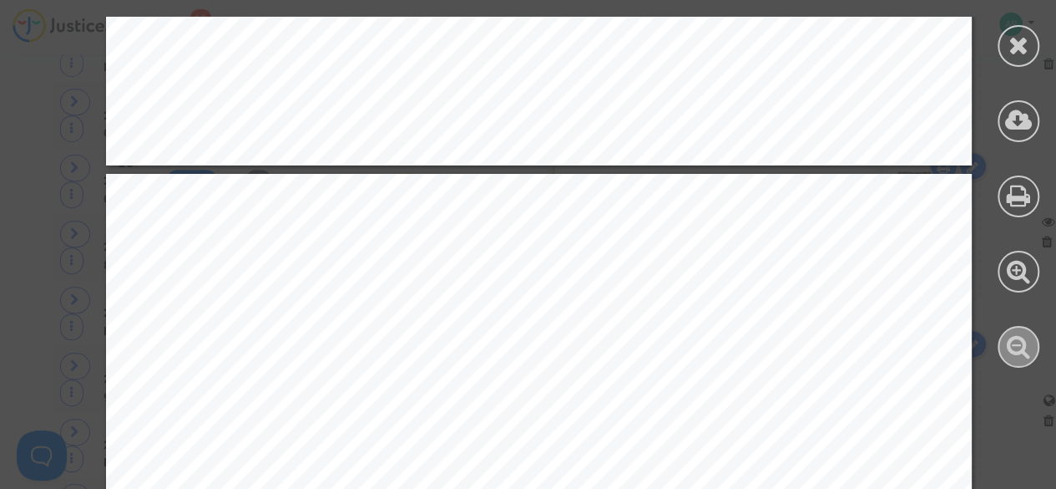
click at [1034, 352] on div at bounding box center [1019, 347] width 42 height 42
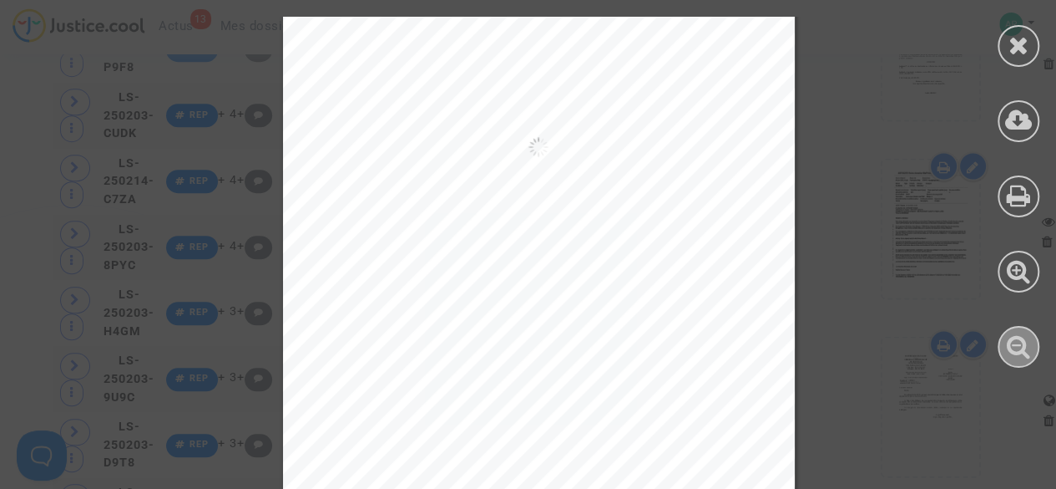
click at [1034, 352] on div at bounding box center [1019, 347] width 42 height 42
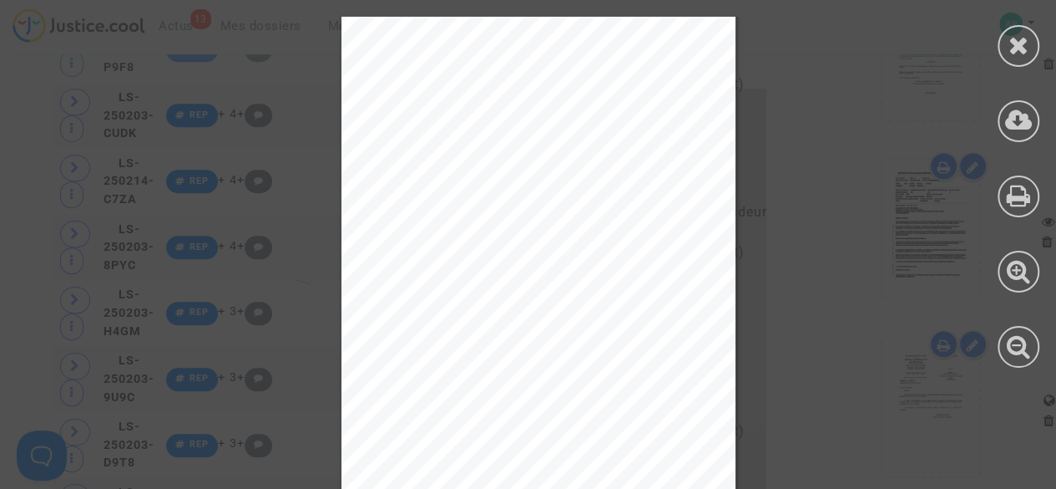
scroll to position [8035, 0]
click at [1020, 53] on icon at bounding box center [1019, 45] width 21 height 25
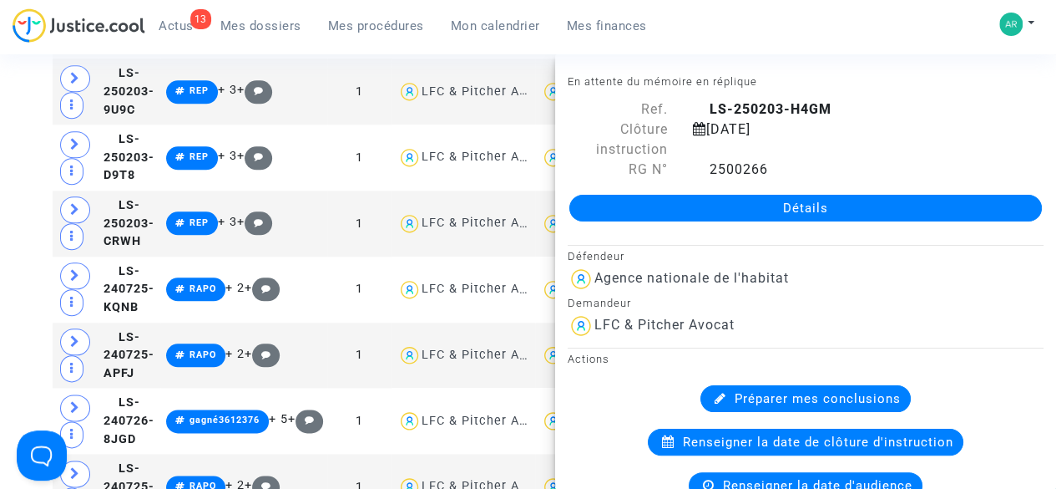
scroll to position [3978, 0]
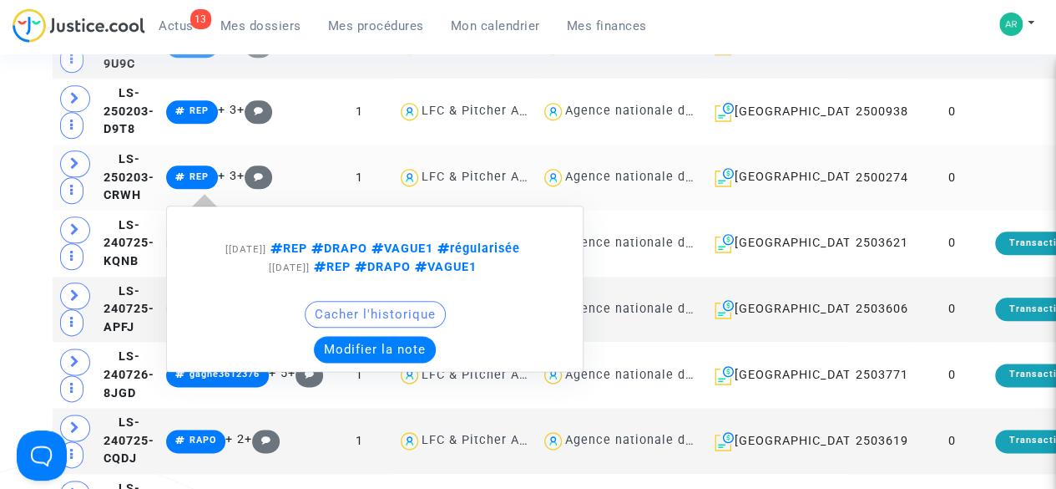
scroll to position [4026, 0]
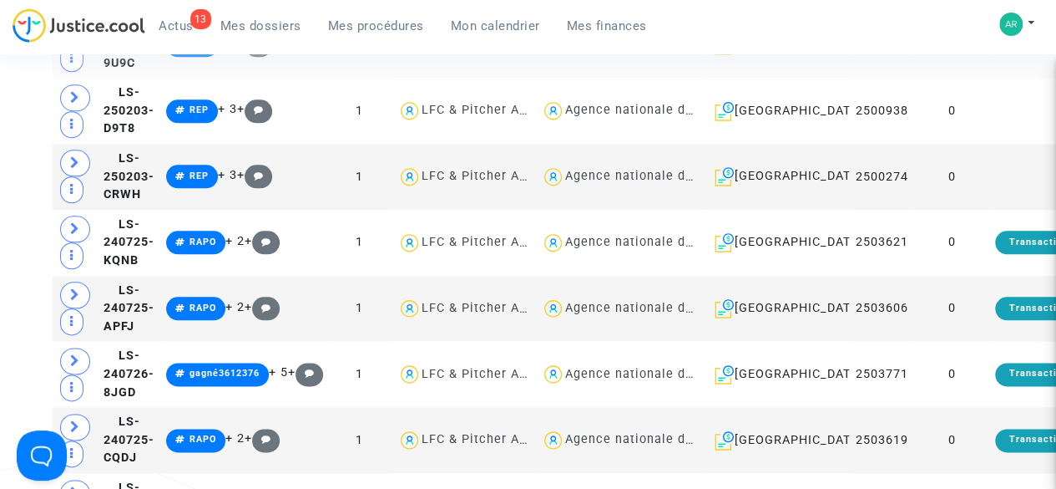
click at [990, 78] on td at bounding box center [1062, 45] width 144 height 66
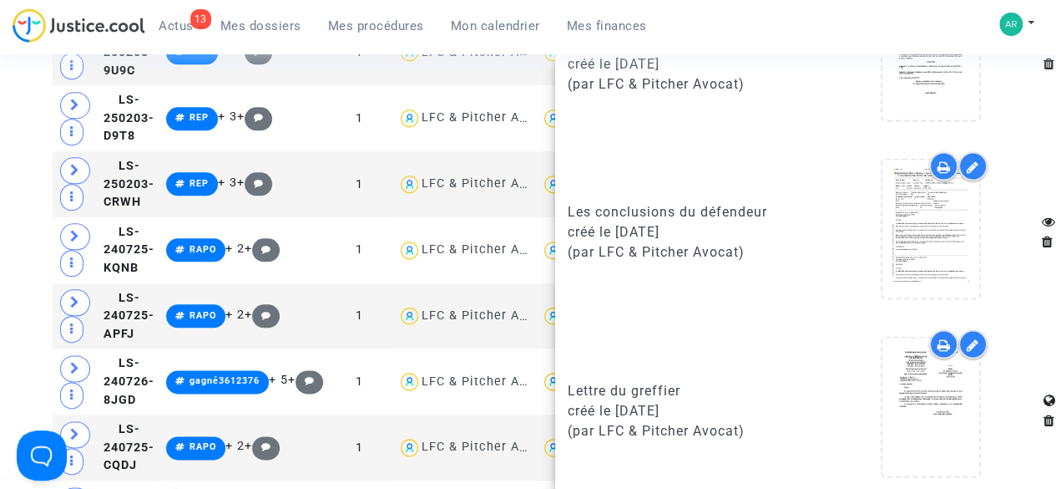
scroll to position [4018, 0]
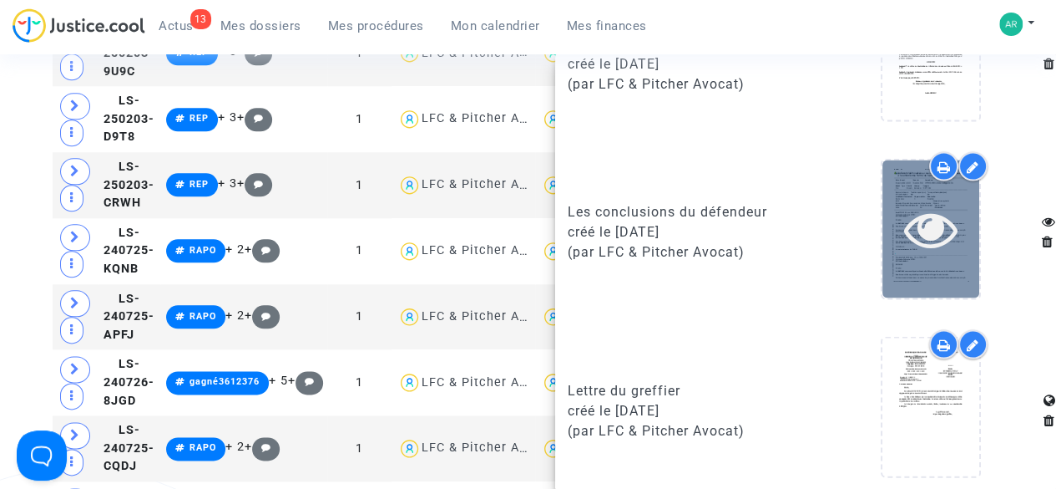
click at [925, 225] on icon at bounding box center [931, 227] width 54 height 53
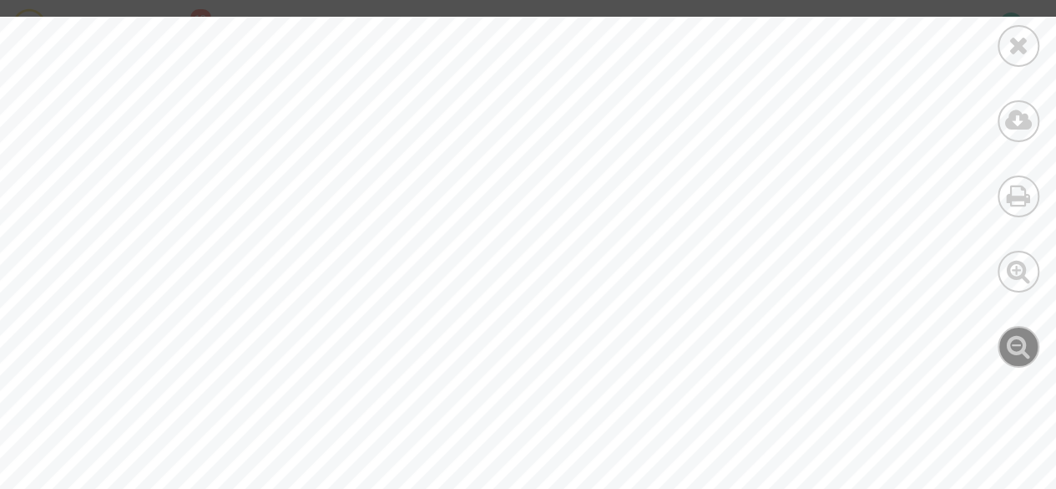
click at [1022, 353] on icon at bounding box center [1019, 345] width 24 height 25
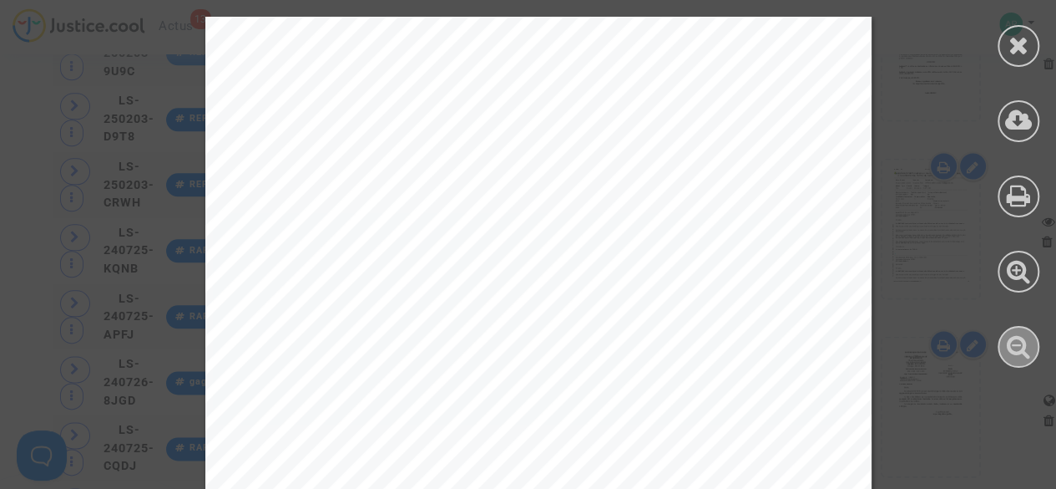
click at [1022, 353] on icon at bounding box center [1019, 345] width 24 height 25
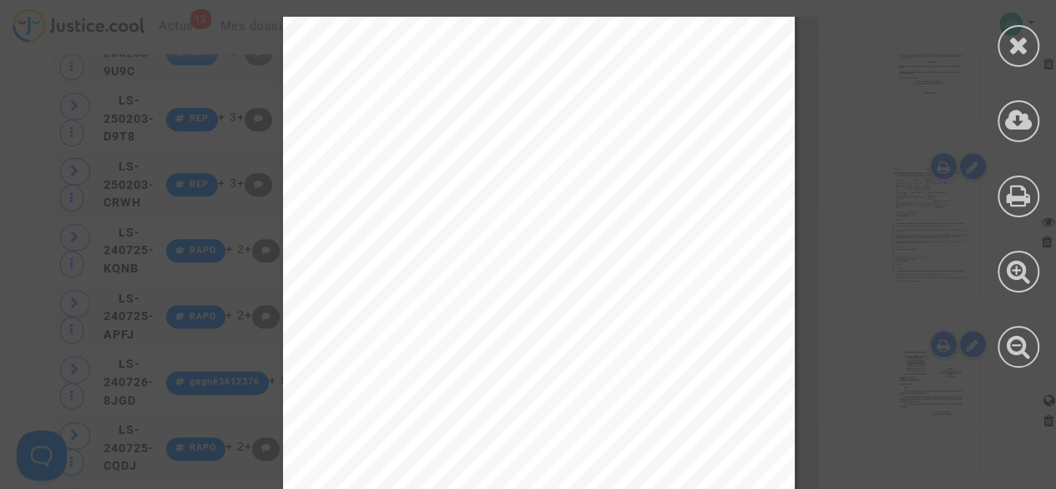
scroll to position [6410, 0]
click at [1029, 46] on div at bounding box center [1019, 46] width 42 height 42
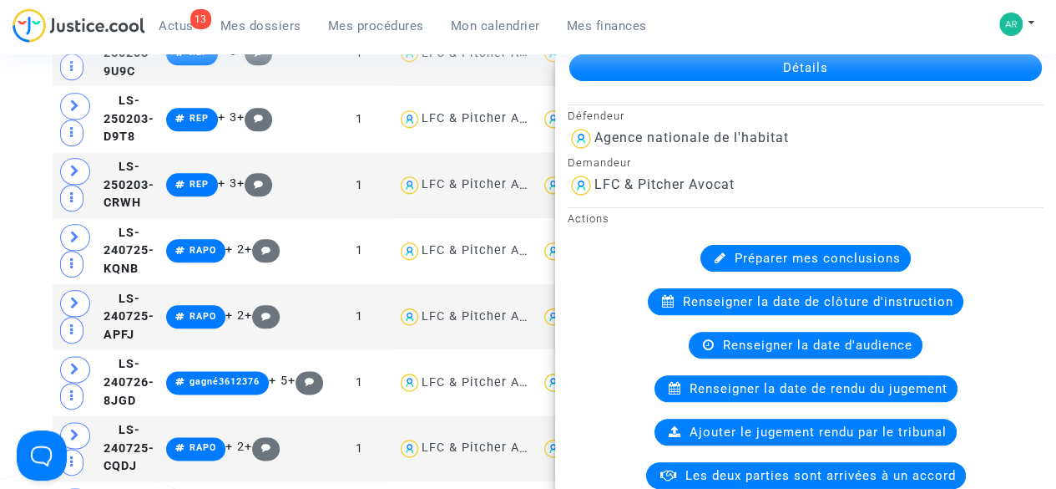
scroll to position [0, 0]
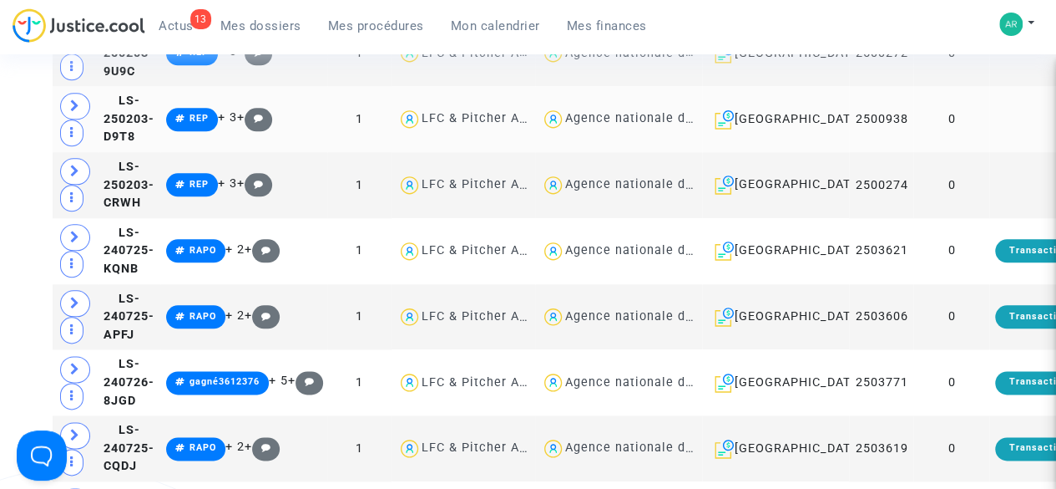
click at [924, 152] on td "0" at bounding box center [952, 119] width 76 height 66
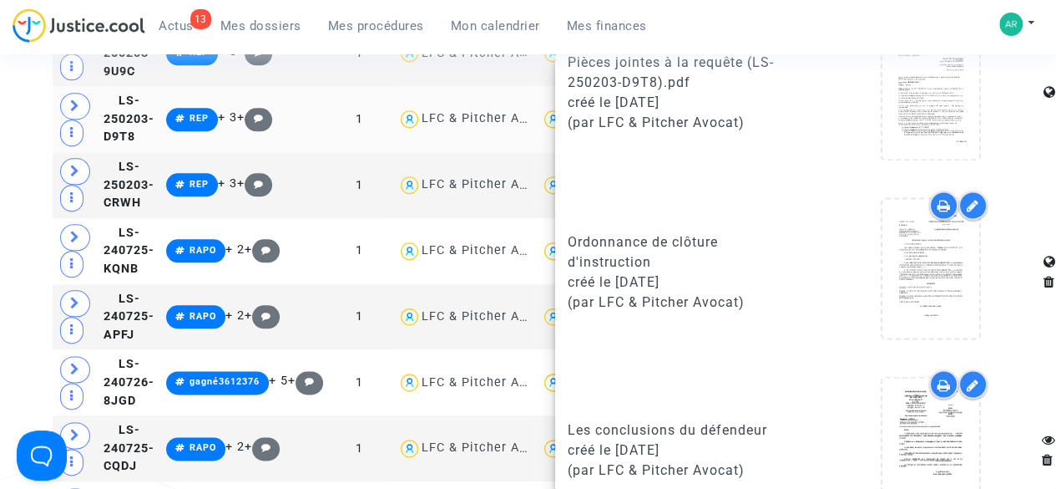
scroll to position [1457, 0]
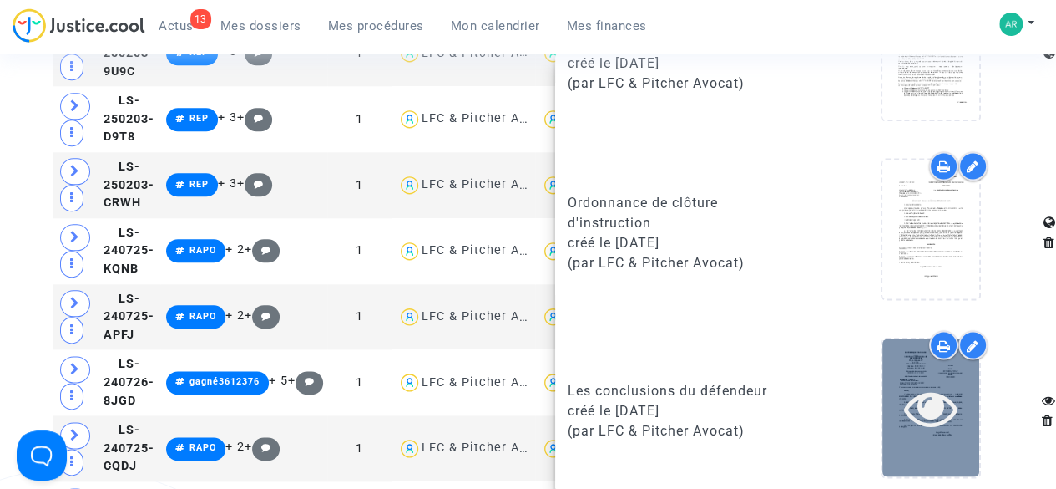
click at [904, 412] on icon at bounding box center [931, 406] width 54 height 53
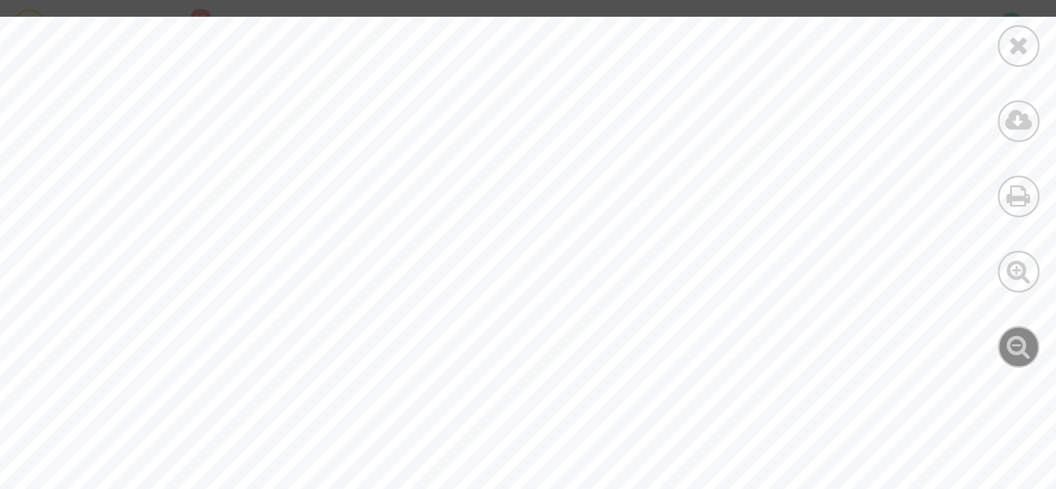
click at [1009, 363] on div at bounding box center [1019, 347] width 42 height 42
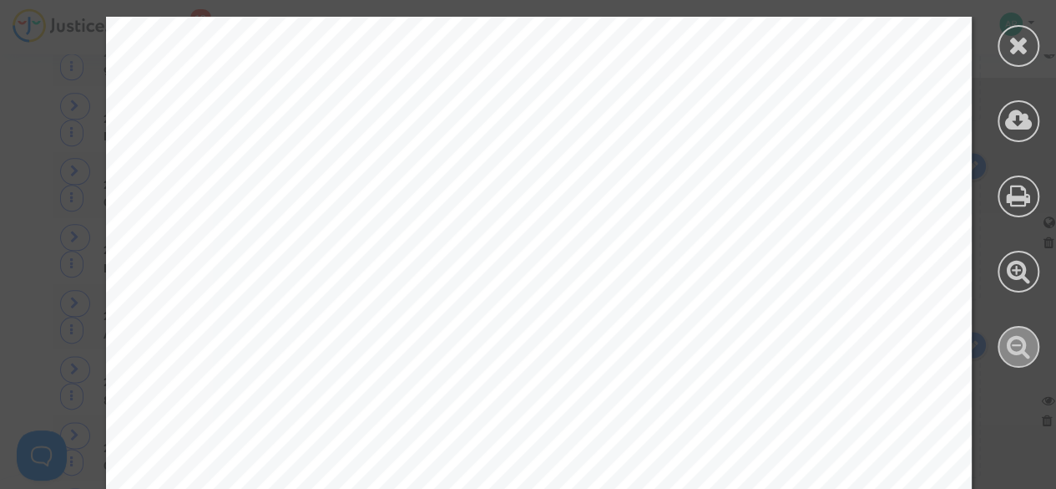
click at [1009, 363] on div at bounding box center [1019, 347] width 42 height 42
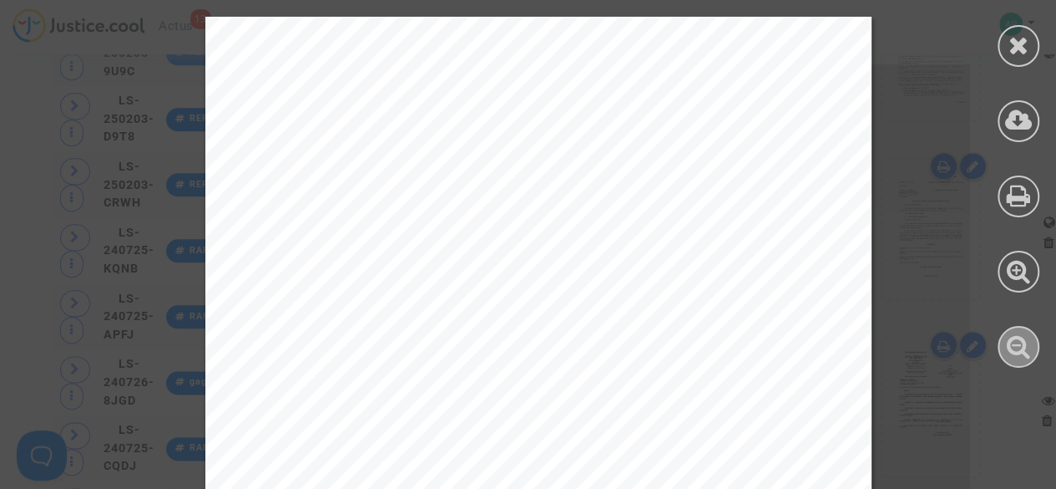
click at [1009, 363] on div at bounding box center [1019, 347] width 42 height 42
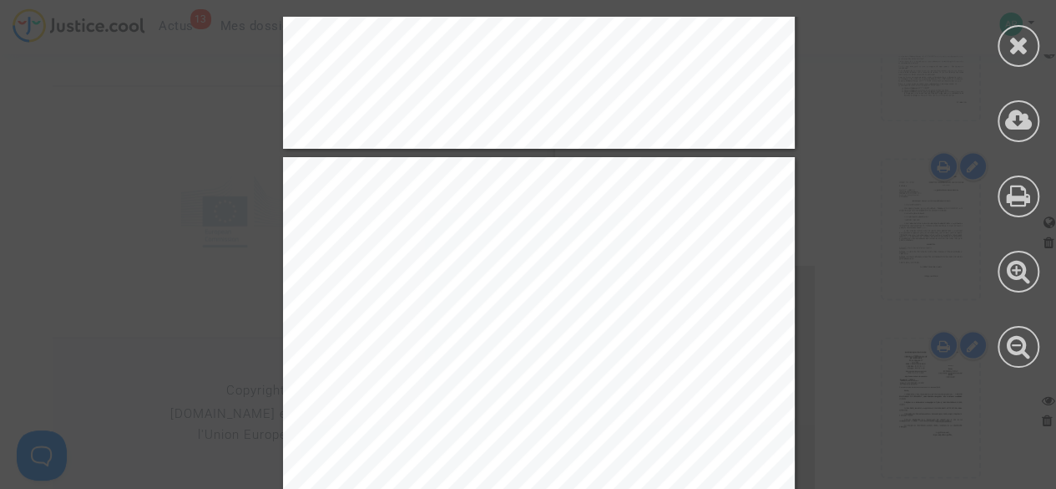
scroll to position [5725, 0]
click at [1032, 48] on div at bounding box center [1019, 46] width 42 height 42
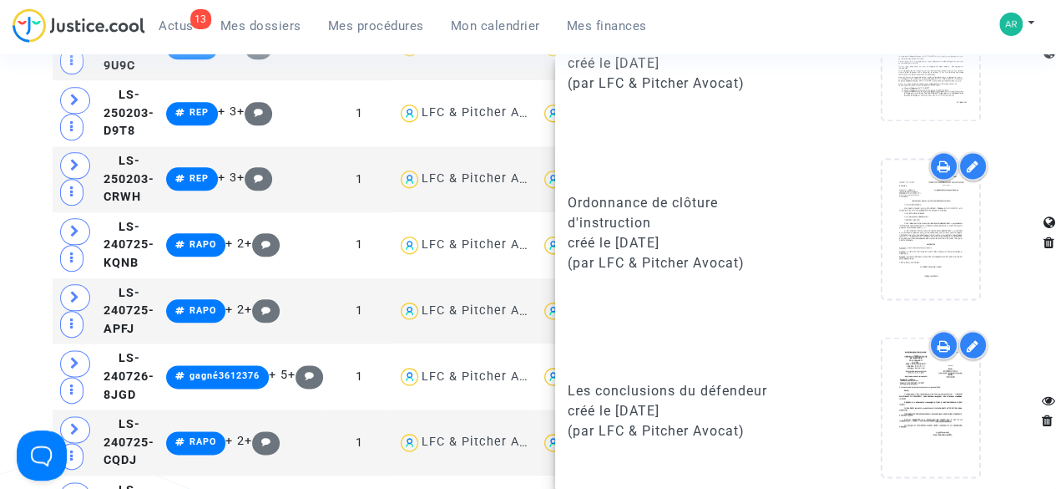
scroll to position [4032, 0]
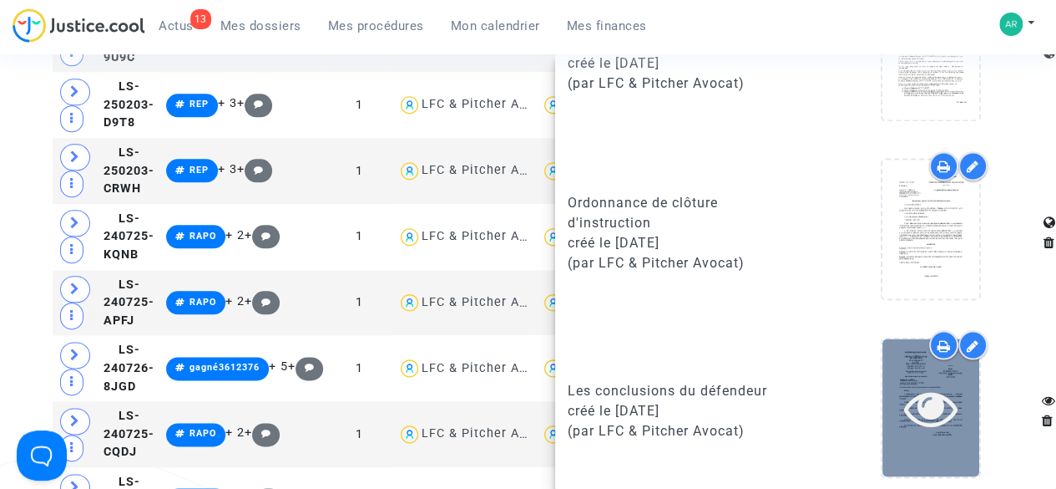
click at [904, 407] on icon at bounding box center [931, 406] width 54 height 53
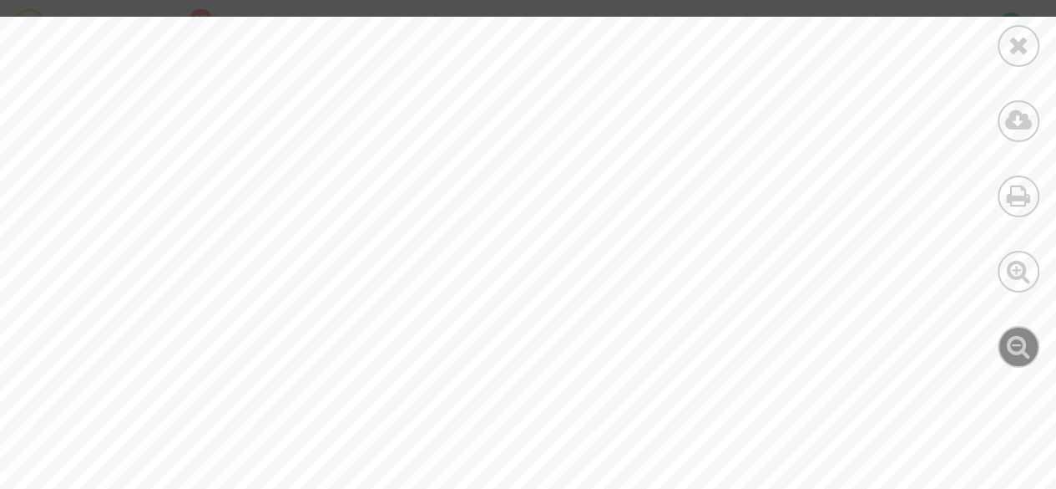
click at [1027, 348] on icon at bounding box center [1019, 345] width 24 height 25
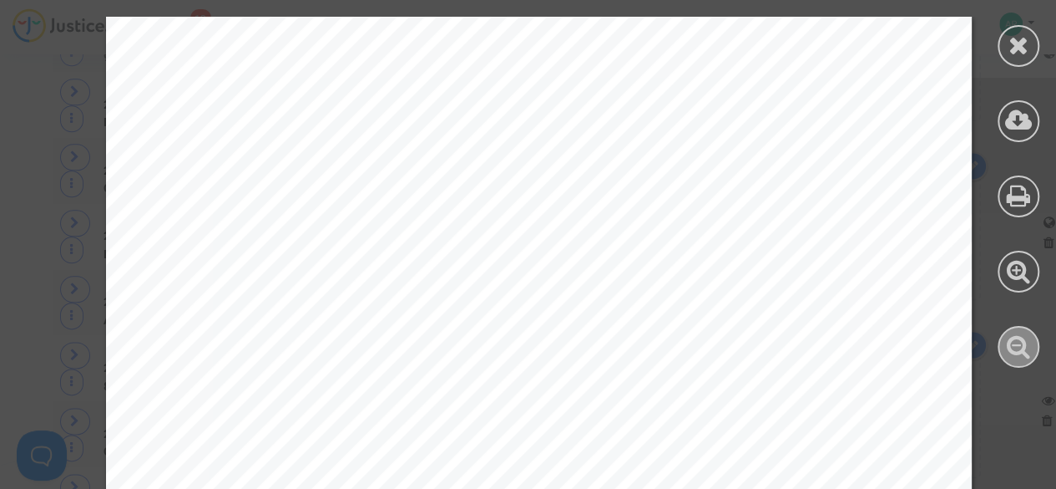
click at [1027, 348] on icon at bounding box center [1019, 345] width 24 height 25
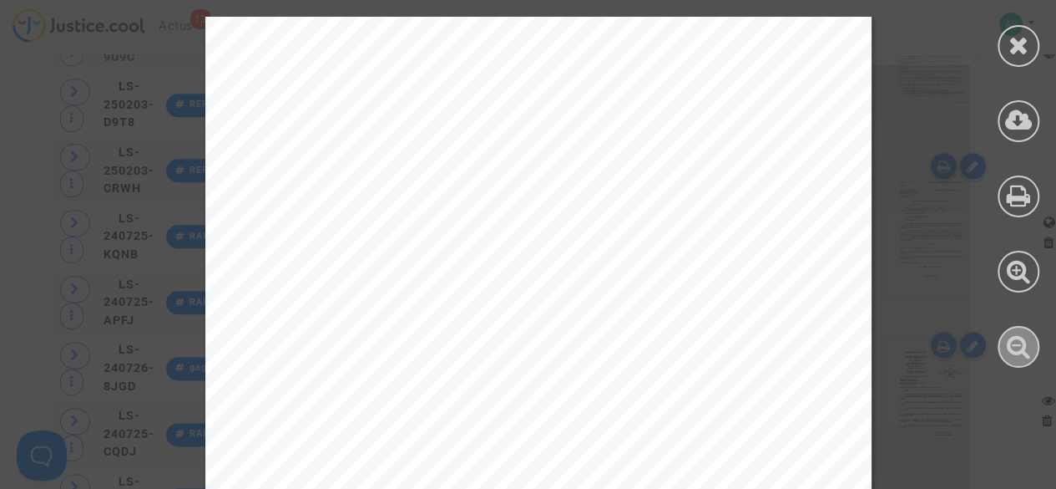
click at [1027, 348] on icon at bounding box center [1019, 345] width 24 height 25
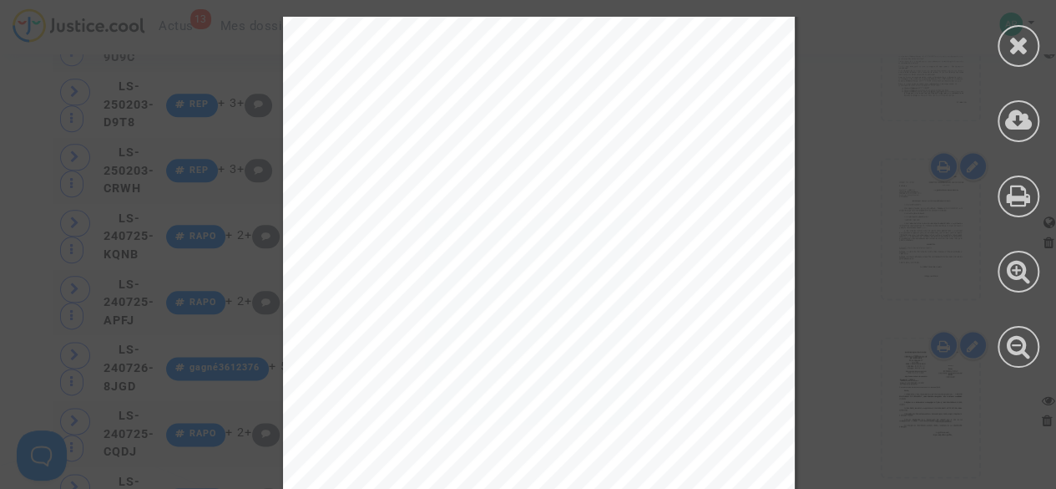
scroll to position [6873, 0]
click at [1024, 43] on icon at bounding box center [1019, 45] width 21 height 25
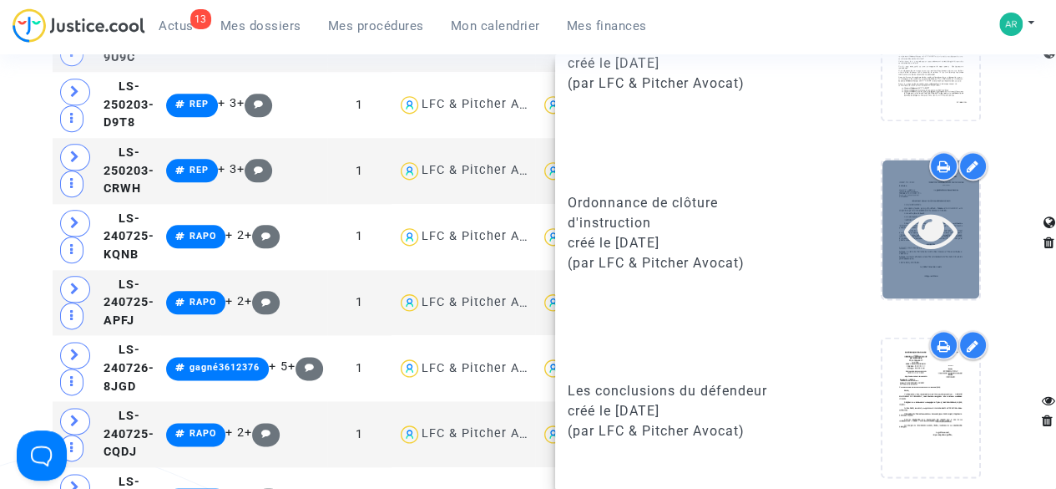
click at [916, 218] on icon at bounding box center [931, 228] width 54 height 53
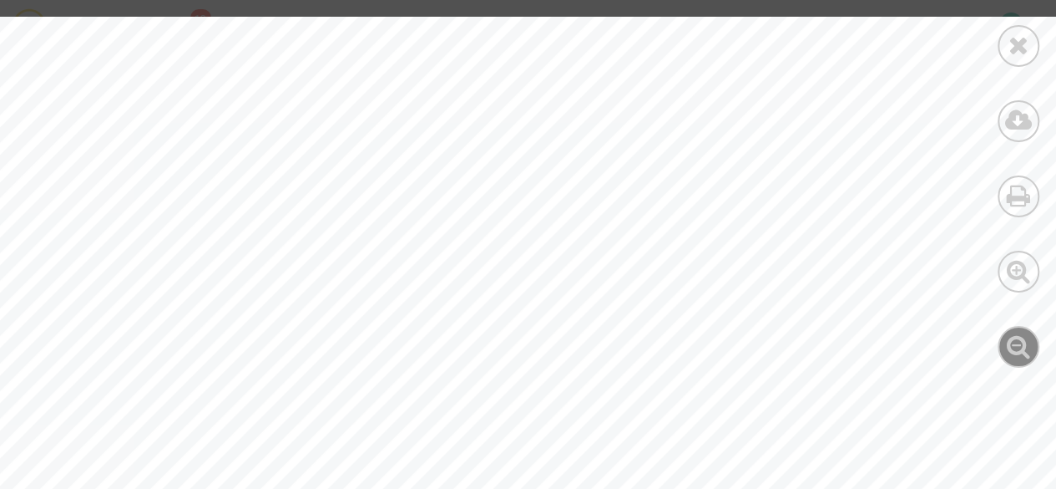
click at [1025, 342] on icon at bounding box center [1019, 345] width 24 height 25
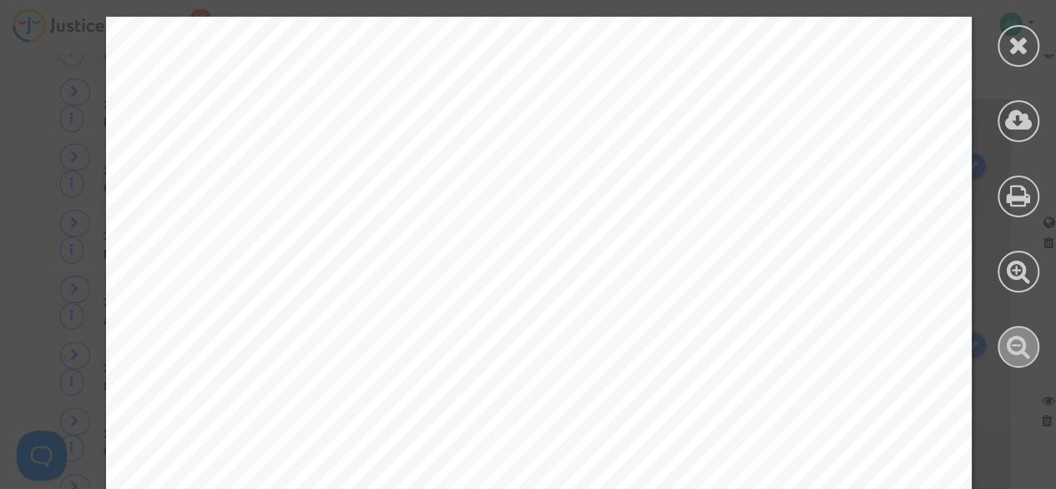
click at [1025, 342] on icon at bounding box center [1019, 345] width 24 height 25
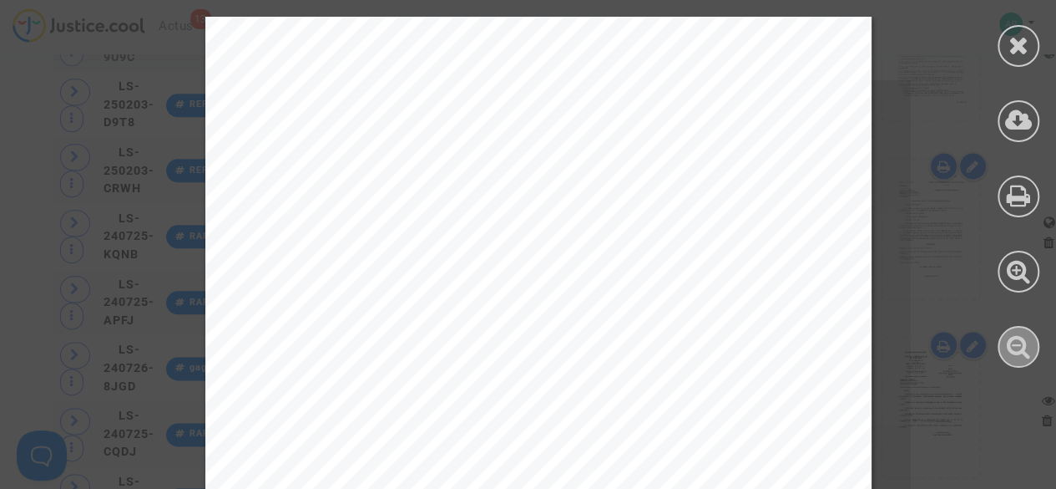
click at [1025, 342] on icon at bounding box center [1019, 345] width 24 height 25
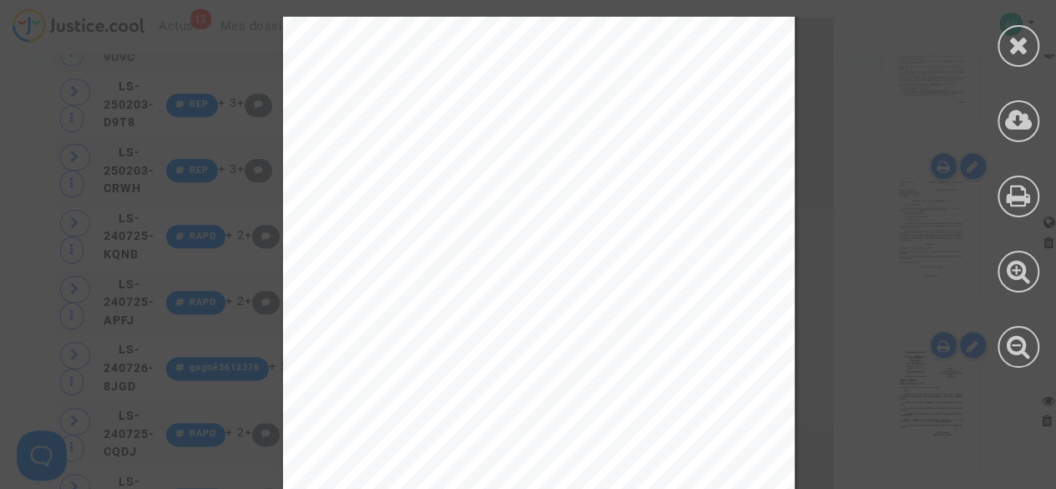
scroll to position [125, 0]
click at [1020, 45] on icon at bounding box center [1019, 45] width 21 height 25
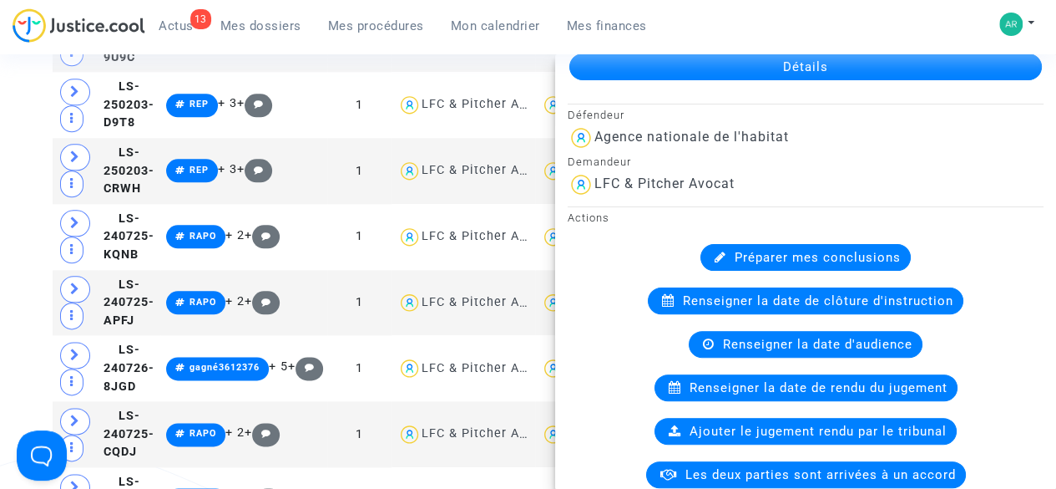
scroll to position [0, 0]
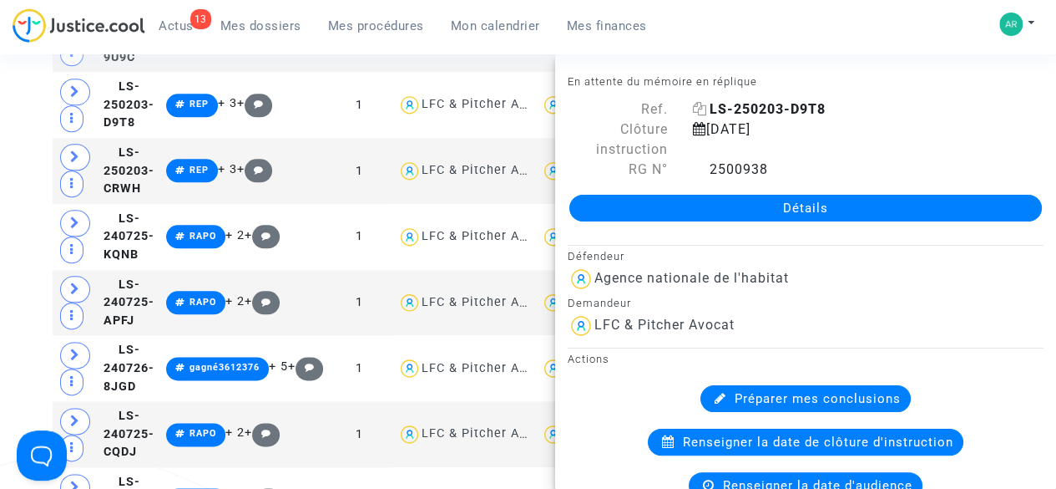
click at [700, 112] on icon at bounding box center [700, 108] width 14 height 13
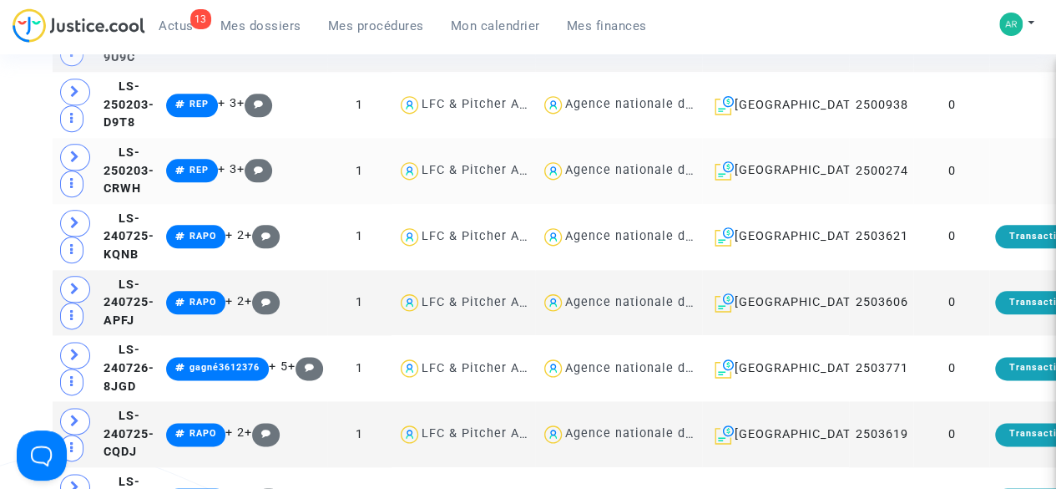
click at [990, 204] on td at bounding box center [1062, 171] width 144 height 66
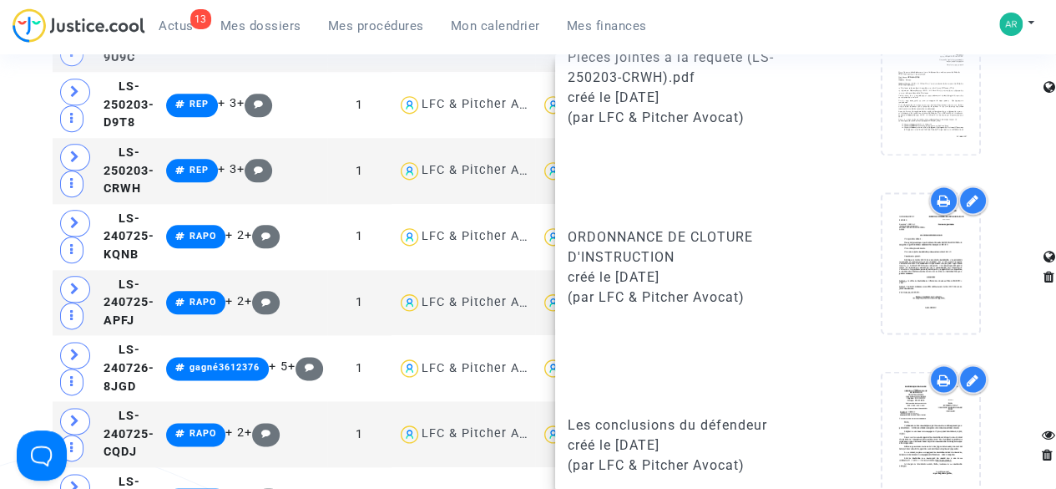
scroll to position [1457, 0]
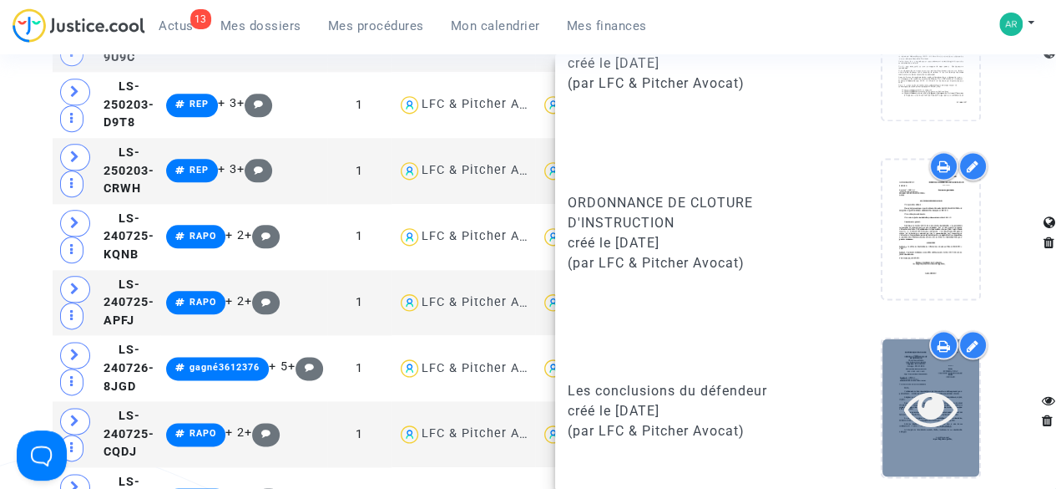
click at [913, 412] on icon at bounding box center [931, 406] width 54 height 53
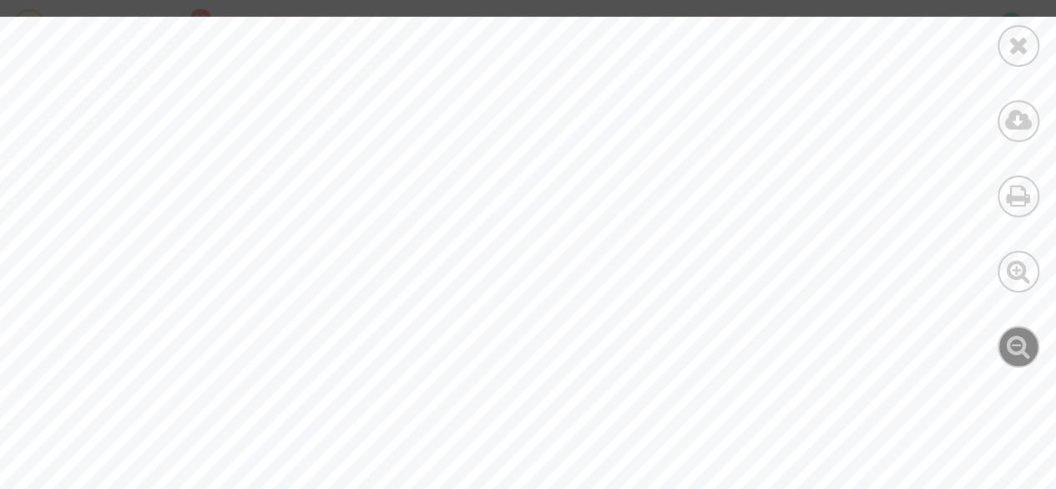
click at [1020, 345] on icon at bounding box center [1019, 345] width 24 height 25
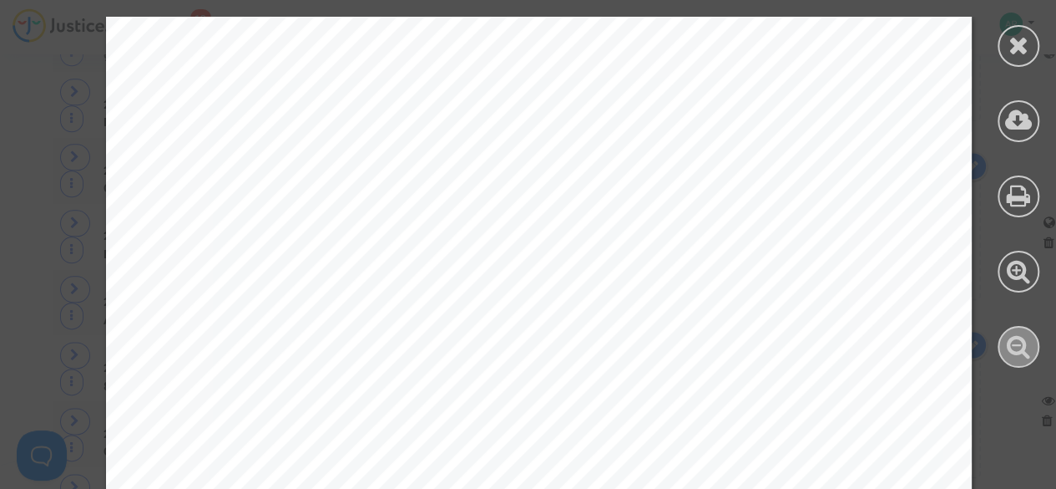
click at [1020, 345] on icon at bounding box center [1019, 345] width 24 height 25
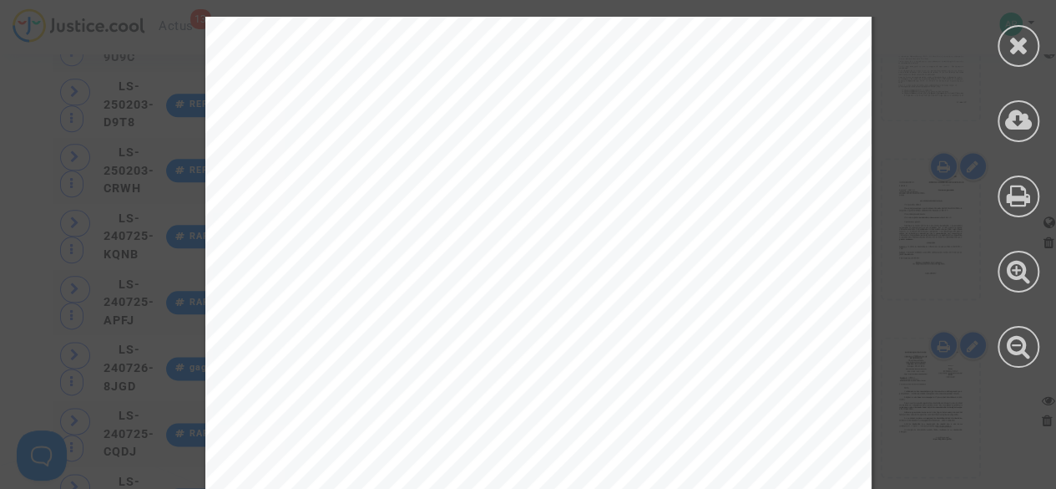
scroll to position [0, 0]
click at [1000, 48] on div at bounding box center [1019, 46] width 42 height 42
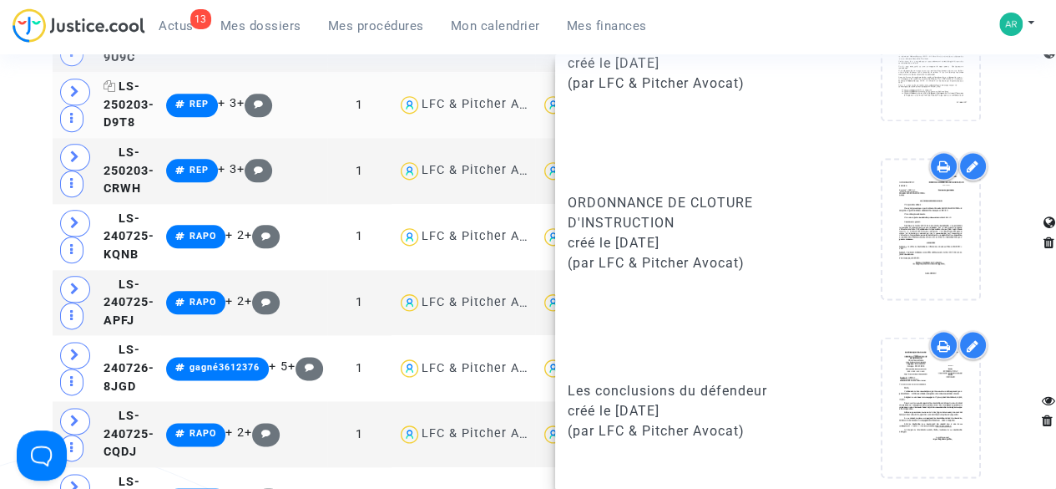
click at [110, 92] on icon at bounding box center [110, 86] width 13 height 12
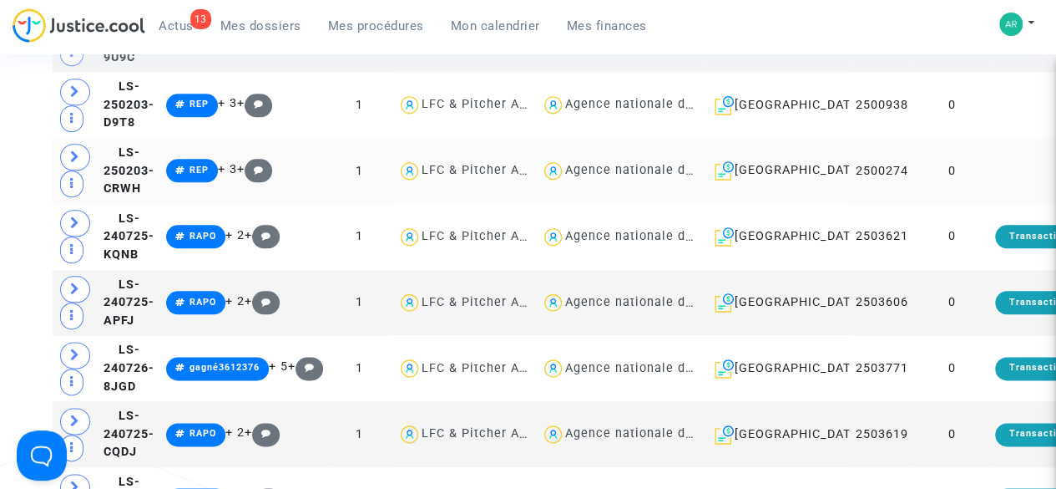
click at [990, 204] on td at bounding box center [1062, 171] width 144 height 66
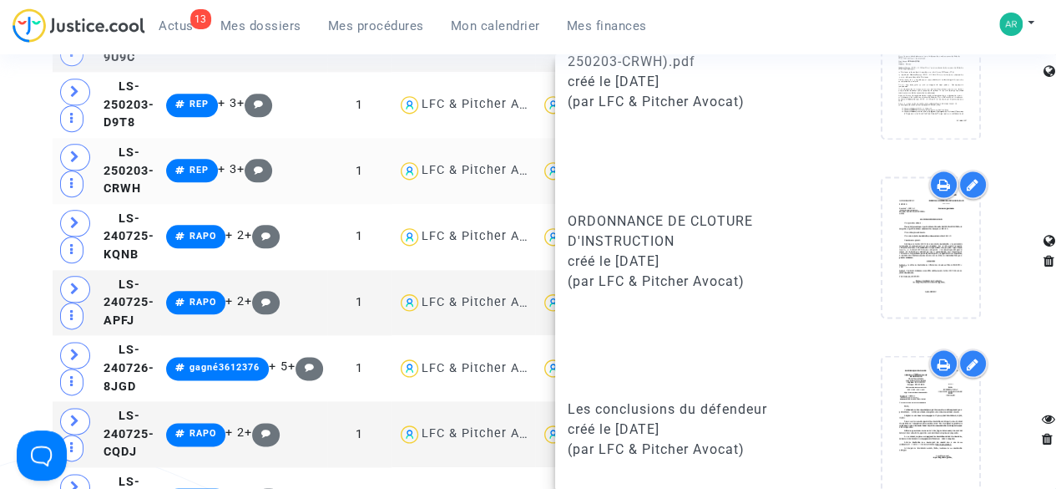
scroll to position [1457, 0]
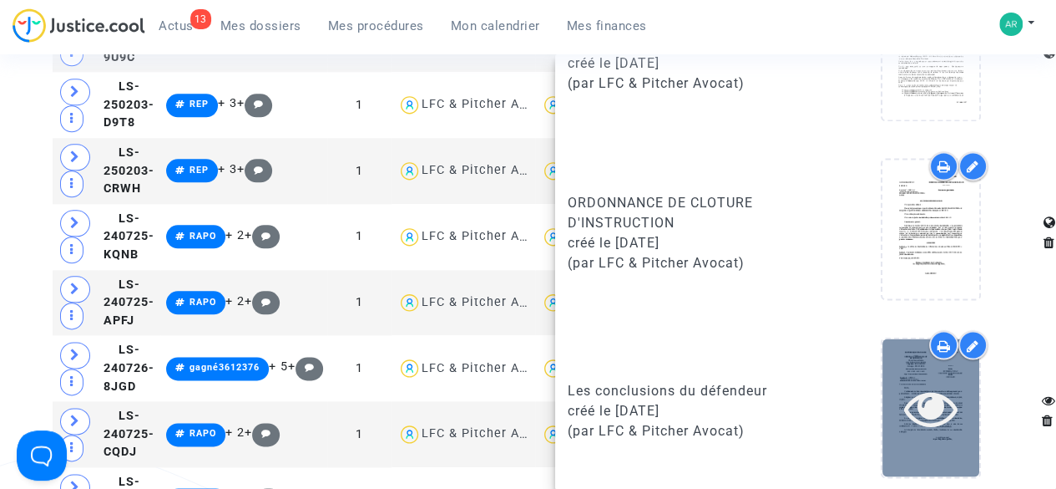
click at [933, 393] on icon at bounding box center [931, 406] width 54 height 53
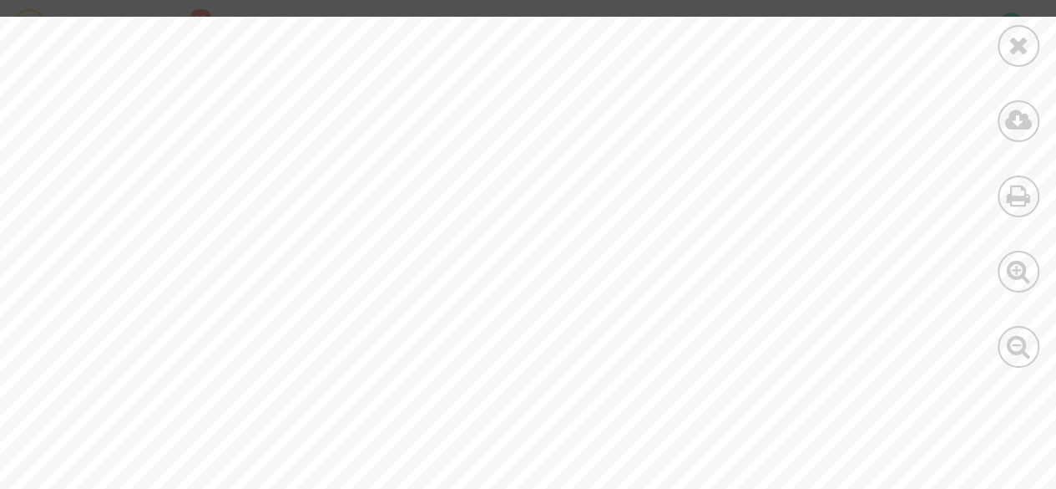
scroll to position [2159, 0]
click at [1026, 37] on icon at bounding box center [1019, 45] width 21 height 25
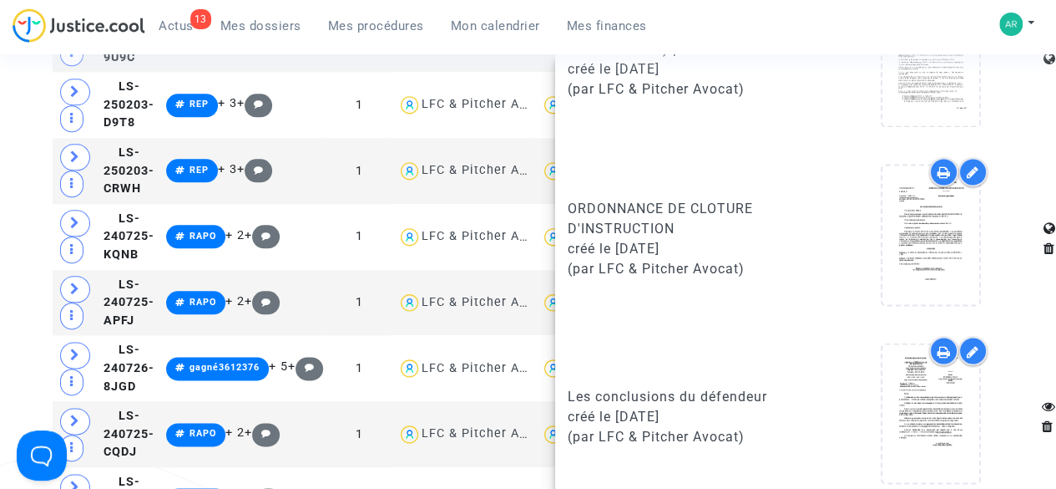
scroll to position [1457, 0]
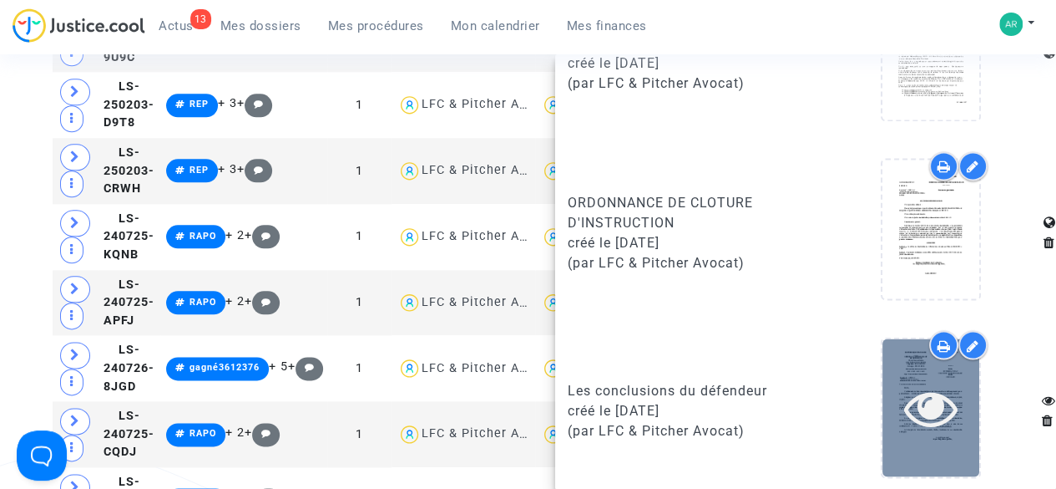
click at [909, 384] on icon at bounding box center [931, 406] width 54 height 53
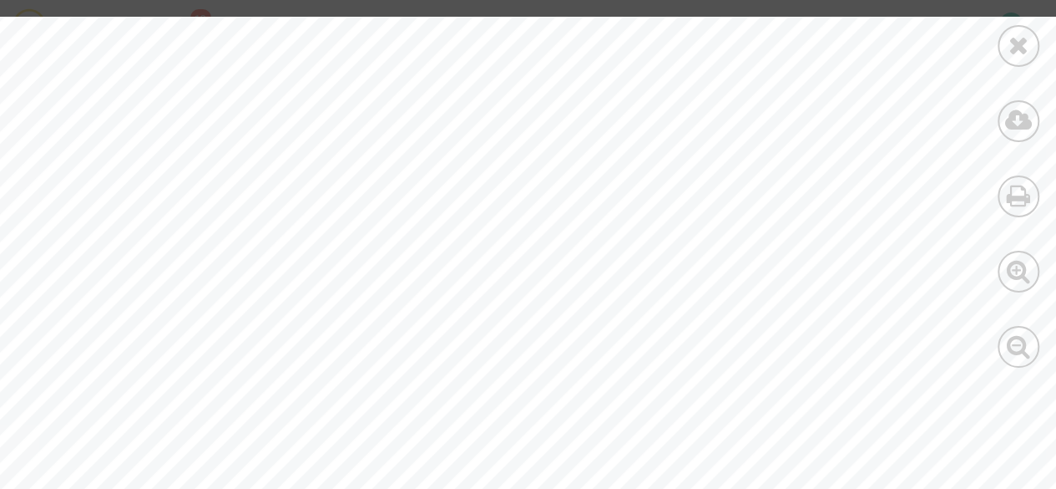
scroll to position [2142, 0]
click at [1022, 56] on icon at bounding box center [1019, 45] width 21 height 25
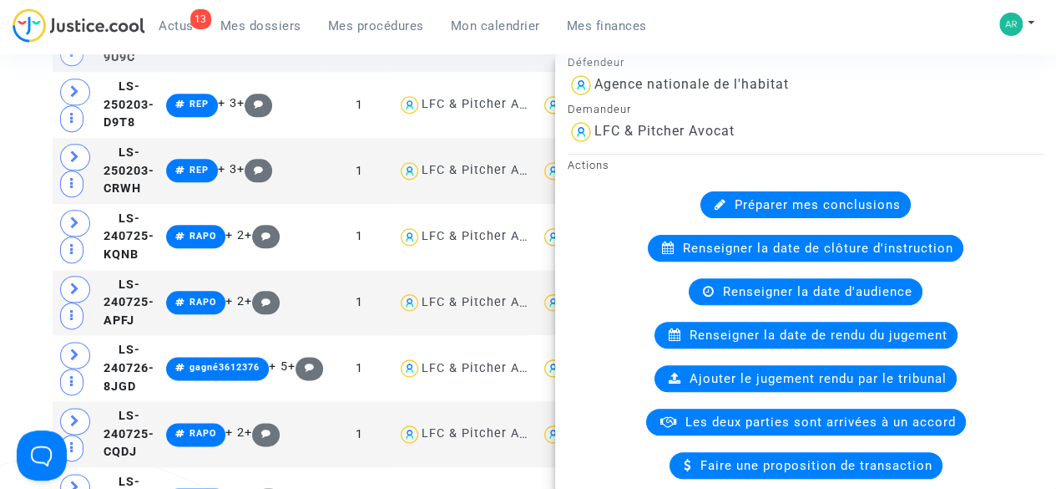
scroll to position [0, 0]
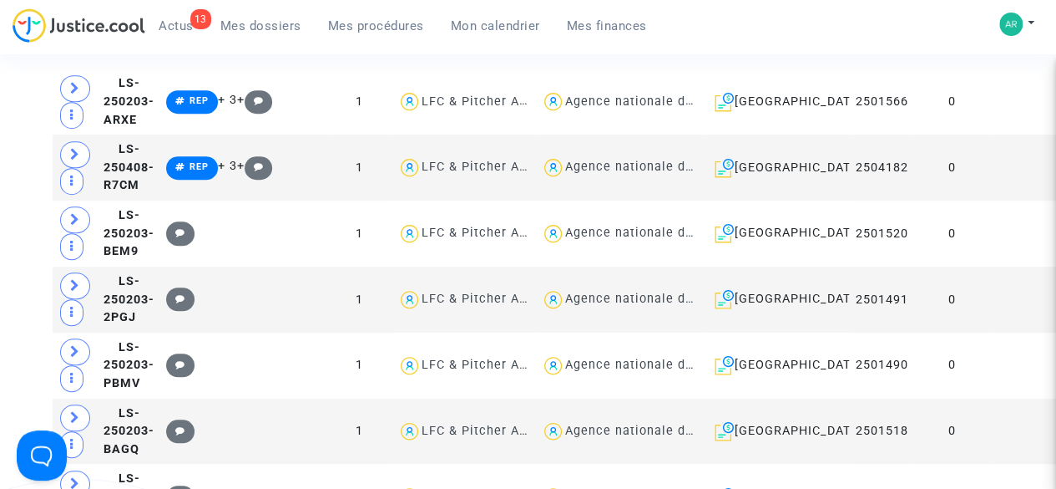
scroll to position [476, 0]
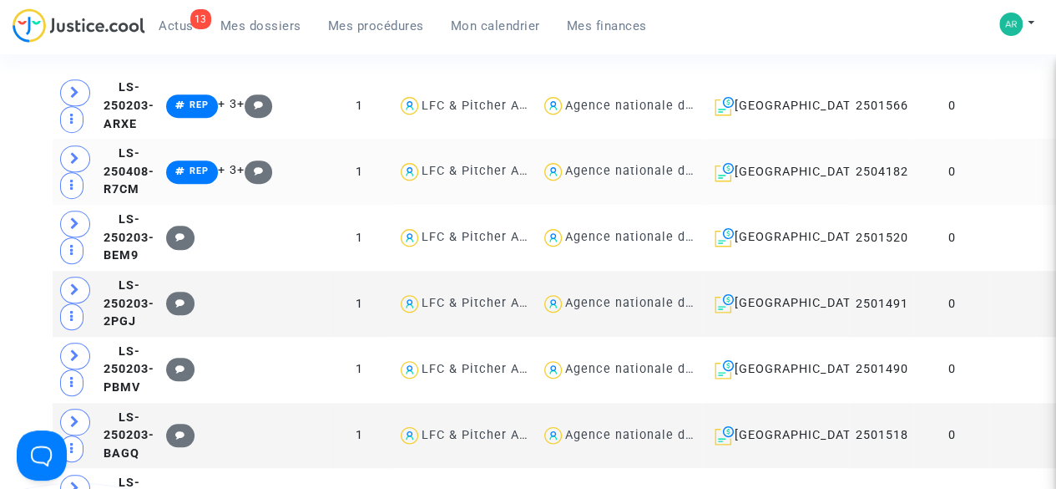
click at [990, 205] on td at bounding box center [1062, 172] width 144 height 66
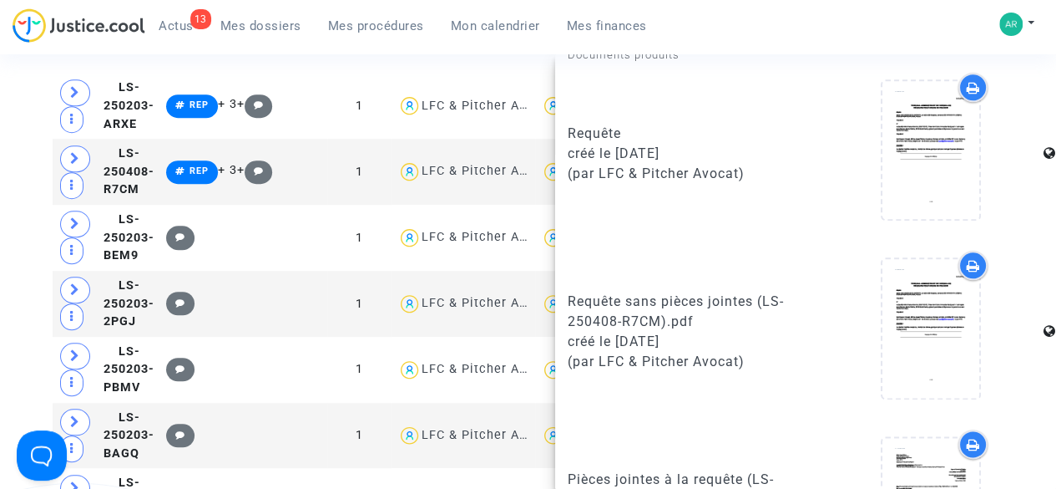
scroll to position [1239, 0]
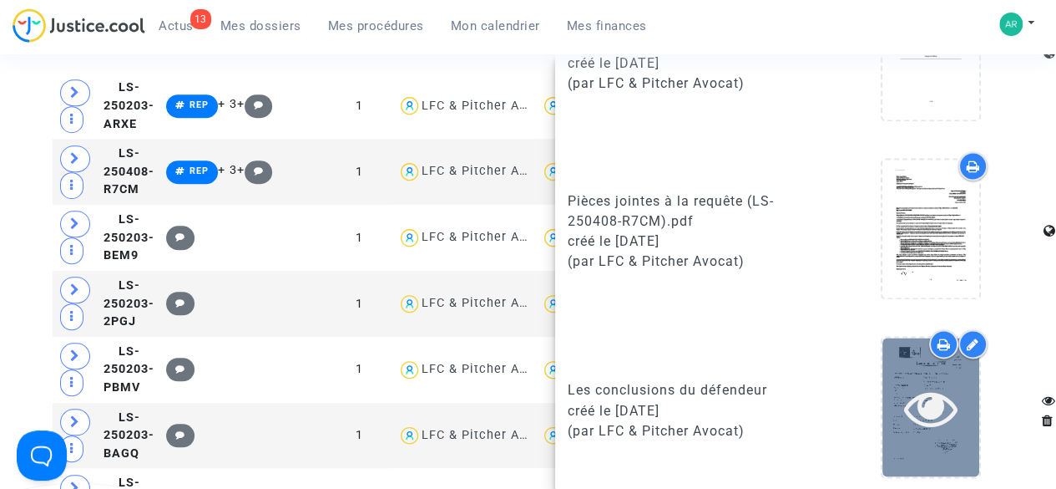
click at [929, 391] on icon at bounding box center [931, 406] width 54 height 53
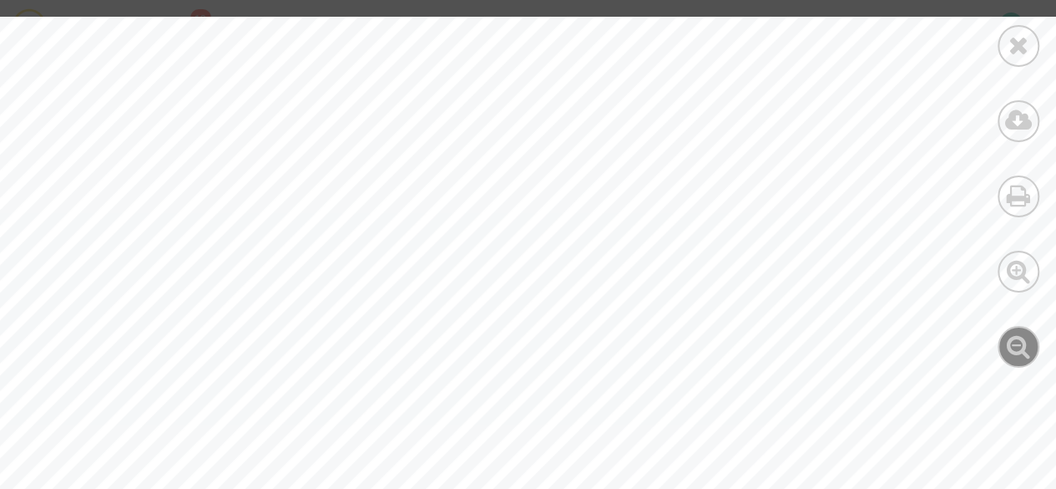
click at [1019, 352] on icon at bounding box center [1019, 345] width 24 height 25
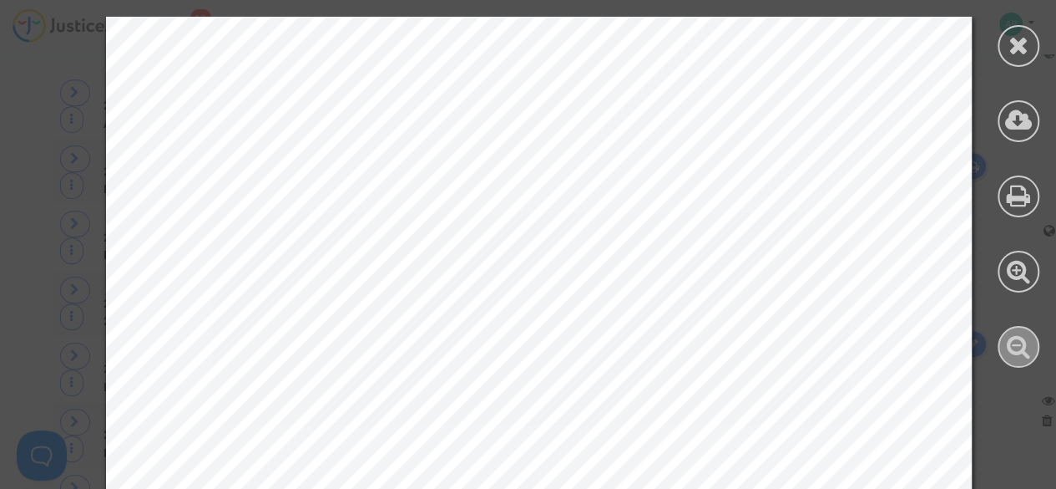
click at [1019, 352] on icon at bounding box center [1019, 345] width 24 height 25
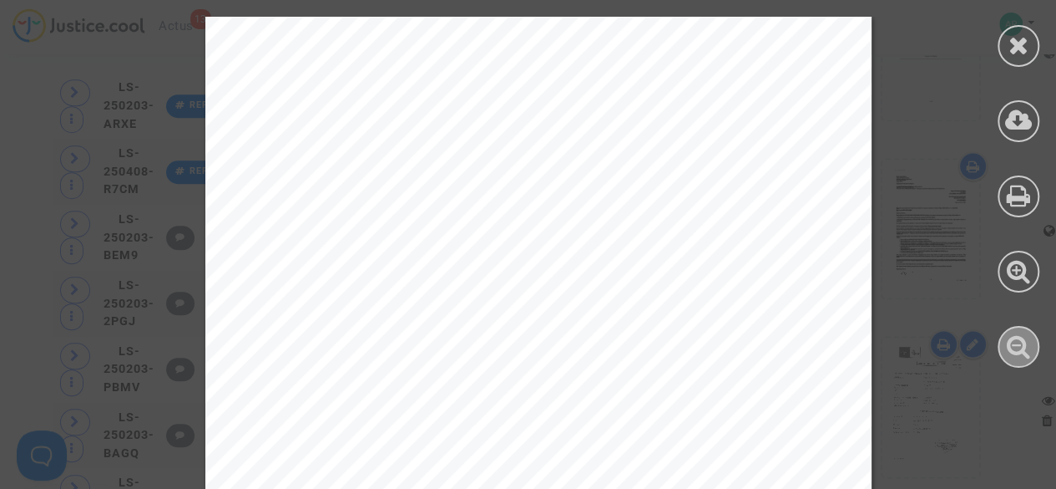
click at [1019, 352] on icon at bounding box center [1019, 345] width 24 height 25
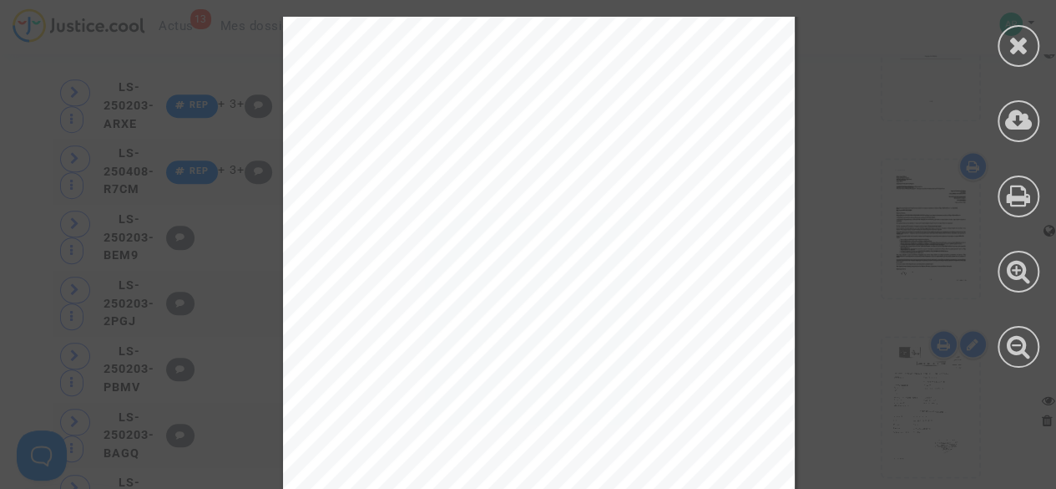
scroll to position [3, 0]
click at [1015, 51] on icon at bounding box center [1019, 45] width 21 height 25
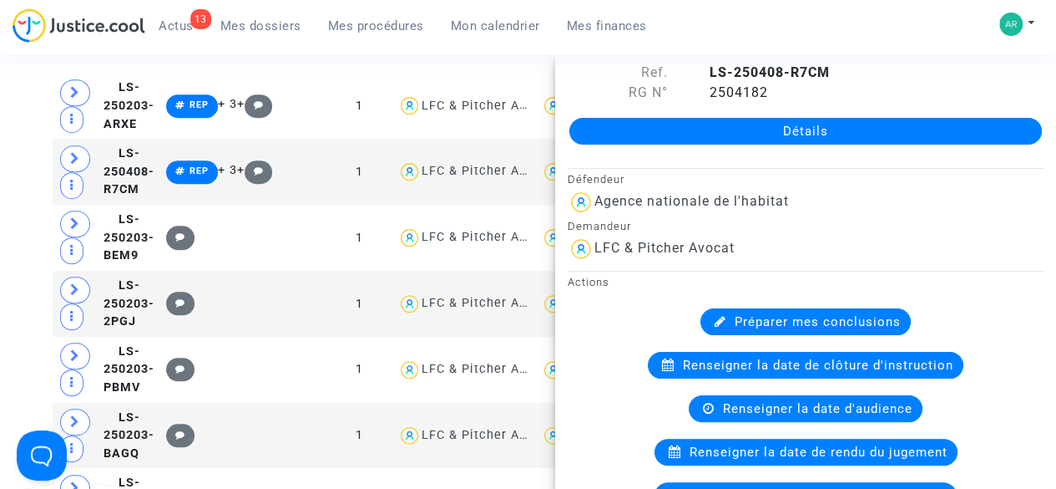
scroll to position [0, 0]
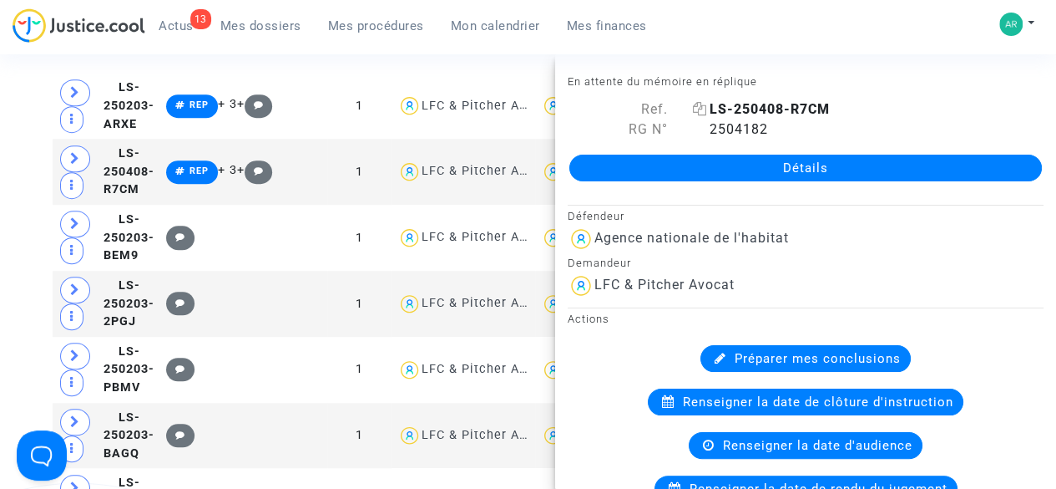
click at [698, 112] on icon at bounding box center [700, 108] width 14 height 13
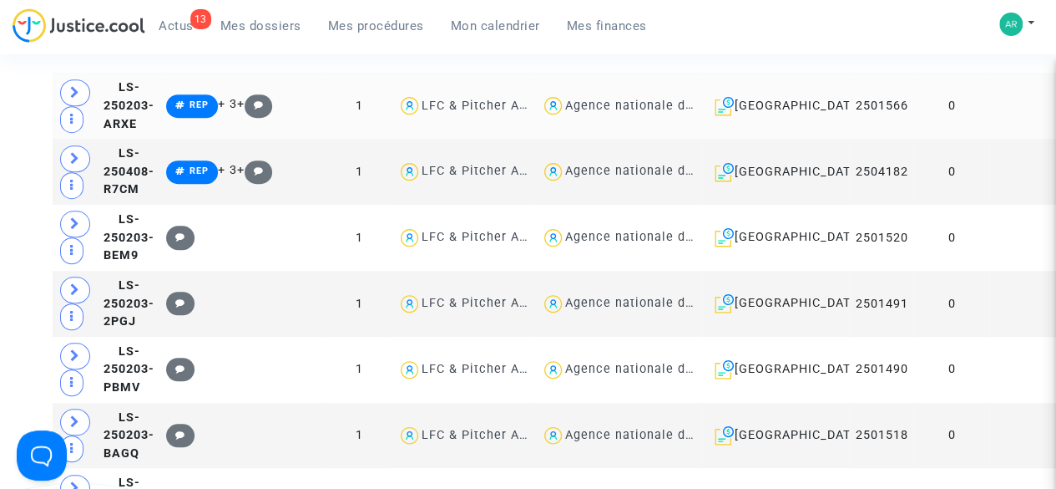
click at [990, 139] on td at bounding box center [1062, 106] width 144 height 66
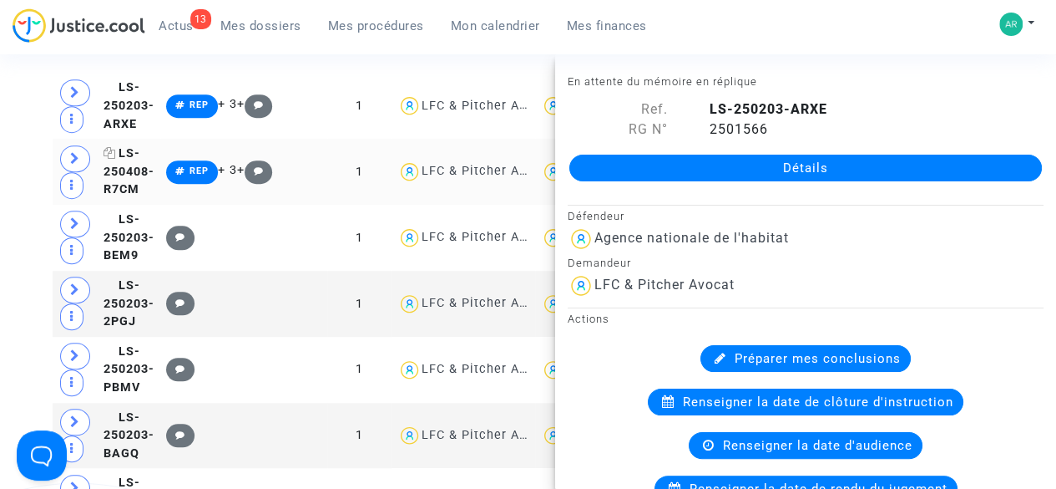
click at [111, 159] on icon at bounding box center [110, 153] width 13 height 12
click at [700, 110] on icon at bounding box center [700, 108] width 14 height 13
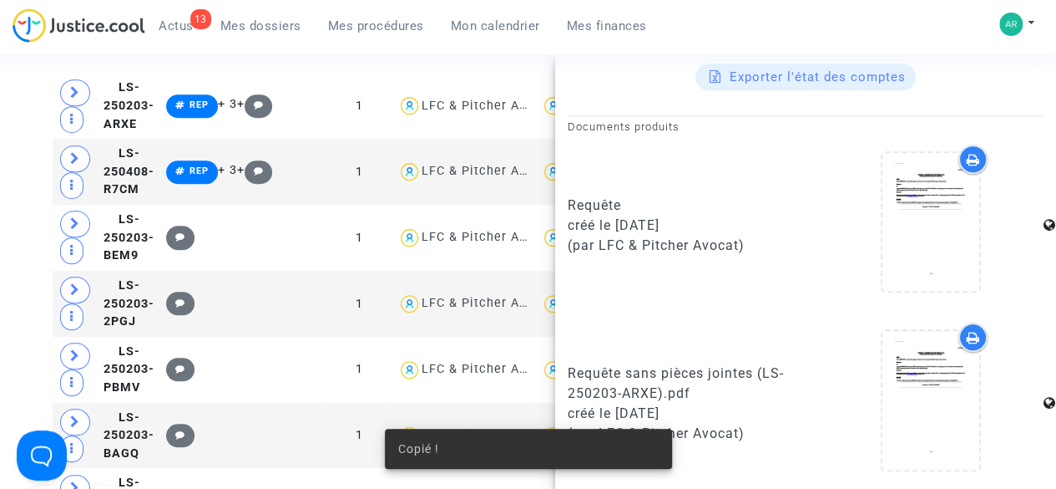
scroll to position [1239, 0]
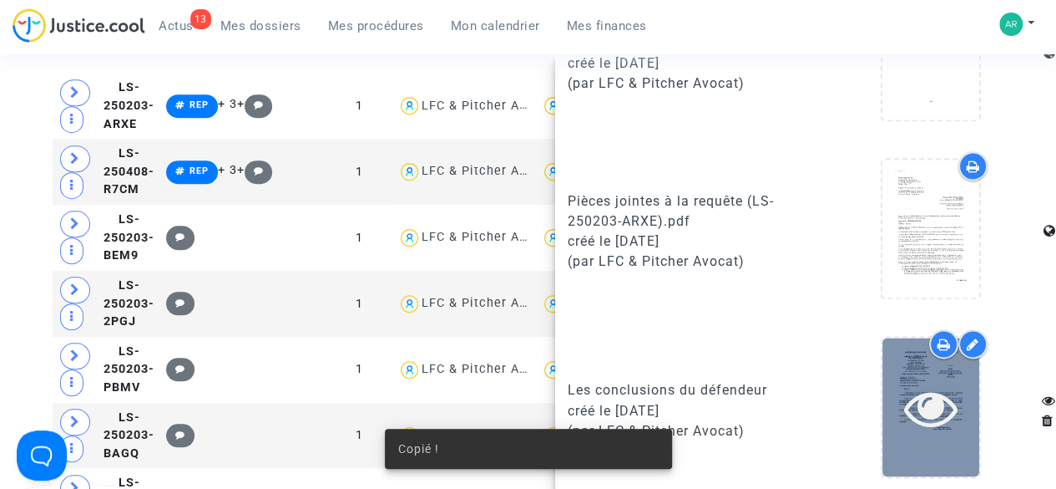
click at [904, 382] on icon at bounding box center [931, 406] width 54 height 53
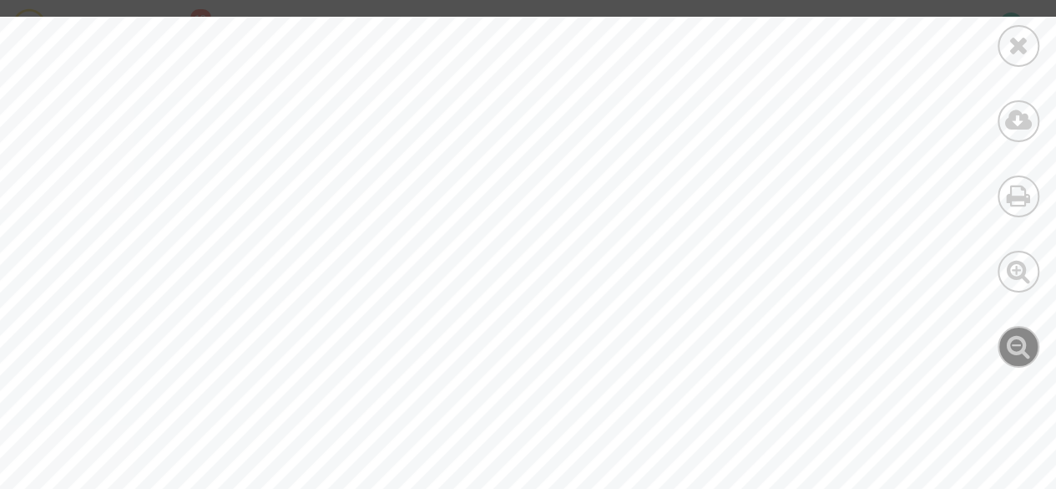
click at [1035, 345] on div at bounding box center [1019, 347] width 42 height 42
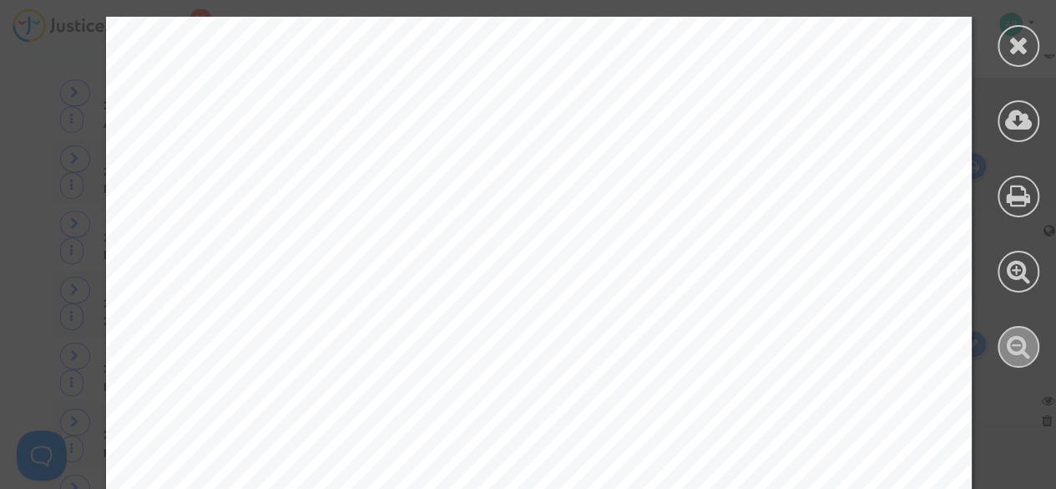
click at [1035, 345] on div at bounding box center [1019, 347] width 42 height 42
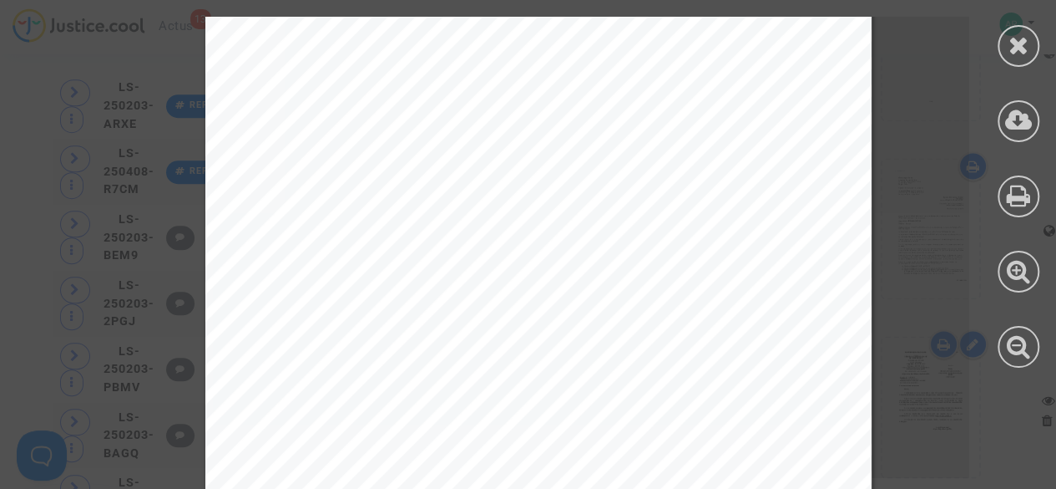
scroll to position [0, 0]
click at [1014, 49] on icon at bounding box center [1019, 45] width 21 height 25
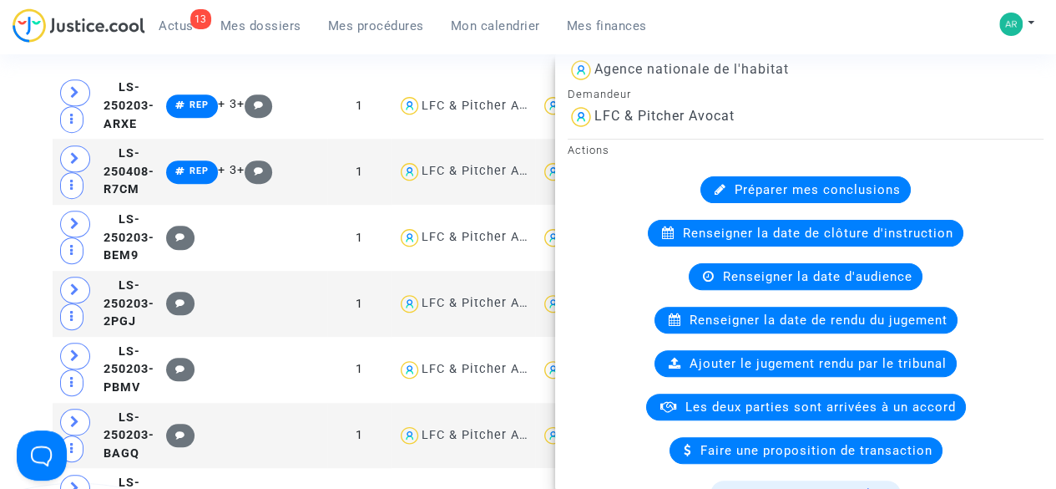
scroll to position [8, 0]
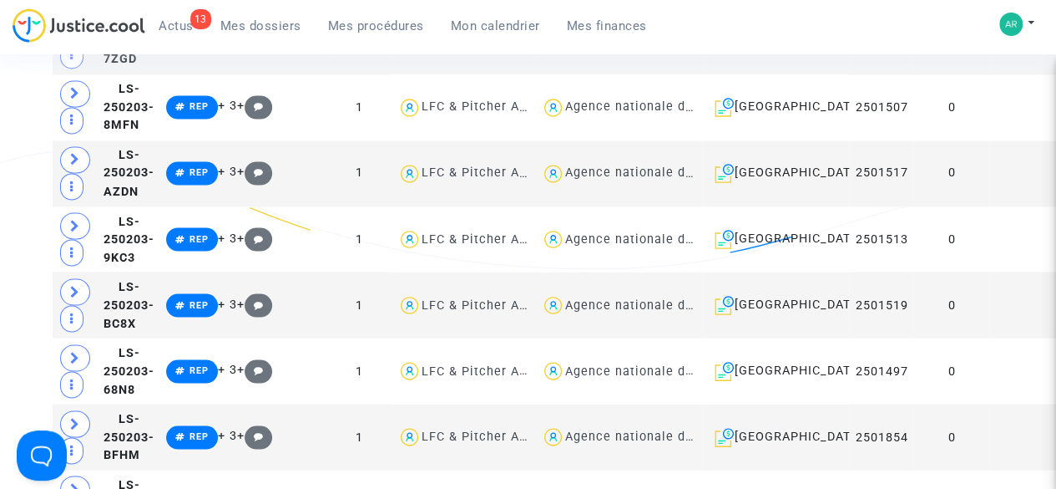
scroll to position [1397, 0]
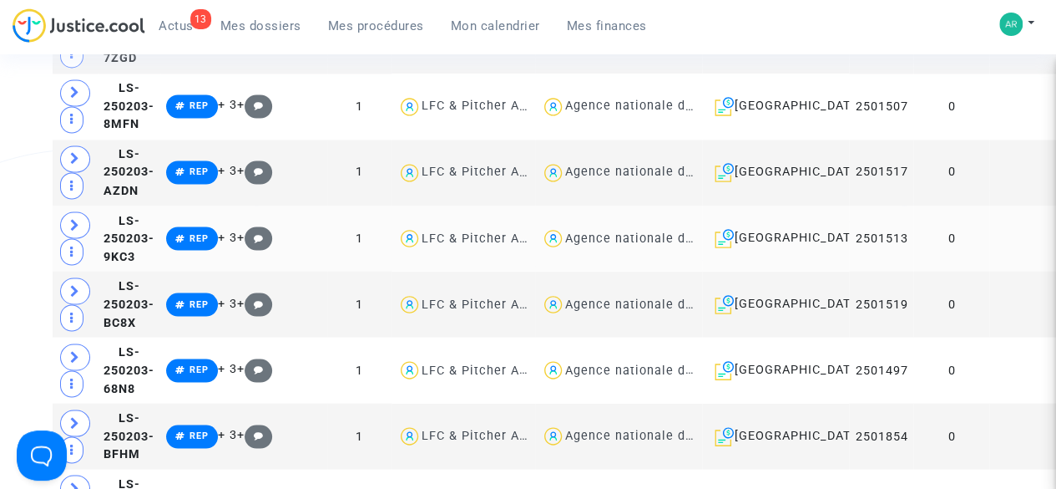
click at [927, 271] on td "0" at bounding box center [952, 238] width 76 height 66
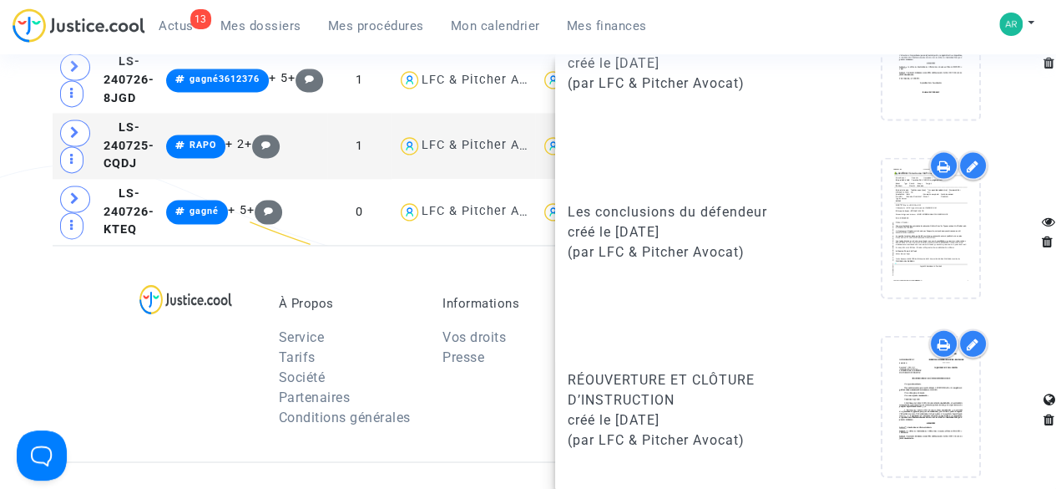
scroll to position [4311, 0]
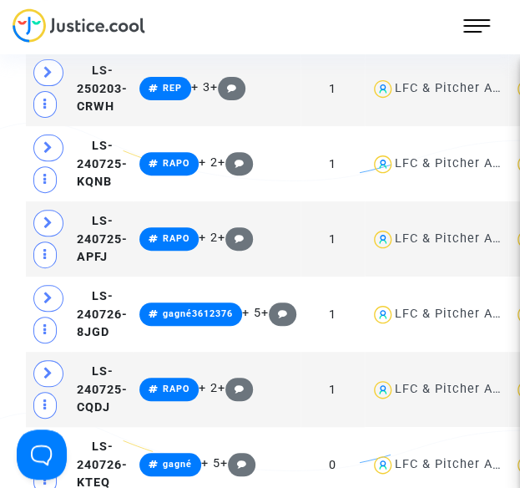
scroll to position [4721, 0]
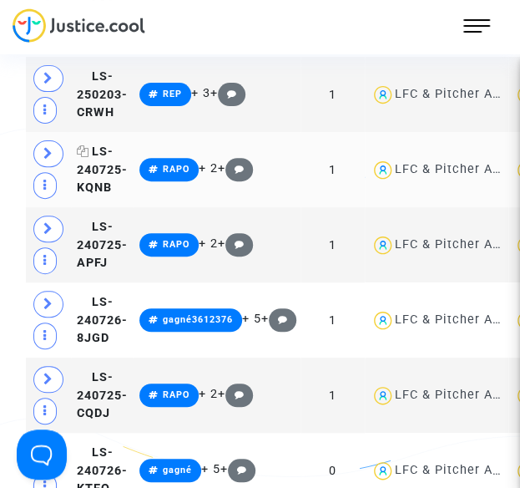
click at [82, 145] on icon at bounding box center [83, 151] width 13 height 12
click at [84, 220] on icon at bounding box center [83, 226] width 13 height 12
click at [84, 296] on icon at bounding box center [83, 302] width 13 height 12
click at [80, 220] on icon at bounding box center [83, 226] width 13 height 12
click at [82, 296] on icon at bounding box center [83, 302] width 13 height 12
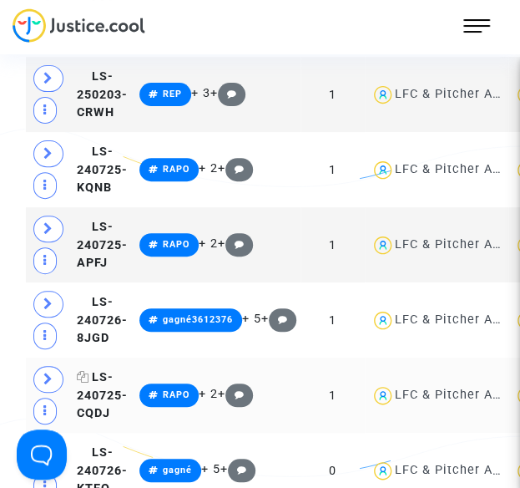
click at [83, 371] on icon at bounding box center [83, 377] width 13 height 12
click at [84, 446] on icon at bounding box center [83, 452] width 13 height 12
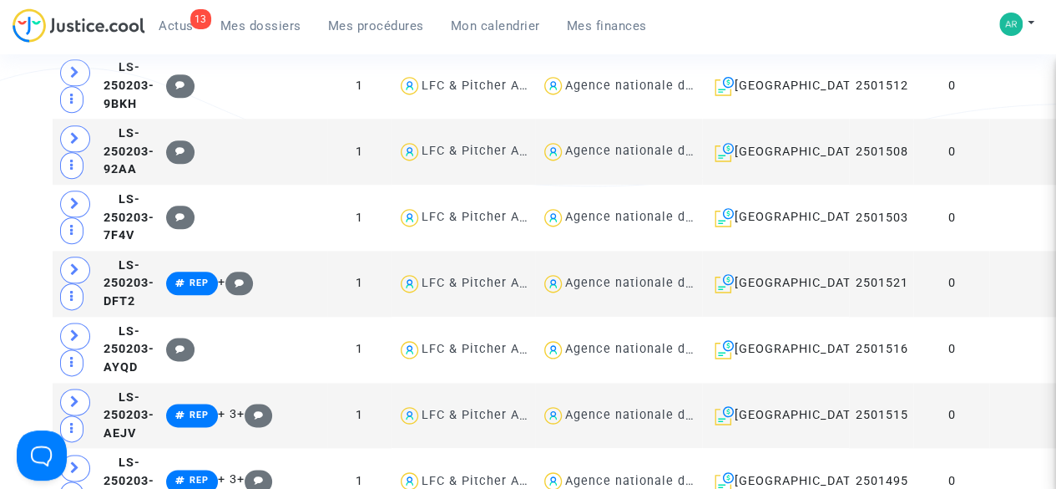
scroll to position [894, 0]
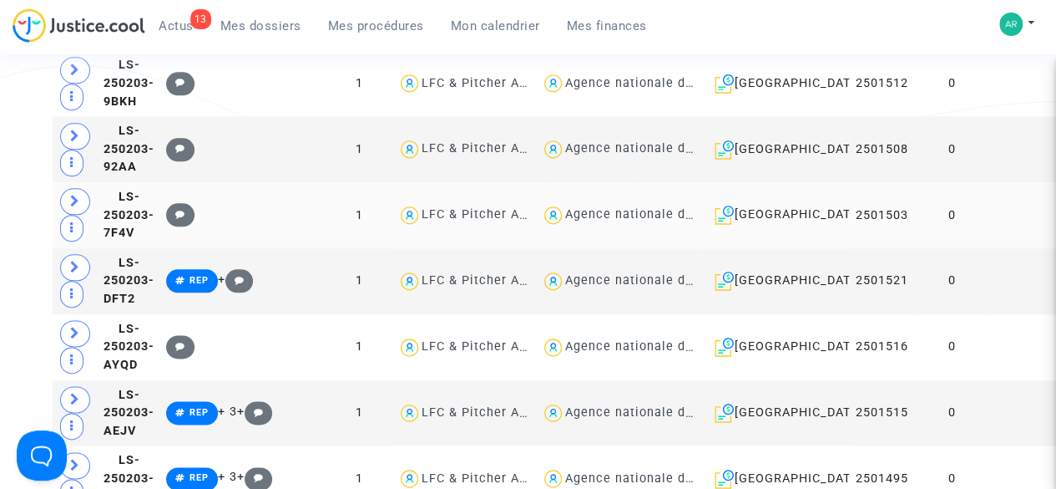
click at [924, 248] on td "0" at bounding box center [952, 215] width 76 height 66
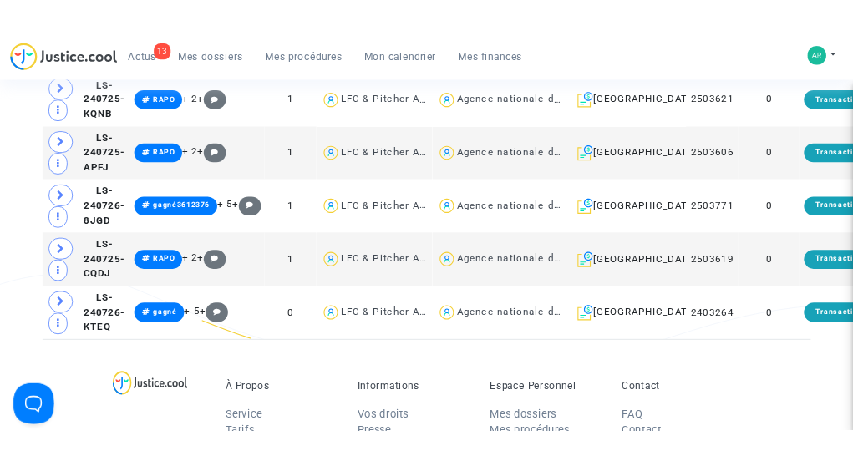
scroll to position [4207, 0]
